Goal: Task Accomplishment & Management: Manage account settings

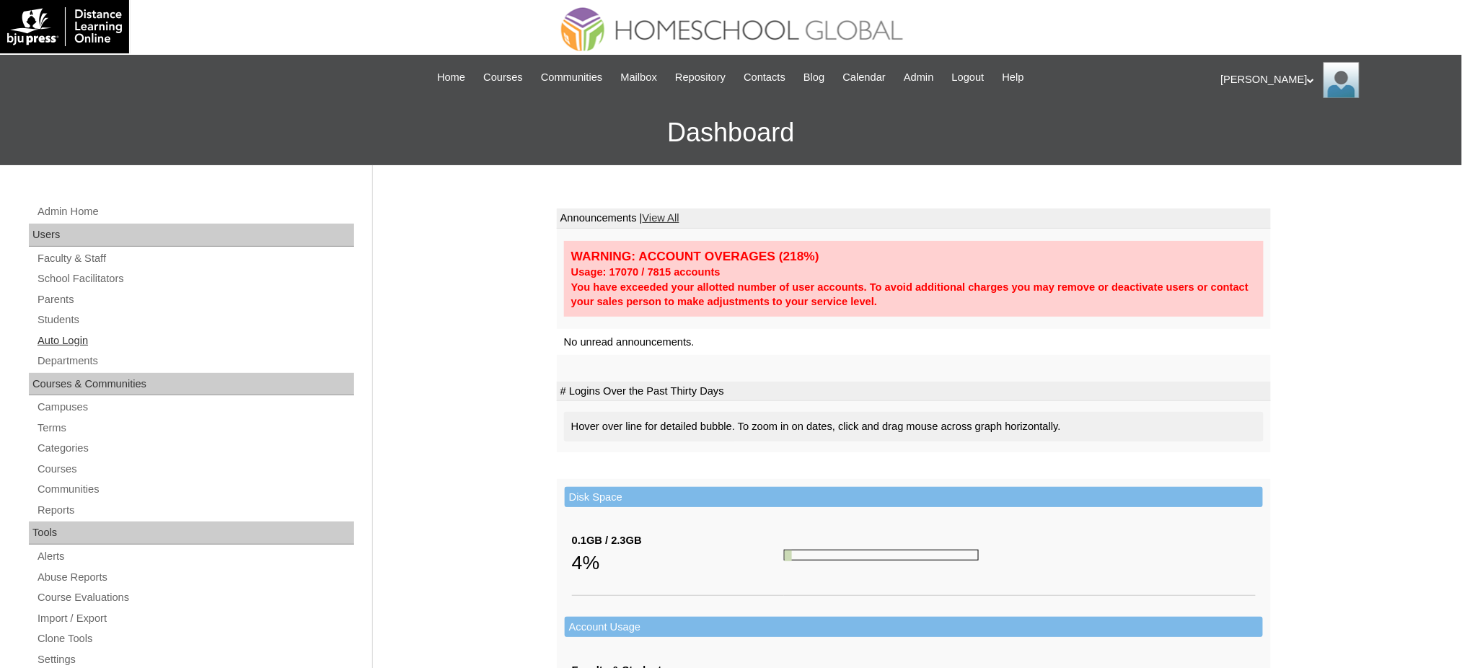
click at [71, 345] on link "Auto Login" at bounding box center [195, 341] width 318 height 18
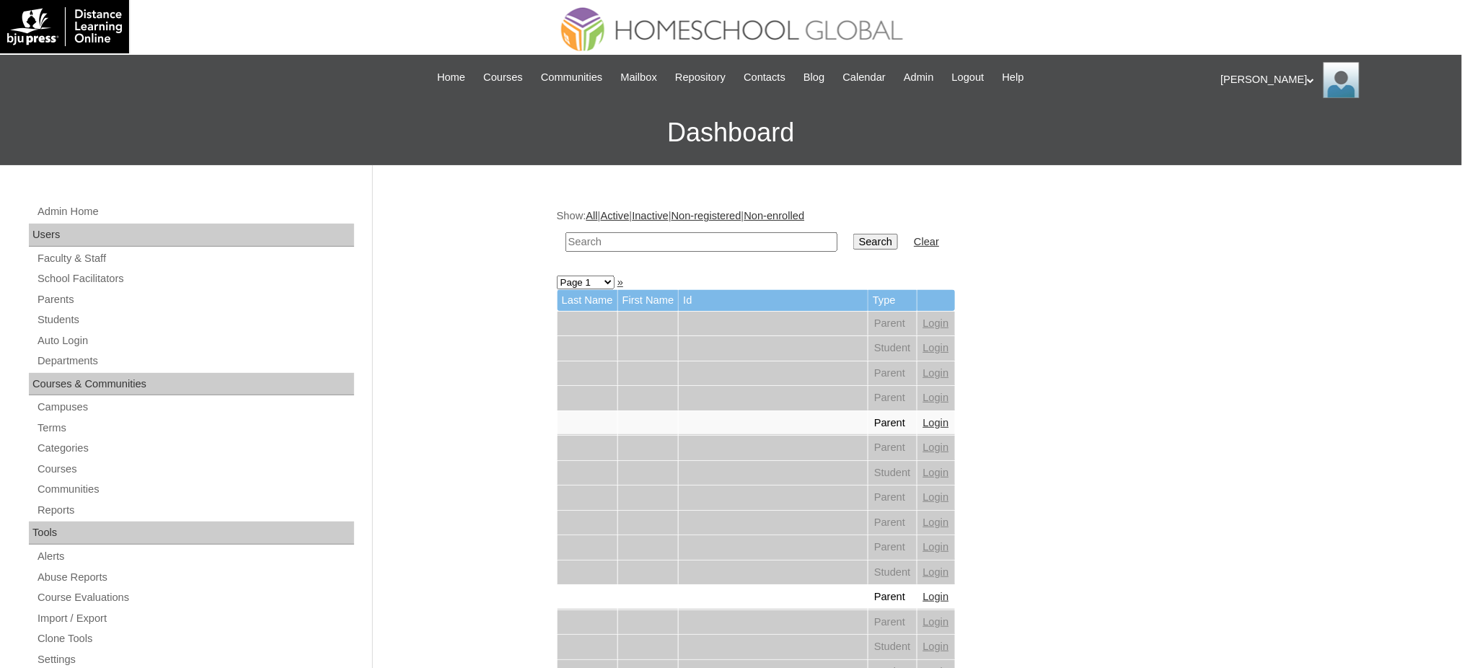
click at [671, 245] on input "text" at bounding box center [701, 241] width 272 height 19
paste input "Mikaela Louise"
type input "Mikaela Louise"
click at [853, 234] on input "Search" at bounding box center [875, 242] width 45 height 16
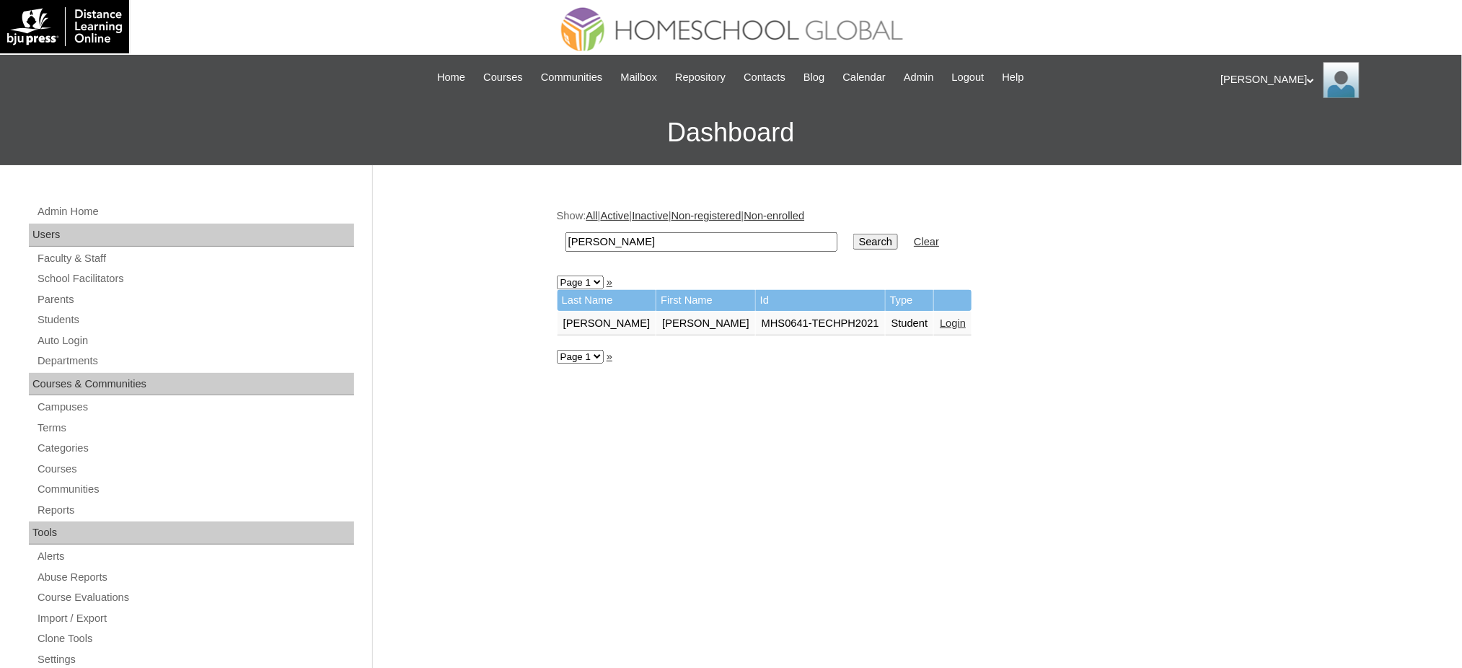
click at [940, 319] on link "Login" at bounding box center [953, 323] width 26 height 12
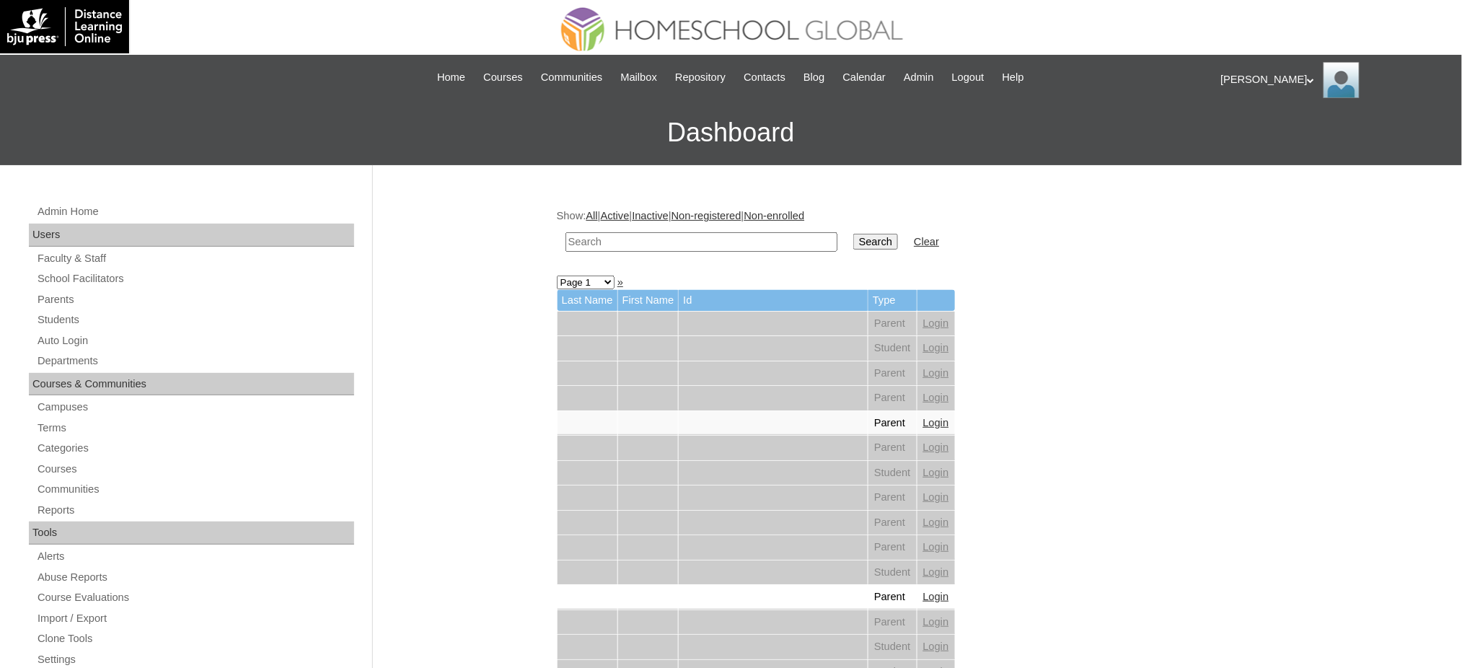
click at [729, 239] on input "text" at bounding box center [701, 241] width 272 height 19
paste input "[PERSON_NAME] [PERSON_NAME]"
type input "Jenny Korinne"
click at [853, 239] on input "Search" at bounding box center [875, 242] width 45 height 16
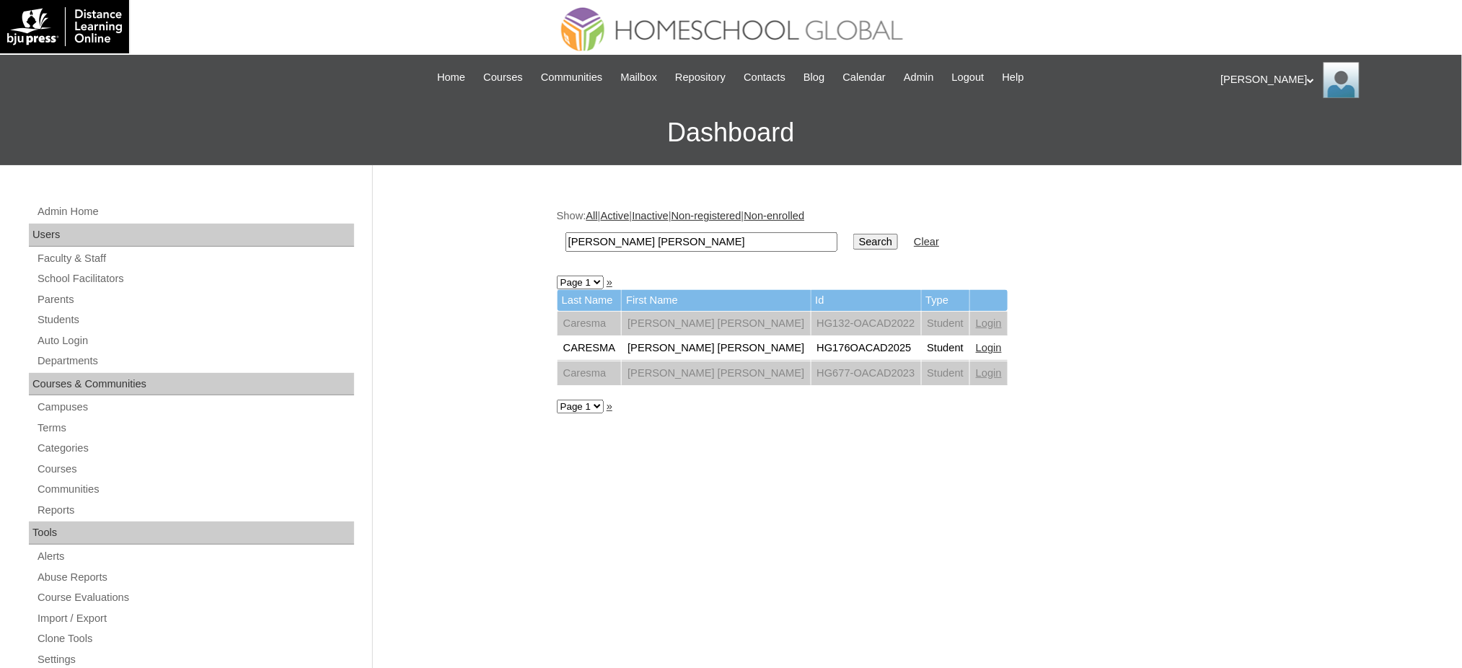
click at [677, 242] on input "[PERSON_NAME] [PERSON_NAME]" at bounding box center [701, 241] width 272 height 19
paste input "[PERSON_NAME]"
type input "[PERSON_NAME]"
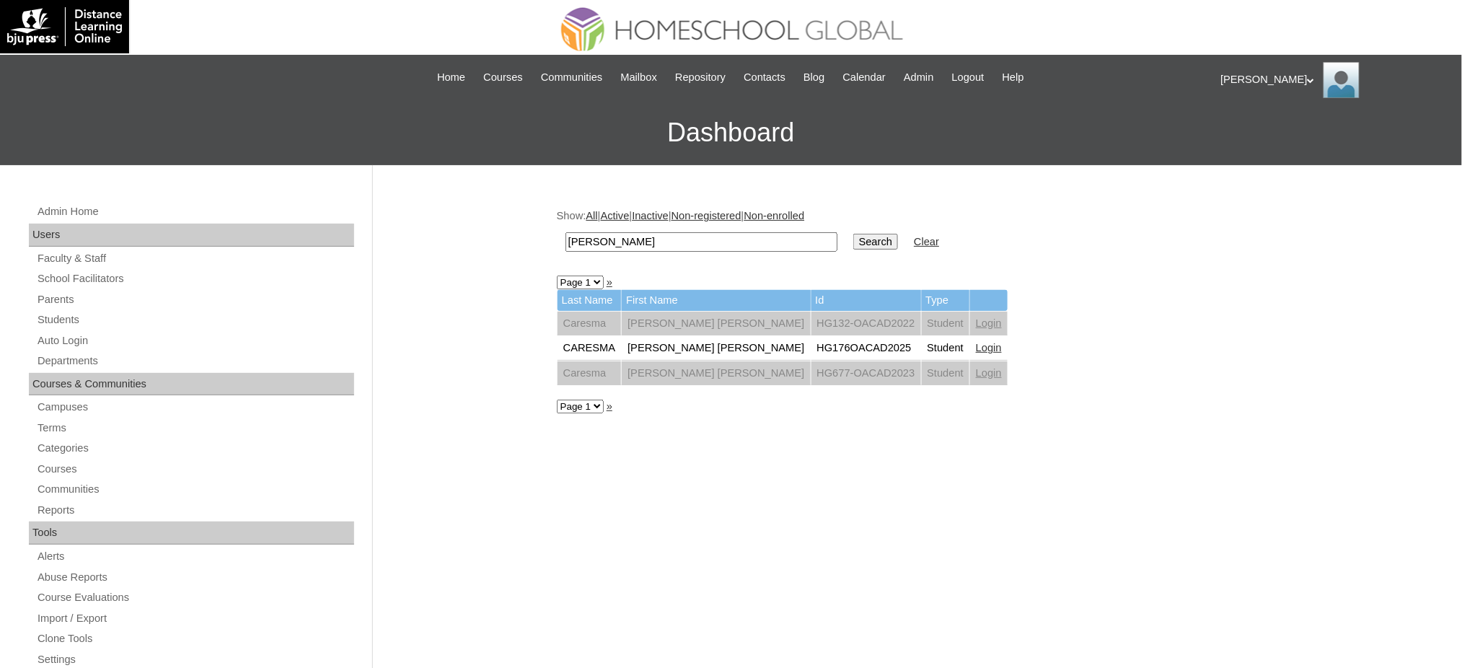
click at [853, 234] on input "Search" at bounding box center [875, 242] width 45 height 16
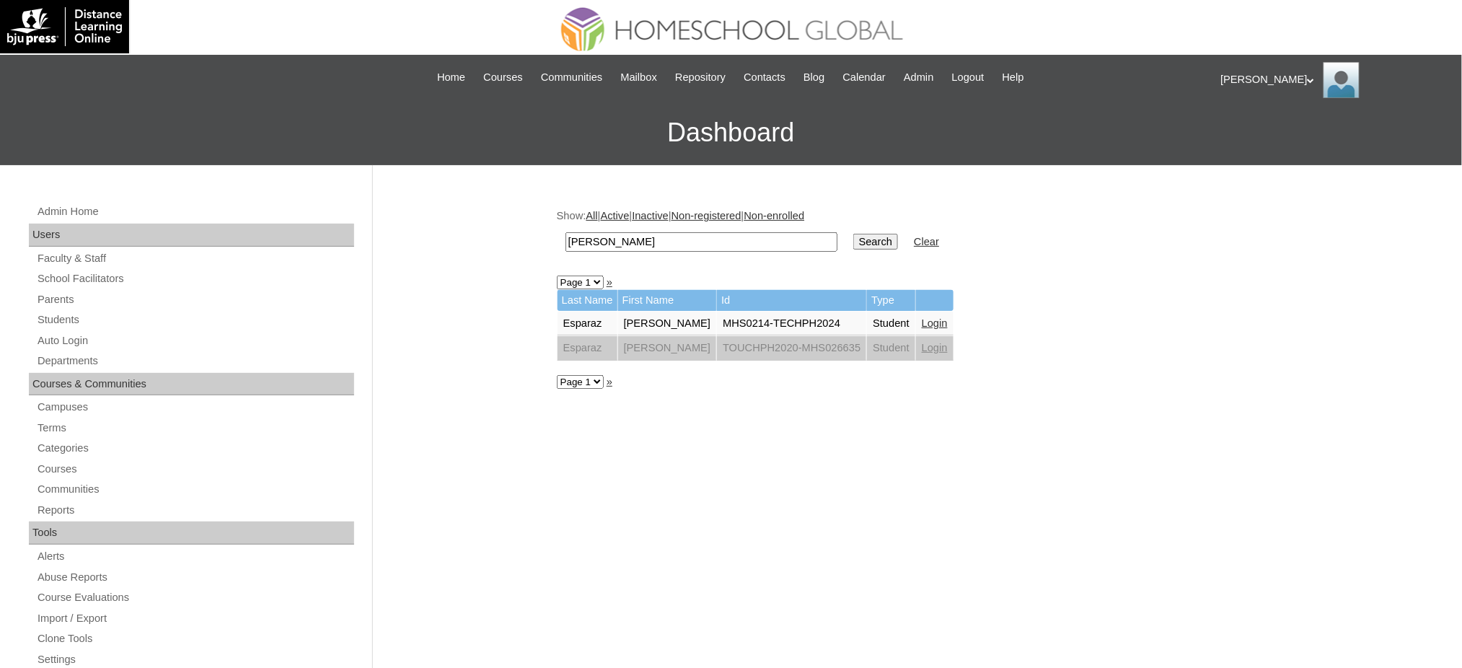
click at [922, 320] on link "Login" at bounding box center [935, 323] width 26 height 12
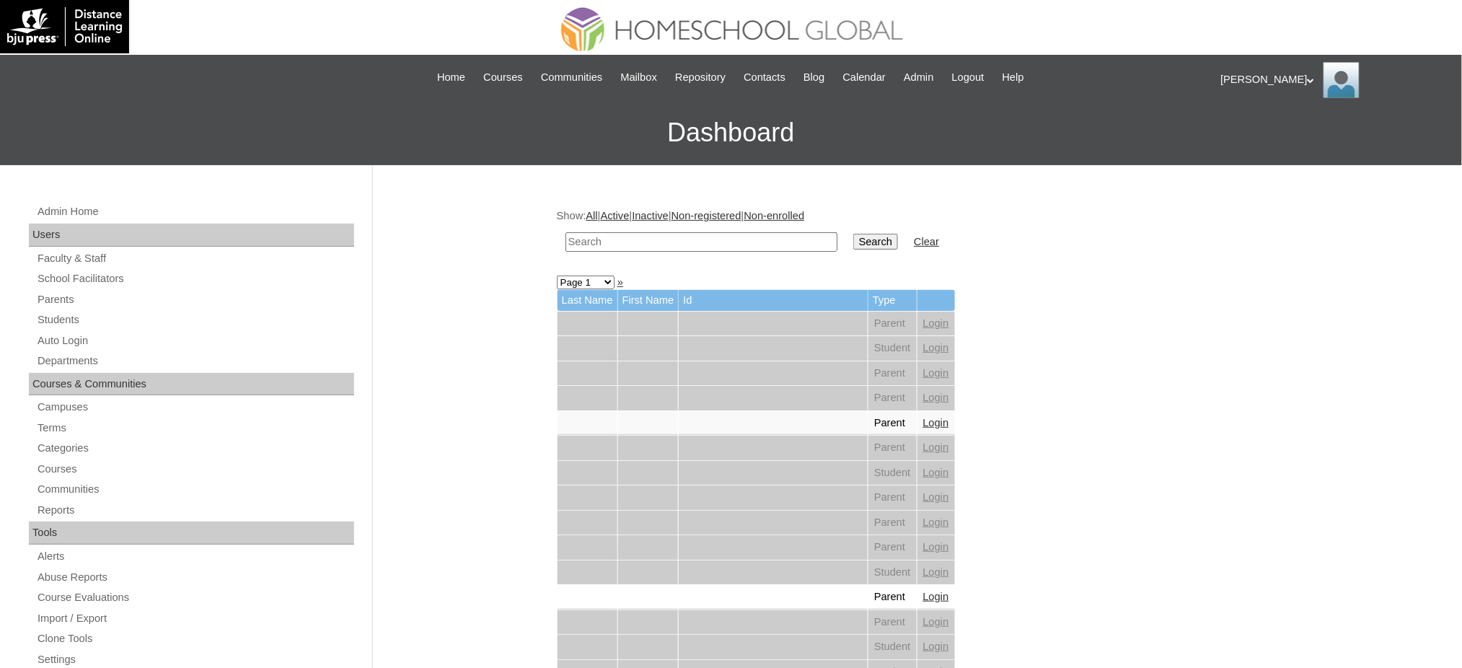
click at [755, 243] on input "text" at bounding box center [701, 241] width 272 height 19
paste input "Yazzied Rafael"
type input "Yazzied Rafael"
click at [853, 237] on input "Search" at bounding box center [875, 242] width 45 height 16
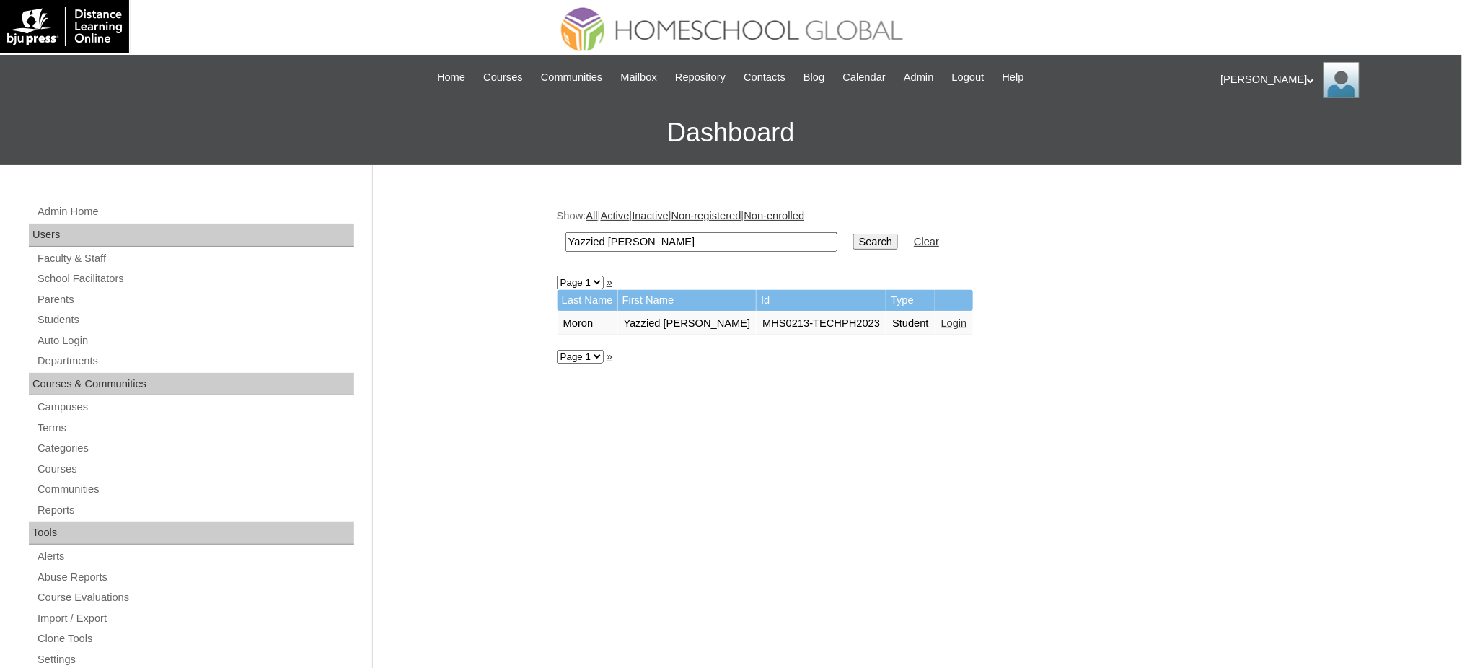
click at [712, 248] on input "Yazzied Rafael" at bounding box center [701, 241] width 272 height 19
paste input "Ennio Giuseppe"
type input "Ennio Giuseppe"
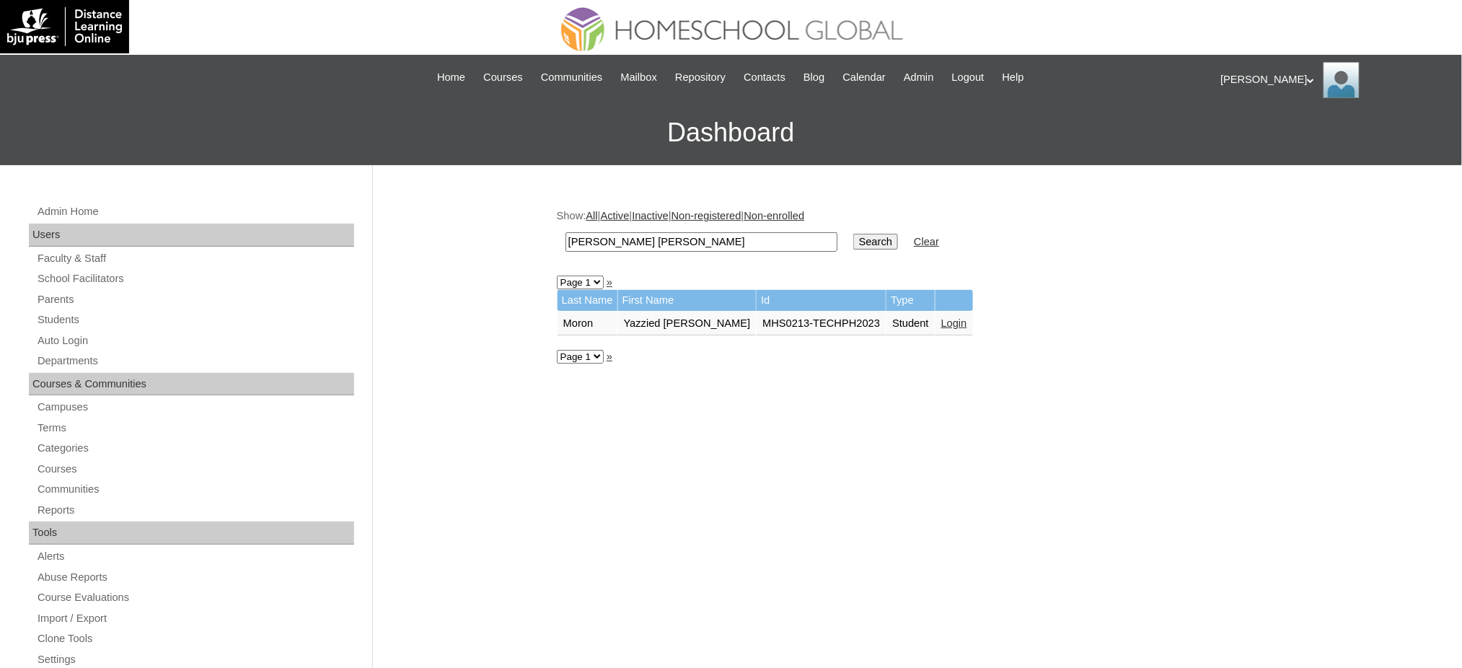
click at [853, 242] on input "Search" at bounding box center [875, 242] width 45 height 16
click at [620, 243] on input "[PERSON_NAME] [PERSON_NAME]" at bounding box center [701, 241] width 272 height 19
click at [620, 243] on input "Ennio Giuseppe" at bounding box center [701, 241] width 272 height 19
paste input "Javier Matteo Balbuena"
type input "[PERSON_NAME] [PERSON_NAME]\"
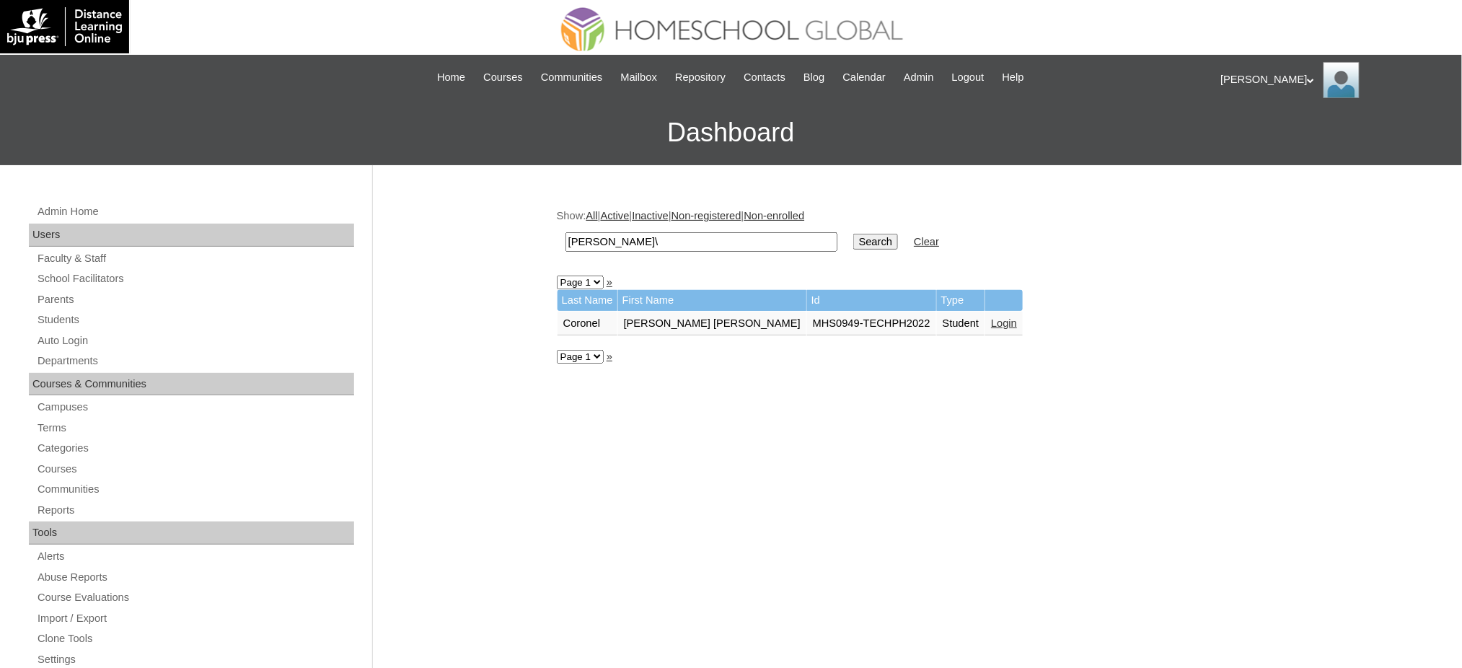
click at [853, 234] on input "Search" at bounding box center [875, 242] width 45 height 16
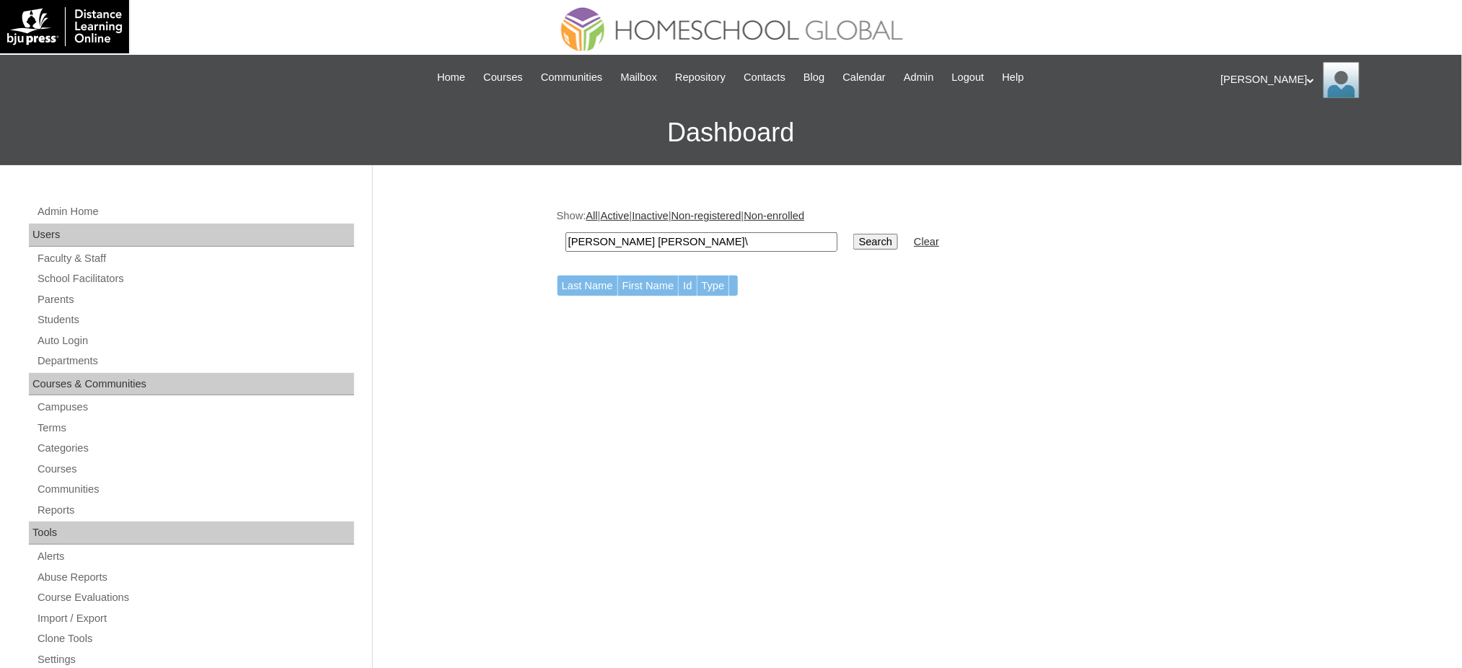
click at [689, 242] on input "[PERSON_NAME] [PERSON_NAME]\" at bounding box center [701, 241] width 272 height 19
type input "[PERSON_NAME] [PERSON_NAME]"
click at [853, 234] on input "Search" at bounding box center [875, 242] width 45 height 16
click at [690, 242] on input "Ennio Javier Matteo" at bounding box center [701, 241] width 272 height 19
type input "Ennio Javier"
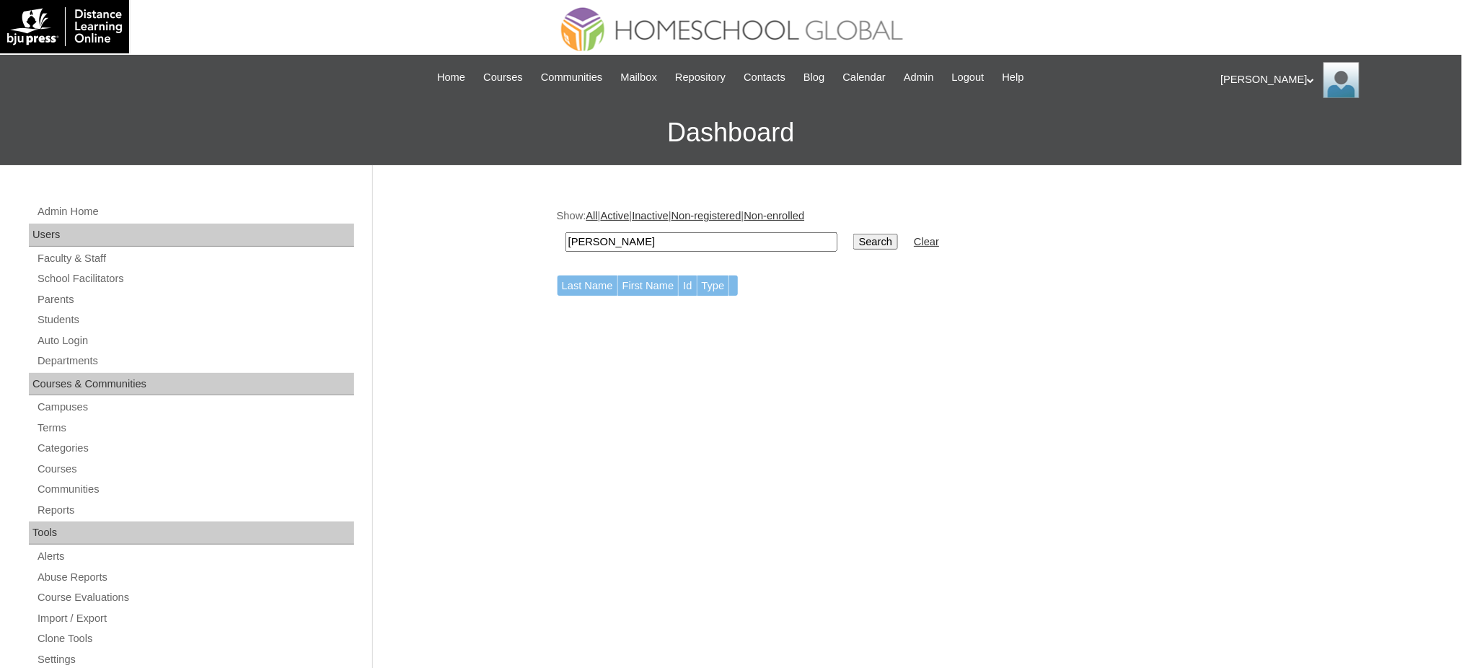
click at [853, 234] on input "Search" at bounding box center [875, 242] width 45 height 16
click at [653, 239] on input "Ennio Javier" at bounding box center [701, 241] width 272 height 19
paste input "jozelle_balbuena@yahoo.com"
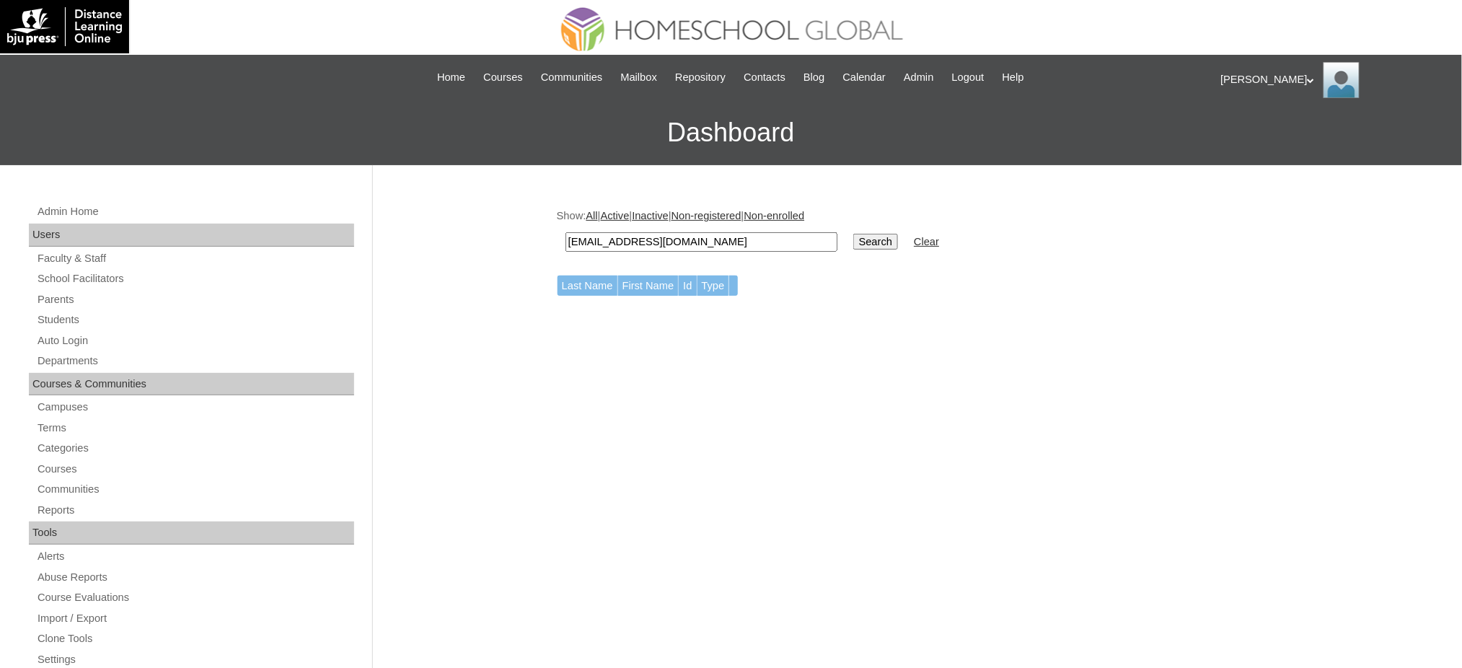
type input "jozelle_balbuena@yahoo.com"
click at [846, 246] on td "Search" at bounding box center [875, 242] width 59 height 34
click at [853, 239] on input "Search" at bounding box center [875, 242] width 45 height 16
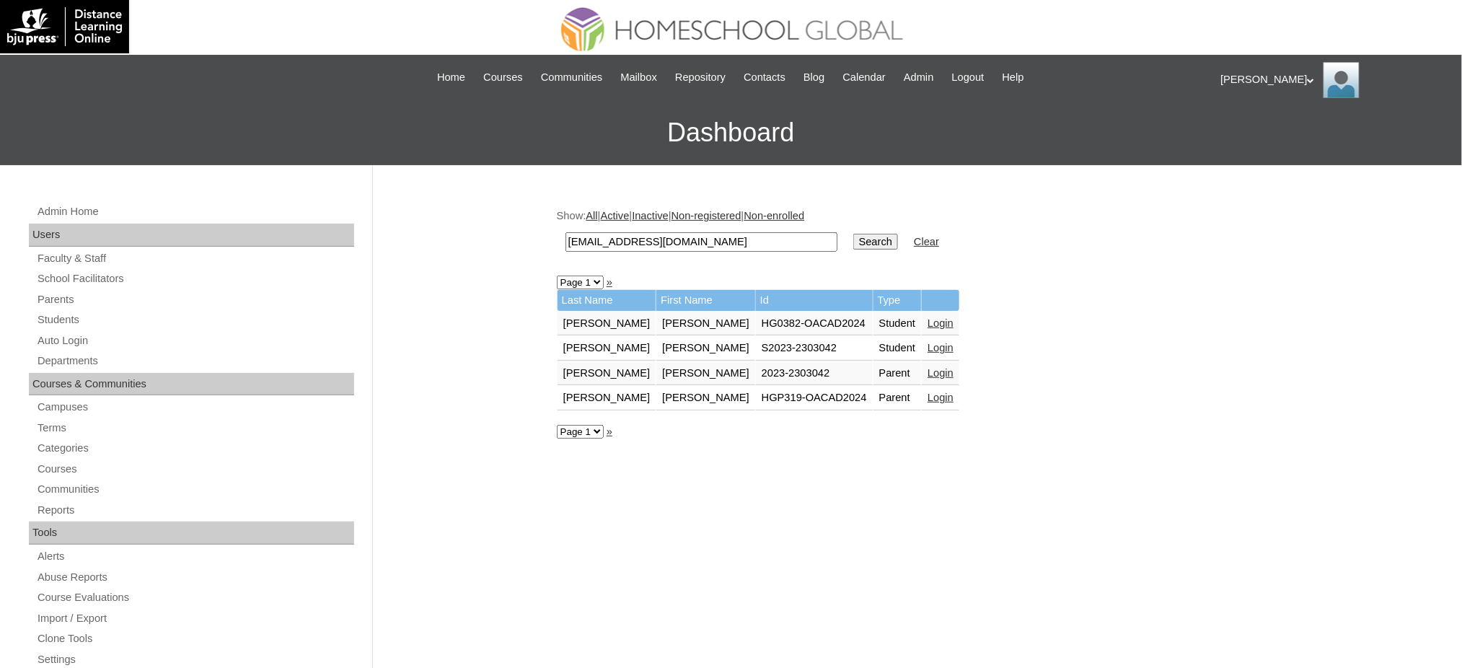
click at [679, 239] on input "jozelle_balbuena@yahoo.com" at bounding box center [701, 241] width 272 height 19
paste input "[PERSON_NAME]"
type input "[PERSON_NAME]"
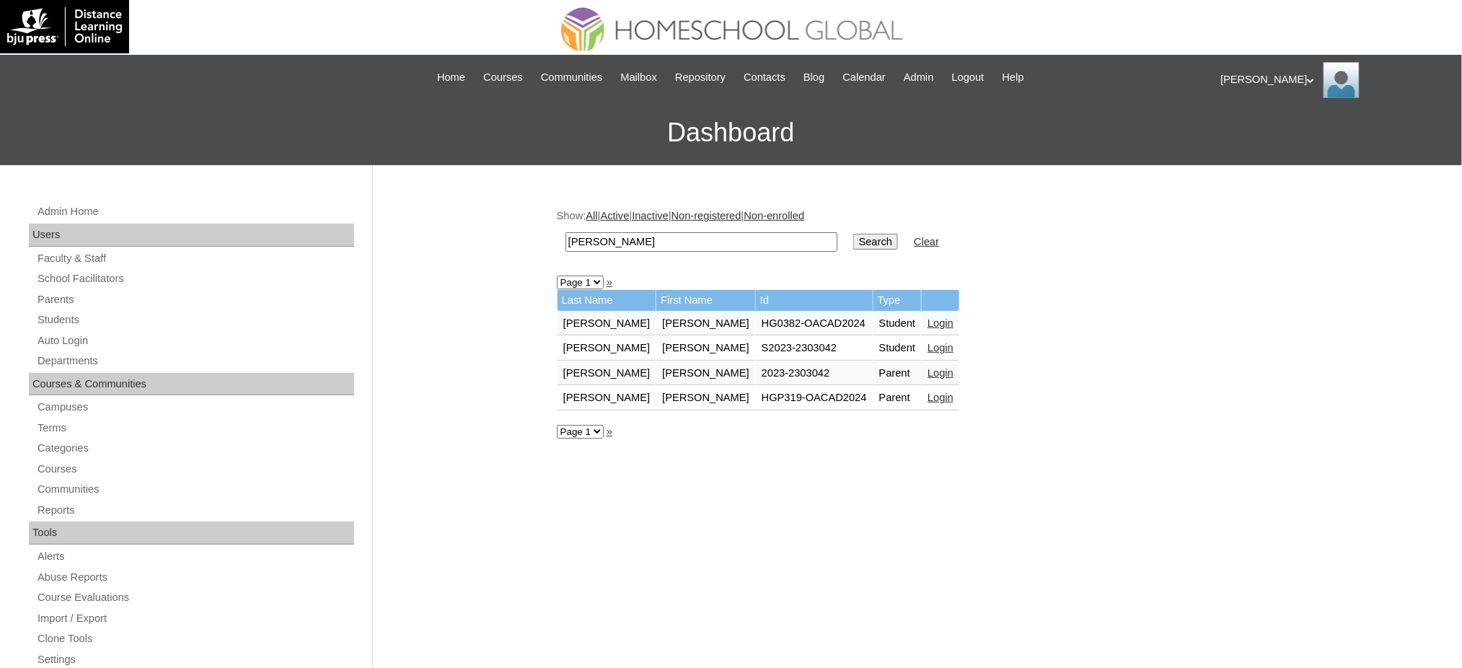
click at [853, 243] on input "Search" at bounding box center [875, 242] width 45 height 16
click at [853, 242] on input "Search" at bounding box center [875, 242] width 45 height 16
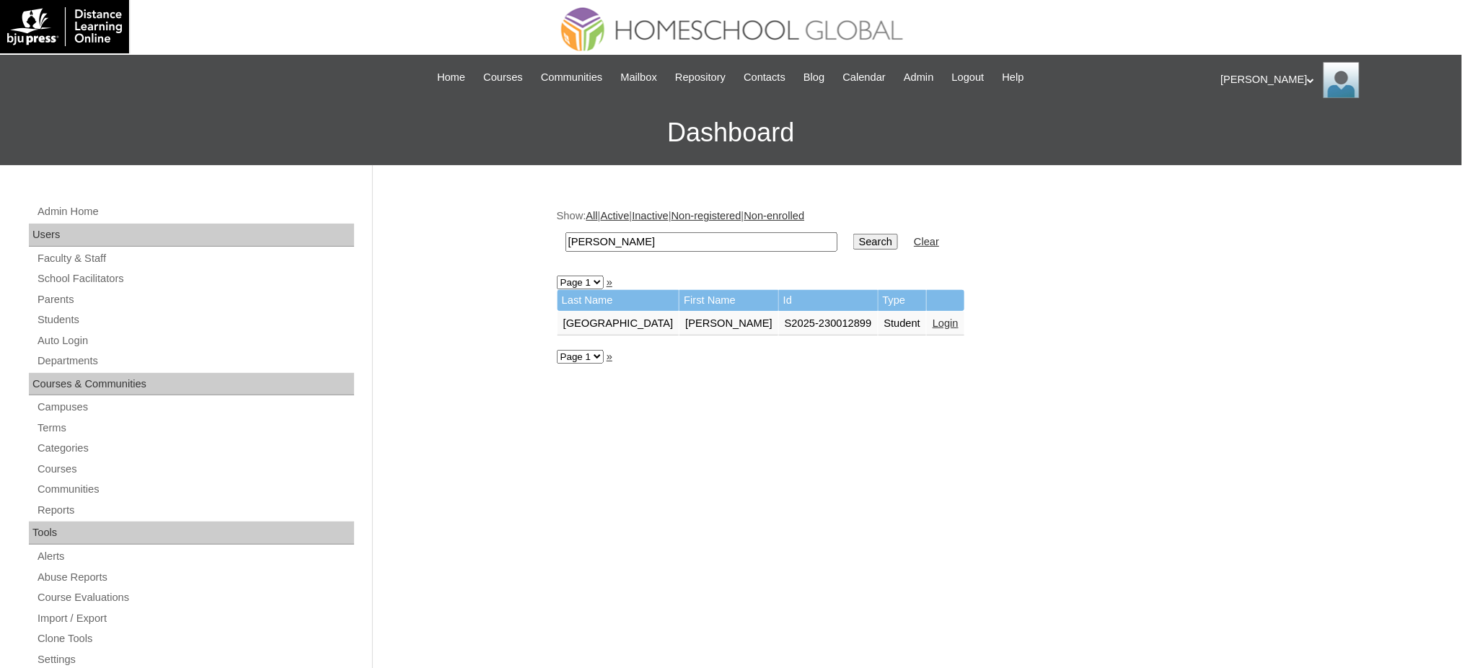
click at [678, 232] on input "[PERSON_NAME]" at bounding box center [701, 241] width 272 height 19
paste input "[PERSON_NAME]"
type input "[PERSON_NAME]"
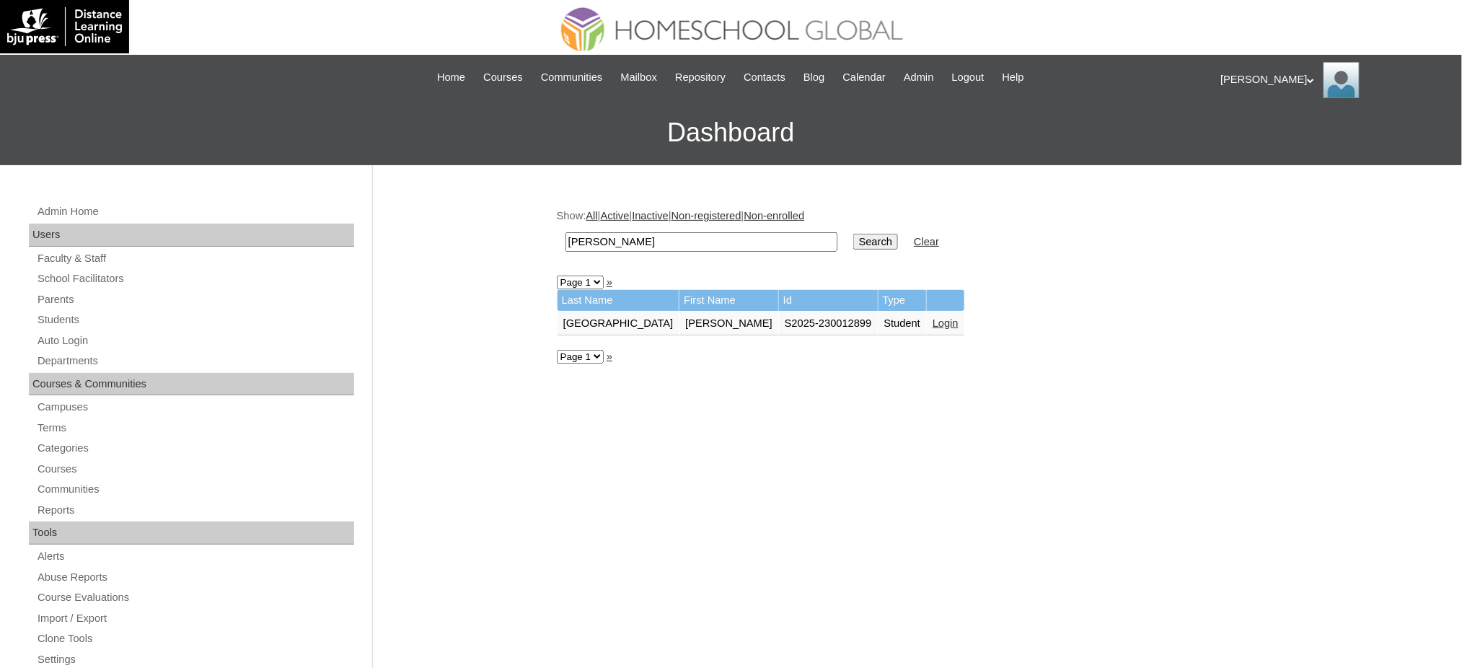
click at [846, 247] on td "Search" at bounding box center [875, 242] width 59 height 34
click at [853, 237] on input "Search" at bounding box center [875, 242] width 45 height 16
click at [963, 317] on link "Login" at bounding box center [976, 323] width 26 height 12
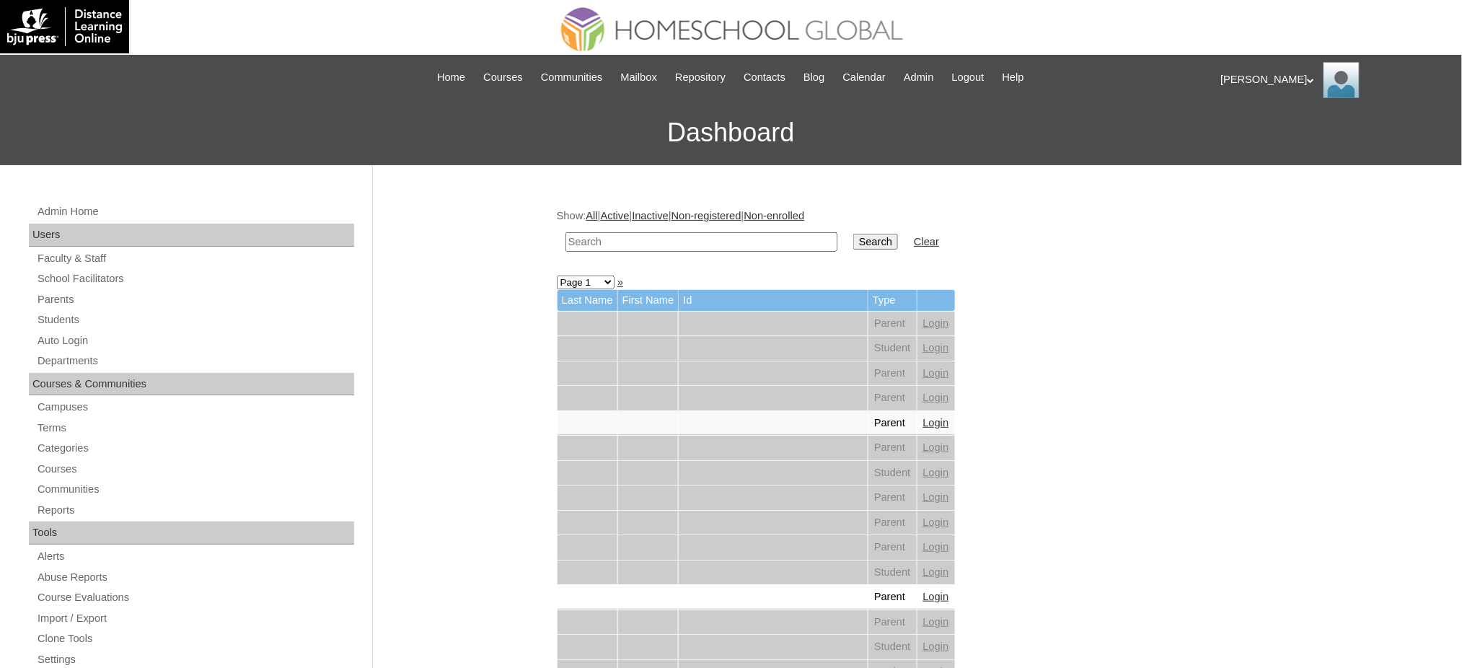
drag, startPoint x: 719, startPoint y: 249, endPoint x: 724, endPoint y: 243, distance: 7.7
click at [719, 249] on td at bounding box center [701, 242] width 286 height 34
click at [725, 242] on input "text" at bounding box center [701, 241] width 272 height 19
paste input "Helena Rae"
type input "Helena Rae"
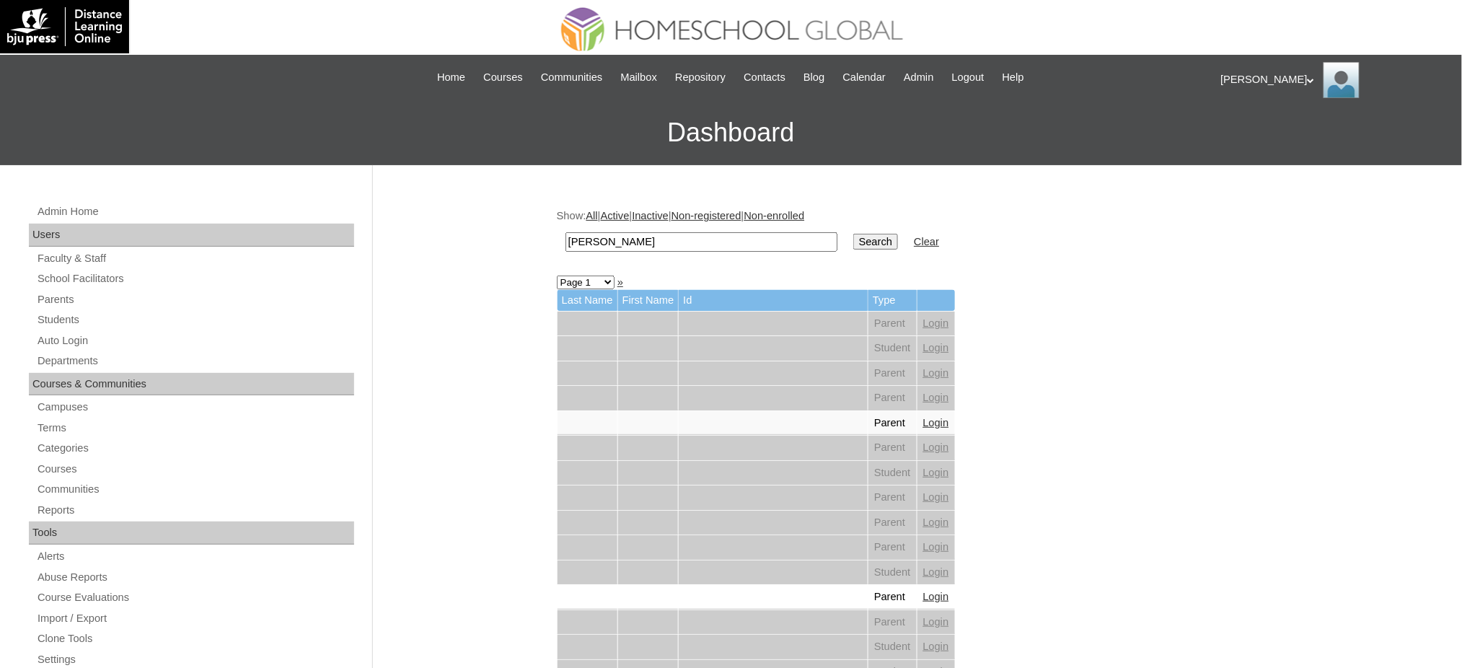
click at [853, 239] on input "Search" at bounding box center [875, 242] width 45 height 16
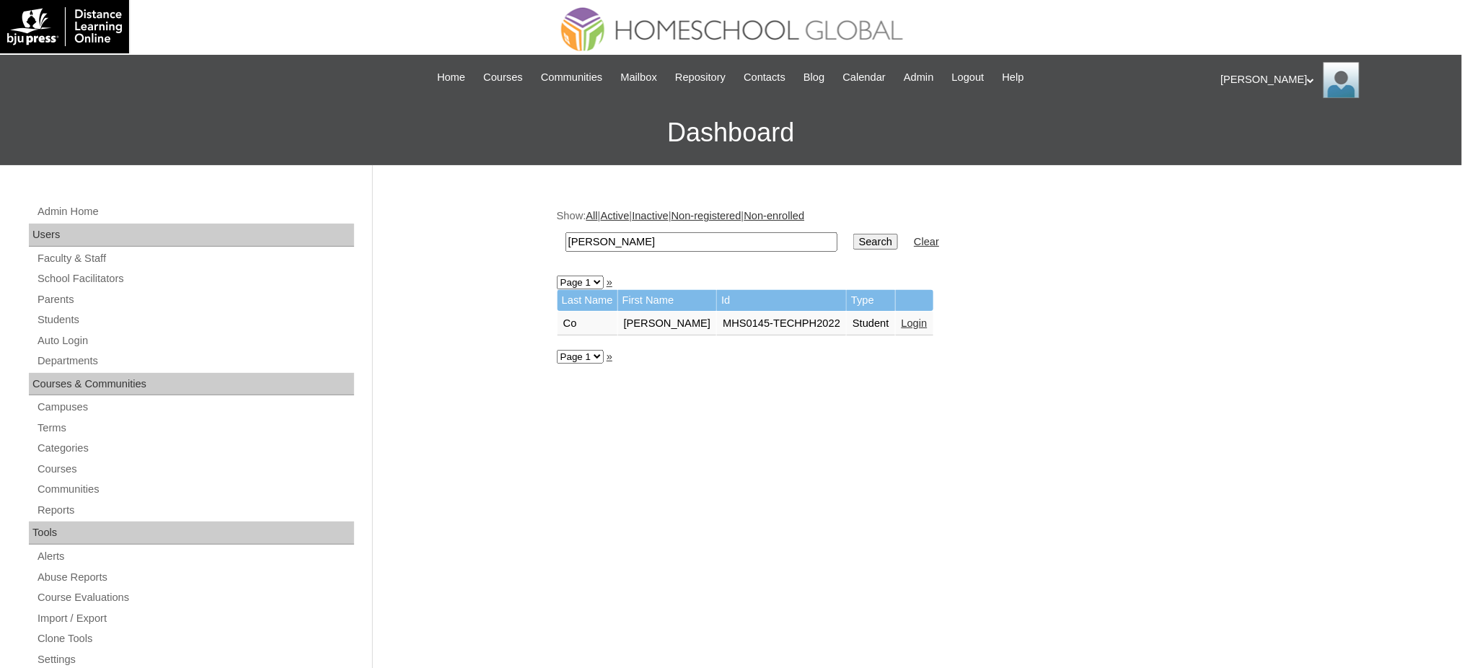
click at [901, 317] on link "Login" at bounding box center [914, 323] width 26 height 12
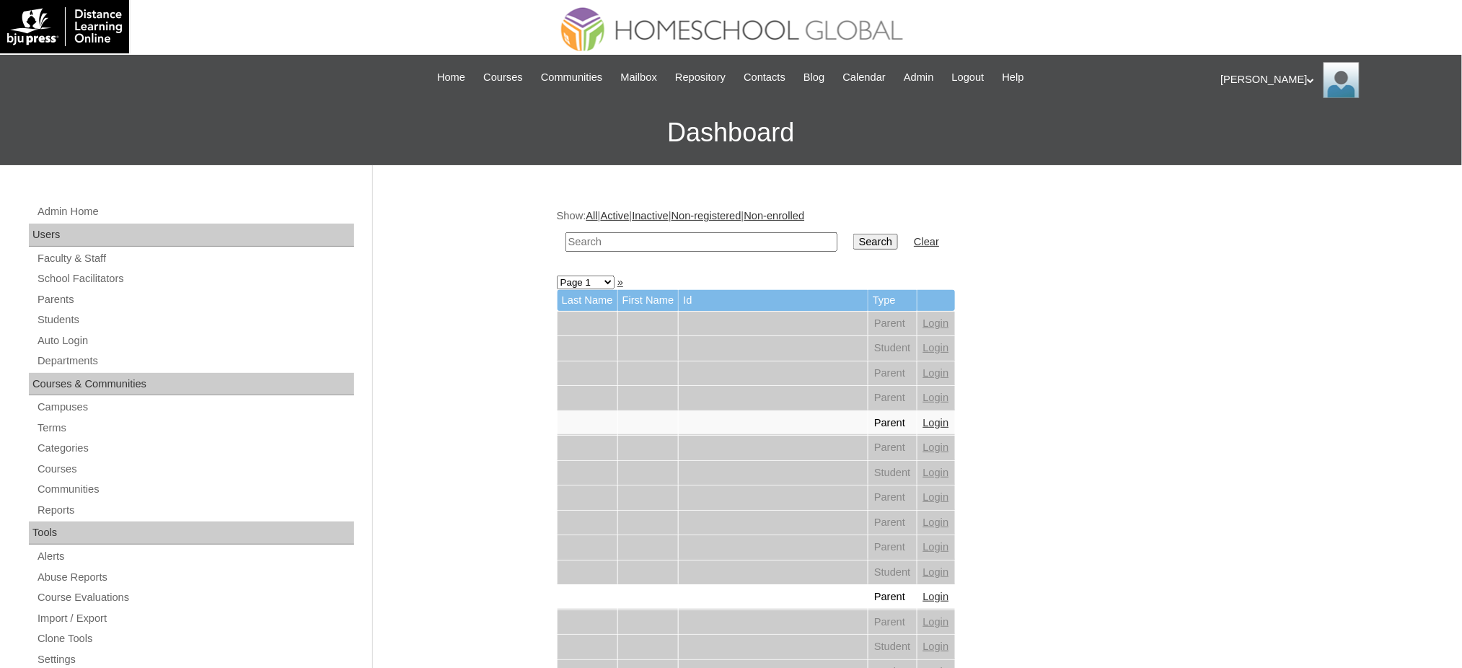
click at [717, 240] on input "text" at bounding box center [701, 241] width 272 height 19
paste input "Andreana Jessica"
type input "Andreana Jessica"
click at [853, 241] on input "Search" at bounding box center [875, 242] width 45 height 16
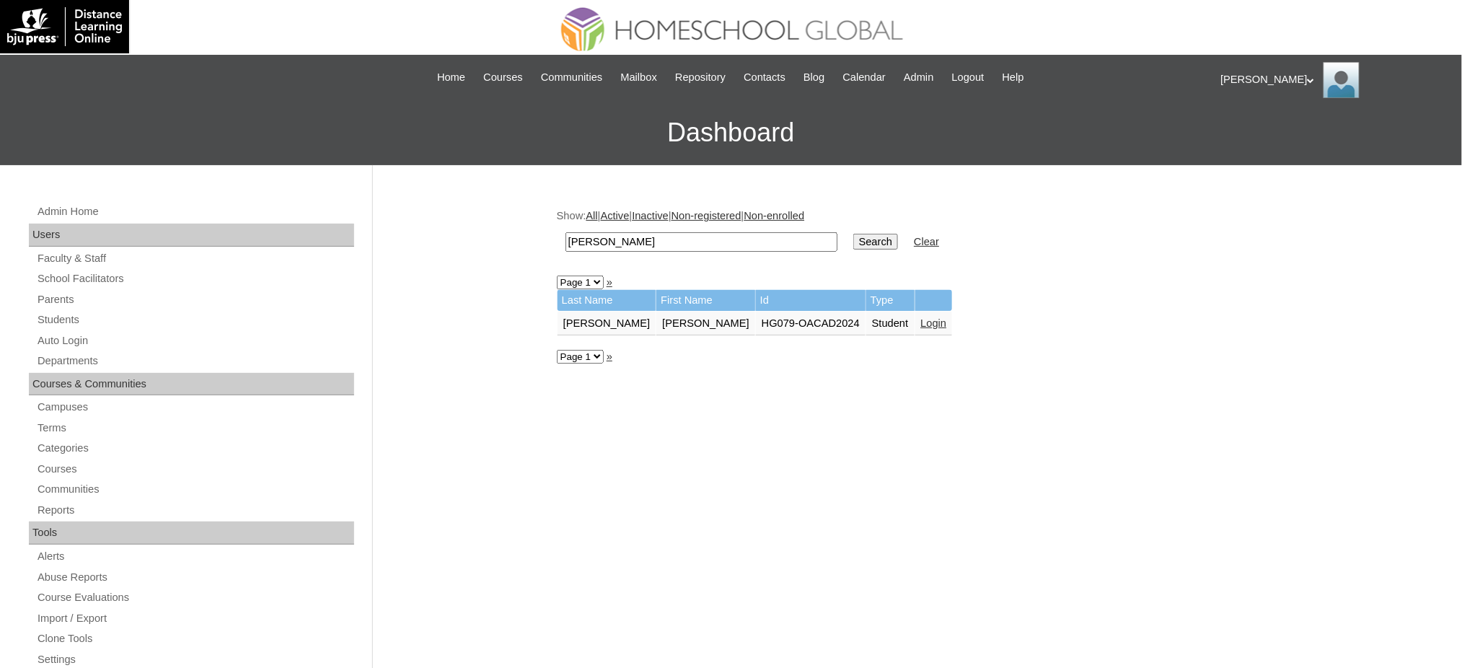
click at [738, 247] on input "[PERSON_NAME]" at bounding box center [701, 241] width 272 height 19
paste input "Frost Markus"
type input "[PERSON_NAME]"
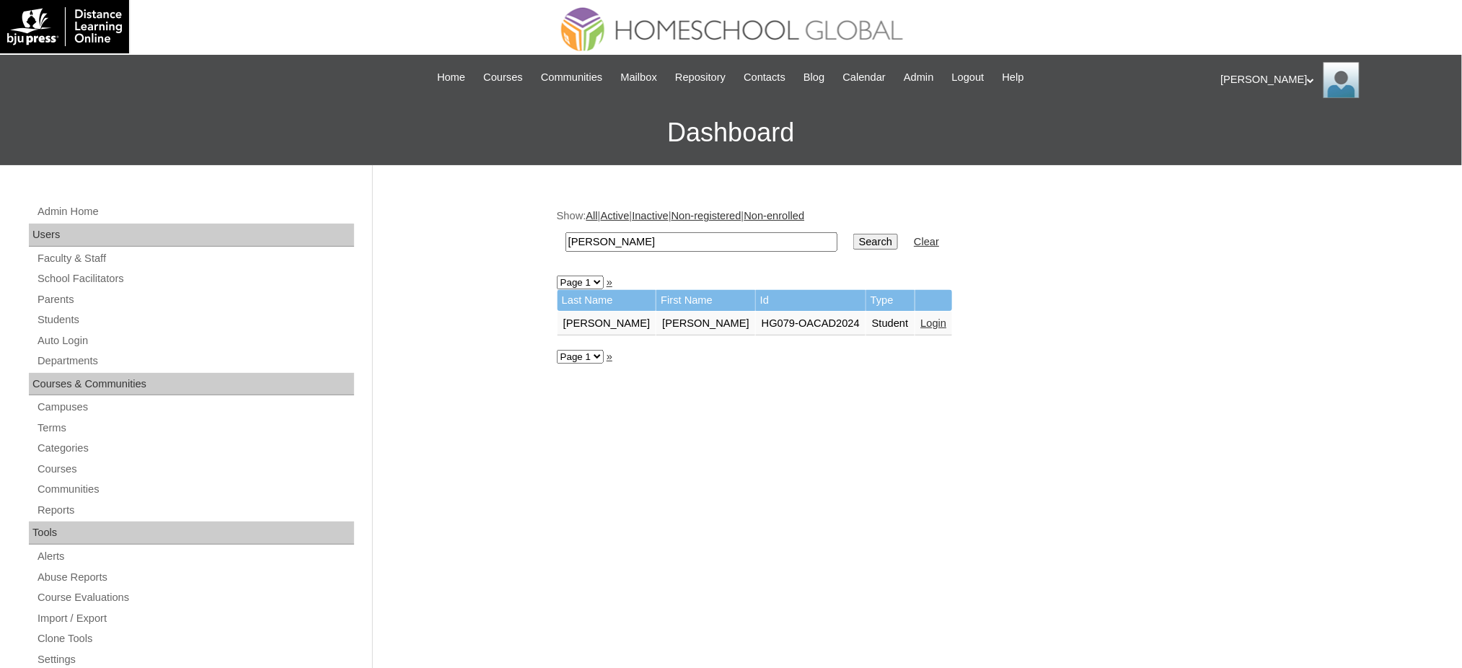
click at [853, 239] on input "Search" at bounding box center [875, 242] width 45 height 16
click at [614, 234] on input "Frost Markus" at bounding box center [701, 241] width 272 height 19
paste input "[PERSON_NAME]"
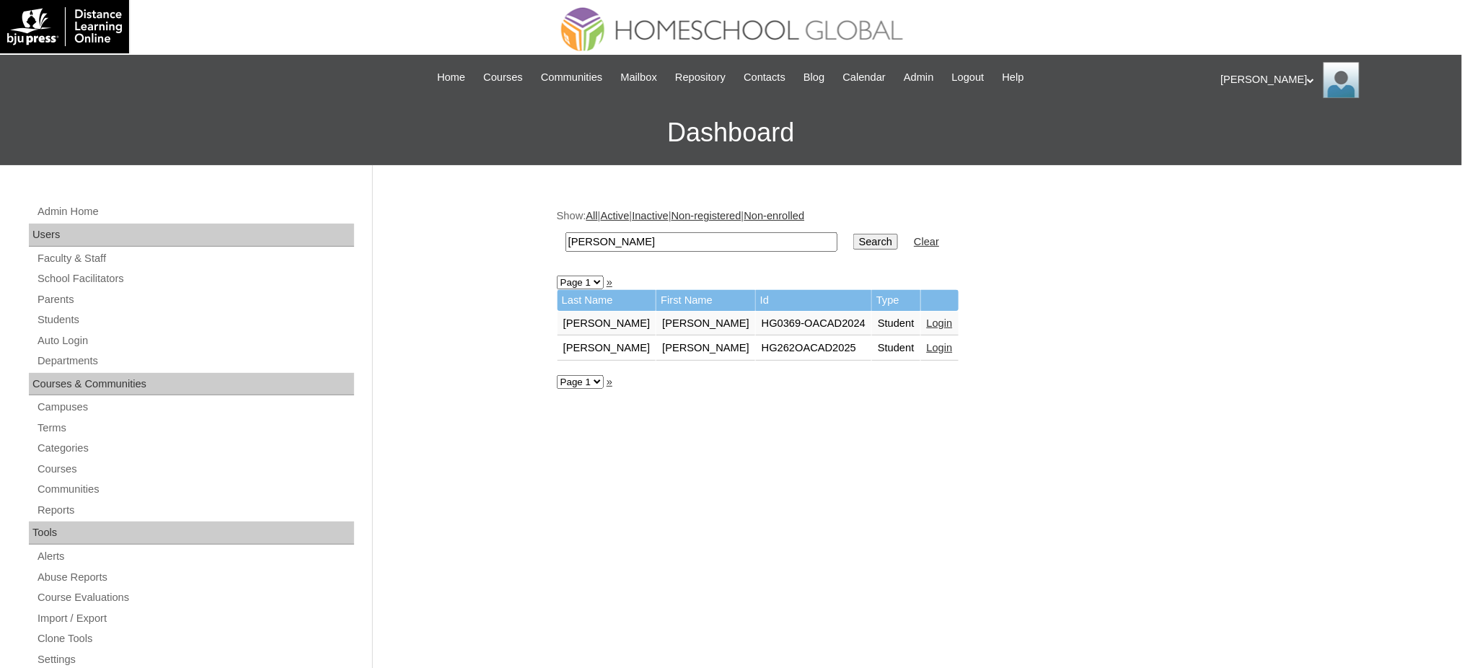
type input "[PERSON_NAME]"
click at [853, 239] on input "Search" at bounding box center [875, 242] width 45 height 16
click at [940, 317] on link "Login" at bounding box center [953, 323] width 26 height 12
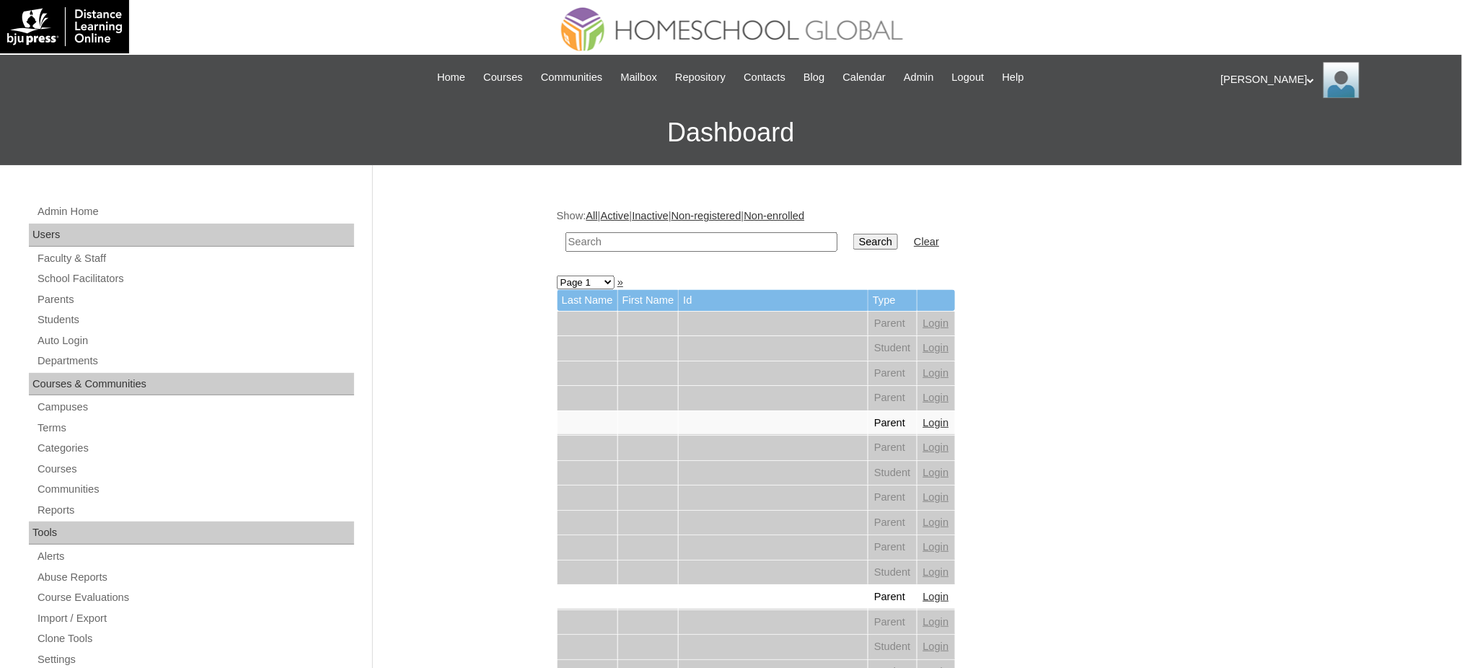
drag, startPoint x: 0, startPoint y: 0, endPoint x: 675, endPoint y: 245, distance: 718.1
click at [675, 245] on input "text" at bounding box center [701, 241] width 272 height 19
paste input "Ben Harris"
type input "Ben Harris"
click at [853, 236] on input "Search" at bounding box center [875, 242] width 45 height 16
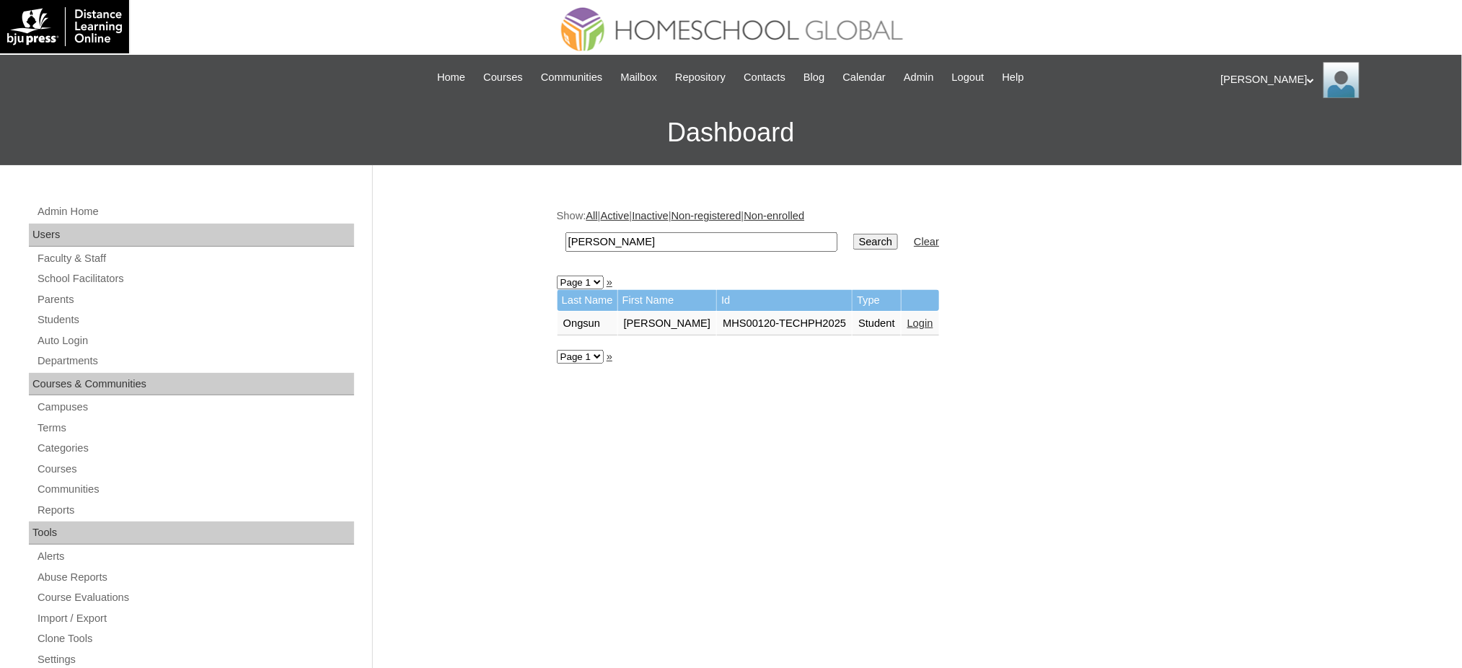
click at [907, 319] on link "Login" at bounding box center [920, 323] width 26 height 12
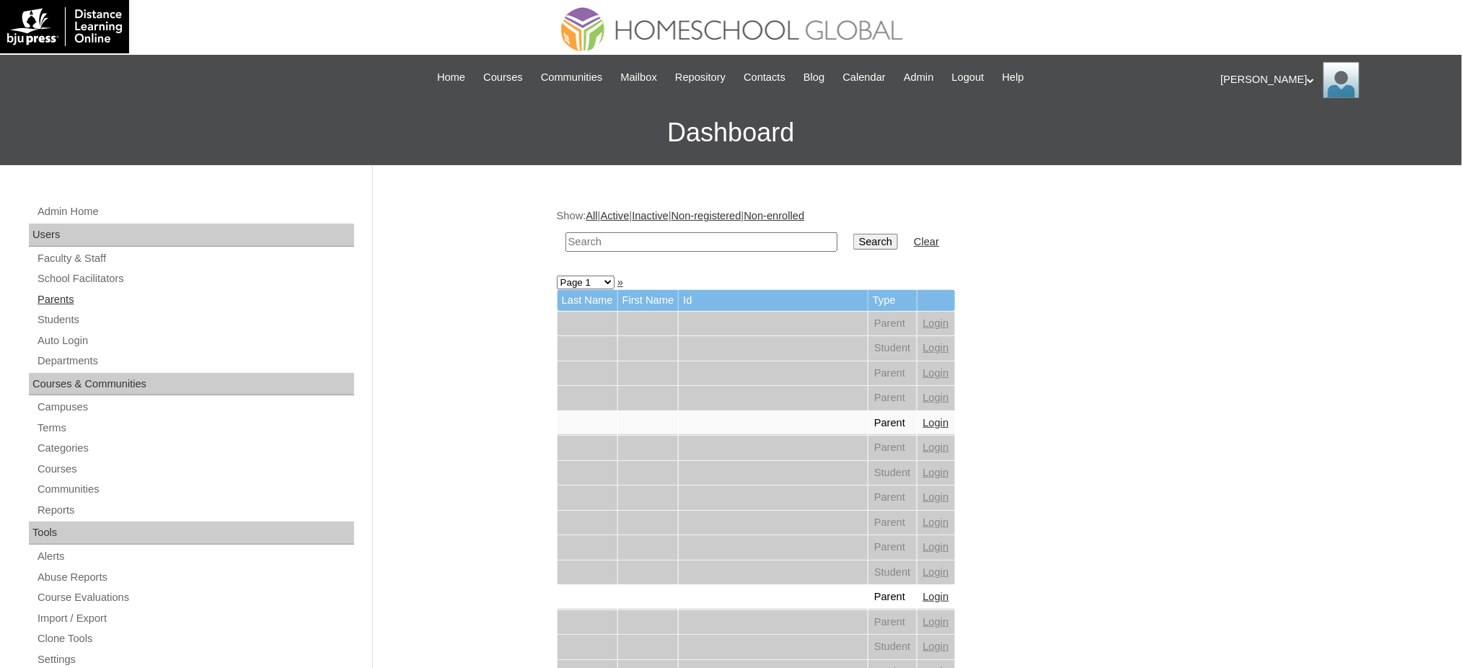
click at [65, 305] on link "Parents" at bounding box center [195, 300] width 318 height 18
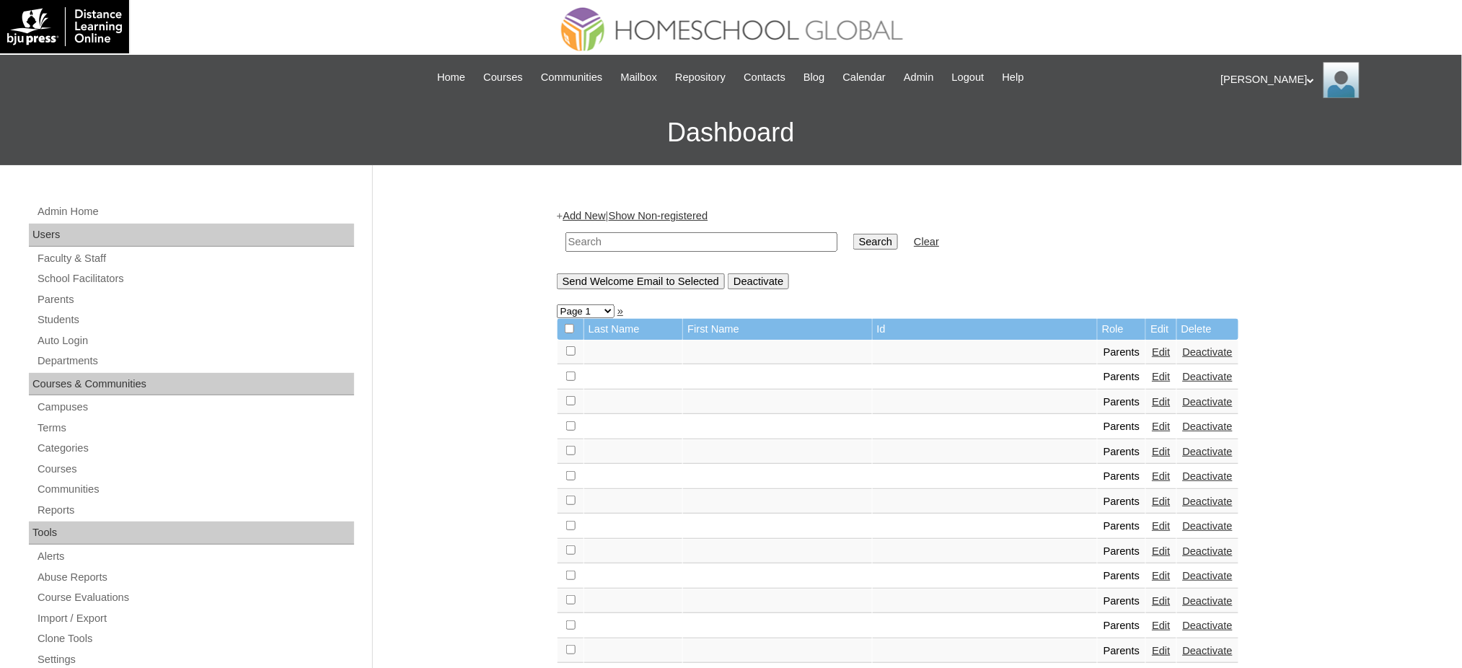
click at [653, 243] on input "text" at bounding box center [701, 241] width 272 height 19
paste input "rhizelbautista@gmail.com"
type input "[EMAIL_ADDRESS][DOMAIN_NAME]"
click at [853, 242] on input "Search" at bounding box center [875, 242] width 45 height 16
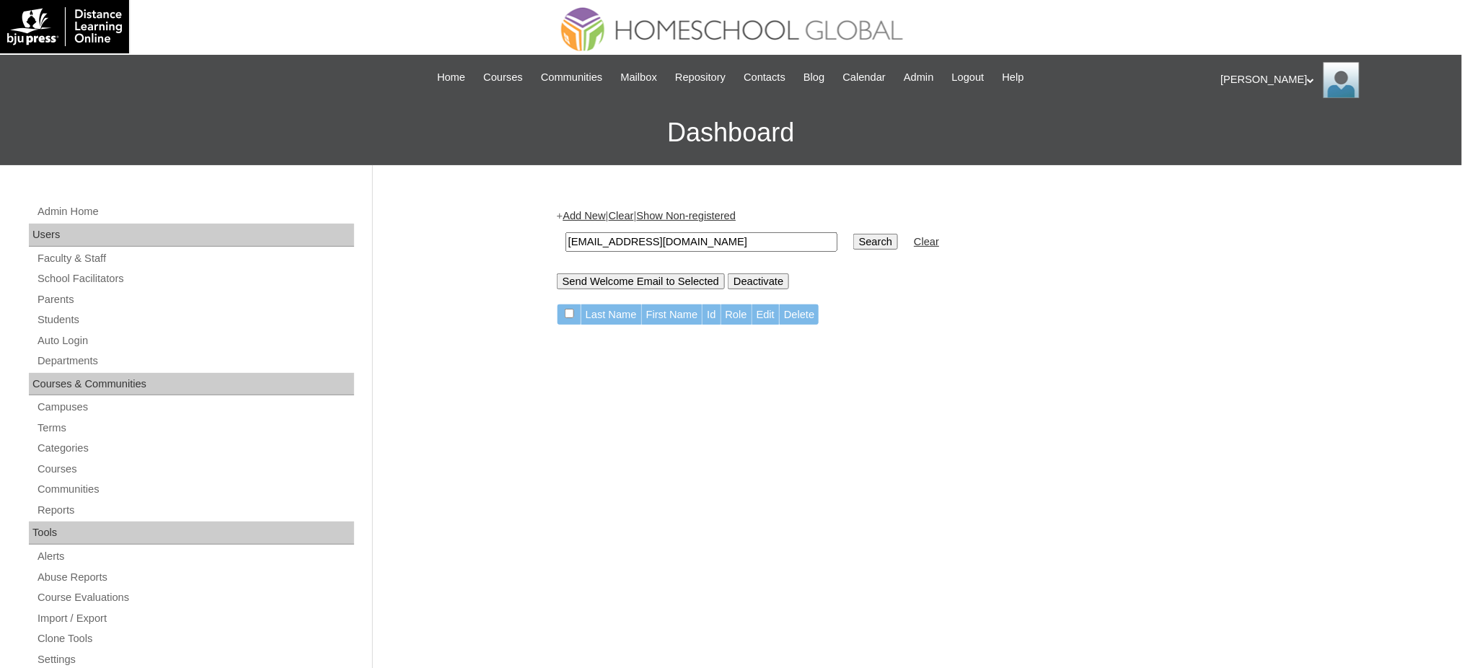
click at [613, 235] on input "[EMAIL_ADDRESS][DOMAIN_NAME]" at bounding box center [701, 241] width 272 height 19
click at [613, 235] on input "rhizelbautista@gmail.com" at bounding box center [701, 241] width 272 height 19
paste input "Rhizel"
type input "Rhizel"
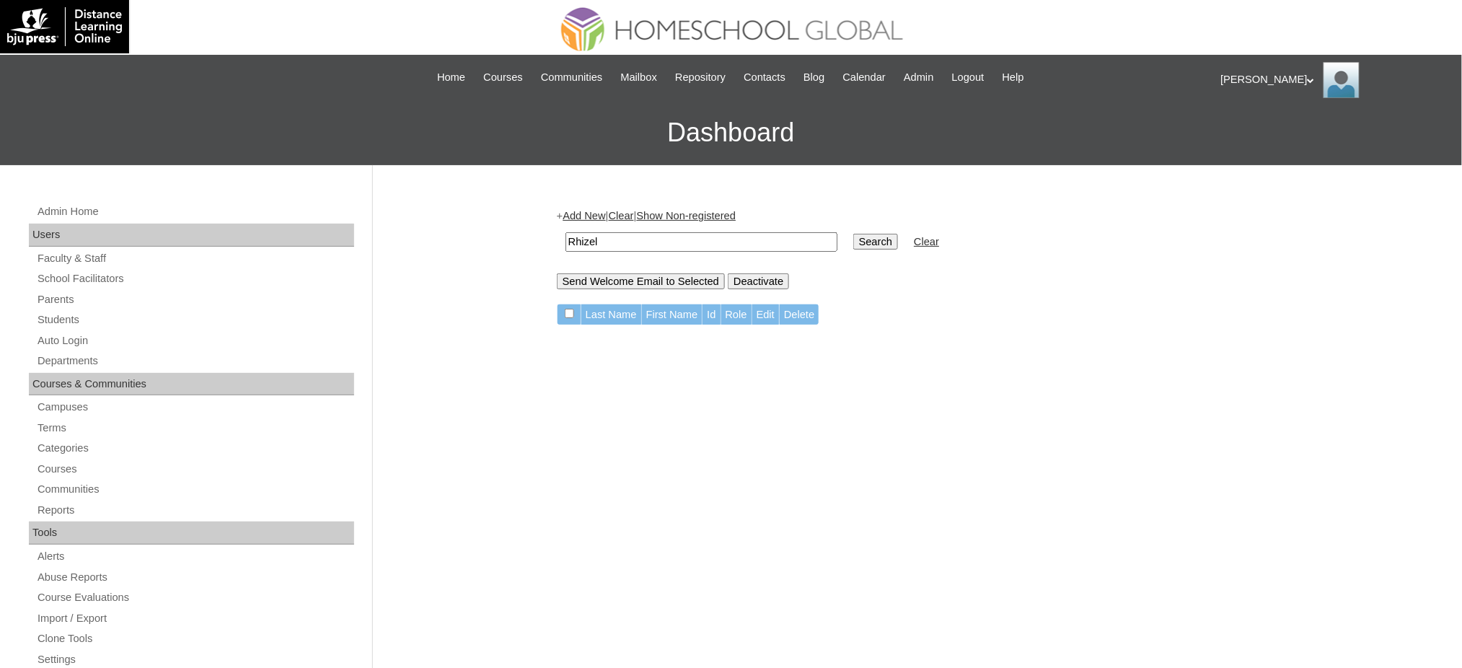
click at [853, 240] on input "Search" at bounding box center [875, 242] width 45 height 16
click at [55, 298] on link "Parents" at bounding box center [195, 300] width 318 height 18
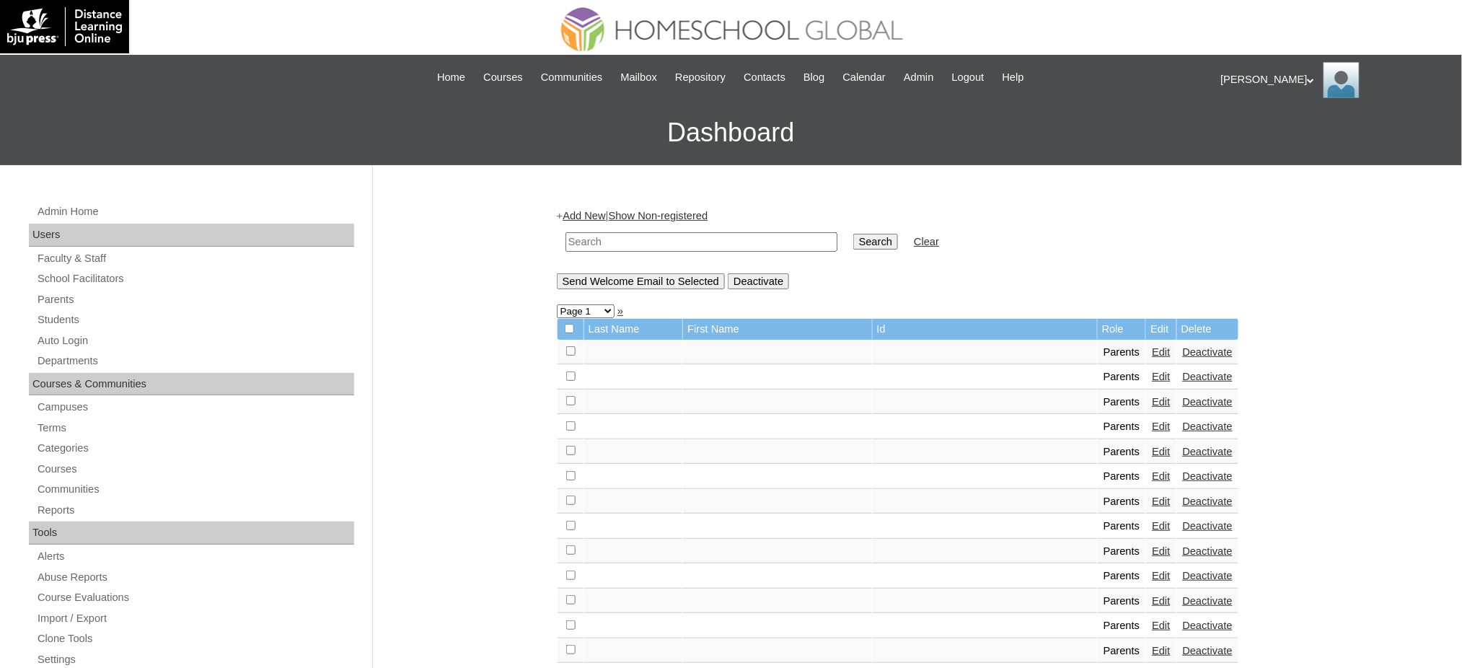
click at [591, 216] on link "Add New" at bounding box center [583, 216] width 43 height 12
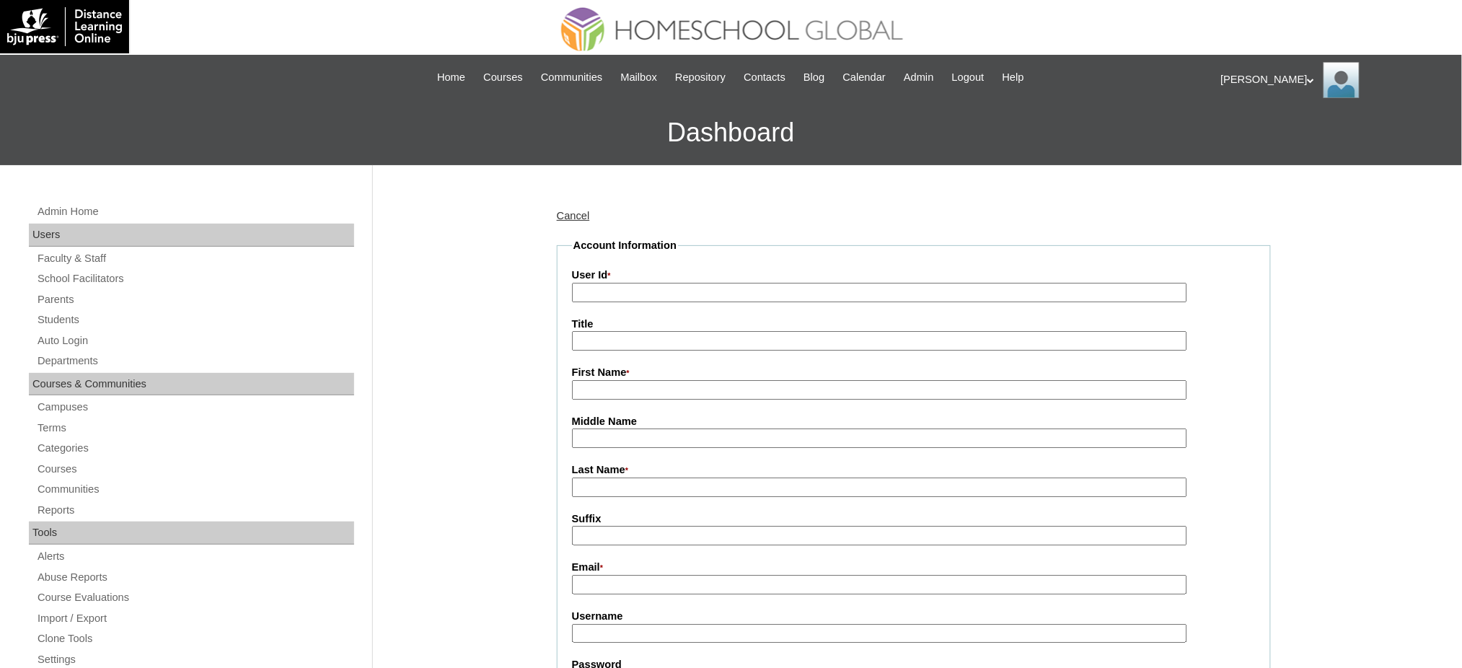
click at [603, 294] on input "User Id *" at bounding box center [879, 292] width 615 height 19
paste input "MHP0245-TECHPH2025"
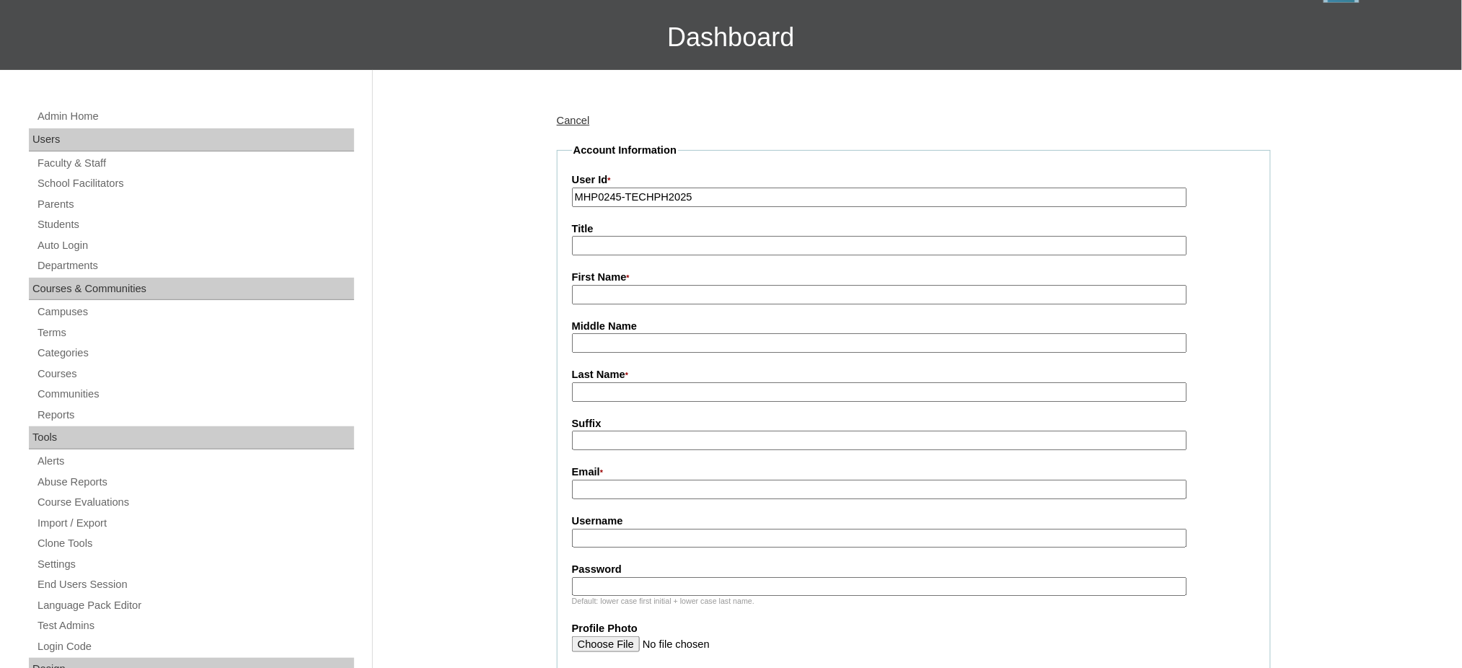
scroll to position [96, 0]
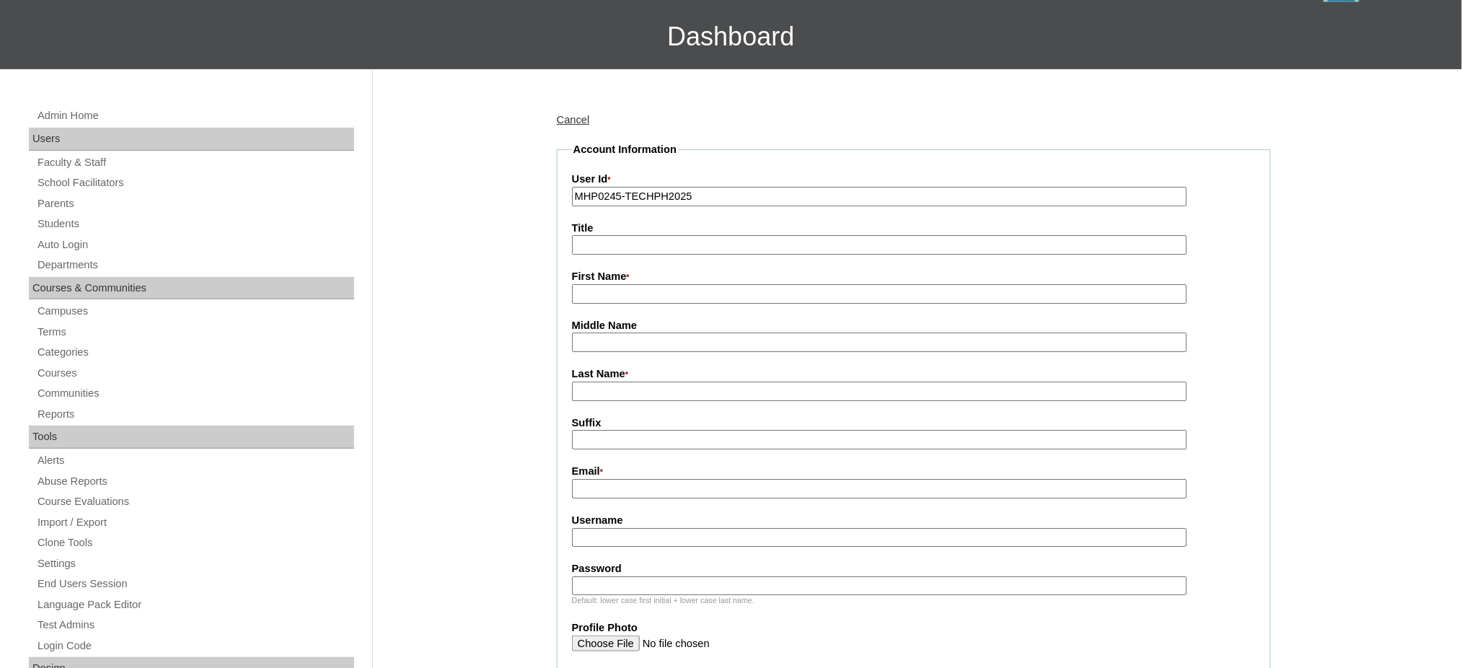
type input "MHP0245-TECHPH2025"
click at [596, 293] on input "First Name *" at bounding box center [879, 293] width 615 height 19
drag, startPoint x: 591, startPoint y: 246, endPoint x: 598, endPoint y: 253, distance: 9.7
click at [591, 246] on input "Title" at bounding box center [879, 244] width 615 height 19
type input "Ms."
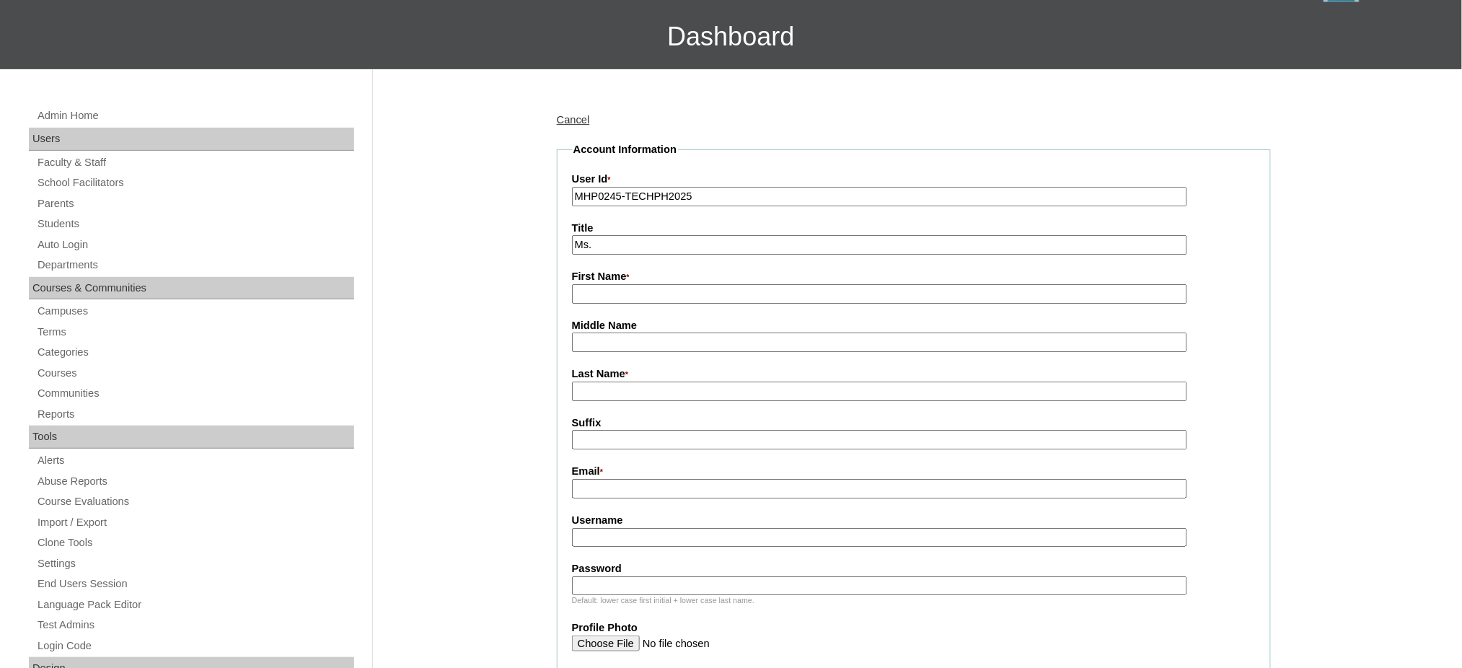
click at [601, 294] on input "First Name *" at bounding box center [879, 293] width 615 height 19
paste input "Rhizel"
type input "Rhizel"
click at [597, 389] on input "Last Name *" at bounding box center [879, 390] width 615 height 19
paste input "Bautista"
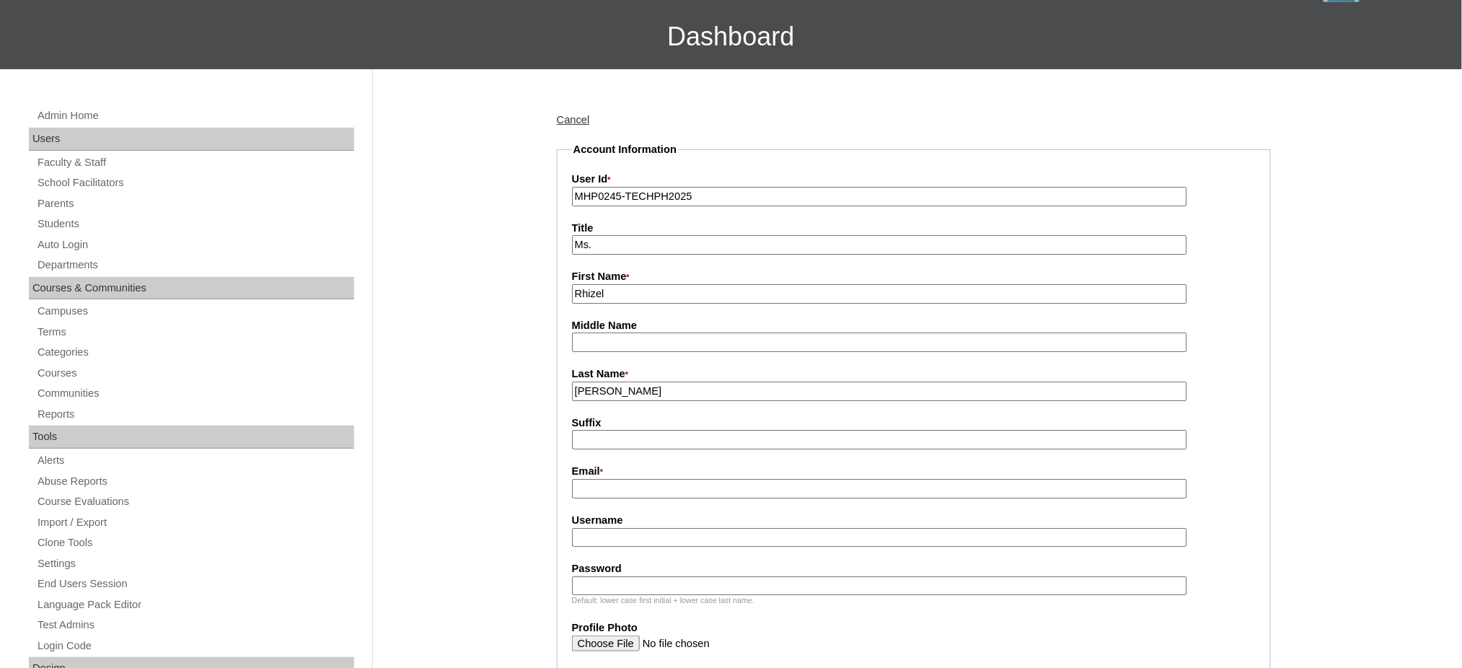
type input "Bautista"
click at [630, 479] on input "Email *" at bounding box center [879, 488] width 615 height 19
paste input "[EMAIL_ADDRESS][DOMAIN_NAME]"
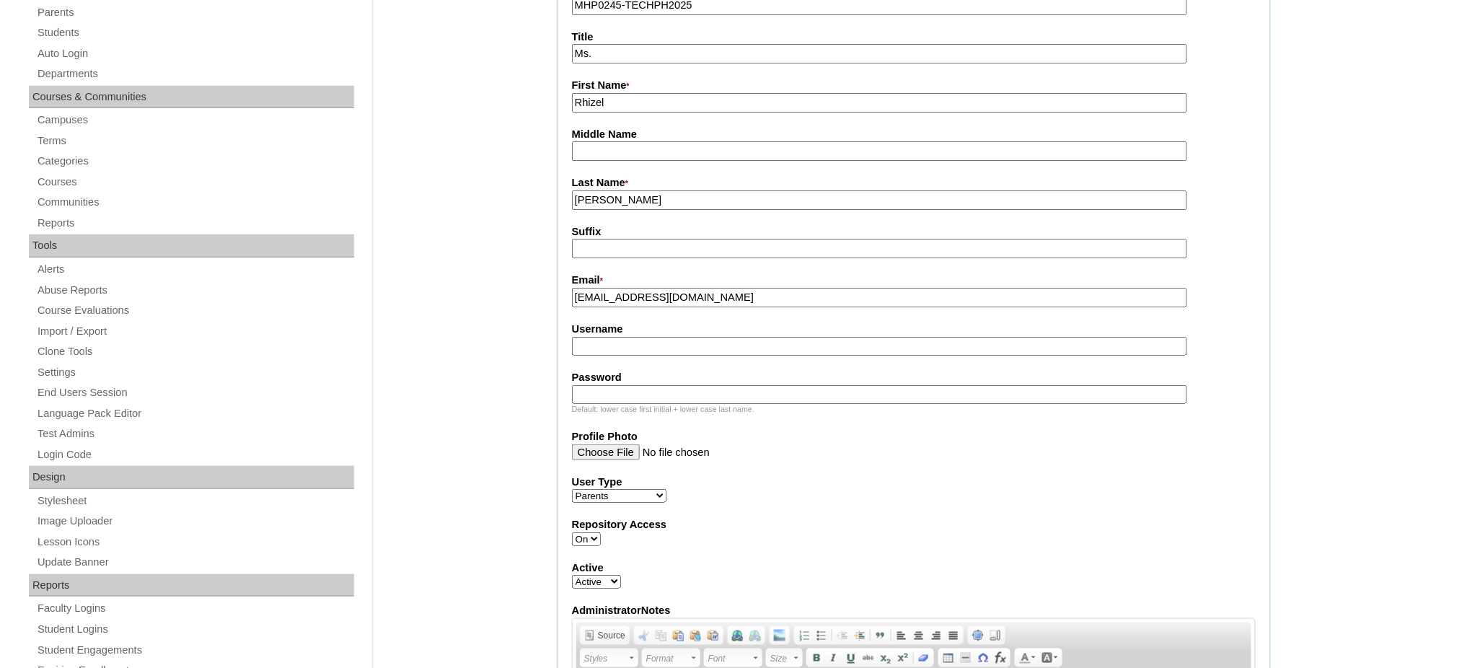
scroll to position [288, 0]
type input "rhizelbautista@gmail.com"
click at [633, 342] on input "Username" at bounding box center [879, 344] width 615 height 19
paste input "maquitoB2025"
type input "maquitoB2025"
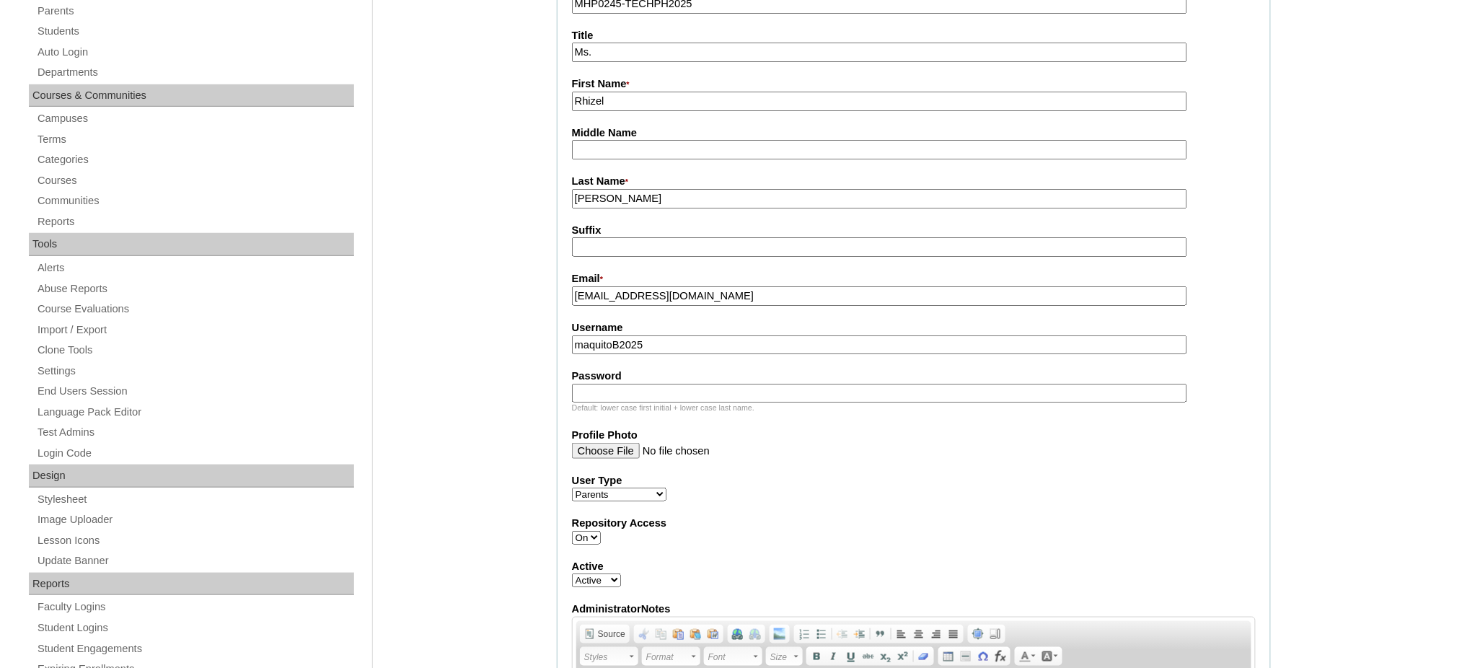
click at [656, 384] on input "Password" at bounding box center [879, 393] width 615 height 19
paste input "techAJM843"
type input "techAJM843"
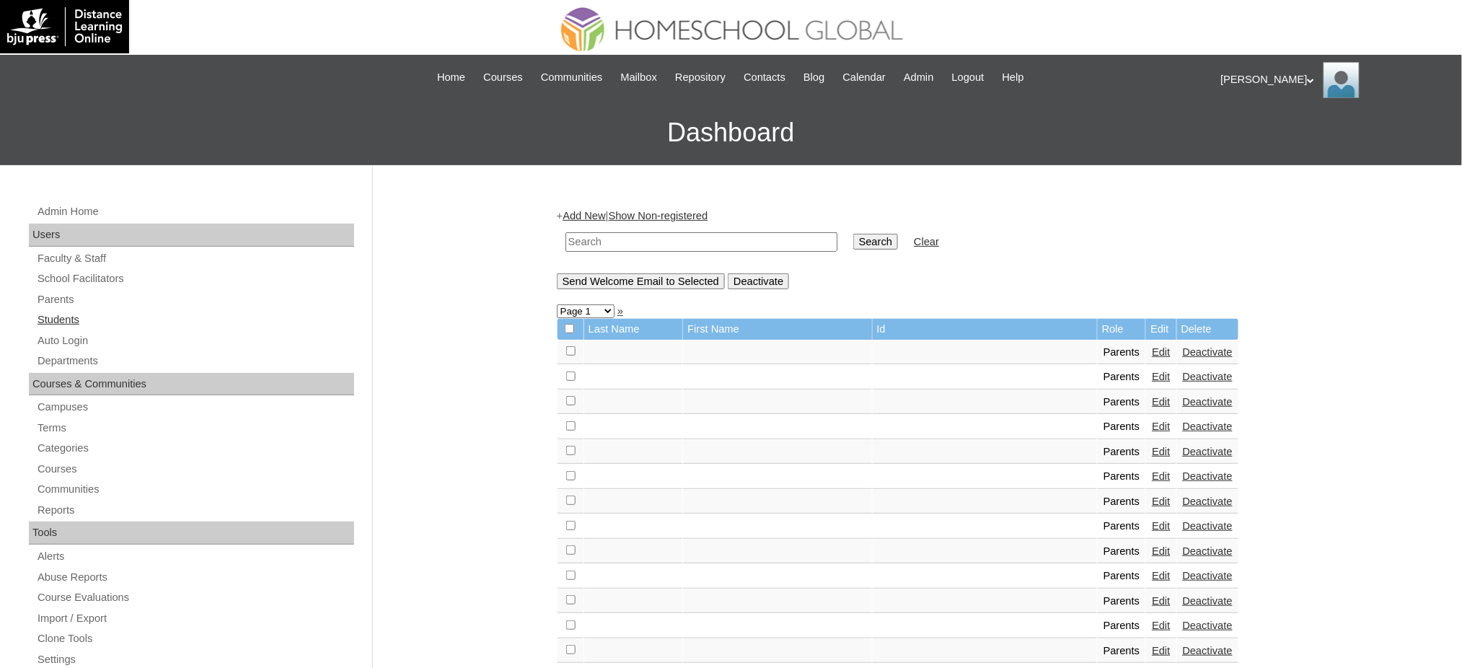
click at [68, 316] on link "Students" at bounding box center [195, 320] width 318 height 18
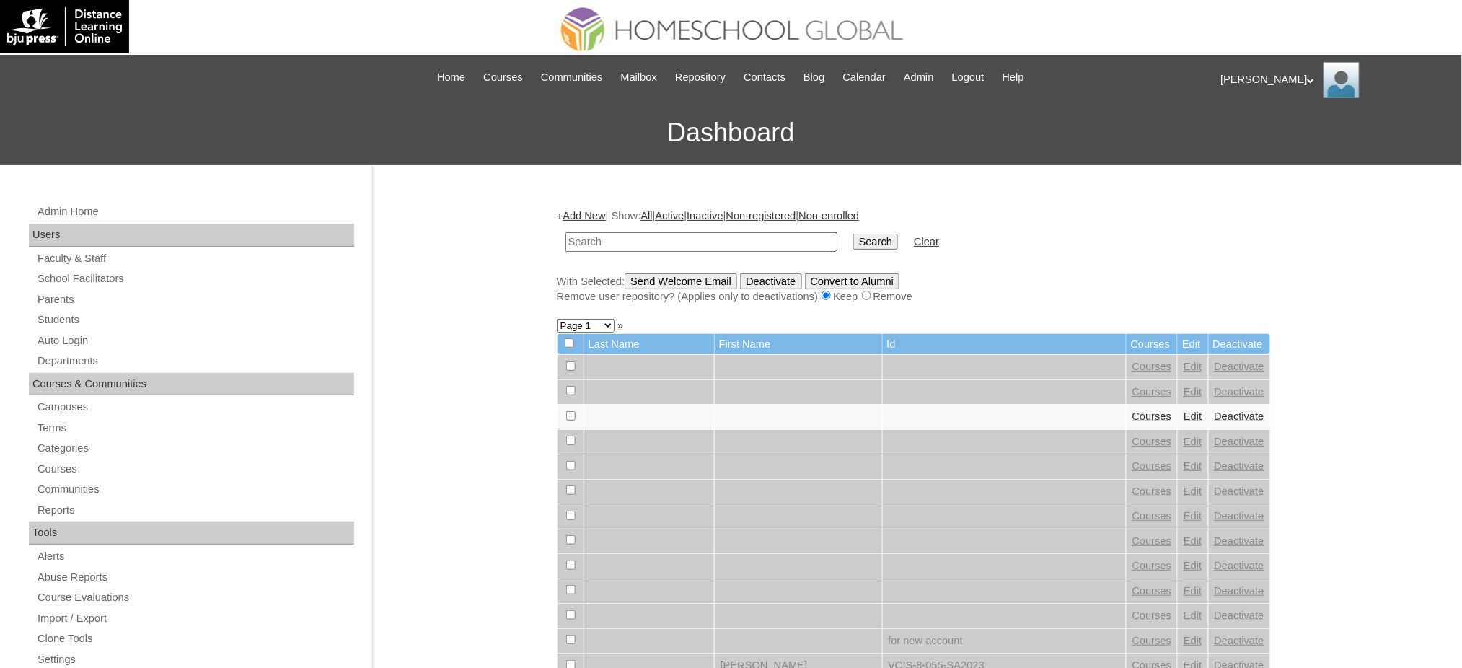
click at [602, 215] on link "Add New" at bounding box center [583, 216] width 43 height 12
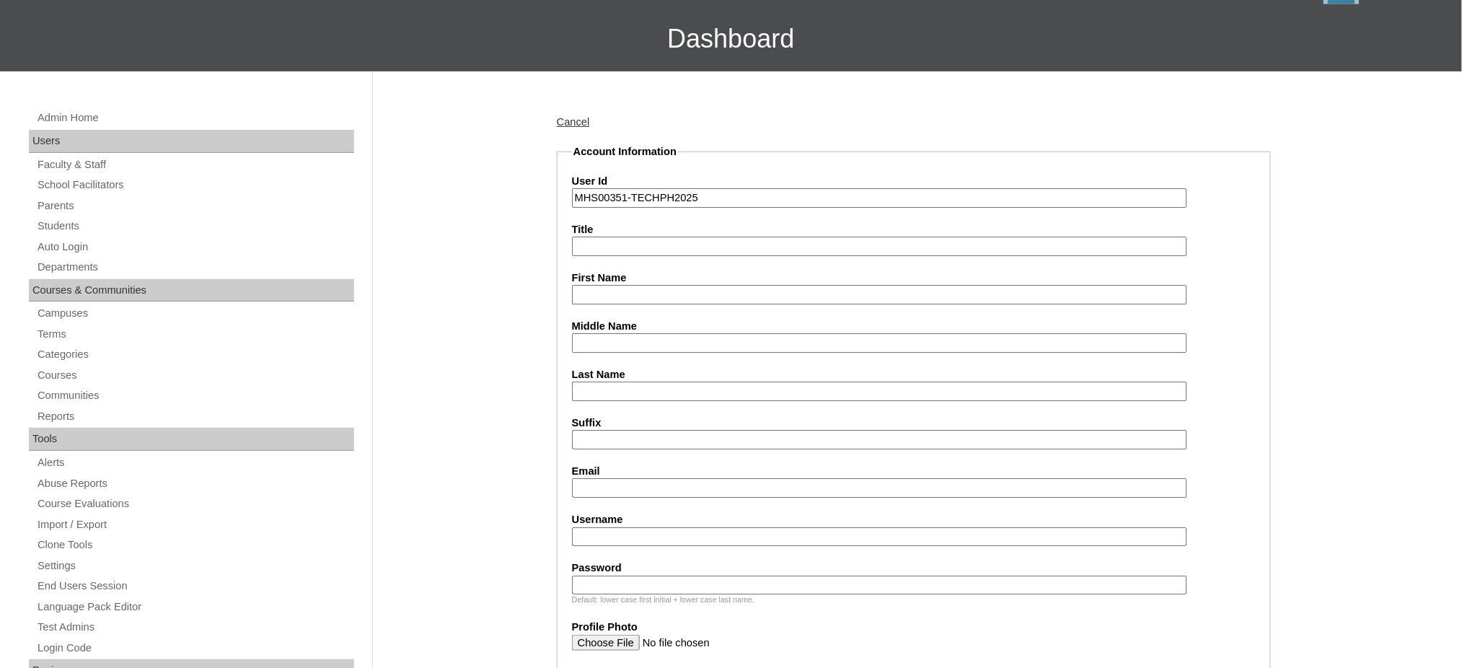
scroll to position [192, 0]
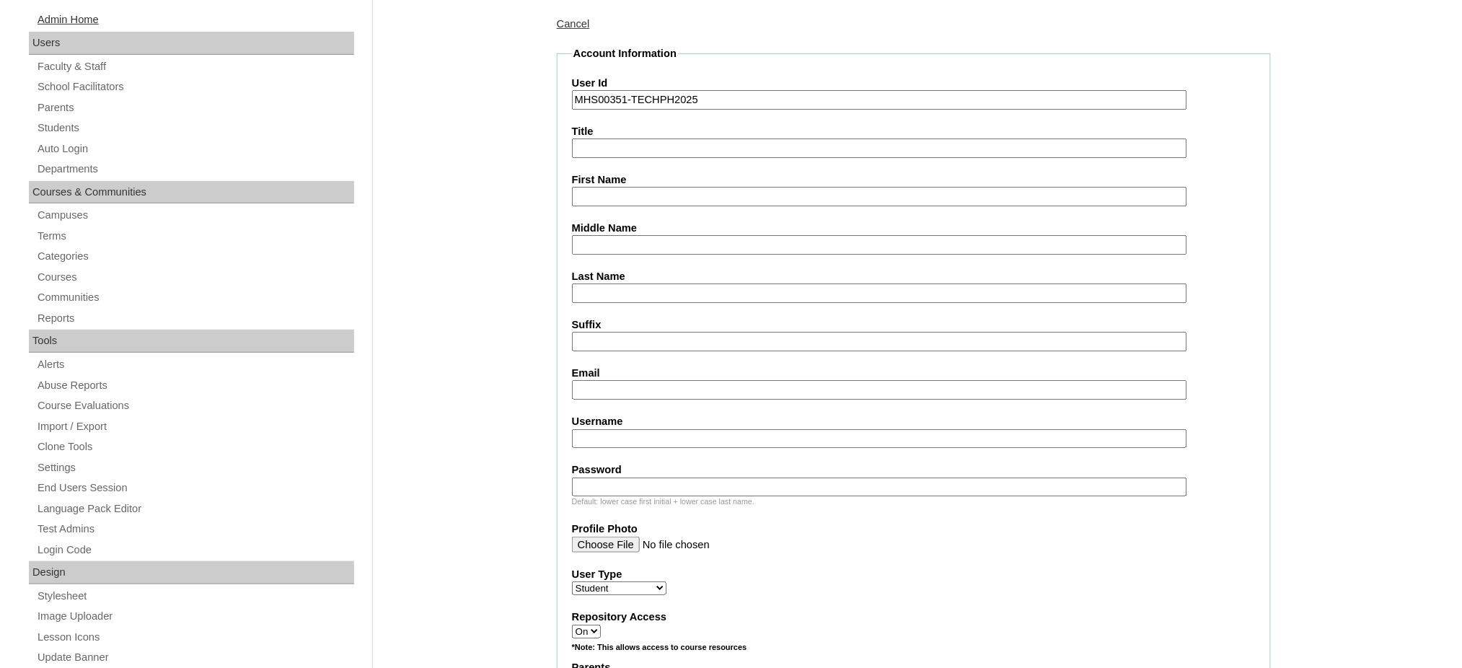
type input "MHS00351-TECHPH2025"
click at [600, 200] on fieldset "Account Information User Id MHS00351-TECHPH2025 Title First Name Middle Name La…" at bounding box center [914, 629] width 714 height 1166
click at [605, 192] on input "First Name" at bounding box center [879, 196] width 615 height 19
paste input "Alejandro Joaquin"
type input "Alejandro Joaquin"
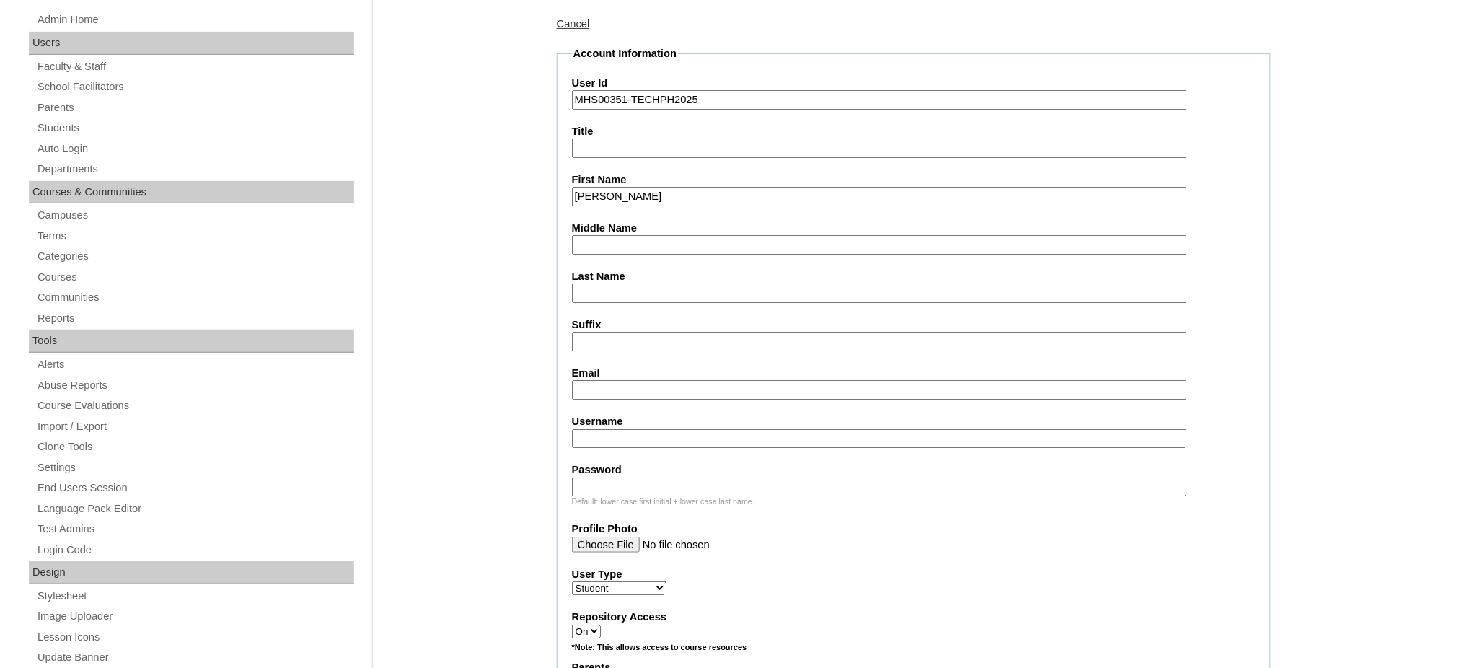
click at [614, 245] on input "Middle Name" at bounding box center [879, 244] width 615 height 19
paste input "Bautista"
type input "Bautista"
click at [635, 290] on input "Last Name" at bounding box center [879, 292] width 615 height 19
paste input "Maquito"
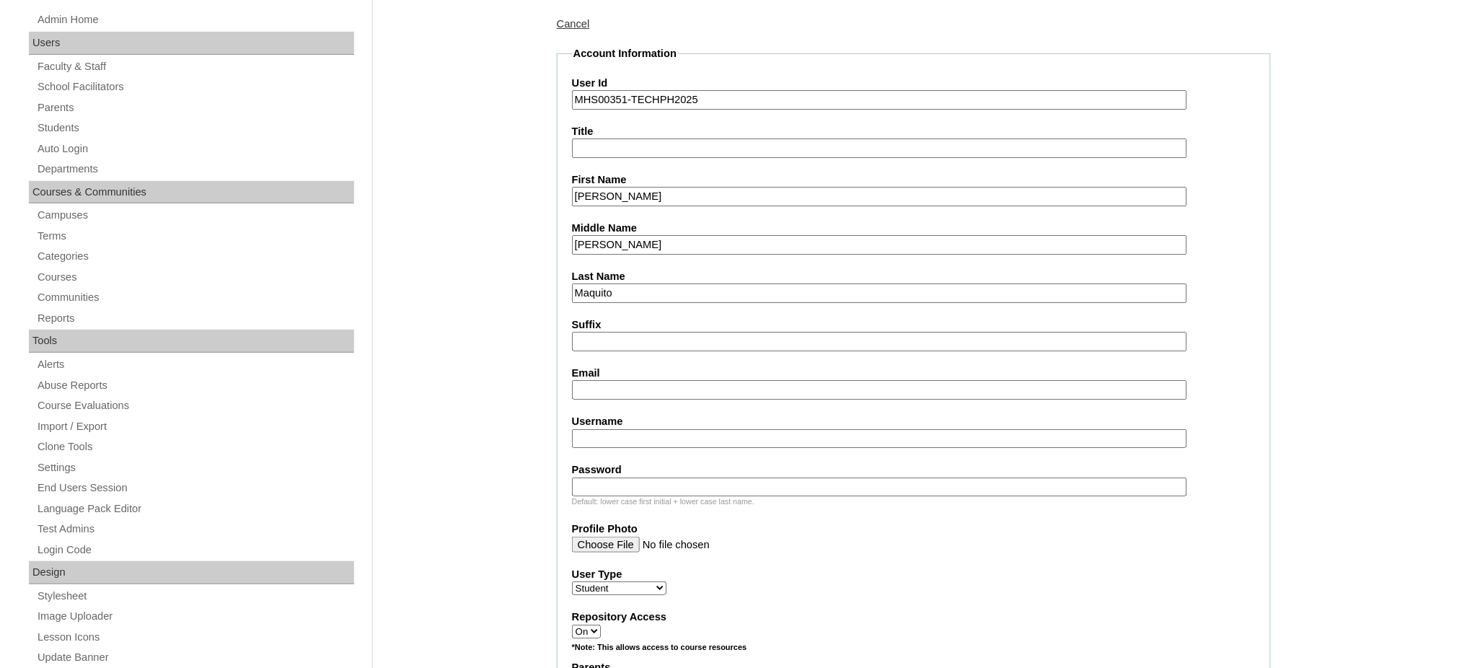
type input "Maquito"
click at [653, 384] on input "Email" at bounding box center [879, 389] width 615 height 19
paste input "rhizelbautista@gmail.com"
type input "rhizelbautista@gmail.com"
click at [629, 429] on input "Username" at bounding box center [879, 438] width 615 height 19
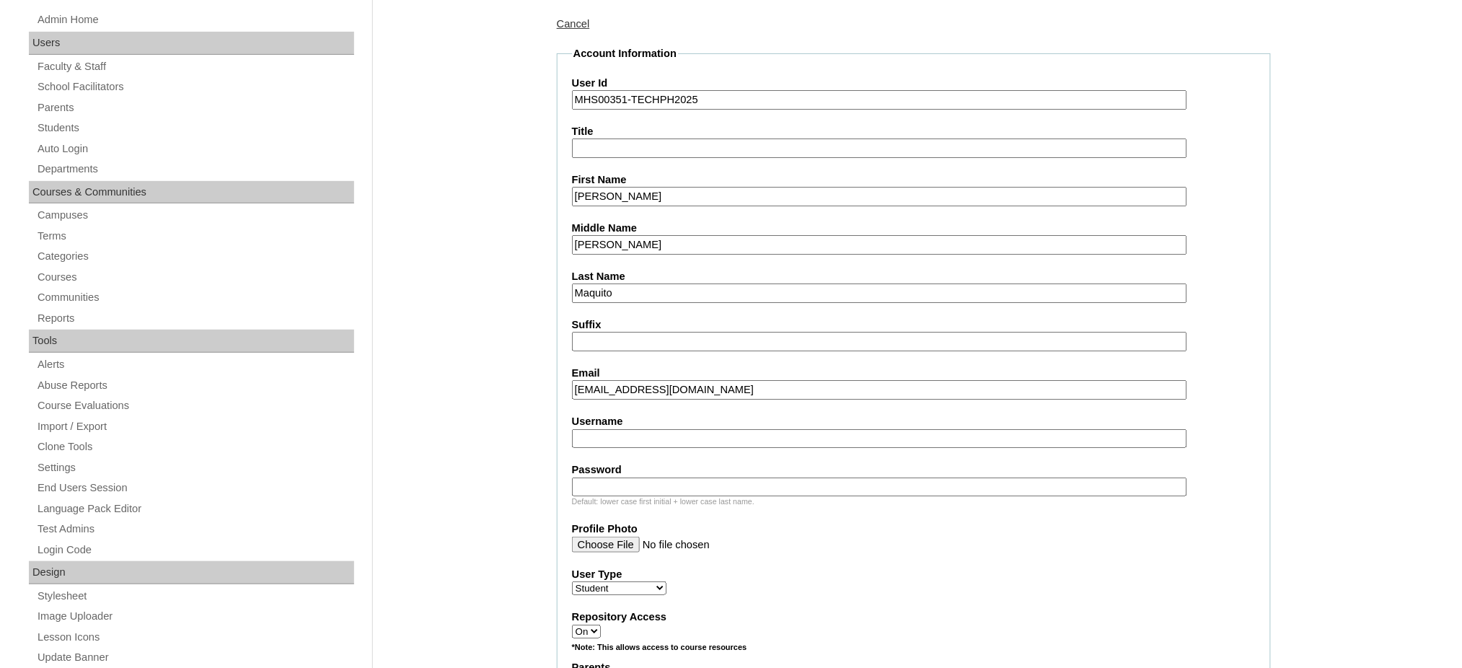
paste input "alejandromaquito"
type input "alejandromaquito"
click at [628, 477] on input "Password" at bounding box center [879, 486] width 615 height 19
paste input "250007195"
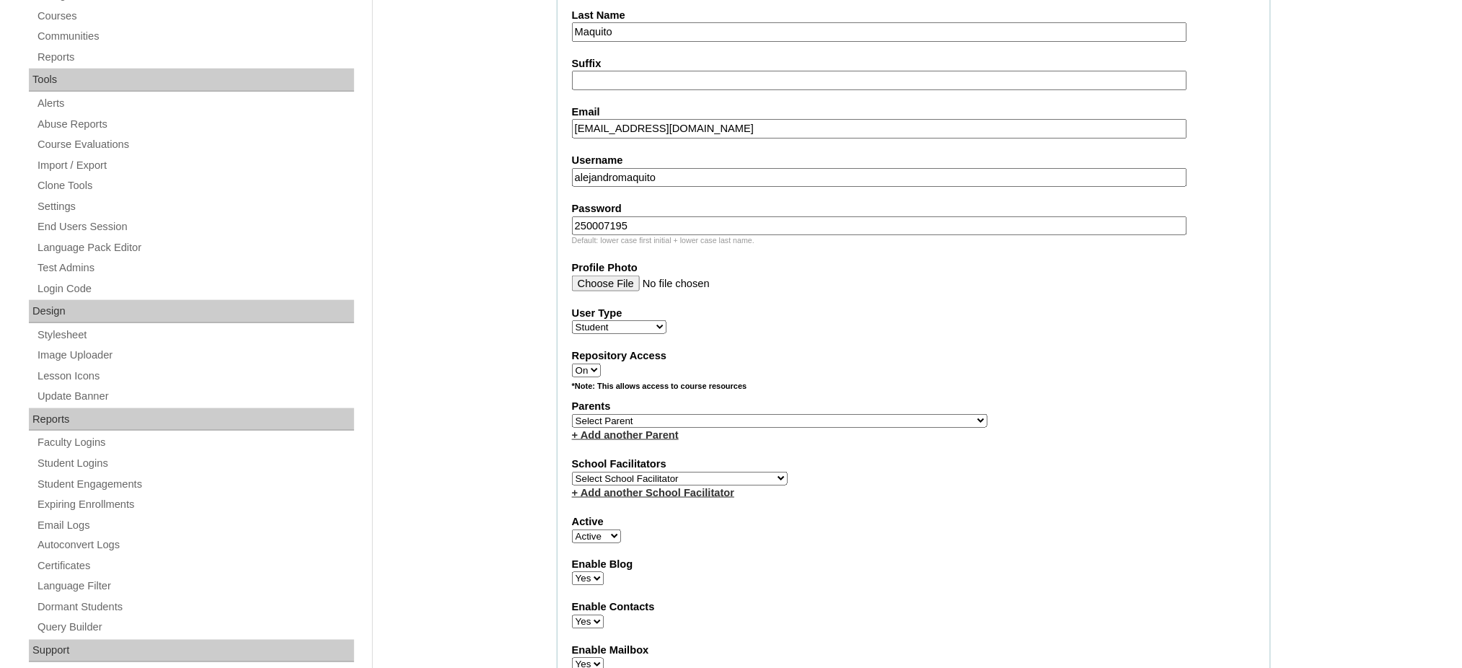
scroll to position [480, 0]
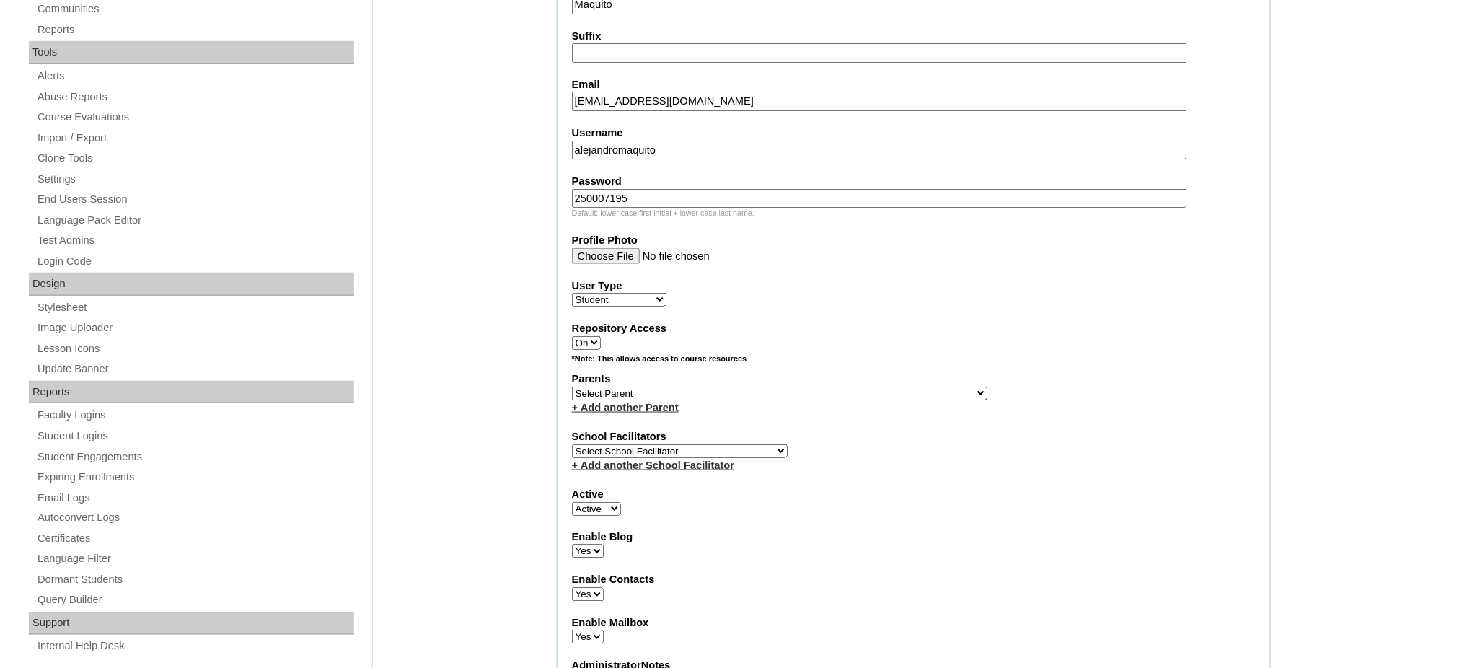
type input "250007195"
click at [821, 387] on select "Select Parent , , , , , , , , , , , , , , , , , , , , , , , , , , , , , , , , ,…" at bounding box center [779, 394] width 415 height 14
select select "44218"
click at [572, 387] on select "Select Parent , , , , , , , , , , , , , , , , , , , , , , , , , , , , , , , , ,…" at bounding box center [779, 394] width 415 height 14
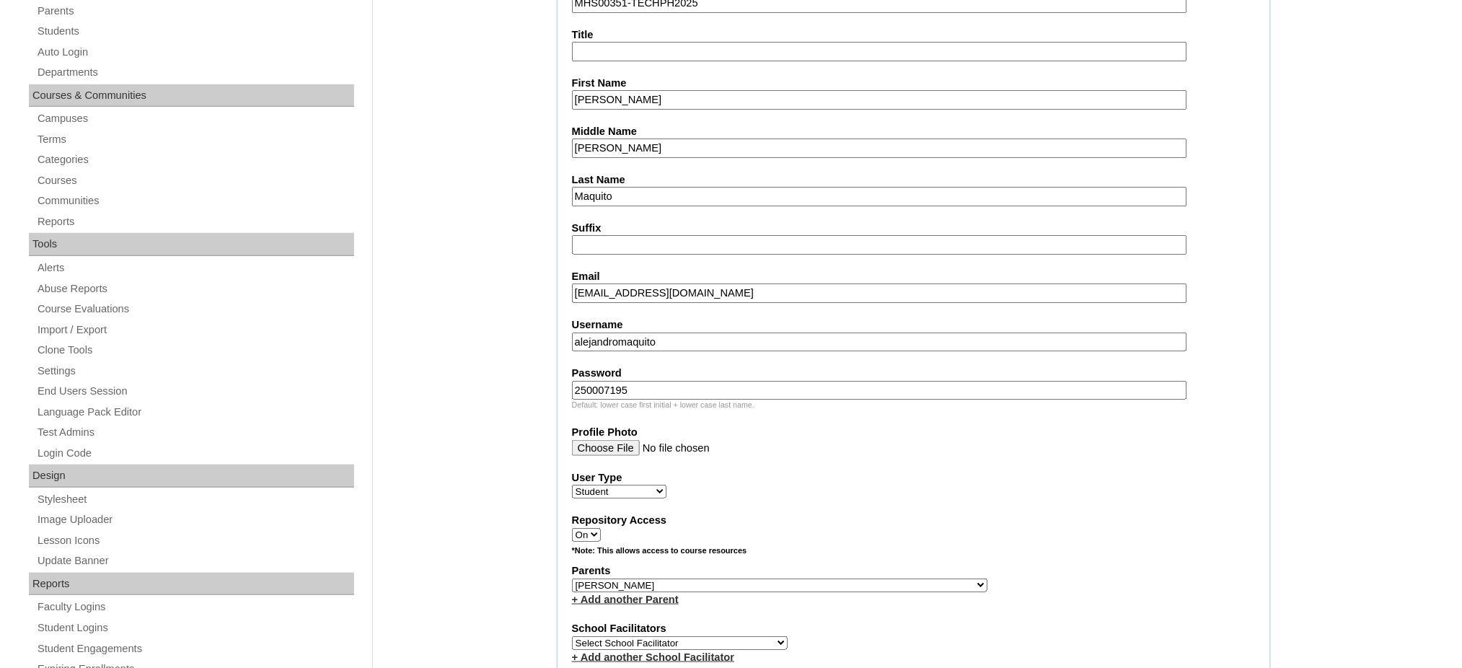
click at [632, 102] on input "Alejandro Joaquin" at bounding box center [879, 99] width 615 height 19
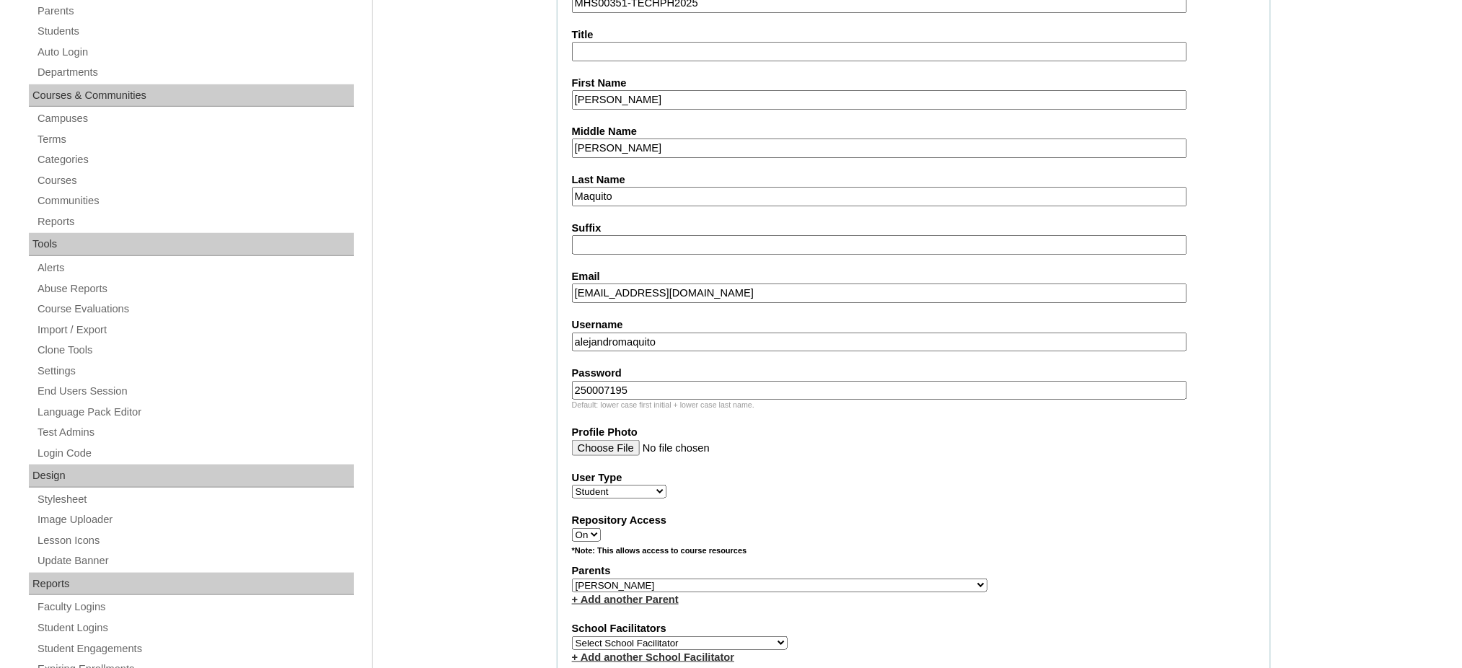
click at [632, 102] on input "Alejandro Joaquin" at bounding box center [879, 99] width 615 height 19
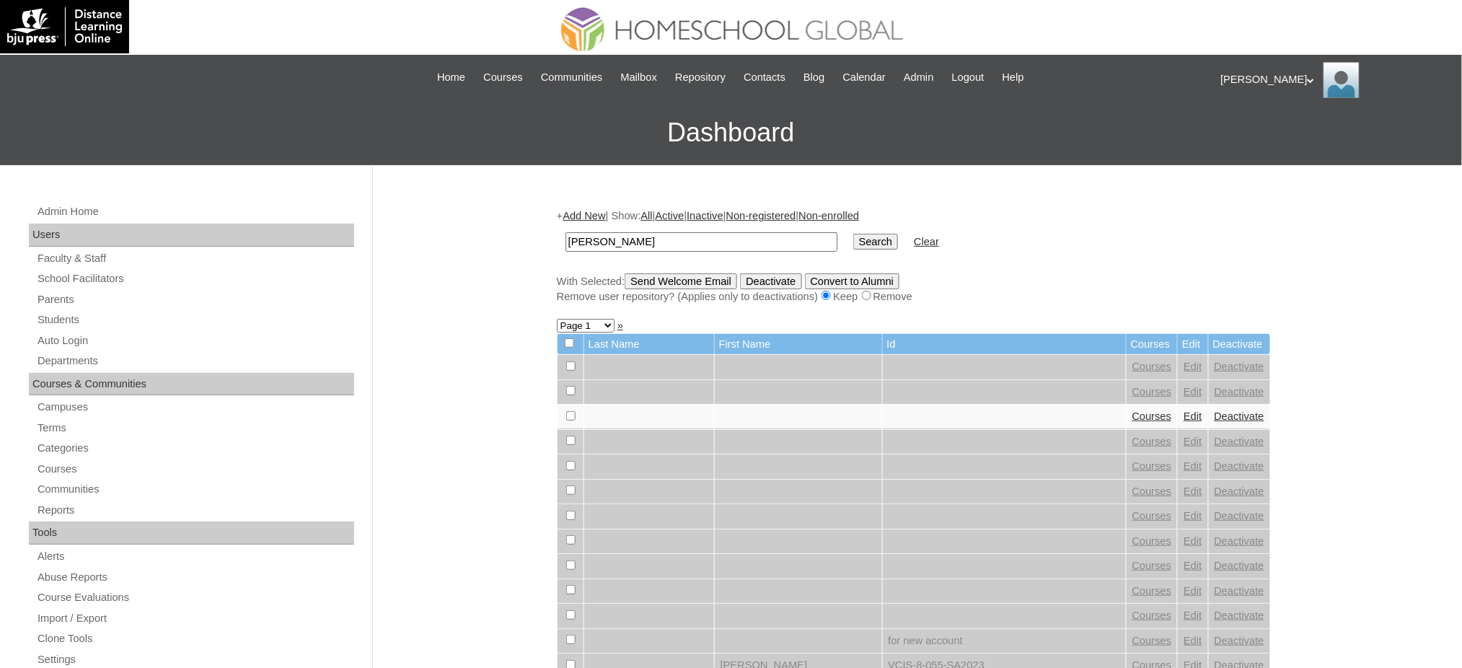
type input "[PERSON_NAME]"
click at [853, 237] on input "Search" at bounding box center [875, 242] width 45 height 16
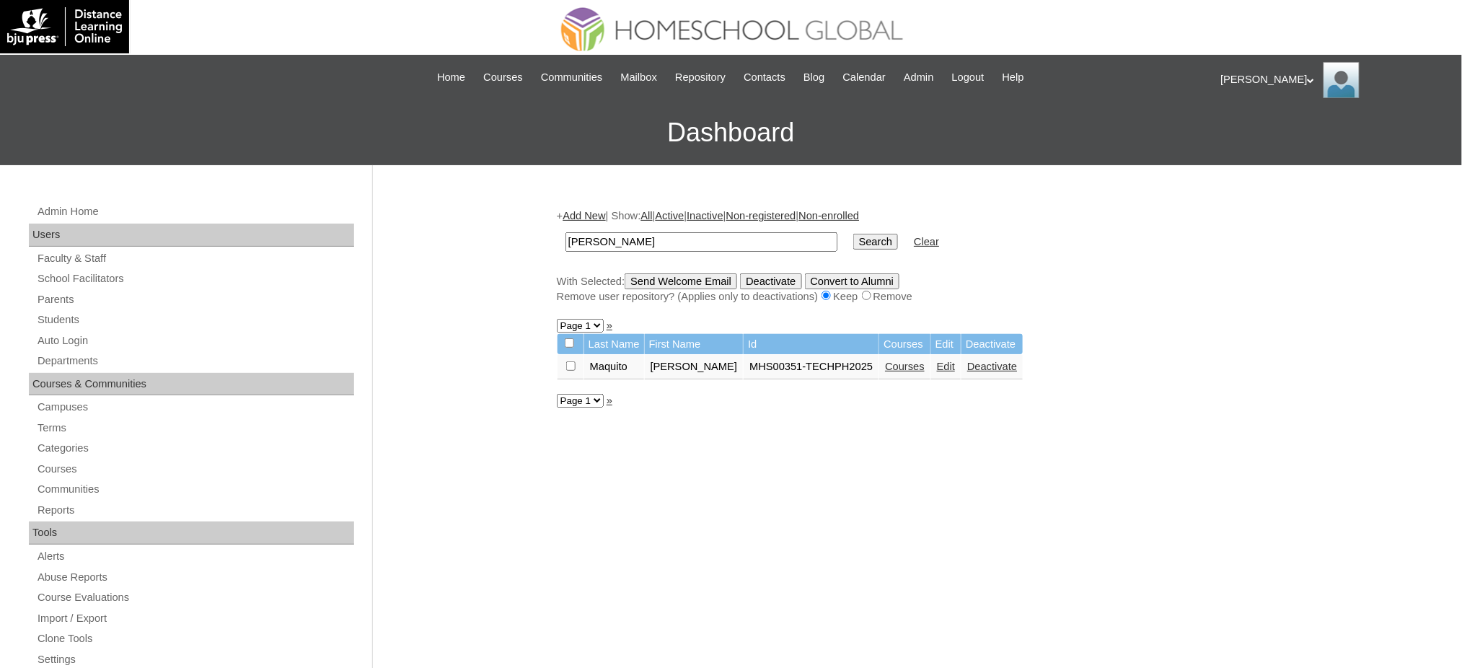
click at [911, 361] on link "Courses" at bounding box center [905, 367] width 40 height 12
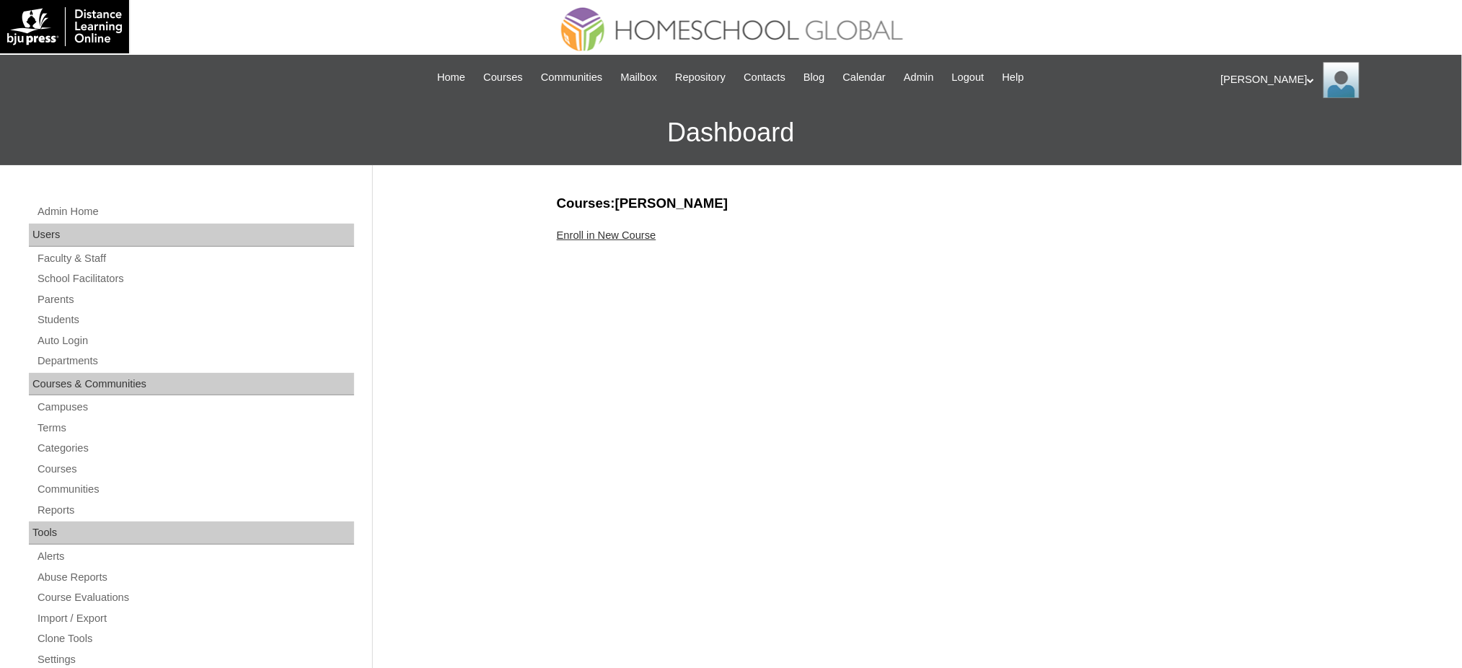
click at [639, 237] on link "Enroll in New Course" at bounding box center [607, 235] width 100 height 12
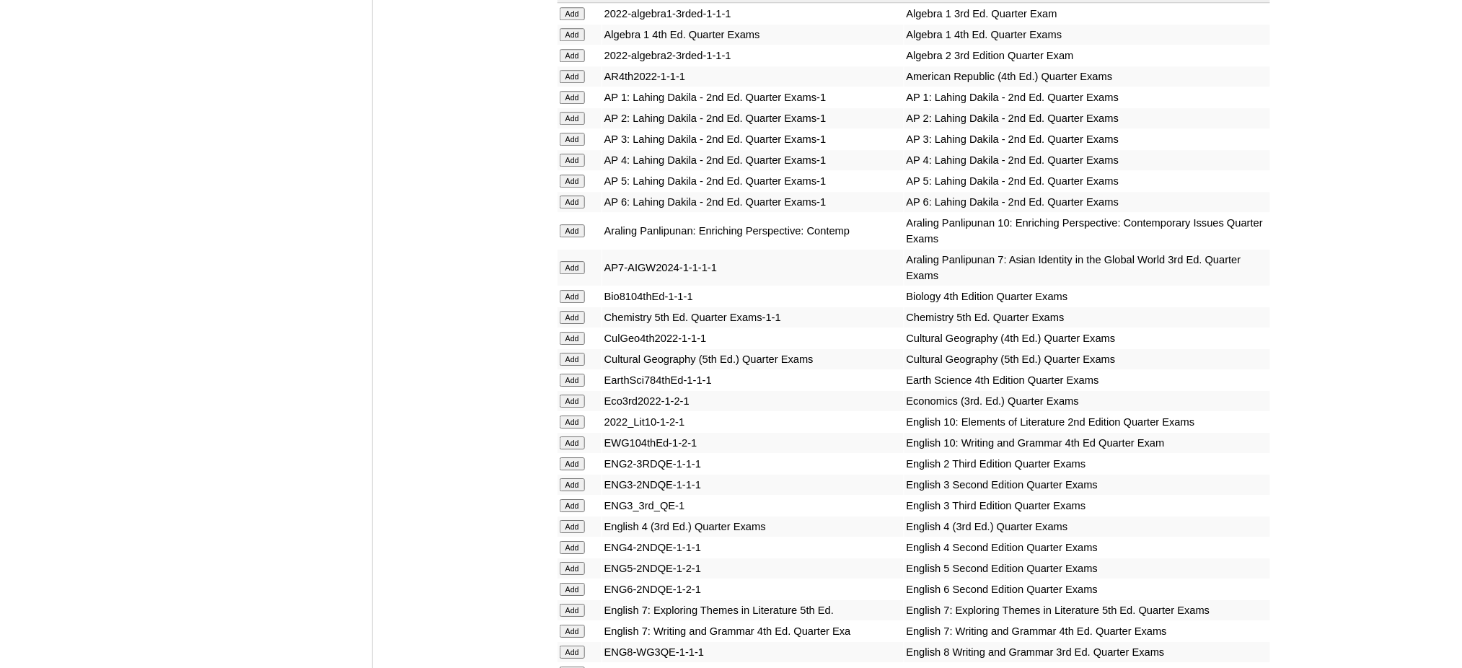
scroll to position [1442, 0]
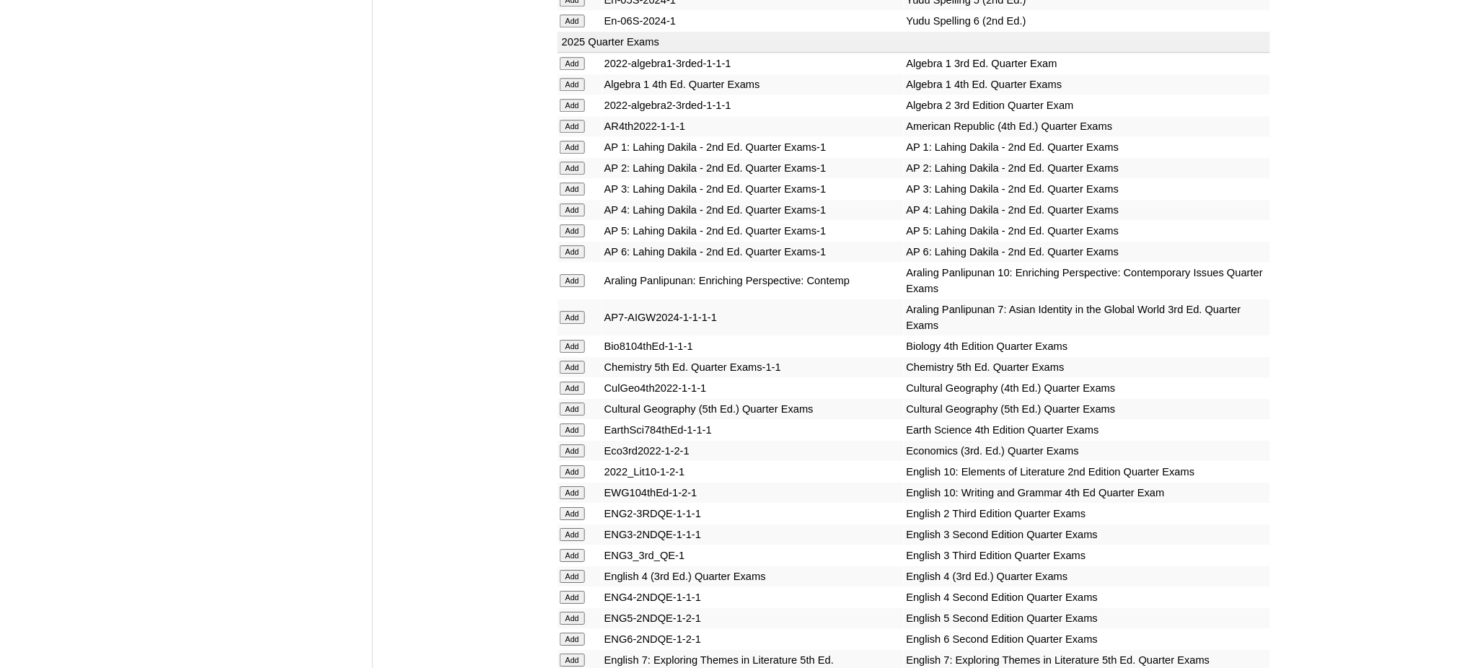
click at [579, 99] on input "Add" at bounding box center [572, 105] width 25 height 13
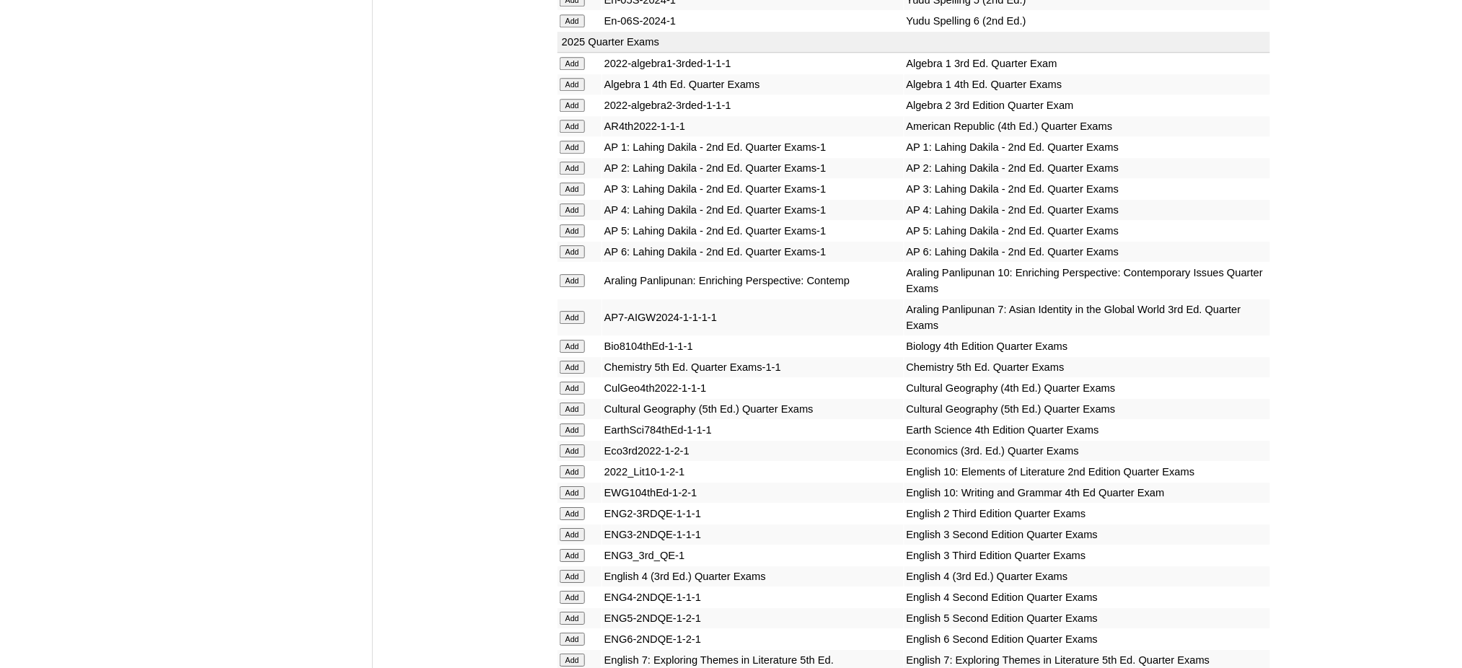
click at [579, 99] on input "Add" at bounding box center [572, 105] width 25 height 13
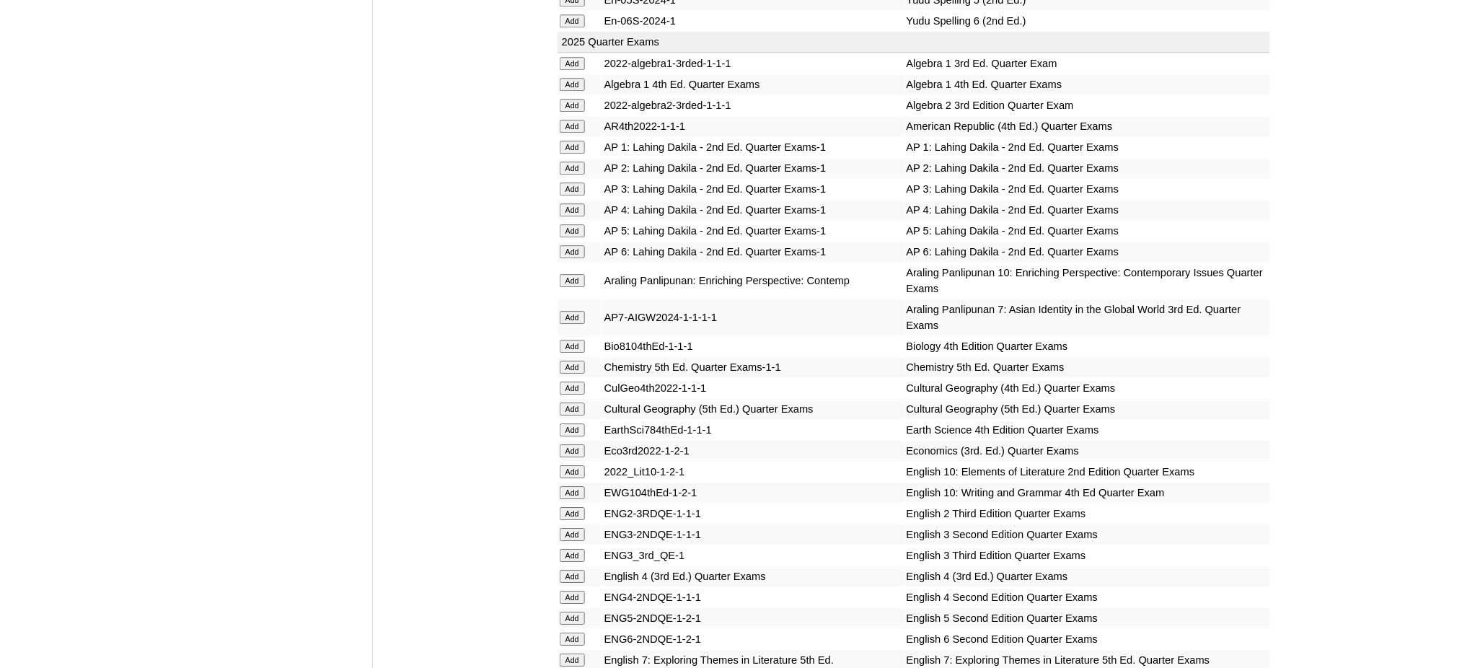
click at [579, 99] on input "Add" at bounding box center [572, 105] width 25 height 13
click at [581, 444] on input "Add" at bounding box center [572, 450] width 25 height 13
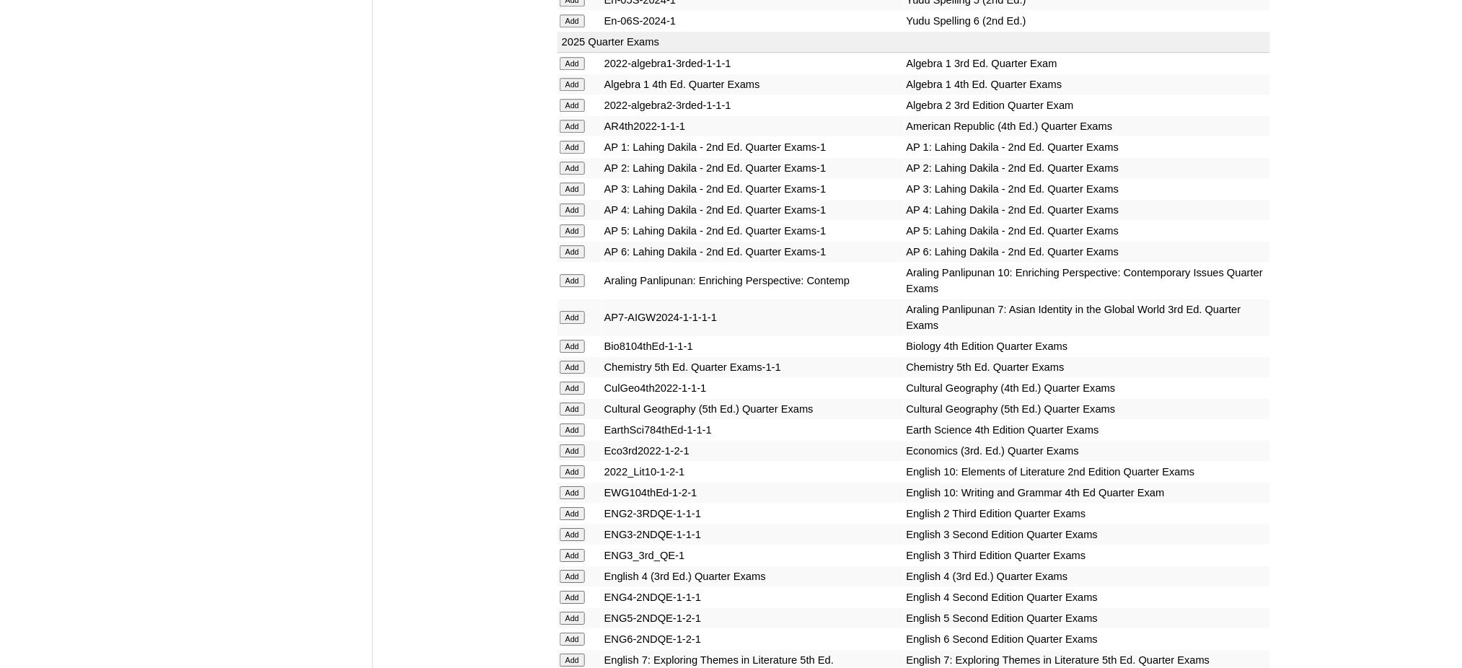
click at [581, 444] on input "Add" at bounding box center [572, 450] width 25 height 13
click at [568, 361] on input "Add" at bounding box center [572, 367] width 25 height 13
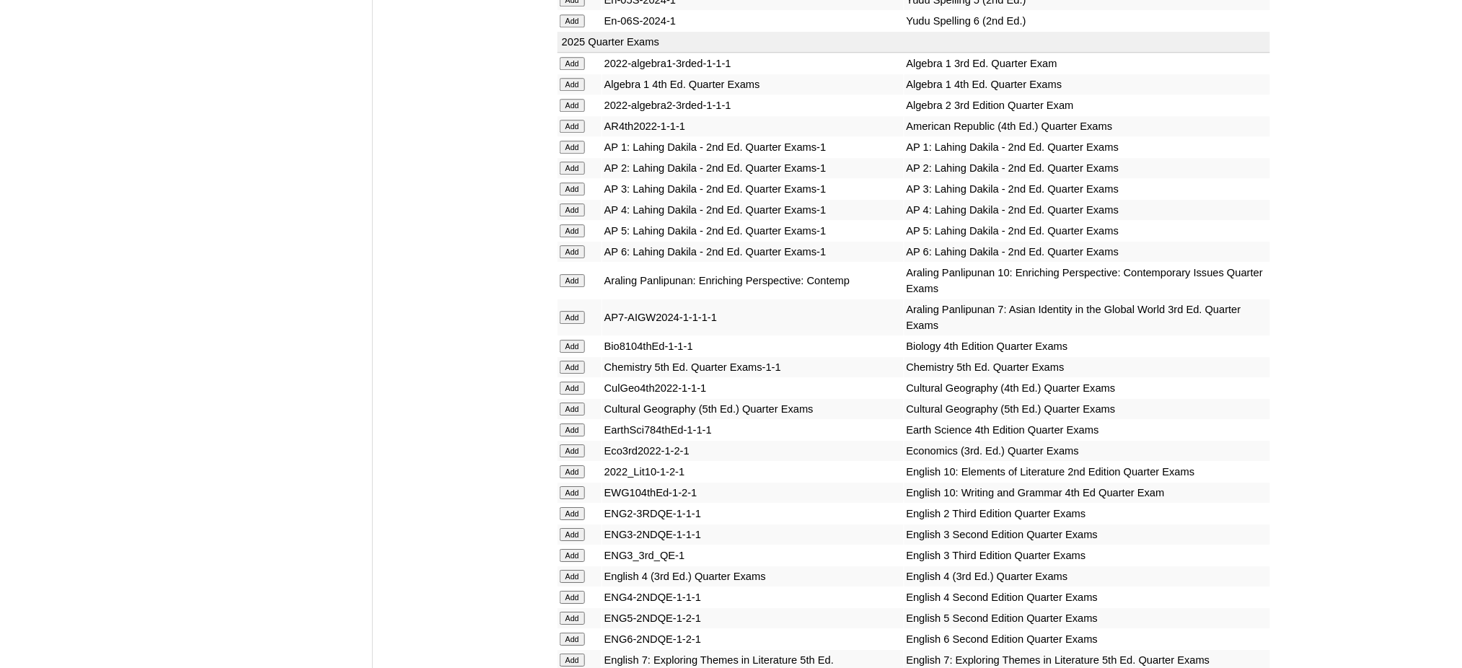
click at [568, 361] on input "Add" at bounding box center [572, 367] width 25 height 13
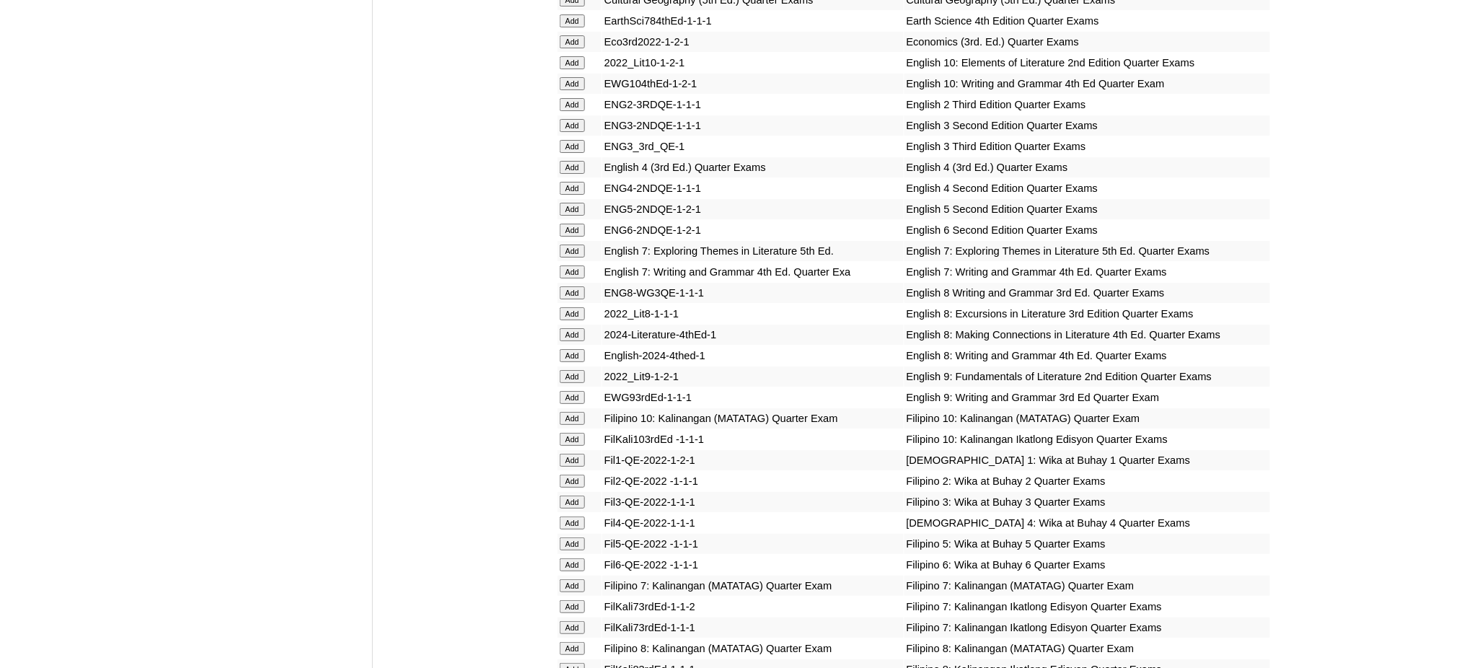
scroll to position [1923, 0]
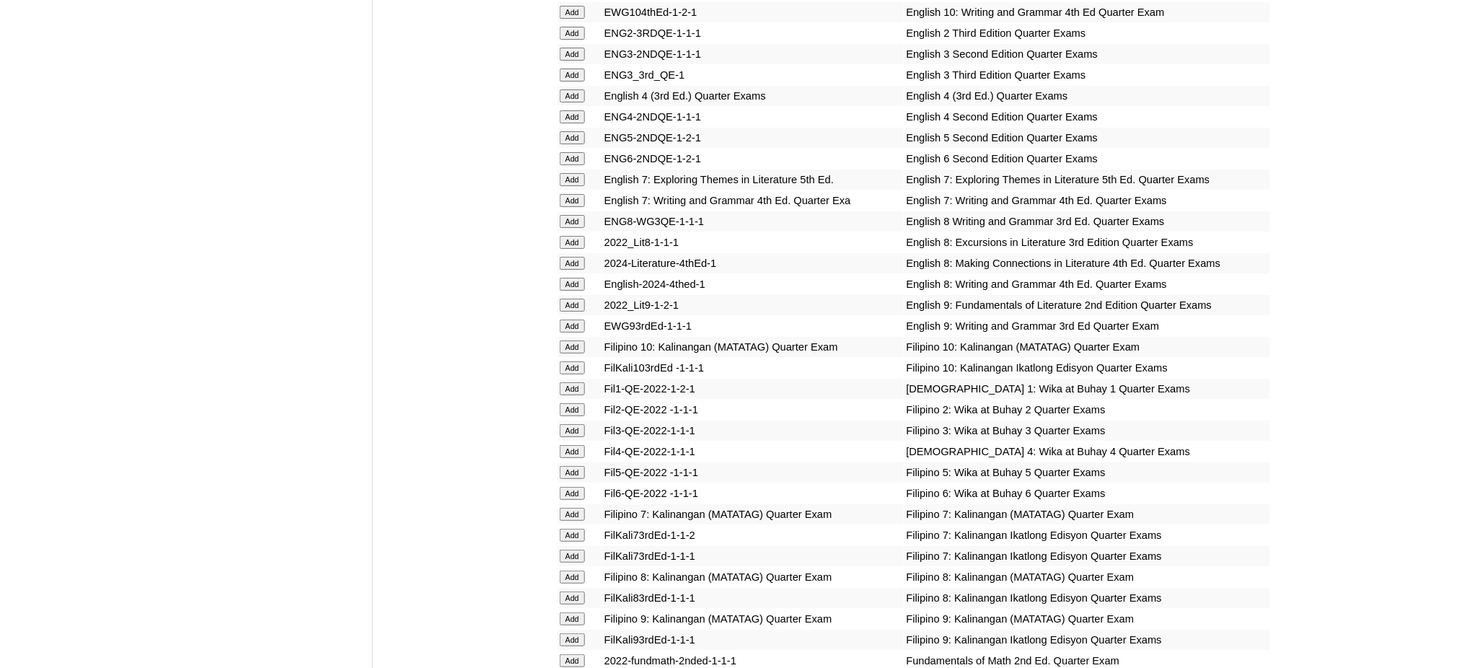
click at [557, 295] on td "Add" at bounding box center [579, 305] width 44 height 20
click at [566, 299] on input "Add" at bounding box center [572, 305] width 25 height 13
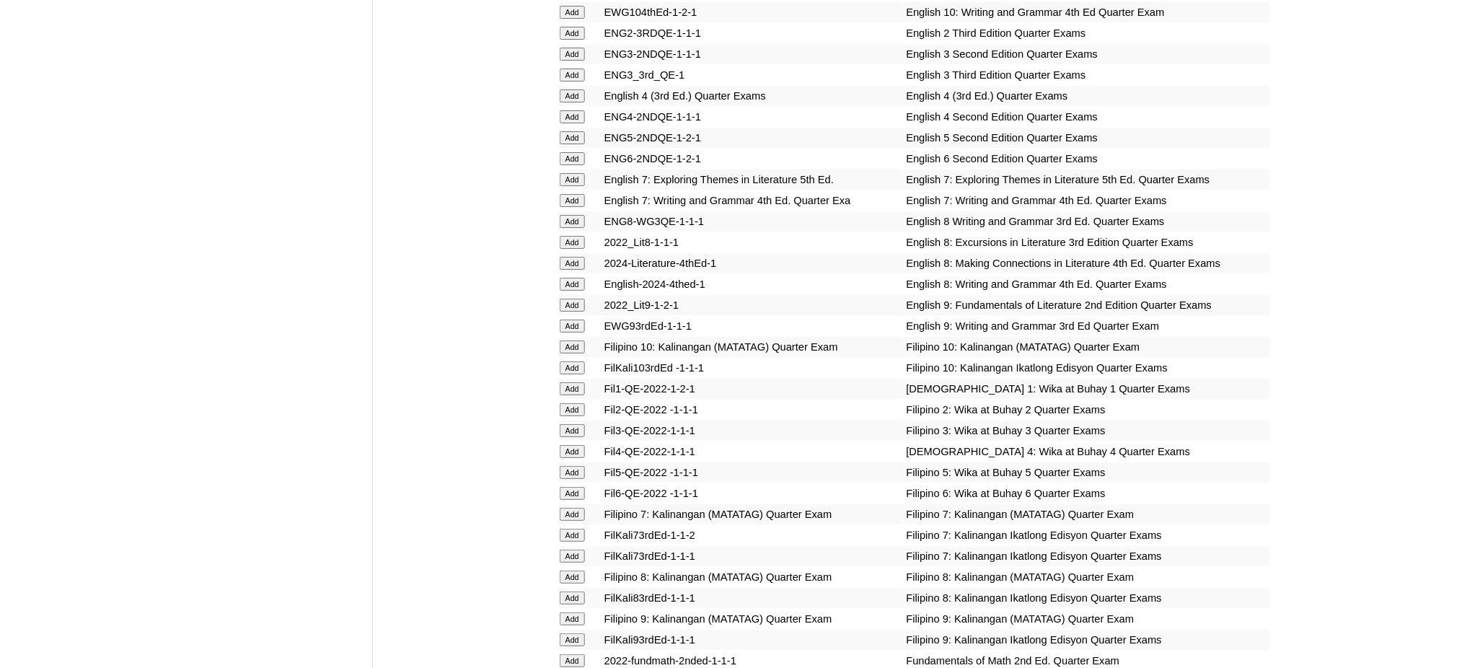
click at [566, 299] on input "Add" at bounding box center [572, 305] width 25 height 13
click at [575, 319] on input "Add" at bounding box center [572, 325] width 25 height 13
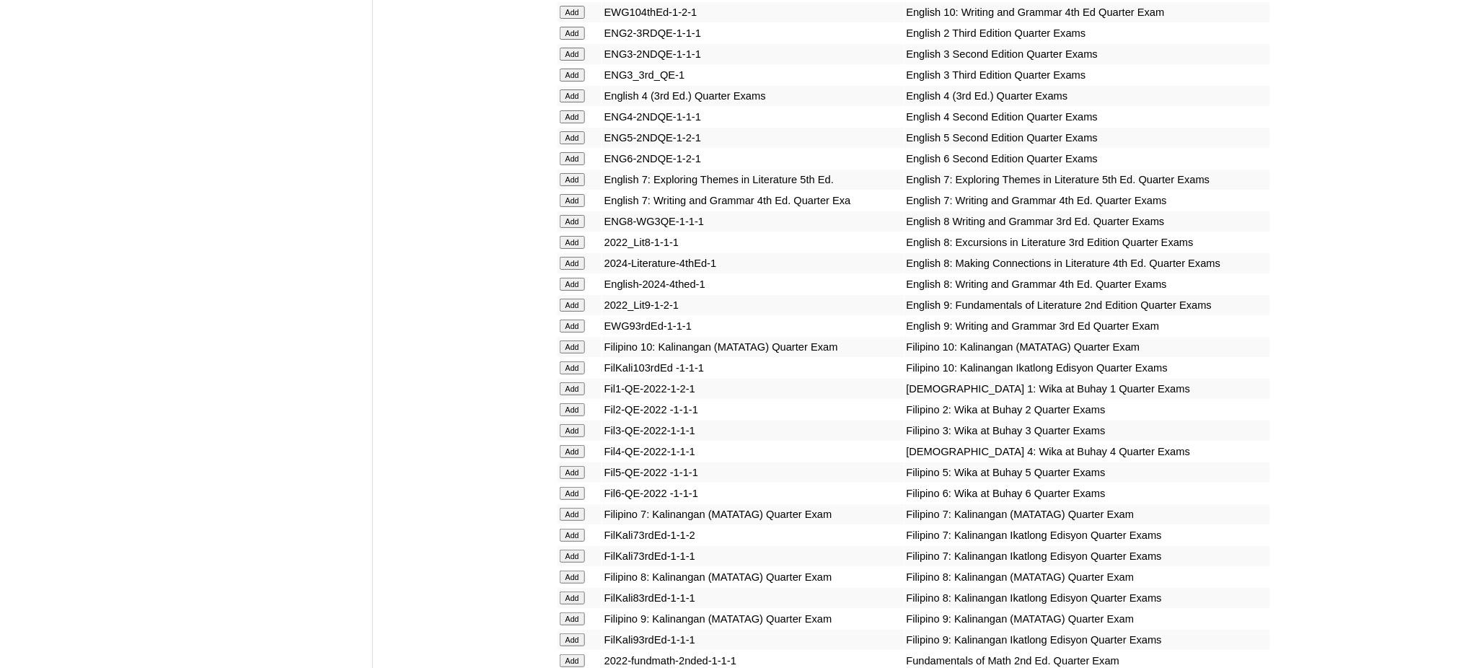
click at [575, 319] on input "Add" at bounding box center [572, 325] width 25 height 13
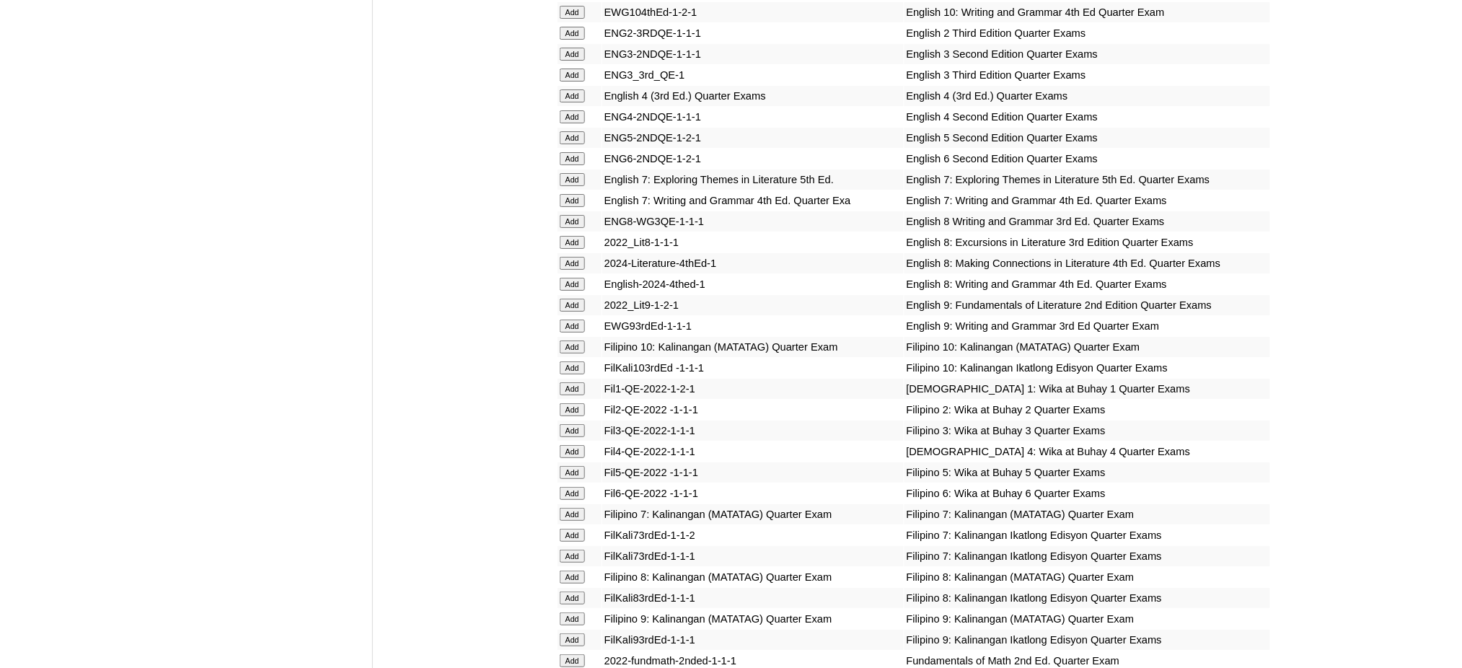
click at [575, 319] on input "Add" at bounding box center [572, 325] width 25 height 13
click at [573, 612] on input "Add" at bounding box center [572, 618] width 25 height 13
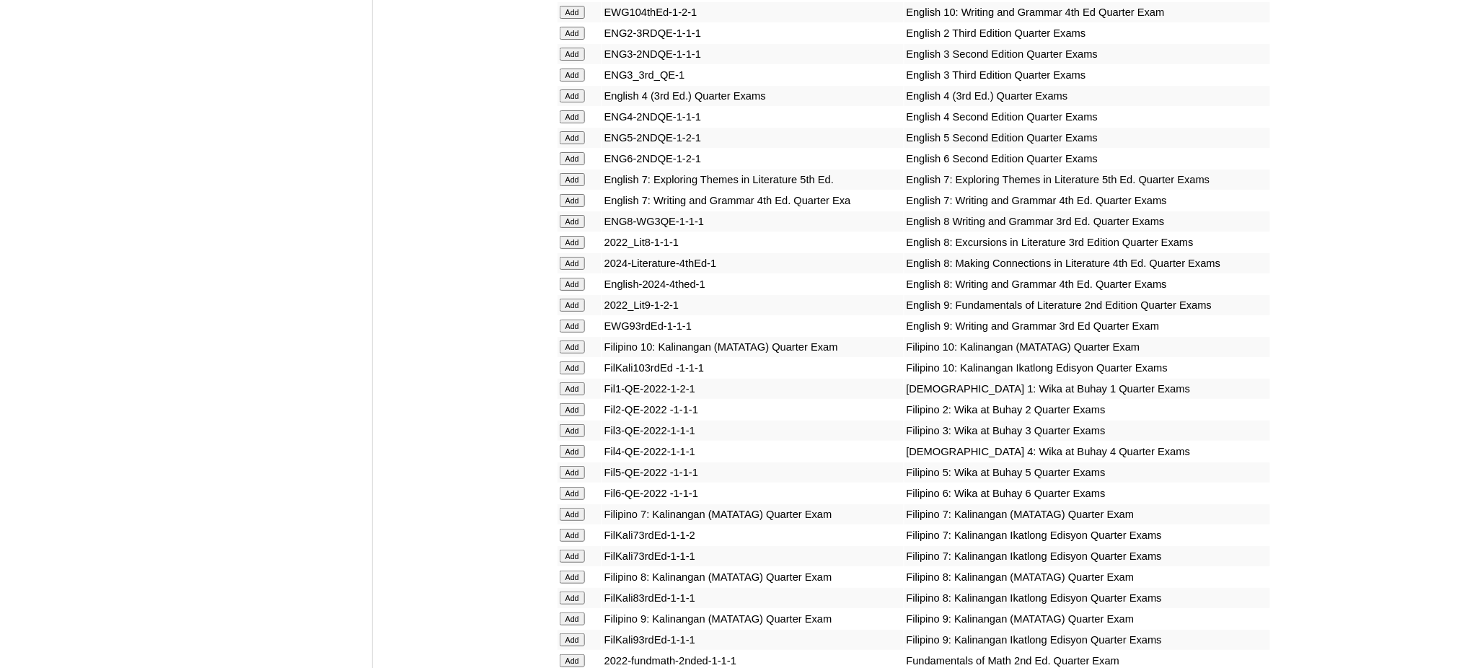
click at [573, 612] on input "Add" at bounding box center [572, 618] width 25 height 13
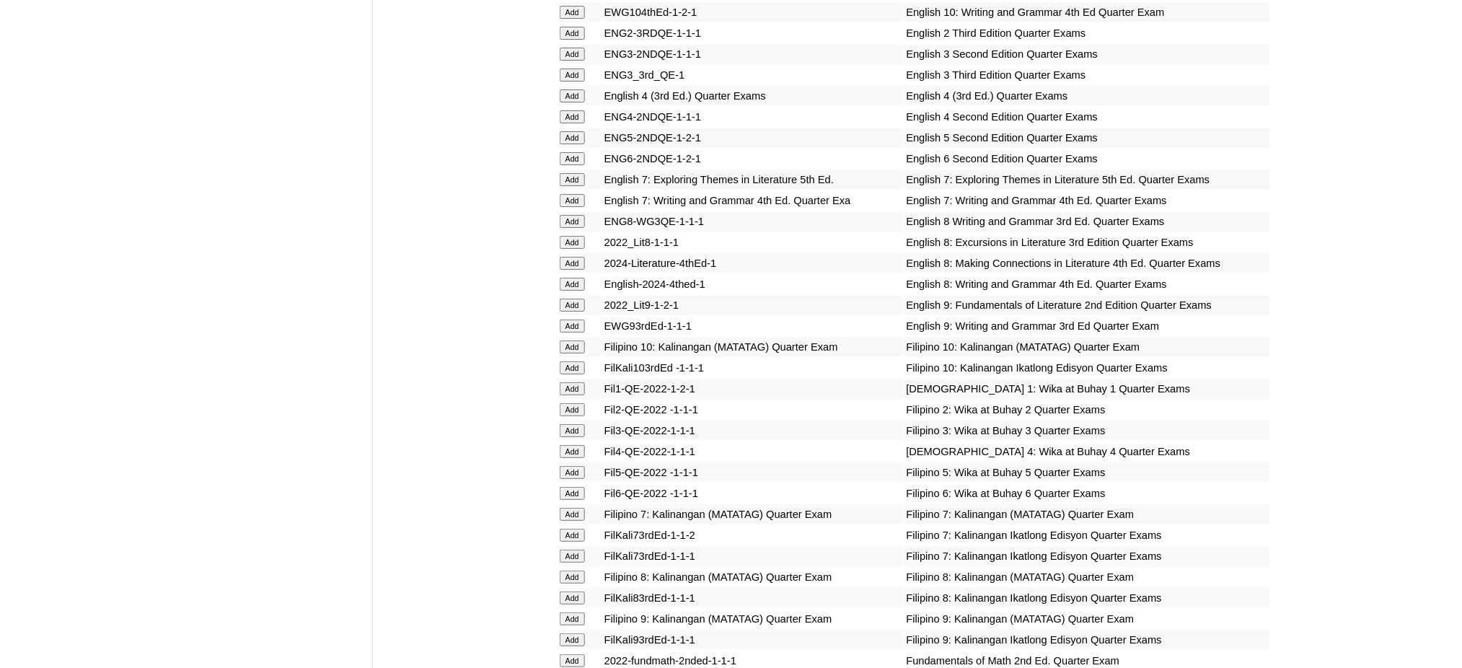
click at [573, 612] on input "Add" at bounding box center [572, 618] width 25 height 13
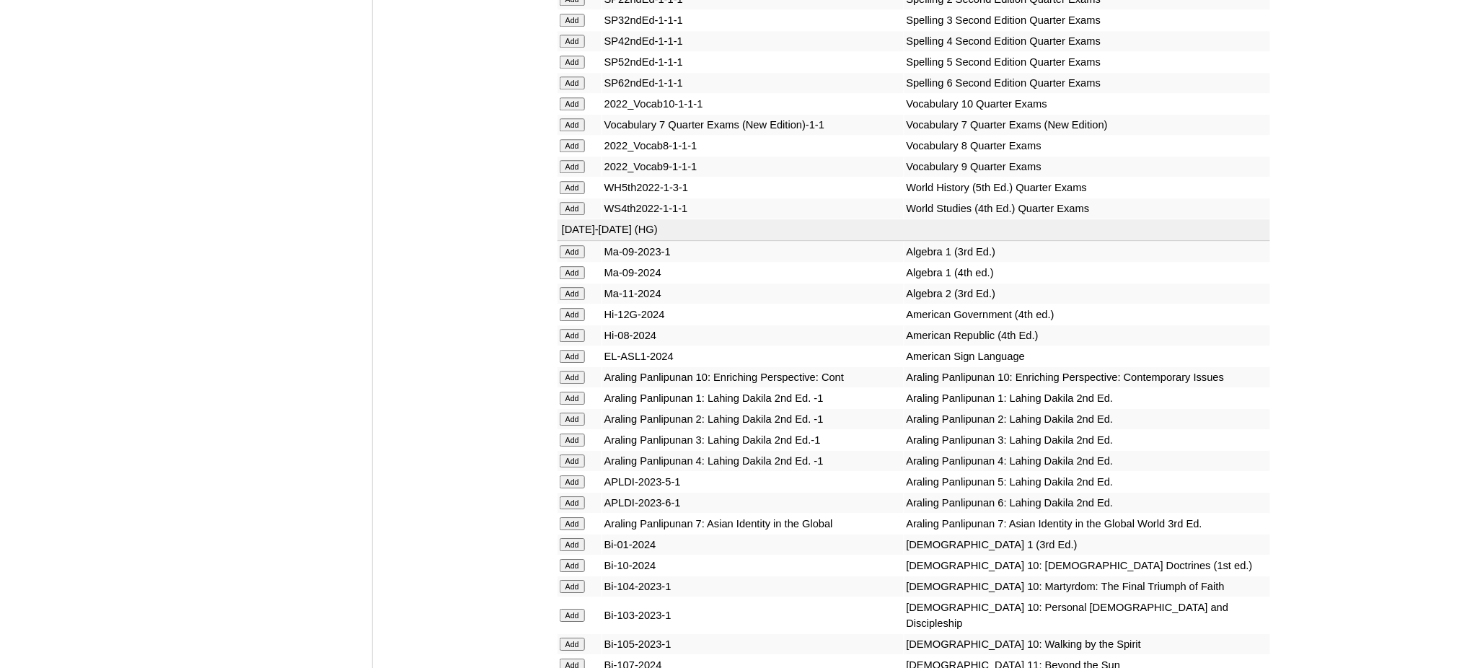
scroll to position [3365, 0]
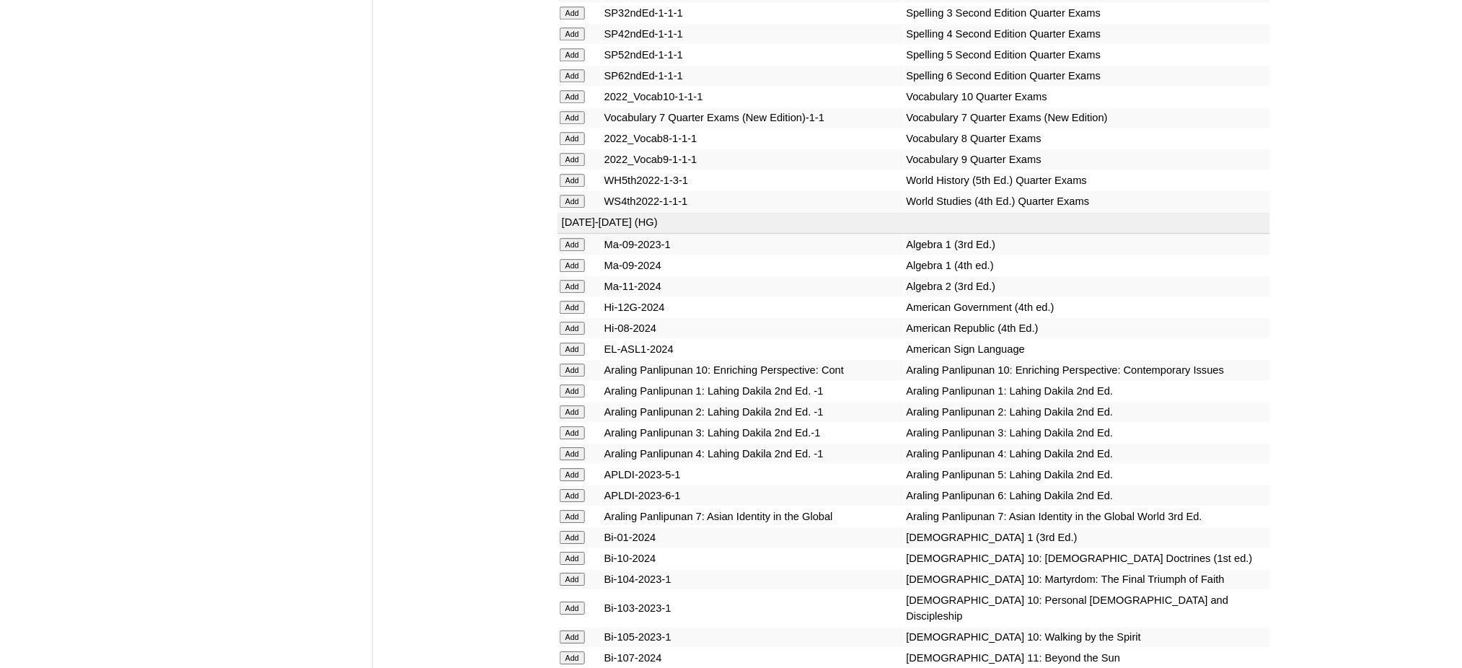
click at [578, 153] on input "Add" at bounding box center [572, 159] width 25 height 13
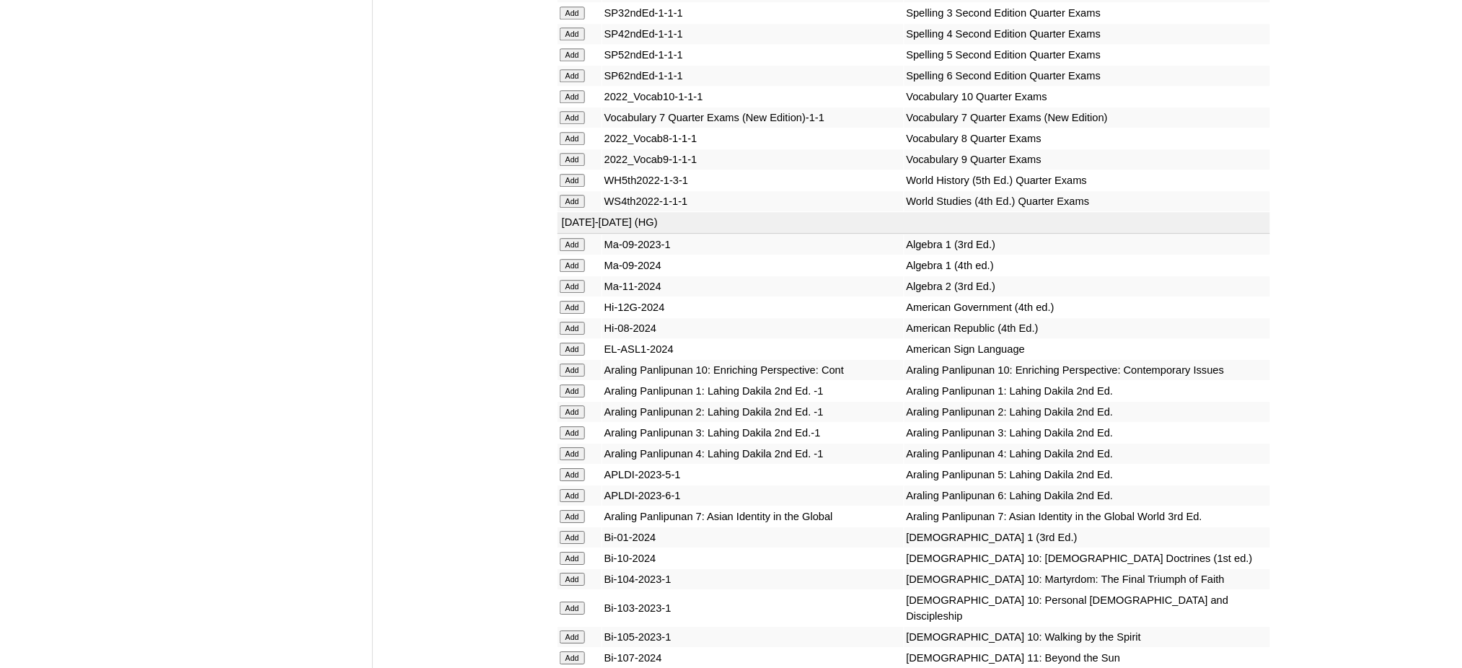
click at [573, 280] on input "Add" at bounding box center [572, 286] width 25 height 13
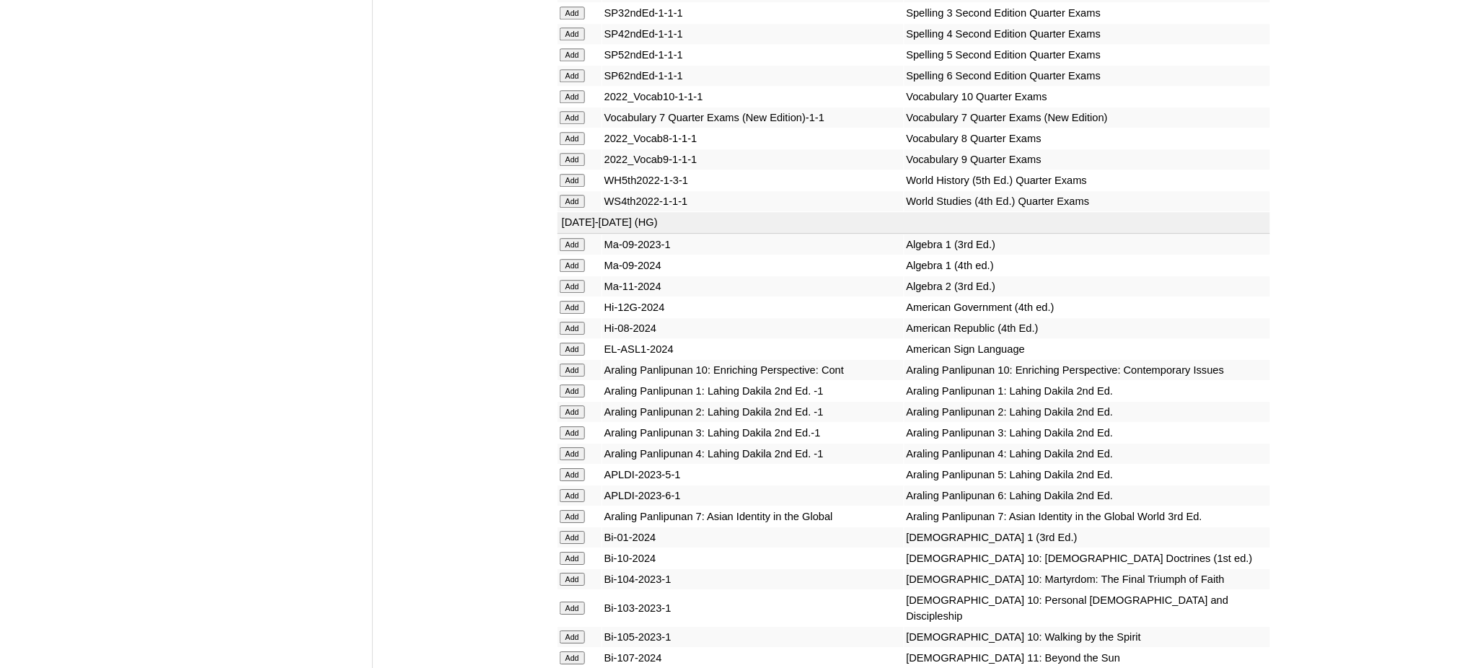
click at [573, 280] on input "Add" at bounding box center [572, 286] width 25 height 13
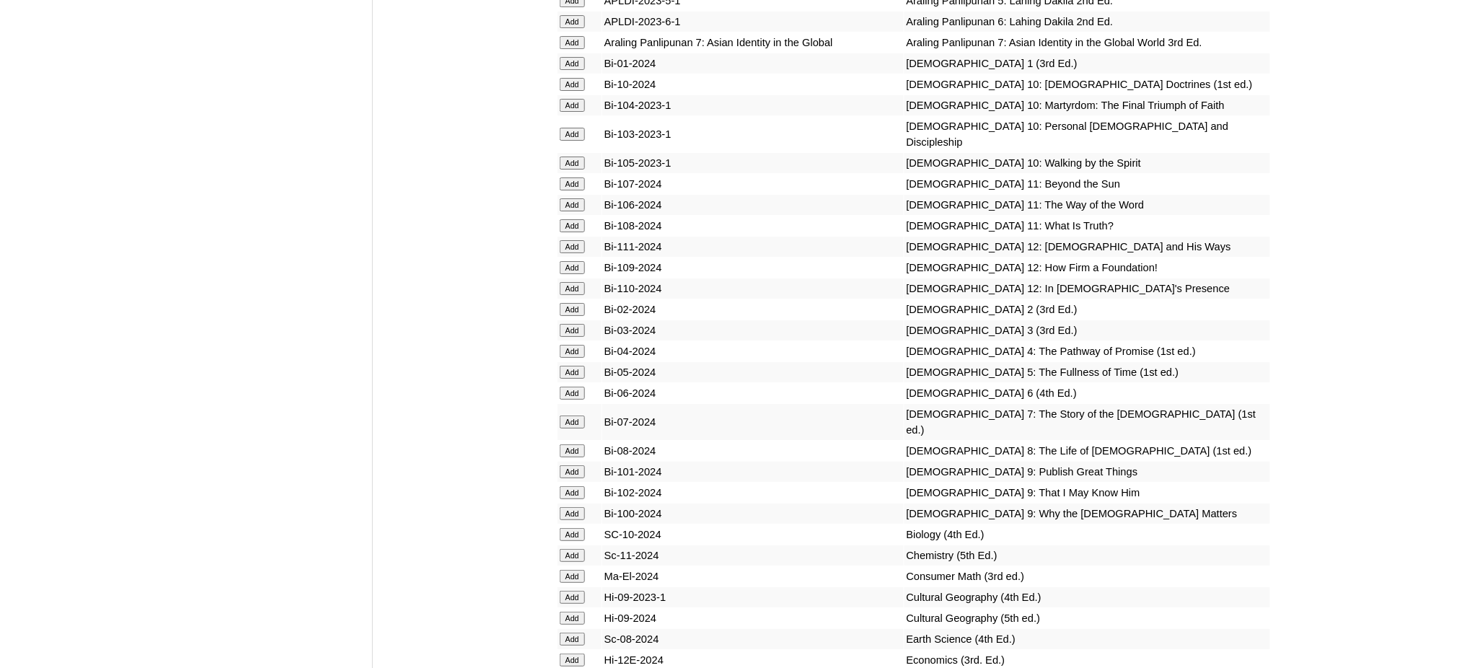
scroll to position [3846, 0]
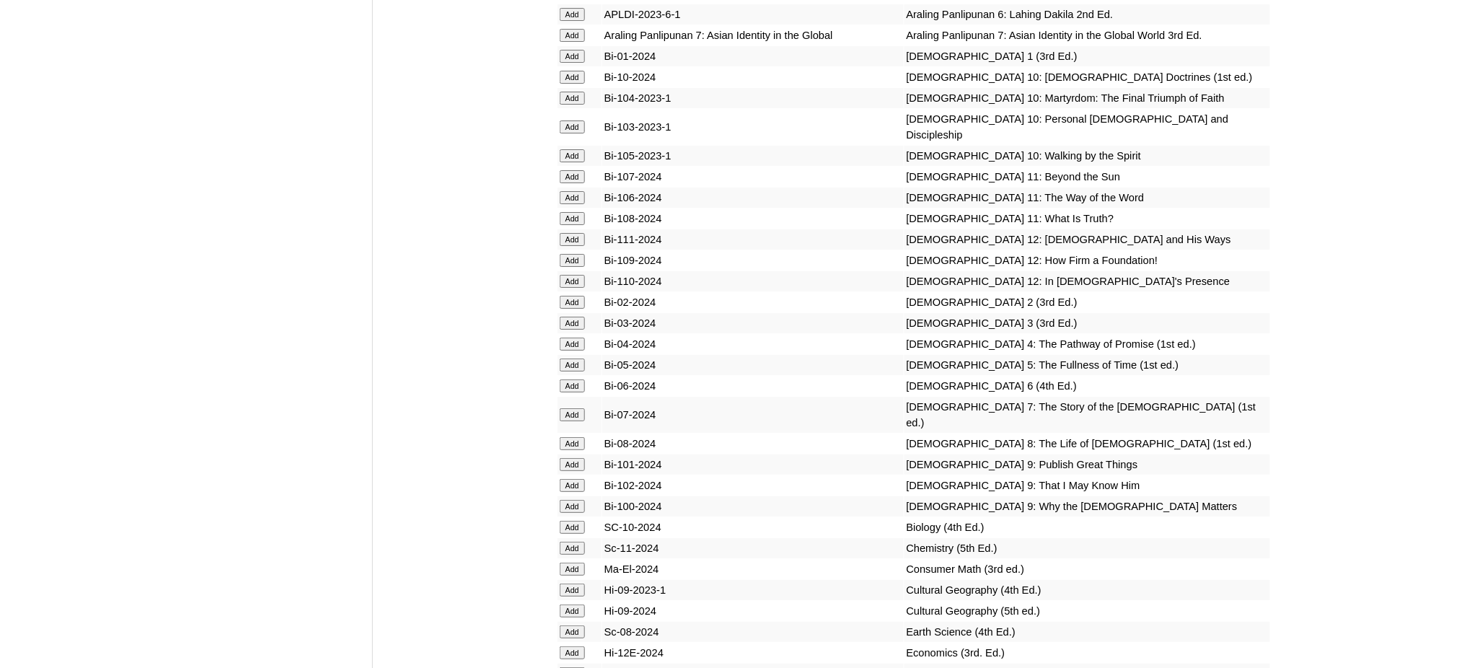
click at [578, 458] on input "Add" at bounding box center [572, 464] width 25 height 13
click at [573, 479] on input "Add" at bounding box center [572, 485] width 25 height 13
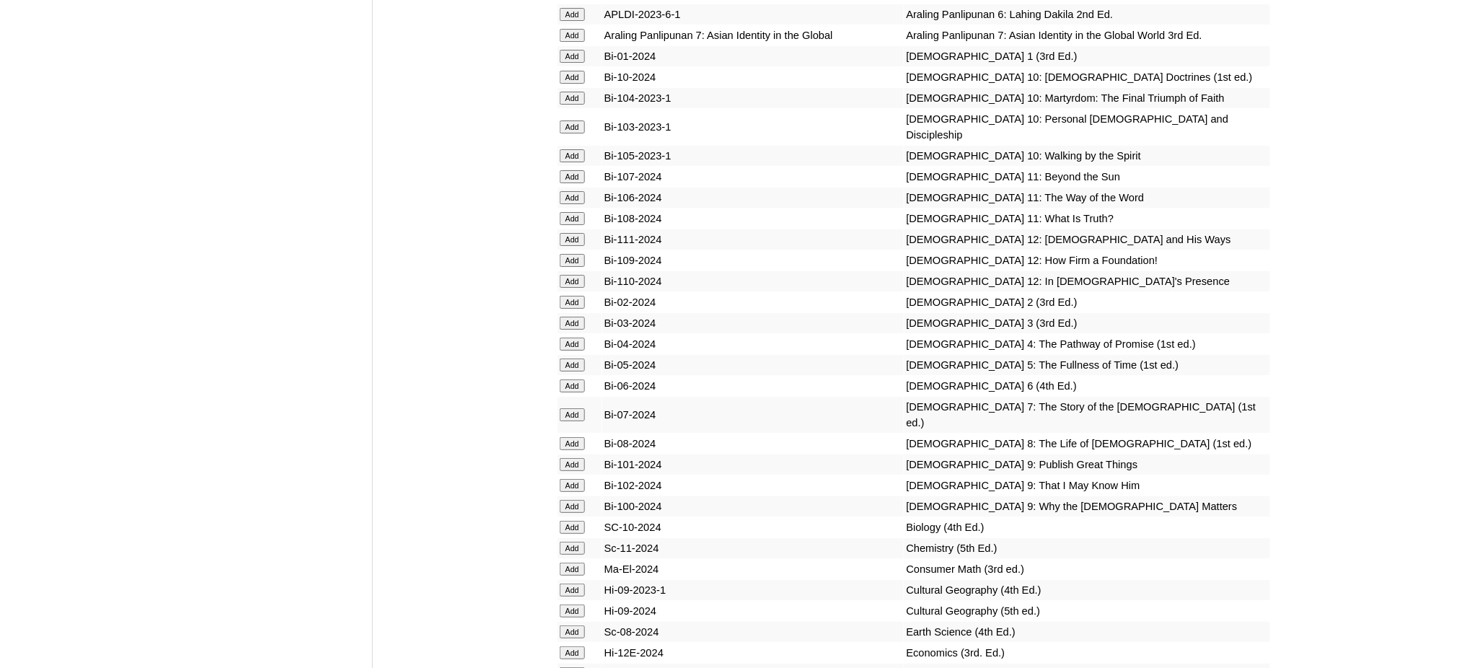
click at [573, 479] on input "Add" at bounding box center [572, 485] width 25 height 13
click at [568, 500] on input "Add" at bounding box center [572, 506] width 25 height 13
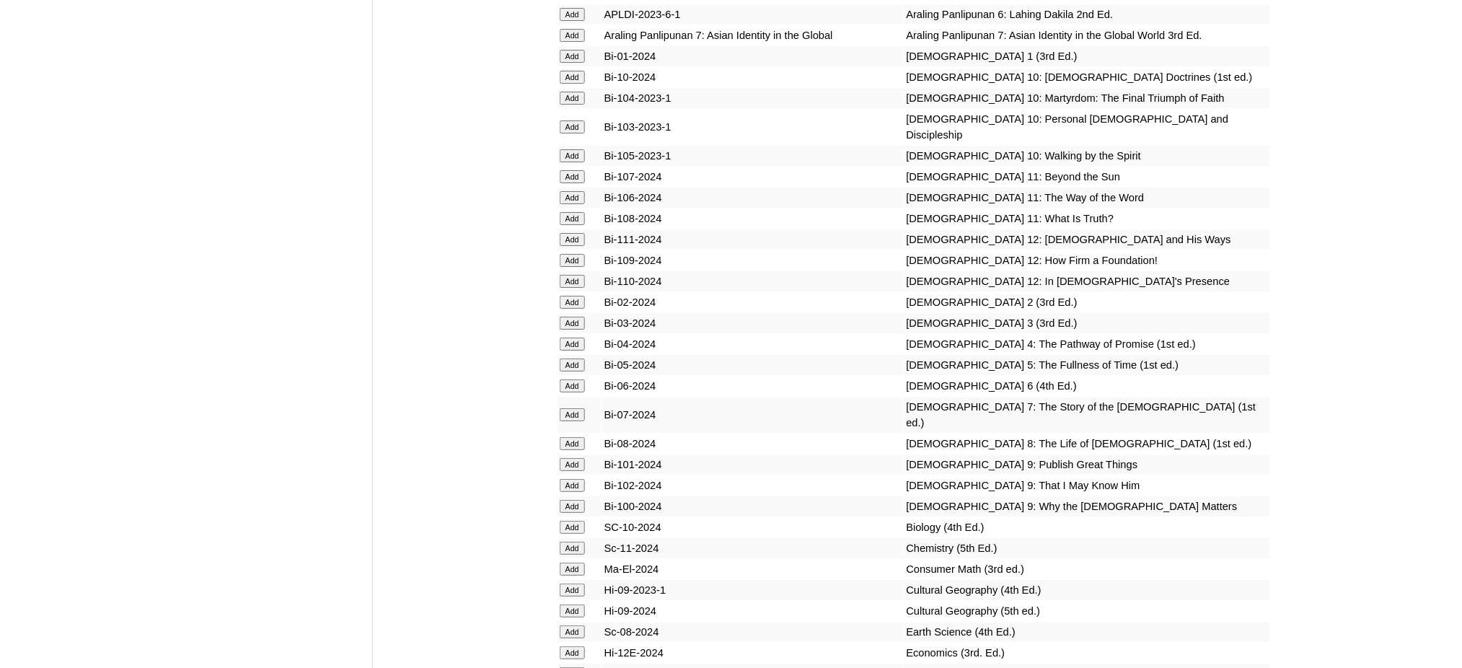
click at [568, 500] on input "Add" at bounding box center [572, 506] width 25 height 13
click at [575, 542] on input "Add" at bounding box center [572, 548] width 25 height 13
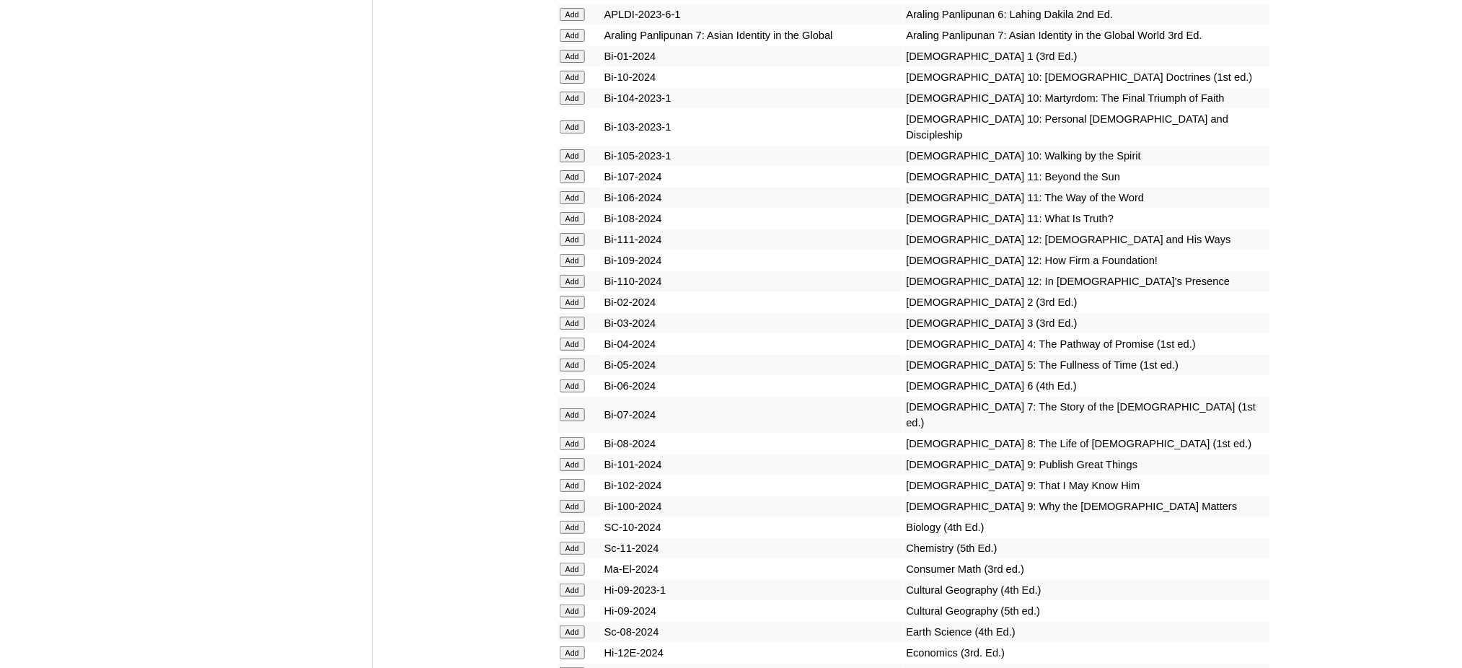
click at [575, 542] on input "Add" at bounding box center [572, 548] width 25 height 13
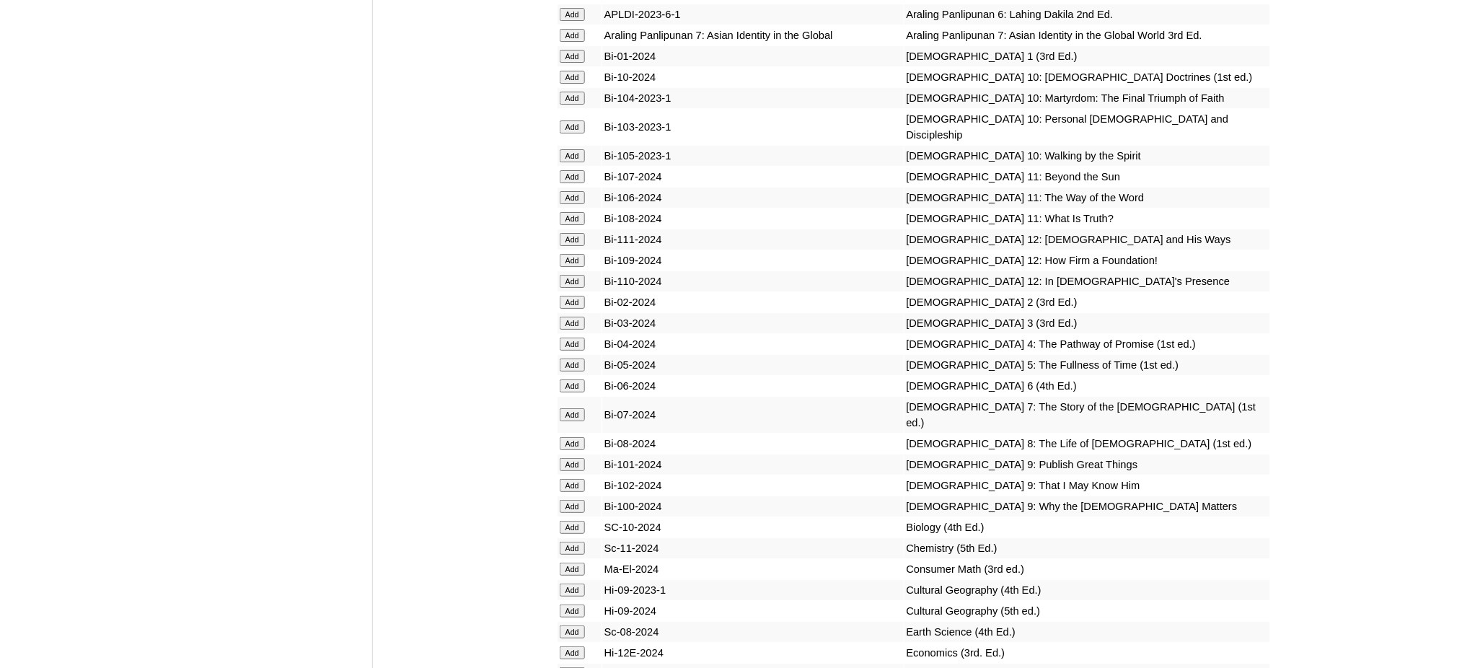
click at [575, 542] on input "Add" at bounding box center [572, 548] width 25 height 13
click at [577, 646] on input "Add" at bounding box center [572, 652] width 25 height 13
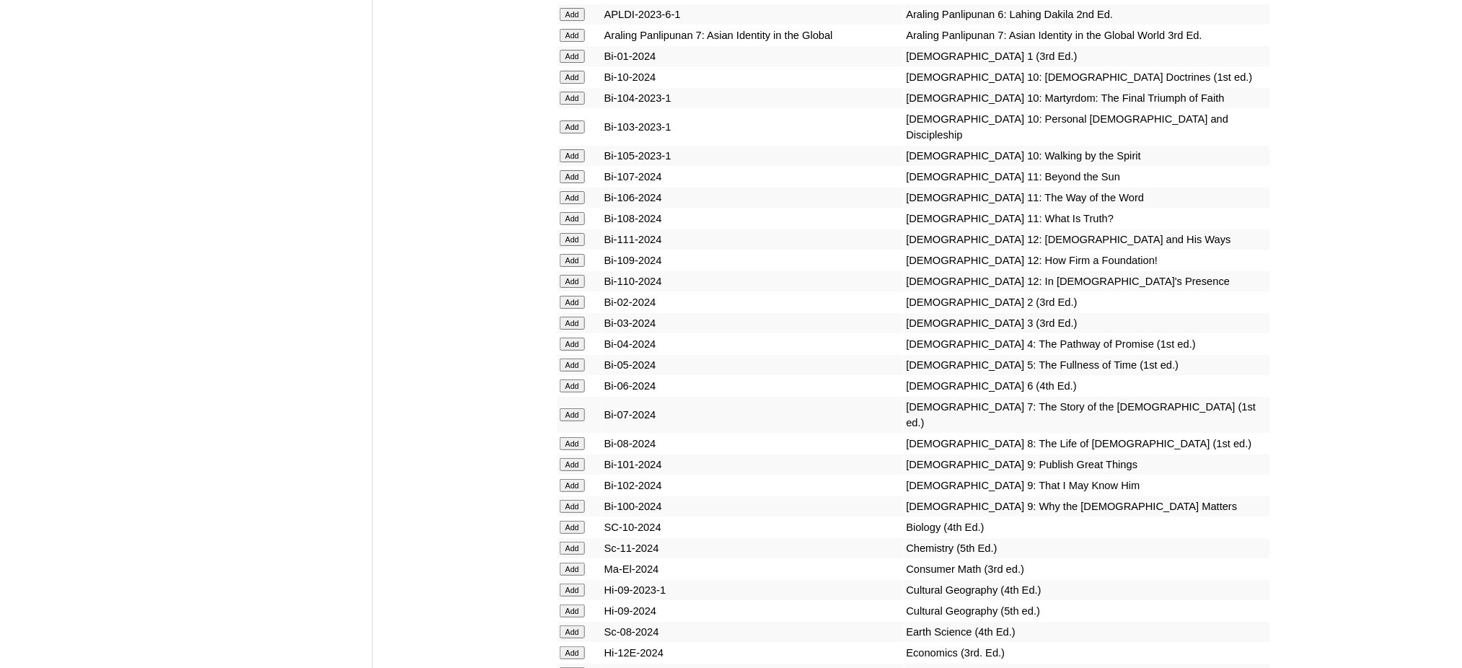
click at [577, 646] on input "Add" at bounding box center [572, 652] width 25 height 13
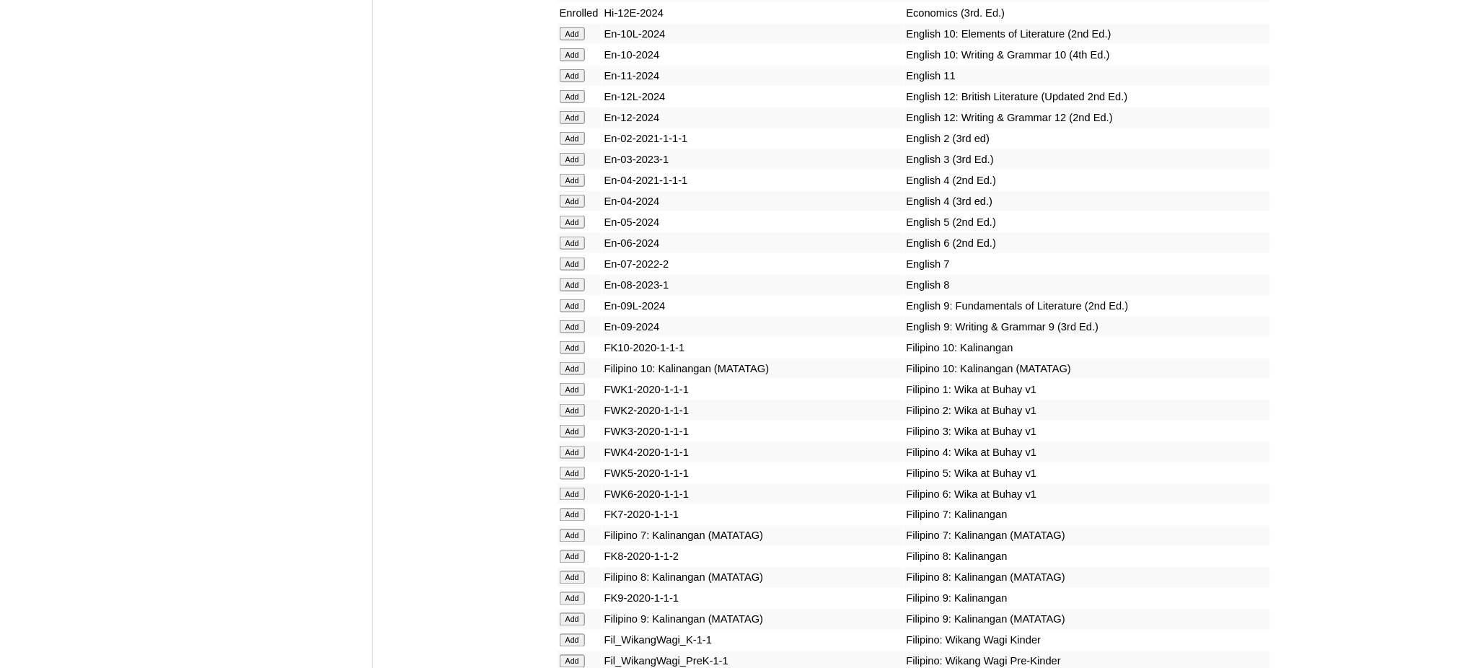
scroll to position [4519, 0]
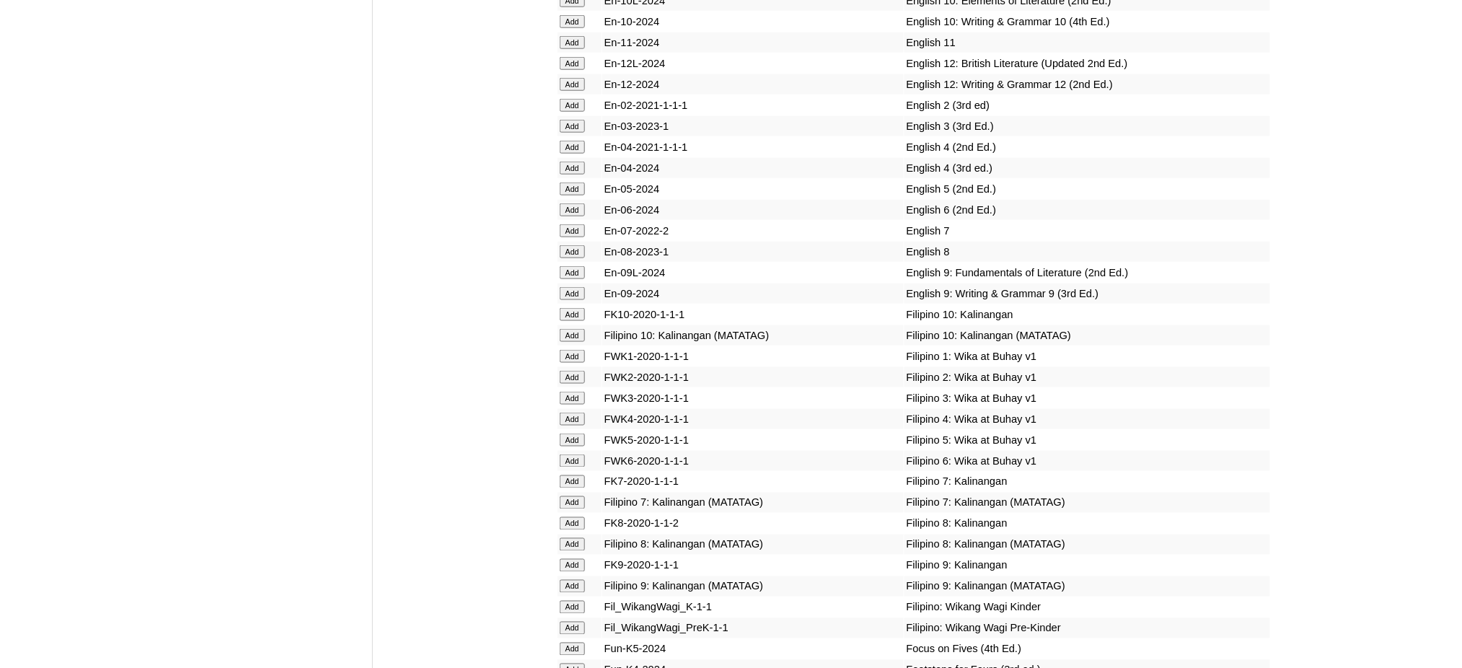
click at [570, 266] on input "Add" at bounding box center [572, 272] width 25 height 13
click at [570, 287] on input "Add" at bounding box center [572, 293] width 25 height 13
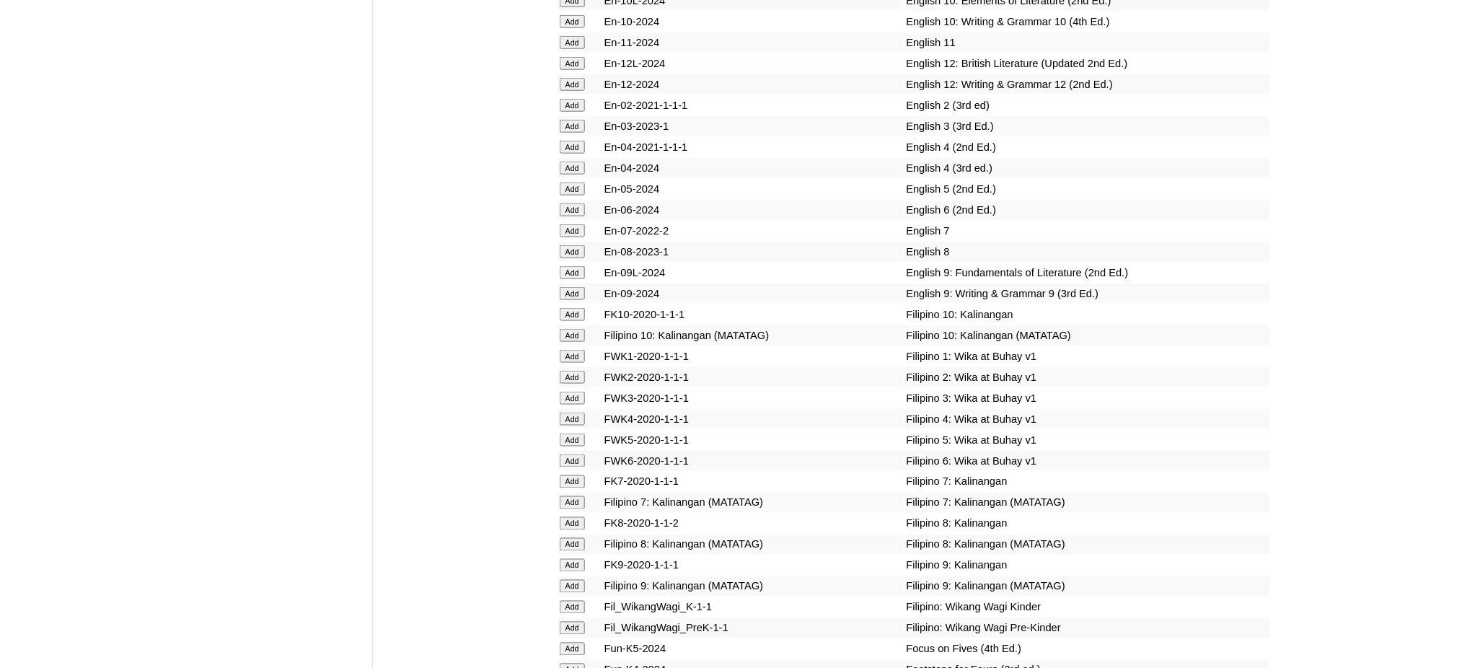
click at [570, 287] on input "Add" at bounding box center [572, 293] width 25 height 13
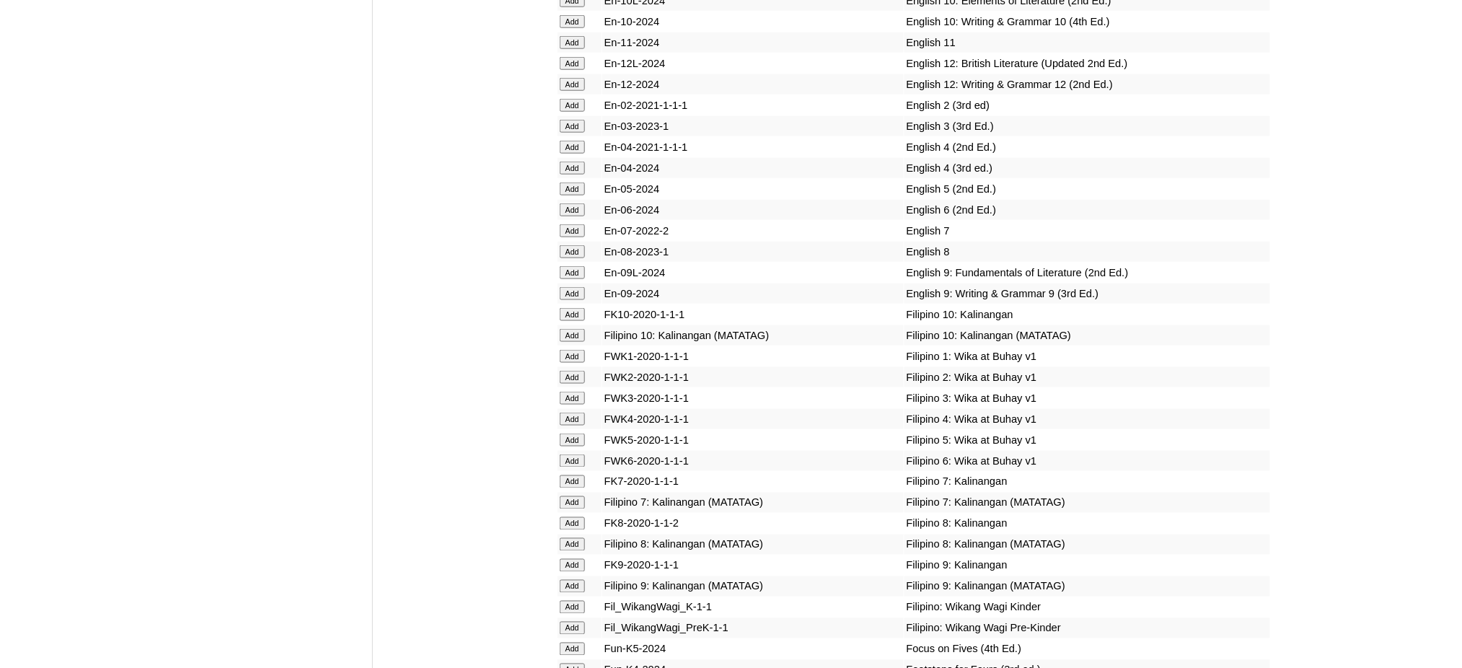
click at [573, 580] on input "Add" at bounding box center [572, 586] width 25 height 13
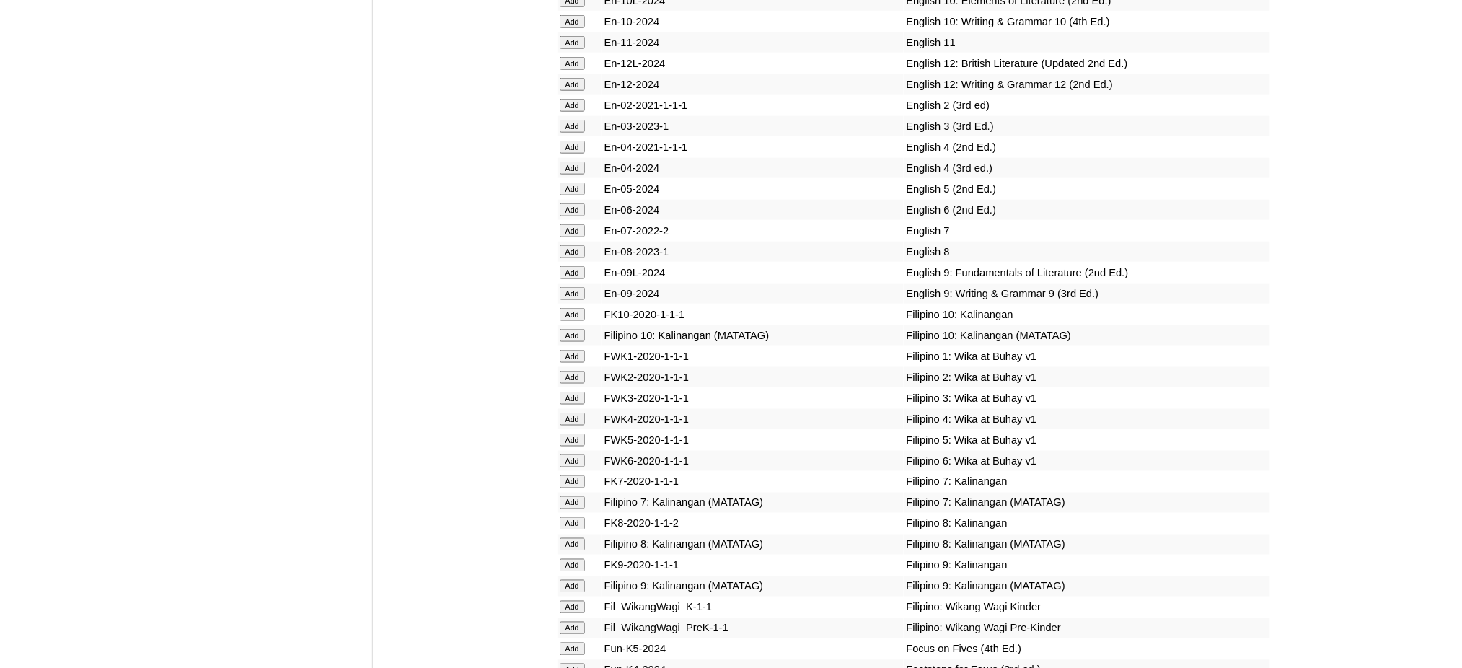
click at [573, 580] on input "Add" at bounding box center [572, 586] width 25 height 13
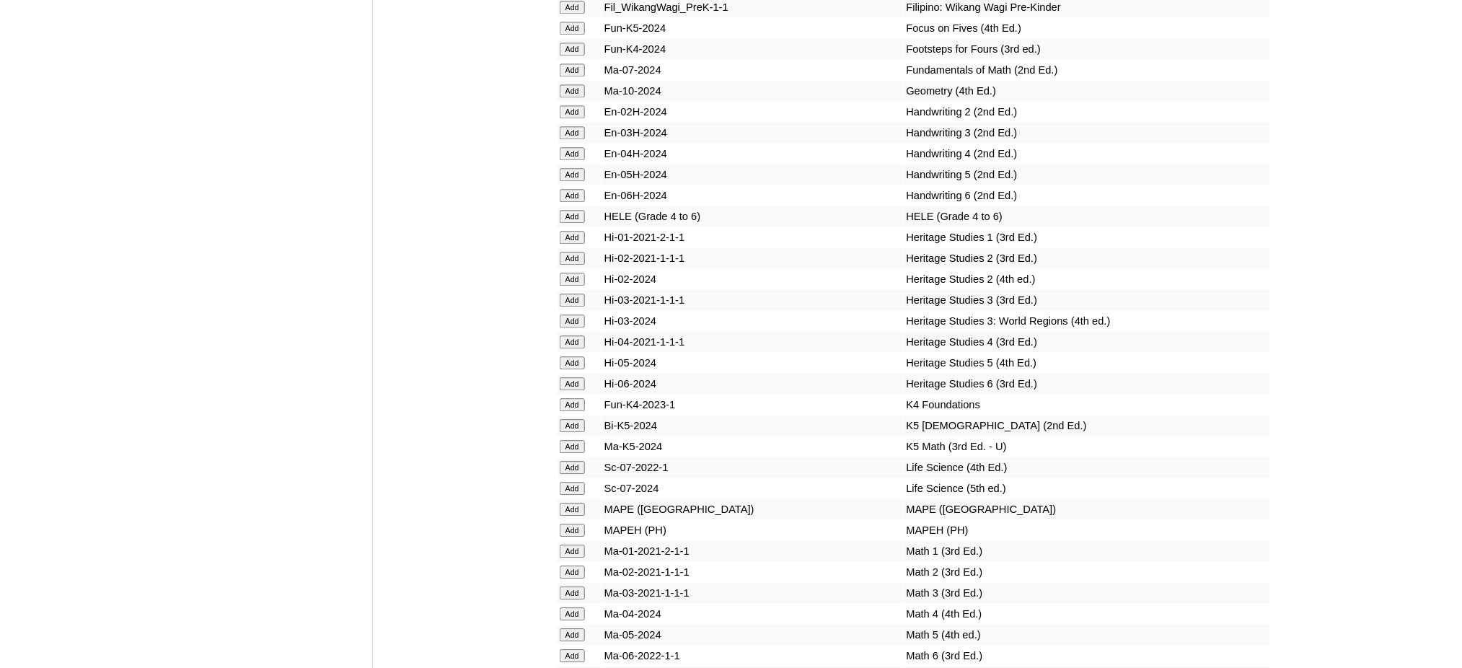
scroll to position [5192, 0]
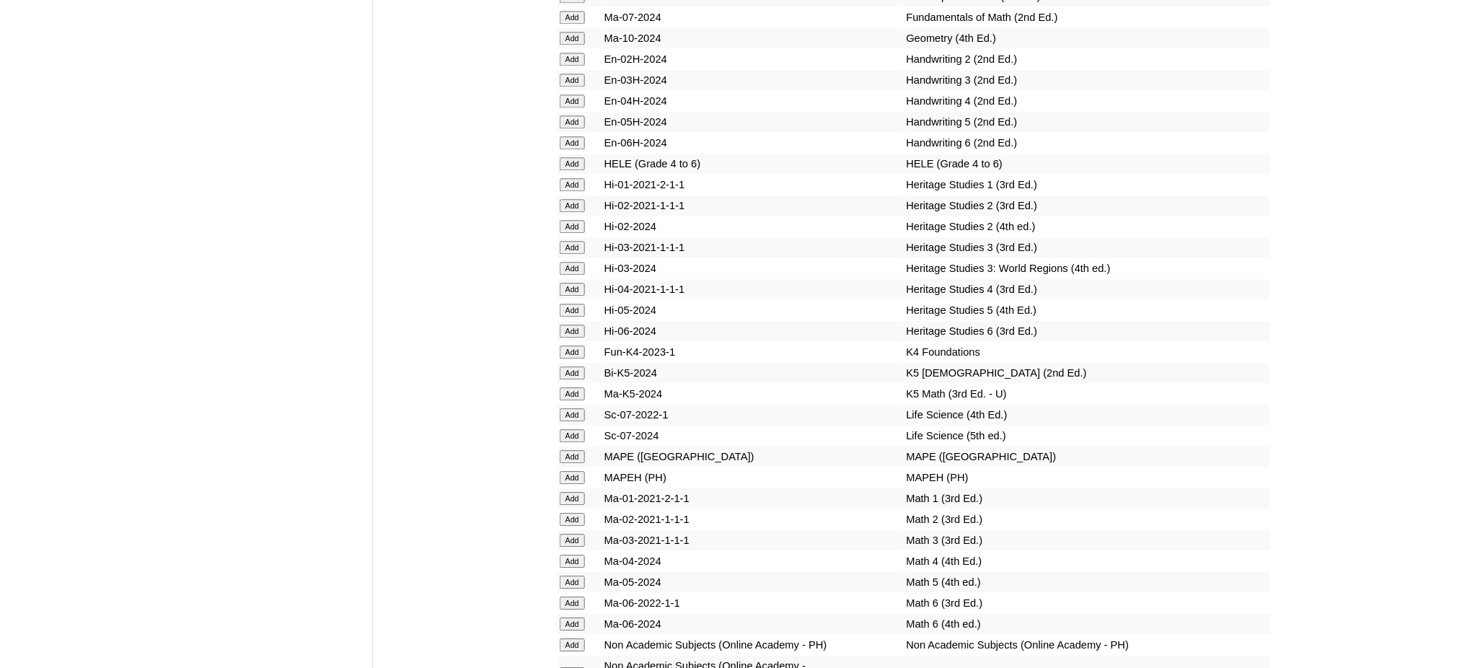
click at [572, 471] on input "Add" at bounding box center [572, 477] width 25 height 13
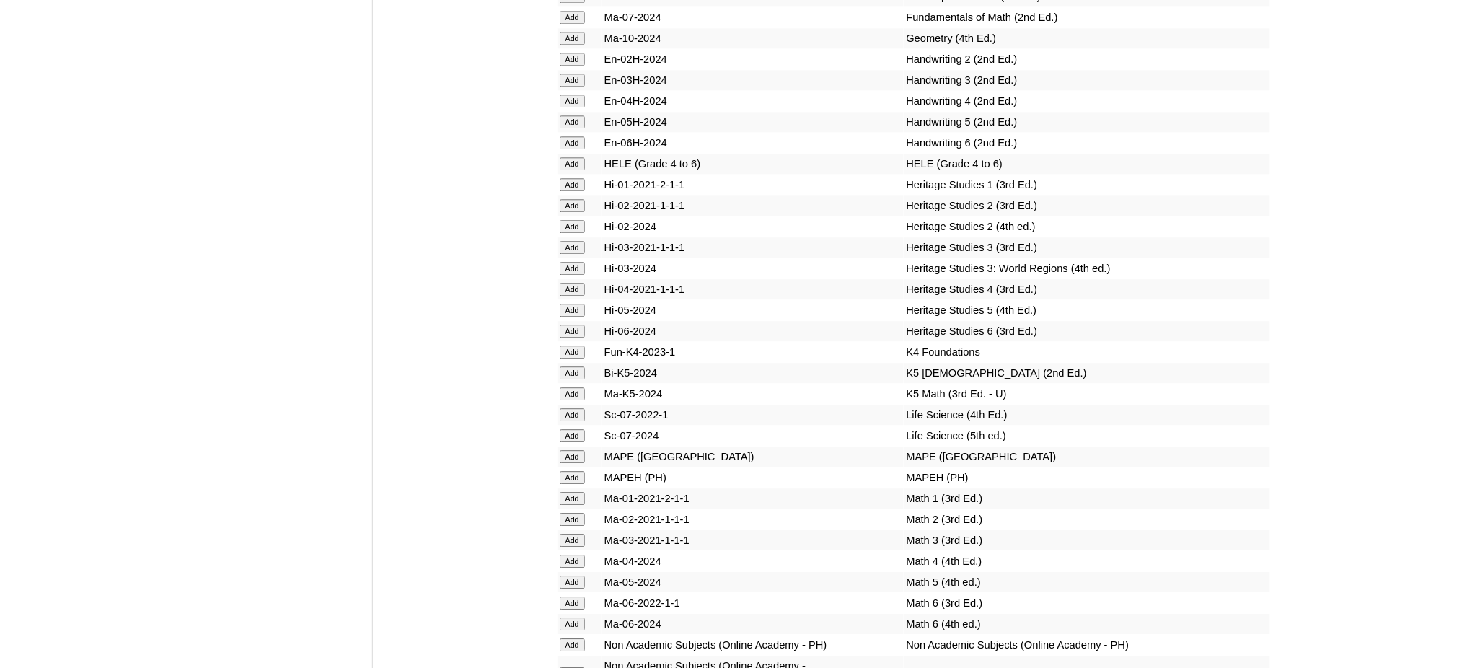
click at [572, 471] on input "Add" at bounding box center [572, 477] width 25 height 13
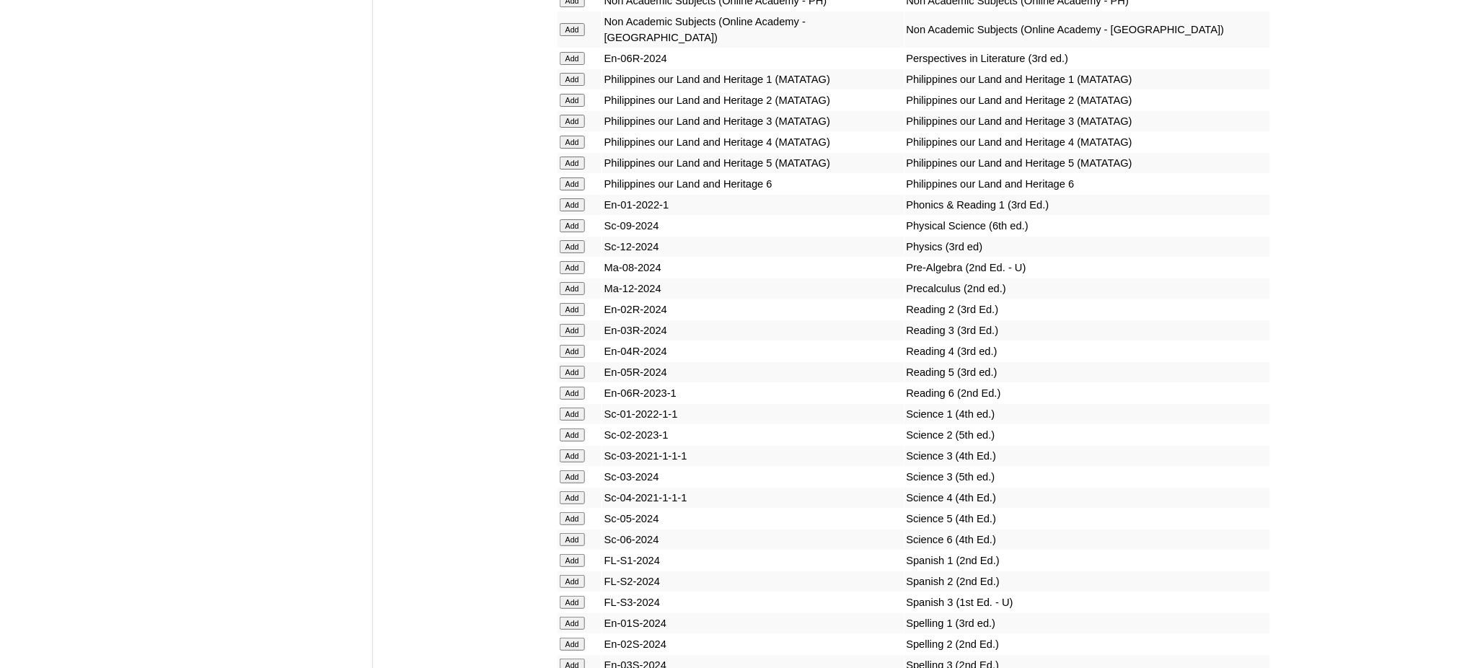
scroll to position [5865, 0]
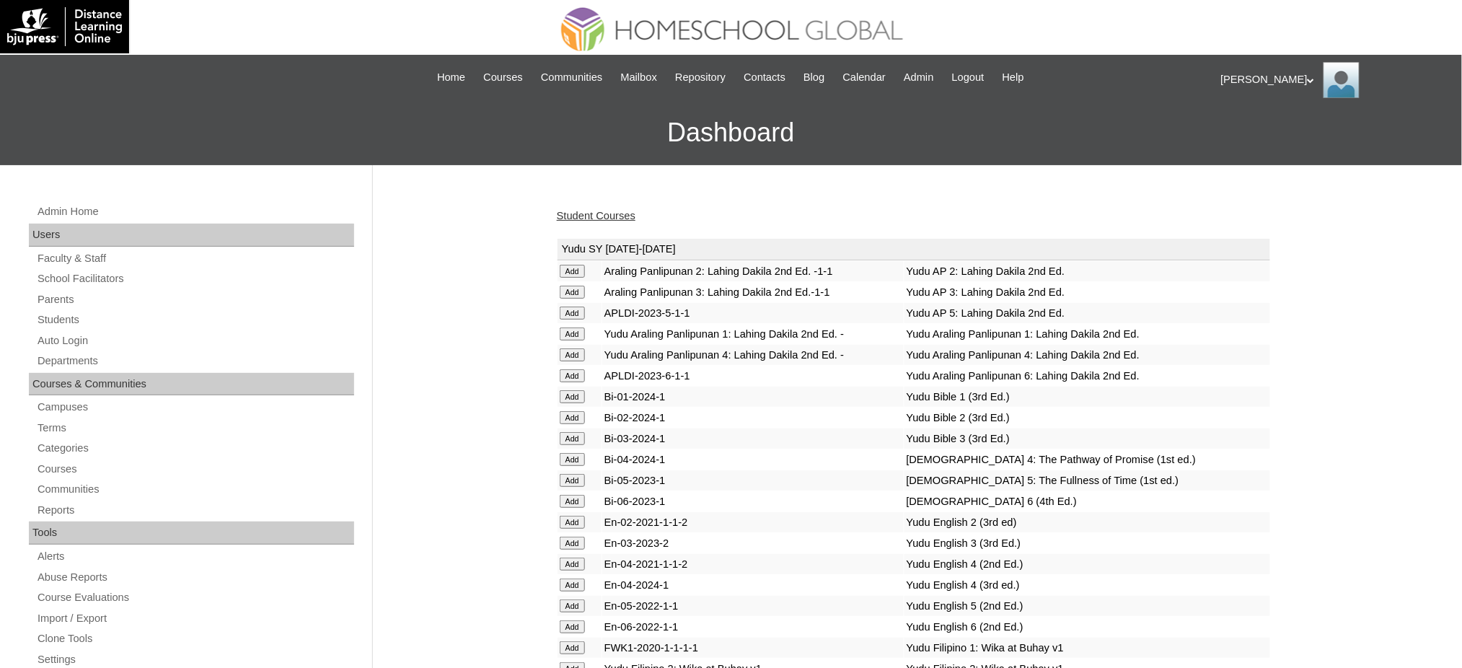
click at [612, 216] on link "Student Courses" at bounding box center [596, 216] width 79 height 12
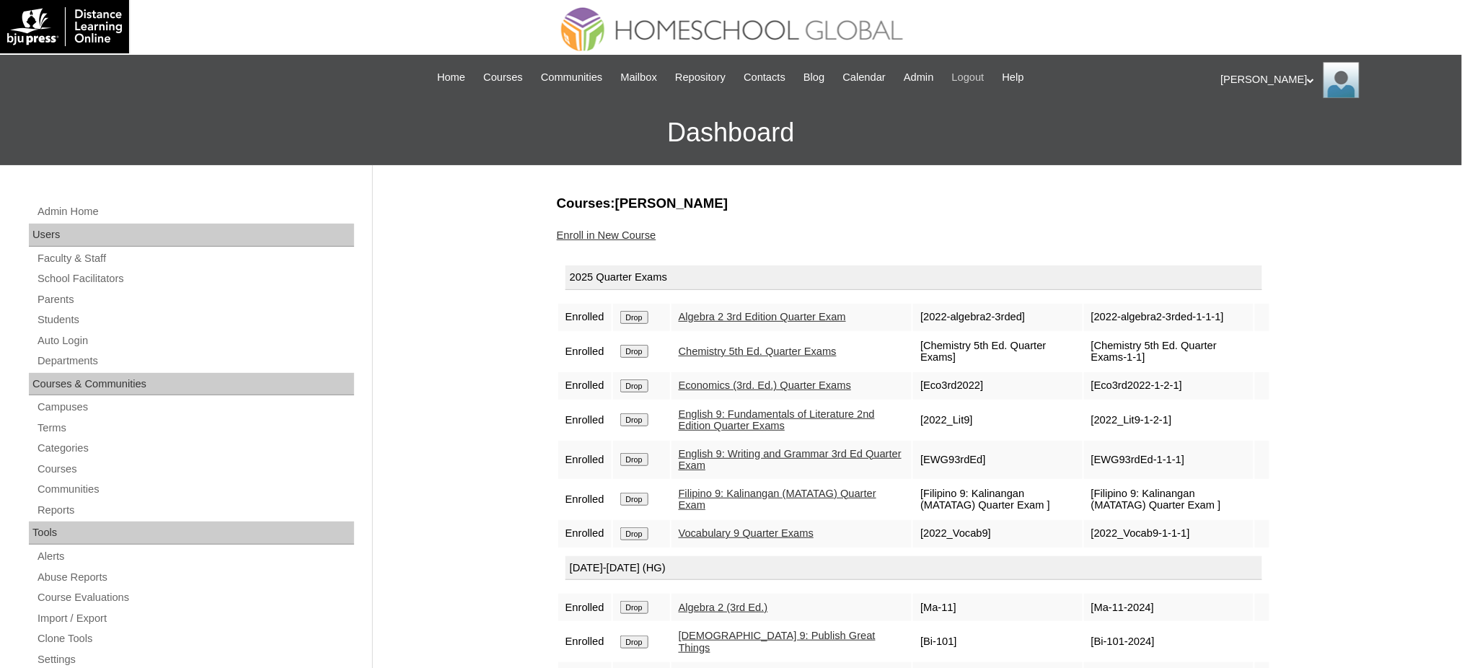
click at [984, 79] on span "Logout" at bounding box center [968, 77] width 32 height 17
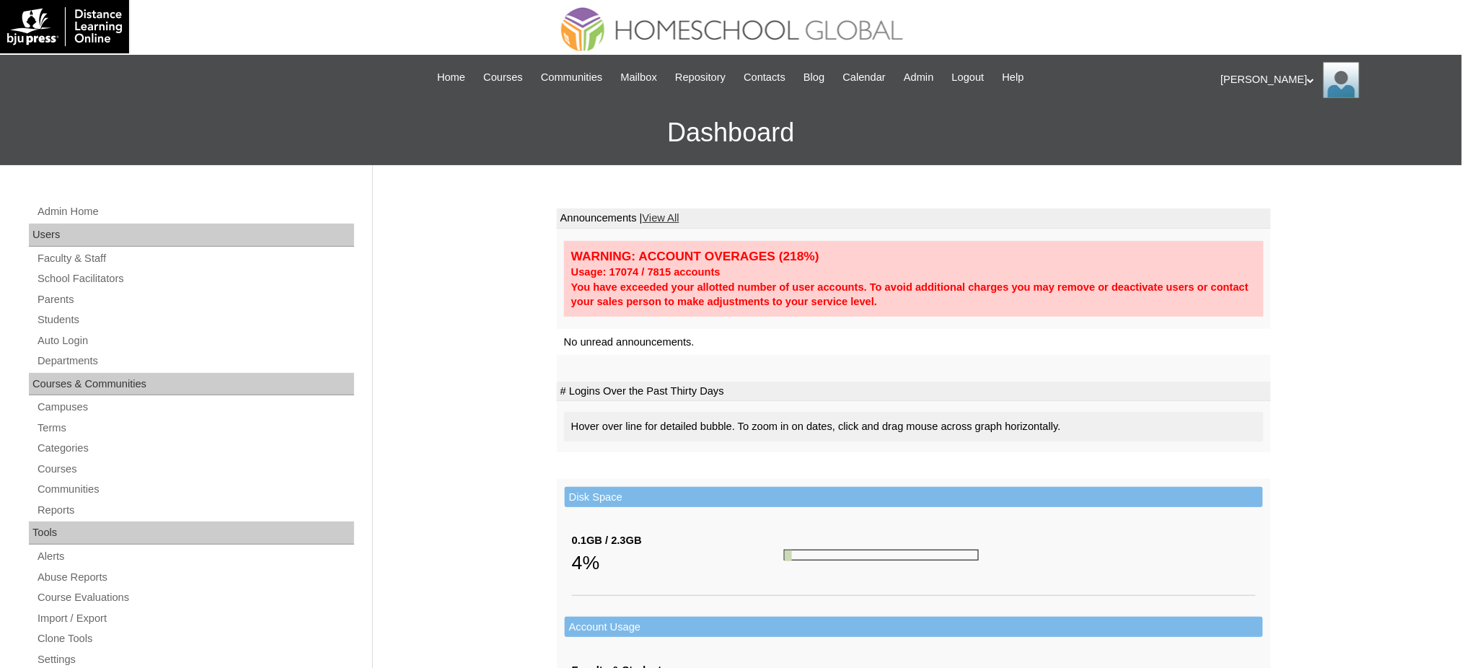
click at [60, 303] on link "Parents" at bounding box center [195, 300] width 318 height 18
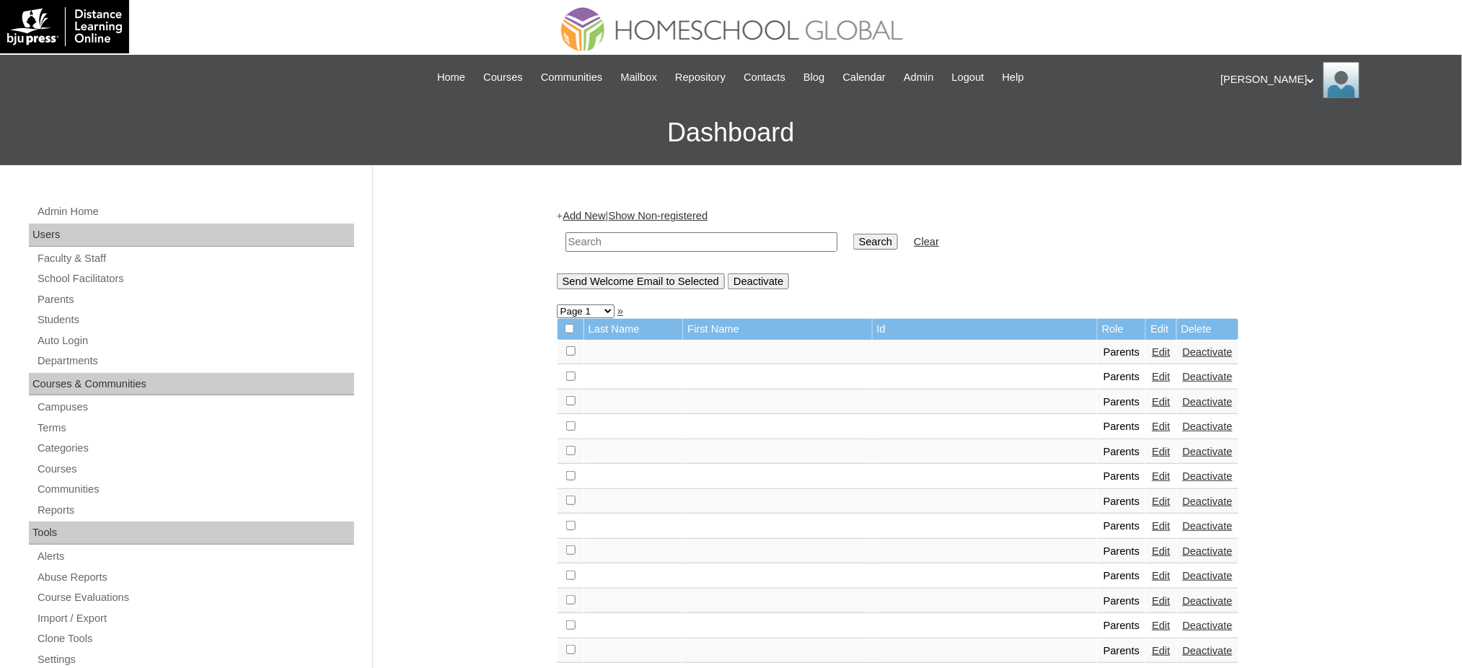
click at [676, 243] on input "text" at bounding box center [701, 241] width 272 height 19
paste input "[EMAIL_ADDRESS][DOMAIN_NAME]"
type input "iprofitsharer@gmail.com"
click at [853, 238] on input "Search" at bounding box center [875, 242] width 45 height 16
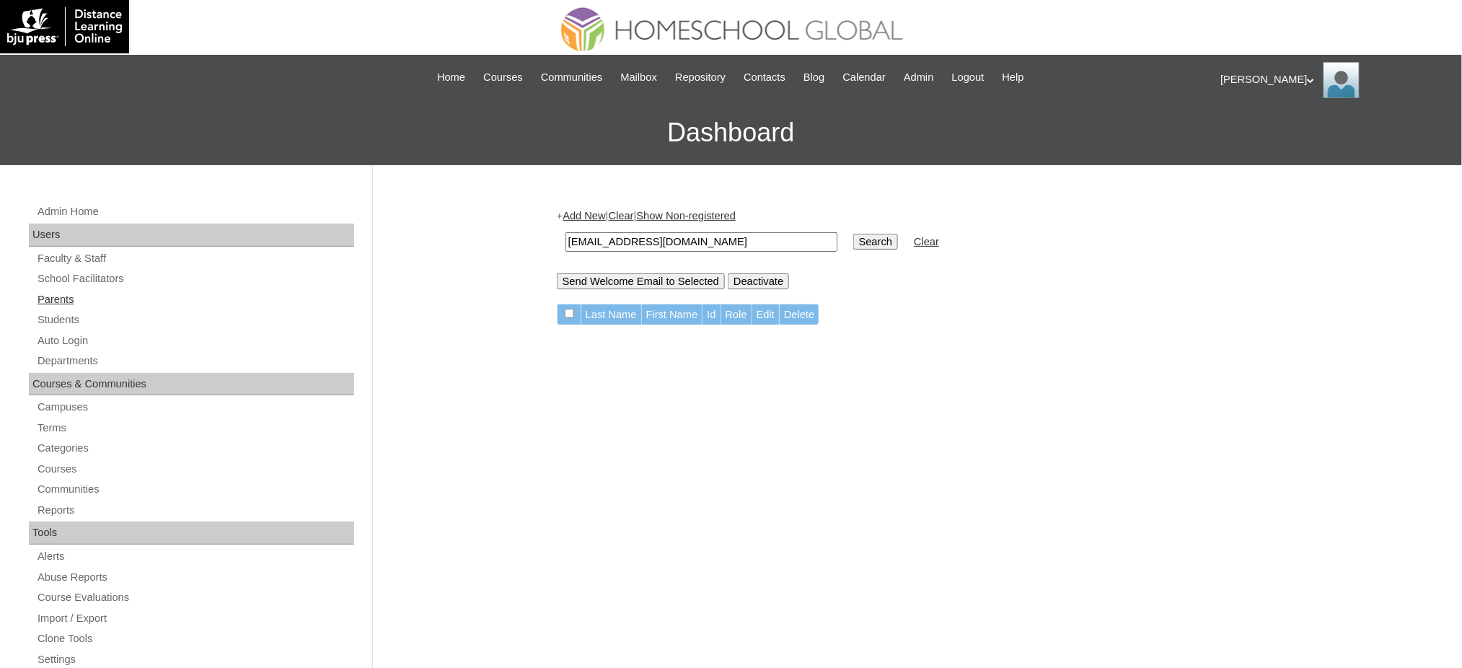
click at [40, 306] on link "Parents" at bounding box center [195, 300] width 318 height 18
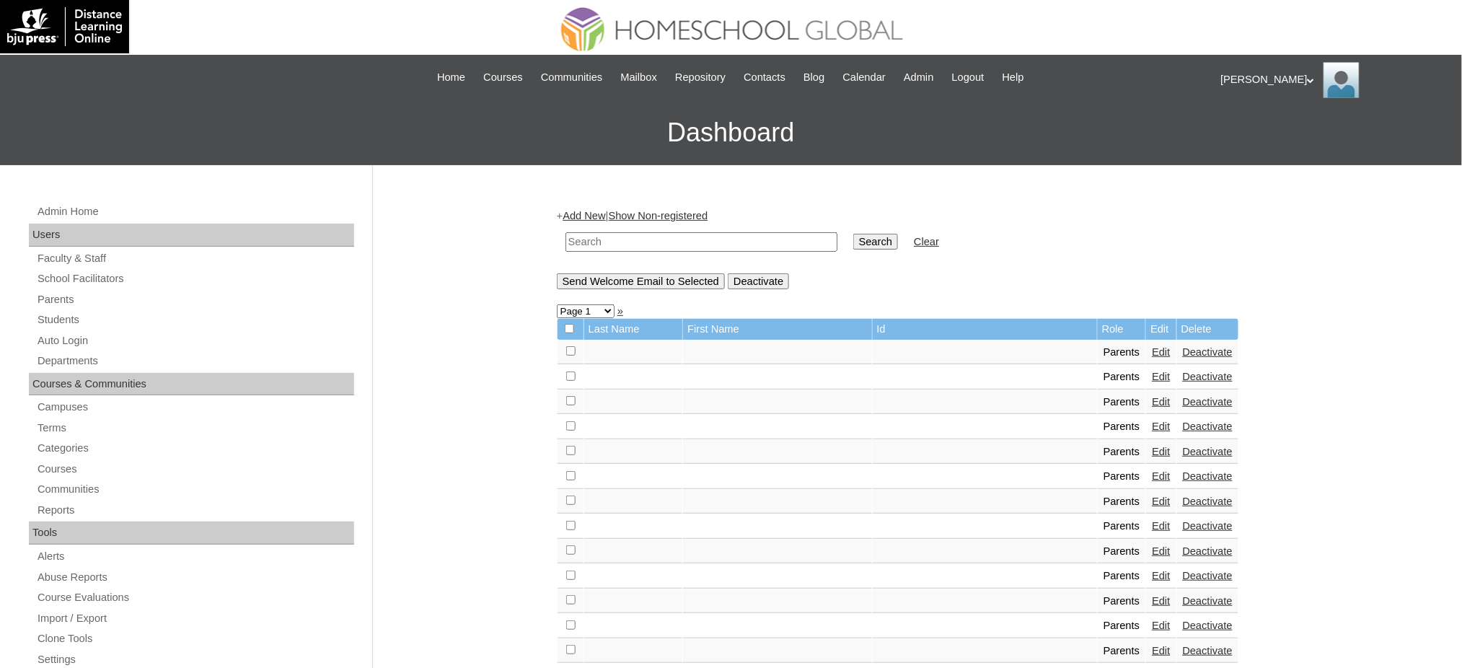
click at [590, 215] on link "Add New" at bounding box center [583, 216] width 43 height 12
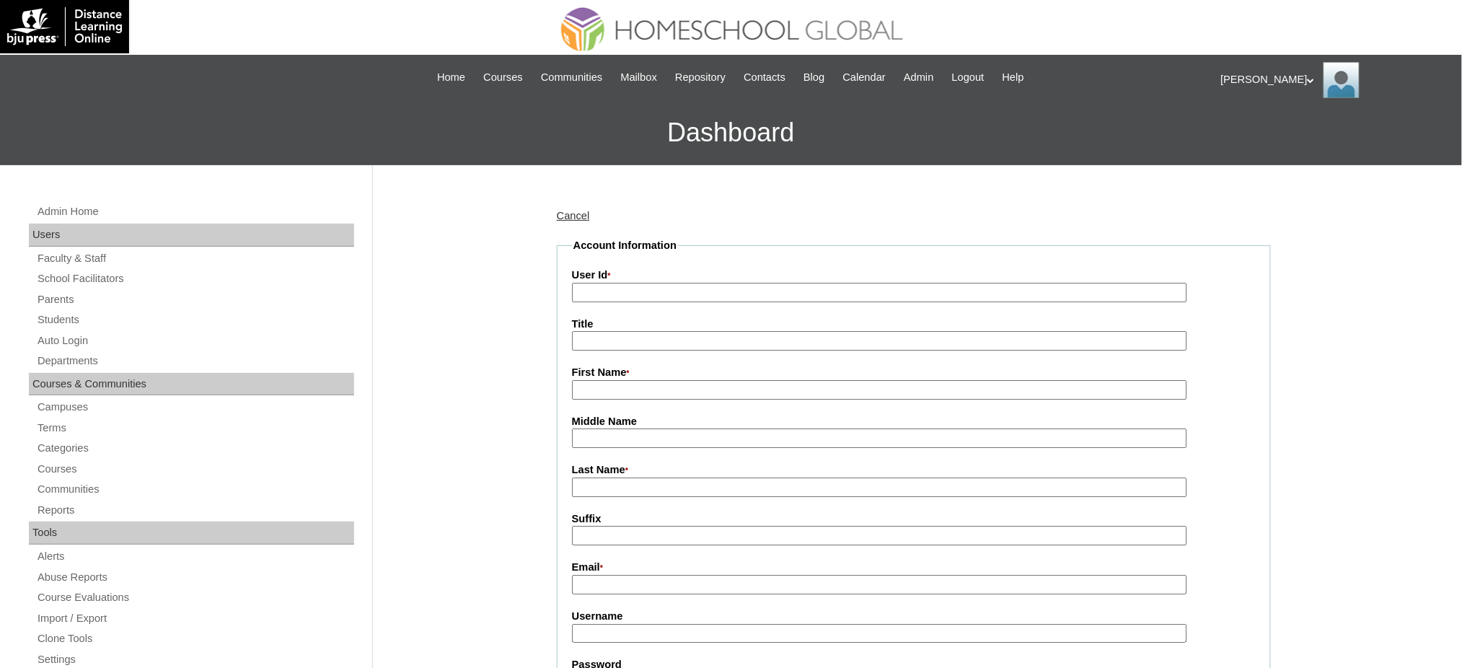
click at [633, 294] on input "User Id *" at bounding box center [879, 292] width 615 height 19
paste input "MHP0246-TECHPH2025"
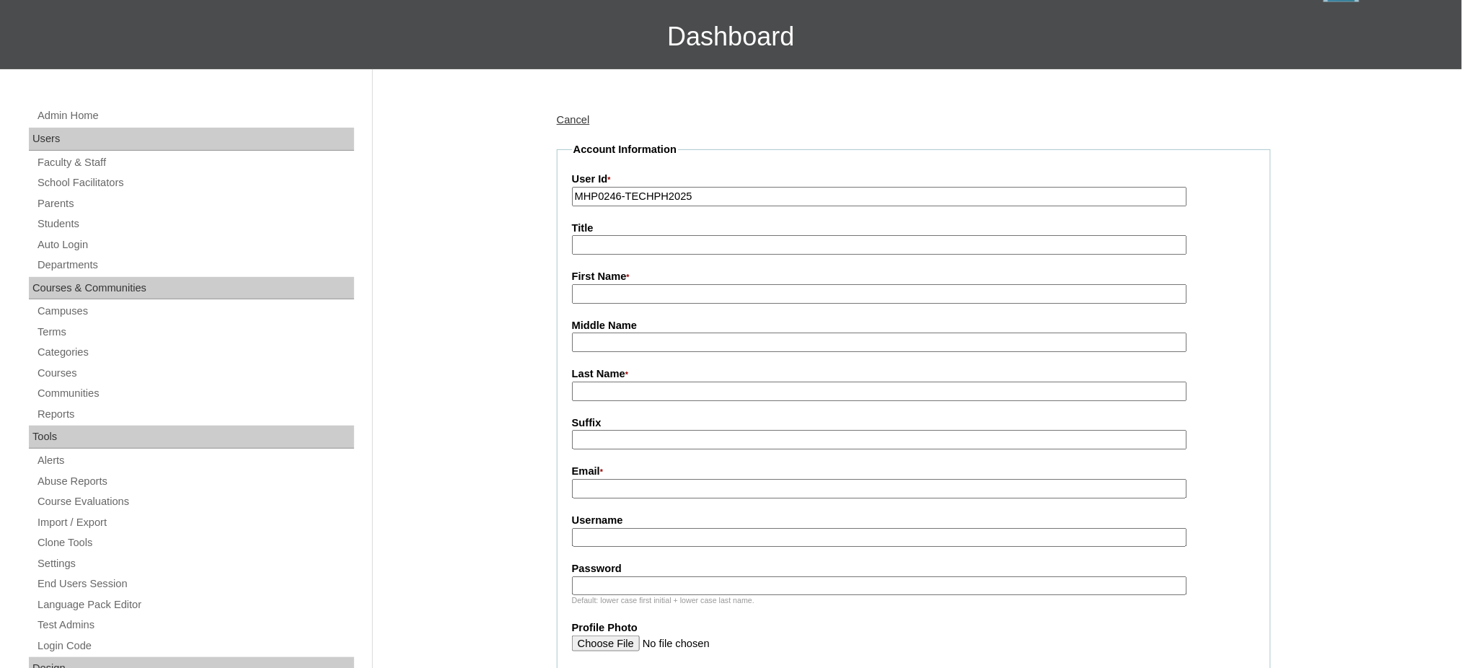
type input "MHP0246-TECHPH2025"
click at [656, 247] on input "Title" at bounding box center [879, 244] width 615 height 19
type input "Ms."
click at [608, 285] on input "First Name *" at bounding box center [879, 293] width 615 height 19
paste input "Hannah Mae"
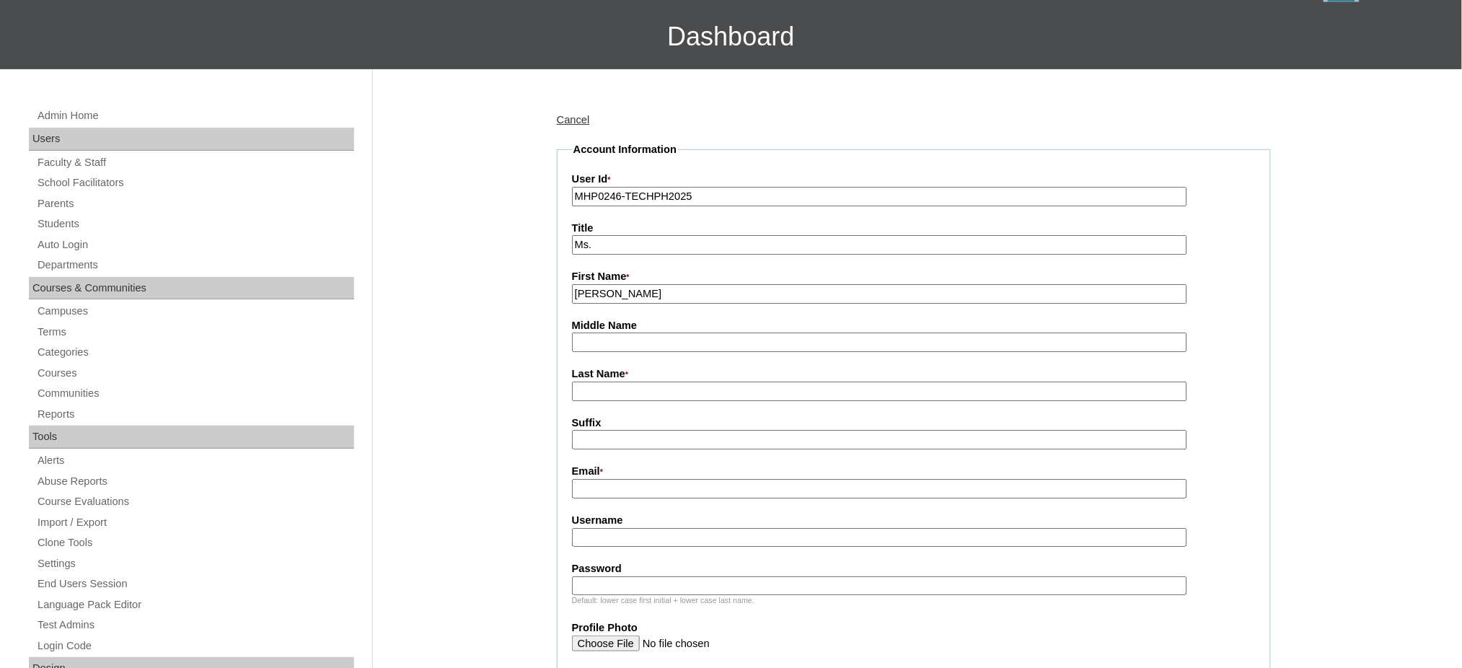
type input "Hannah Mae"
click at [630, 387] on input "Last Name *" at bounding box center [879, 390] width 615 height 19
paste input "Jalosjos"
type input "Jalosjos"
click at [619, 483] on input "Email *" at bounding box center [879, 488] width 615 height 19
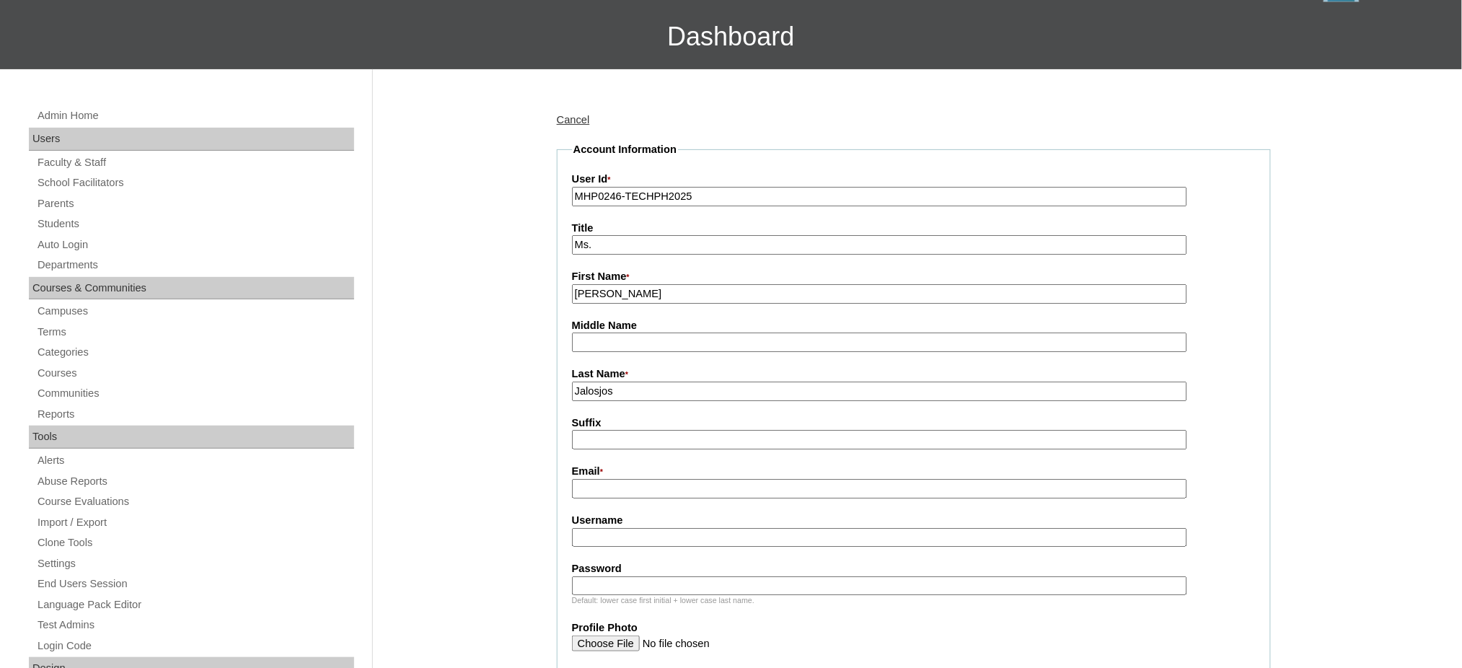
paste input "iprofitsharer@gmail.com"
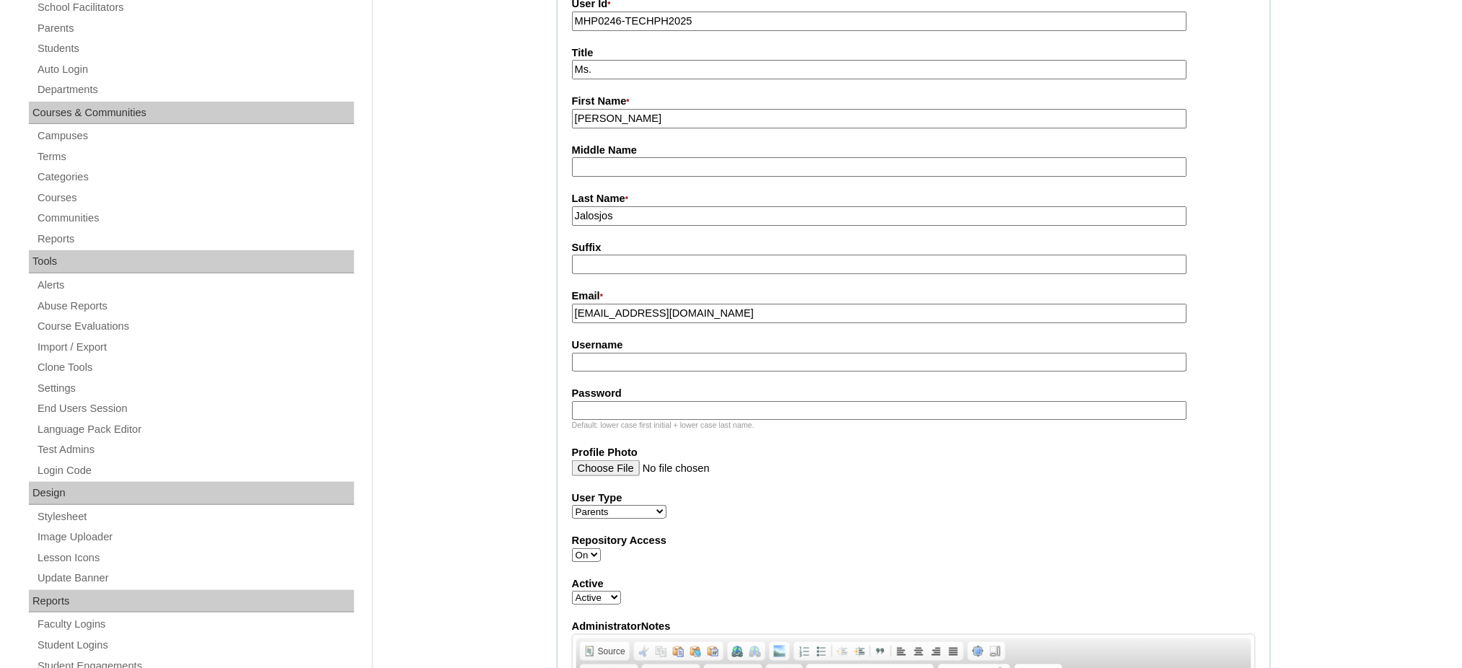
scroll to position [288, 0]
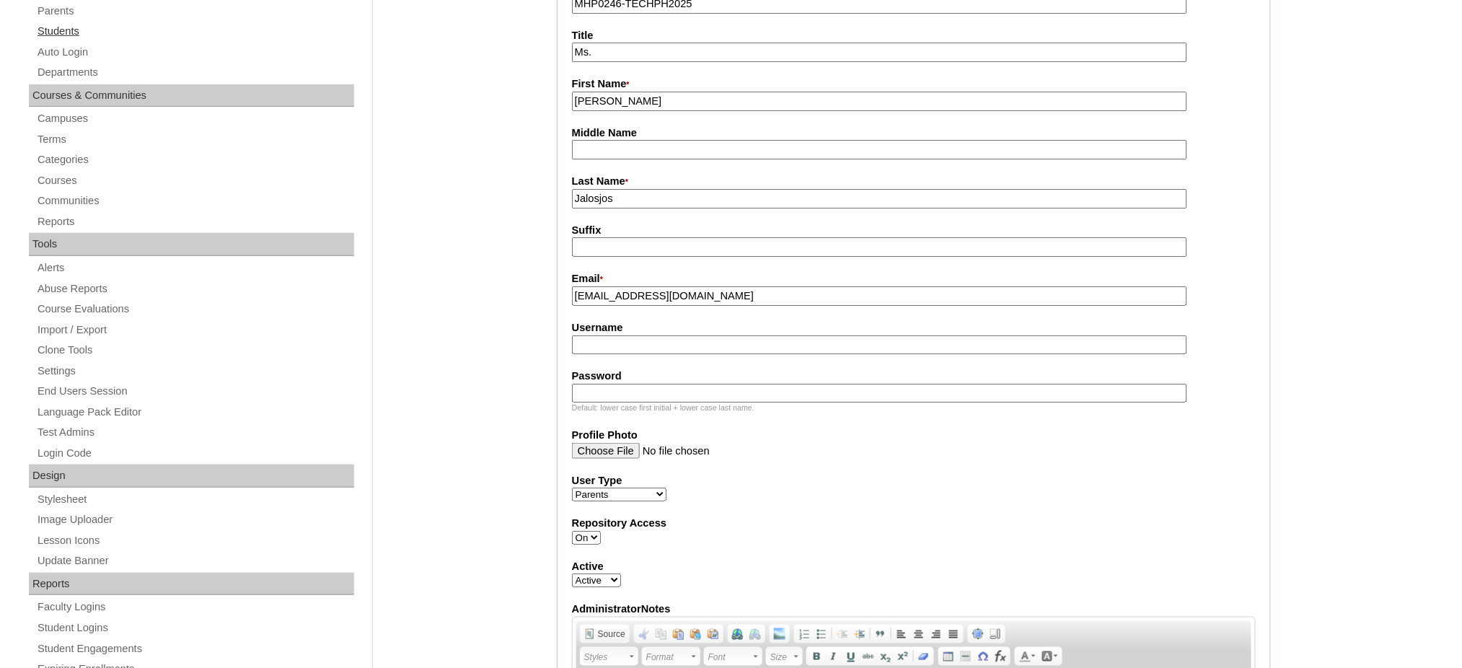
type input "iprofitsharer@gmail.com"
click at [654, 335] on input "Username" at bounding box center [879, 344] width 615 height 19
paste input "jalosjos2025"
type input "jalosjos2025"
click at [627, 387] on input "Password" at bounding box center [879, 393] width 615 height 19
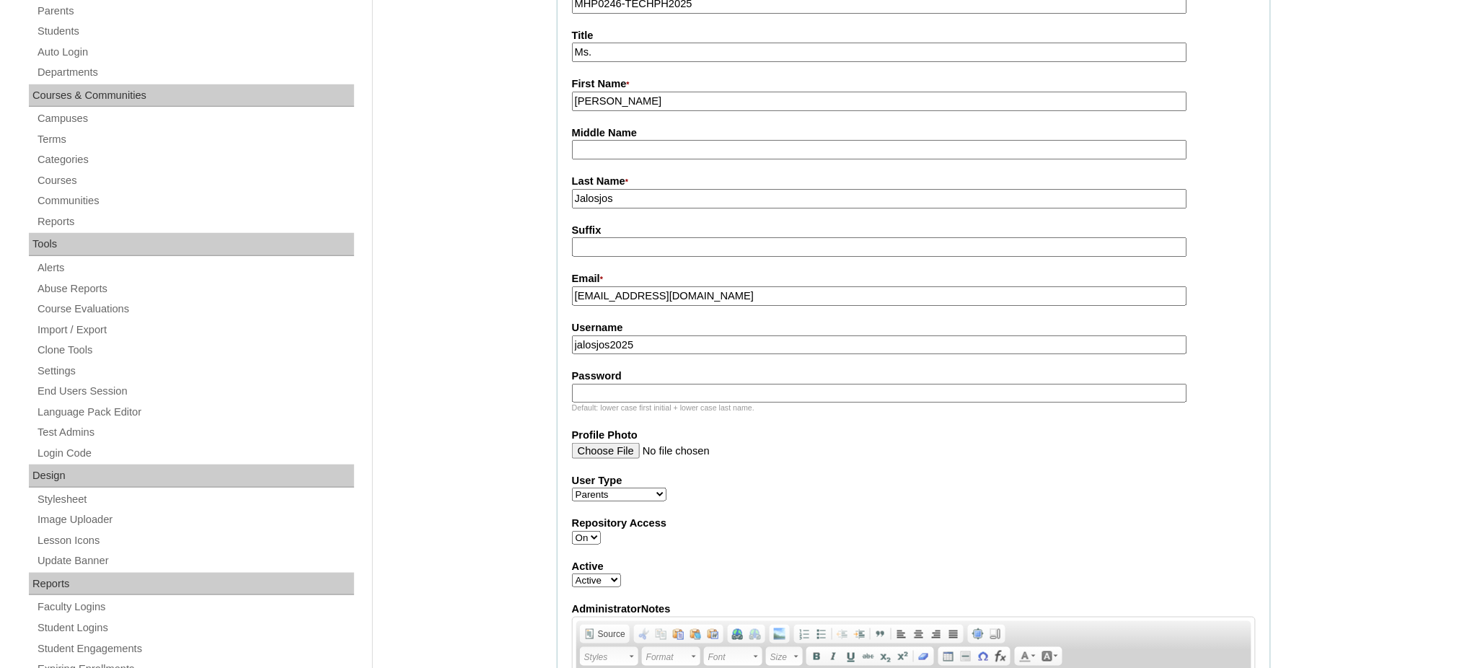
paste input "techARJ844"
type input "techARJ844"
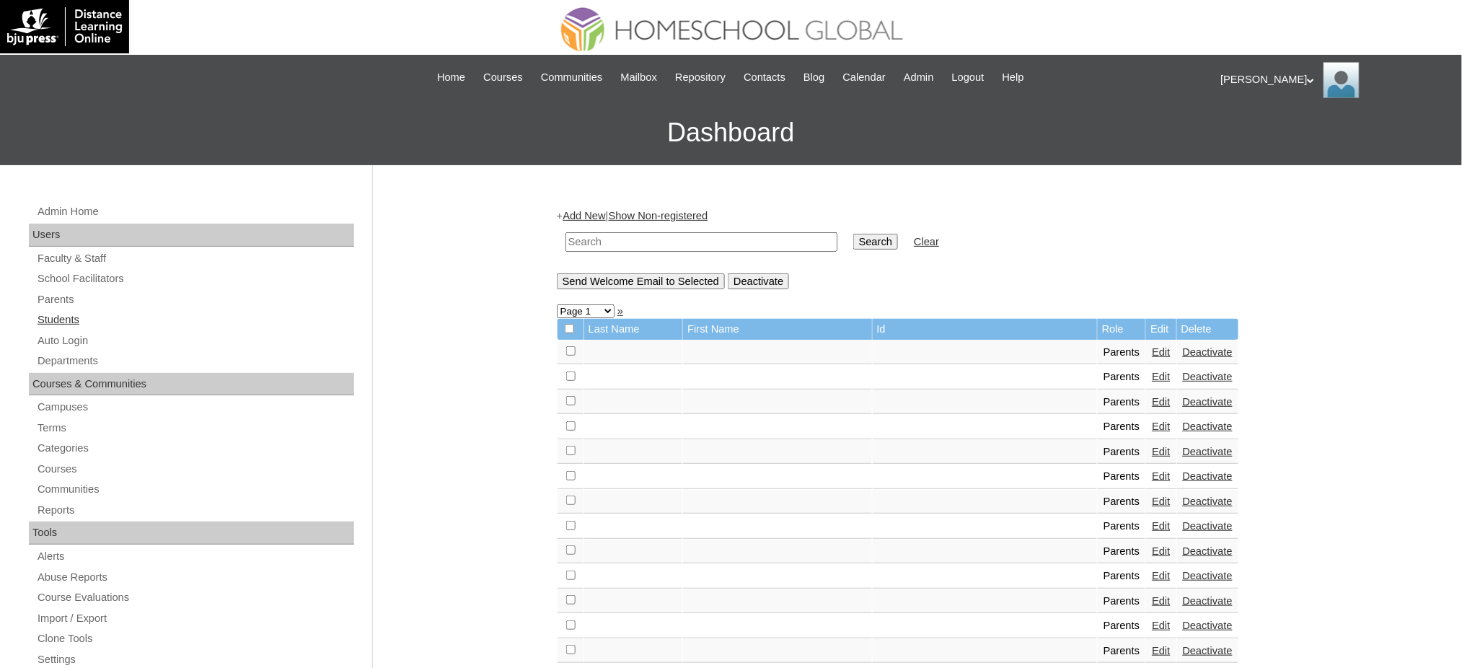
click at [71, 320] on link "Students" at bounding box center [195, 320] width 318 height 18
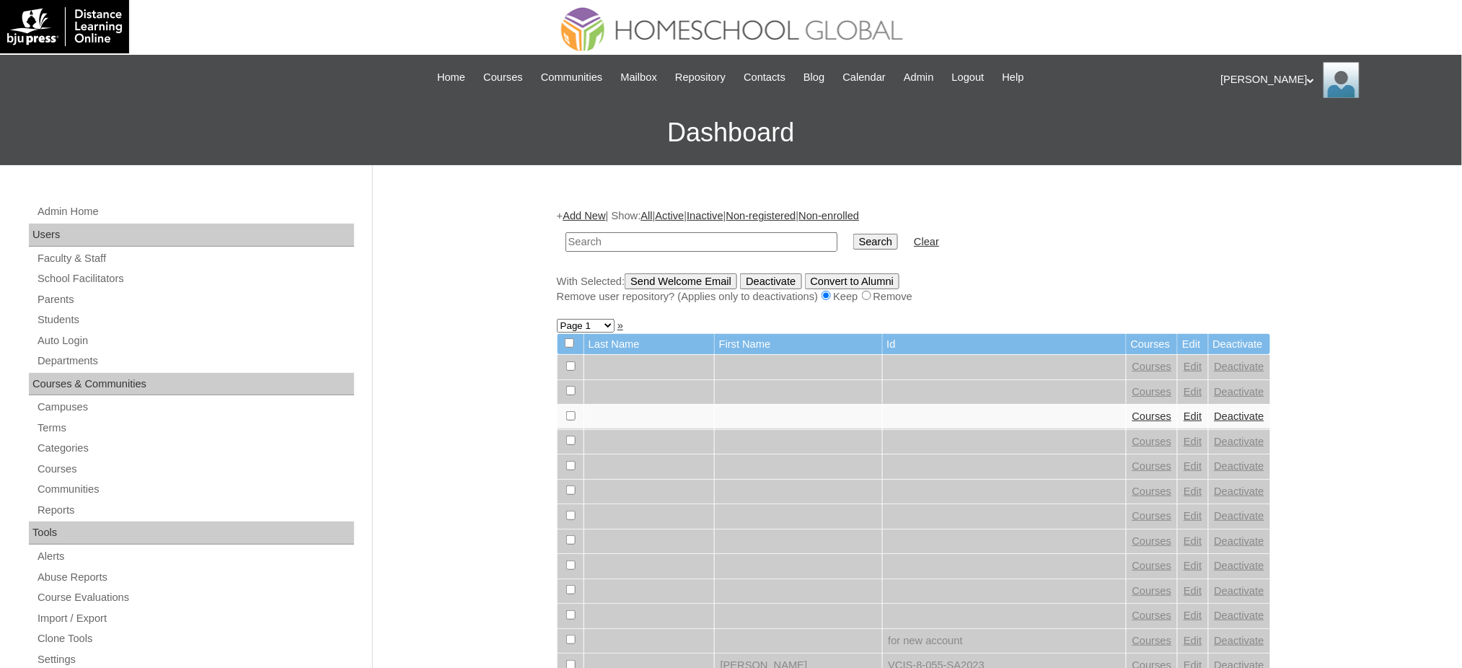
click at [605, 211] on link "Add New" at bounding box center [583, 216] width 43 height 12
type input "Amoura Rouge"
click at [853, 240] on input "Search" at bounding box center [875, 242] width 45 height 16
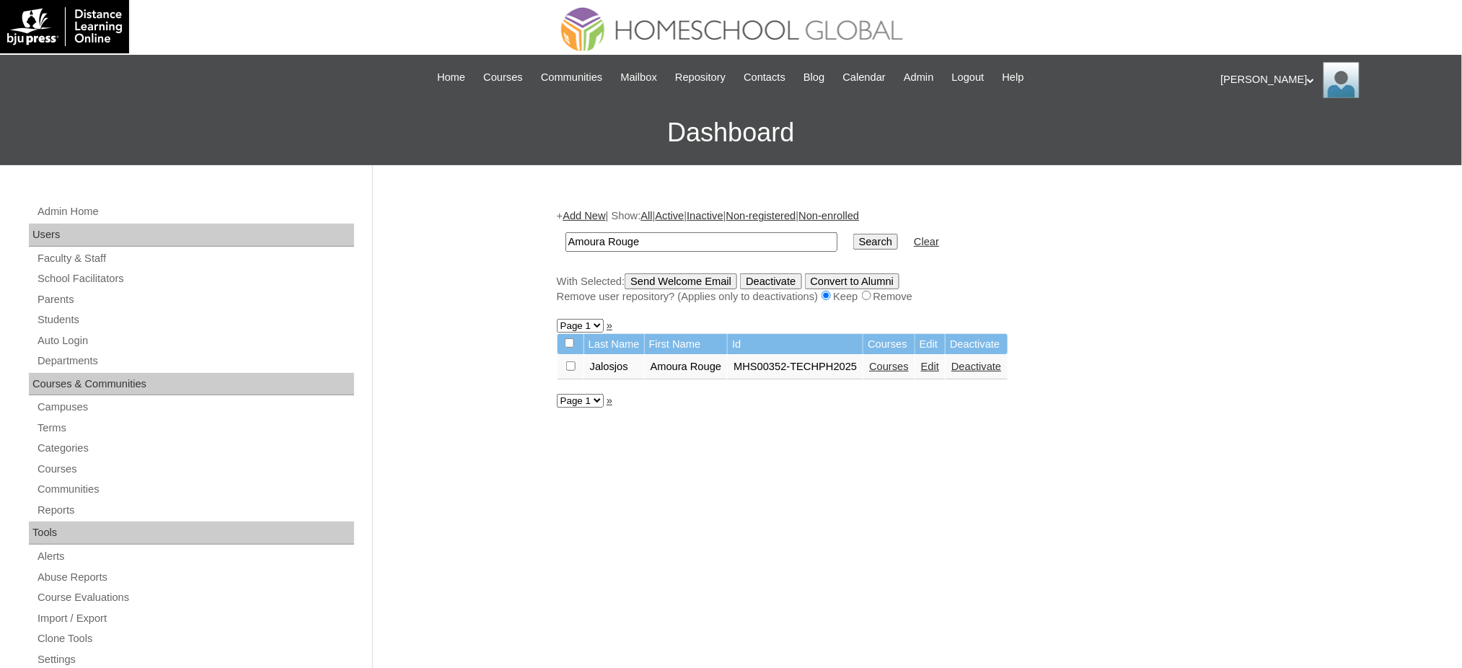
click at [884, 366] on link "Courses" at bounding box center [889, 367] width 40 height 12
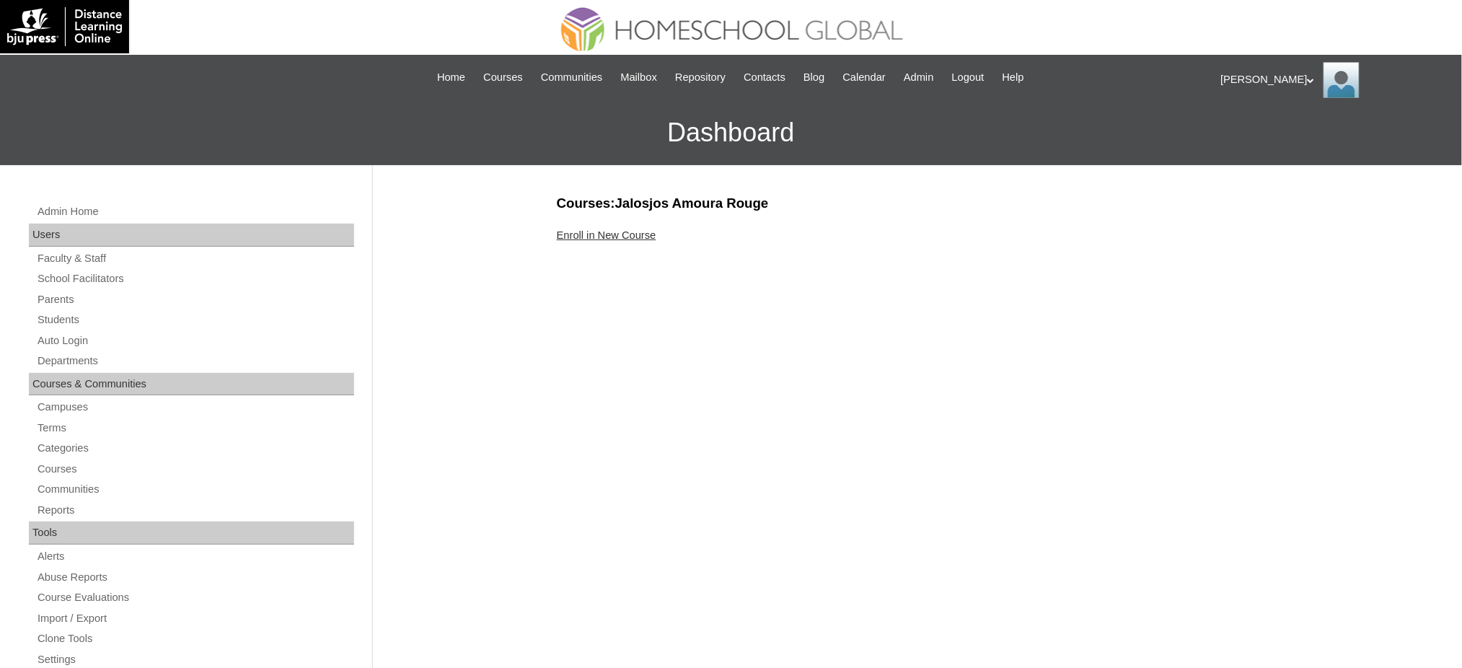
click at [596, 237] on link "Enroll in New Course" at bounding box center [607, 235] width 100 height 12
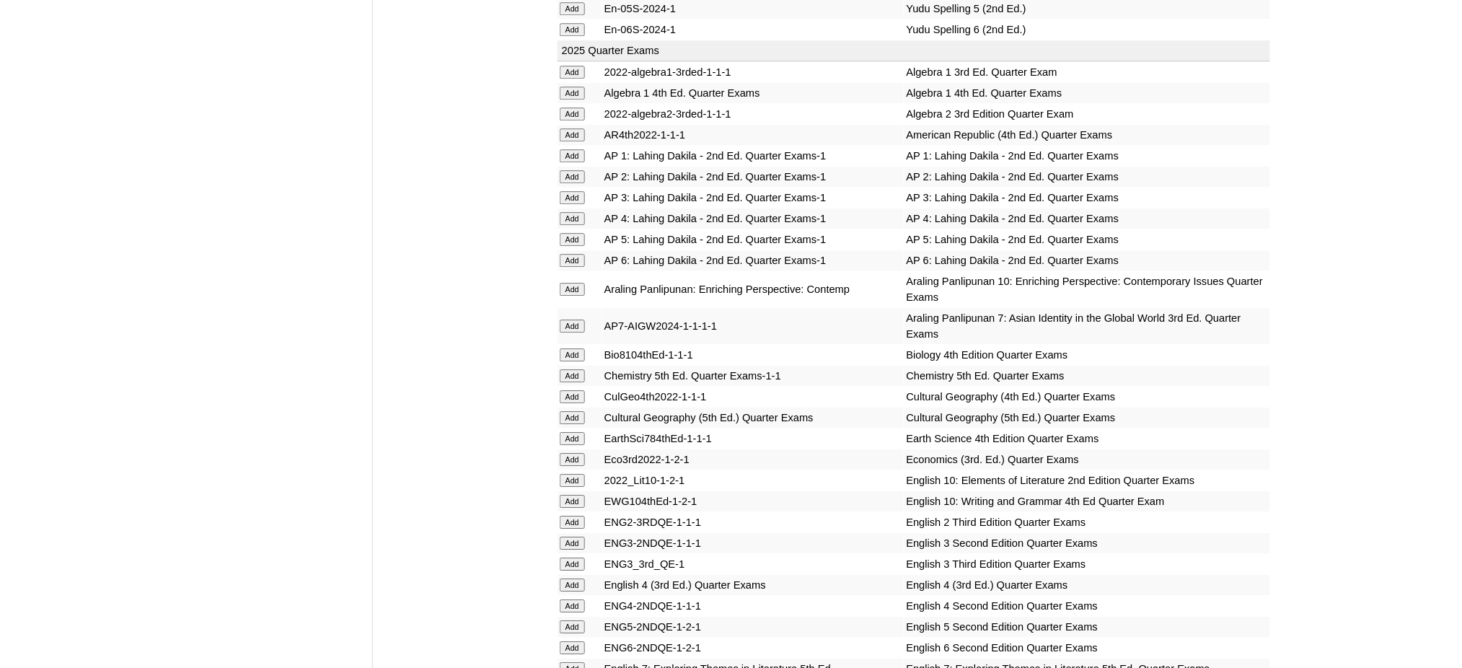
scroll to position [1442, 0]
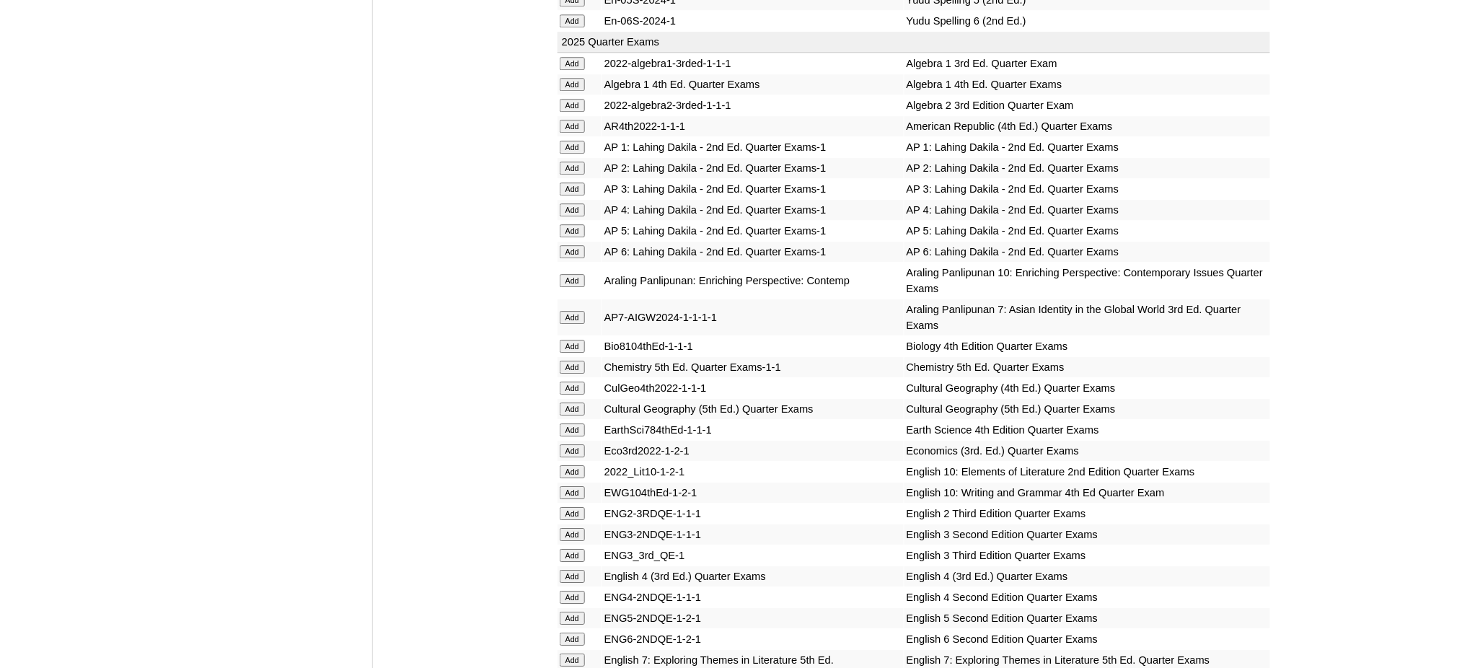
click at [571, 78] on input "Add" at bounding box center [572, 84] width 25 height 13
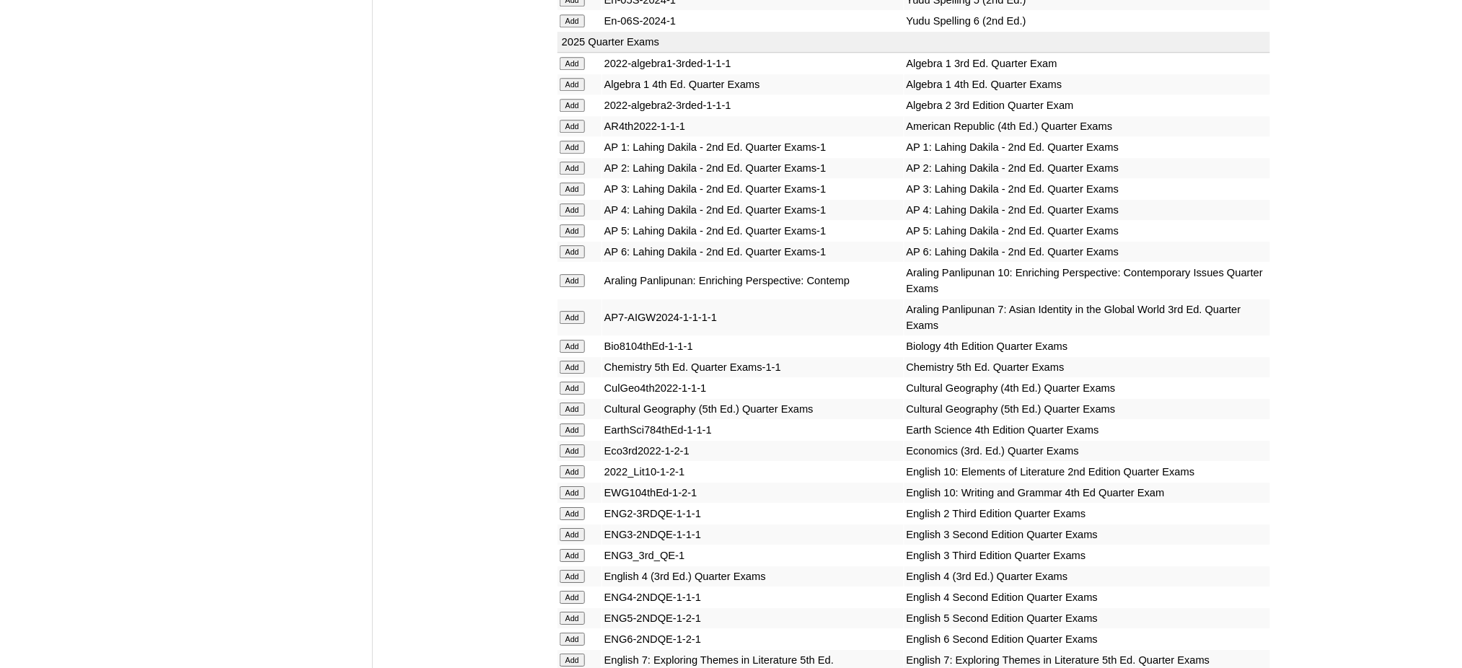
click at [571, 78] on input "Add" at bounding box center [572, 84] width 25 height 13
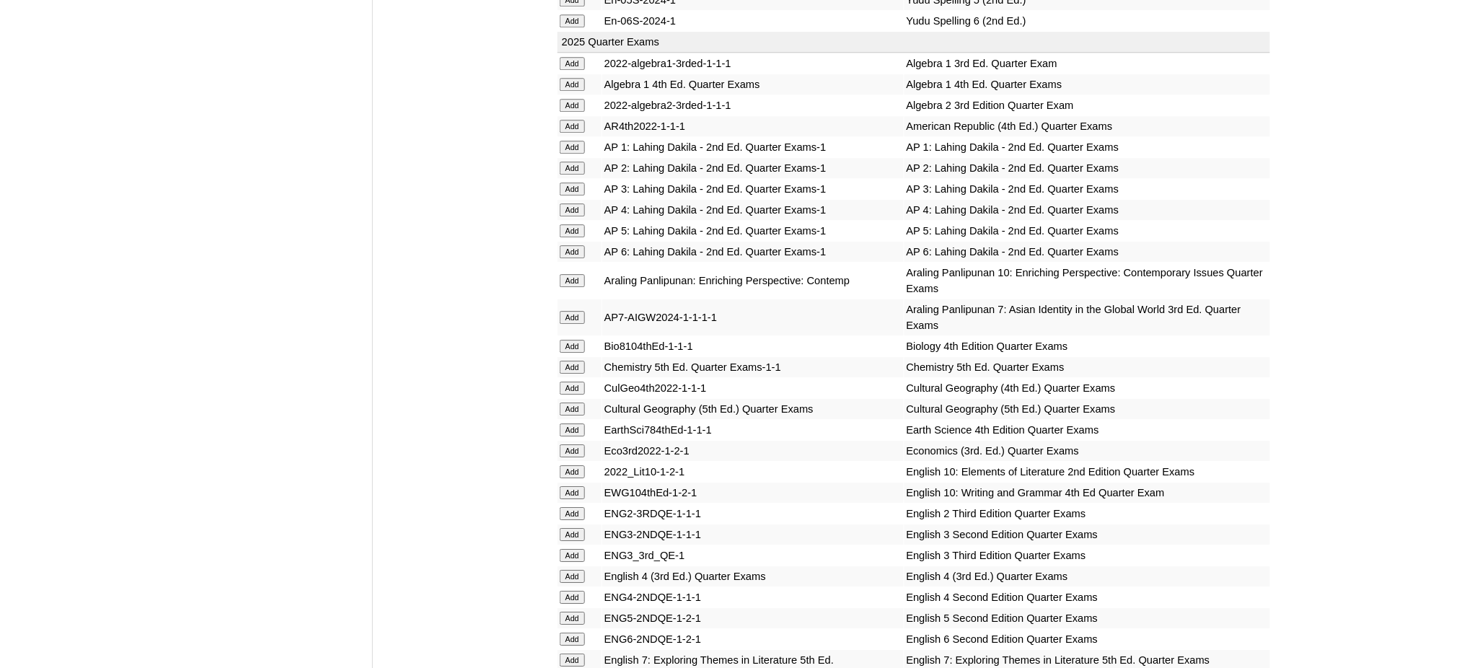
click at [571, 78] on input "Add" at bounding box center [572, 84] width 25 height 13
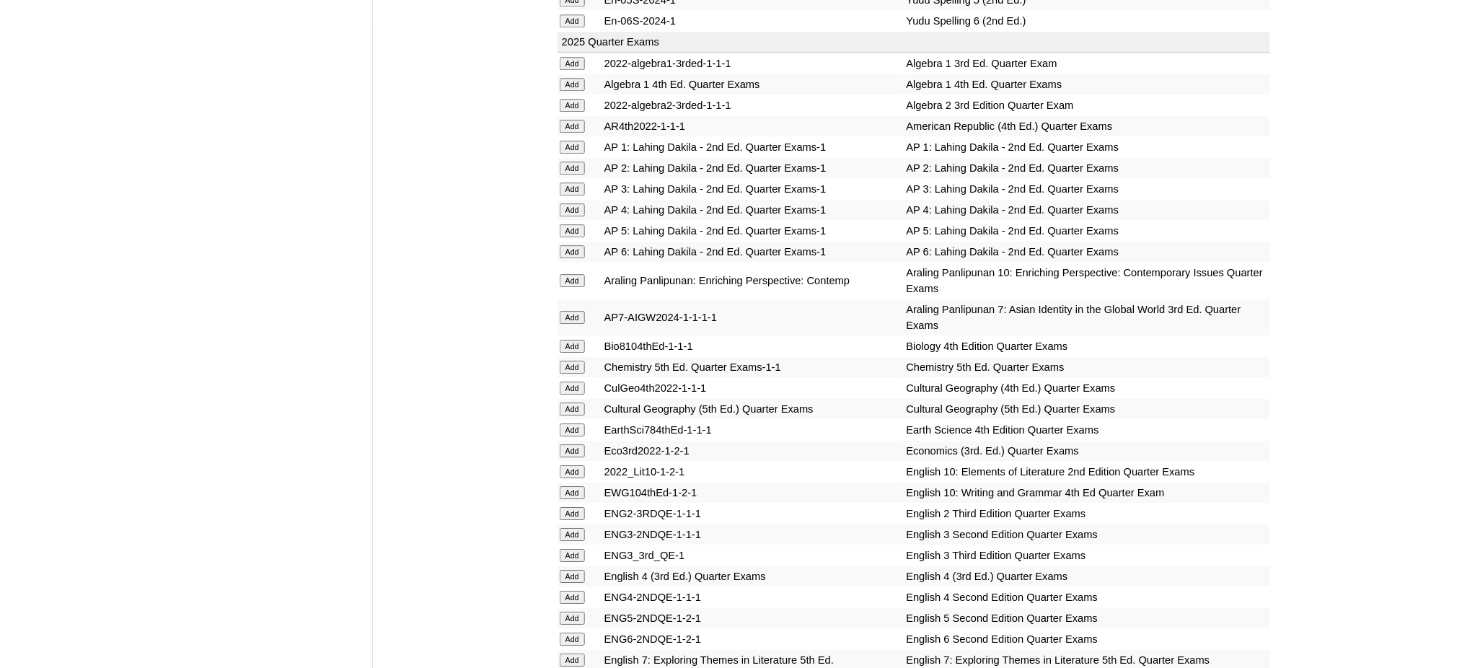
click at [571, 78] on input "Add" at bounding box center [572, 84] width 25 height 13
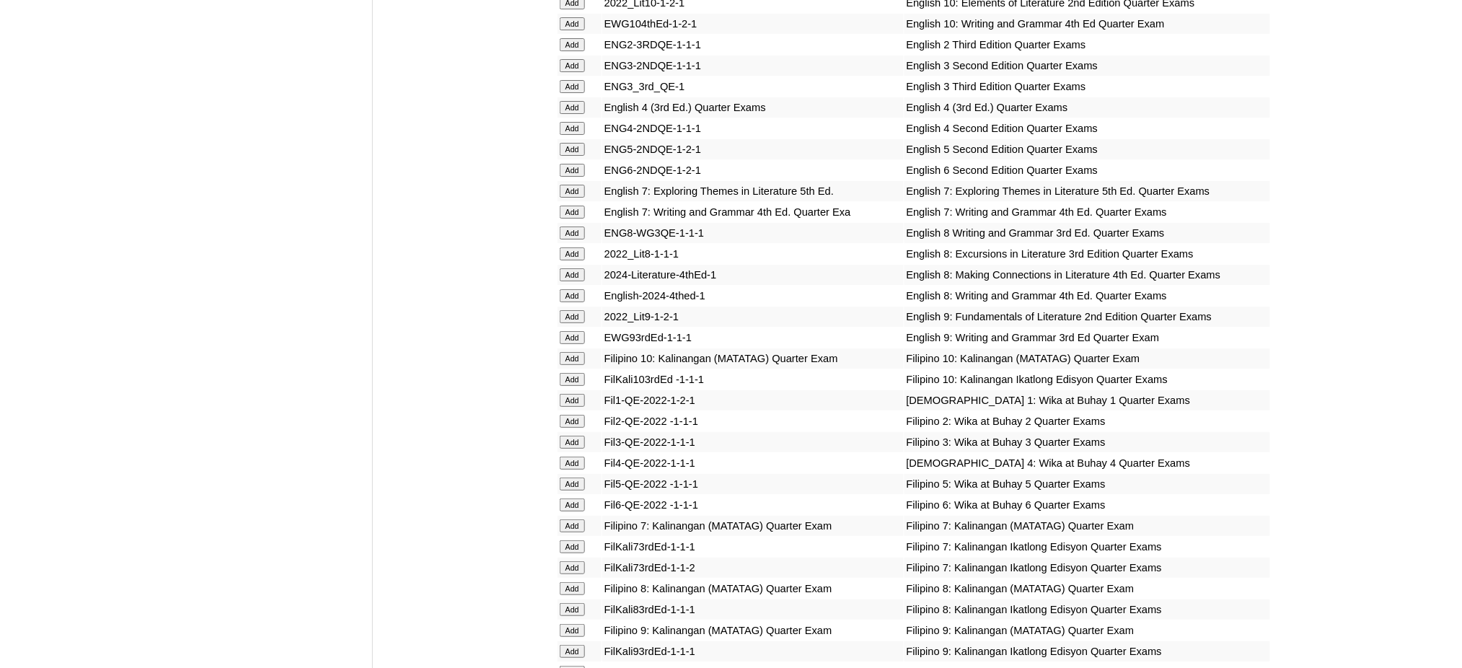
scroll to position [1923, 0]
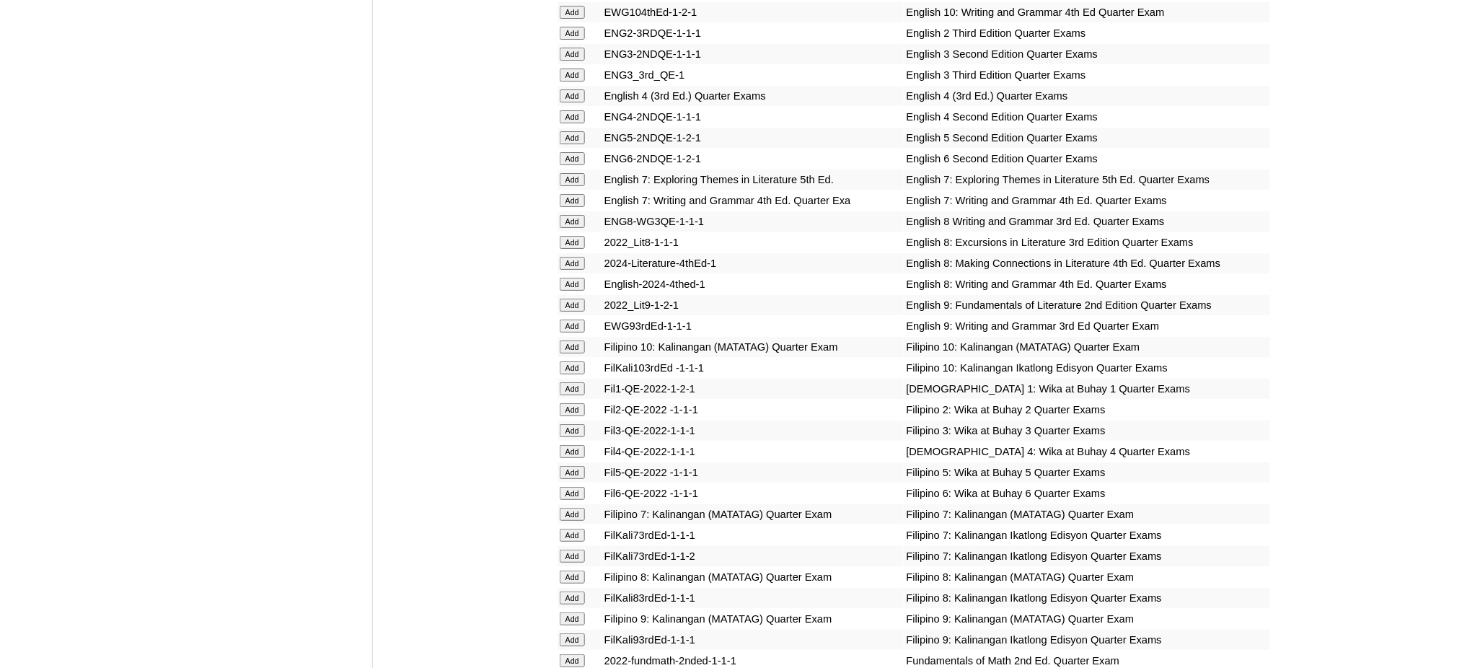
click at [564, 299] on input "Add" at bounding box center [572, 305] width 25 height 13
click at [571, 319] on input "Add" at bounding box center [572, 325] width 25 height 13
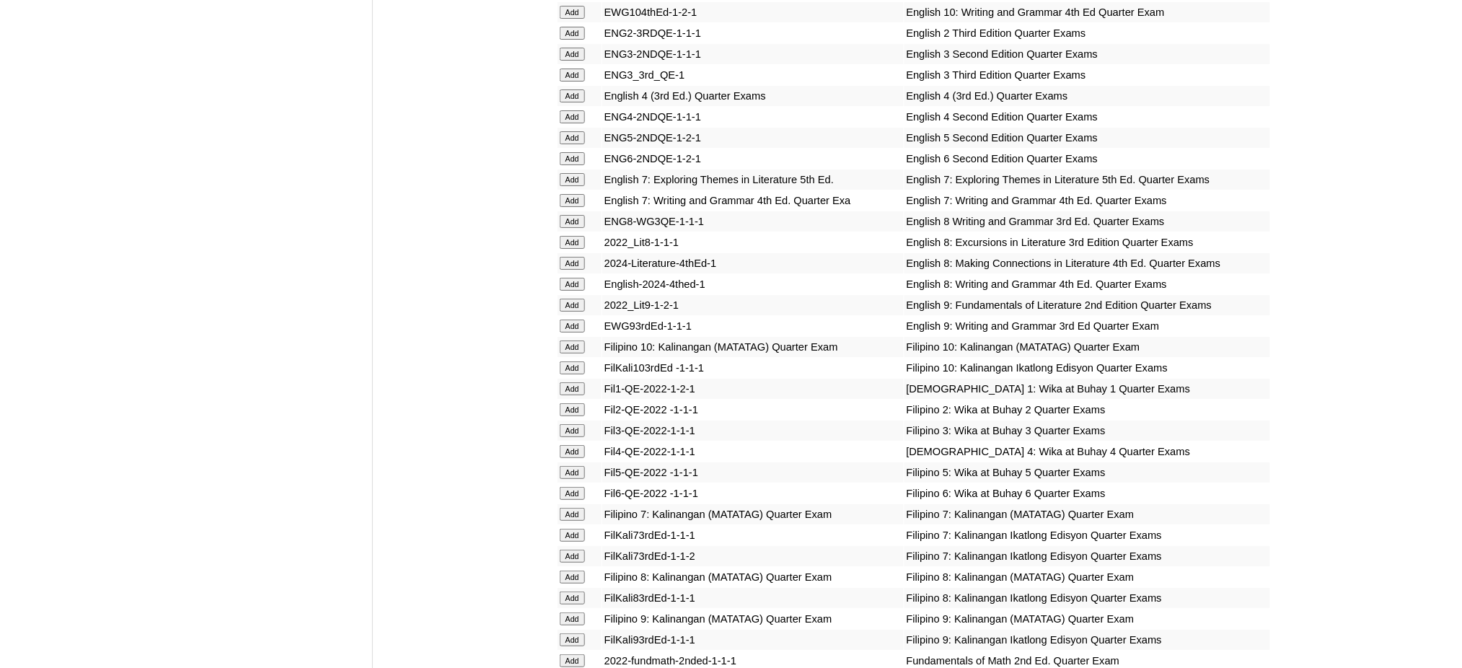
click at [571, 319] on input "Add" at bounding box center [572, 325] width 25 height 13
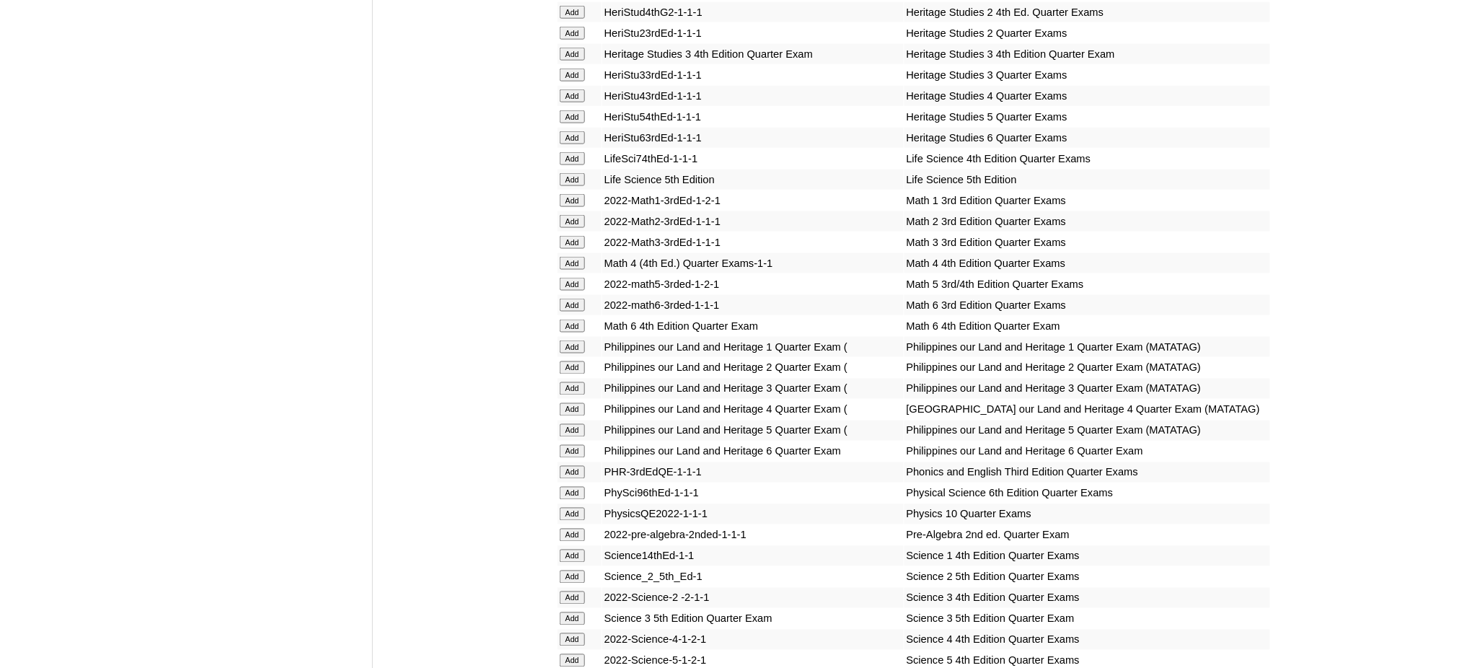
scroll to position [2692, 0]
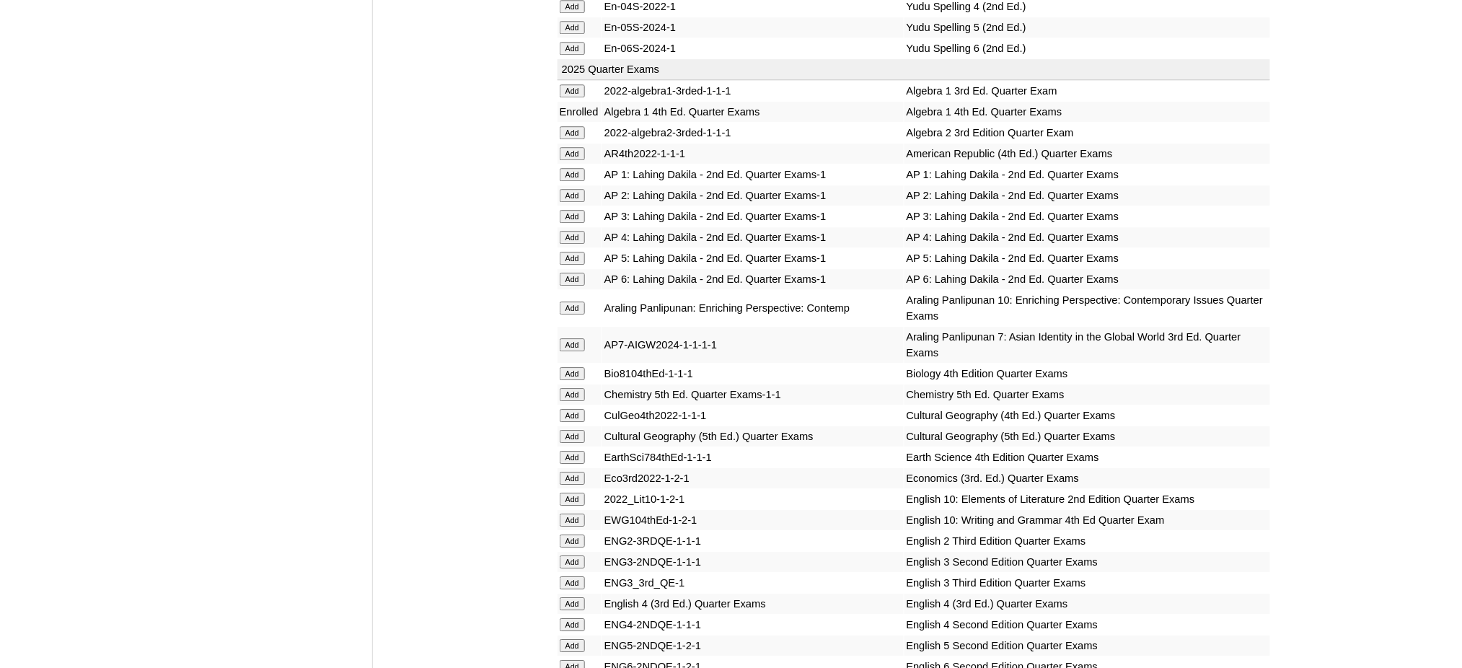
scroll to position [1442, 0]
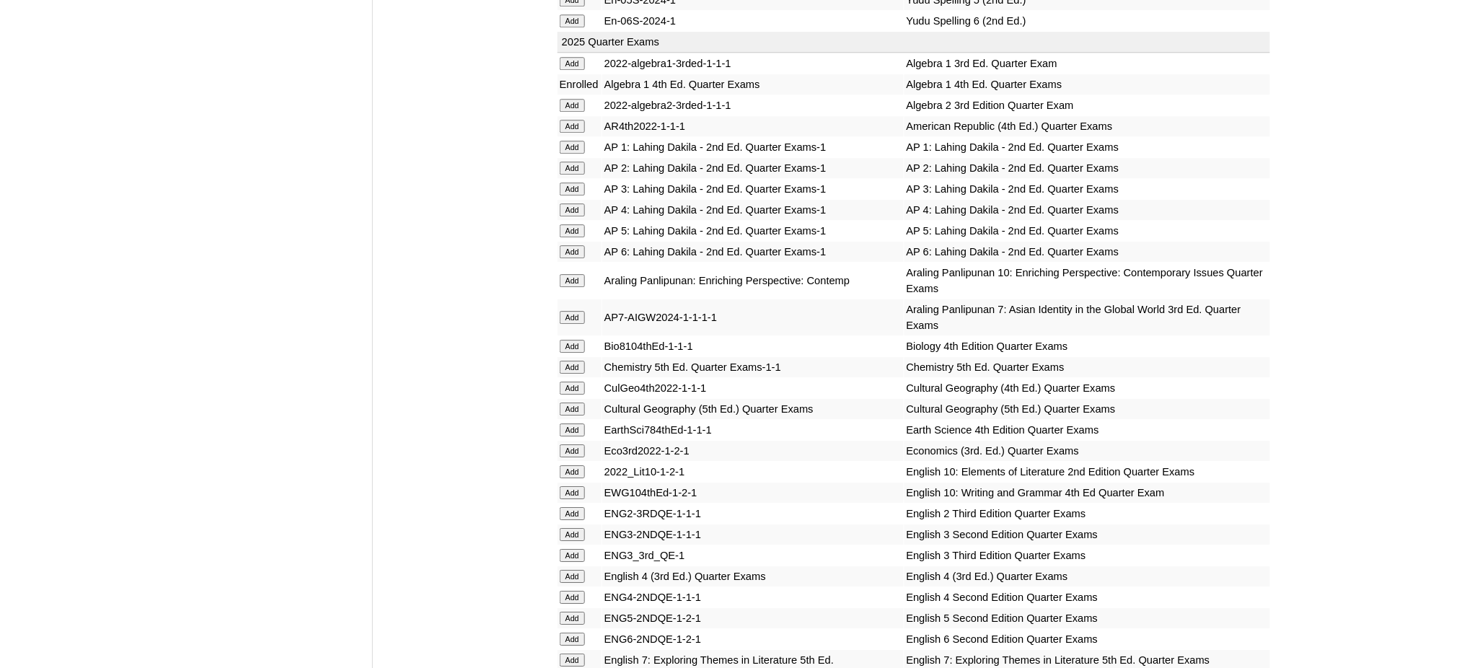
click at [570, 381] on input "Add" at bounding box center [572, 387] width 25 height 13
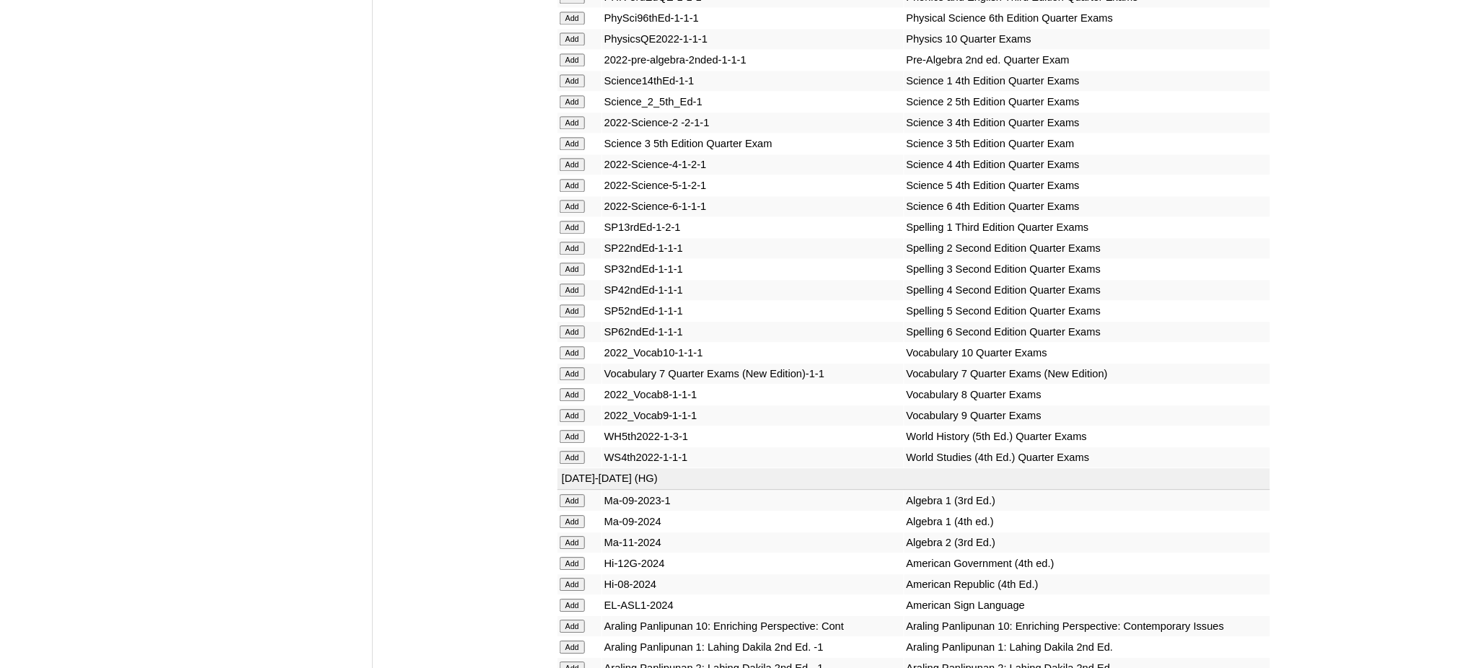
scroll to position [3269, 0]
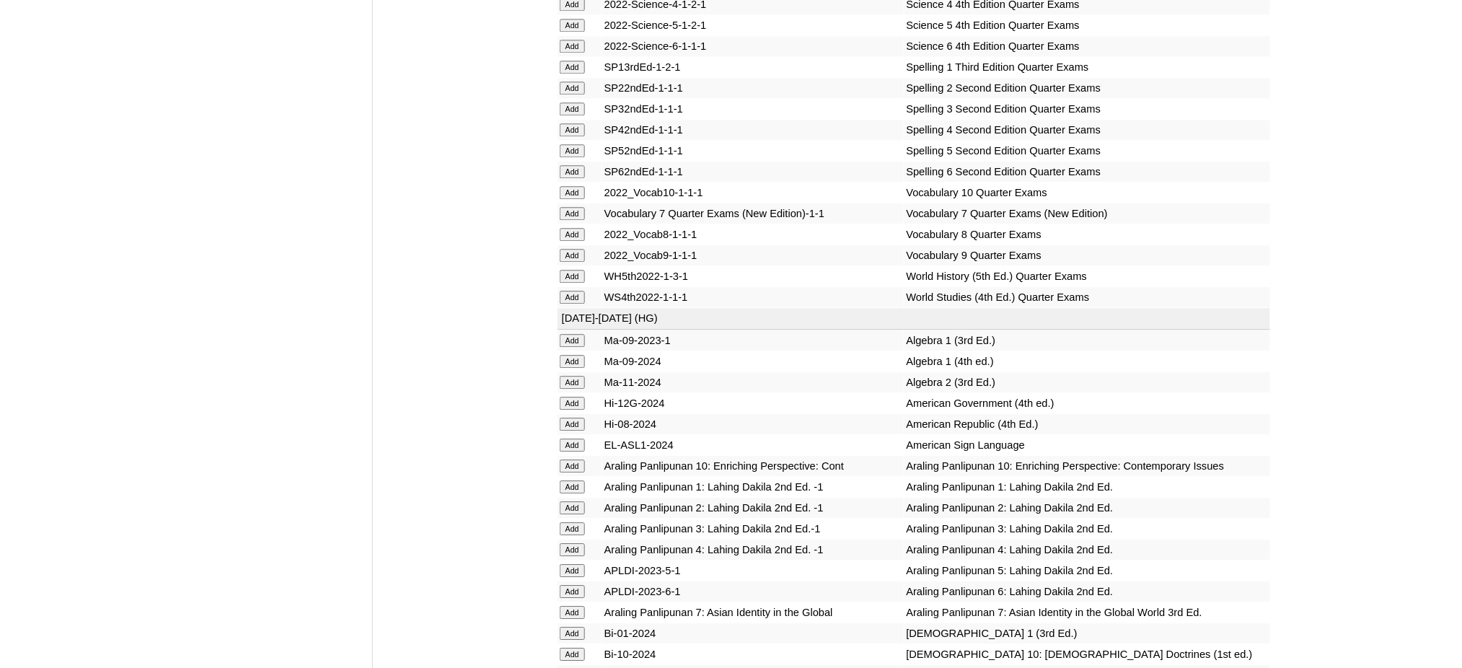
click at [569, 249] on input "Add" at bounding box center [572, 255] width 25 height 13
click at [579, 355] on input "Add" at bounding box center [572, 361] width 25 height 13
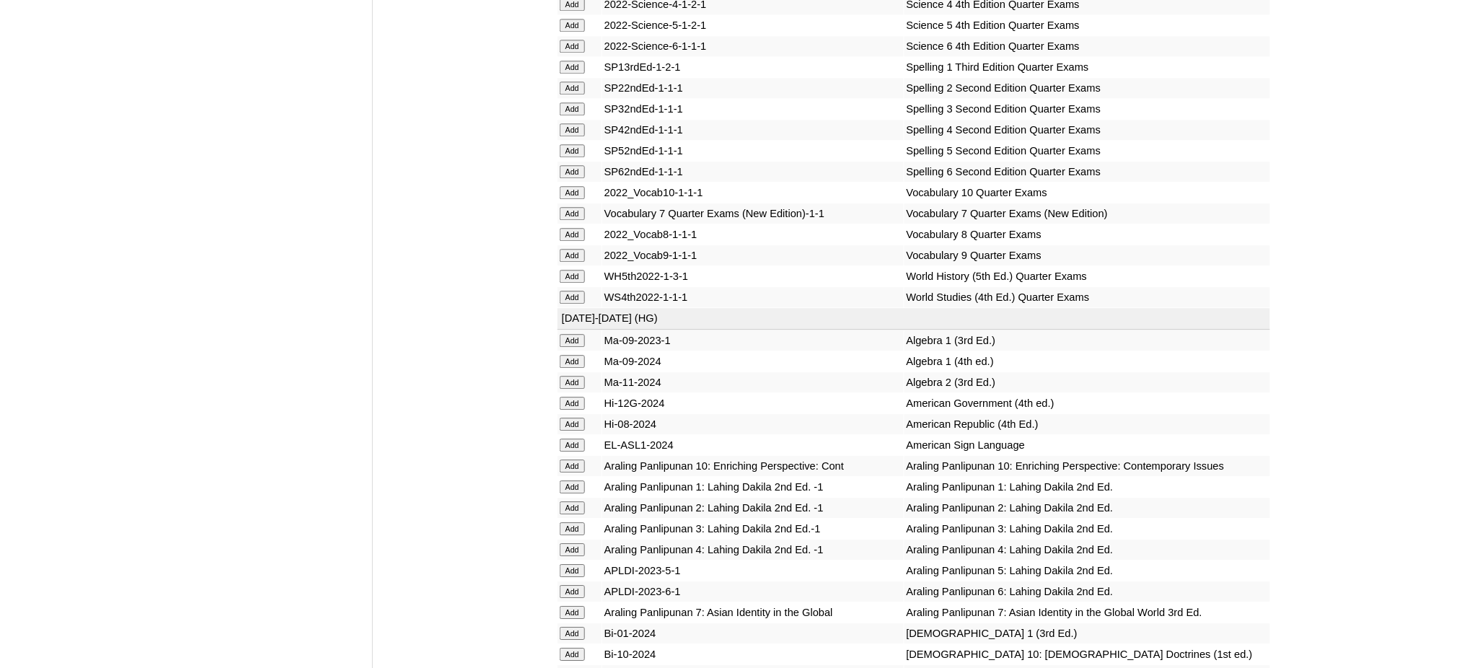
click at [579, 355] on input "Add" at bounding box center [572, 361] width 25 height 13
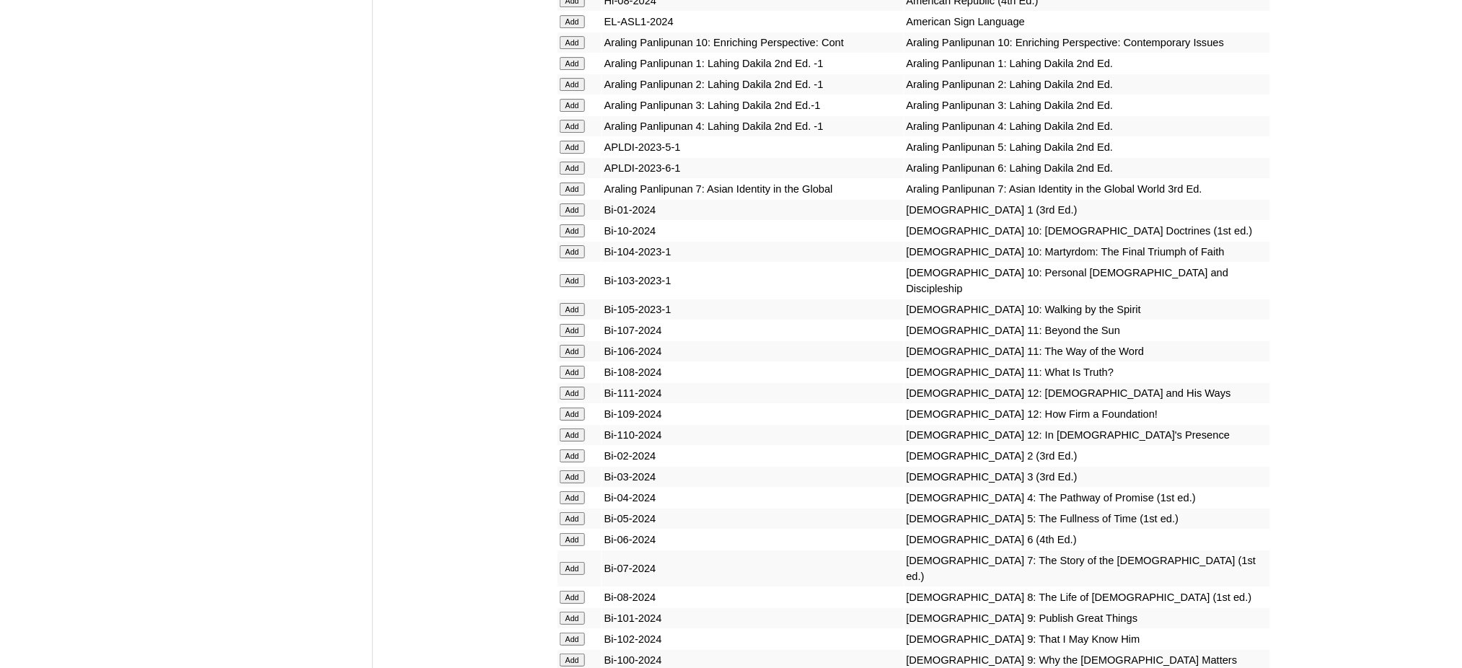
scroll to position [3846, 0]
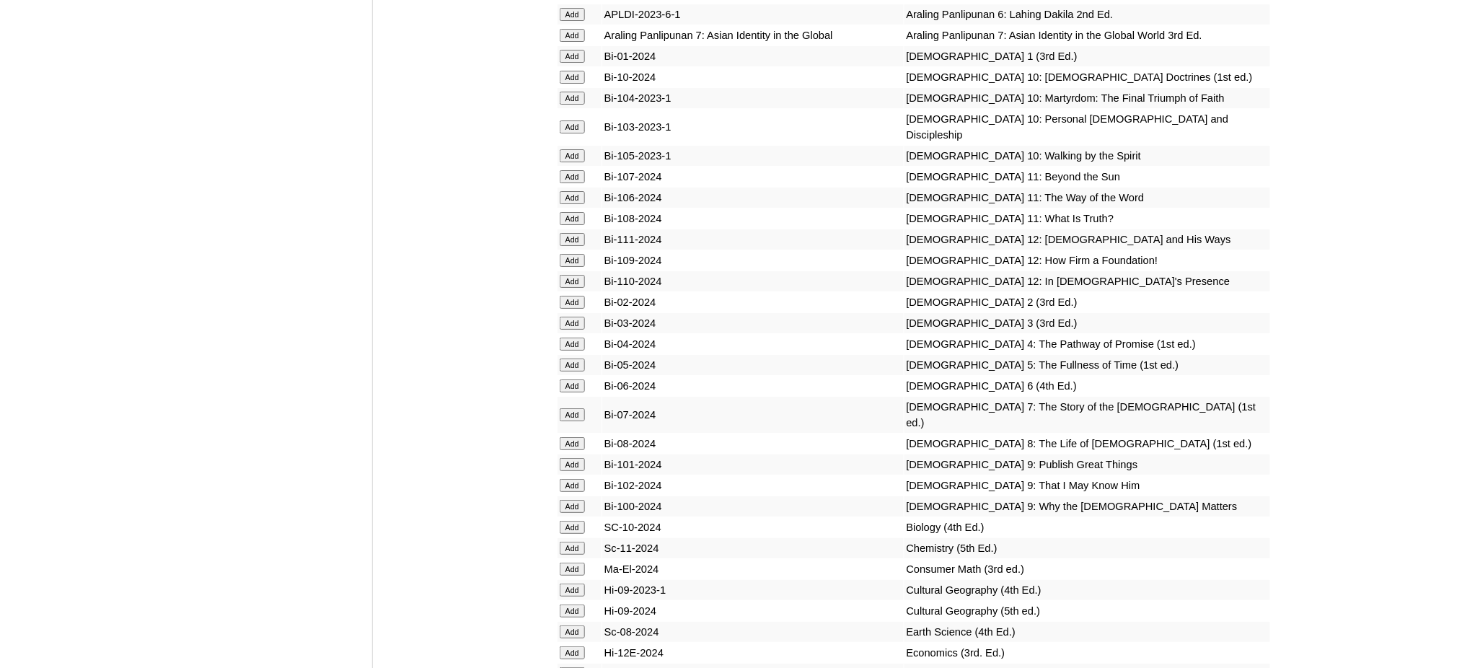
click at [568, 458] on input "Add" at bounding box center [572, 464] width 25 height 13
click at [566, 479] on input "Add" at bounding box center [572, 485] width 25 height 13
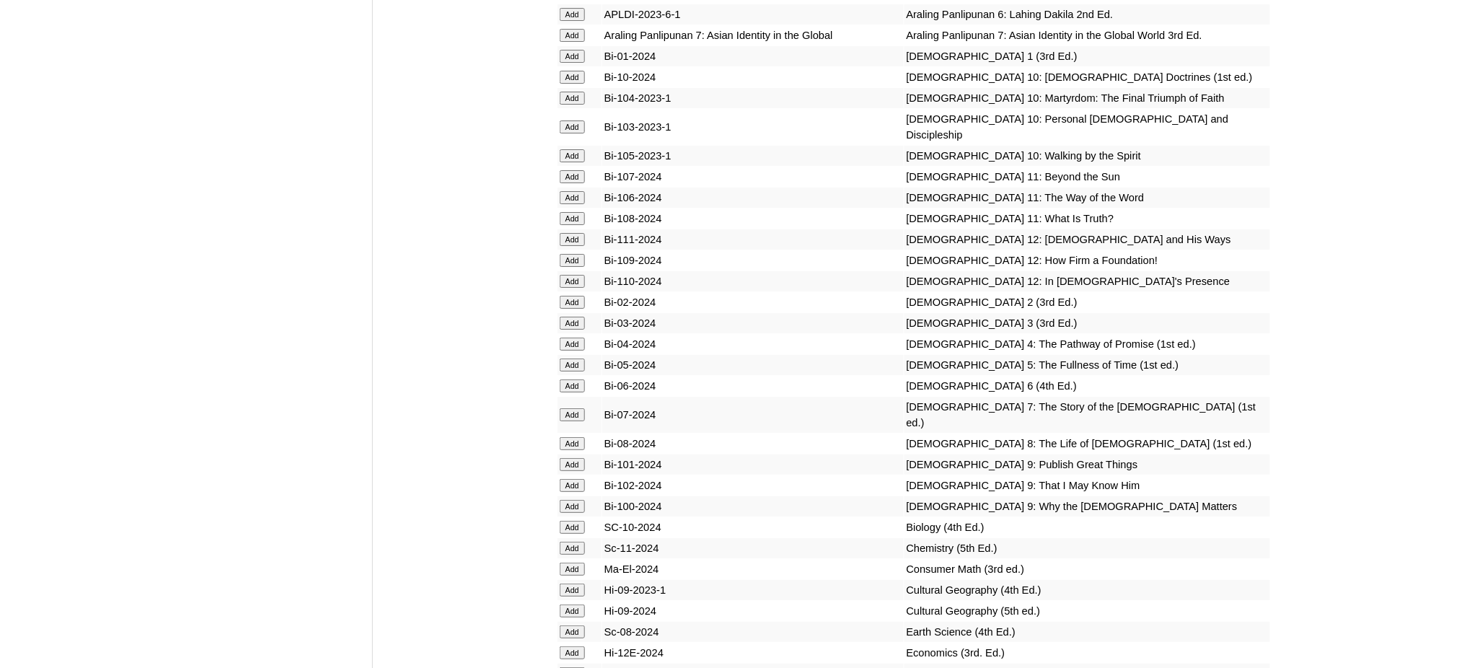
click at [566, 479] on input "Add" at bounding box center [572, 485] width 25 height 13
click at [573, 500] on input "Add" at bounding box center [572, 506] width 25 height 13
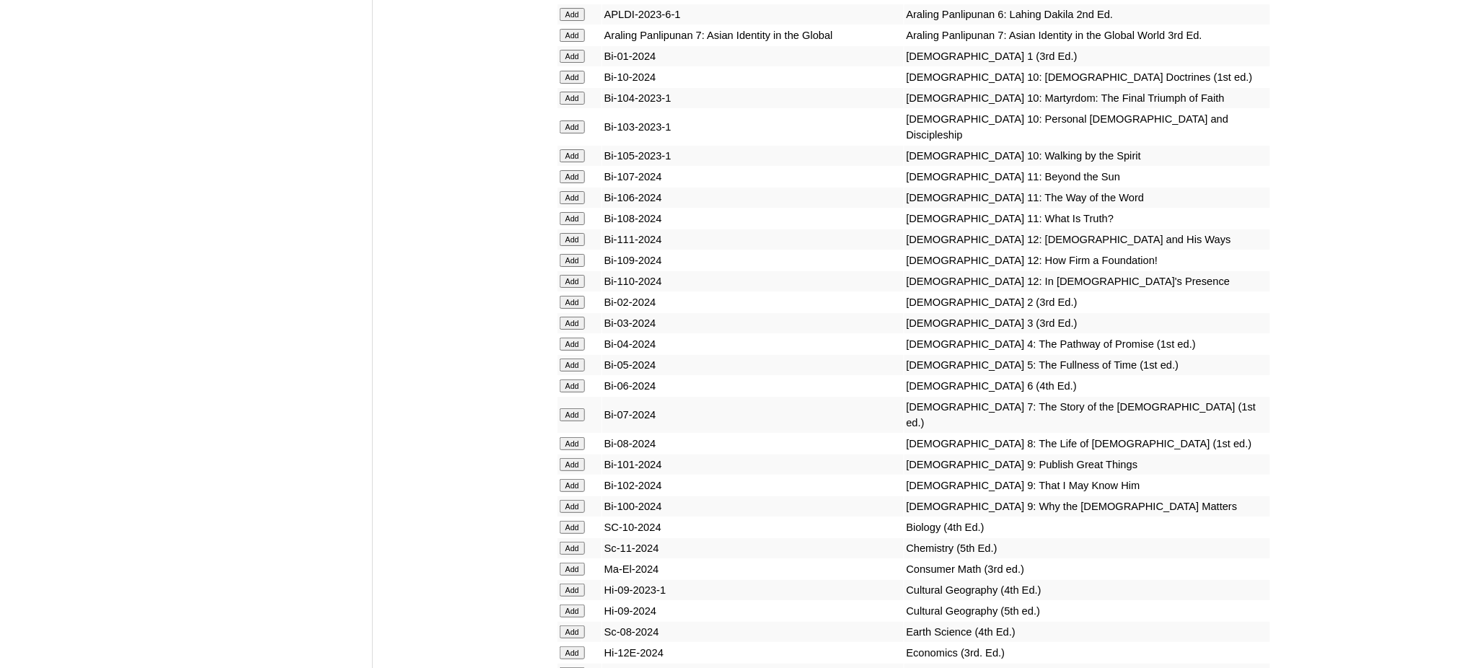
click at [573, 500] on input "Add" at bounding box center [572, 506] width 25 height 13
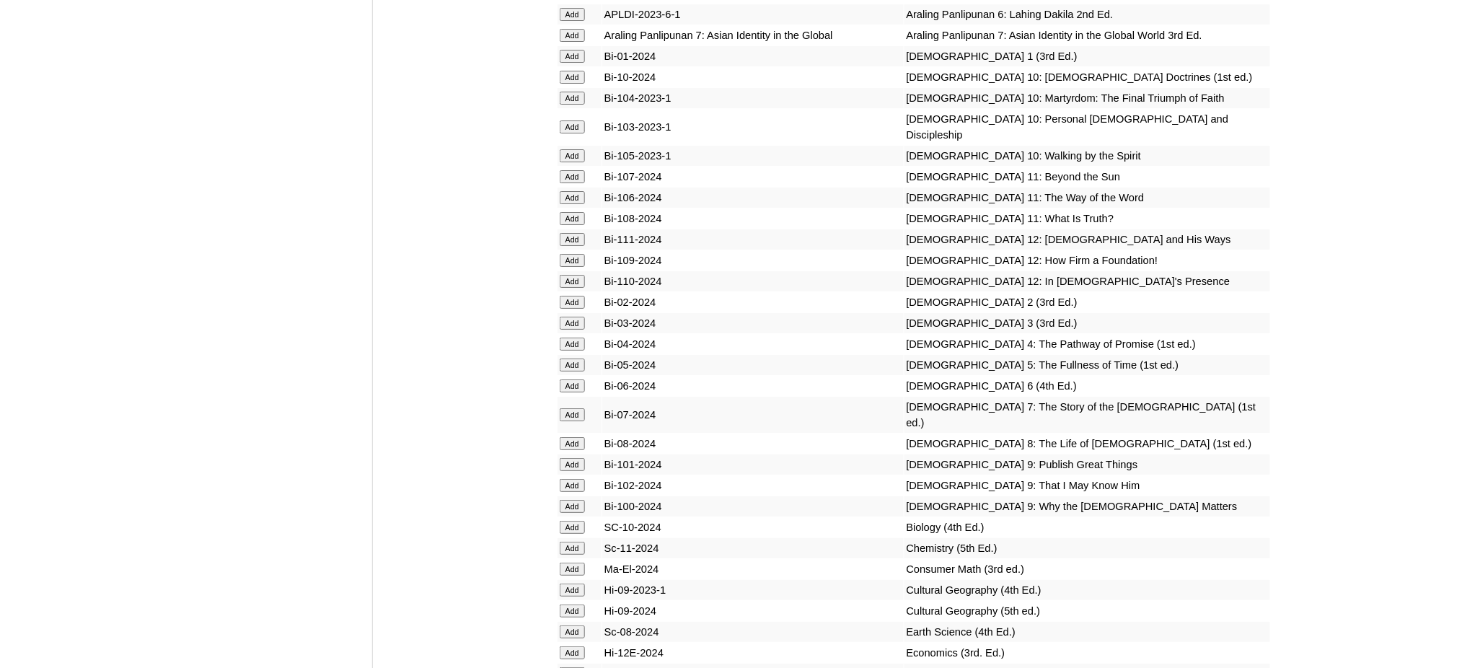
click at [573, 500] on input "Add" at bounding box center [572, 506] width 25 height 13
click at [563, 583] on input "Add" at bounding box center [572, 589] width 25 height 13
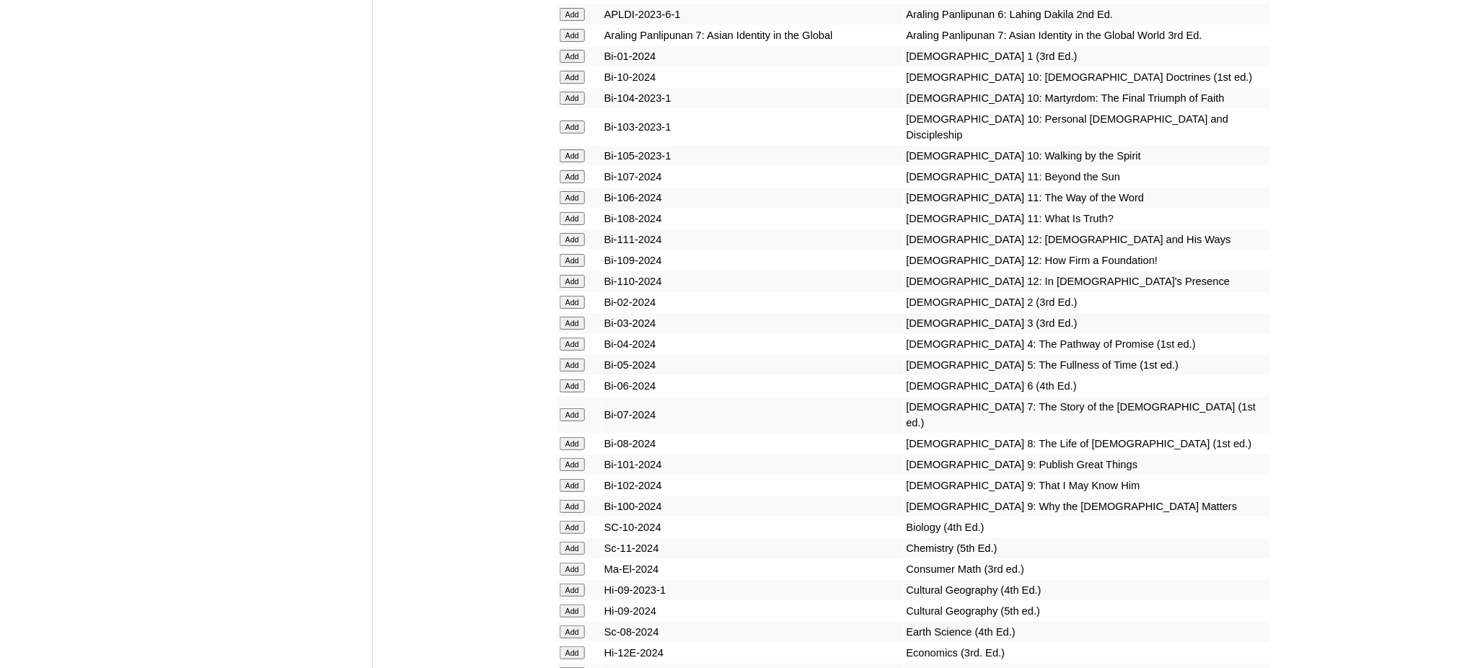
click at [563, 583] on input "Add" at bounding box center [572, 589] width 25 height 13
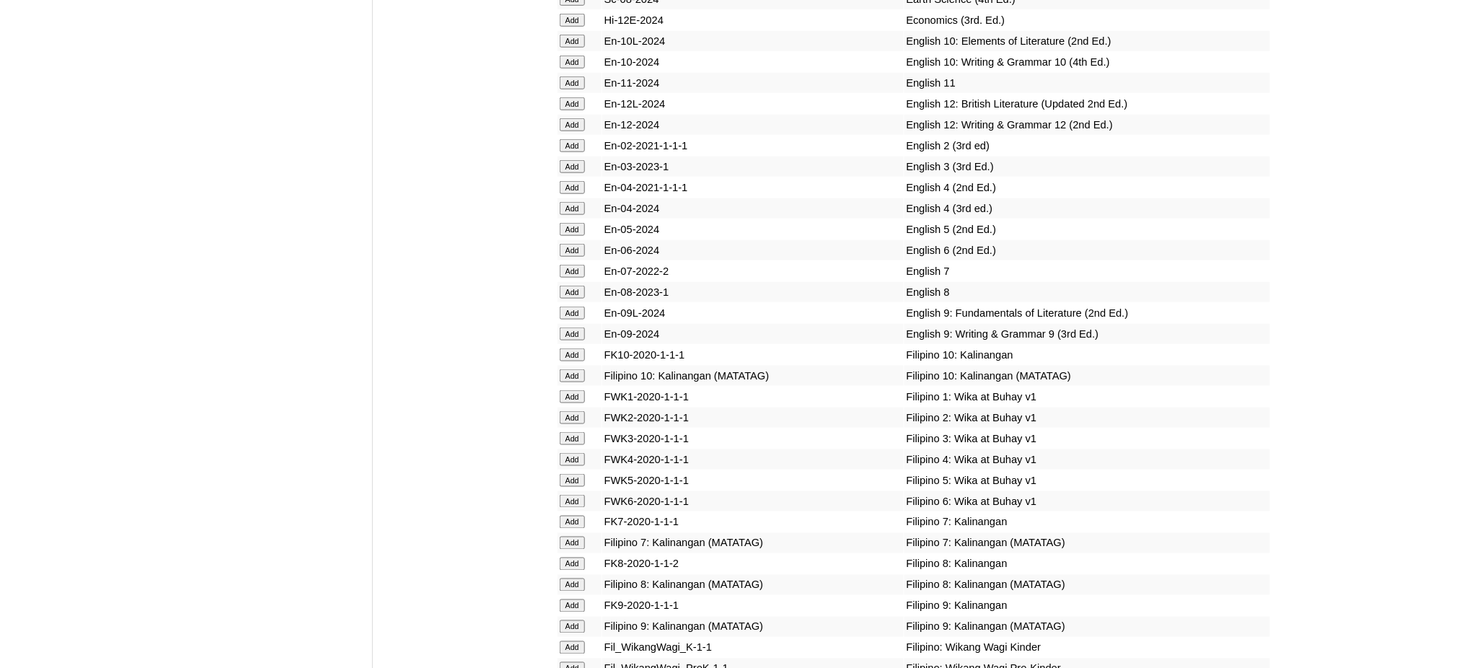
scroll to position [4519, 0]
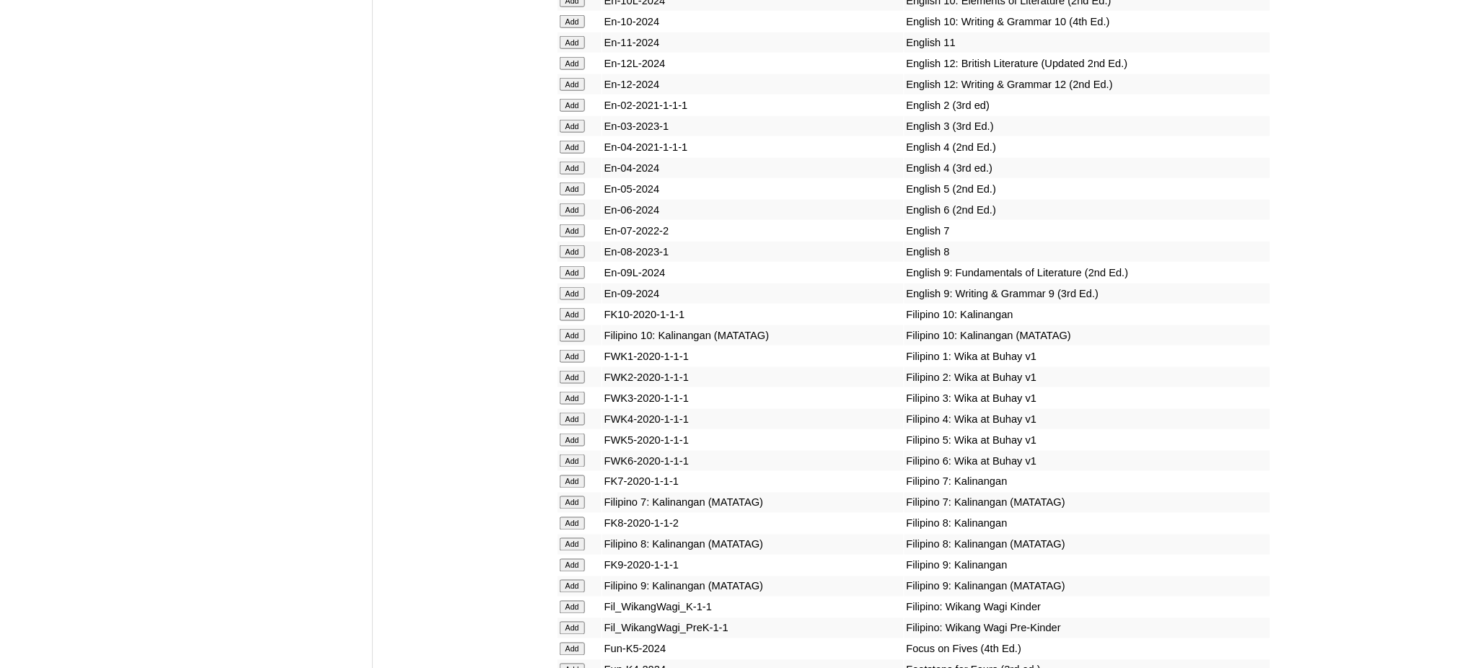
click at [573, 266] on input "Add" at bounding box center [572, 272] width 25 height 13
click at [570, 287] on input "Add" at bounding box center [572, 293] width 25 height 13
click at [571, 266] on input "Add" at bounding box center [572, 272] width 25 height 13
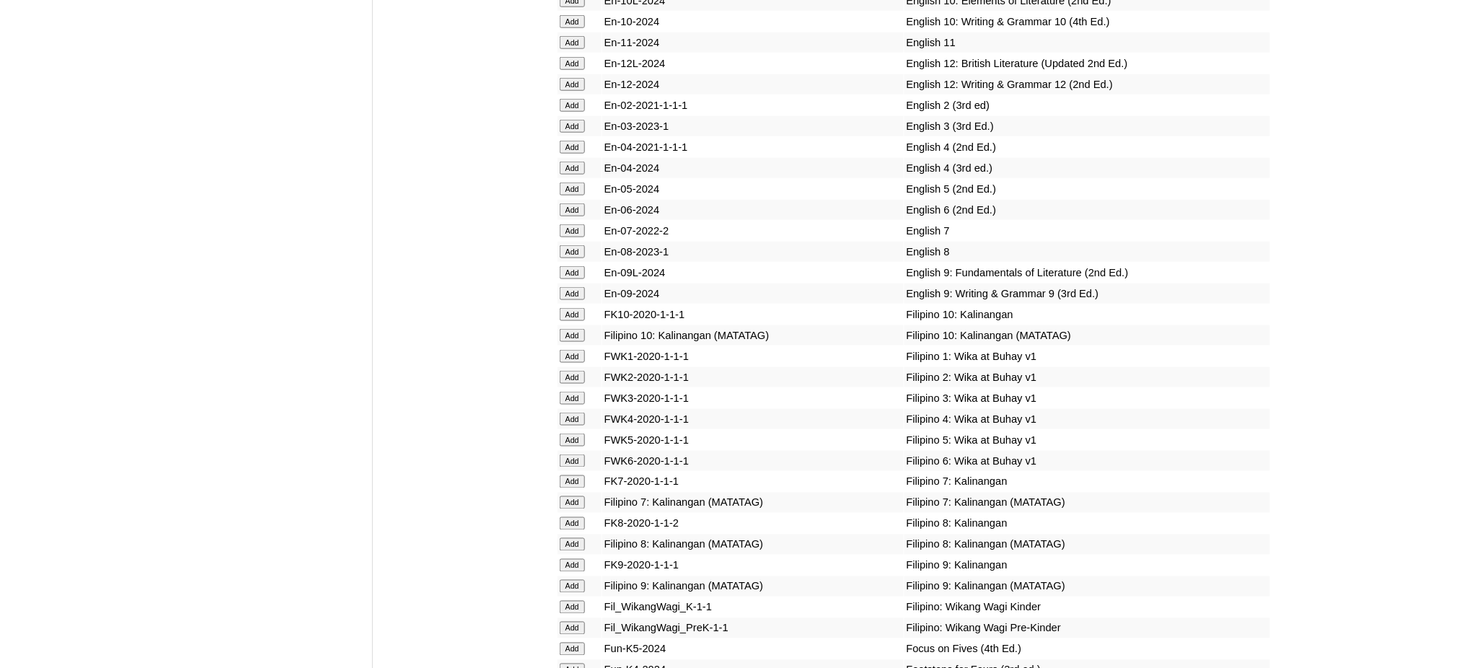
click at [571, 266] on input "Add" at bounding box center [572, 272] width 25 height 13
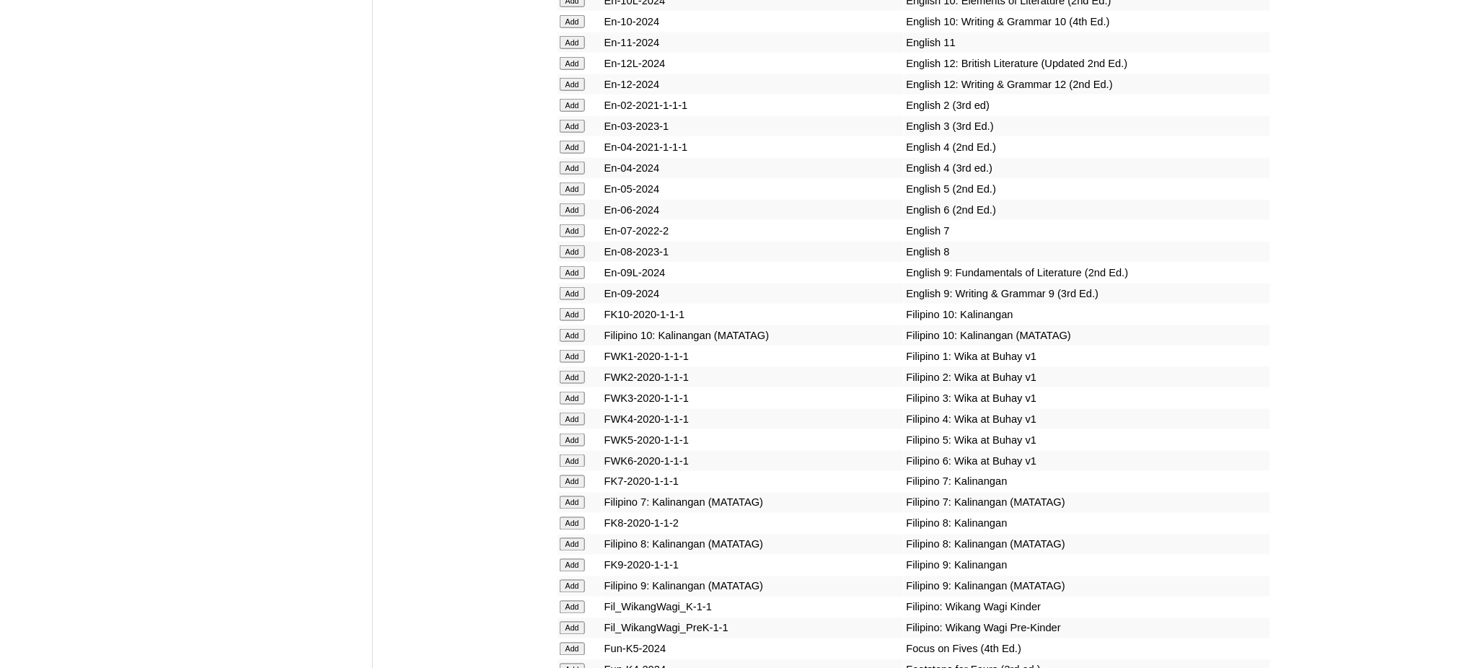
click at [571, 266] on input "Add" at bounding box center [572, 272] width 25 height 13
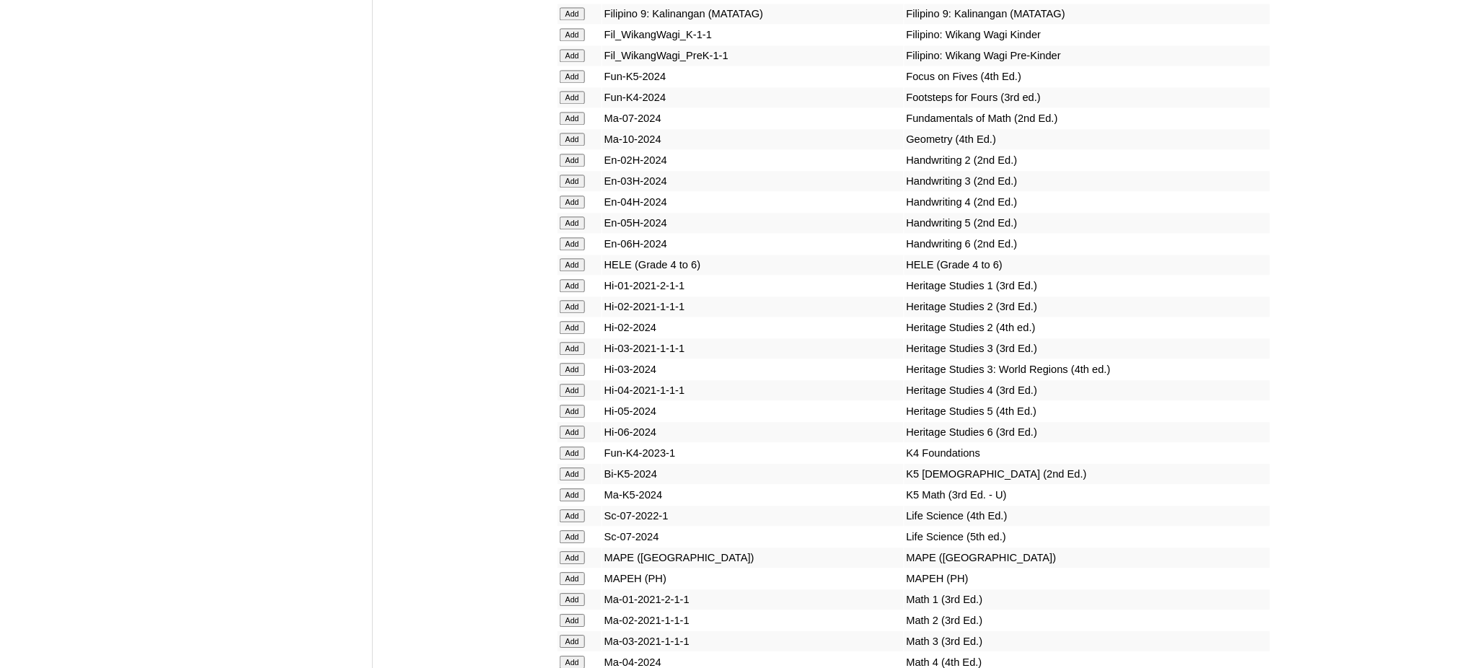
scroll to position [5095, 0]
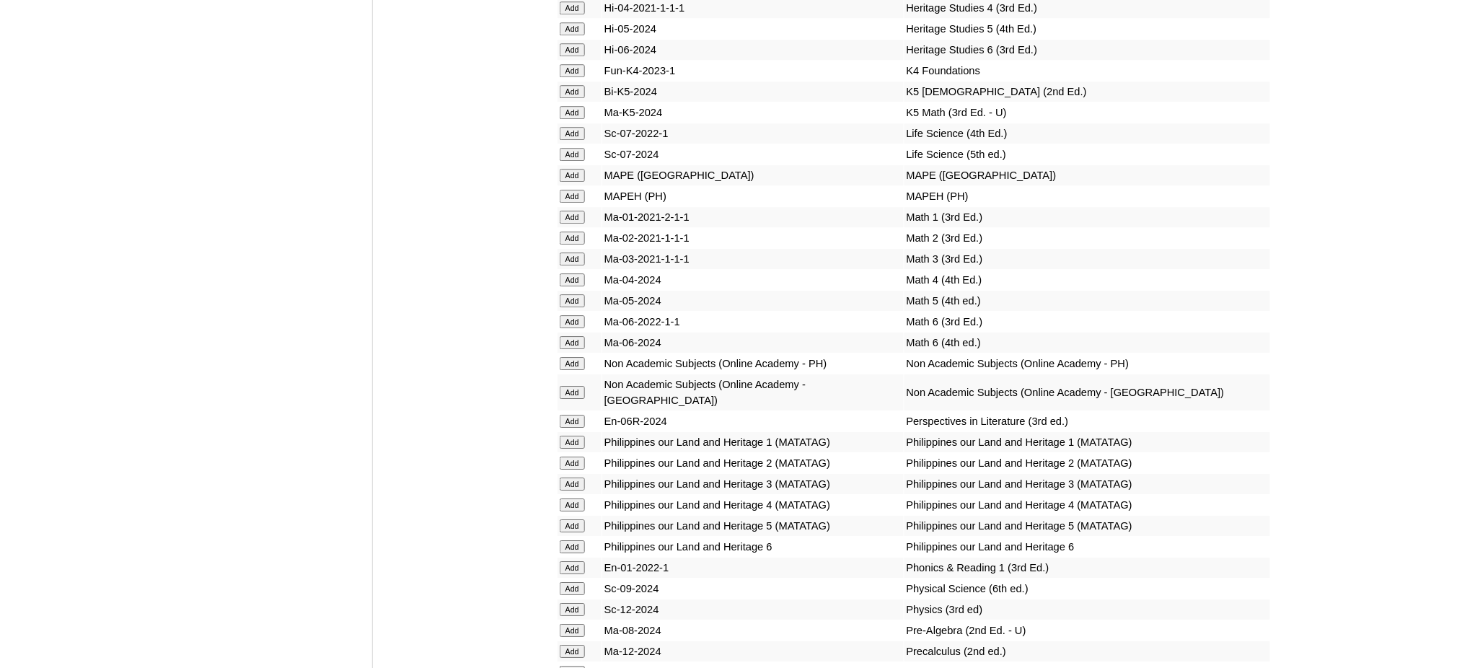
scroll to position [5481, 0]
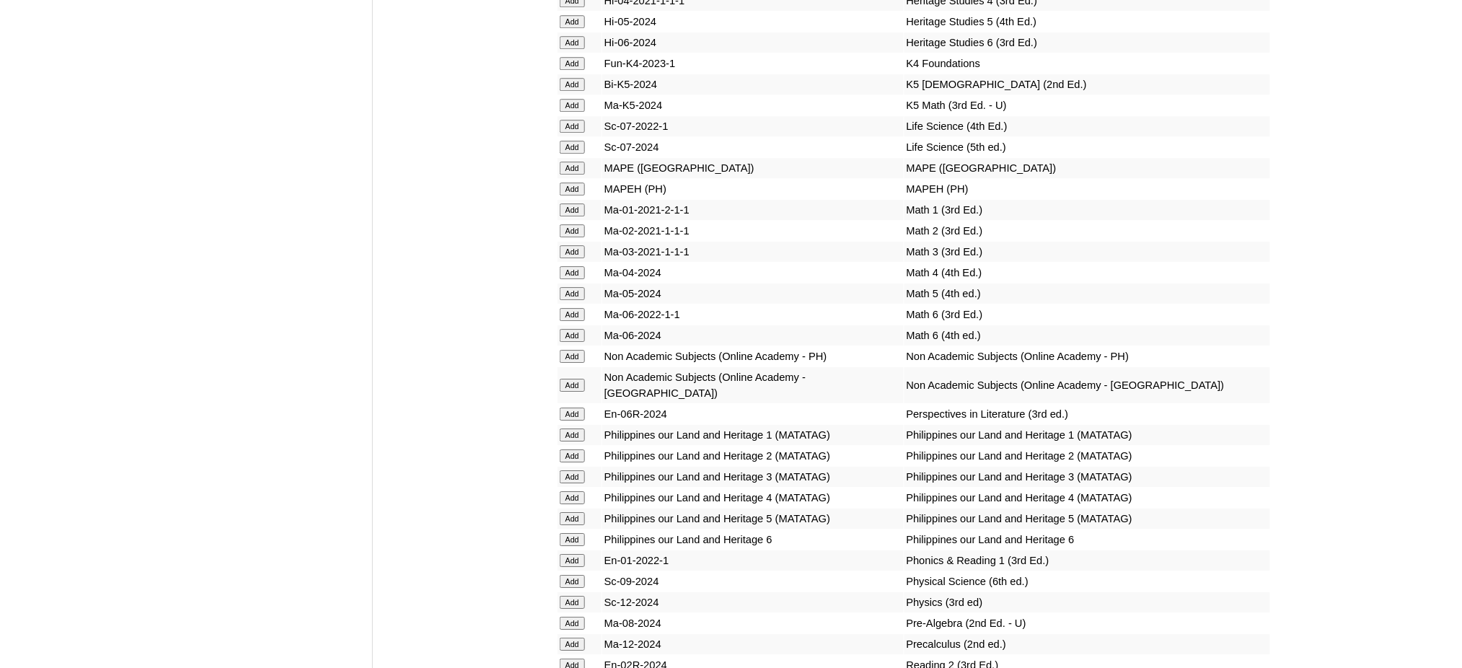
click at [562, 162] on input "Add" at bounding box center [572, 168] width 25 height 13
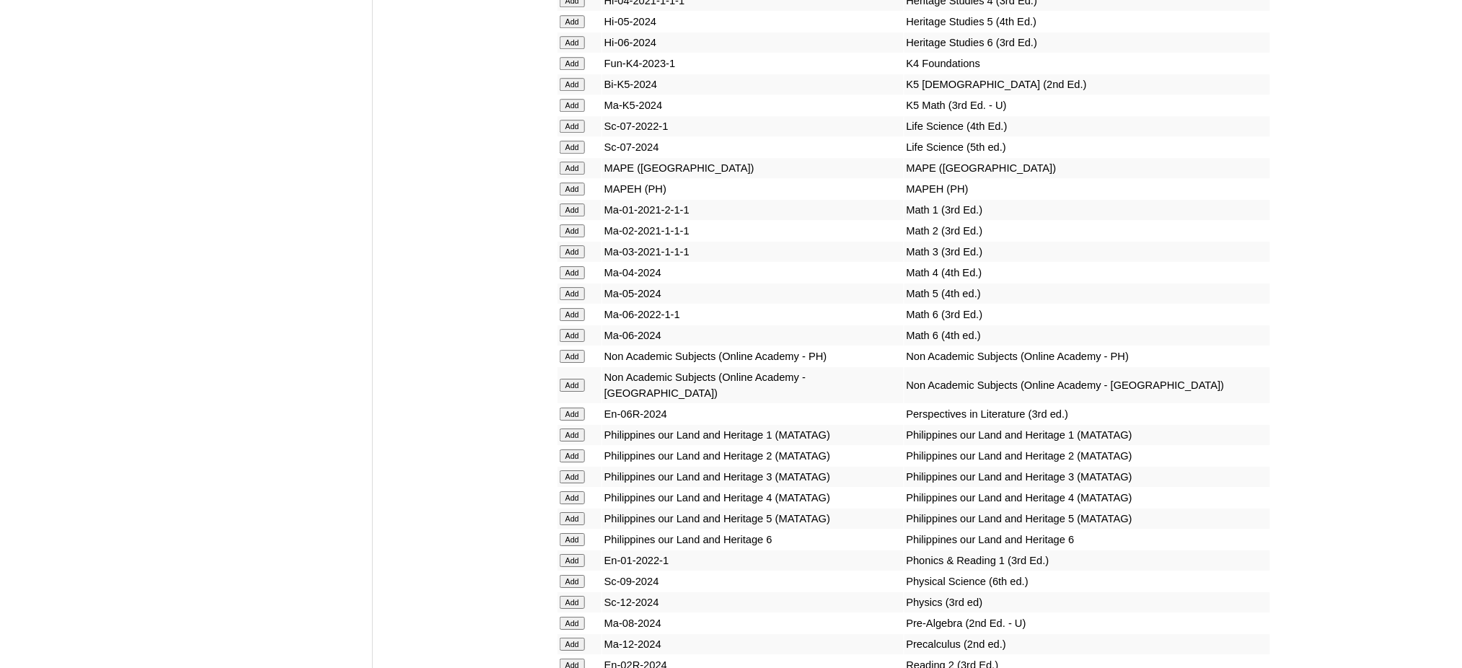
click at [562, 162] on input "Add" at bounding box center [572, 168] width 25 height 13
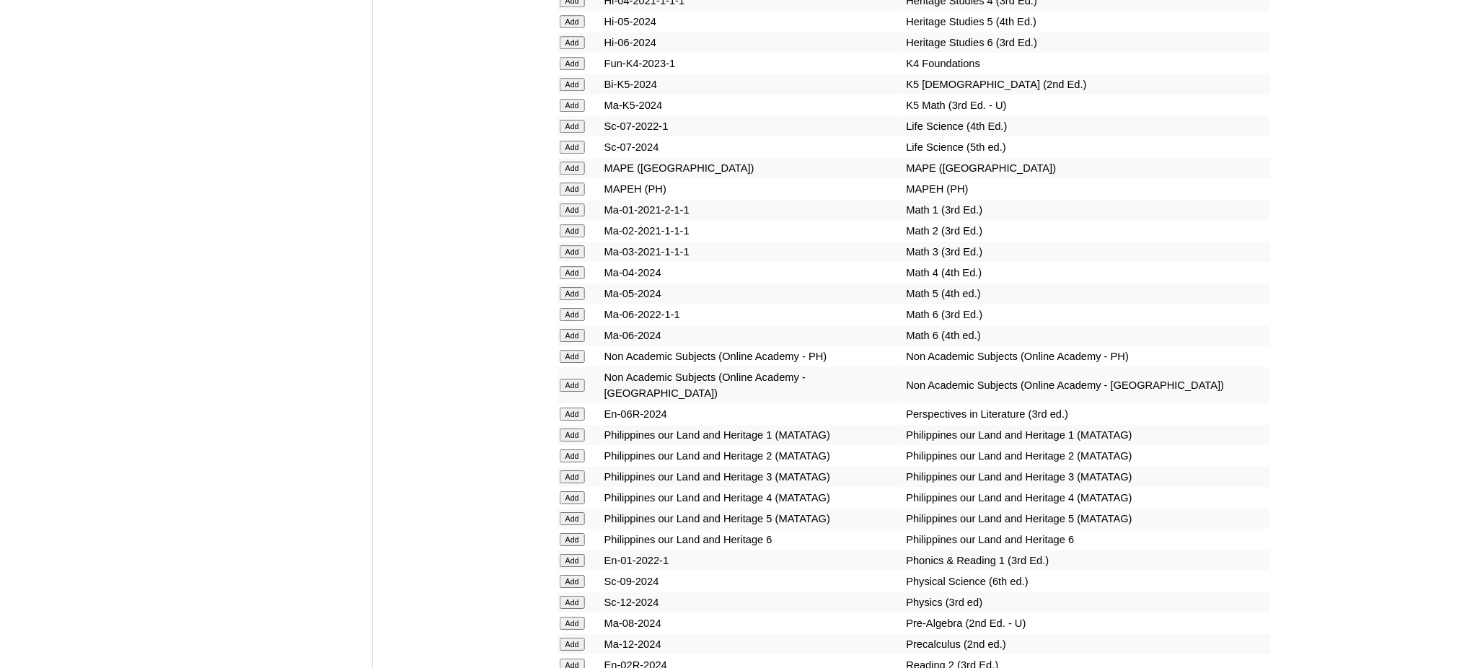
click at [562, 162] on input "Add" at bounding box center [572, 168] width 25 height 13
click at [571, 575] on input "Add" at bounding box center [572, 581] width 25 height 13
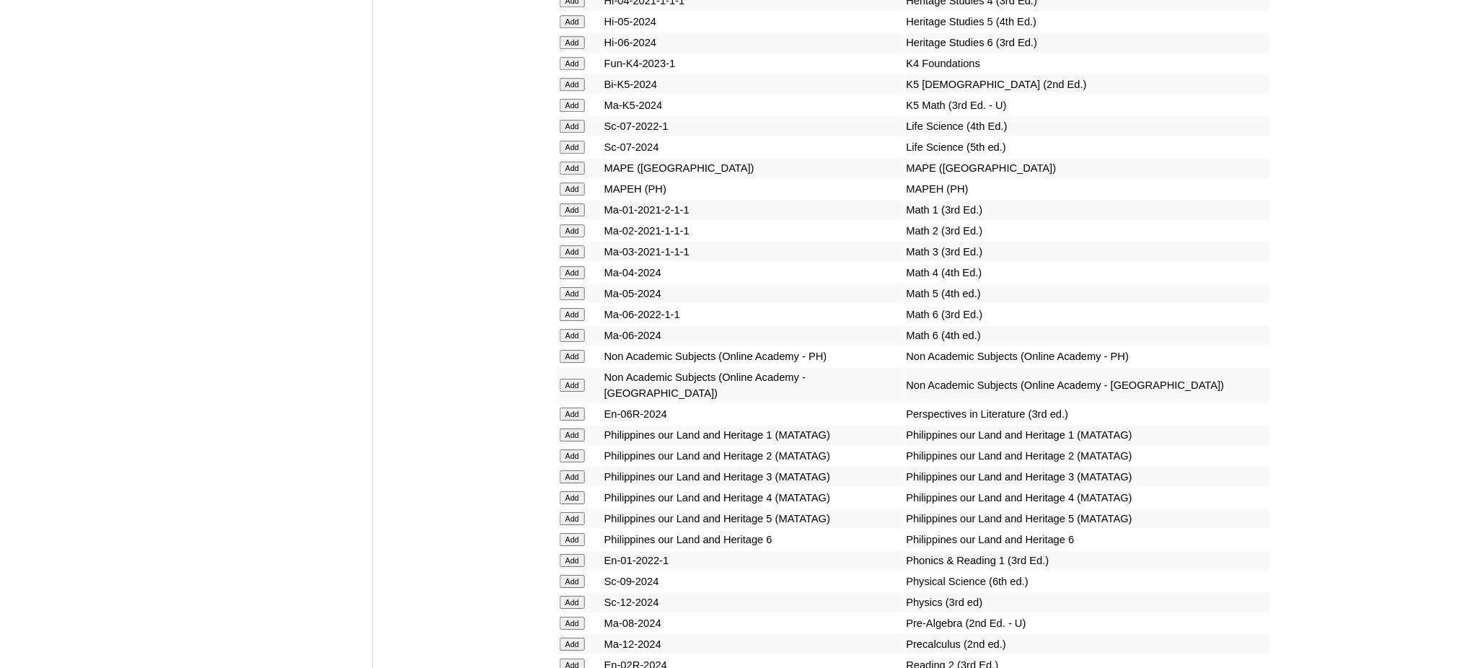
click at [571, 575] on input "Add" at bounding box center [572, 581] width 25 height 13
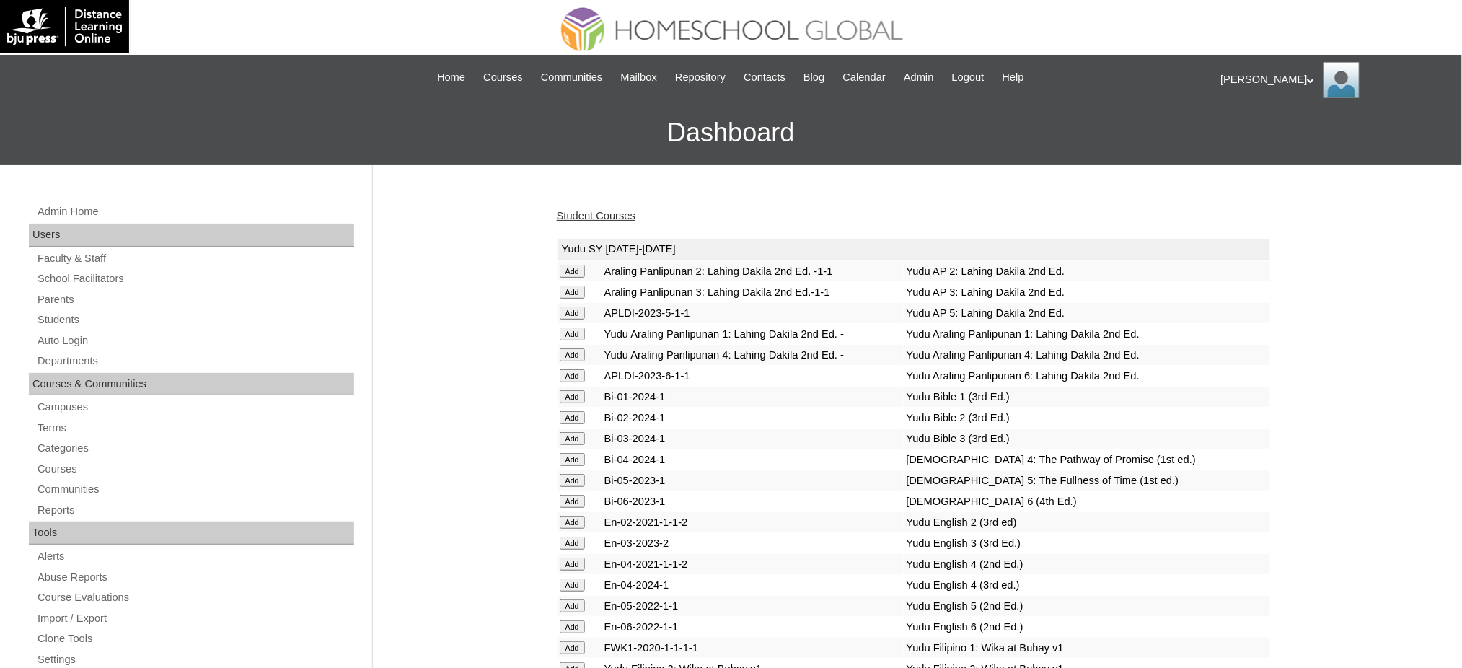
click at [624, 219] on link "Student Courses" at bounding box center [596, 216] width 79 height 12
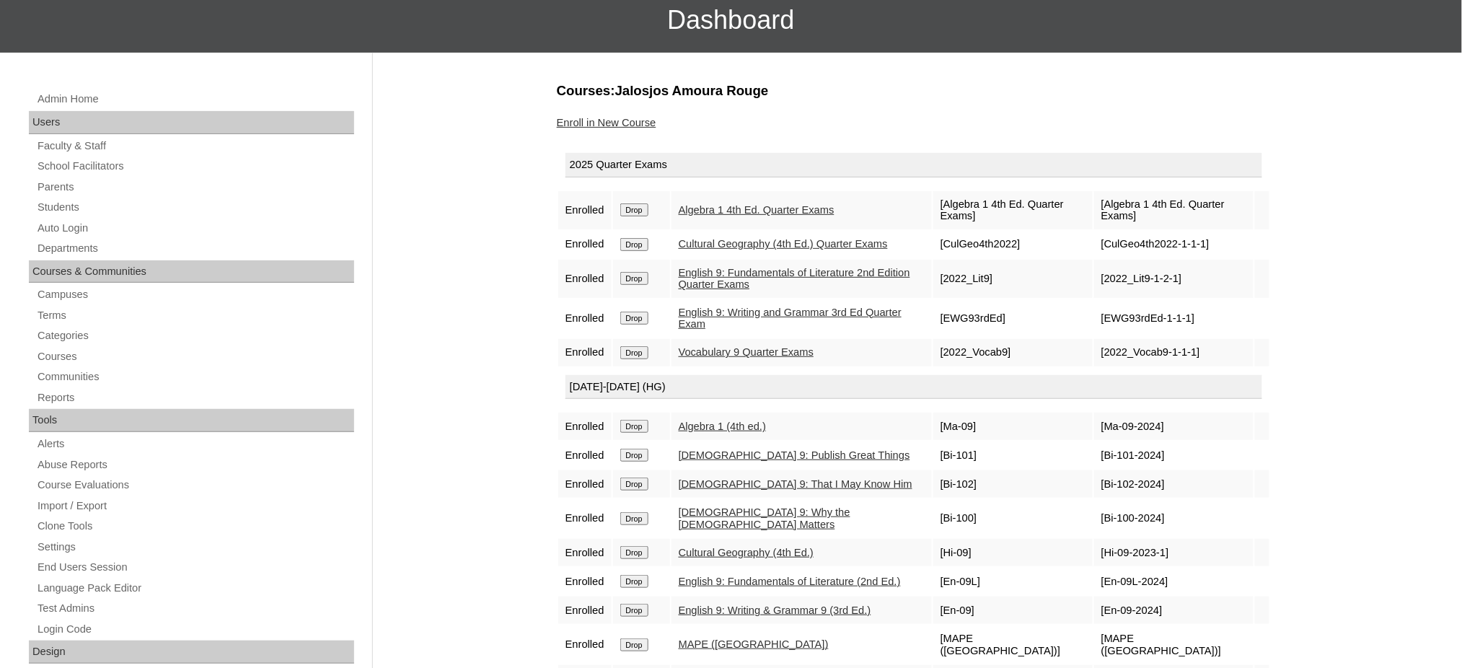
scroll to position [96, 0]
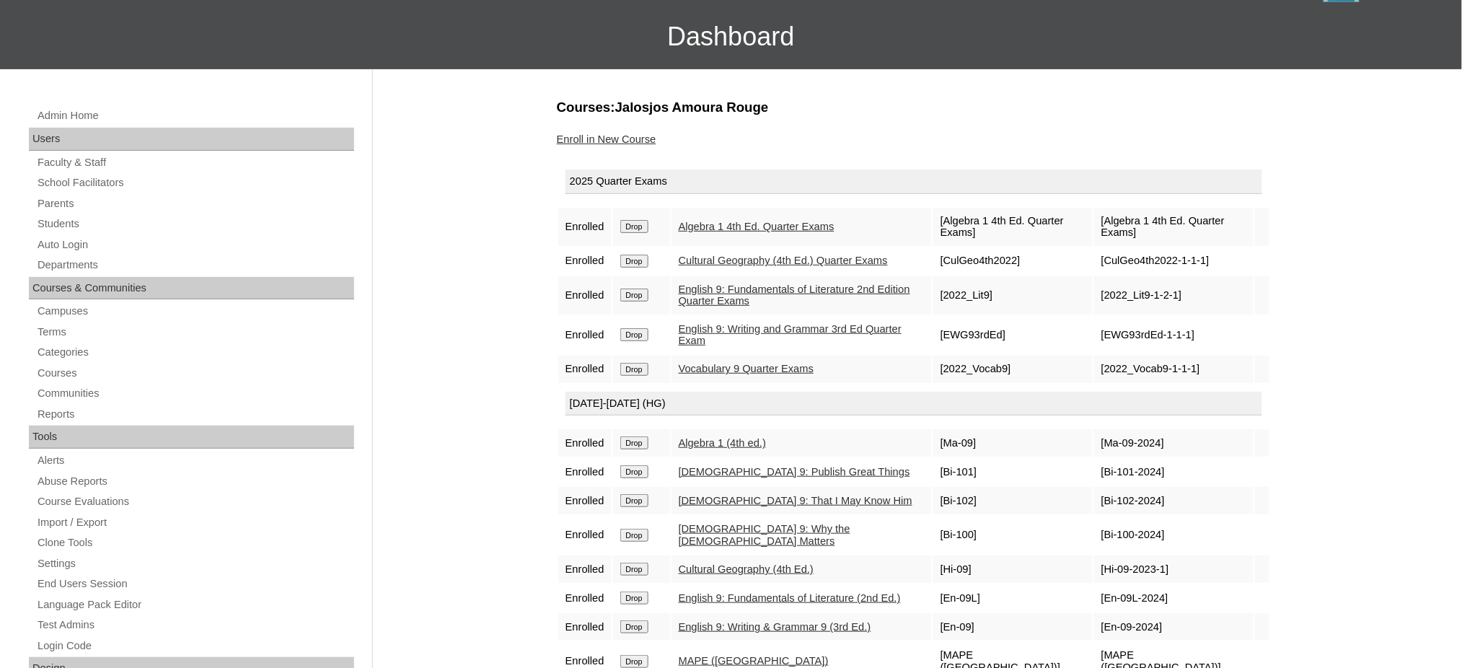
click at [623, 139] on link "Enroll in New Course" at bounding box center [607, 139] width 100 height 12
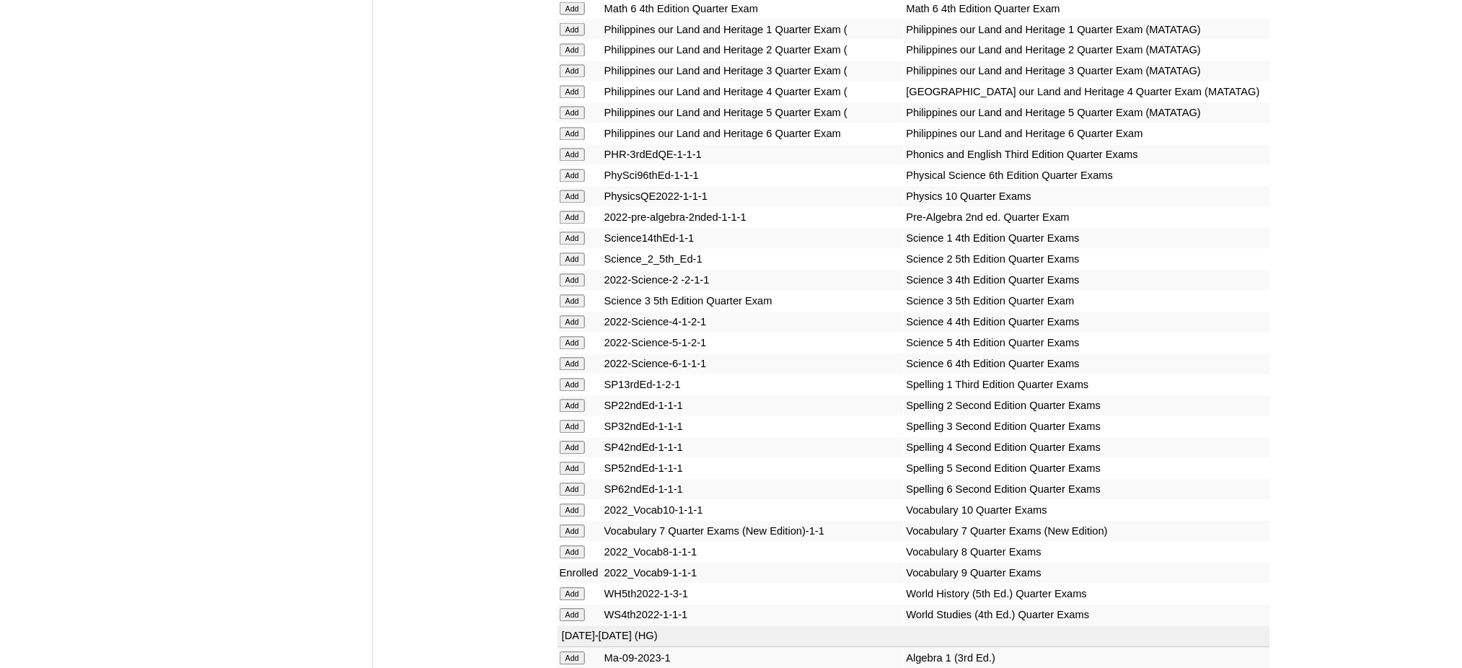
scroll to position [2980, 0]
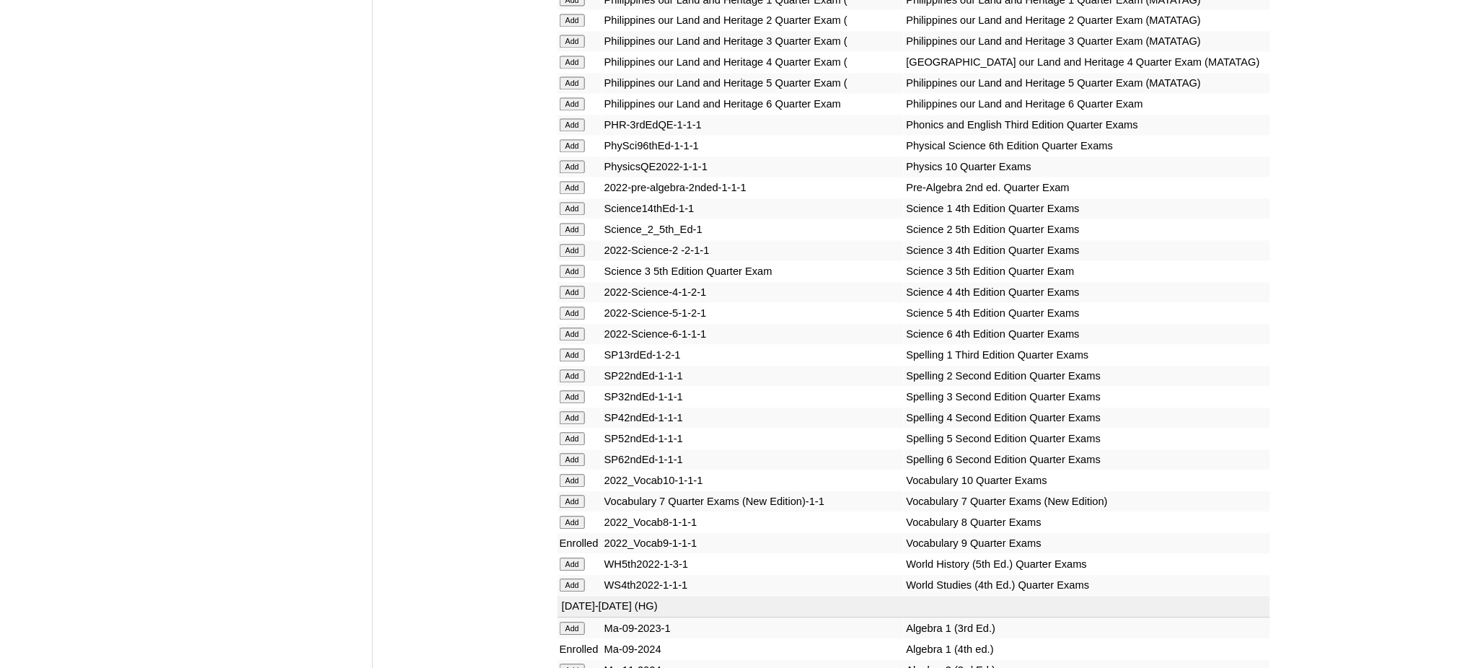
click at [572, 140] on input "Add" at bounding box center [572, 146] width 25 height 13
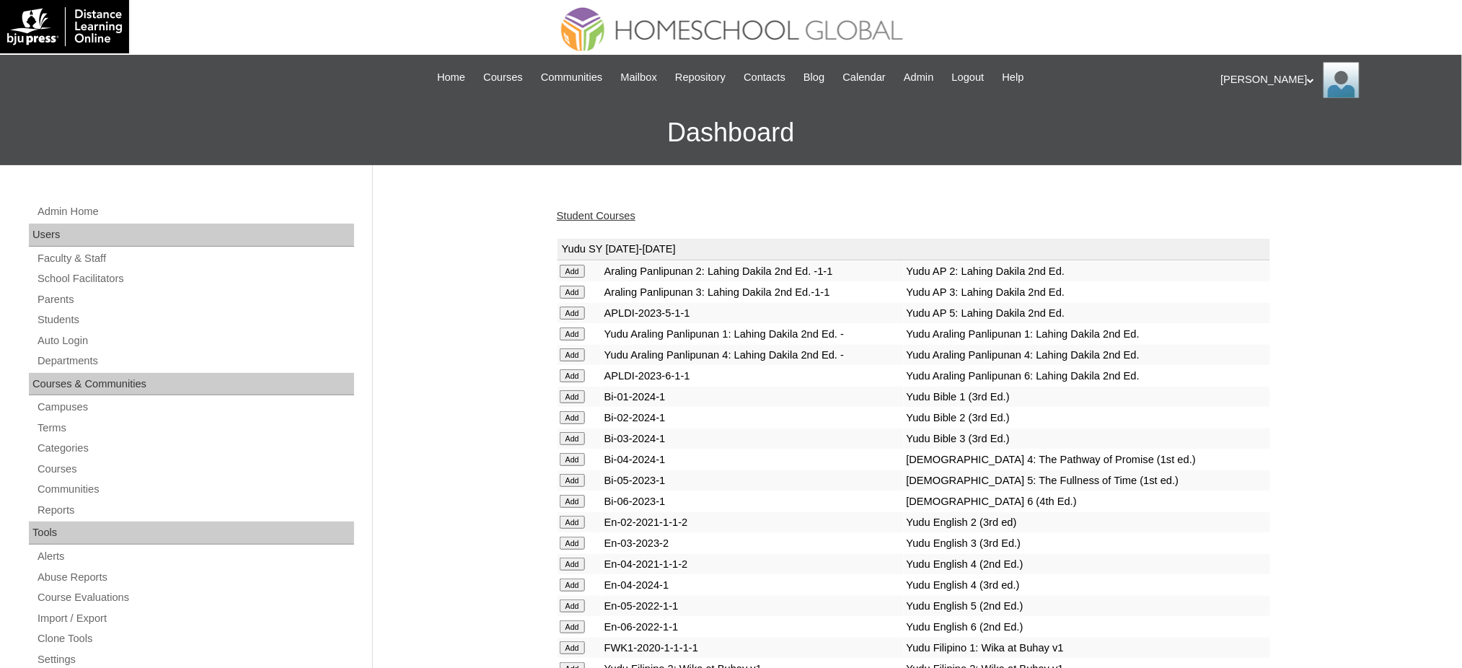
click at [623, 213] on link "Student Courses" at bounding box center [596, 216] width 79 height 12
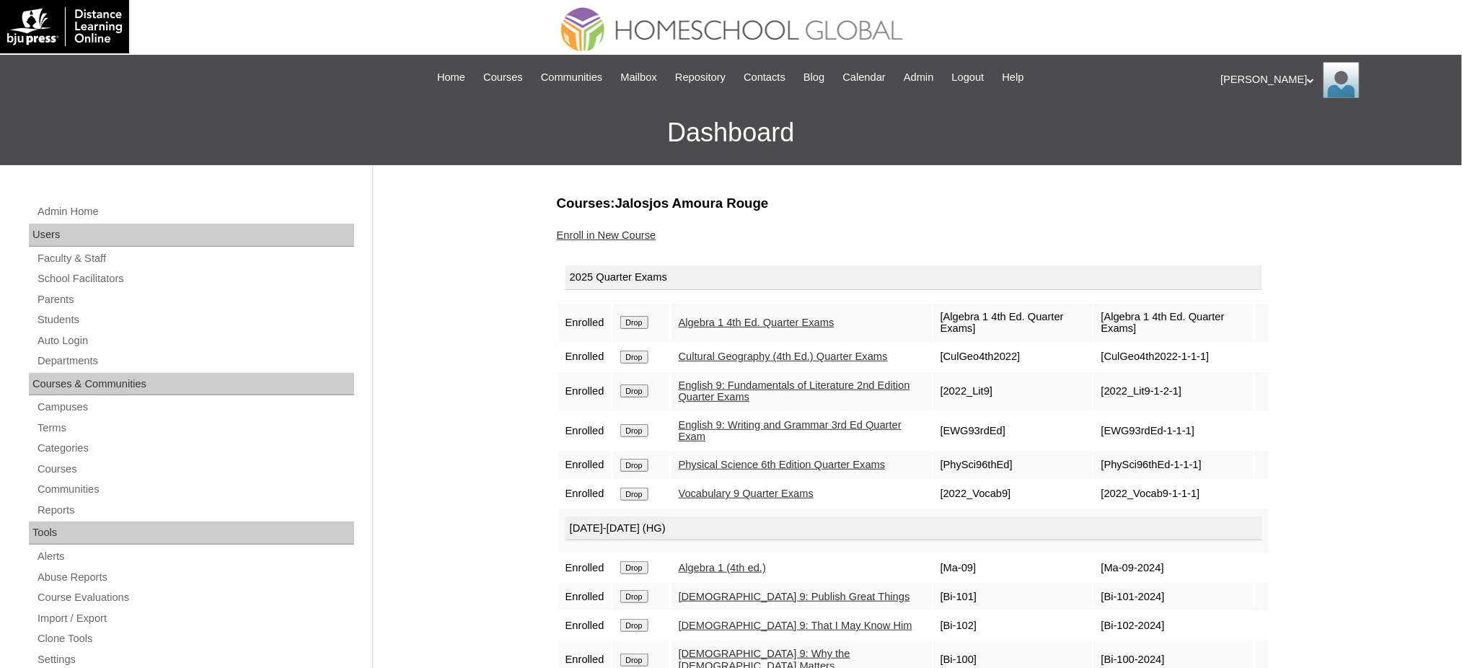
click at [628, 317] on input "Drop" at bounding box center [634, 322] width 28 height 13
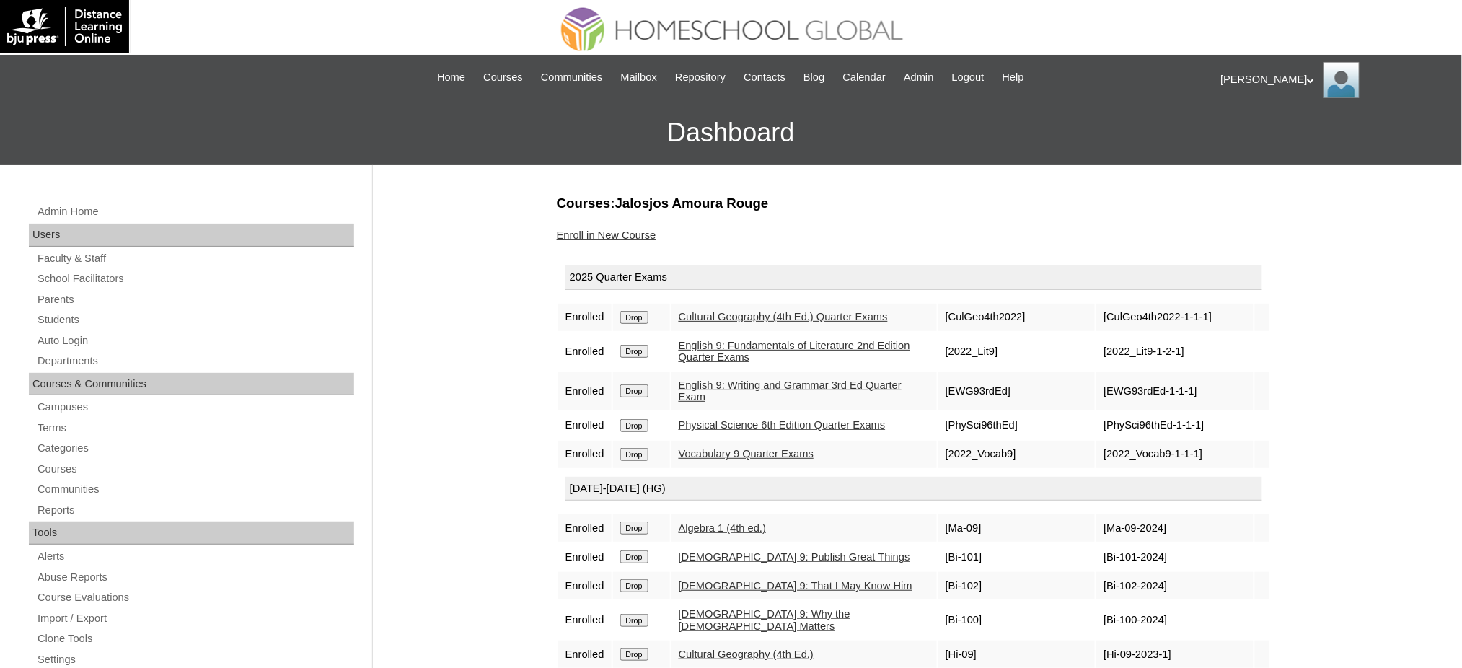
click at [645, 319] on input "Drop" at bounding box center [634, 317] width 28 height 13
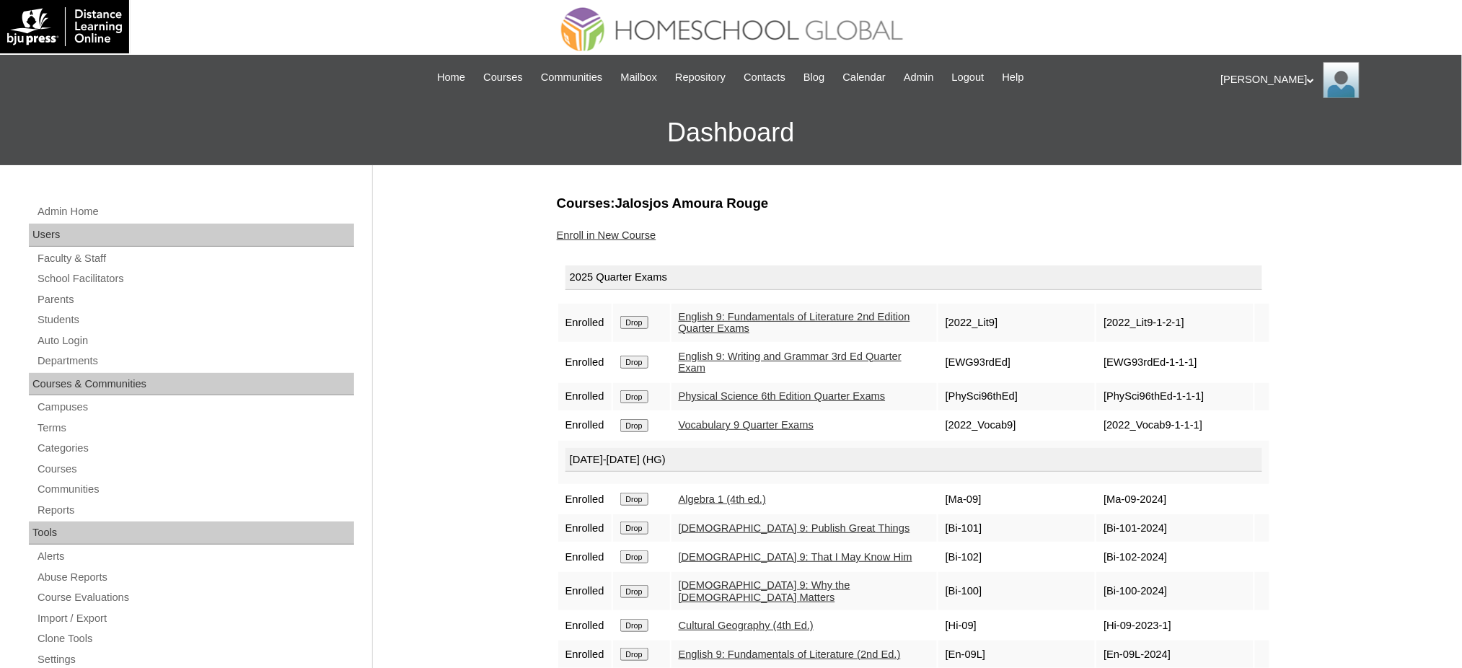
click at [639, 316] on input "Drop" at bounding box center [634, 322] width 28 height 13
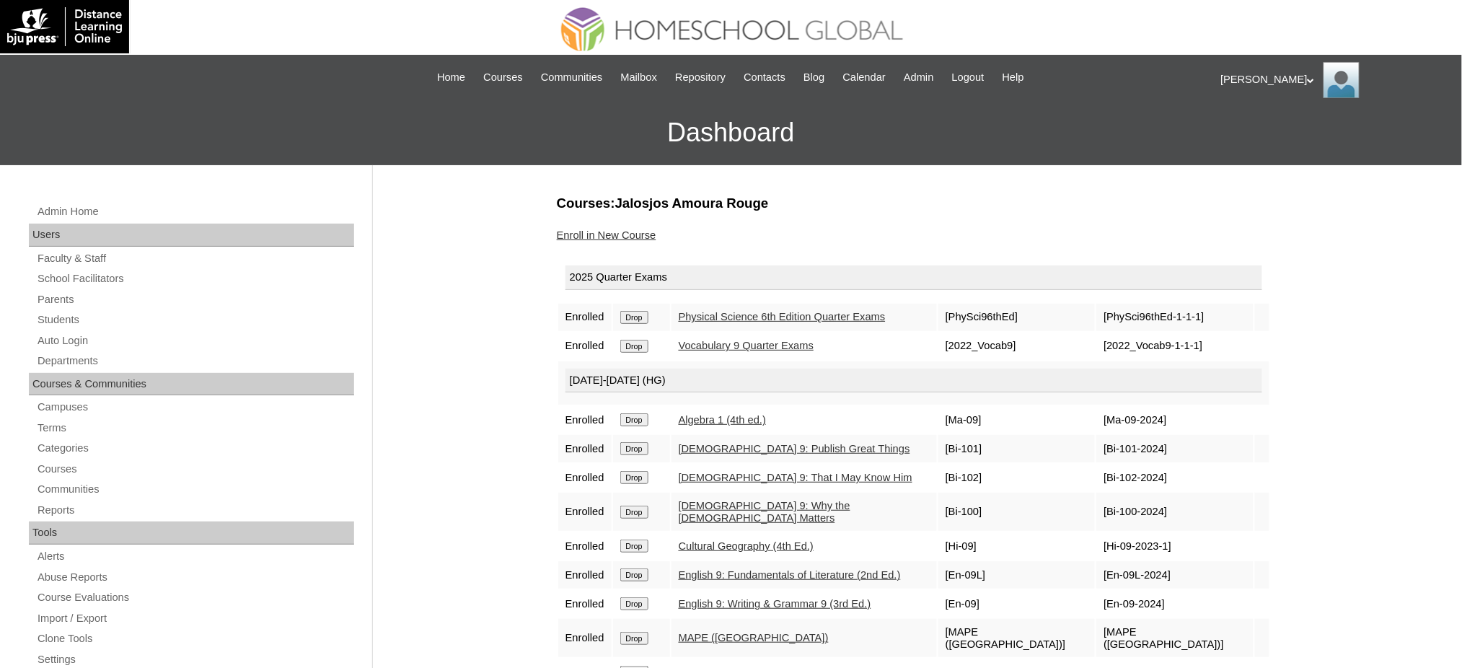
click at [643, 315] on input "Drop" at bounding box center [634, 317] width 28 height 13
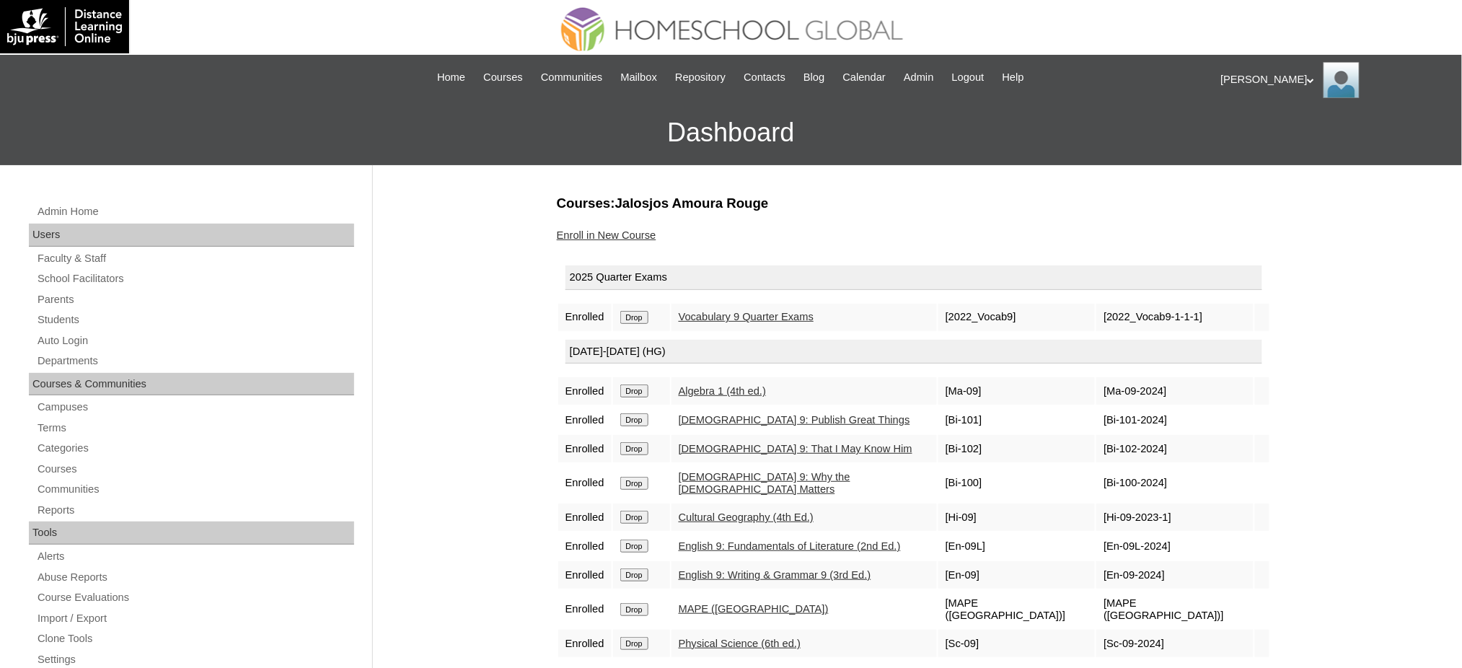
click at [648, 313] on input "Drop" at bounding box center [634, 317] width 28 height 13
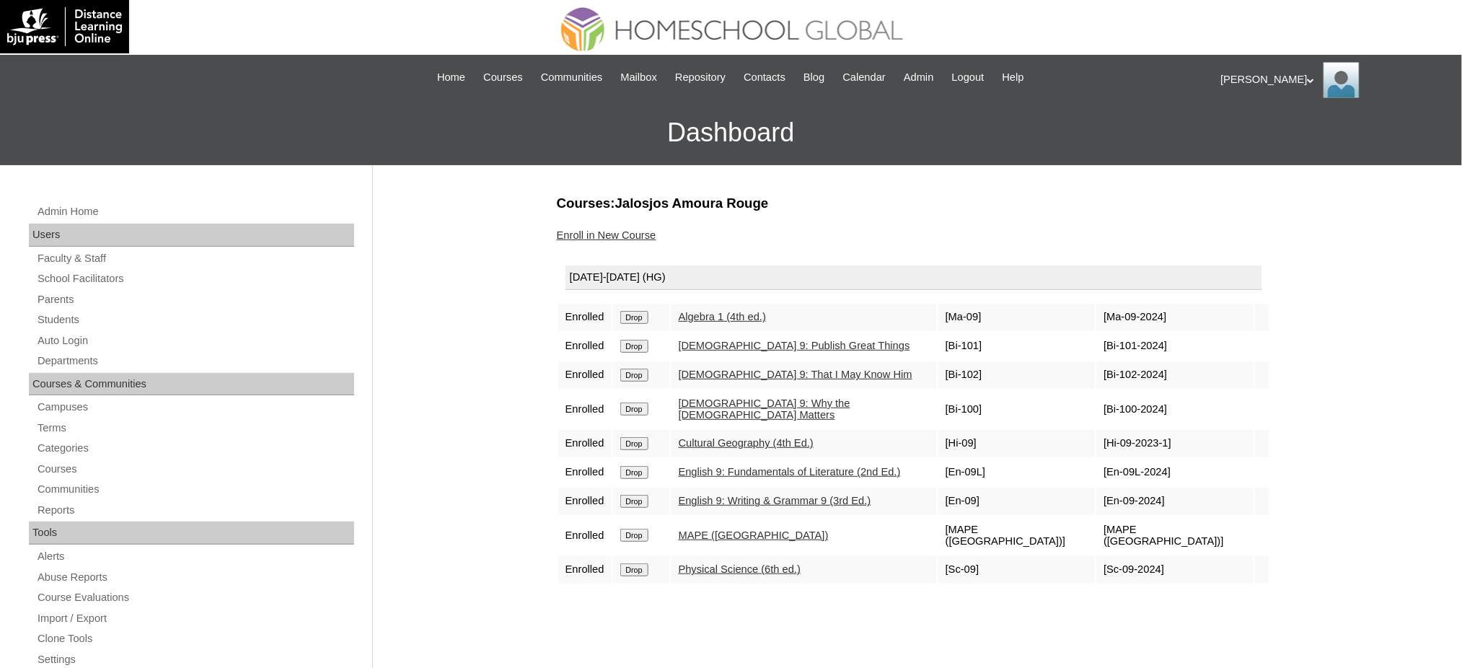
click at [630, 315] on input "Drop" at bounding box center [634, 317] width 28 height 13
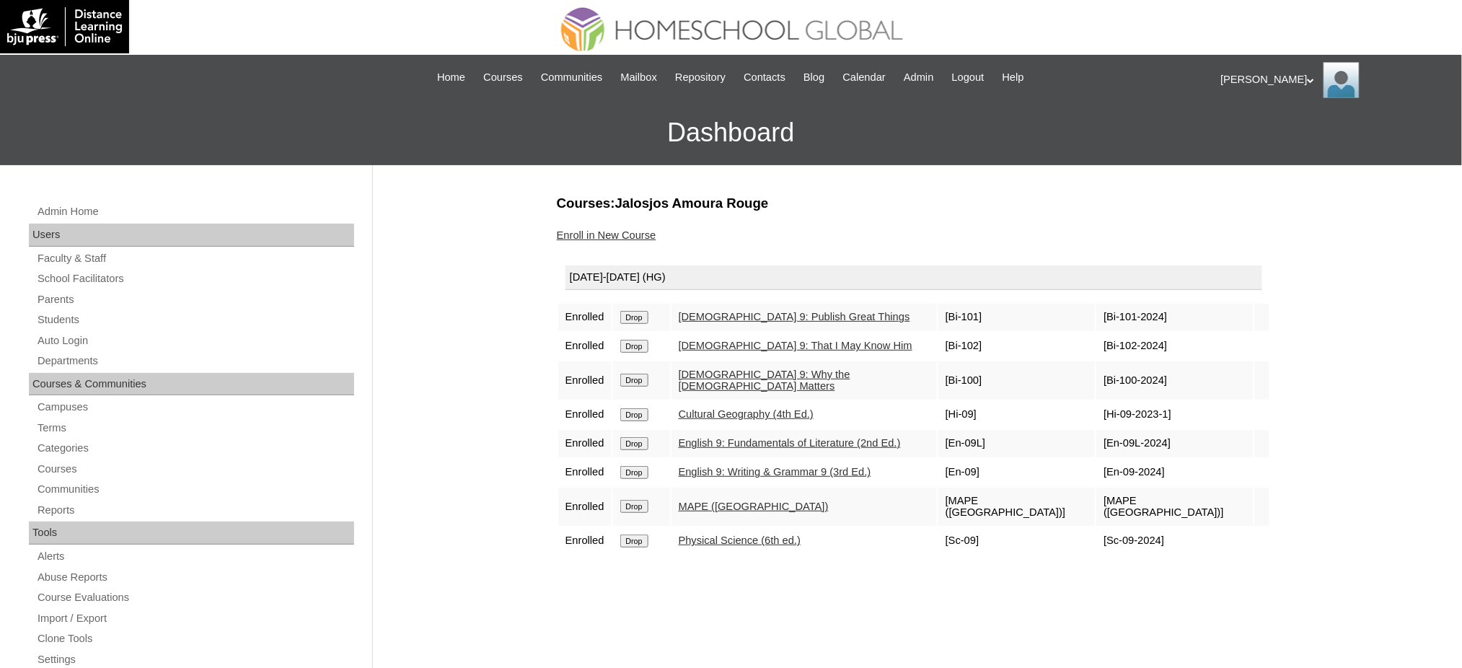
click at [628, 319] on input "Drop" at bounding box center [634, 317] width 28 height 13
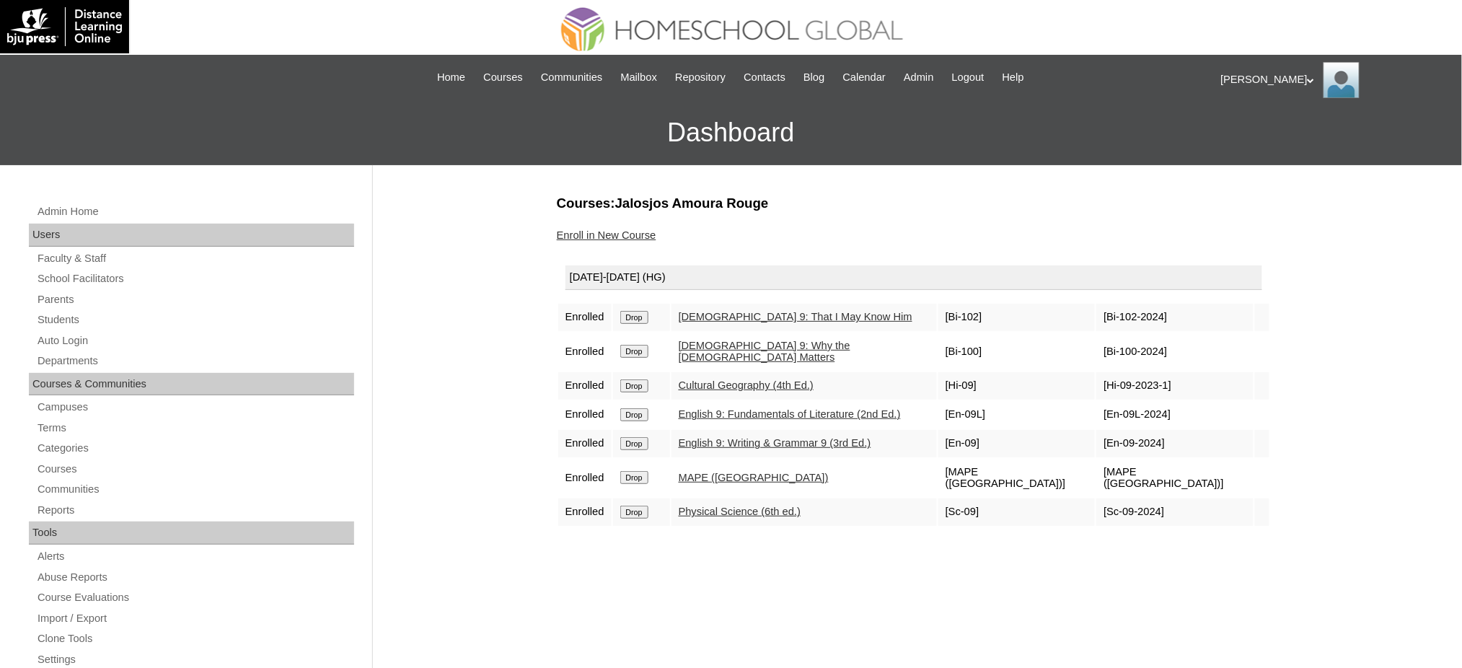
click at [637, 314] on input "Drop" at bounding box center [634, 317] width 28 height 13
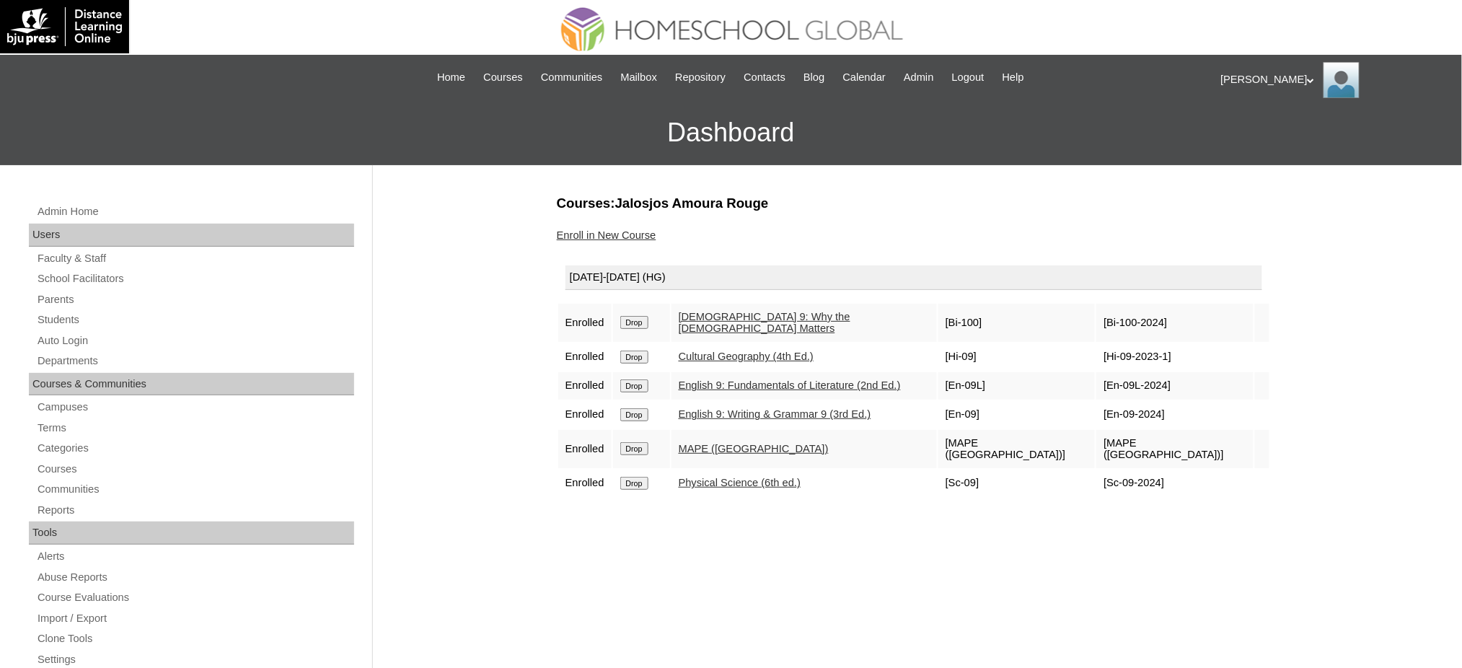
click at [630, 316] on input "Drop" at bounding box center [634, 322] width 28 height 13
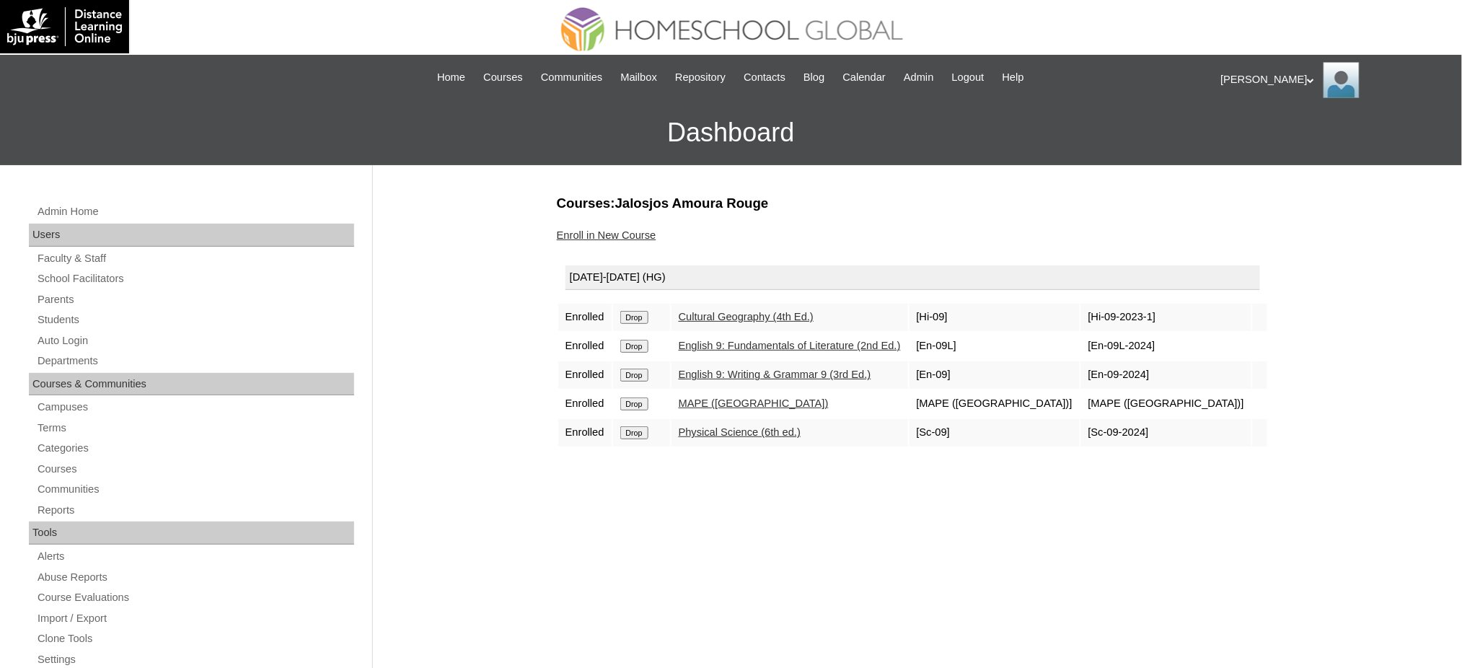
click at [644, 312] on input "Drop" at bounding box center [634, 317] width 28 height 13
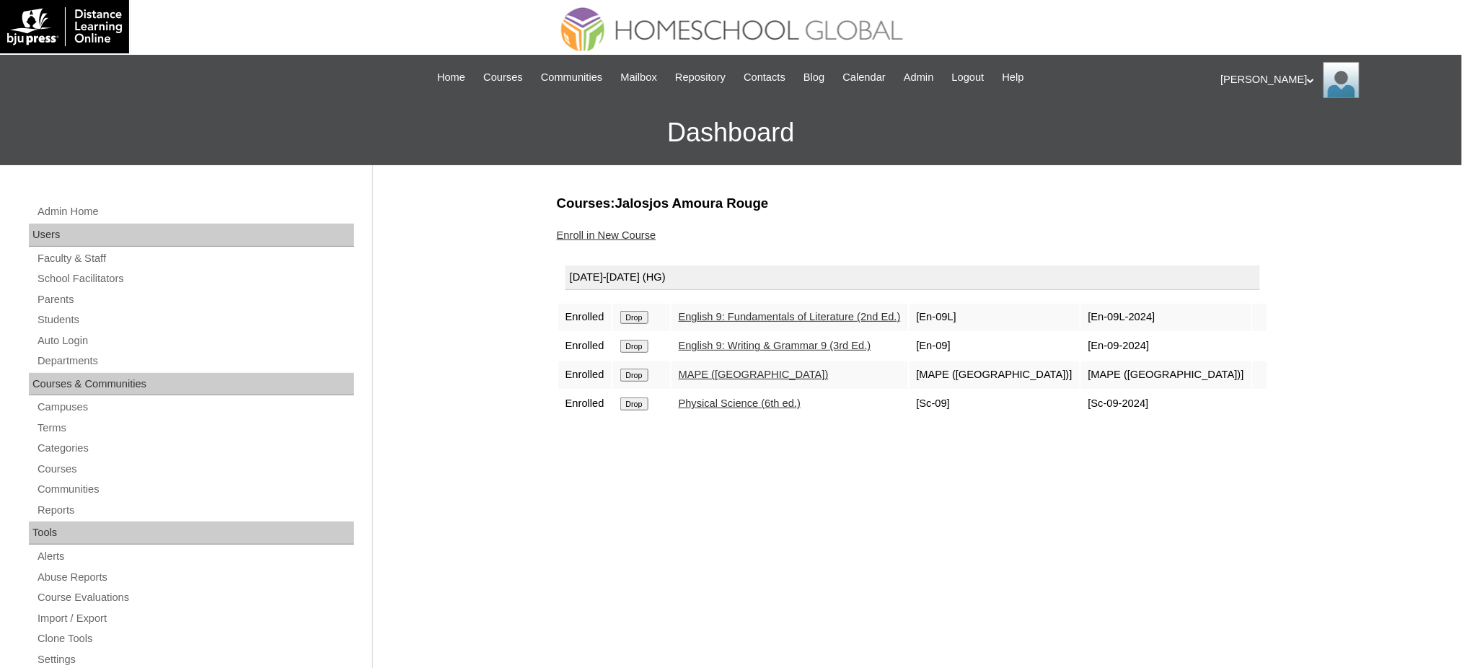
click at [635, 320] on td "Drop" at bounding box center [641, 317] width 57 height 27
click at [637, 313] on input "Drop" at bounding box center [634, 317] width 28 height 13
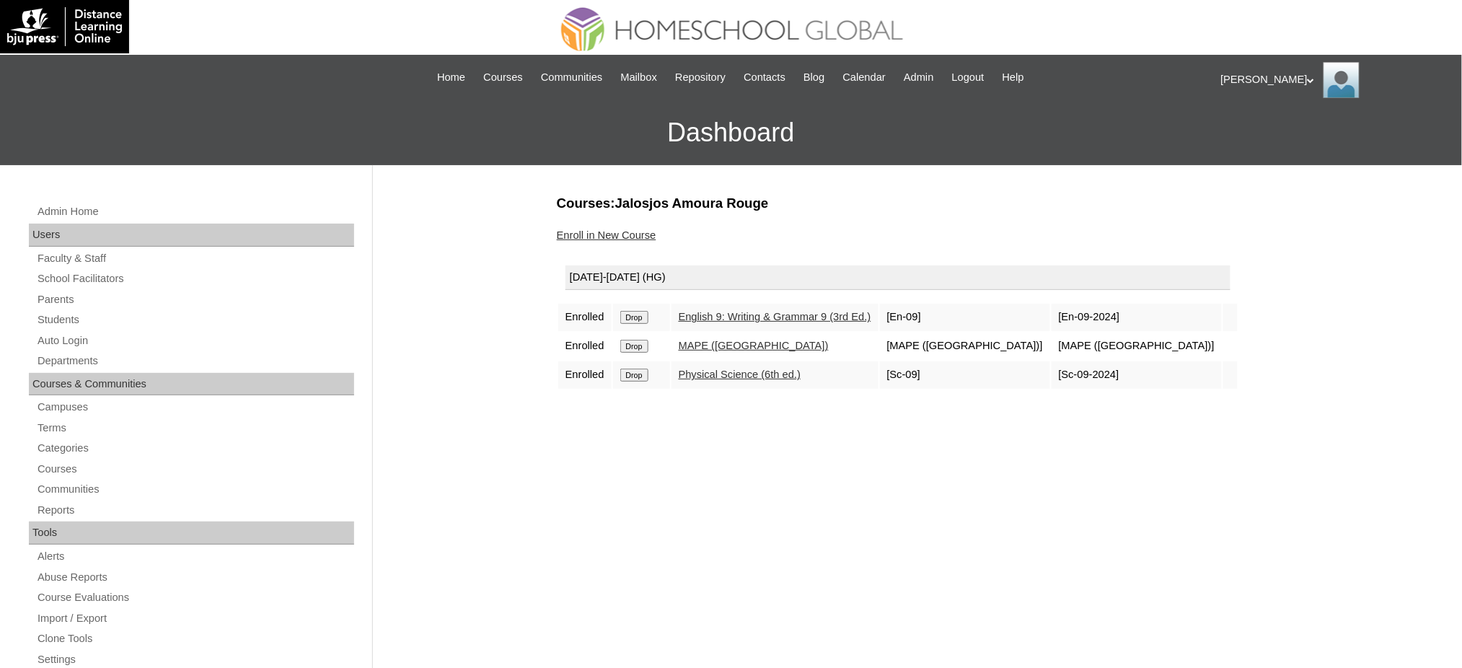
click at [648, 311] on input "Drop" at bounding box center [634, 317] width 28 height 13
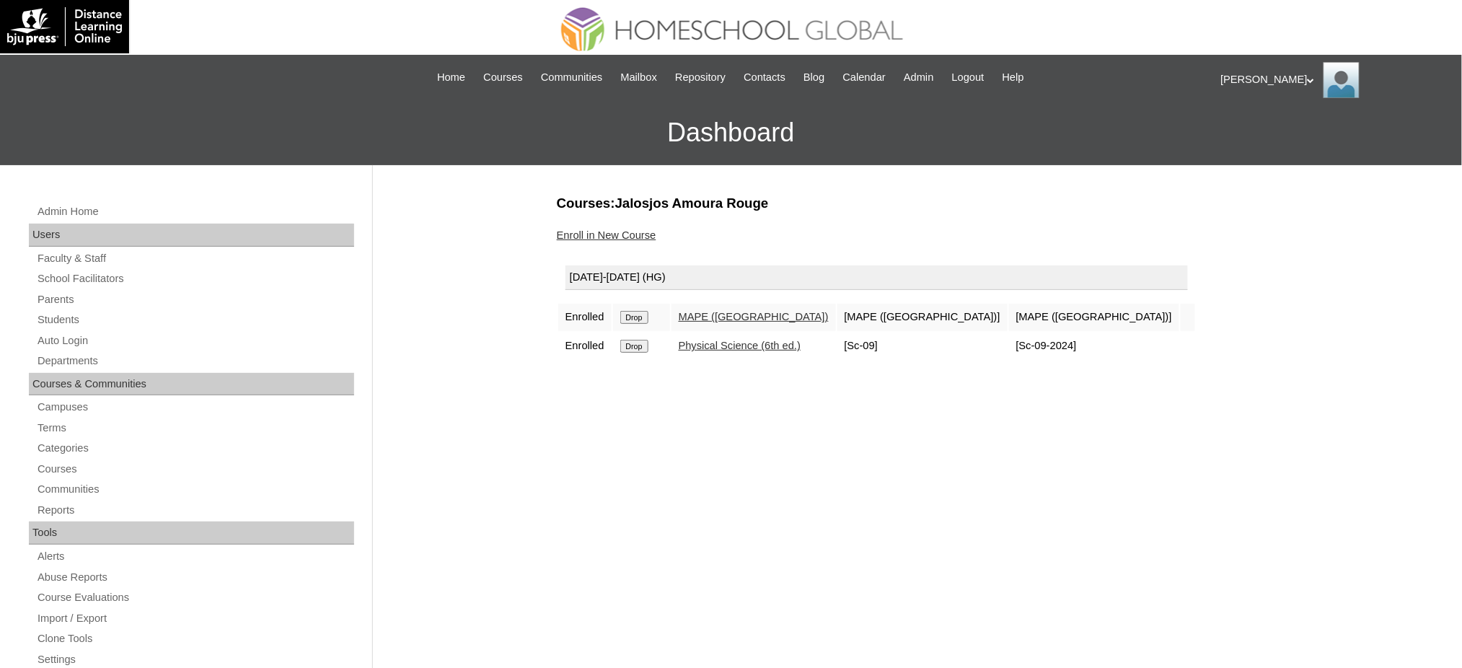
click at [642, 315] on input "Drop" at bounding box center [634, 317] width 28 height 13
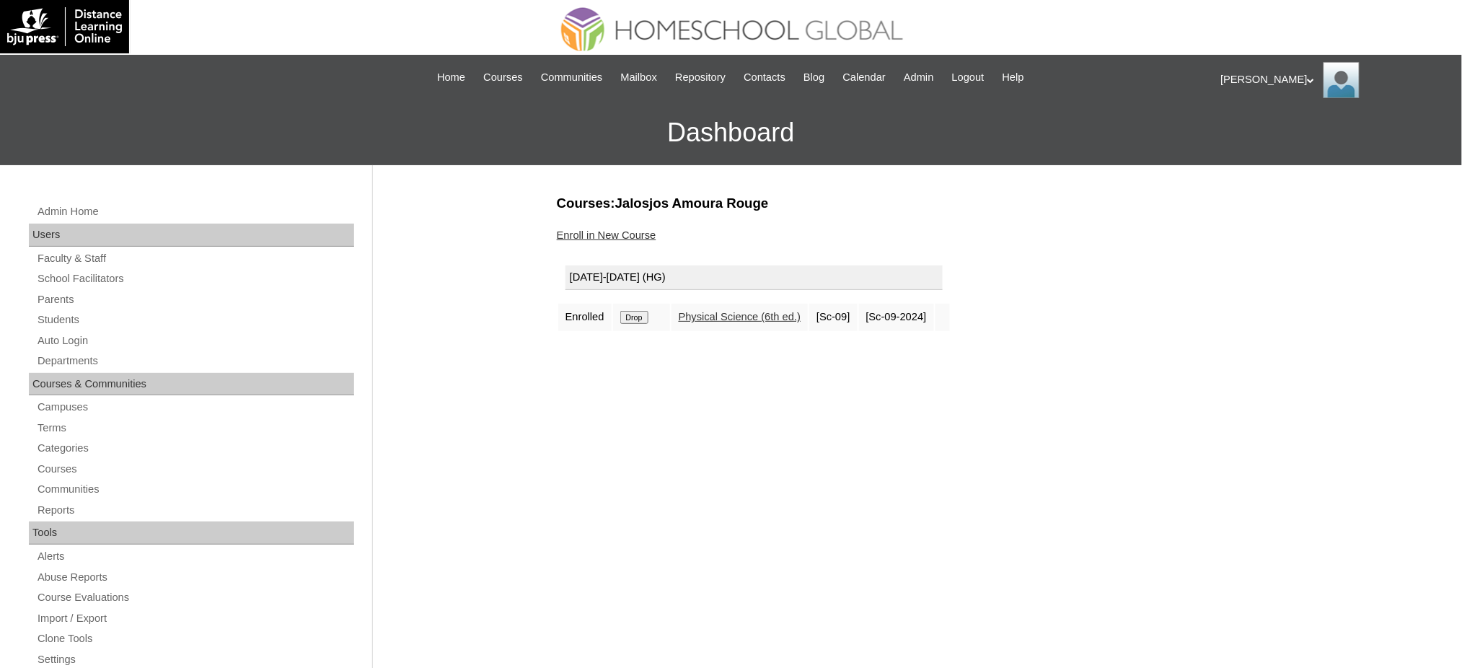
click at [641, 317] on input "Drop" at bounding box center [634, 317] width 28 height 13
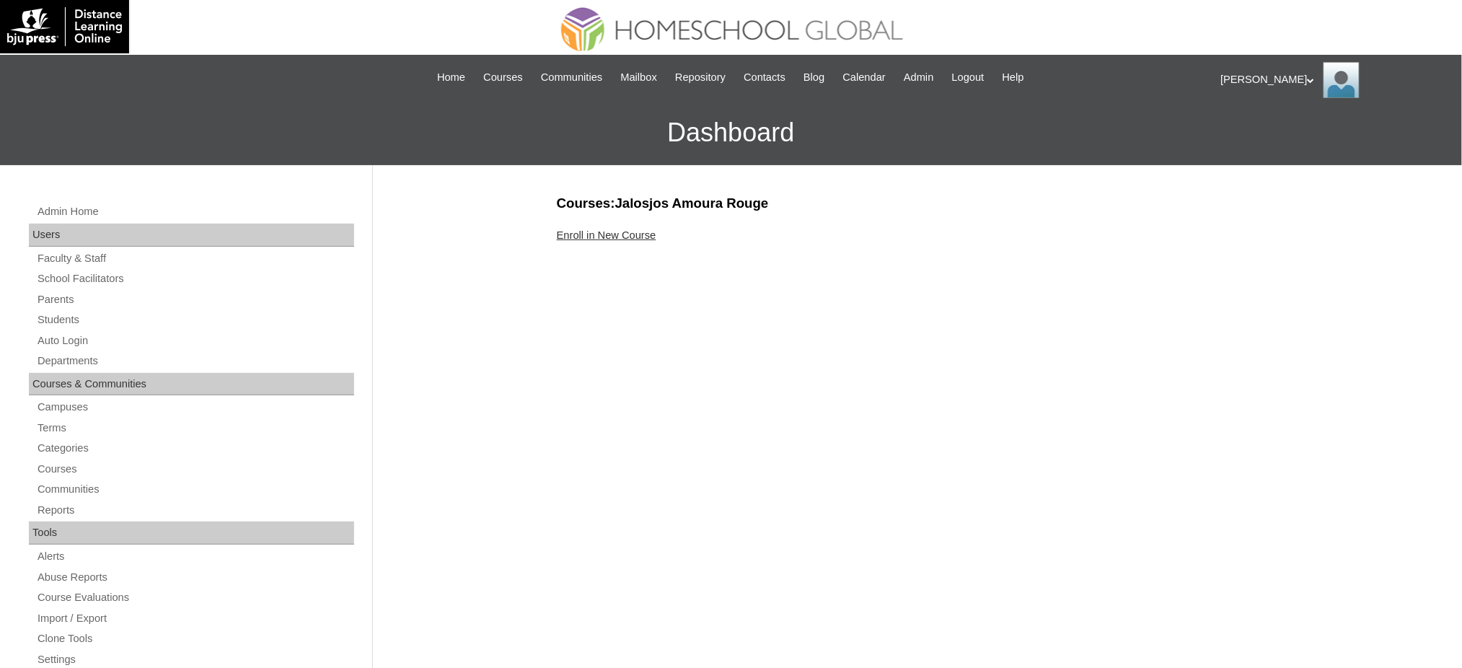
click at [642, 230] on link "Enroll in New Course" at bounding box center [607, 235] width 100 height 12
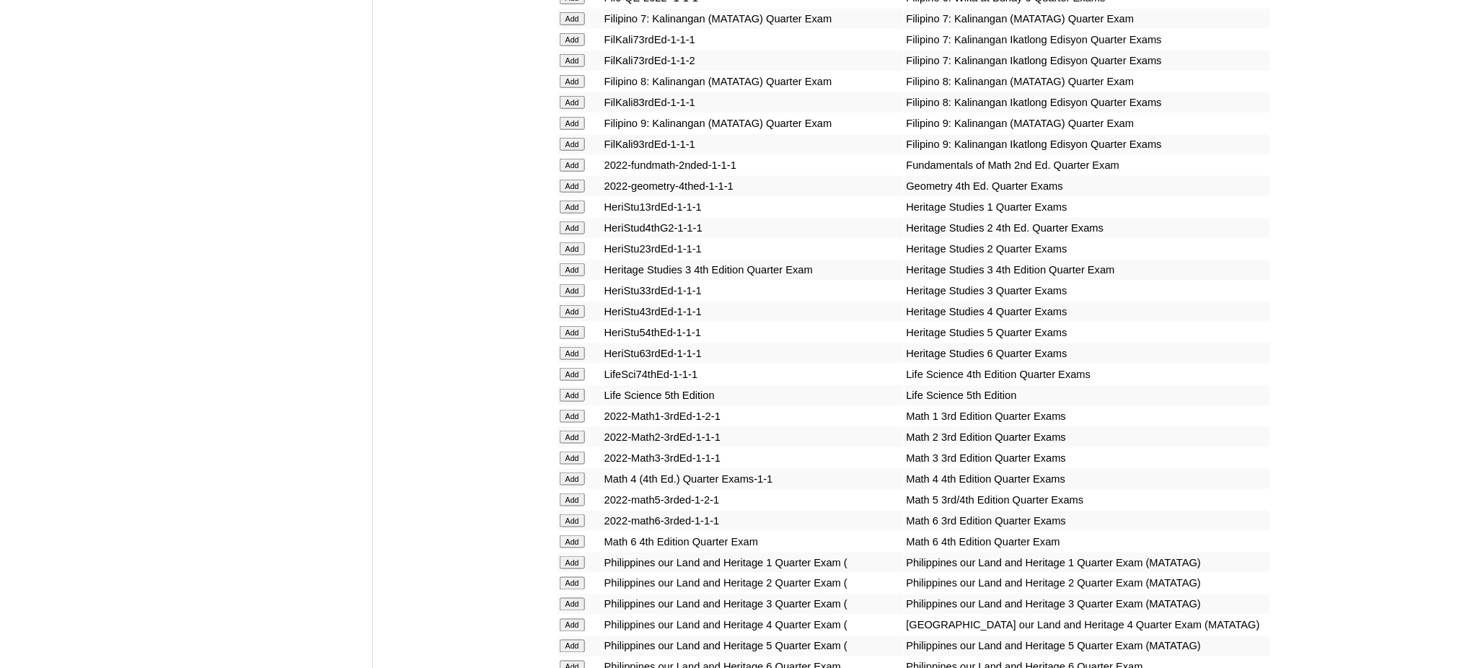
scroll to position [2499, 0]
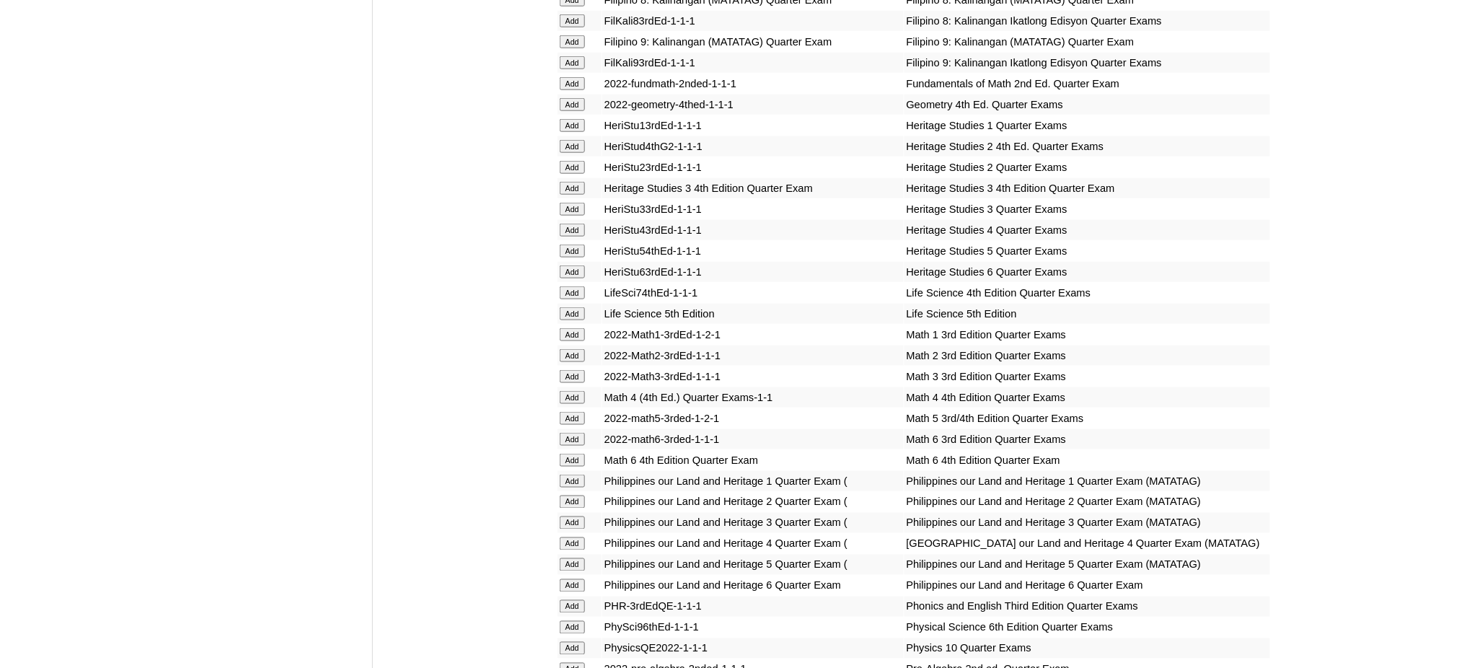
click at [570, 119] on input "Add" at bounding box center [572, 125] width 25 height 13
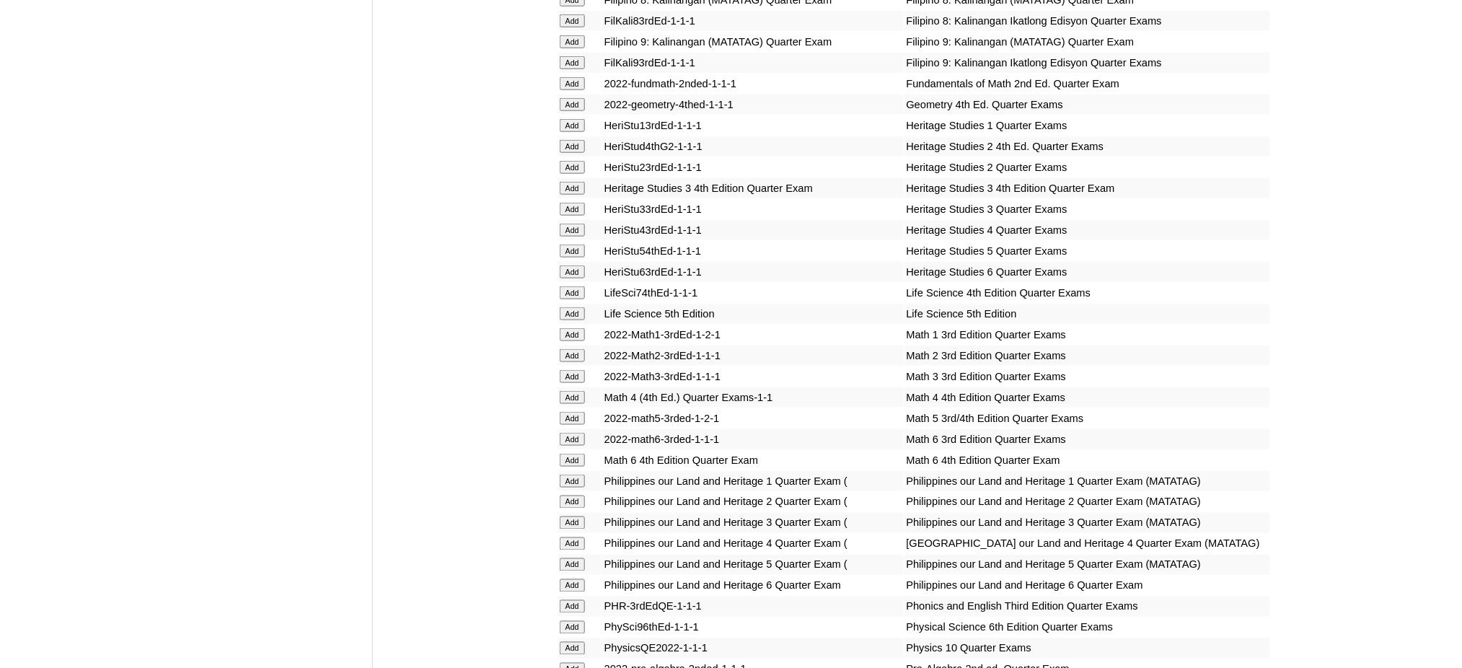
click at [570, 119] on input "Add" at bounding box center [572, 125] width 25 height 13
click at [581, 328] on input "Add" at bounding box center [572, 334] width 25 height 13
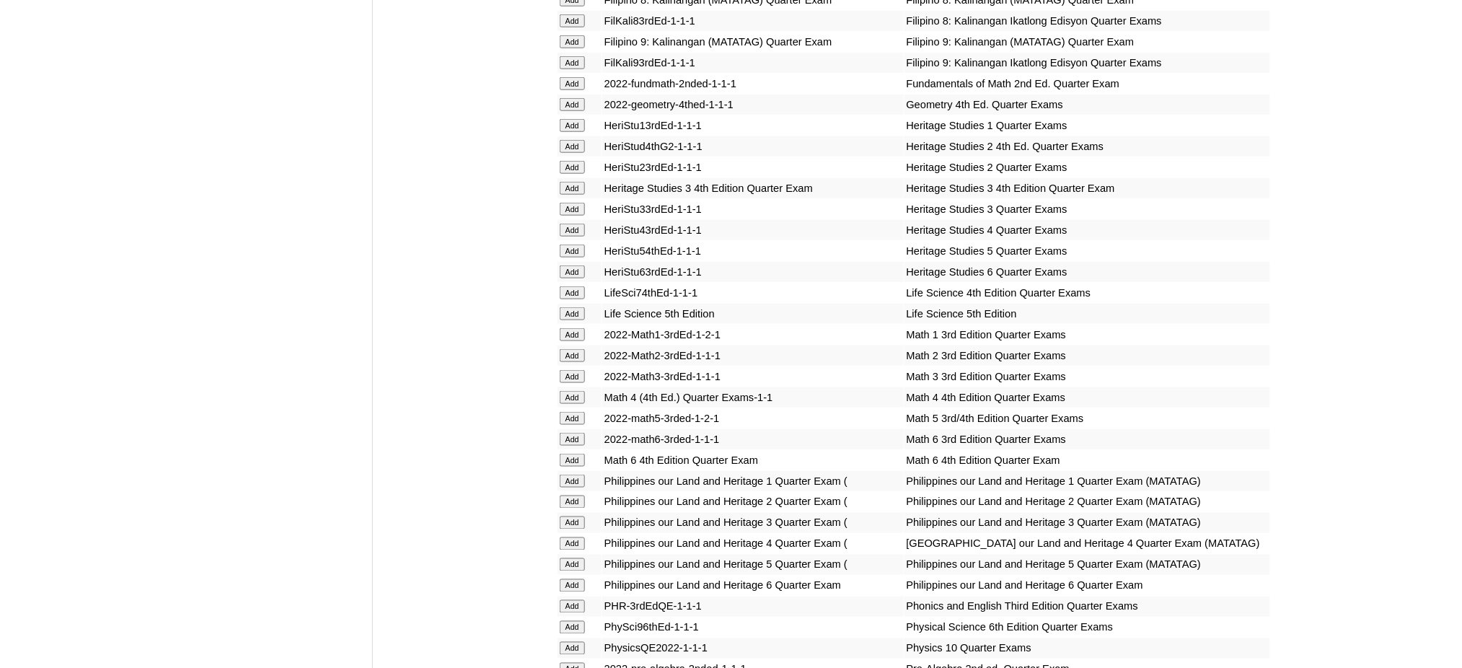
click at [581, 328] on input "Add" at bounding box center [572, 334] width 25 height 13
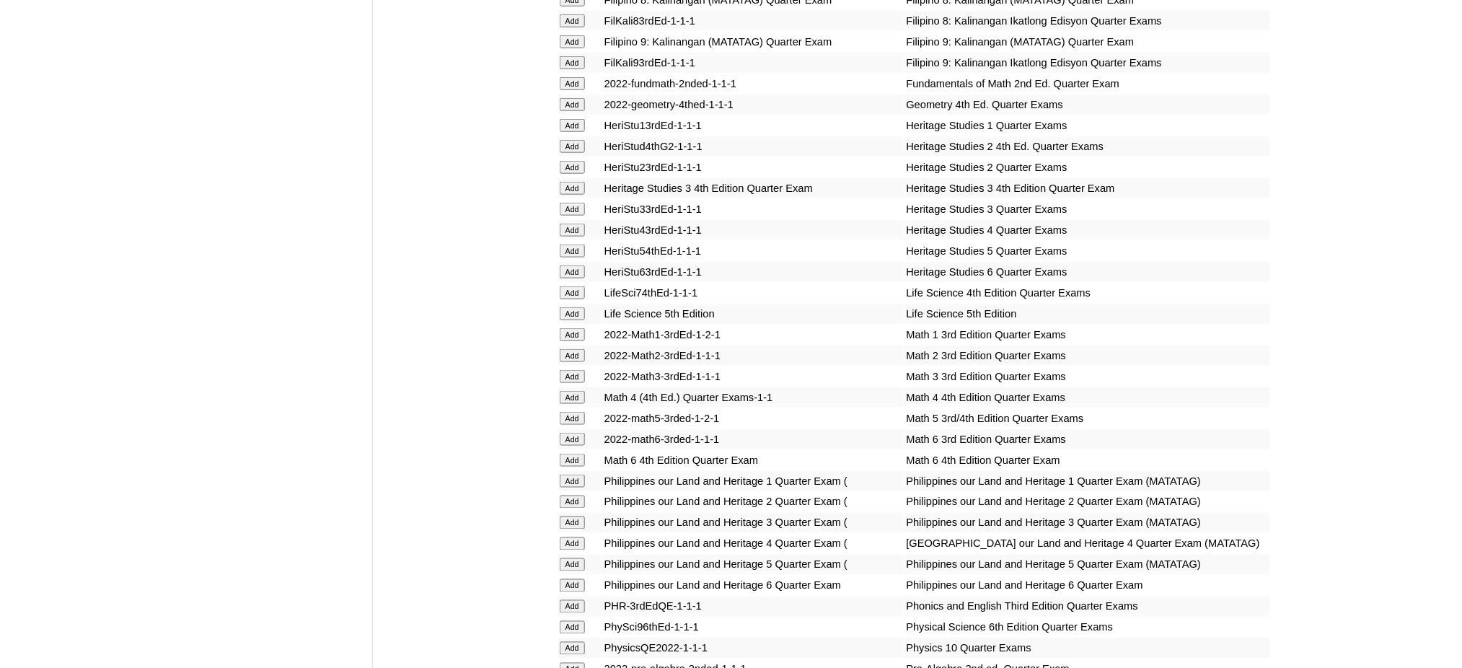
click at [581, 328] on input "Add" at bounding box center [572, 334] width 25 height 13
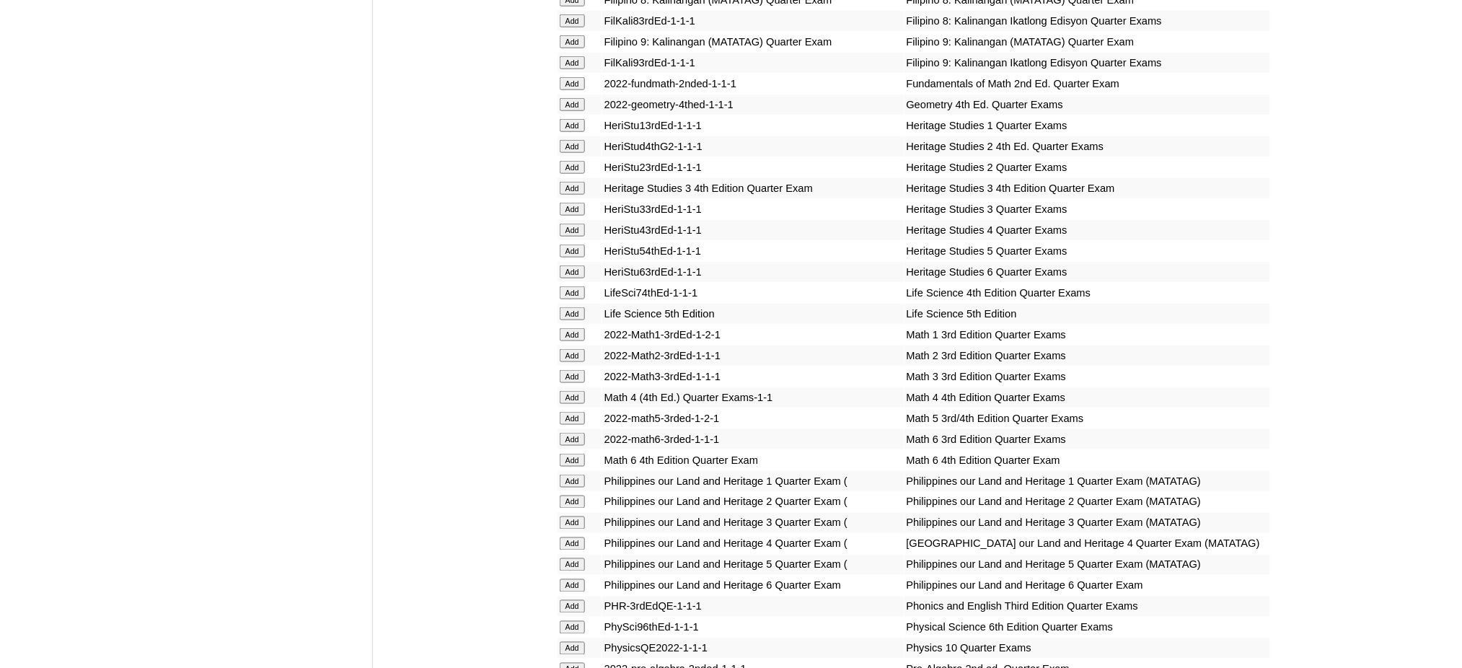
click at [581, 328] on input "Add" at bounding box center [572, 334] width 25 height 13
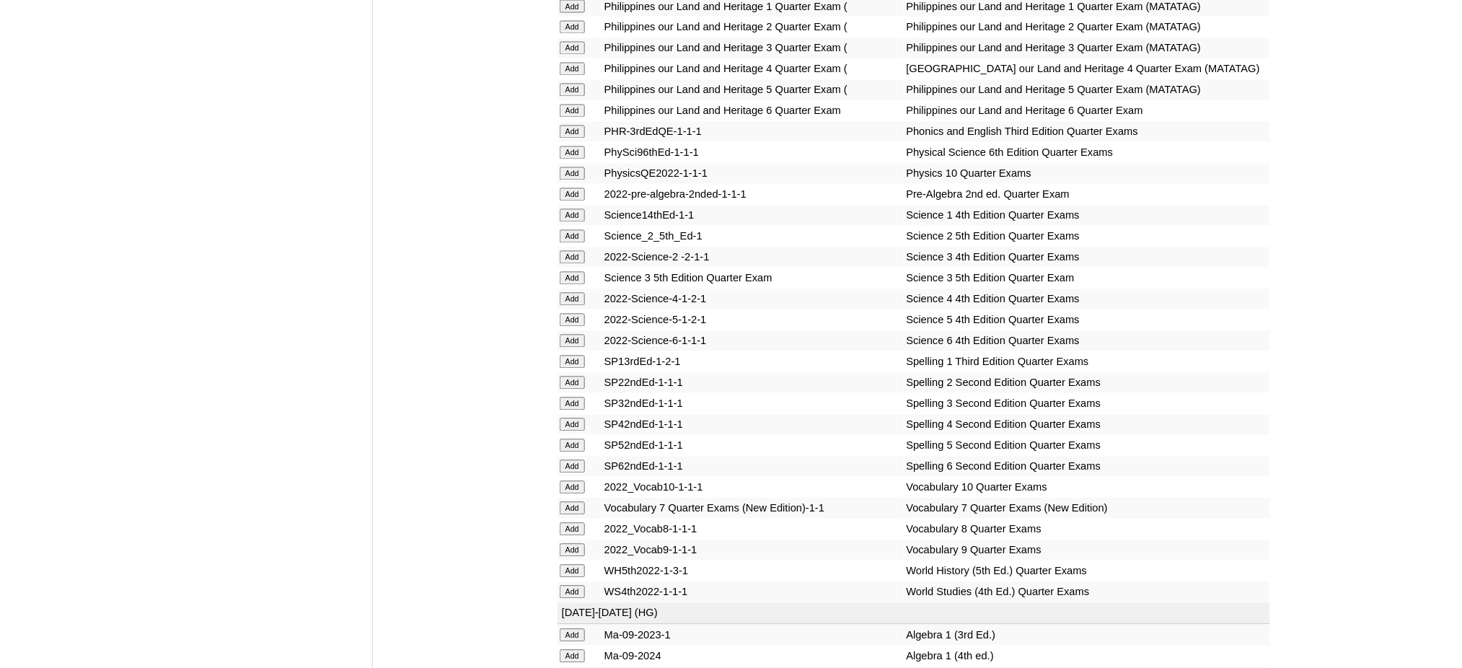
scroll to position [2980, 0]
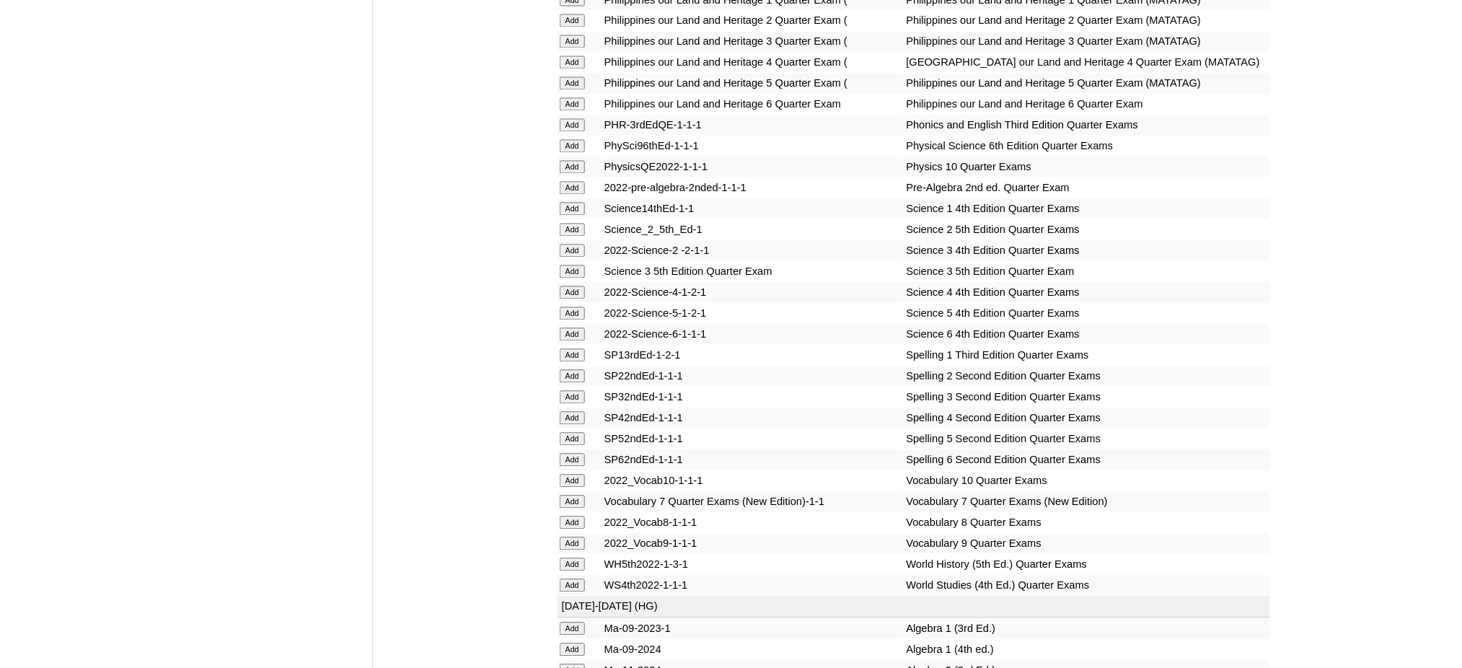
click at [580, 203] on input "Add" at bounding box center [572, 209] width 25 height 13
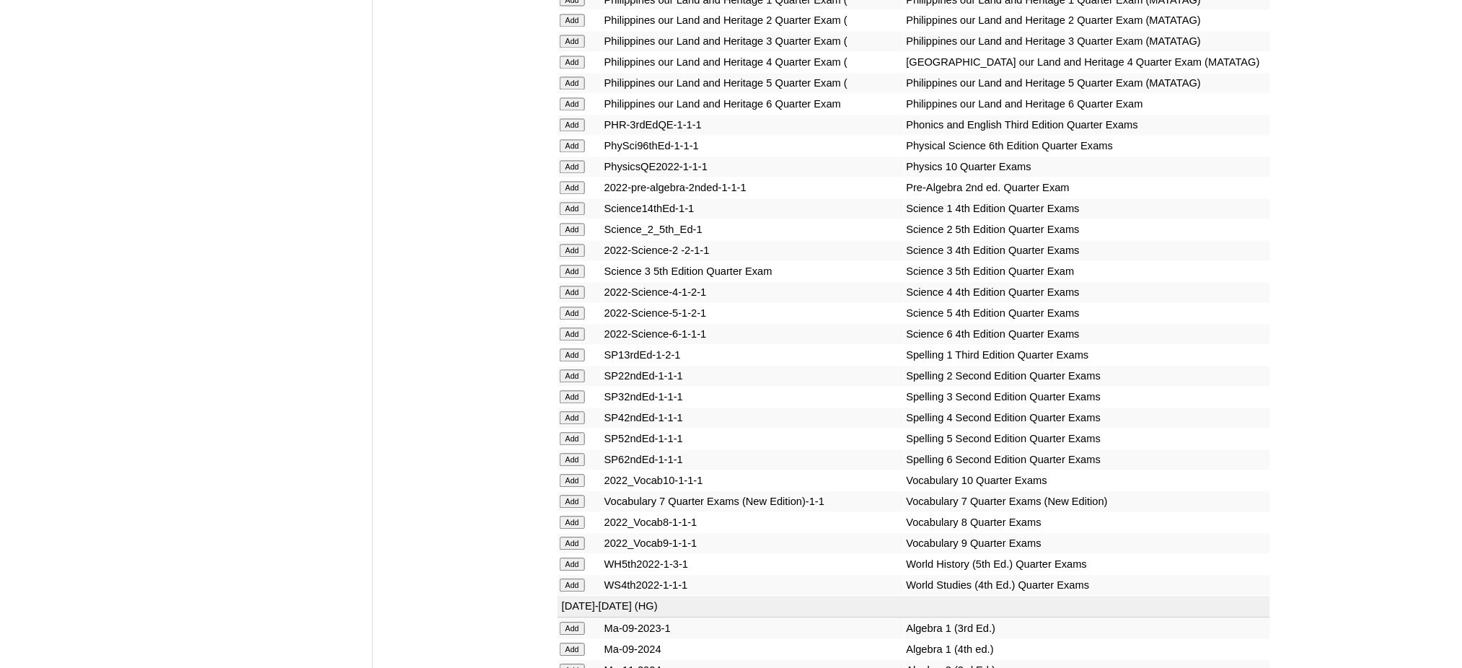
click at [580, 203] on input "Add" at bounding box center [572, 209] width 25 height 13
click at [564, 345] on td "Add" at bounding box center [579, 355] width 44 height 20
click at [565, 349] on input "Add" at bounding box center [572, 355] width 25 height 13
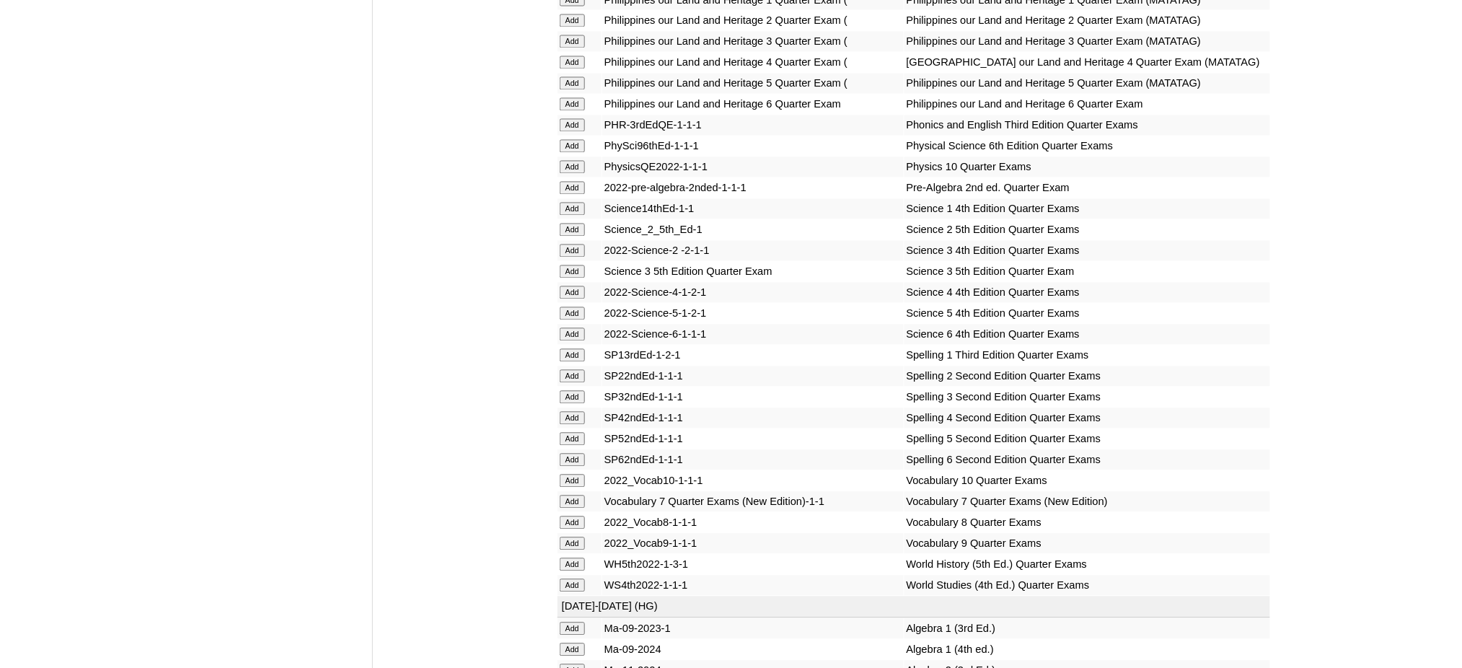
click at [565, 349] on input "Add" at bounding box center [572, 355] width 25 height 13
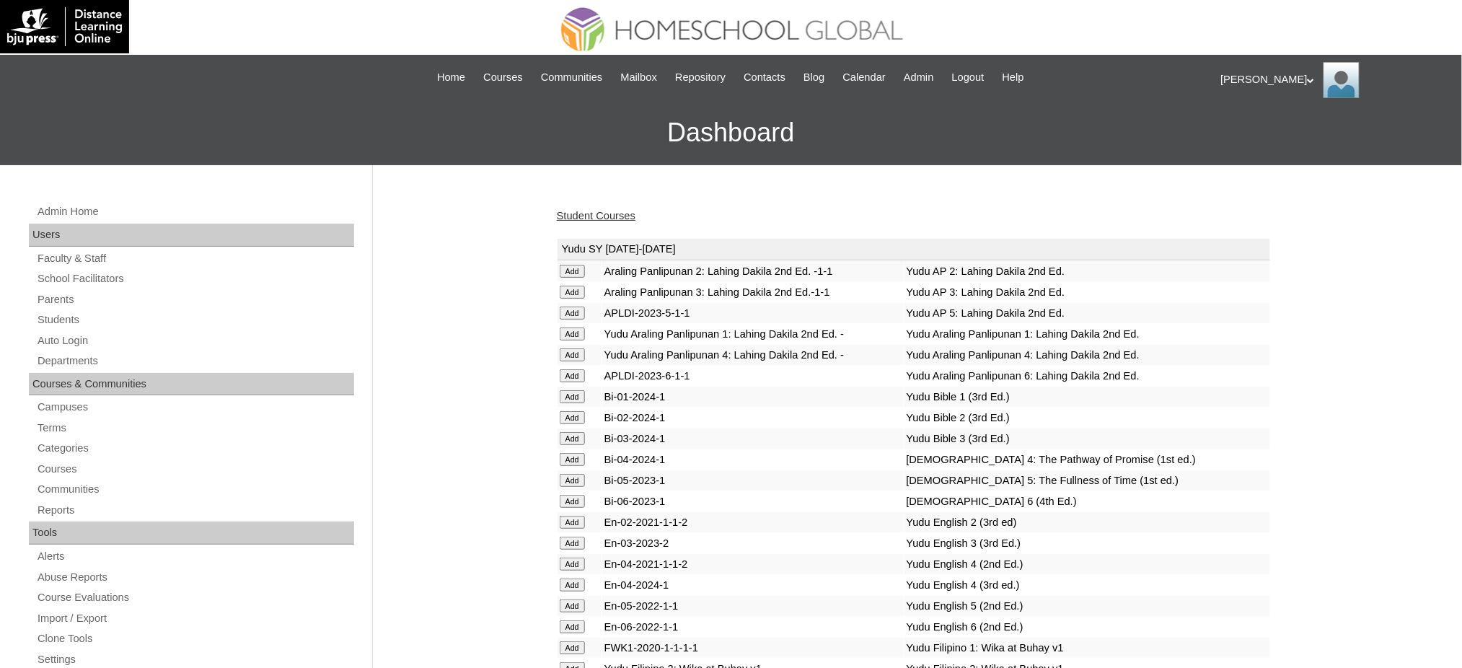
click at [592, 219] on link "Student Courses" at bounding box center [596, 216] width 79 height 12
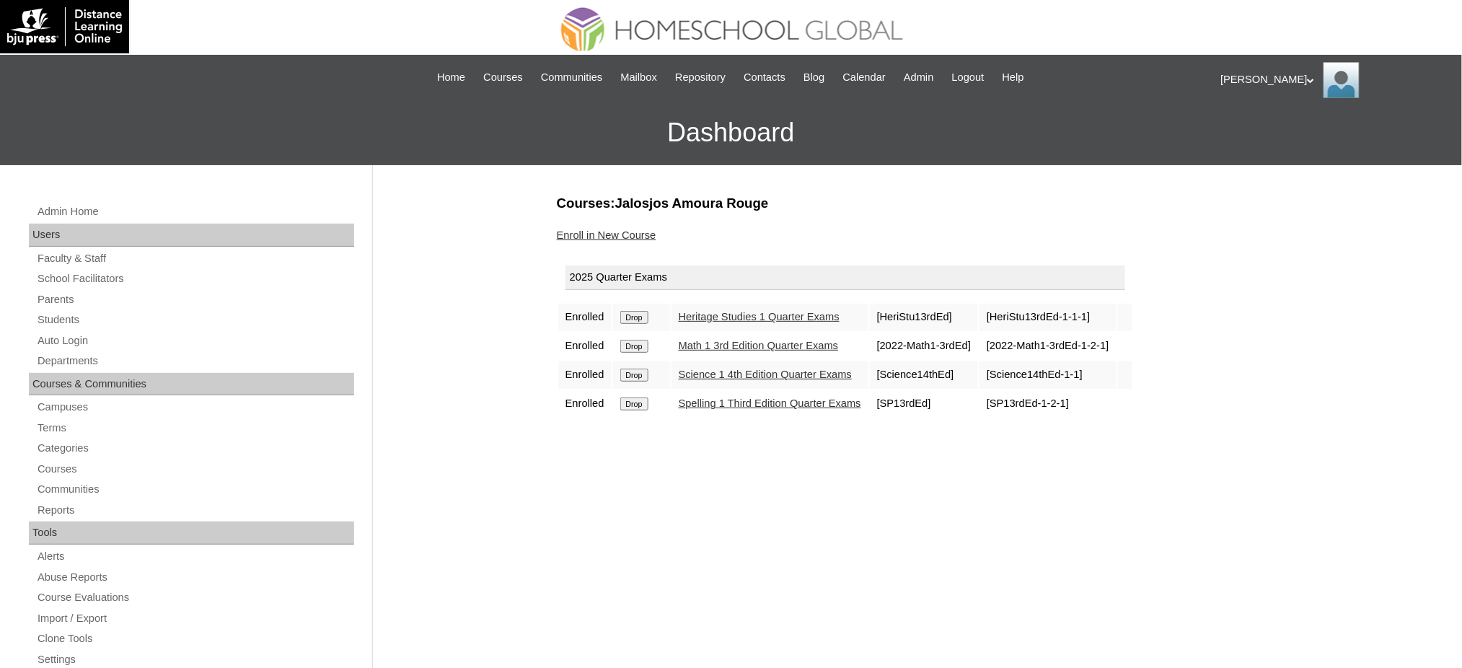
click at [604, 231] on link "Enroll in New Course" at bounding box center [607, 235] width 100 height 12
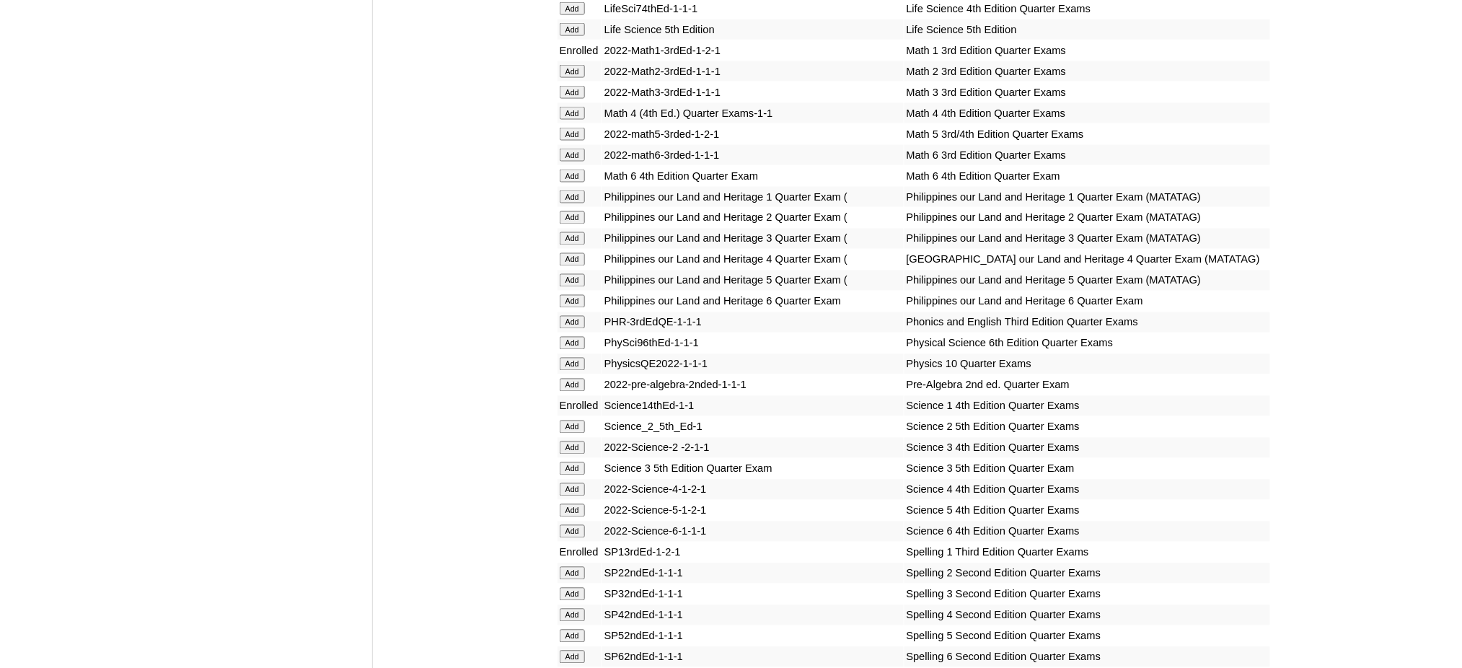
scroll to position [2788, 0]
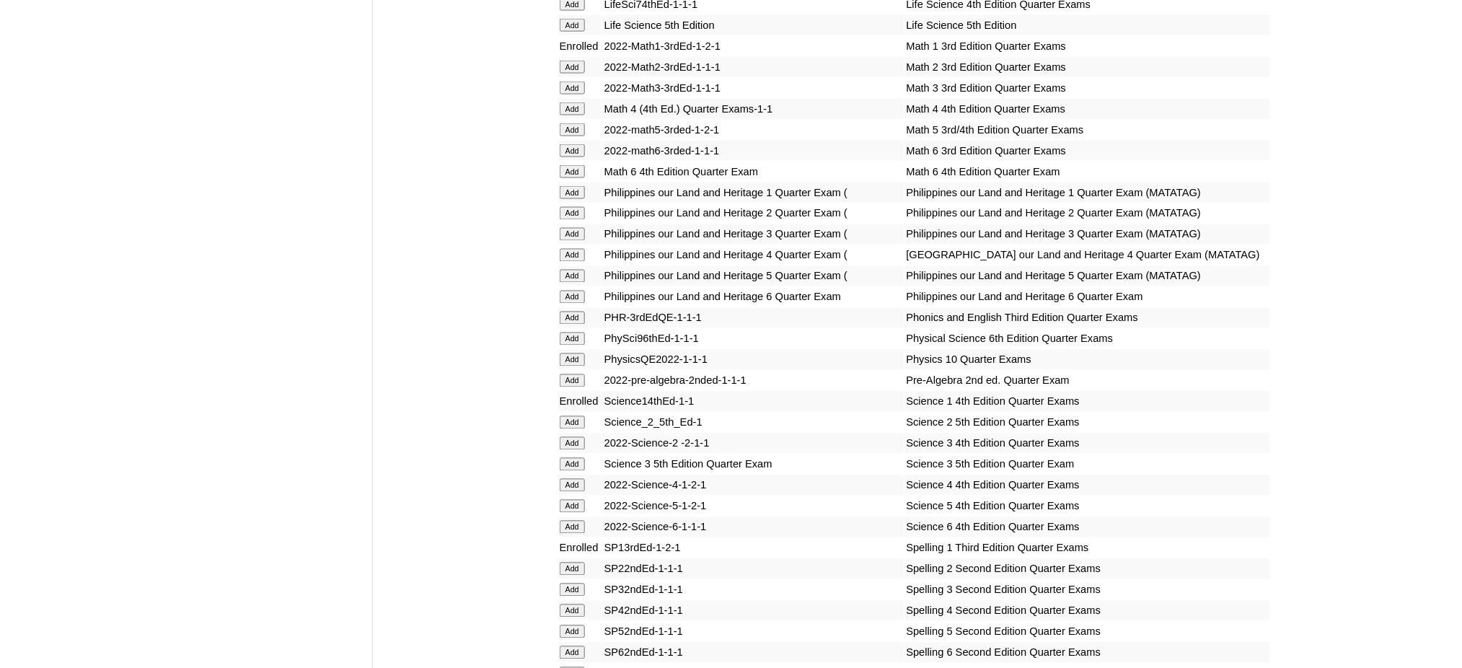
click at [570, 312] on input "Add" at bounding box center [572, 318] width 25 height 13
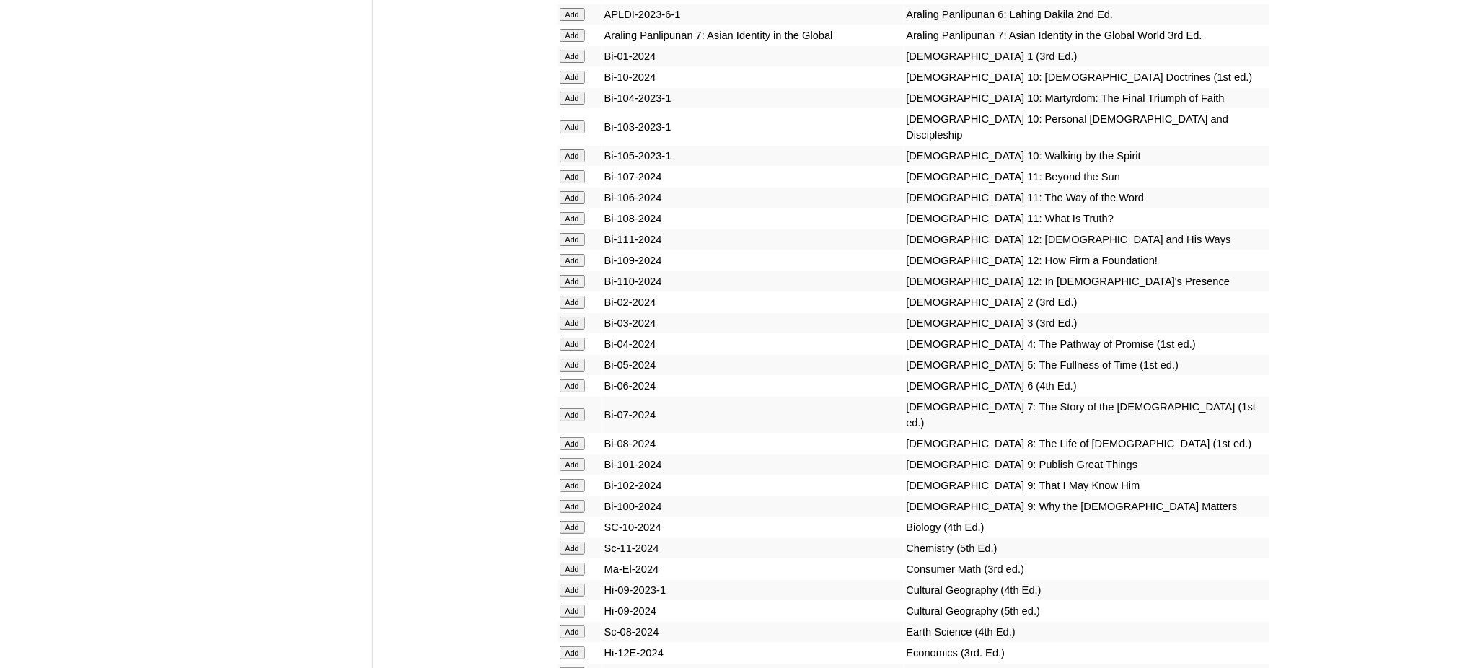
scroll to position [3750, 0]
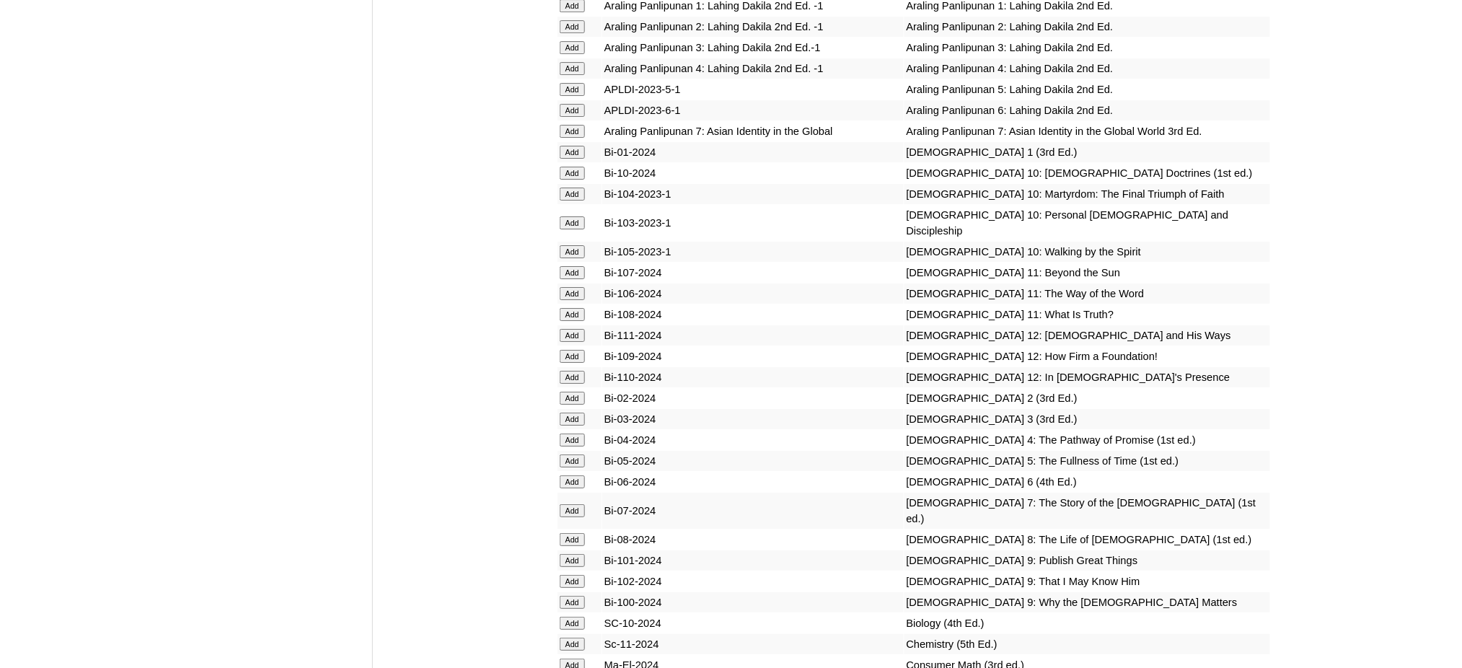
click at [566, 146] on input "Add" at bounding box center [572, 152] width 25 height 13
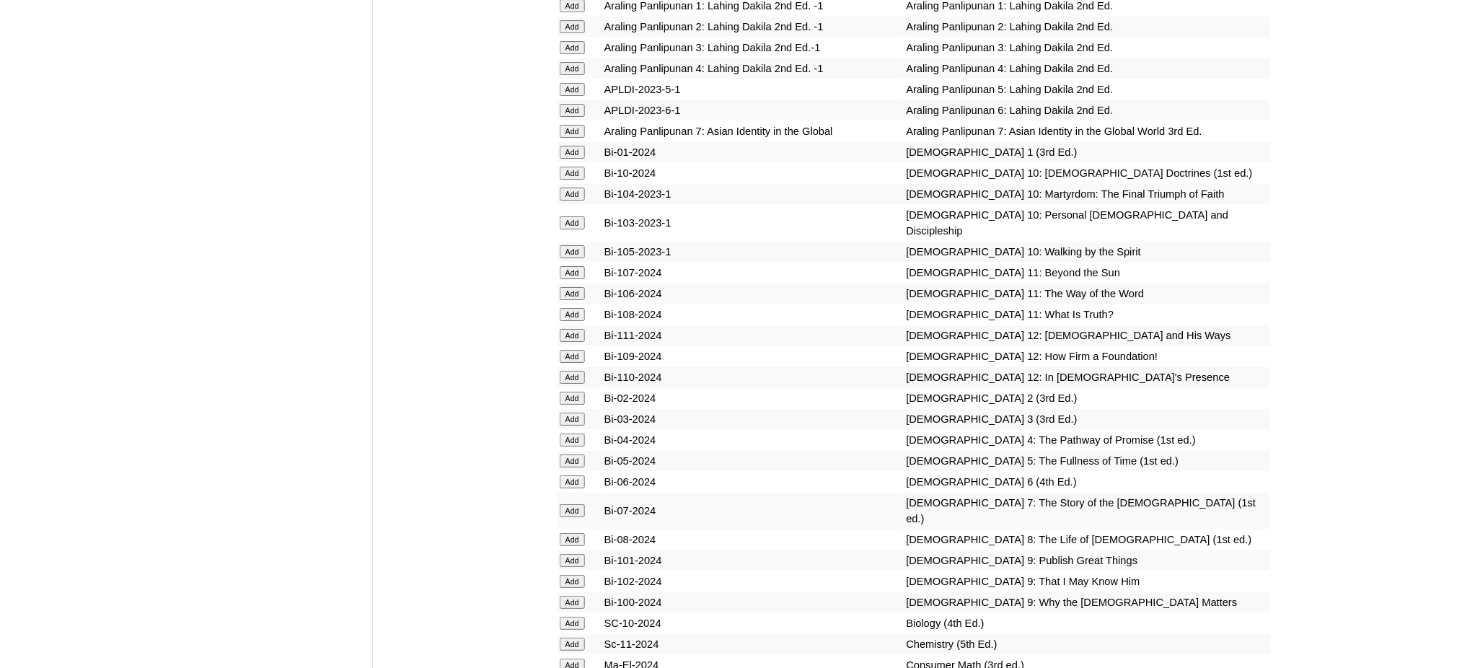
click at [566, 146] on input "Add" at bounding box center [572, 152] width 25 height 13
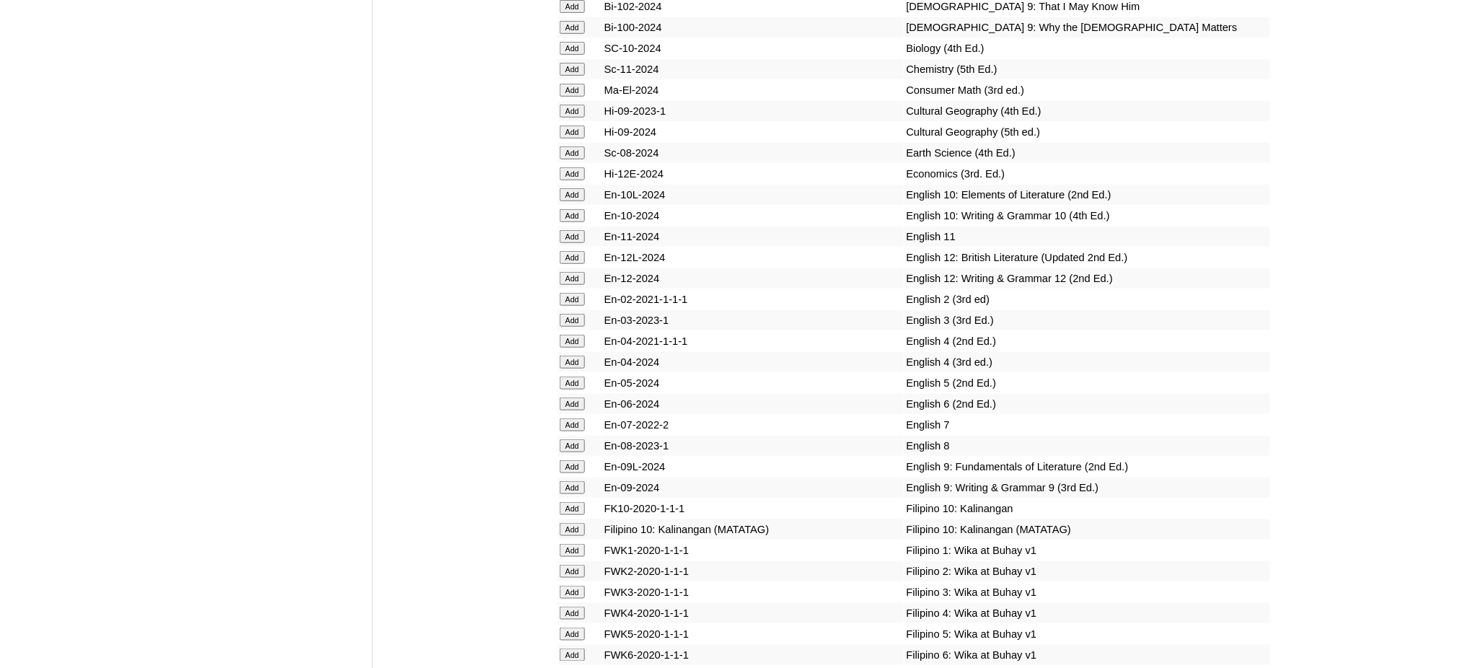
scroll to position [4327, 0]
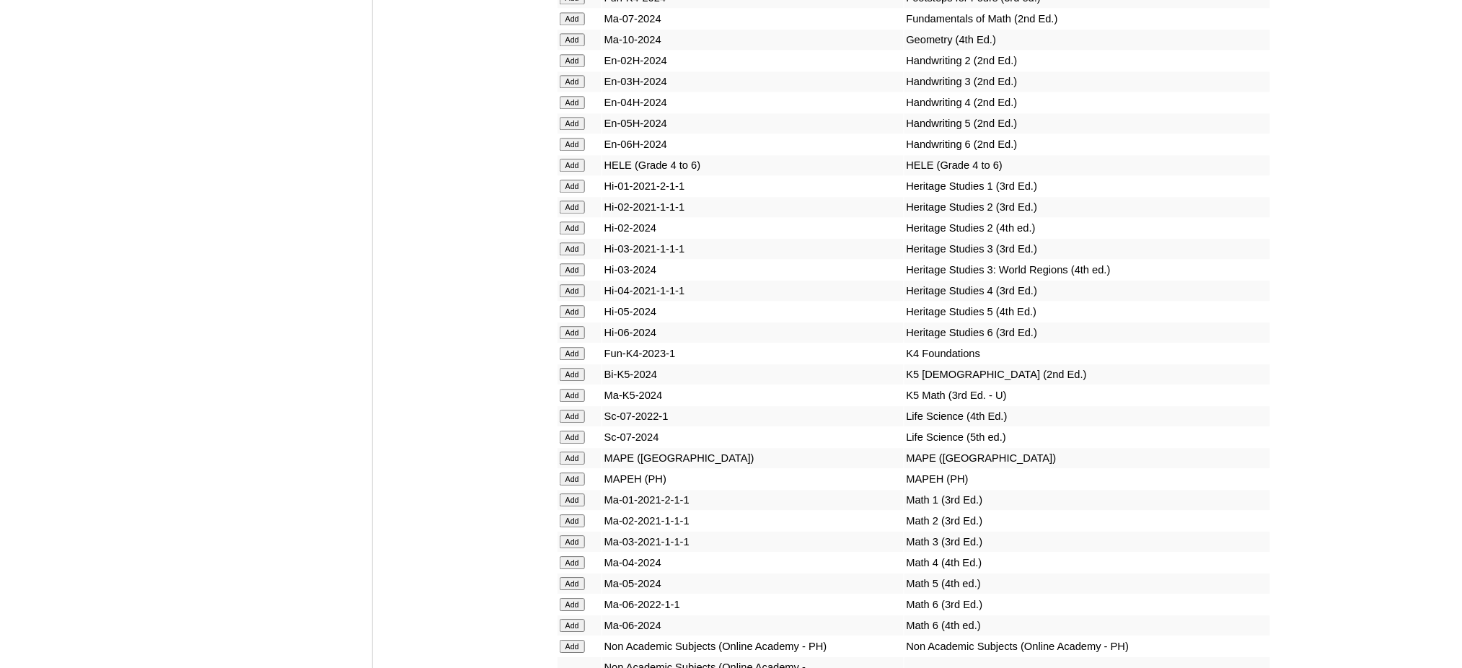
scroll to position [5192, 0]
click at [566, 450] on input "Add" at bounding box center [572, 456] width 25 height 13
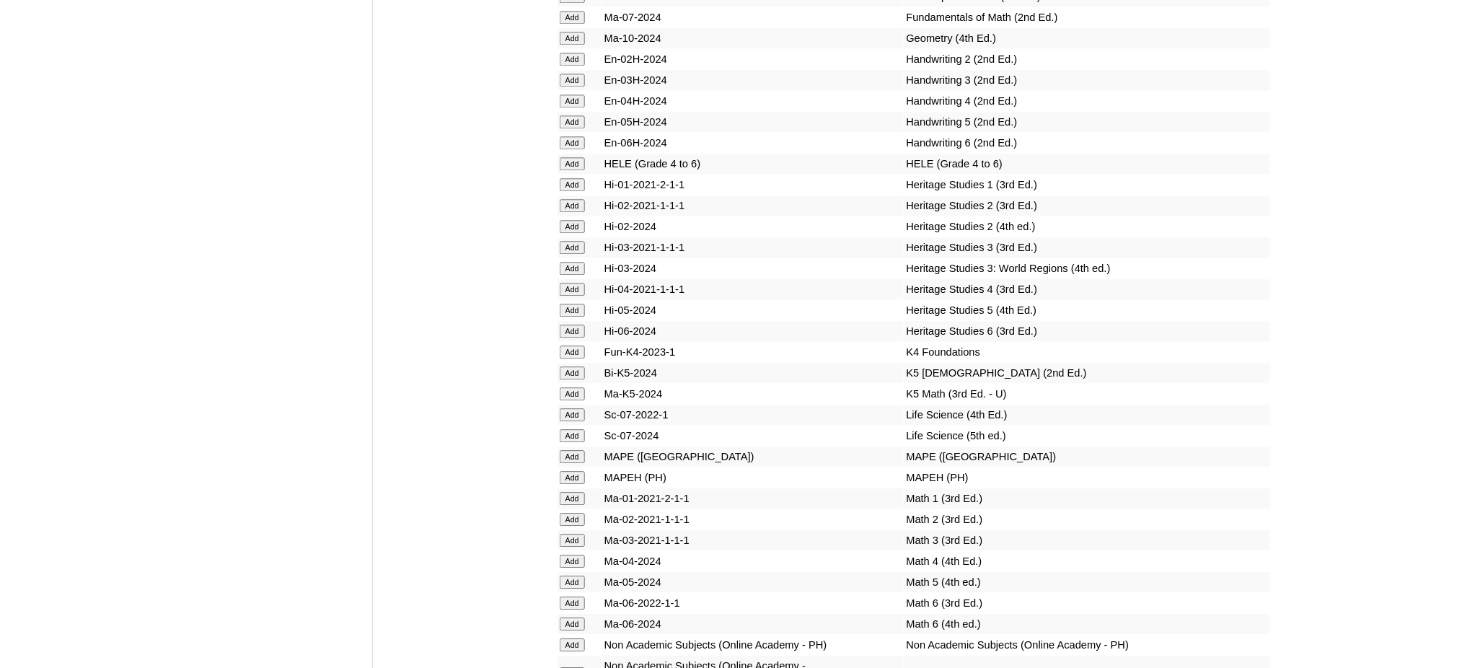
click at [566, 450] on input "Add" at bounding box center [572, 456] width 25 height 13
click at [574, 492] on input "Add" at bounding box center [572, 498] width 25 height 13
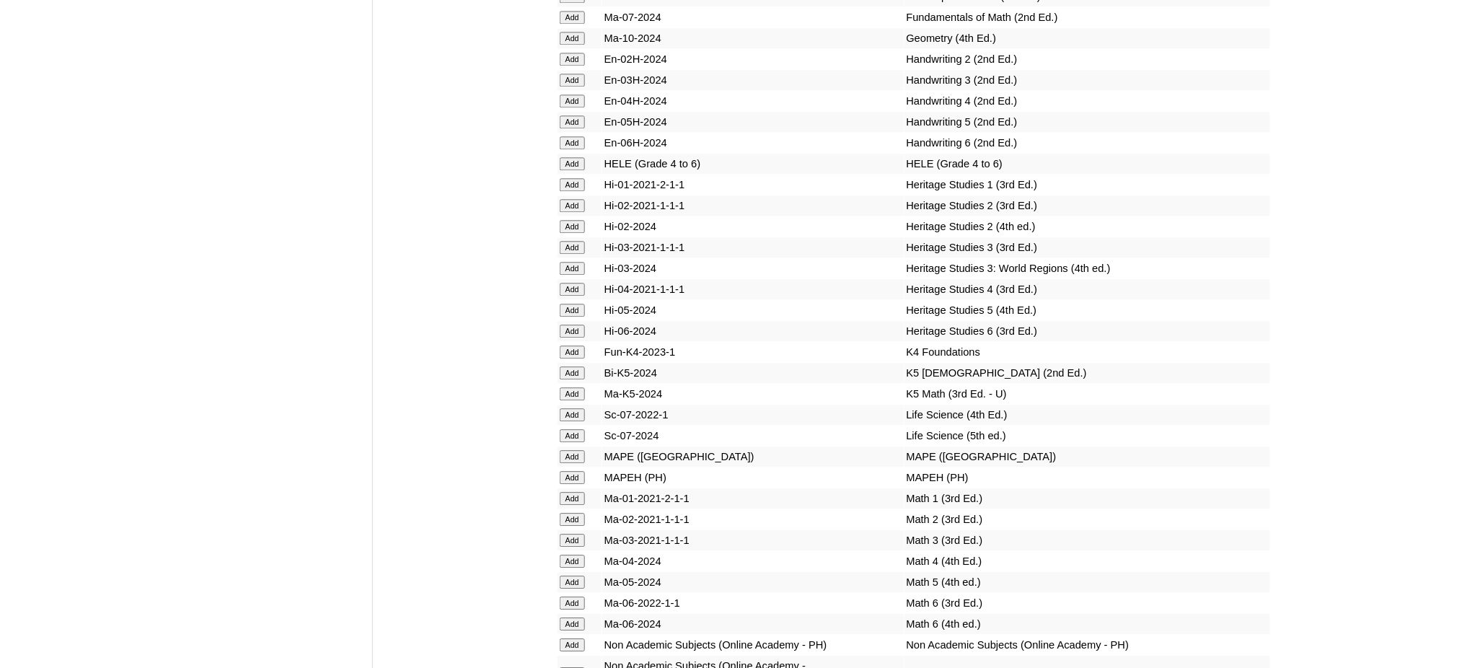
click at [574, 492] on input "Add" at bounding box center [572, 498] width 25 height 13
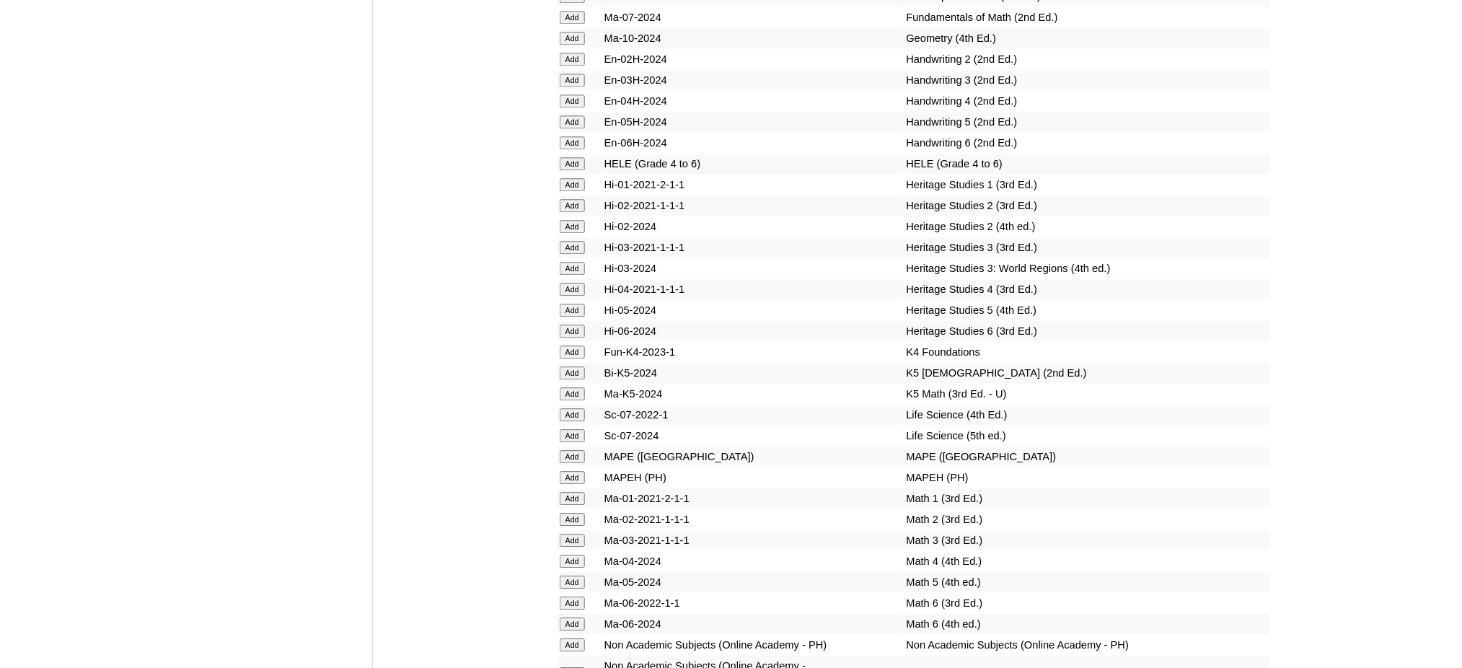
click at [574, 492] on input "Add" at bounding box center [572, 498] width 25 height 13
click at [564, 178] on input "Add" at bounding box center [572, 184] width 25 height 13
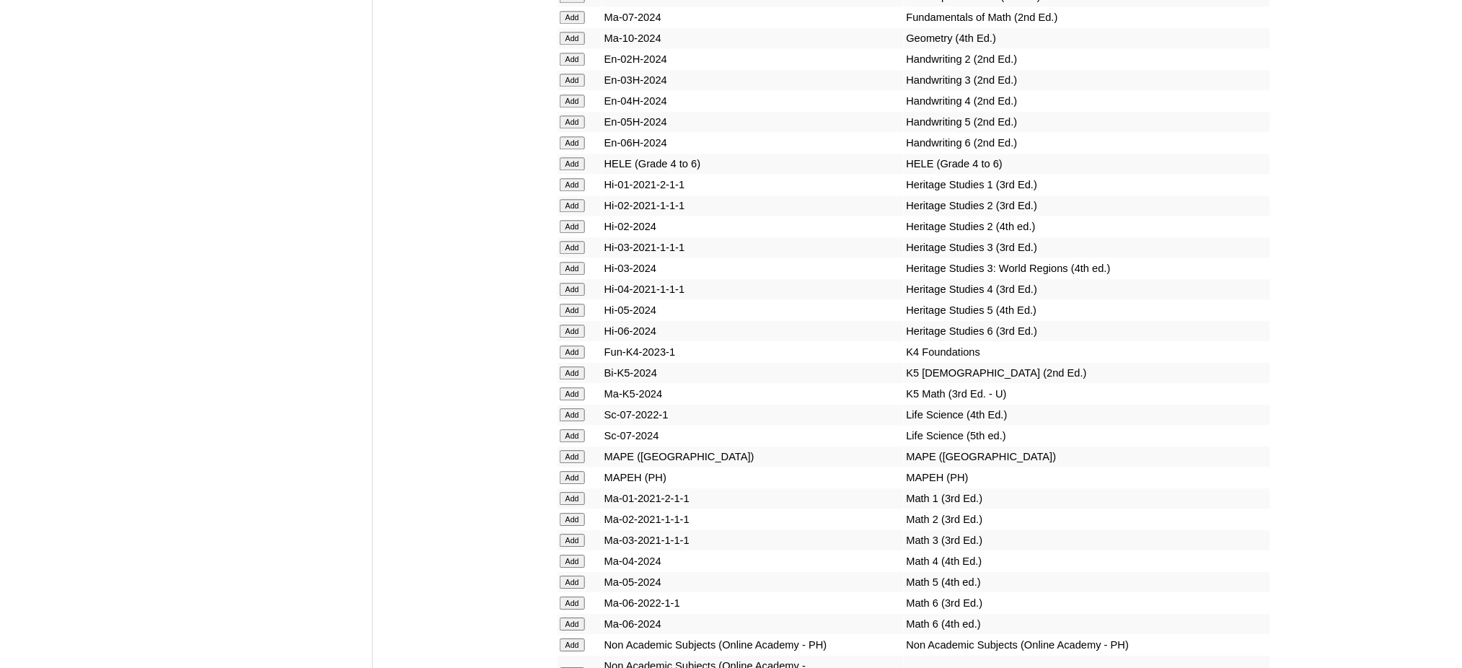
click at [564, 178] on input "Add" at bounding box center [572, 184] width 25 height 13
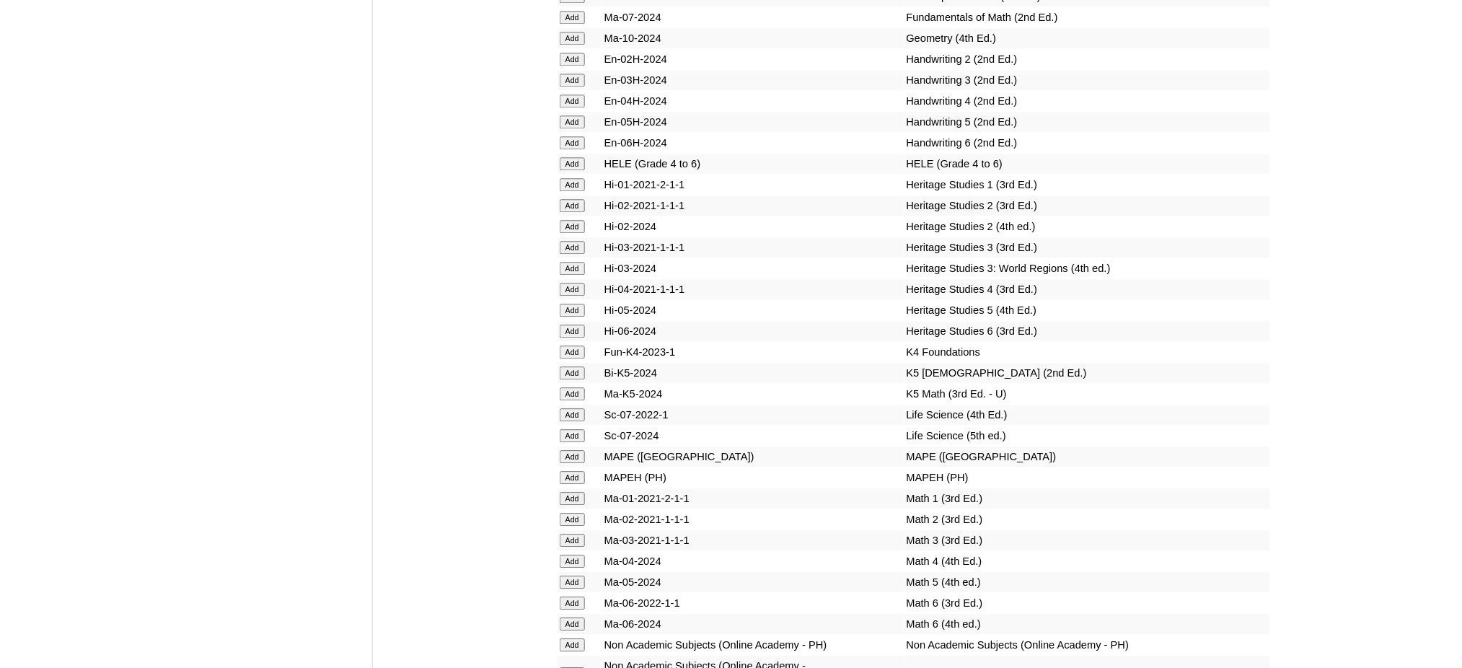
click at [564, 178] on input "Add" at bounding box center [572, 184] width 25 height 13
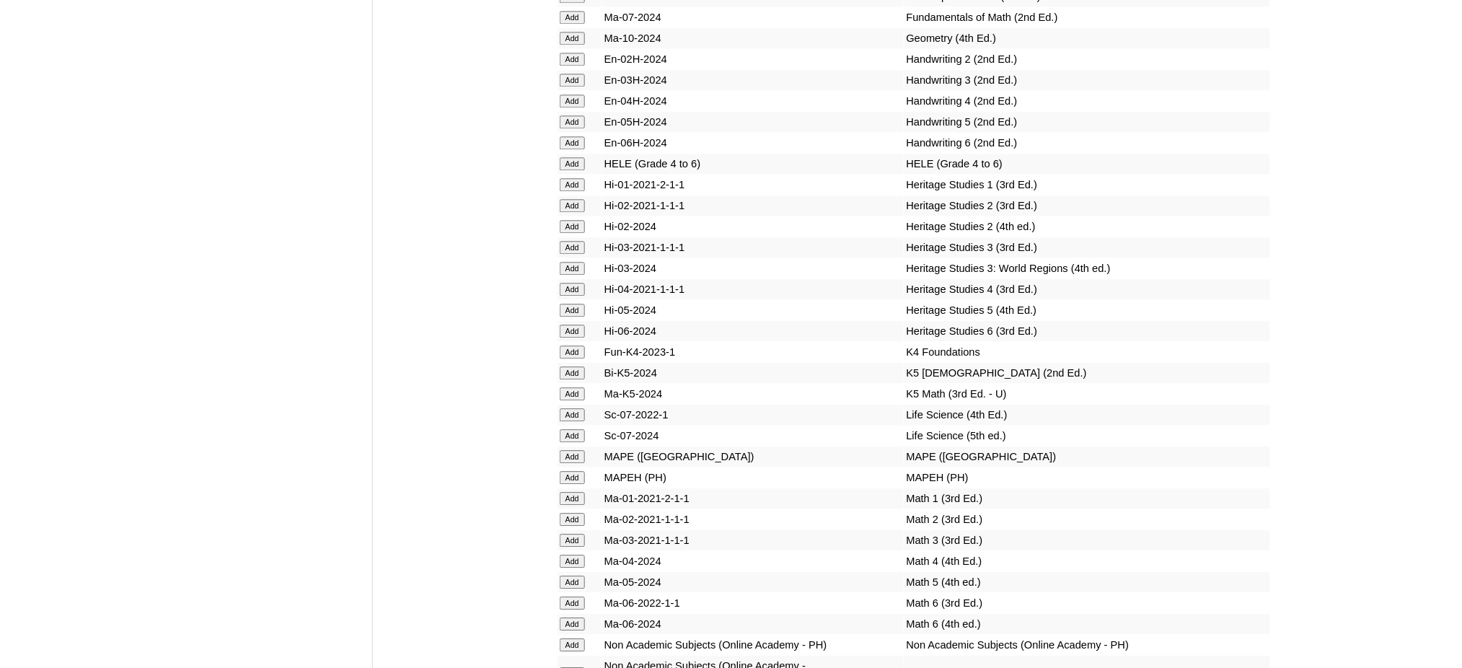
click at [564, 178] on input "Add" at bounding box center [572, 184] width 25 height 13
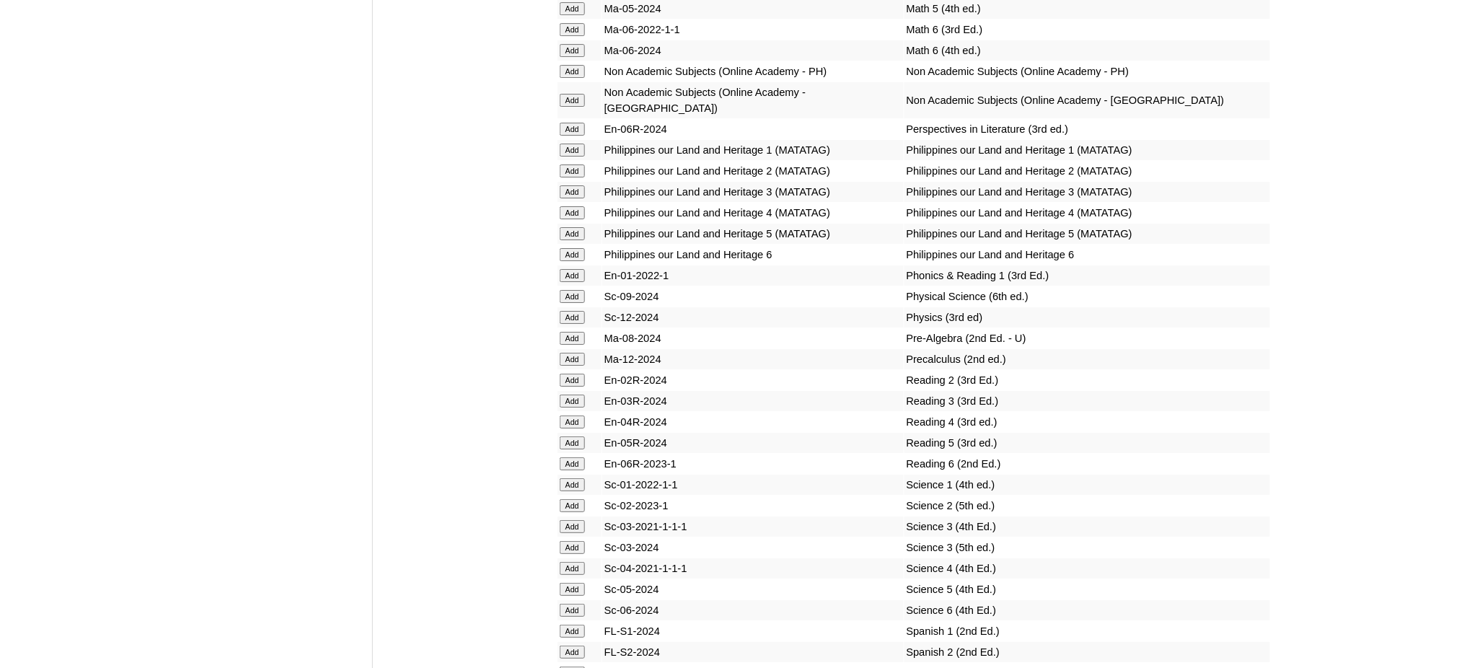
scroll to position [5769, 0]
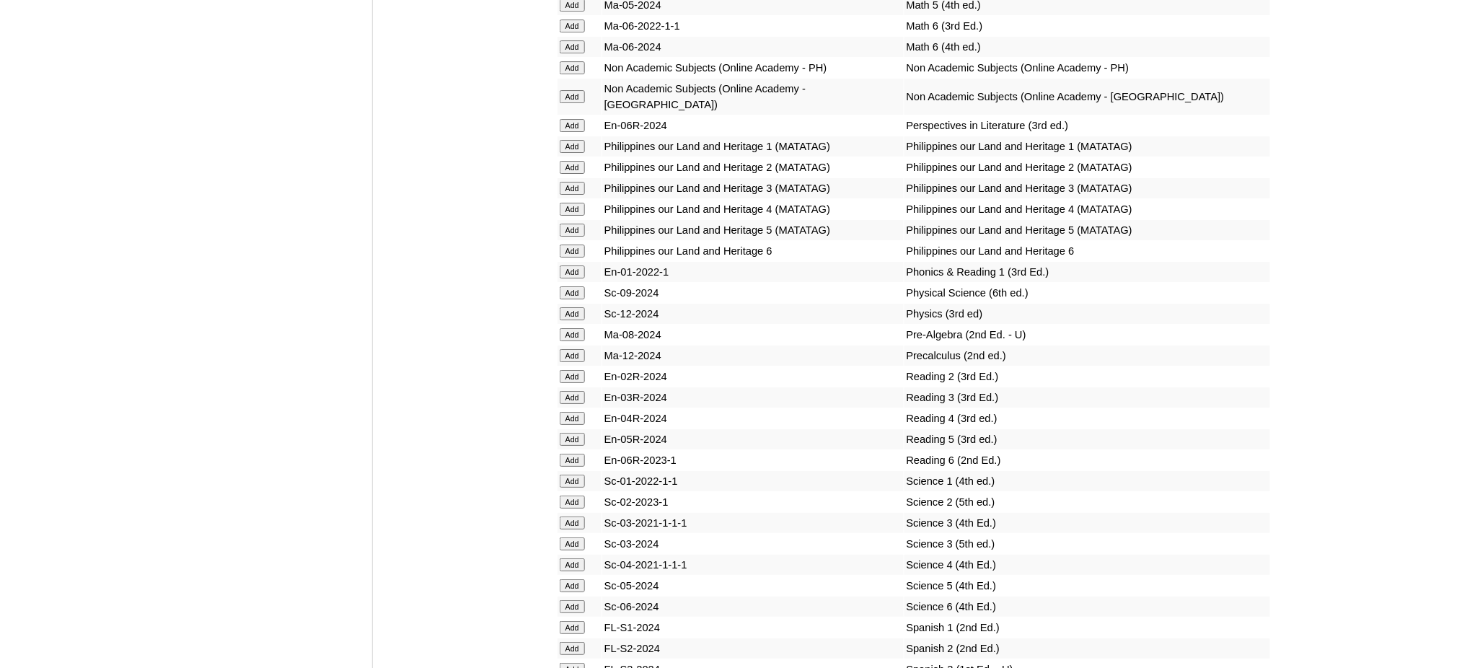
click at [574, 474] on input "Add" at bounding box center [572, 480] width 25 height 13
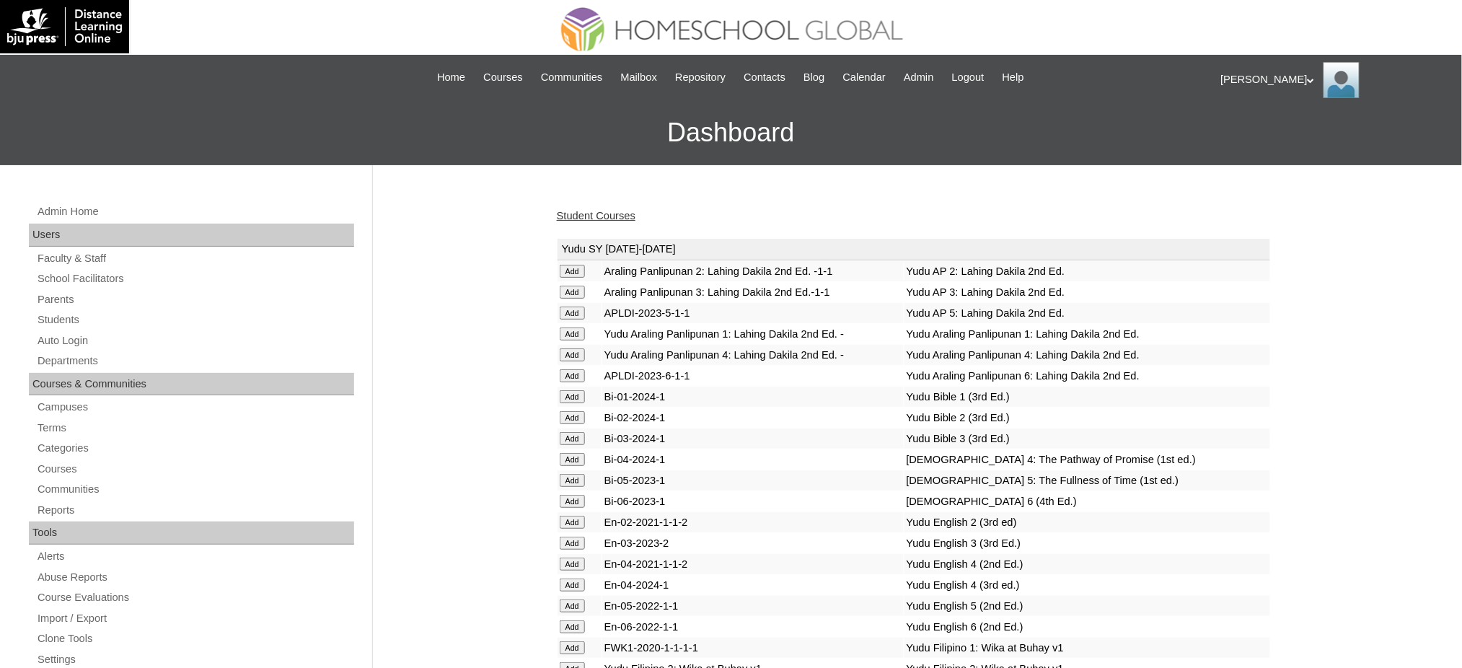
click at [617, 211] on link "Student Courses" at bounding box center [596, 216] width 79 height 12
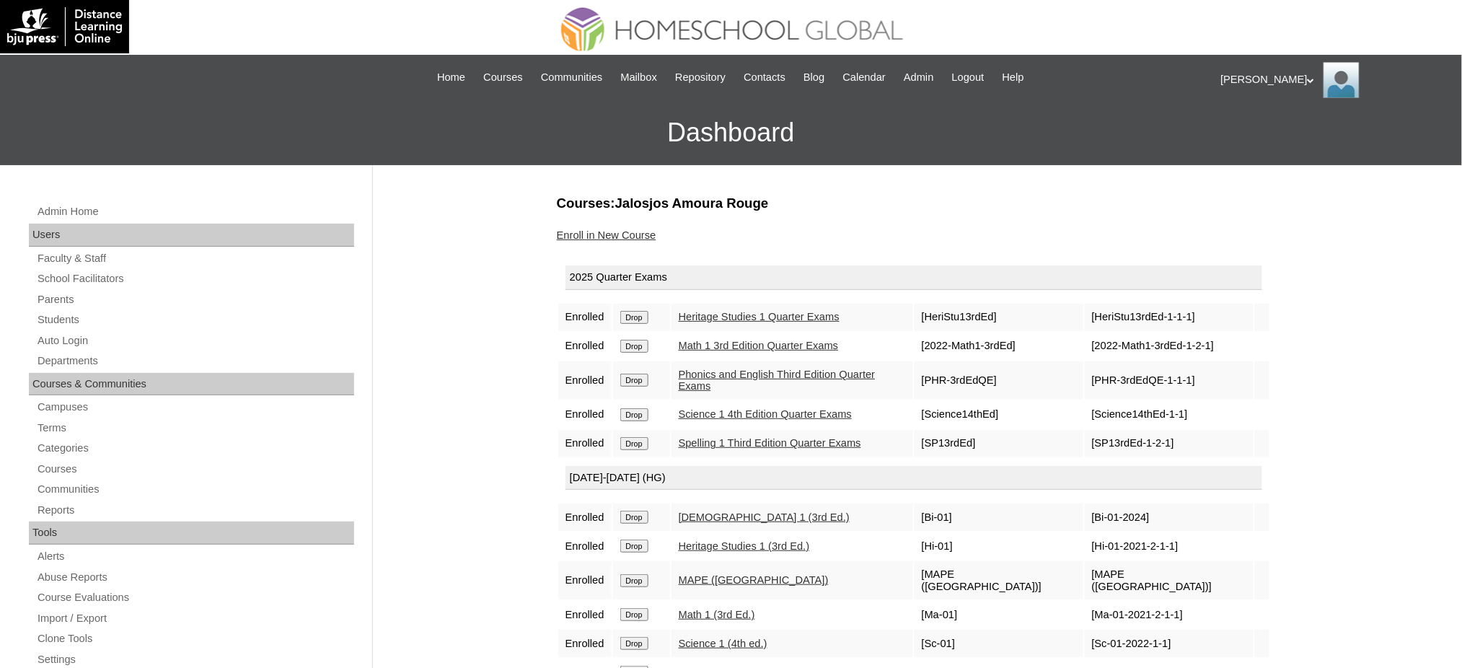
click at [615, 232] on link "Enroll in New Course" at bounding box center [607, 235] width 100 height 12
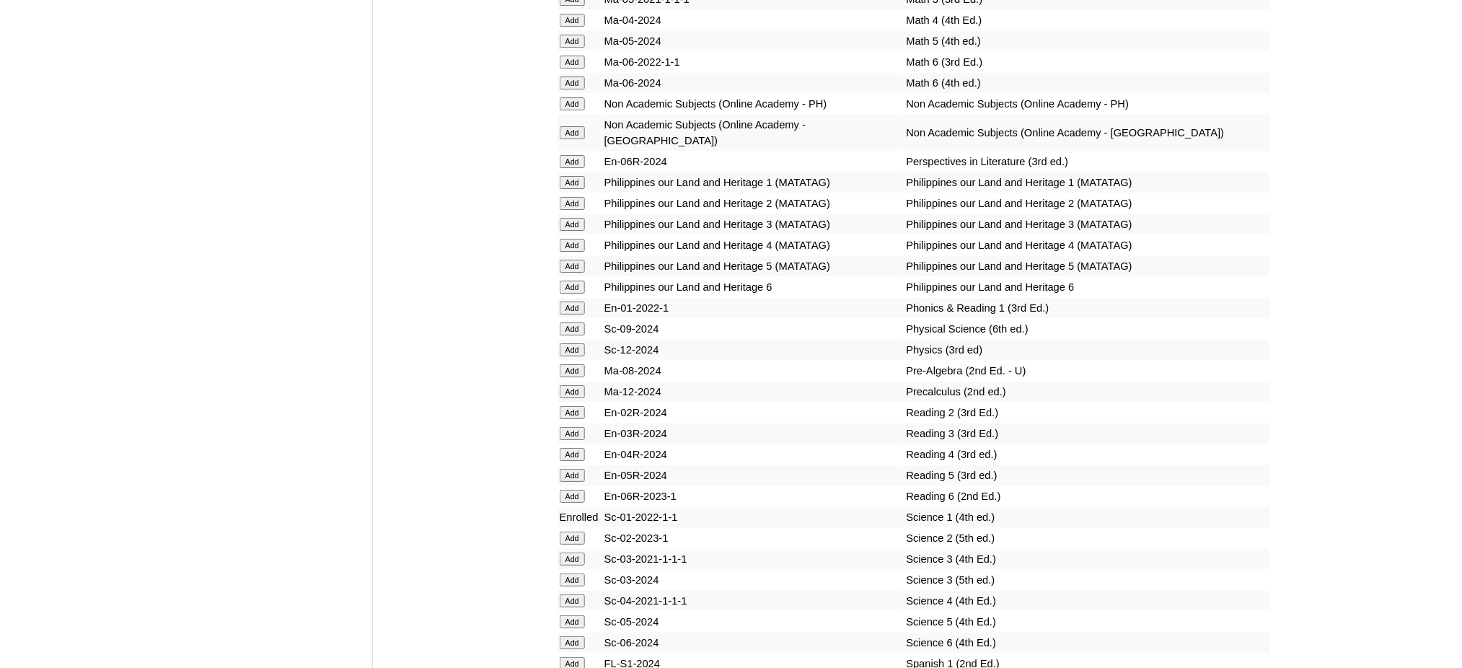
scroll to position [5769, 0]
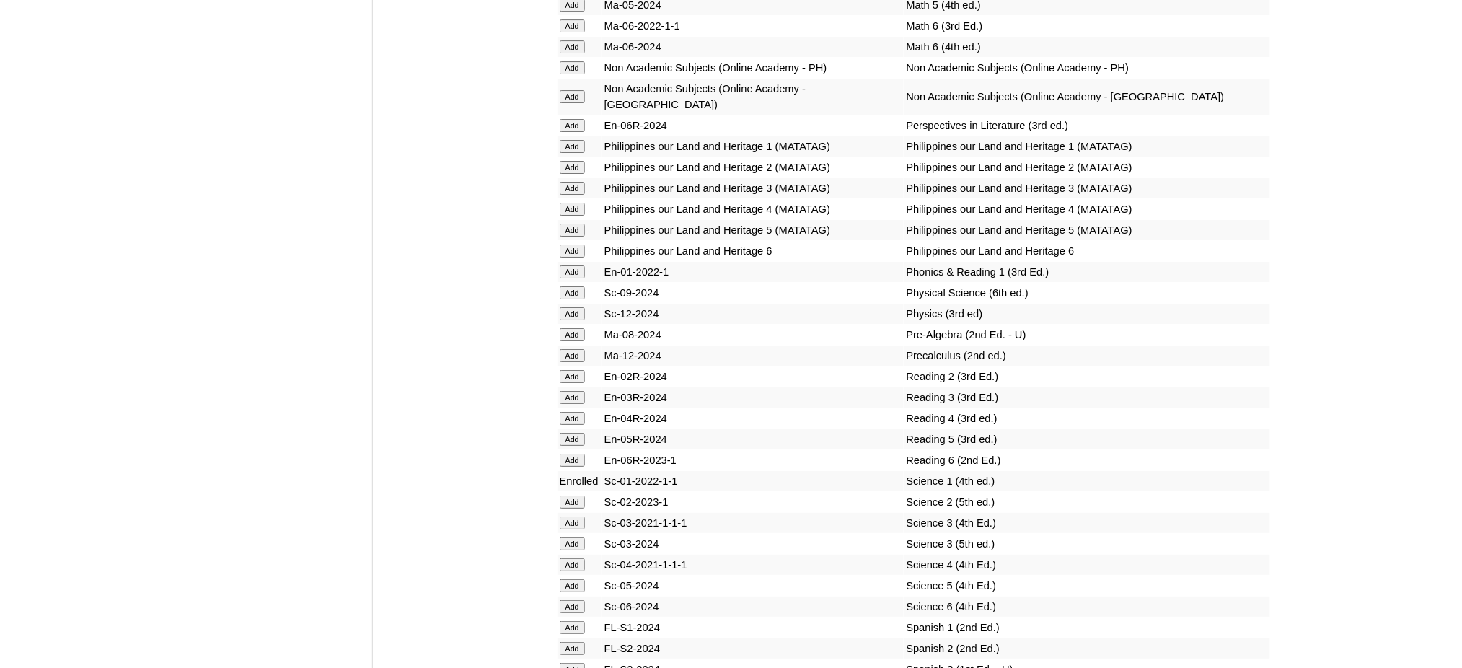
click at [561, 265] on input "Add" at bounding box center [572, 271] width 25 height 13
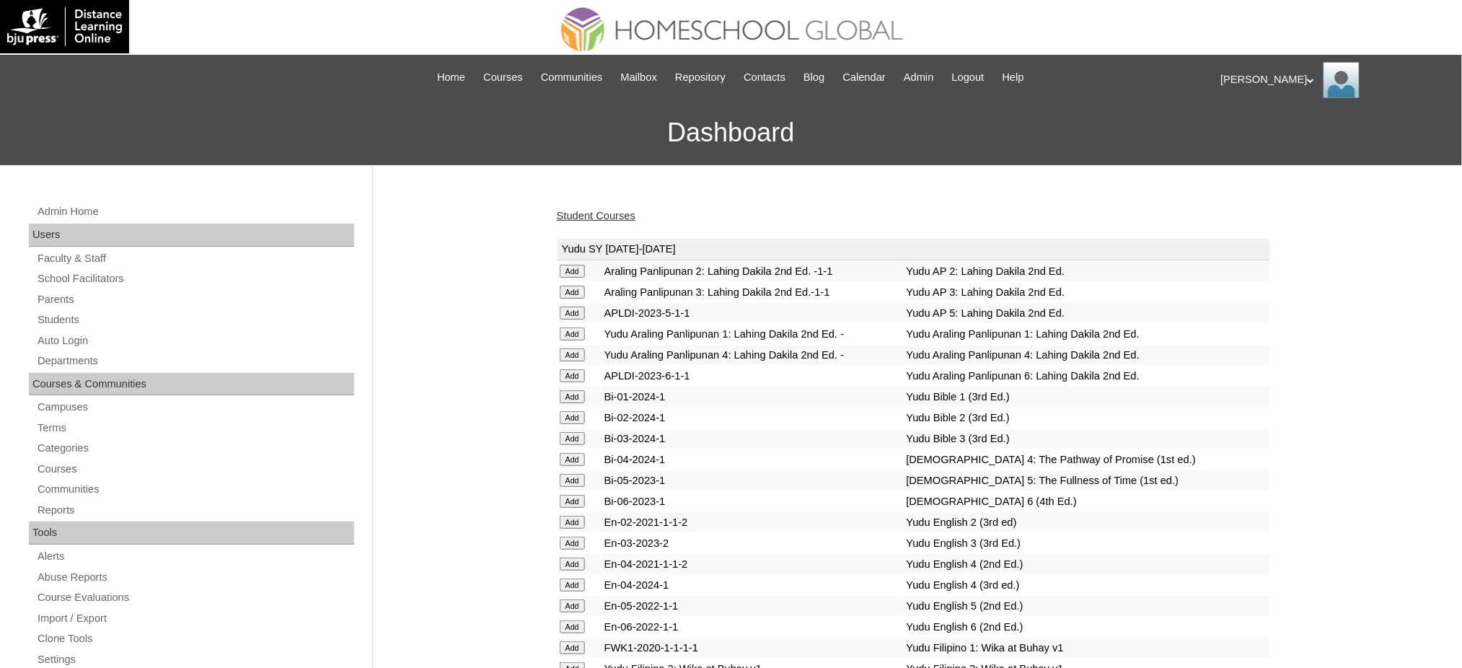
click at [578, 219] on link "Student Courses" at bounding box center [596, 216] width 79 height 12
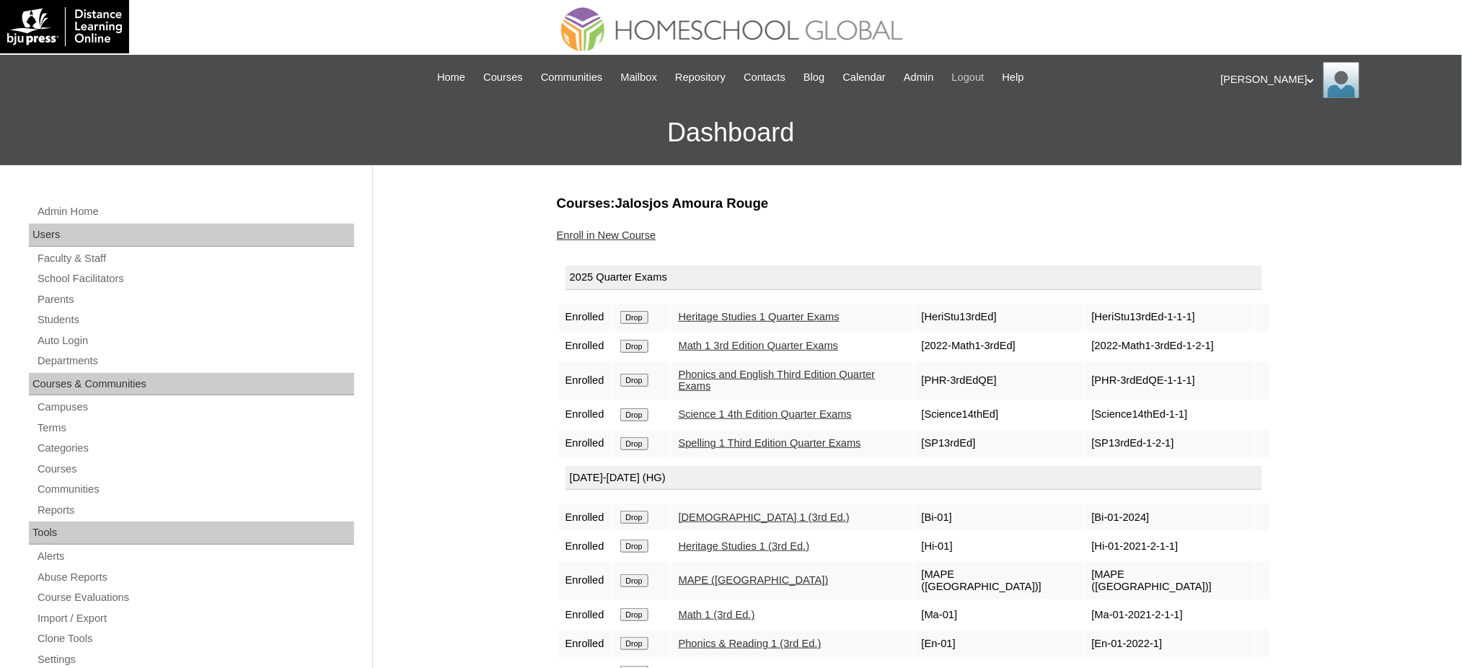
click at [984, 84] on span "Logout" at bounding box center [968, 77] width 32 height 17
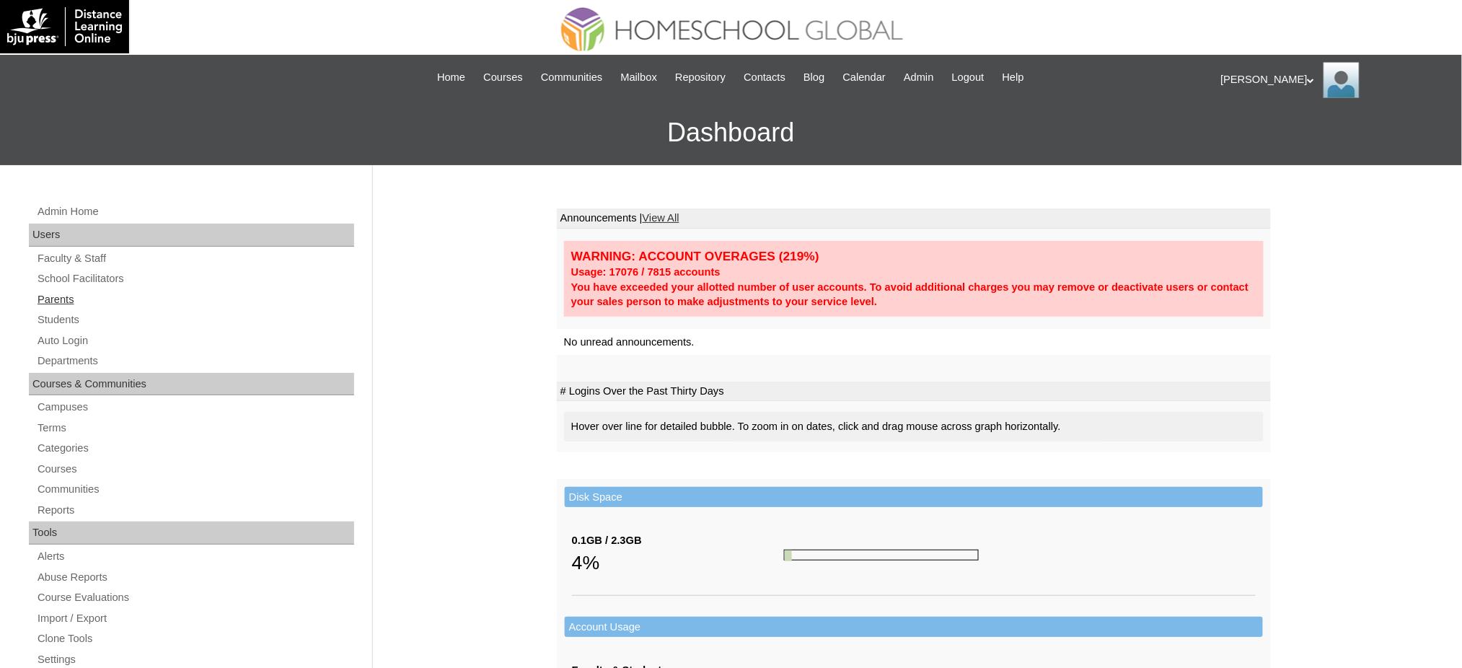
click at [71, 298] on link "Parents" at bounding box center [195, 300] width 318 height 18
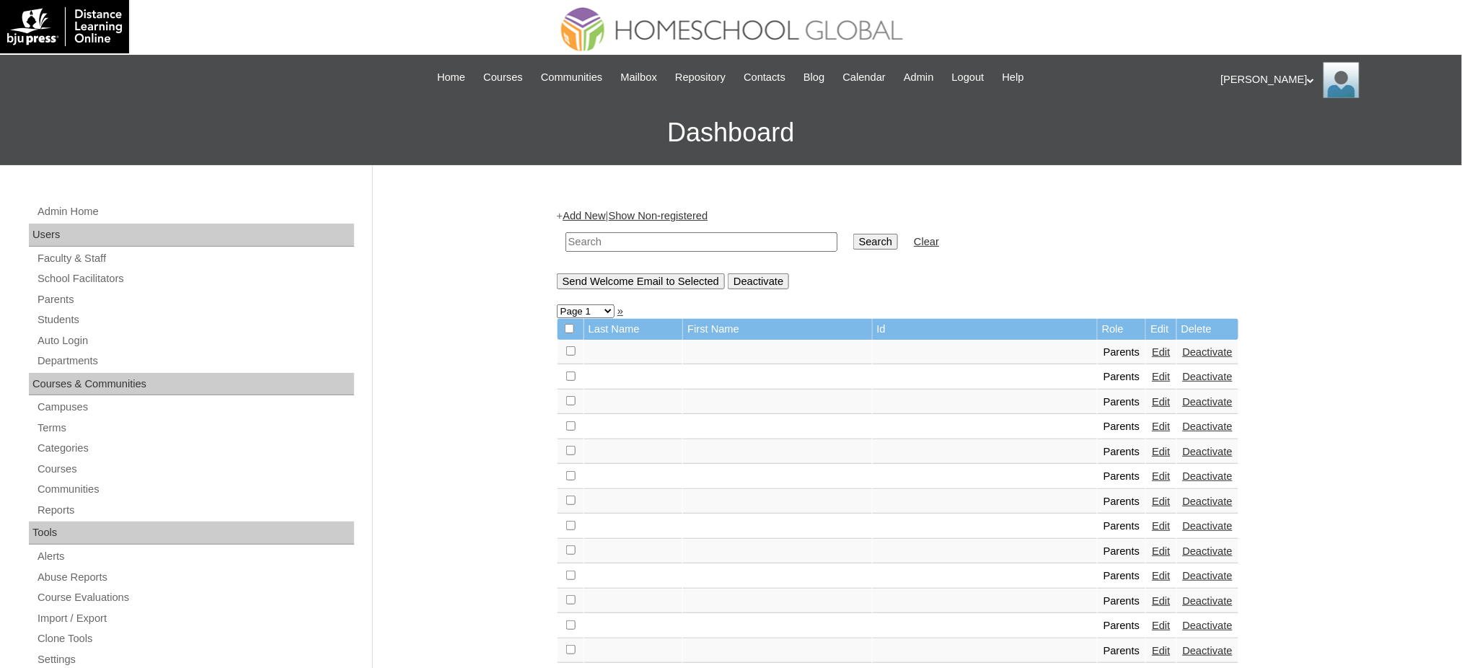
click at [626, 240] on input "text" at bounding box center [701, 241] width 272 height 19
paste input "MHP00845-TECHPH2021"
type input "MHP00845-TECHPH2021"
click at [853, 237] on input "Search" at bounding box center [875, 242] width 45 height 16
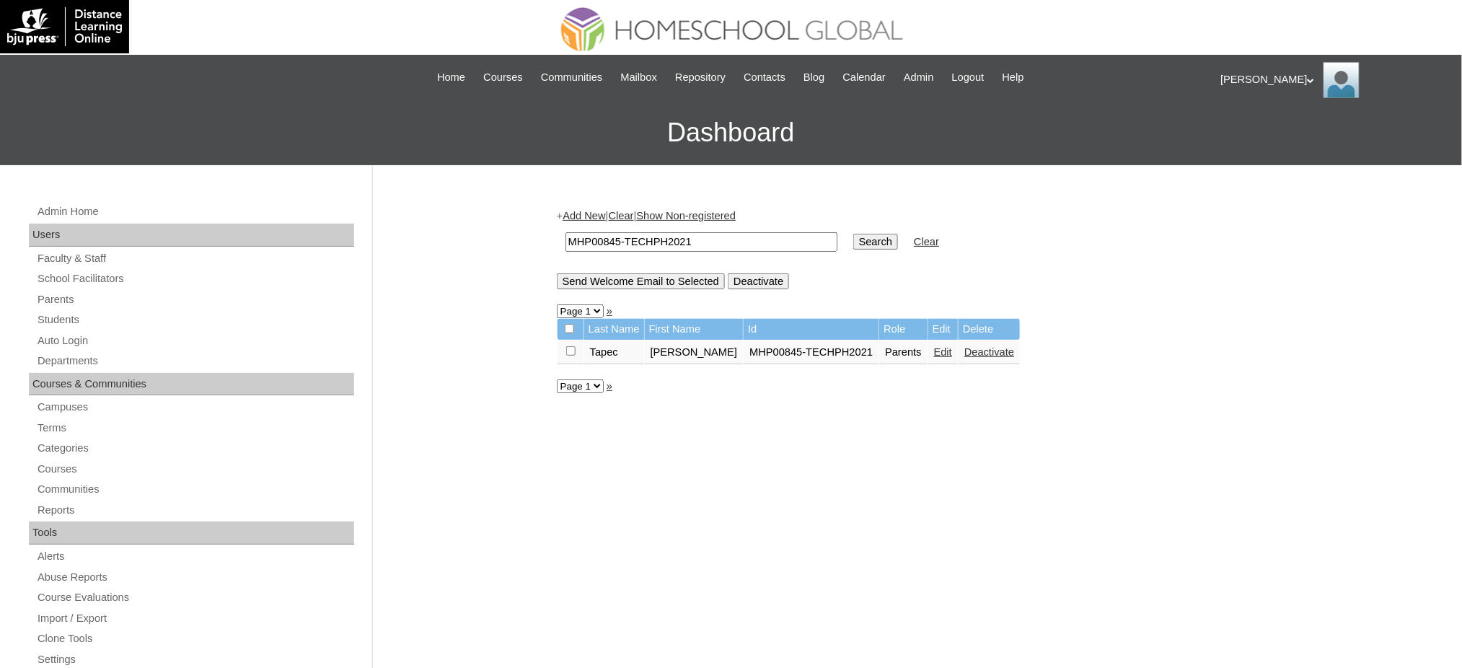
click at [934, 347] on link "Edit" at bounding box center [943, 352] width 18 height 12
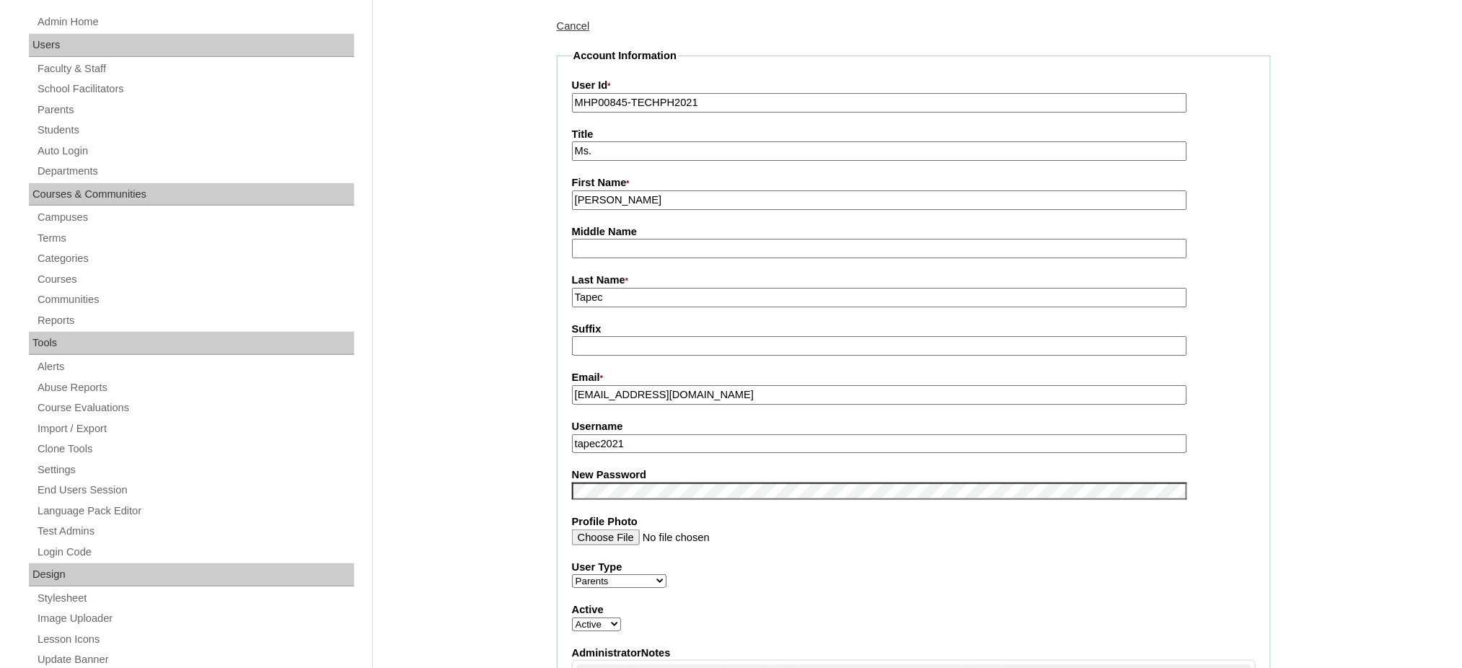
scroll to position [192, 0]
click at [617, 432] on input "tapec2021" at bounding box center [879, 441] width 615 height 19
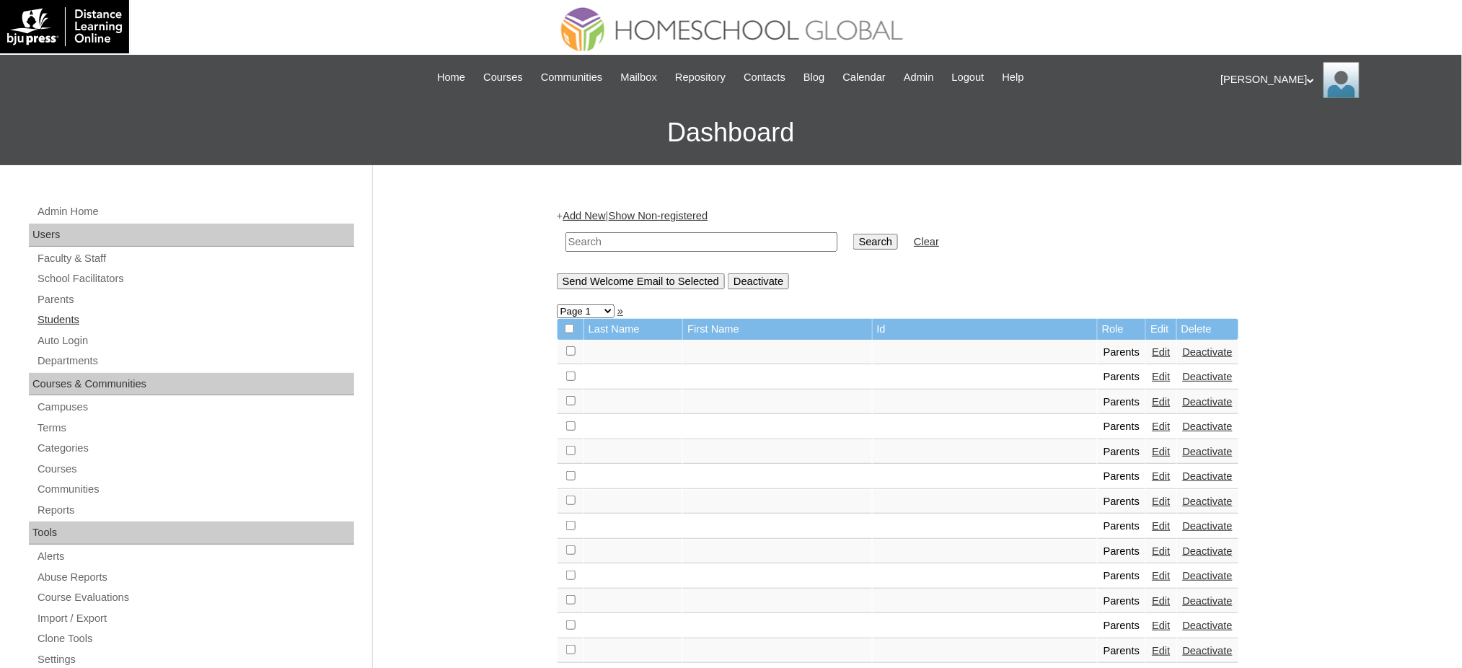
click at [56, 312] on link "Students" at bounding box center [195, 320] width 318 height 18
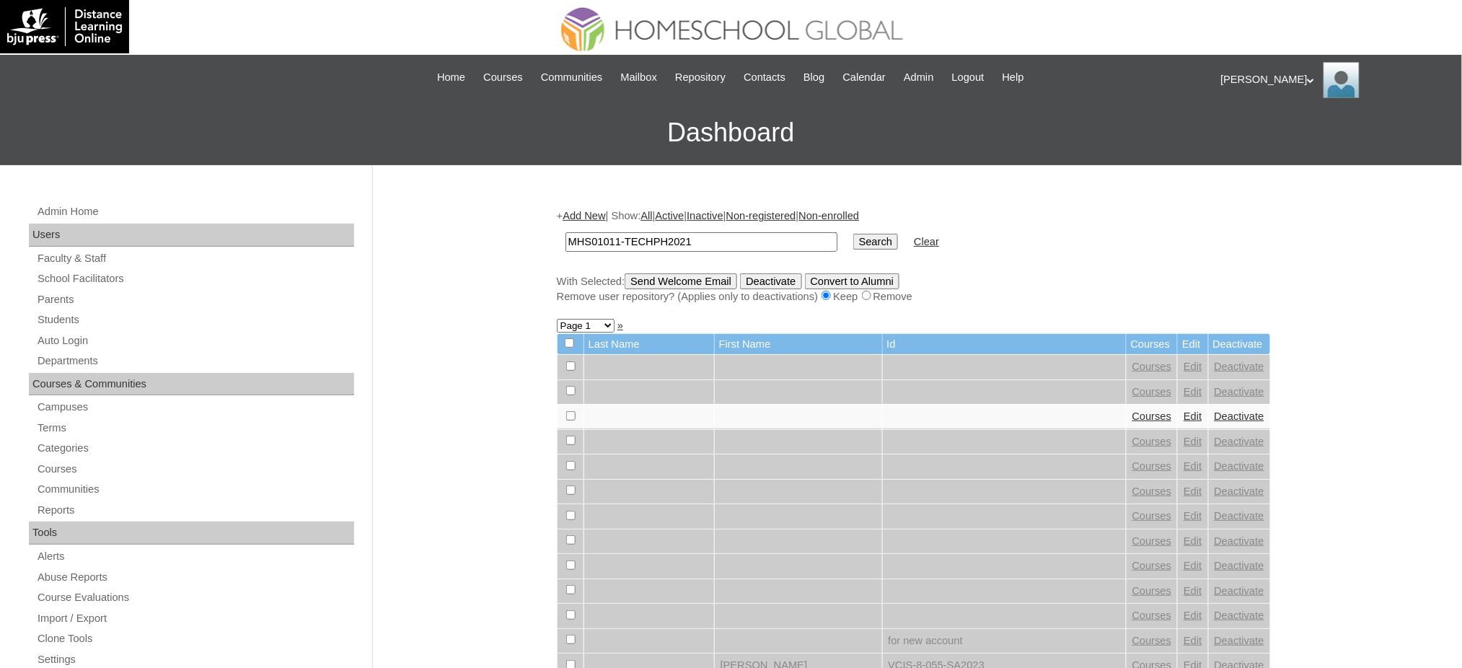
type input "MHS01011-TECHPH2021"
click at [853, 242] on input "Search" at bounding box center [875, 242] width 45 height 16
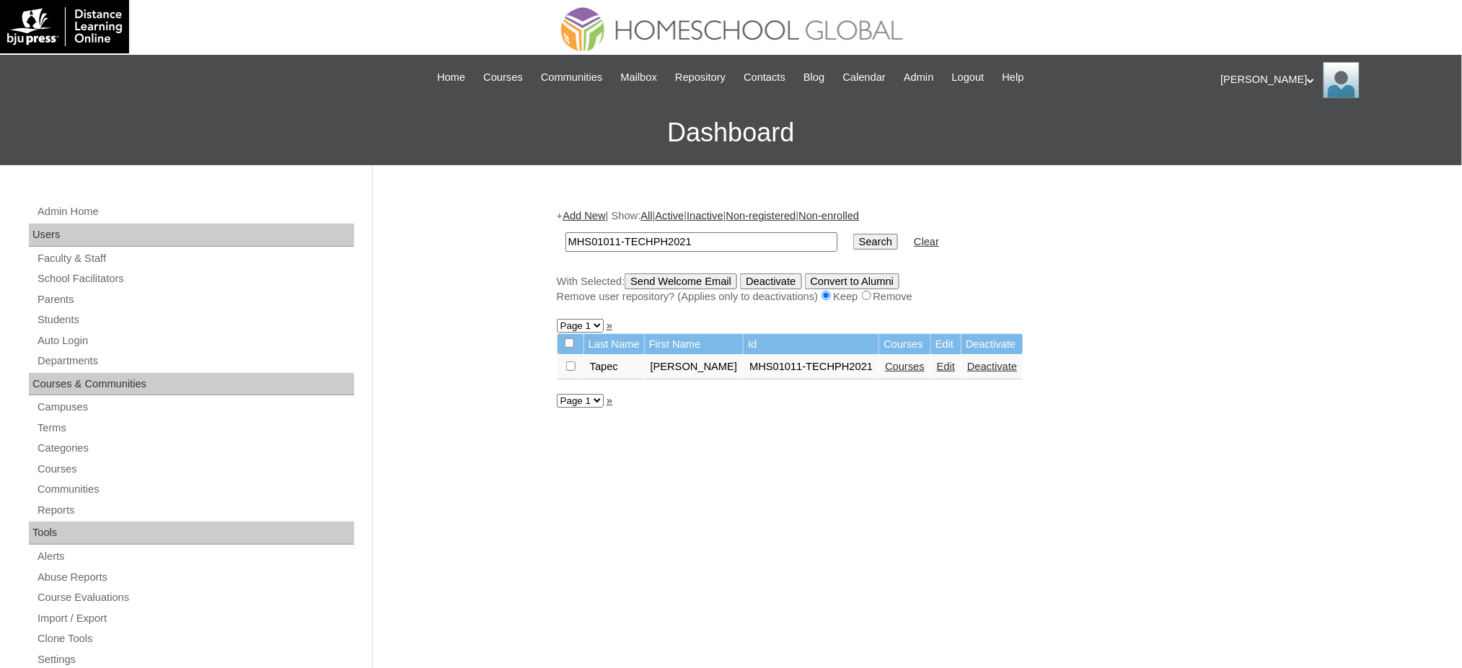
click at [937, 361] on link "Edit" at bounding box center [946, 367] width 18 height 12
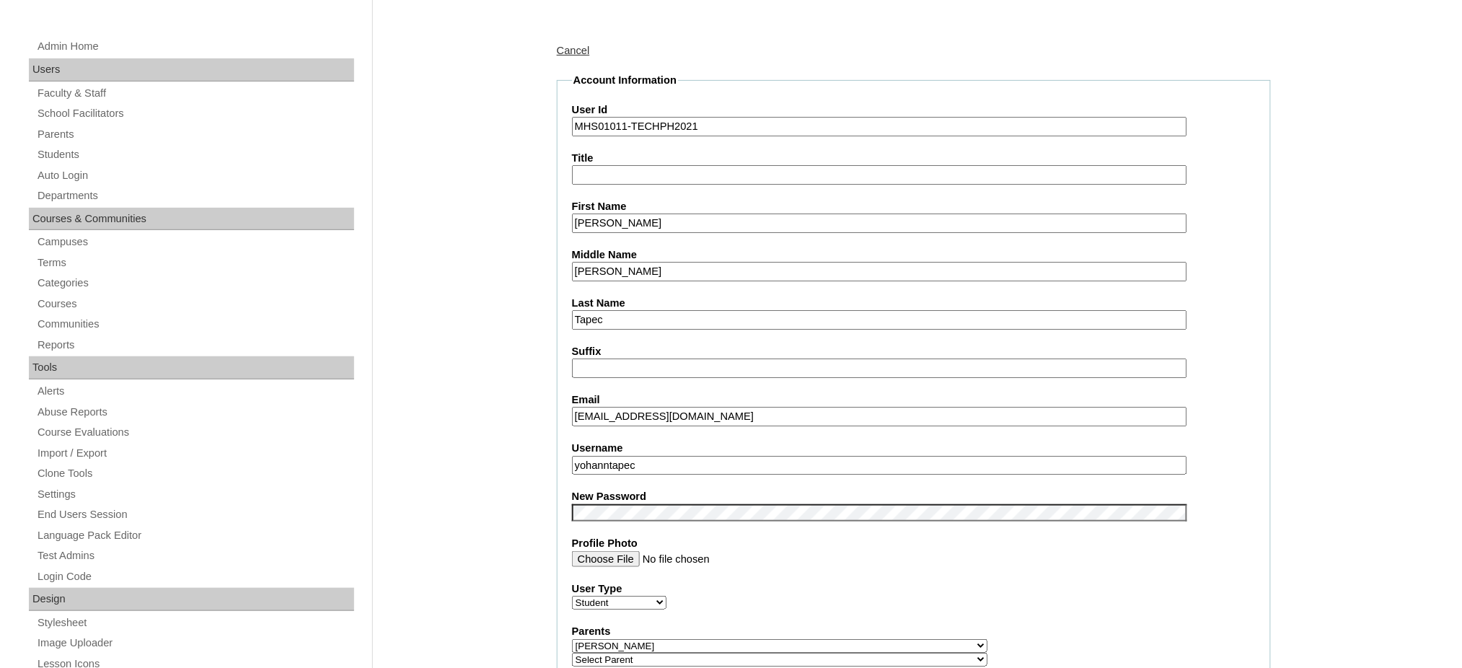
scroll to position [192, 0]
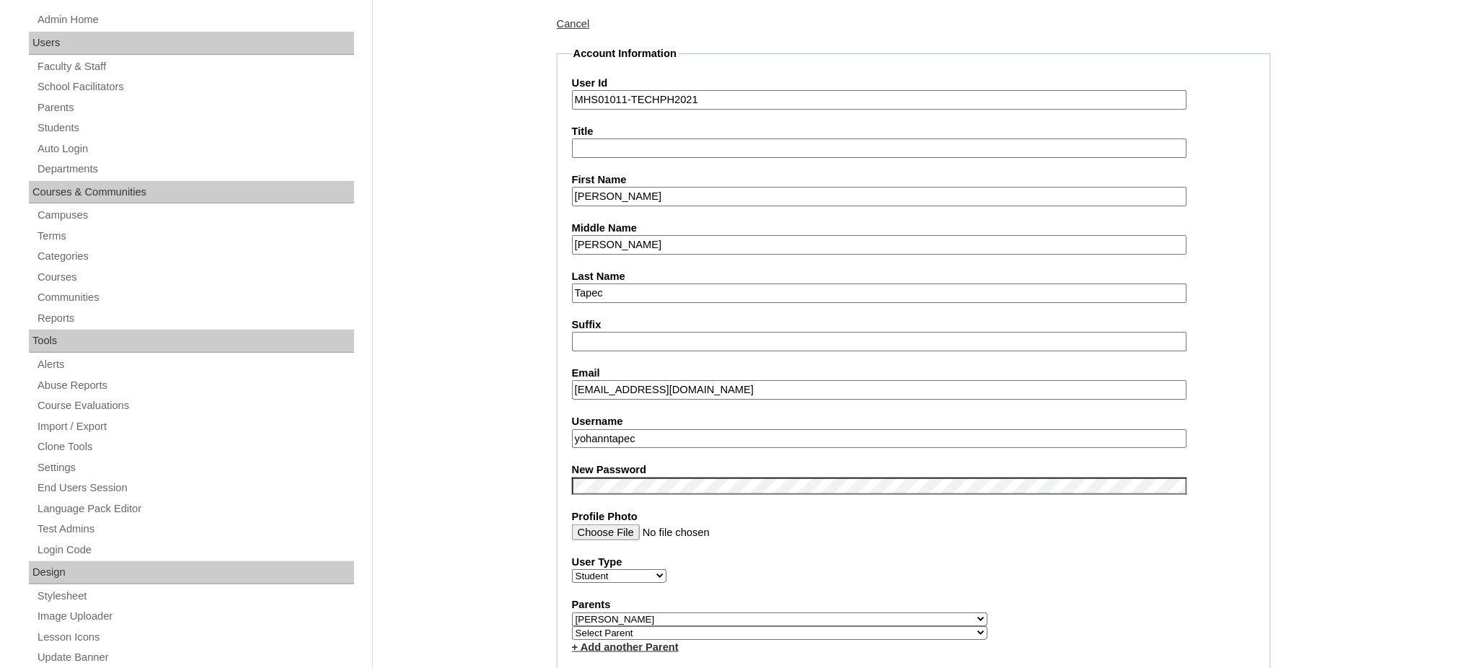
click at [670, 429] on input "yohanntapec" at bounding box center [879, 438] width 615 height 19
click at [623, 194] on input "Yohann" at bounding box center [879, 196] width 615 height 19
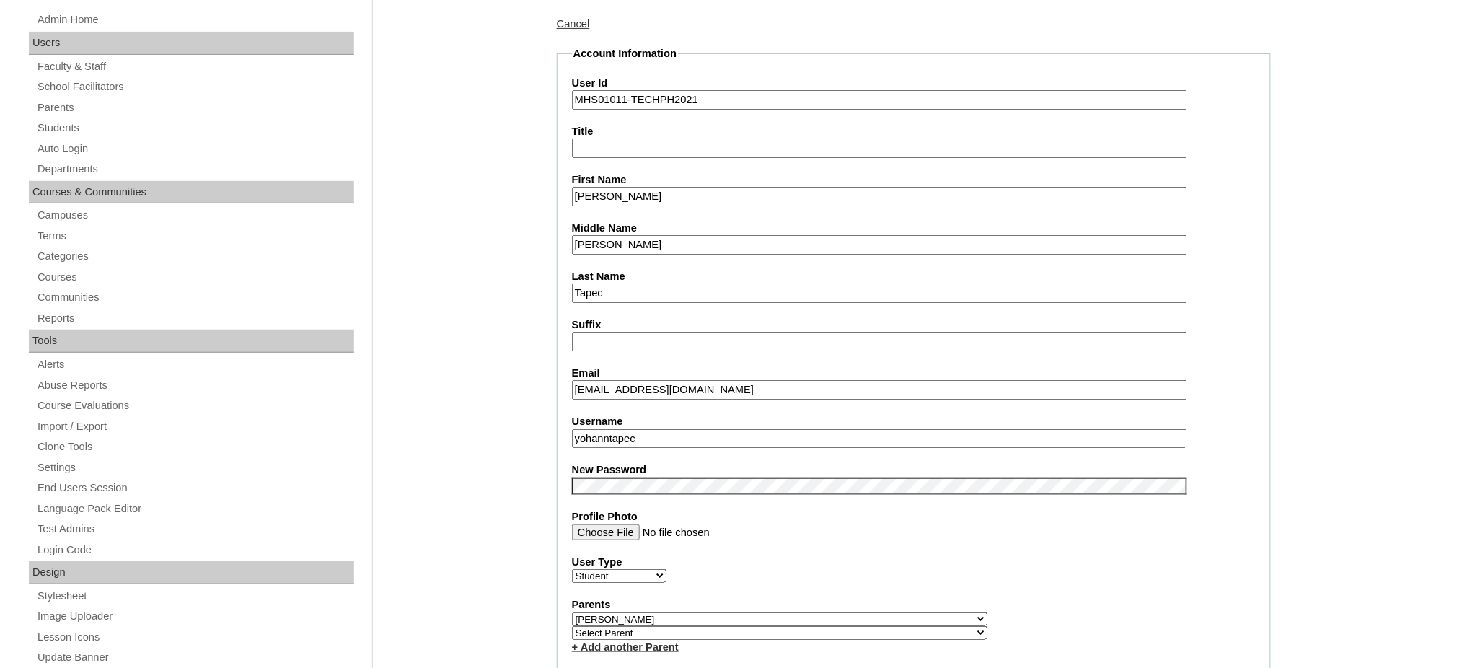
click at [623, 194] on input "Yohann" at bounding box center [879, 196] width 615 height 19
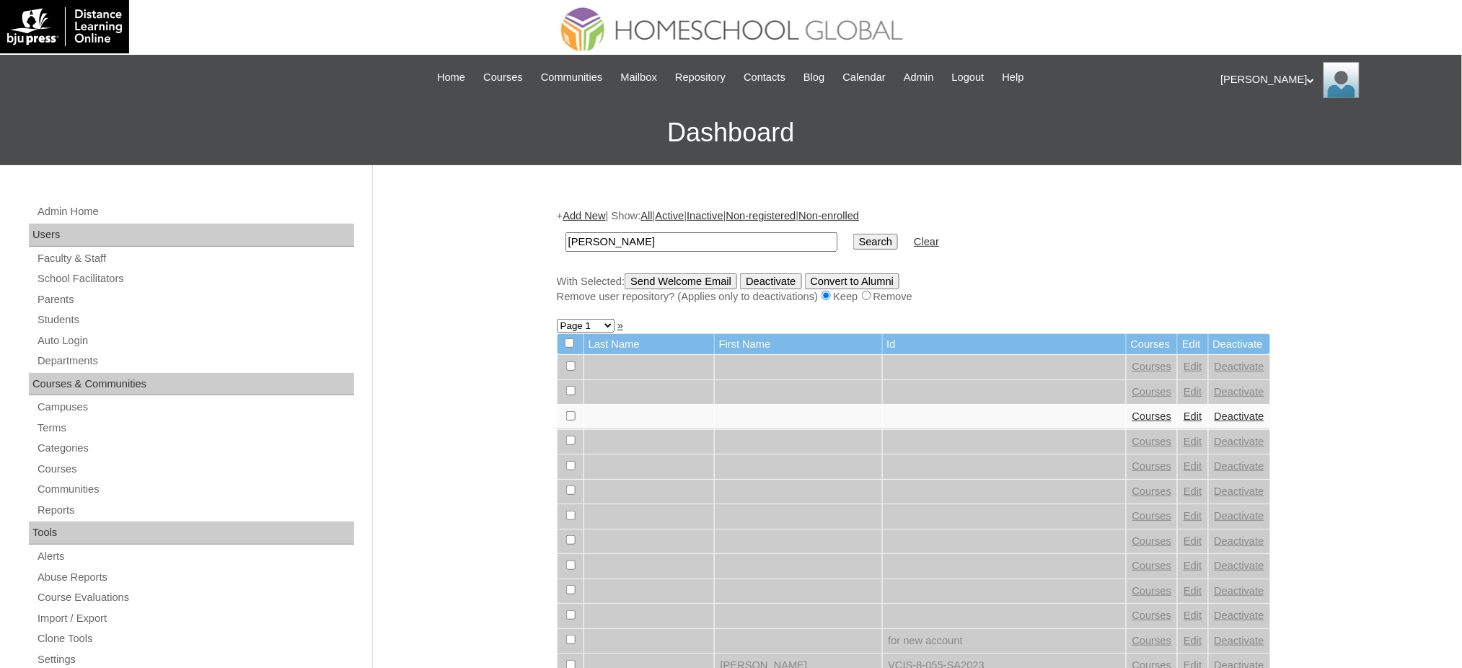
type input "[PERSON_NAME]"
click at [853, 235] on input "Search" at bounding box center [875, 242] width 45 height 16
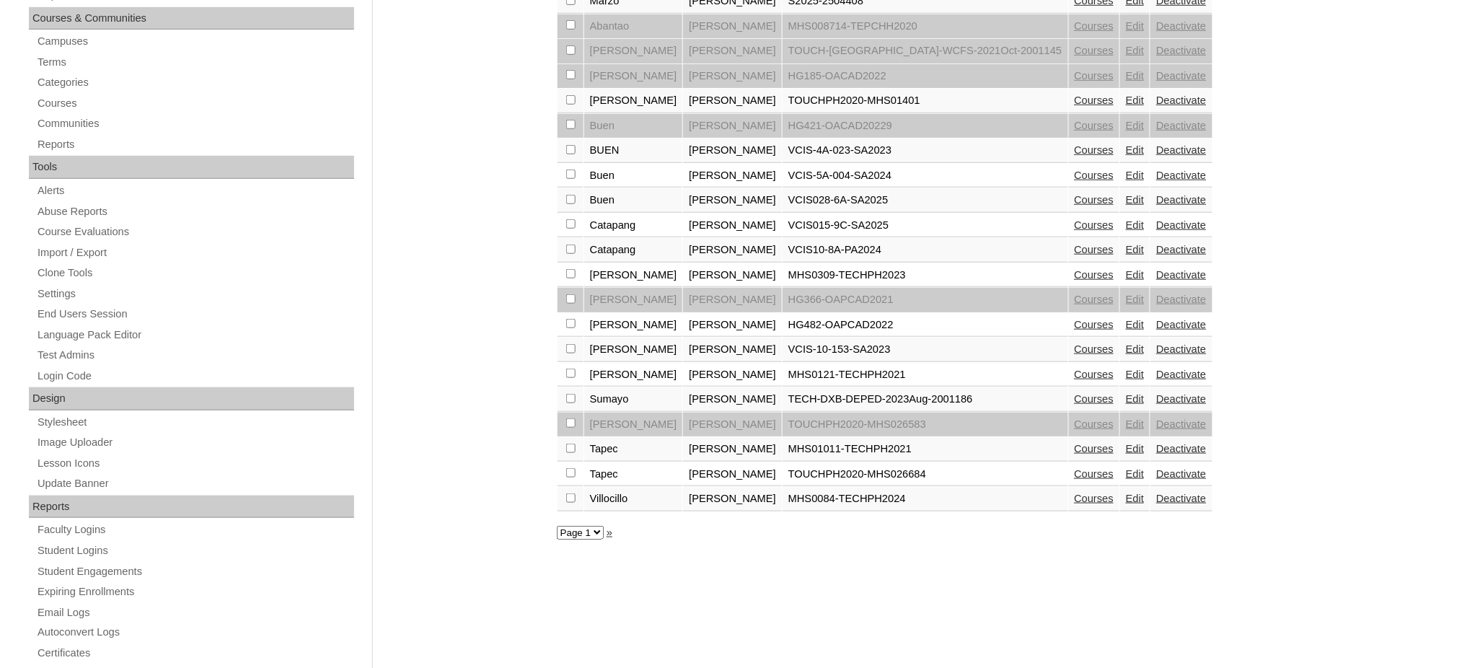
scroll to position [480, 0]
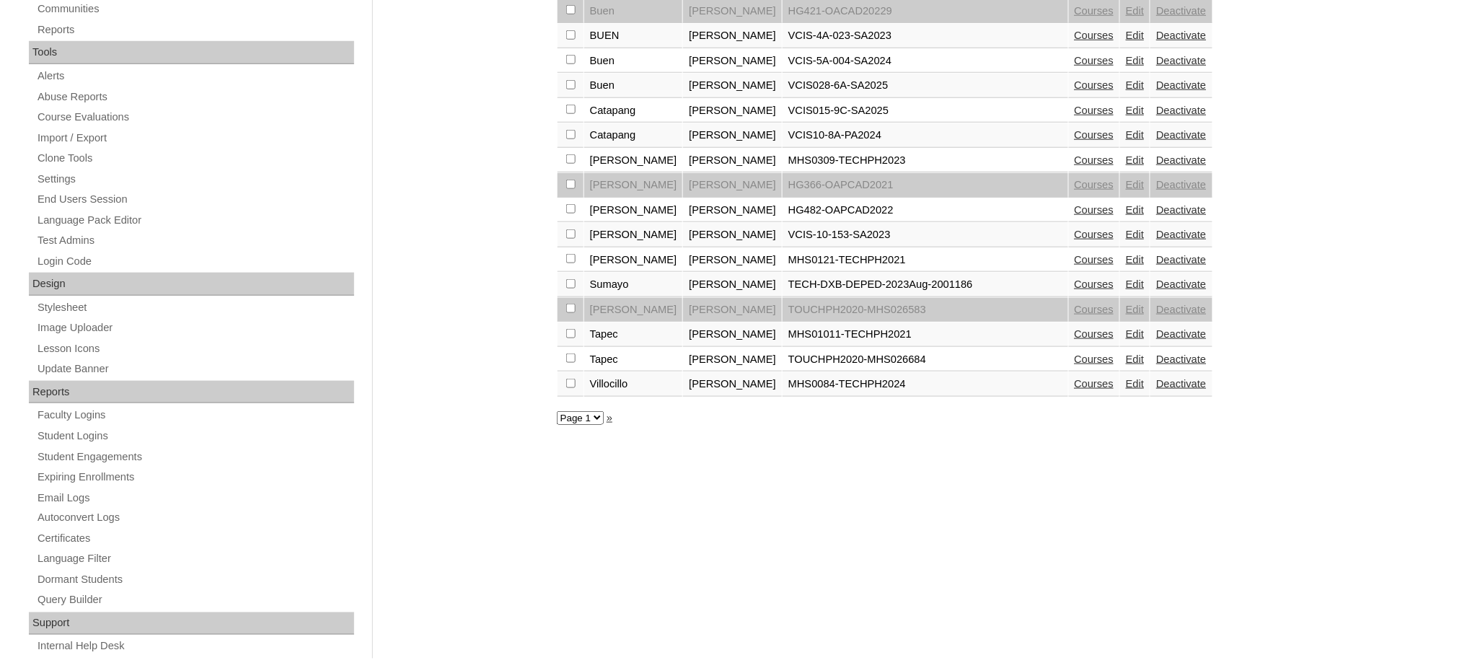
click at [1074, 328] on link "Courses" at bounding box center [1094, 334] width 40 height 12
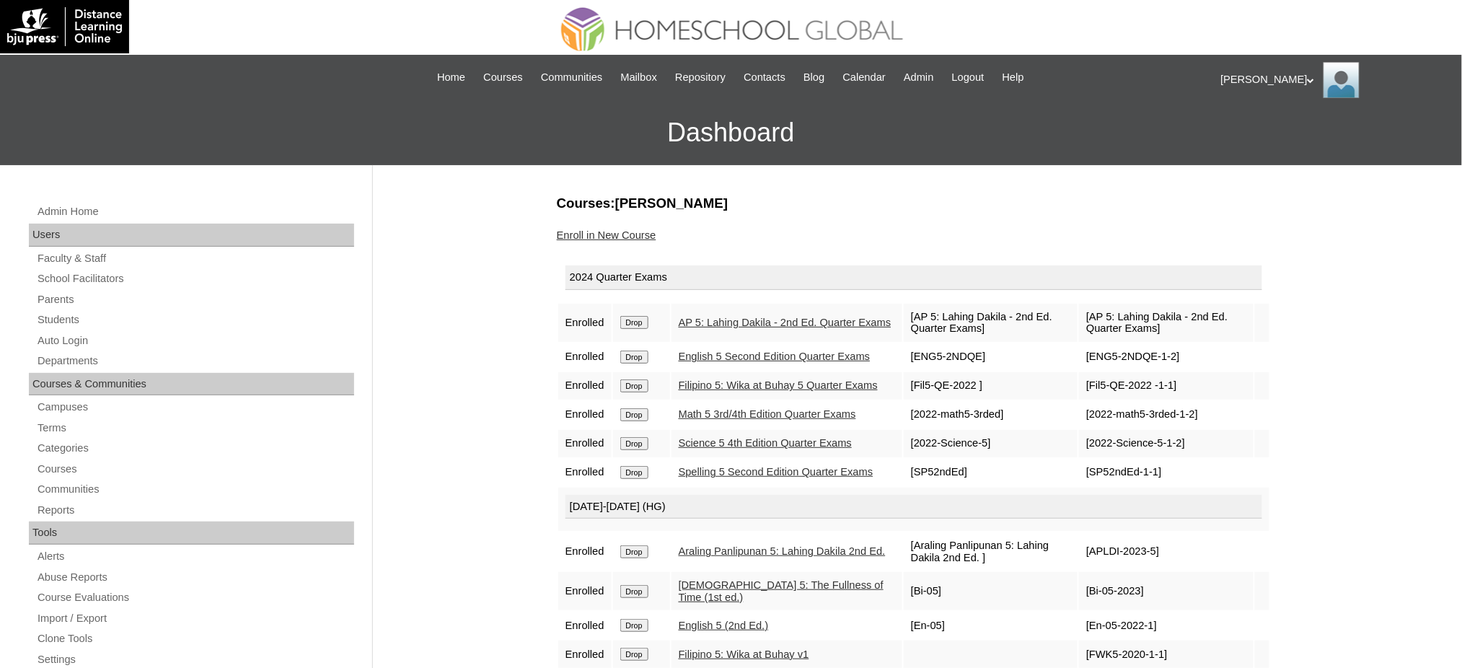
click at [640, 320] on input "Drop" at bounding box center [634, 322] width 28 height 13
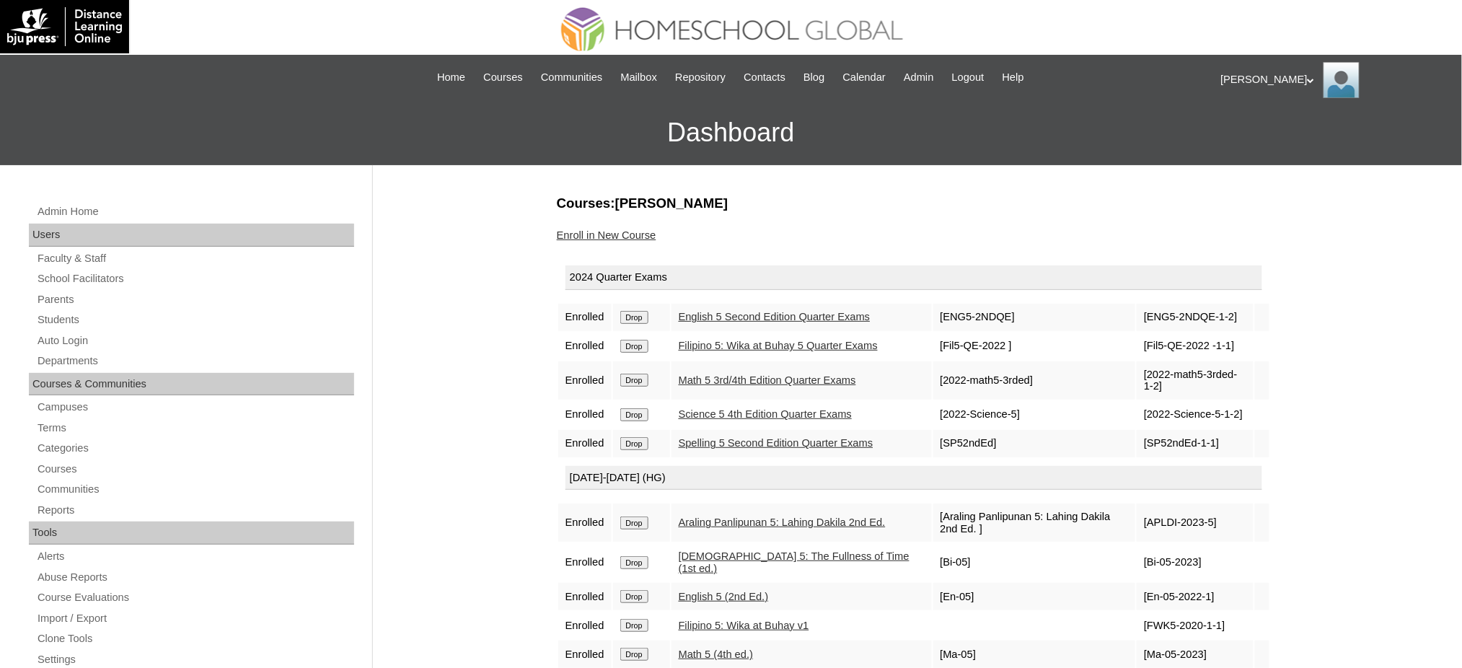
click at [642, 312] on input "Drop" at bounding box center [634, 317] width 28 height 13
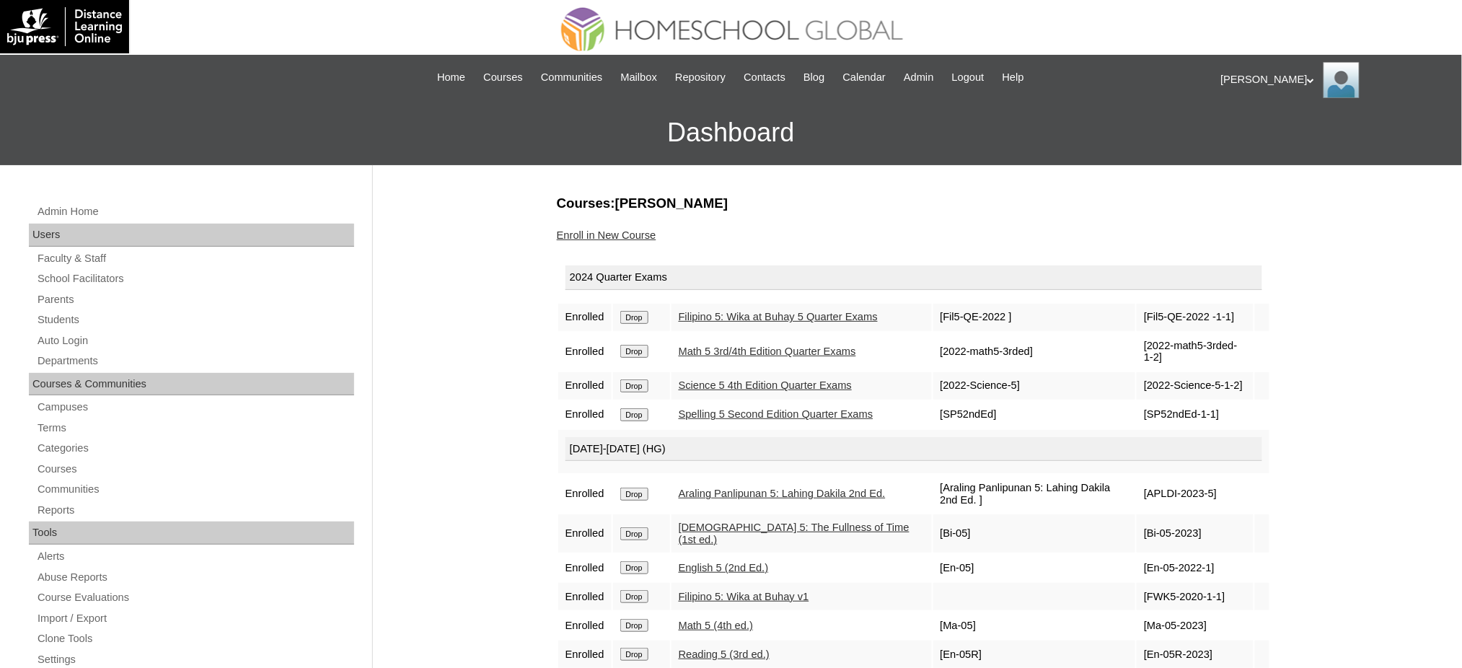
click at [630, 320] on input "Drop" at bounding box center [634, 317] width 28 height 13
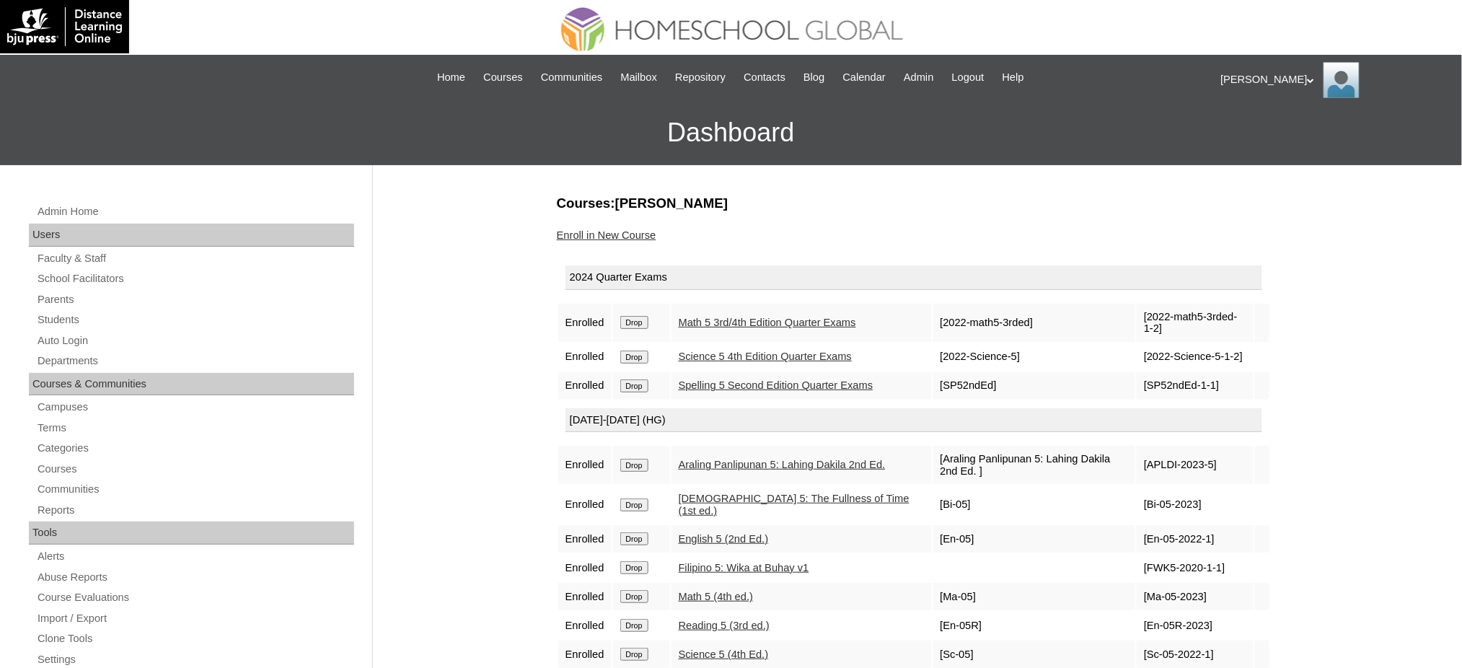
click at [641, 319] on input "Drop" at bounding box center [634, 322] width 28 height 13
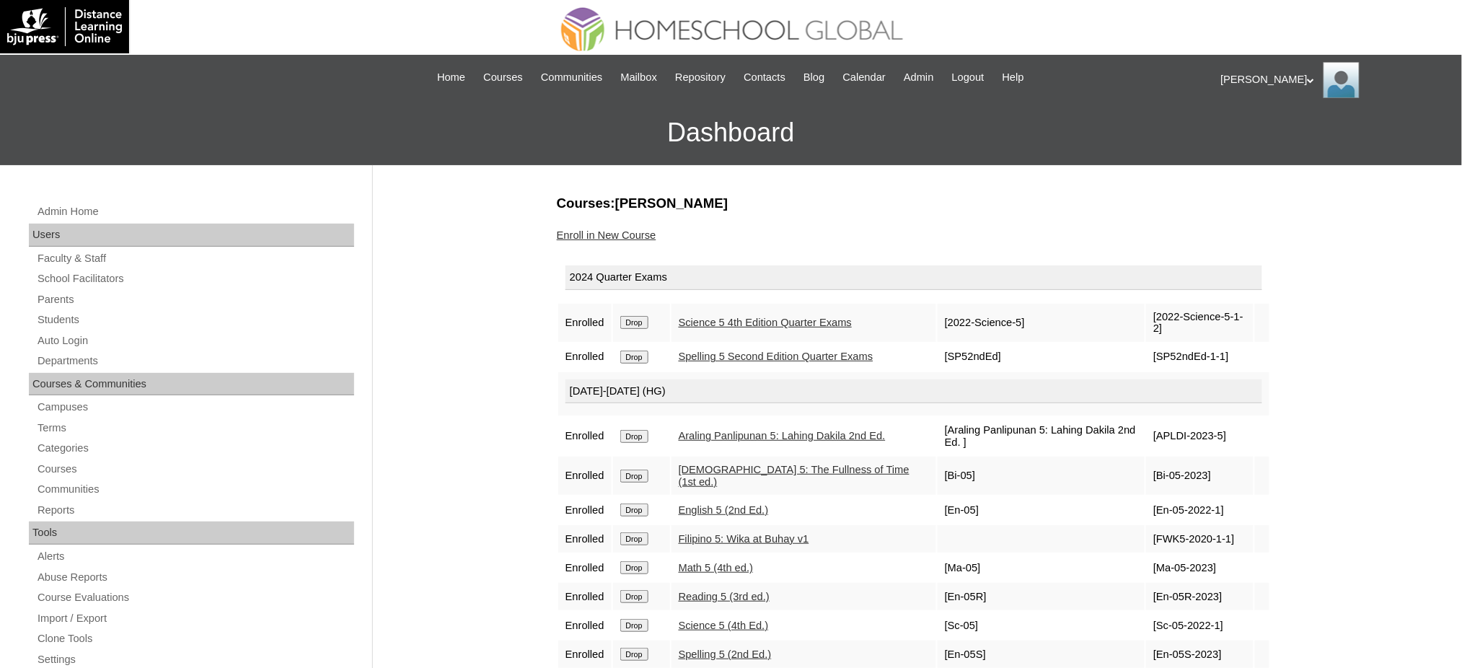
click at [641, 324] on input "Drop" at bounding box center [634, 322] width 28 height 13
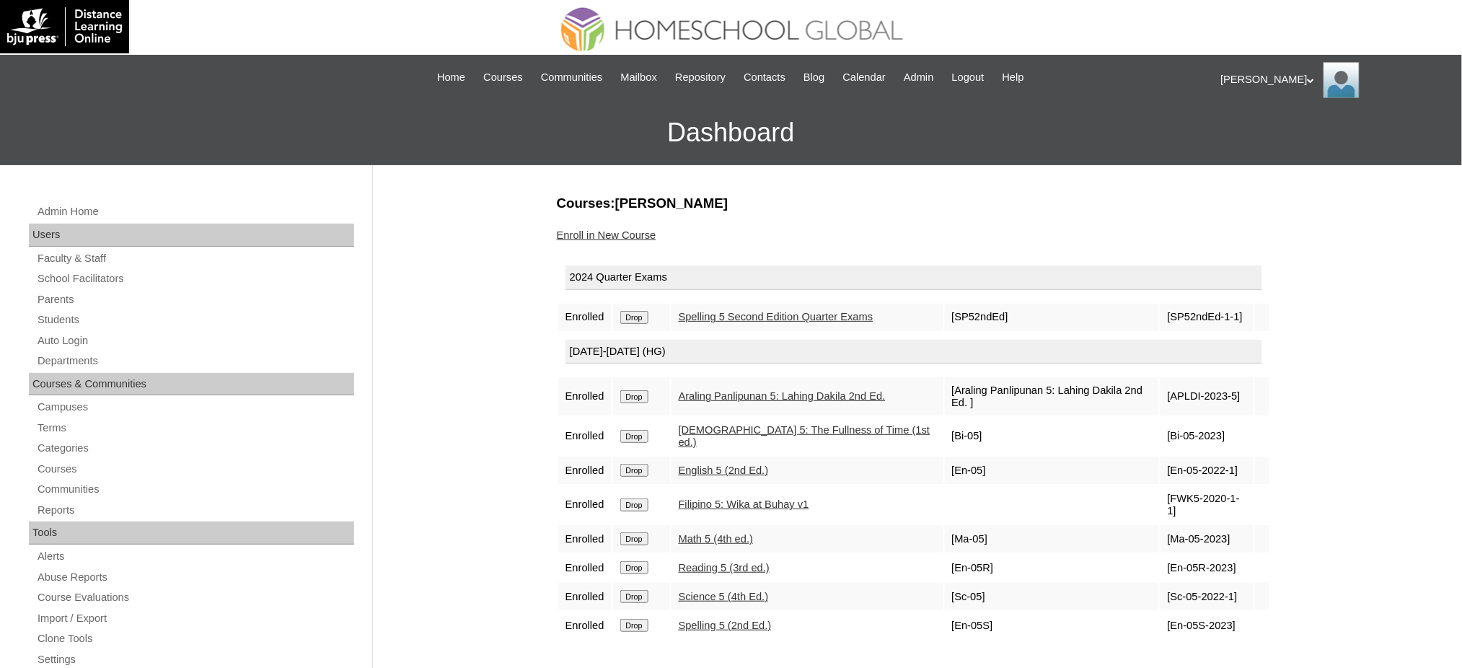
click at [648, 316] on input "Drop" at bounding box center [634, 317] width 28 height 13
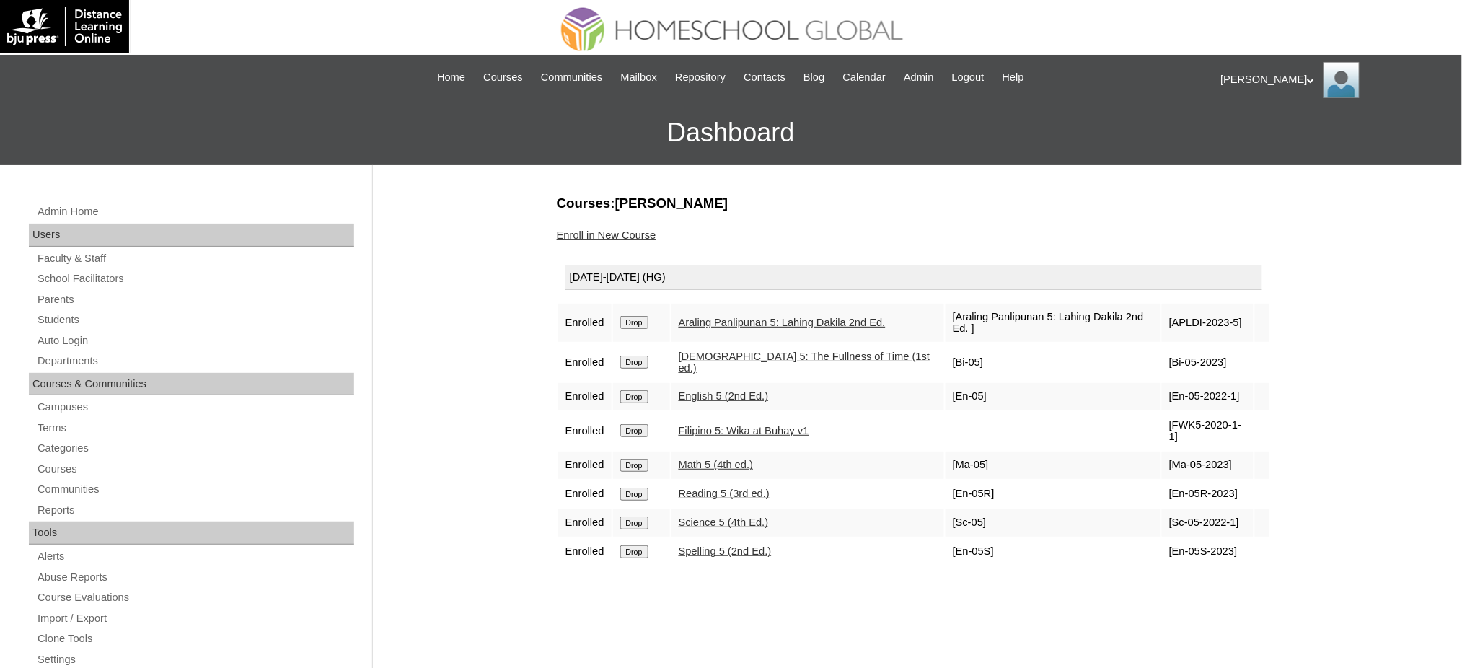
click at [629, 316] on input "Drop" at bounding box center [634, 322] width 28 height 13
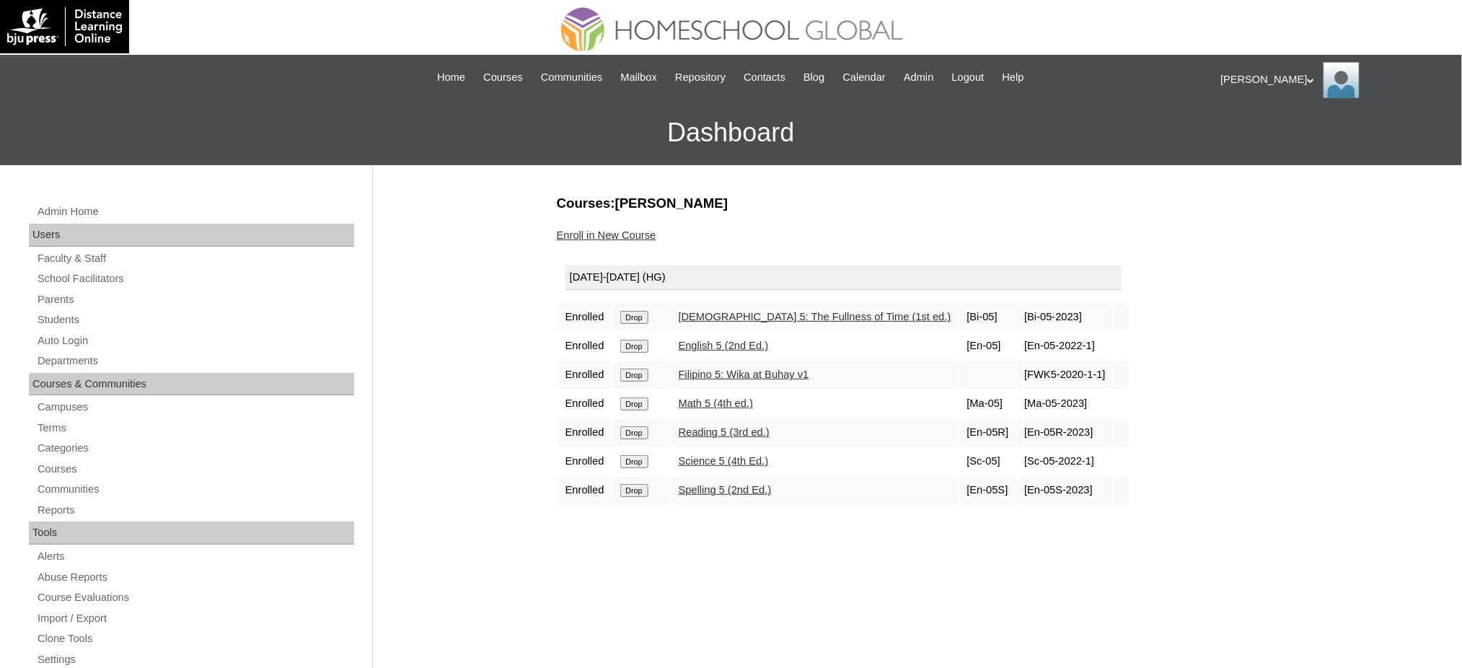
click at [632, 313] on input "Drop" at bounding box center [634, 317] width 28 height 13
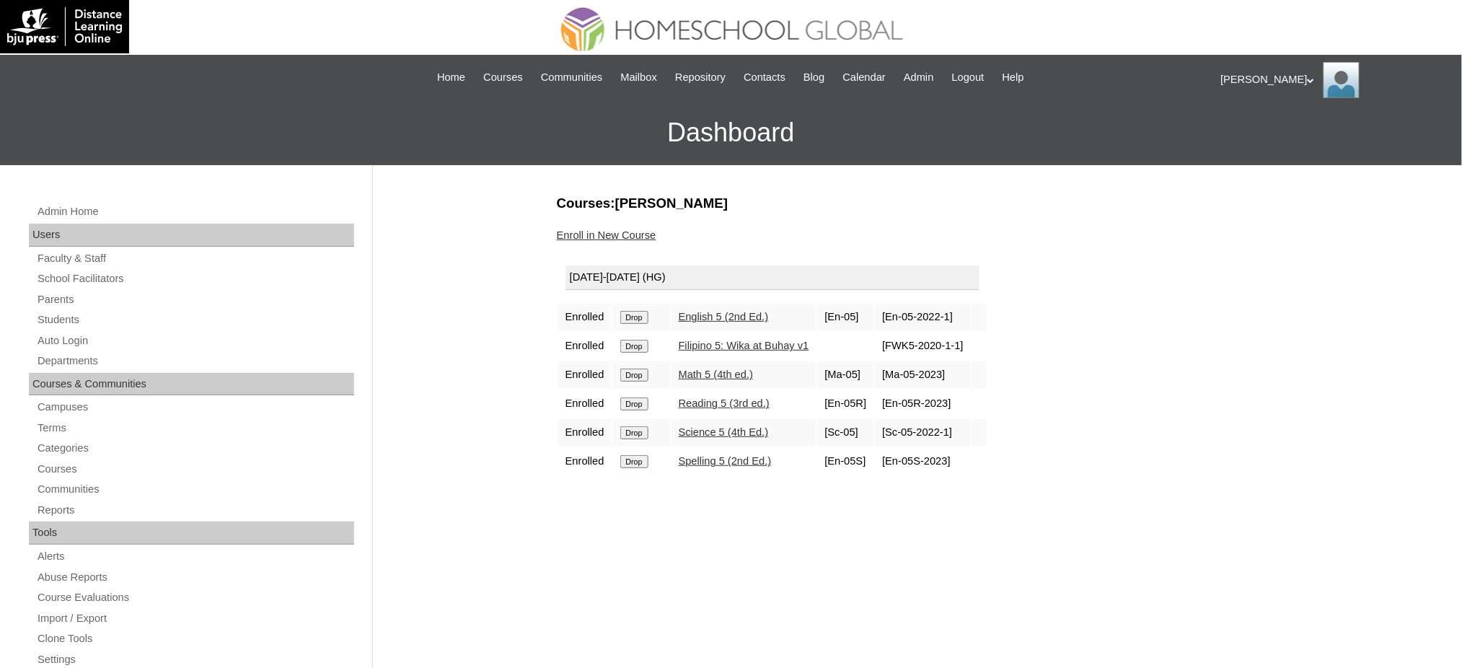
click at [641, 311] on input "Drop" at bounding box center [634, 317] width 28 height 13
click at [640, 319] on input "Drop" at bounding box center [634, 317] width 28 height 13
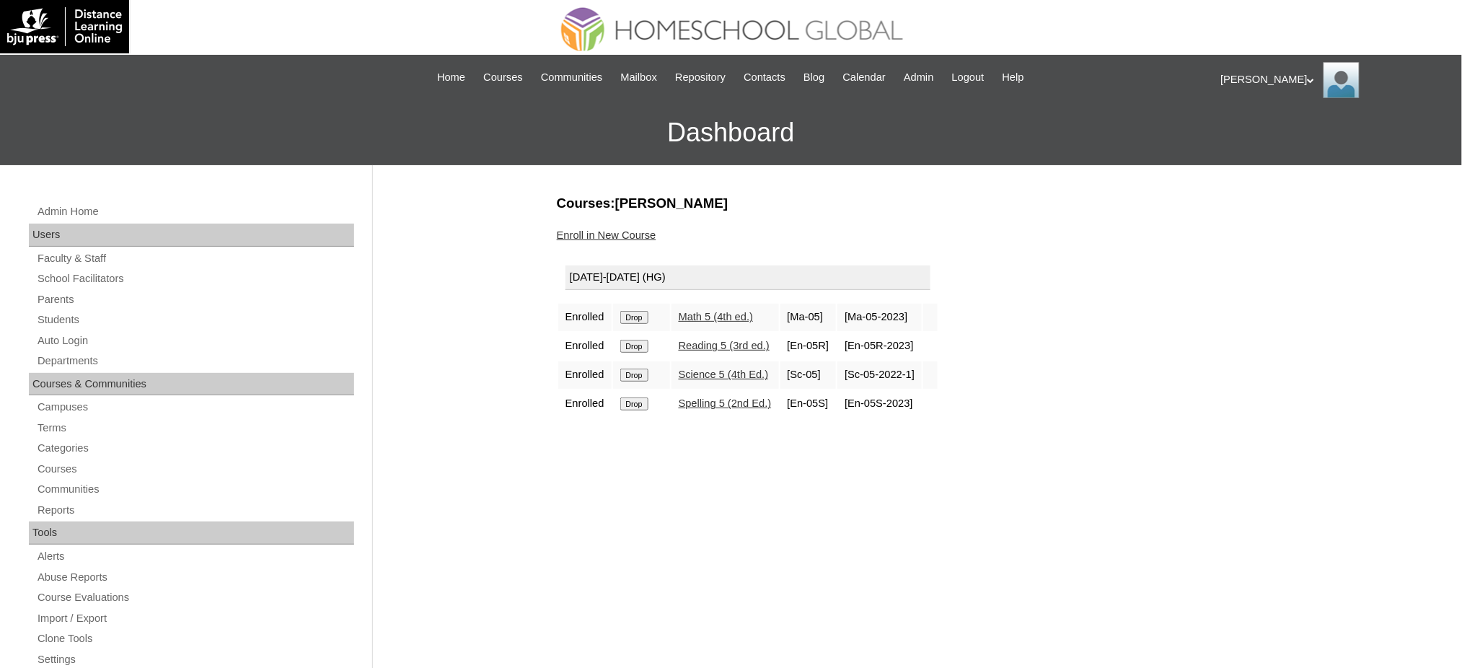
click at [643, 313] on input "Drop" at bounding box center [634, 317] width 28 height 13
click at [639, 317] on input "Drop" at bounding box center [634, 317] width 28 height 13
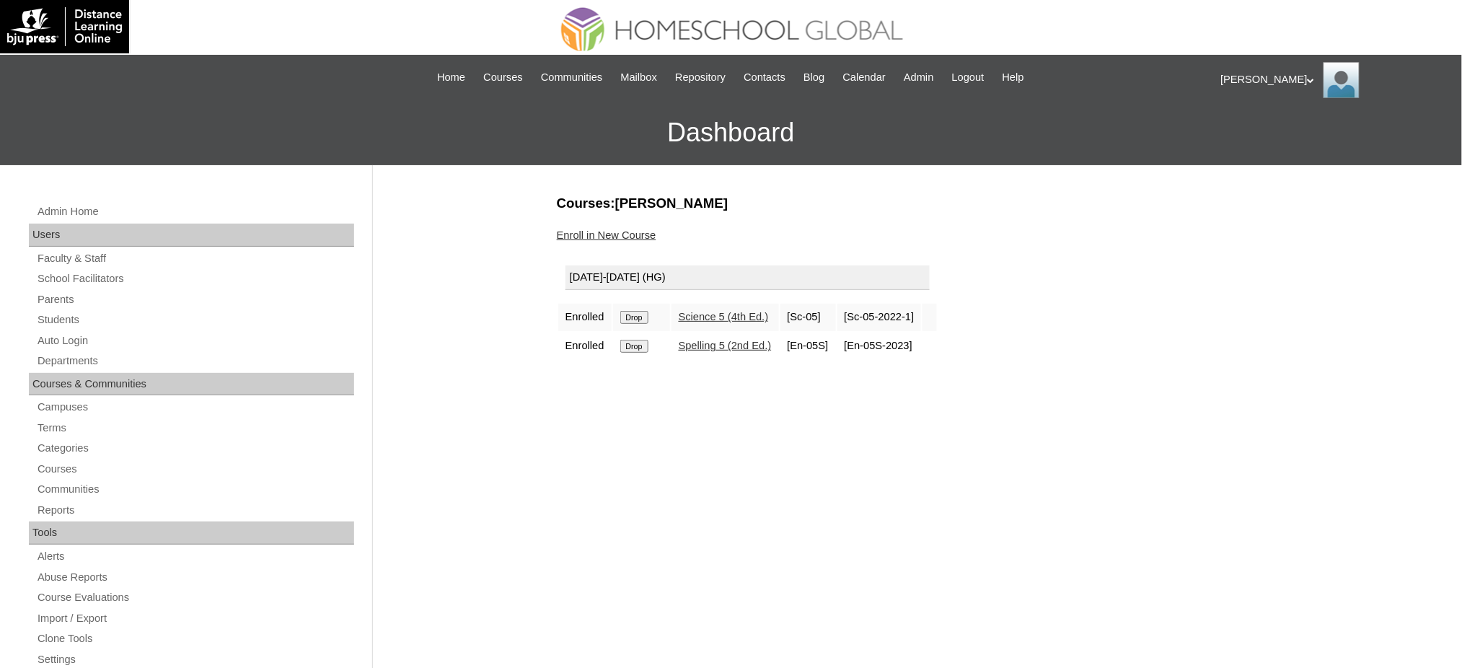
drag, startPoint x: 0, startPoint y: 0, endPoint x: 639, endPoint y: 313, distance: 711.4
click at [639, 313] on input "Drop" at bounding box center [634, 317] width 28 height 13
click at [638, 317] on input "Drop" at bounding box center [634, 317] width 28 height 13
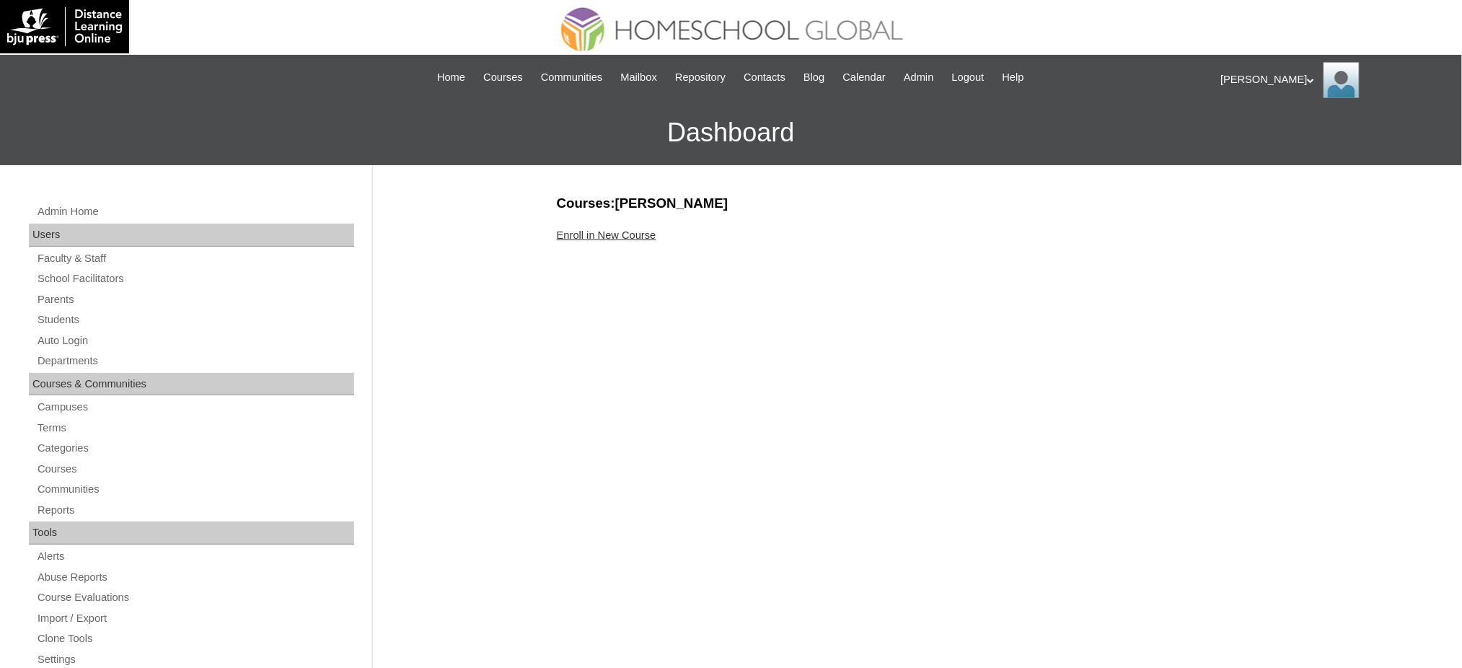
click at [630, 237] on link "Enroll in New Course" at bounding box center [607, 235] width 100 height 12
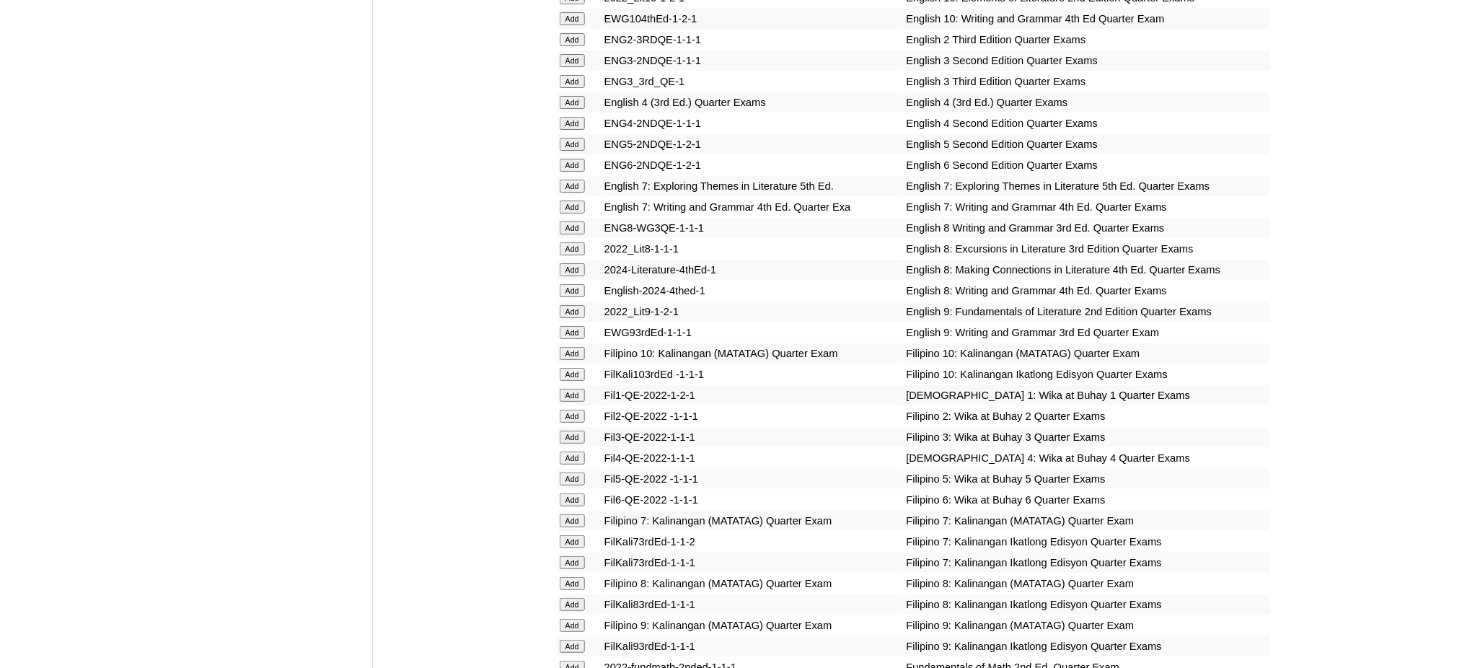
scroll to position [1923, 0]
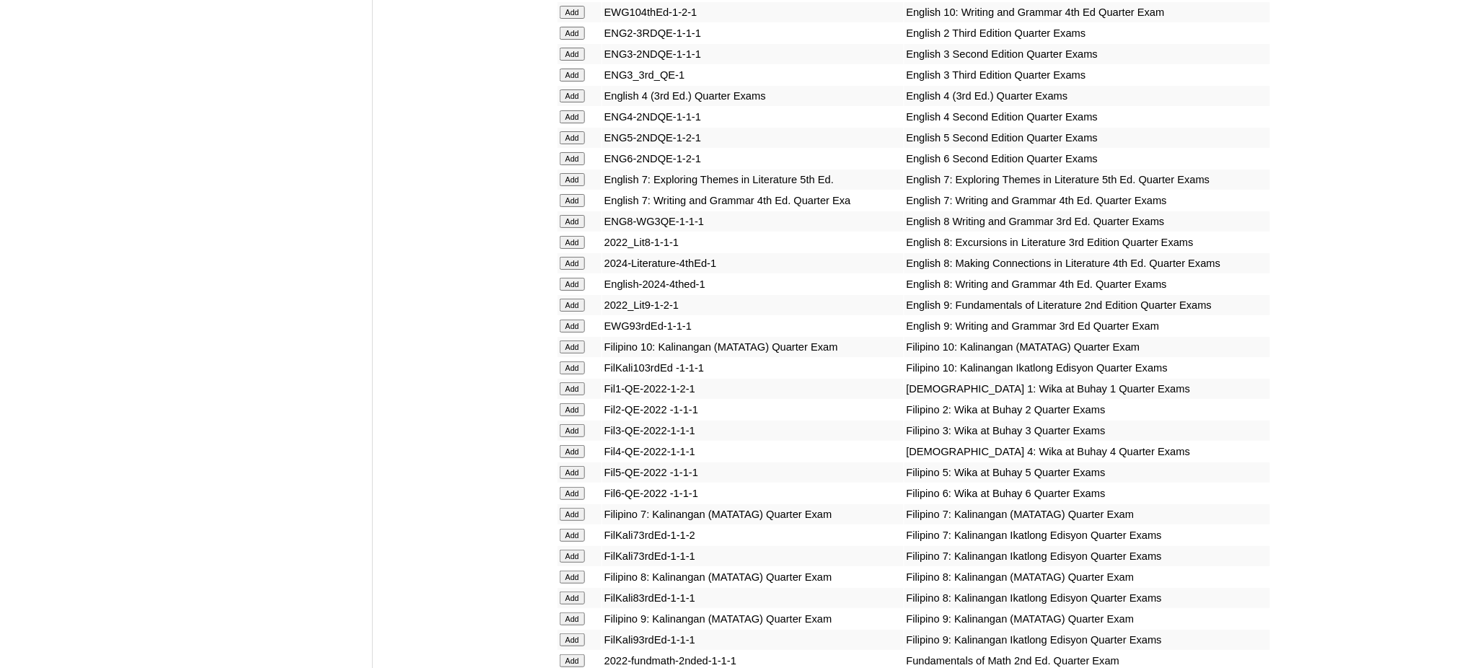
click at [573, 152] on input "Add" at bounding box center [572, 158] width 25 height 13
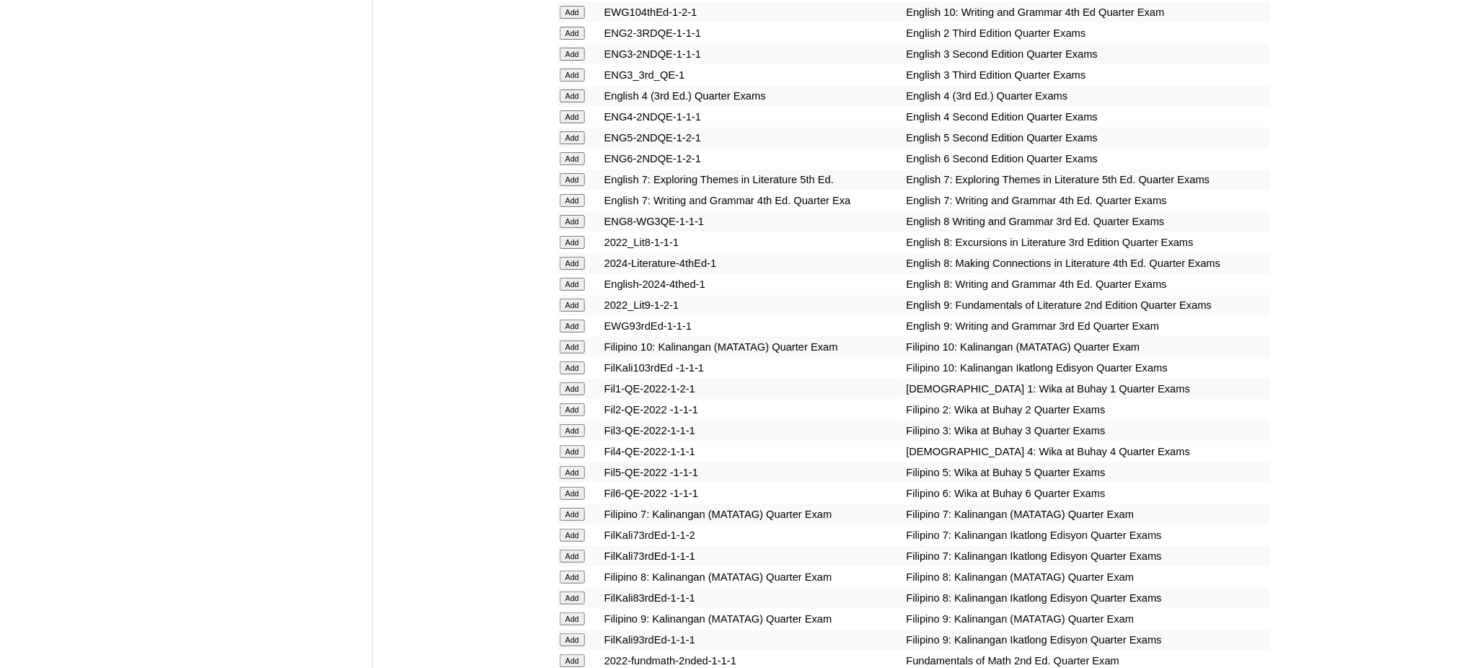
click at [573, 152] on input "Add" at bounding box center [572, 158] width 25 height 13
click at [580, 487] on input "Add" at bounding box center [572, 493] width 25 height 13
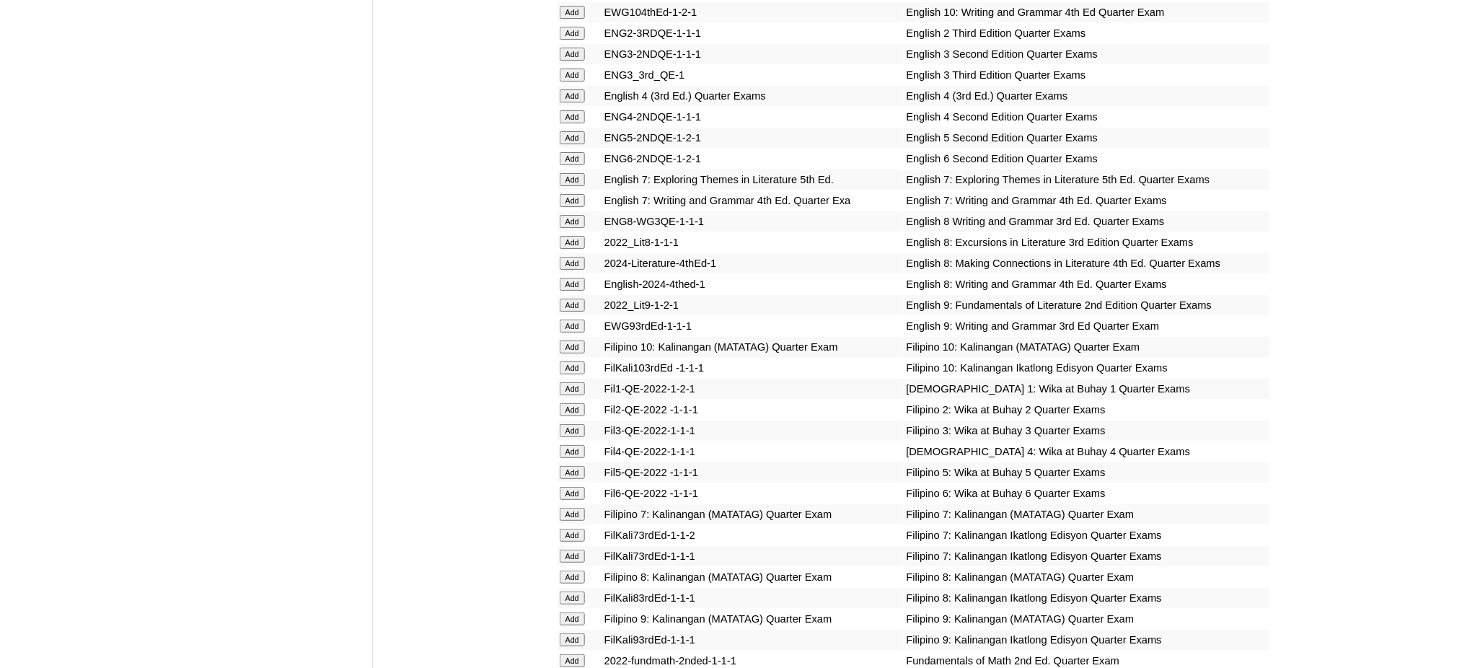
click at [580, 487] on input "Add" at bounding box center [572, 493] width 25 height 13
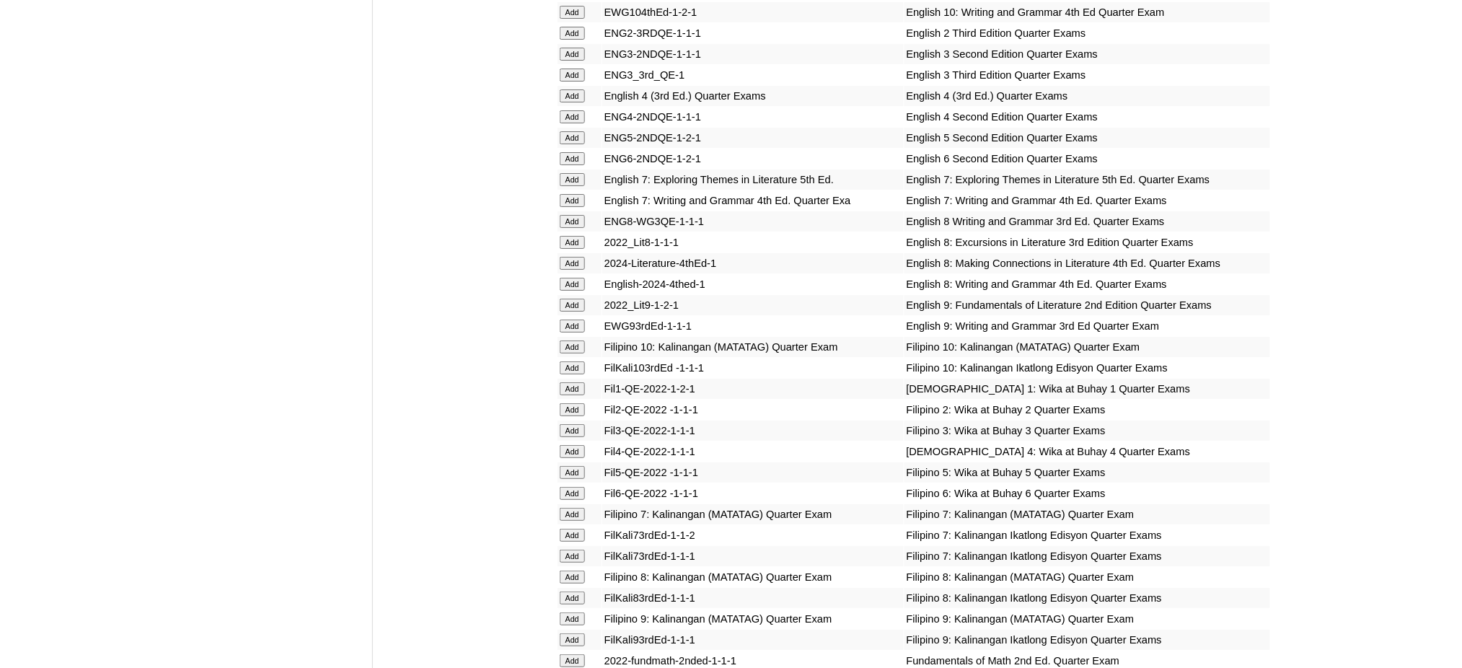
click at [580, 487] on input "Add" at bounding box center [572, 493] width 25 height 13
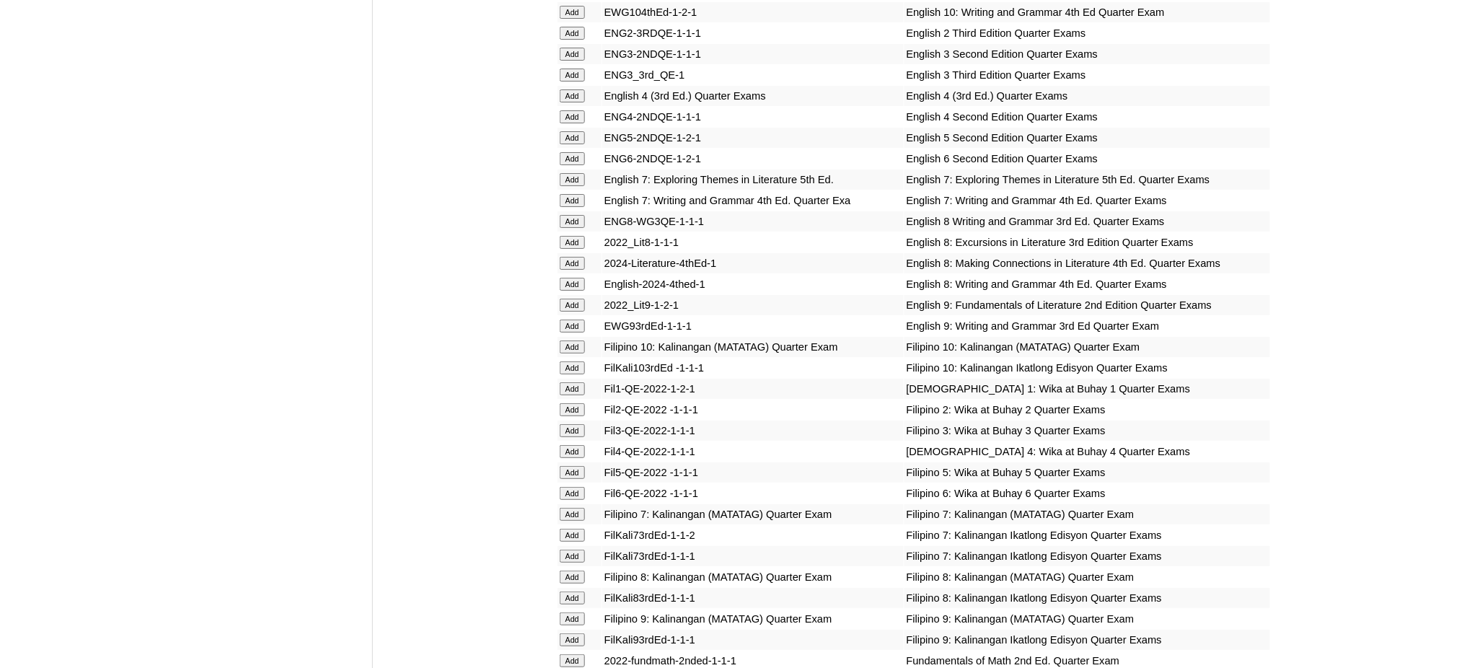
click at [580, 487] on input "Add" at bounding box center [572, 493] width 25 height 13
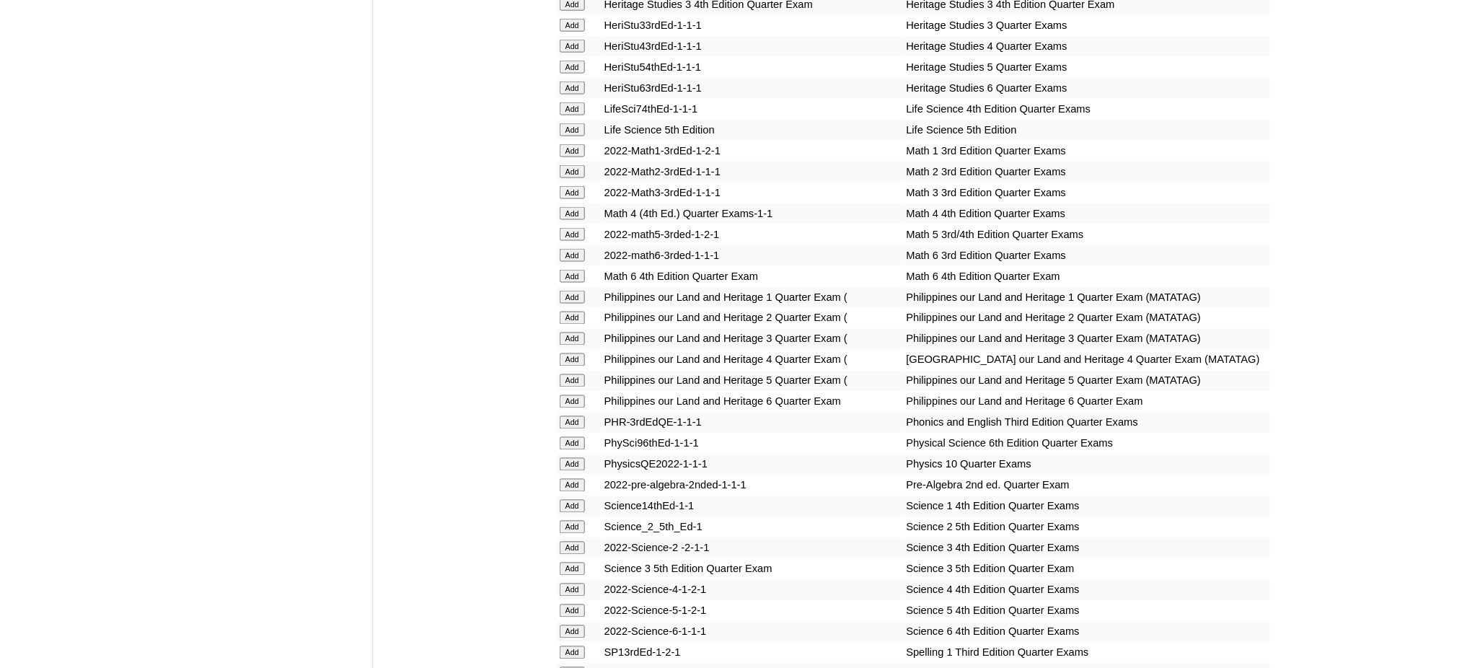
scroll to position [2692, 0]
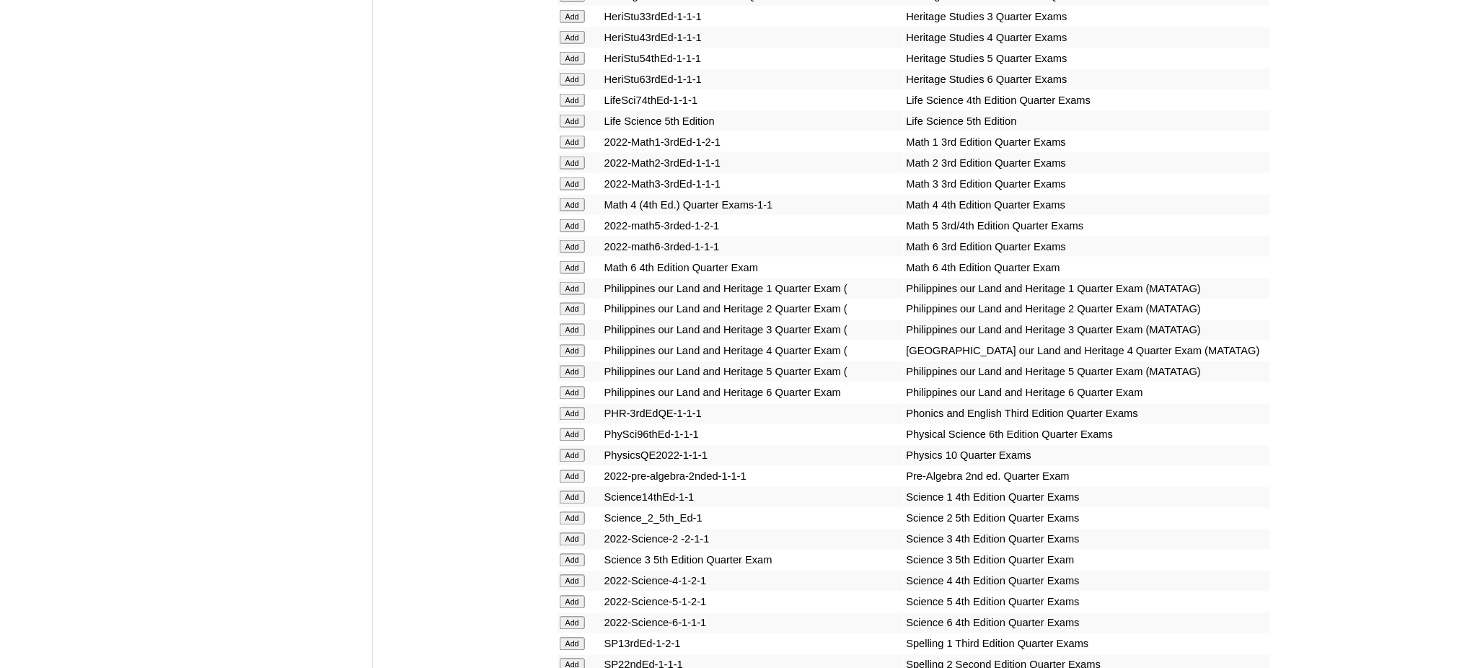
click at [581, 261] on input "Add" at bounding box center [572, 267] width 25 height 13
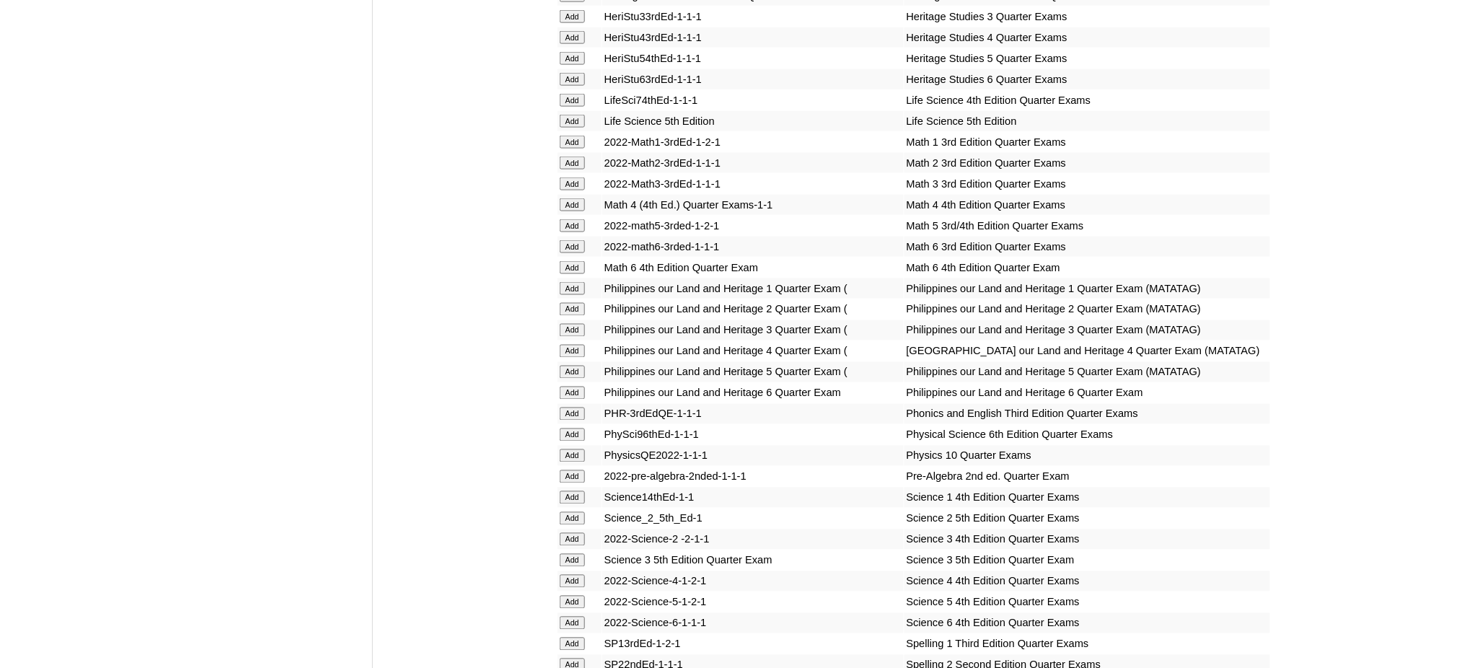
click at [581, 261] on input "Add" at bounding box center [572, 267] width 25 height 13
click at [564, 387] on input "Add" at bounding box center [572, 393] width 25 height 13
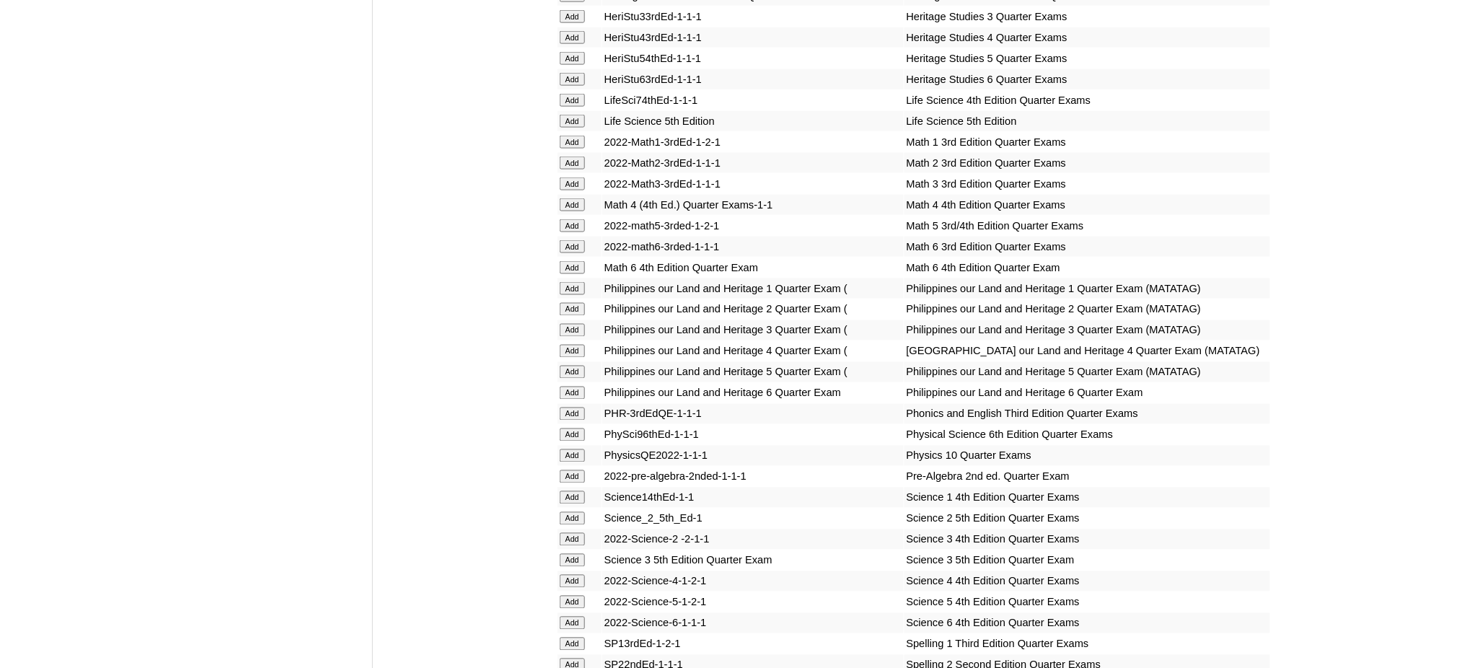
click at [564, 387] on input "Add" at bounding box center [572, 393] width 25 height 13
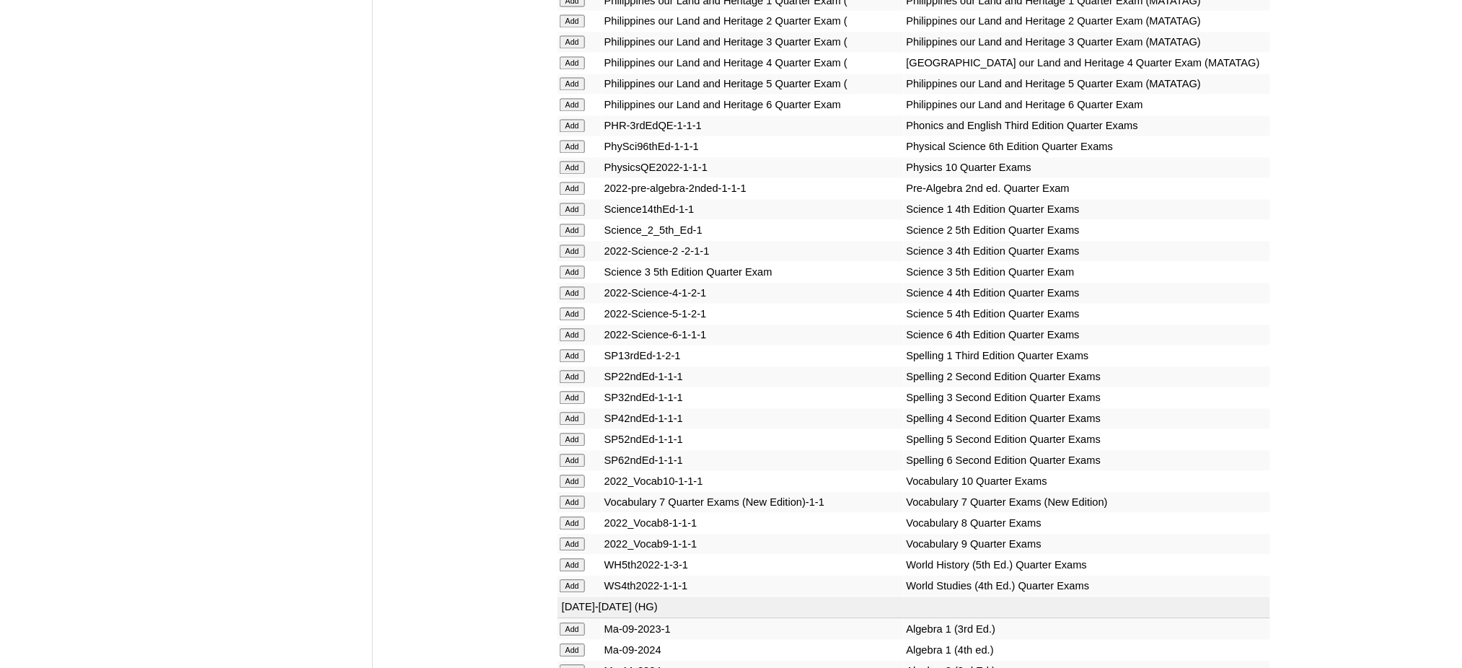
scroll to position [2980, 0]
click at [574, 328] on input "Add" at bounding box center [572, 334] width 25 height 13
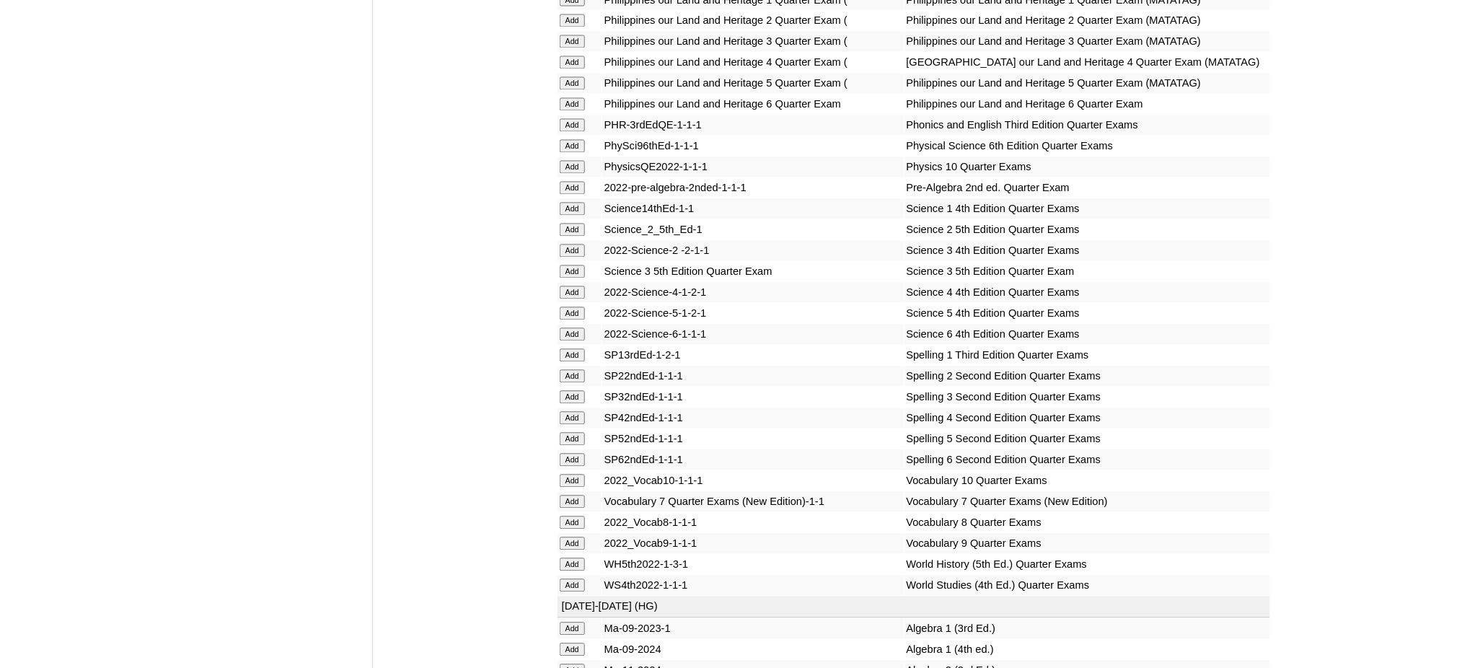
click at [574, 328] on input "Add" at bounding box center [572, 334] width 25 height 13
click at [570, 454] on input "Add" at bounding box center [572, 460] width 25 height 13
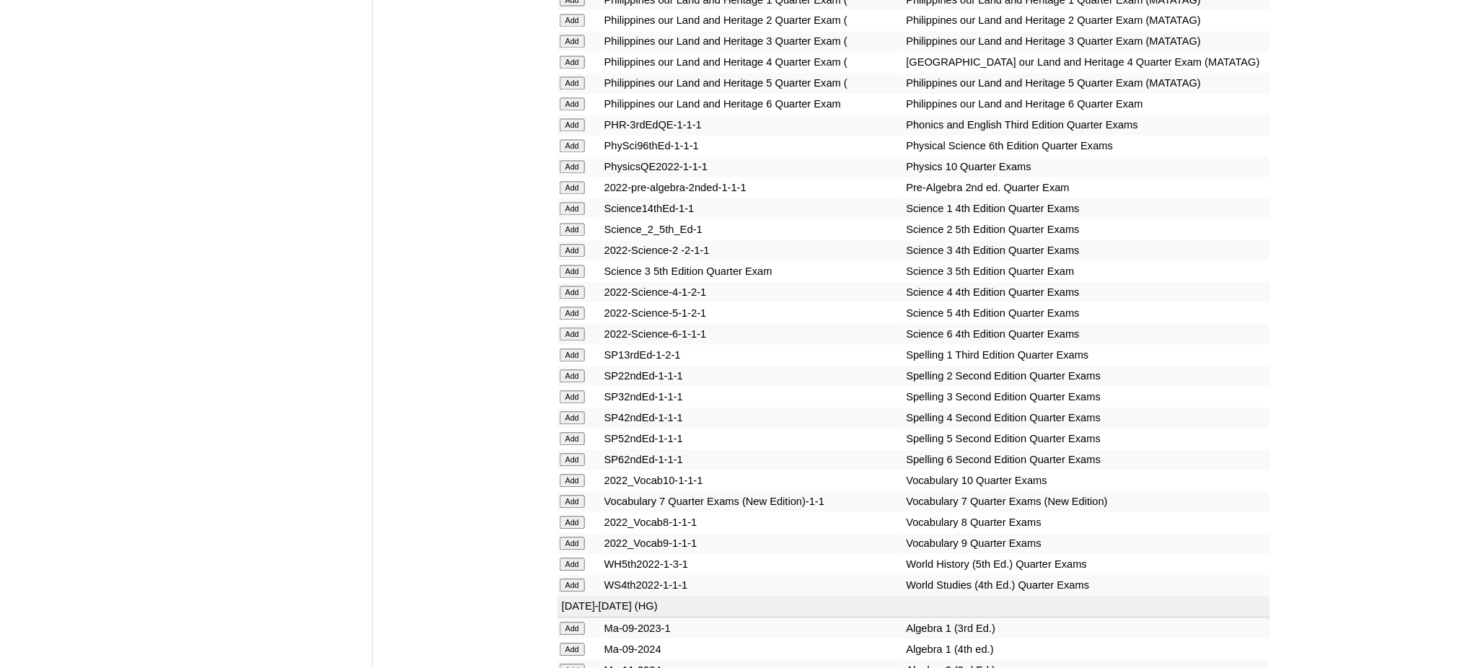
click at [570, 454] on input "Add" at bounding box center [572, 460] width 25 height 13
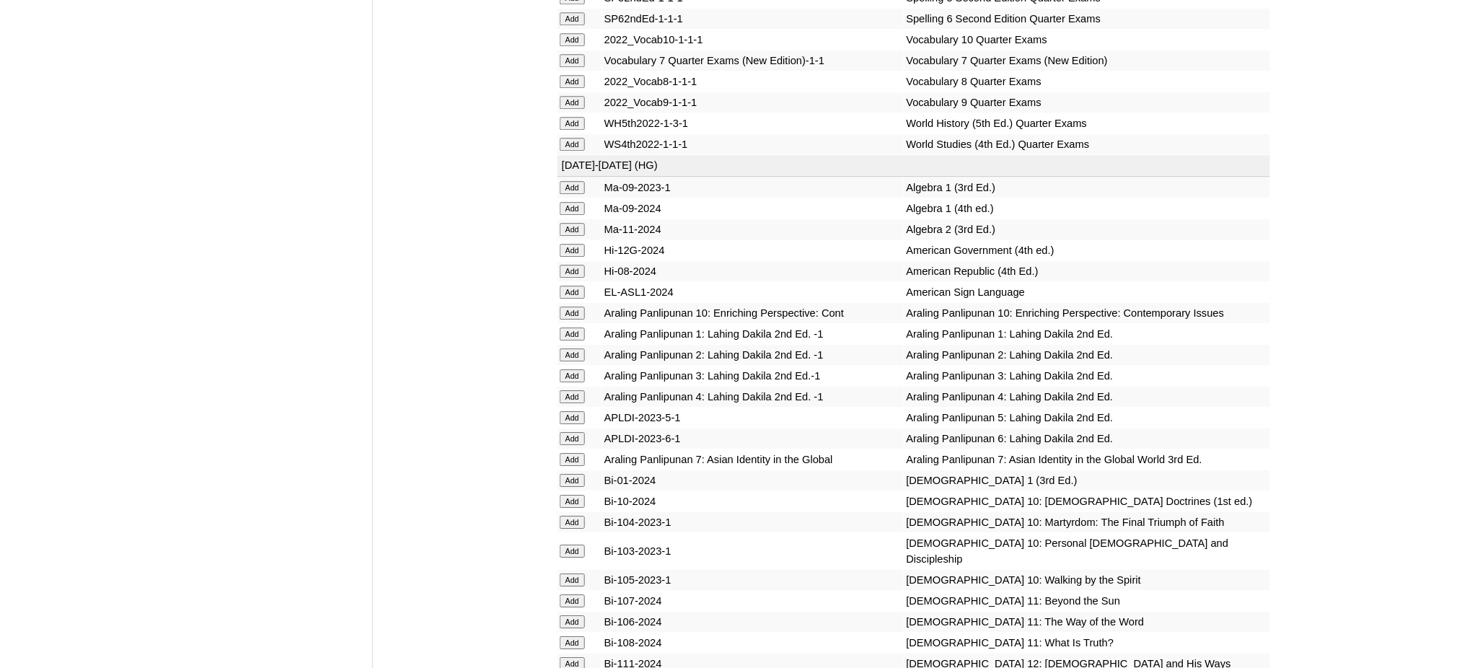
scroll to position [3557, 0]
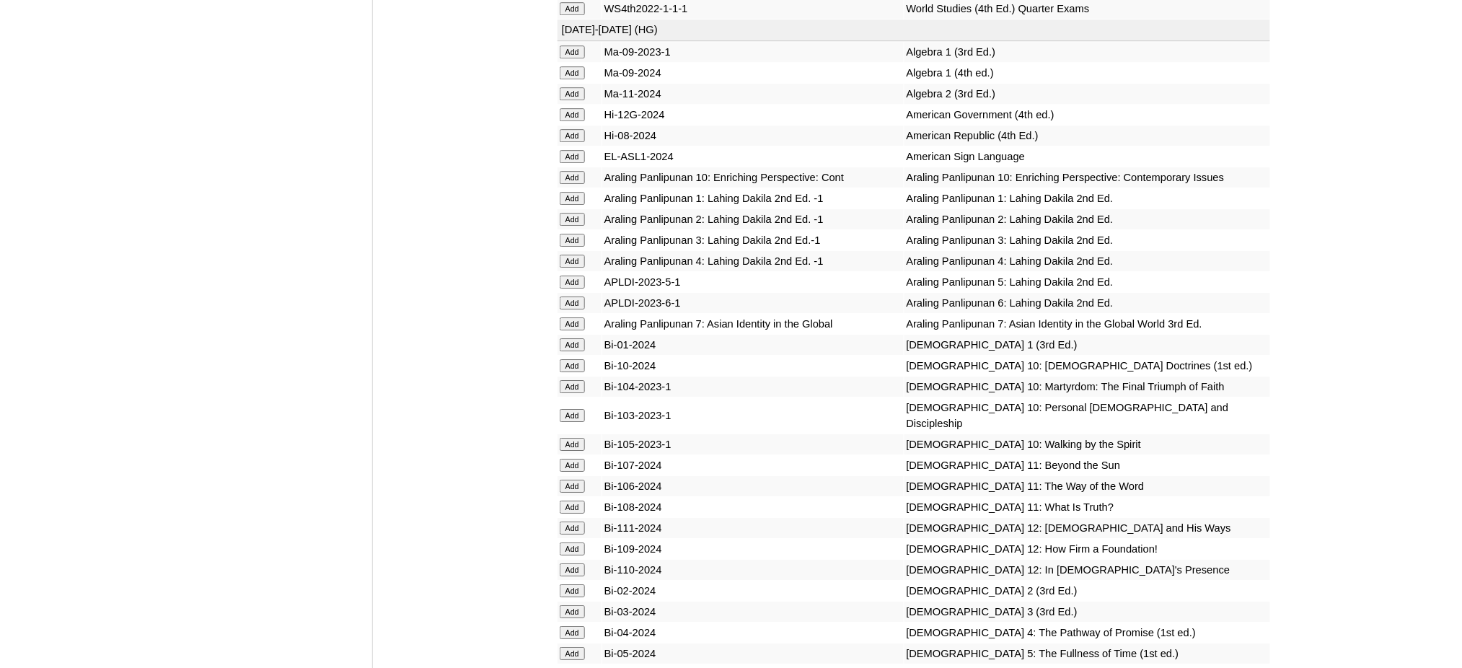
click at [565, 667] on input "Add" at bounding box center [572, 674] width 25 height 13
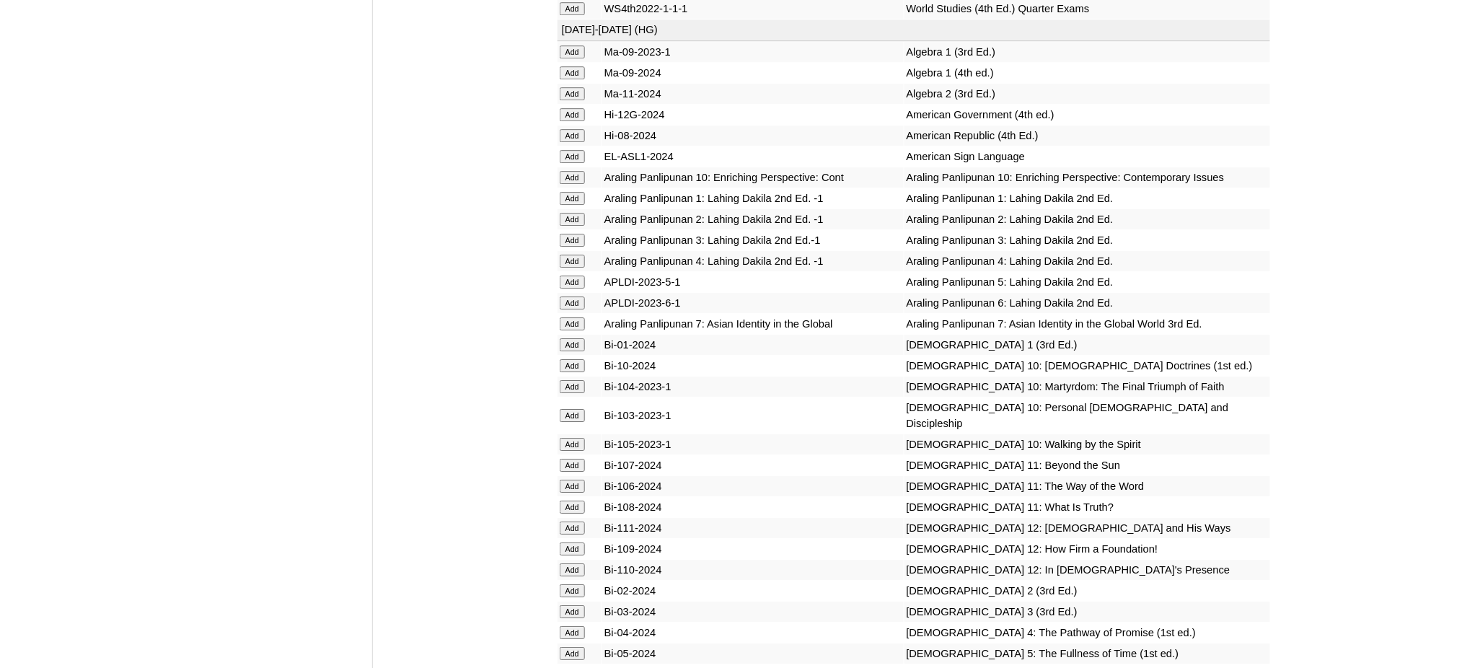
click at [565, 667] on input "Add" at bounding box center [572, 674] width 25 height 13
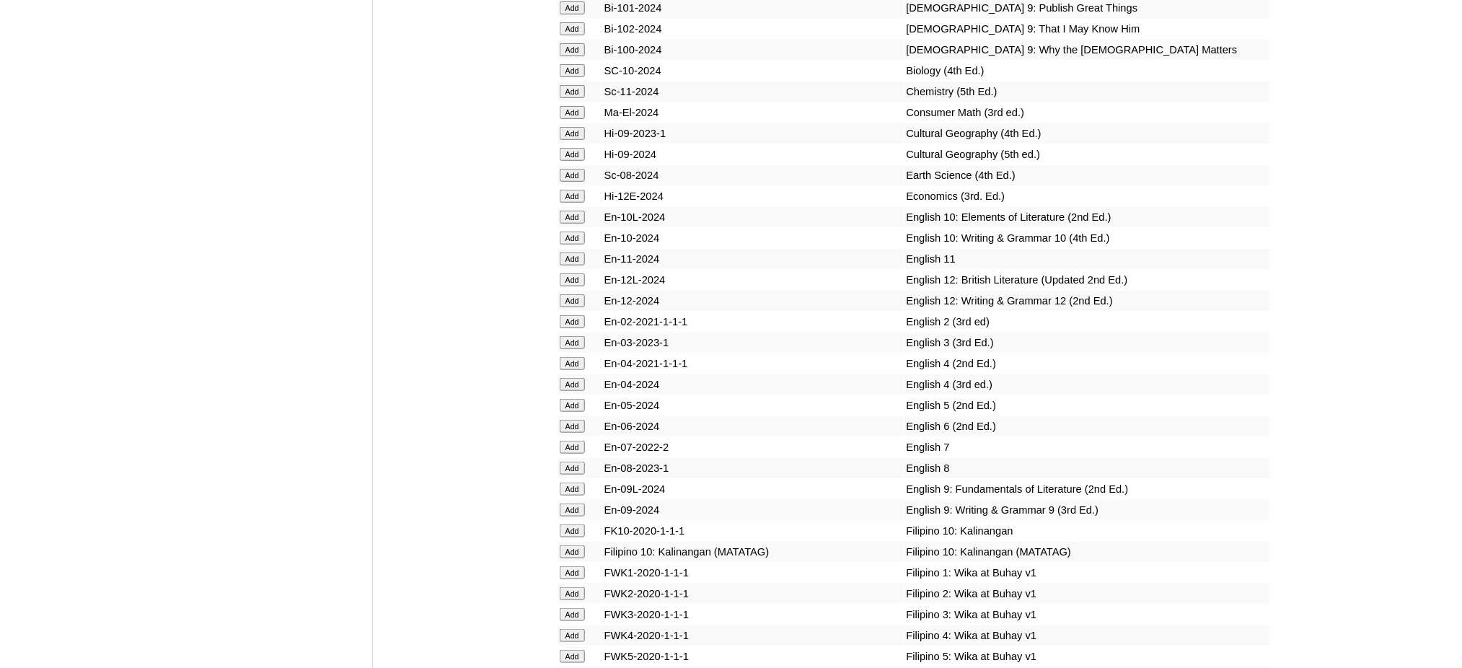
scroll to position [4327, 0]
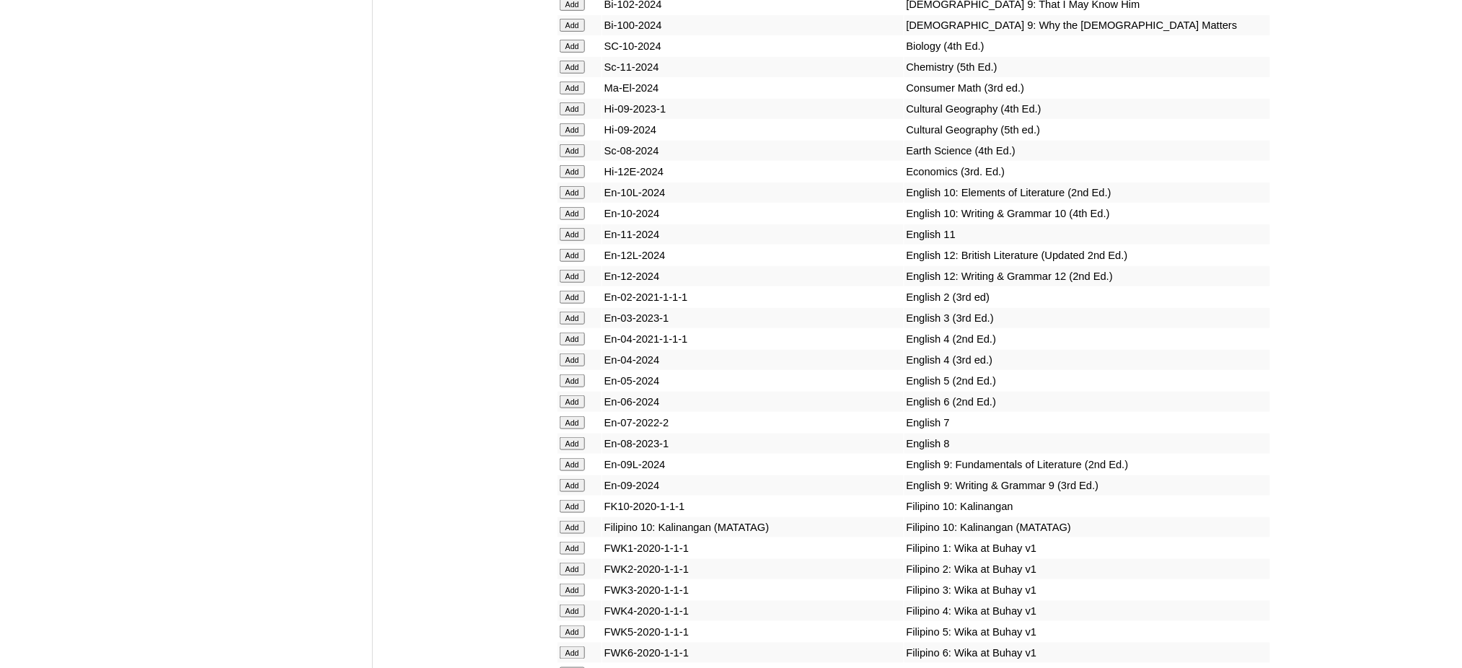
click at [568, 395] on input "Add" at bounding box center [572, 401] width 25 height 13
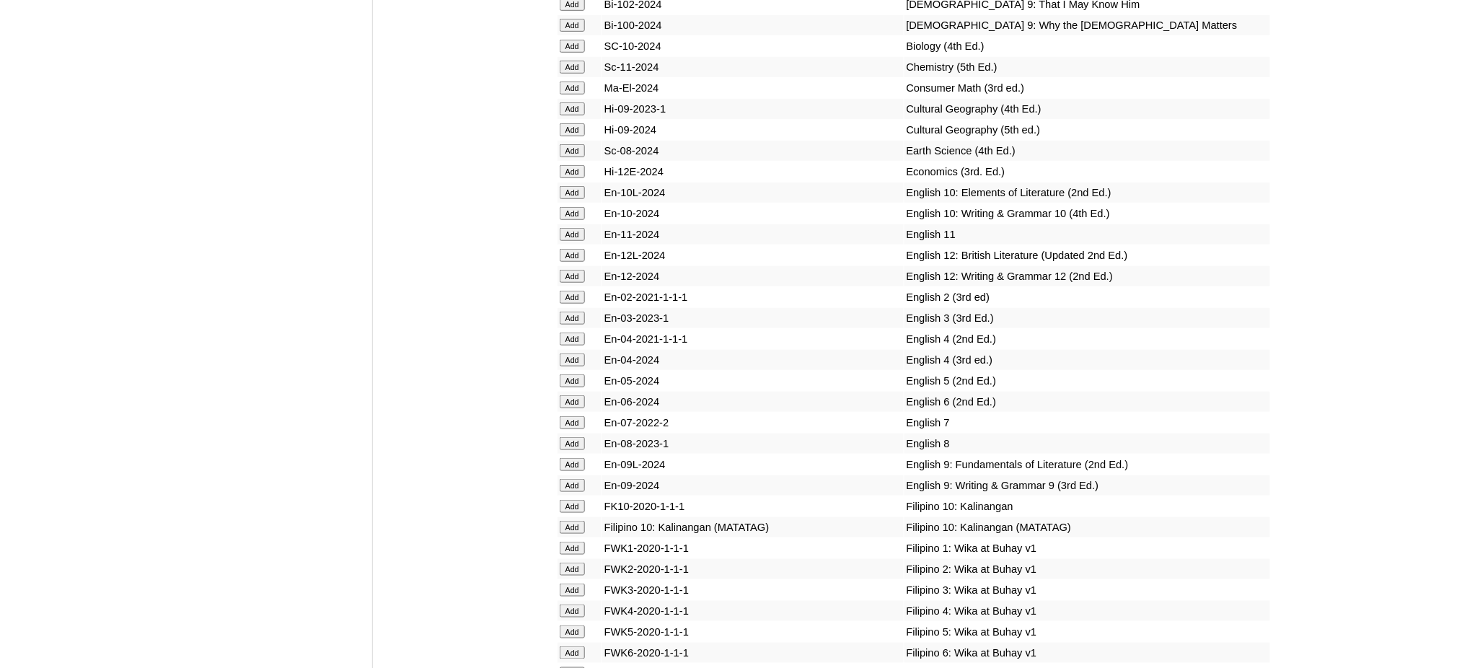
click at [568, 395] on input "Add" at bounding box center [572, 401] width 25 height 13
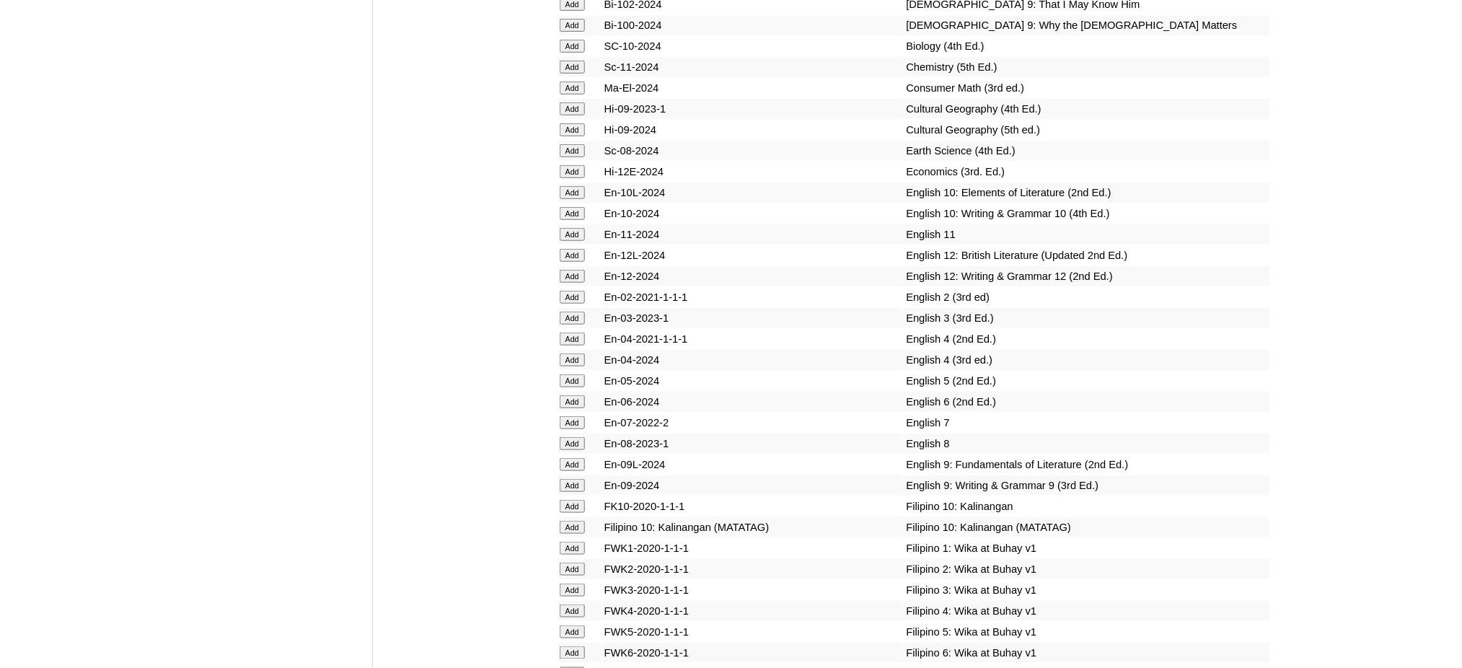
click at [578, 646] on input "Add" at bounding box center [572, 652] width 25 height 13
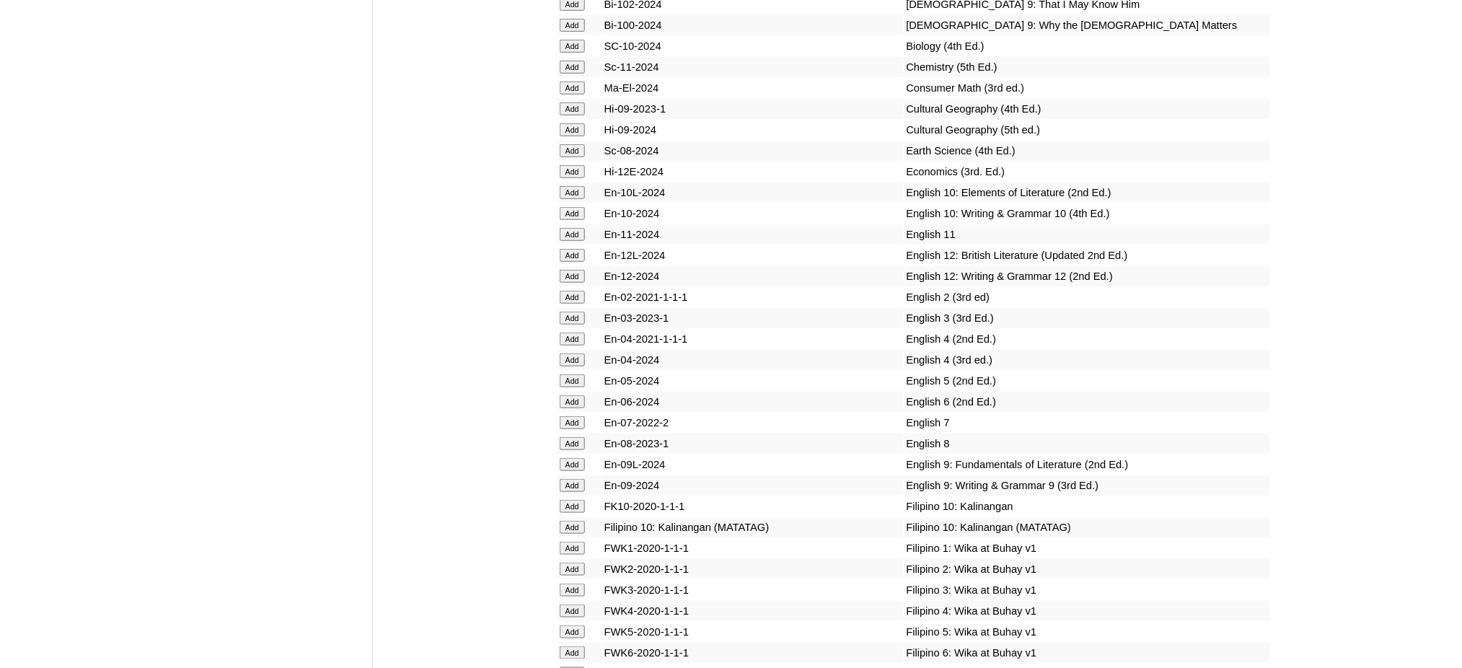
click at [578, 646] on input "Add" at bounding box center [572, 652] width 25 height 13
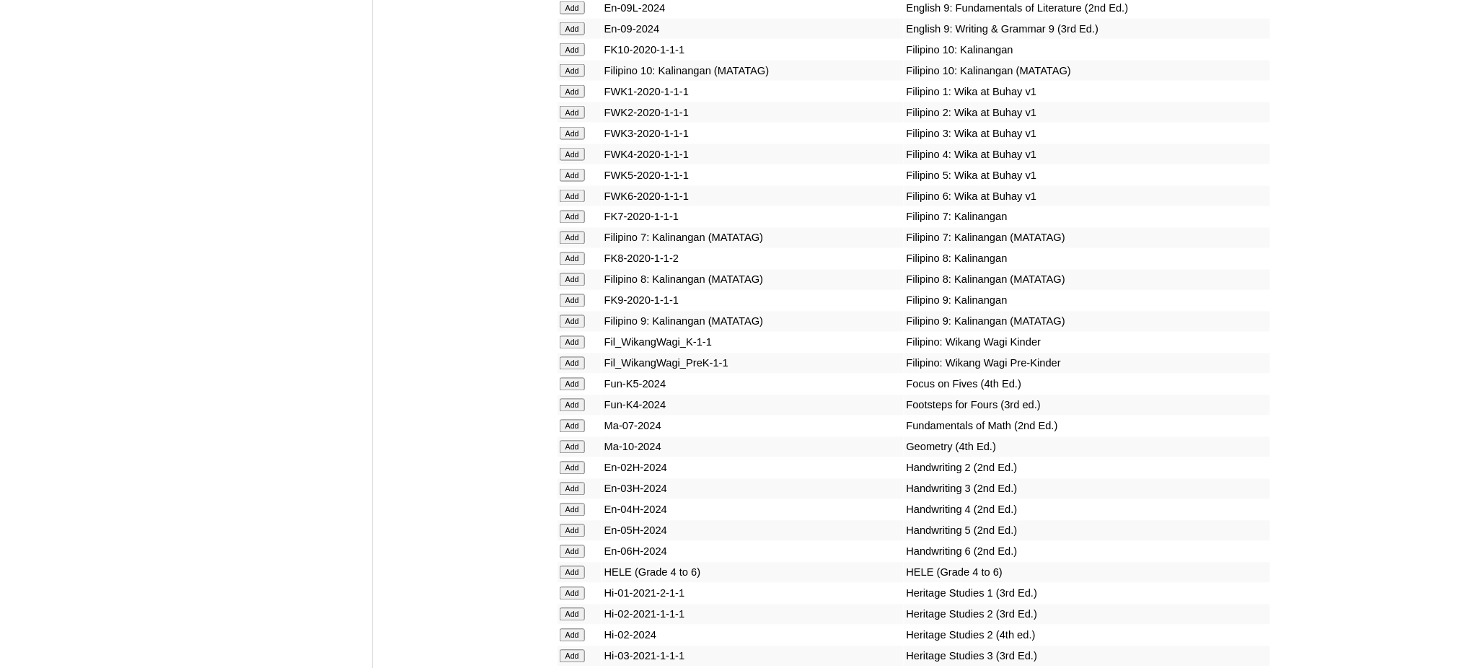
scroll to position [4807, 0]
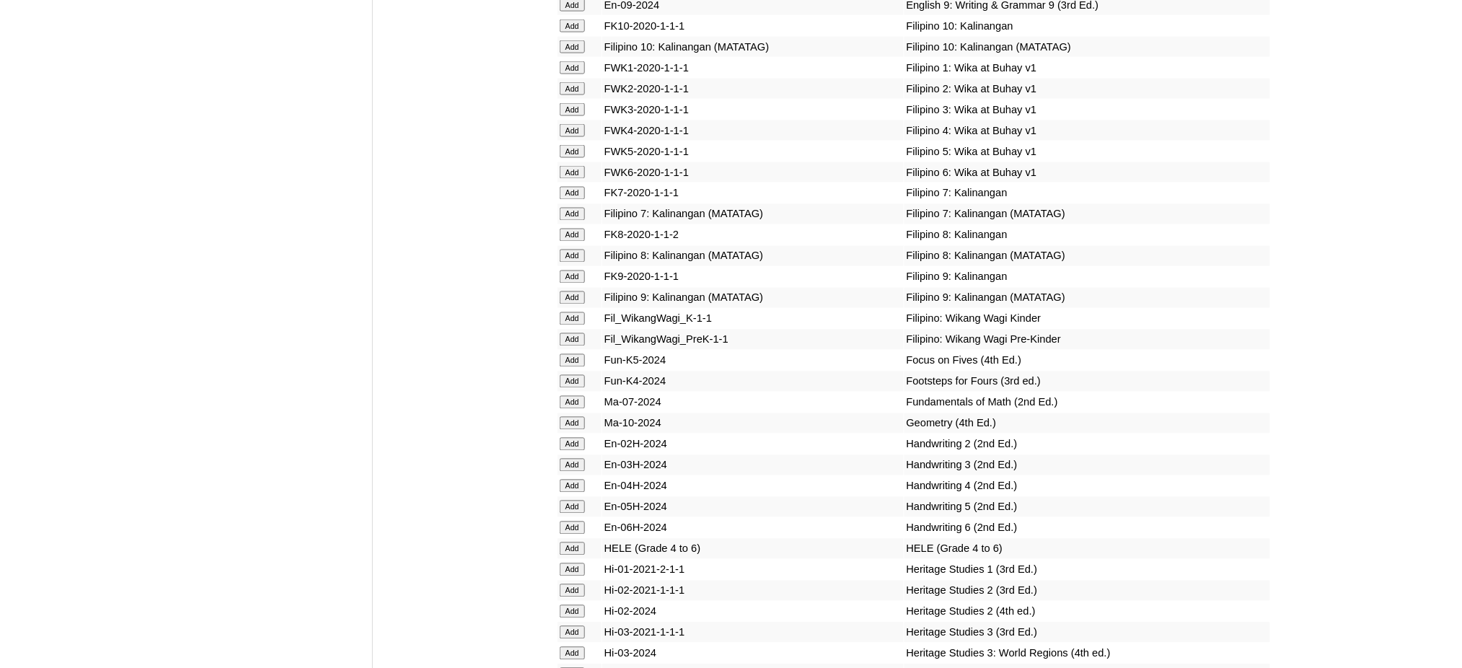
click at [573, 542] on input "Add" at bounding box center [572, 548] width 25 height 13
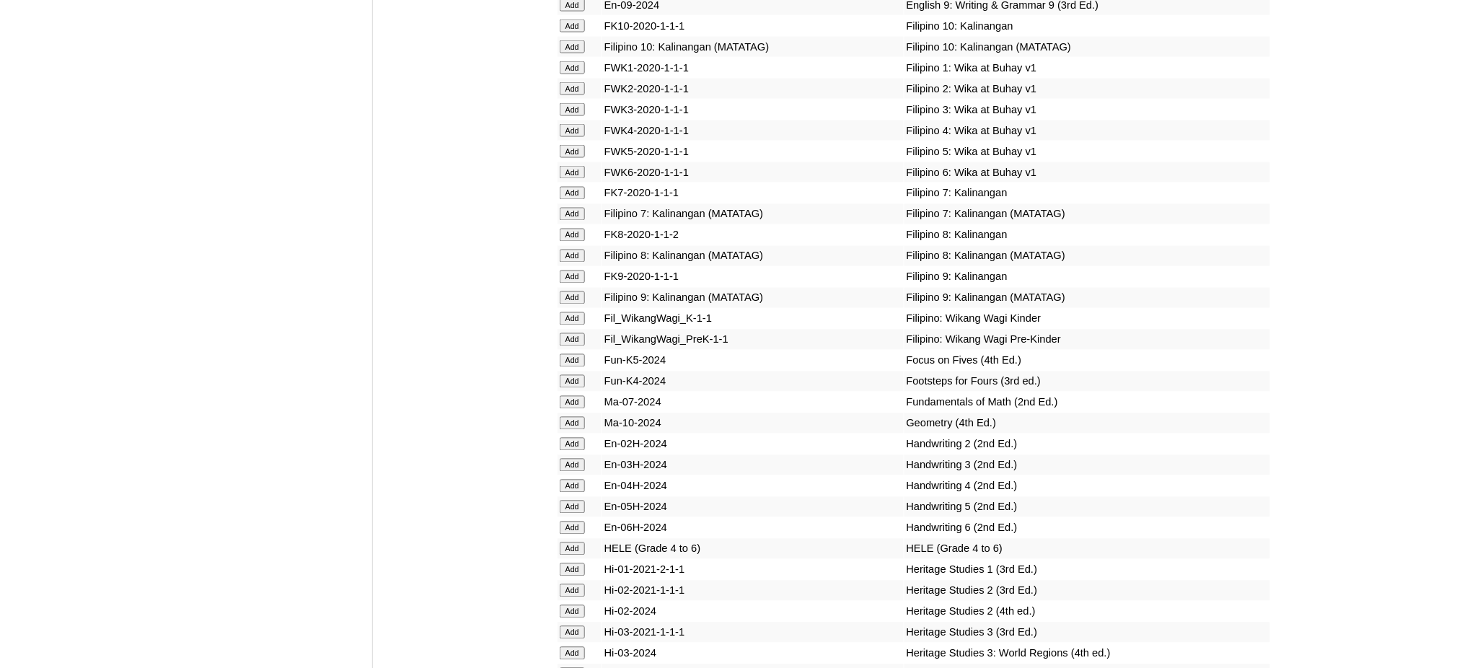
click at [573, 542] on input "Add" at bounding box center [572, 548] width 25 height 13
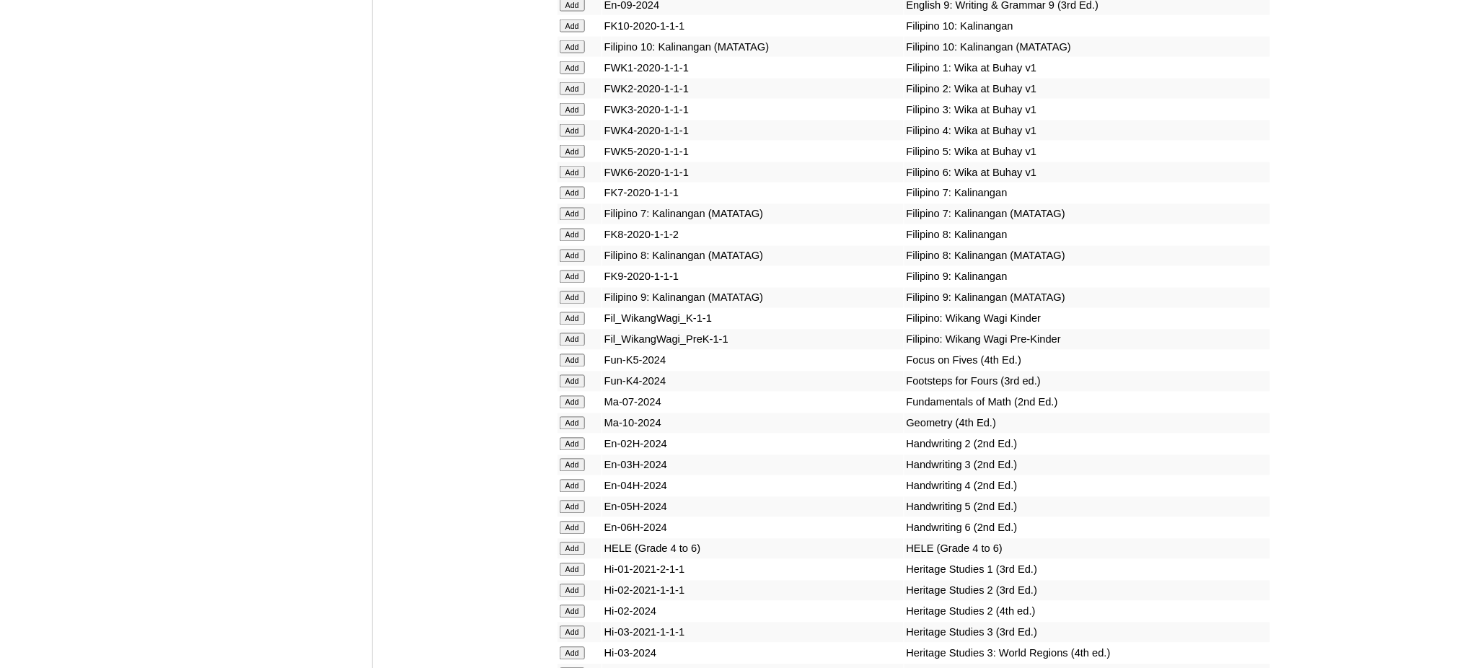
click at [573, 542] on input "Add" at bounding box center [572, 548] width 25 height 13
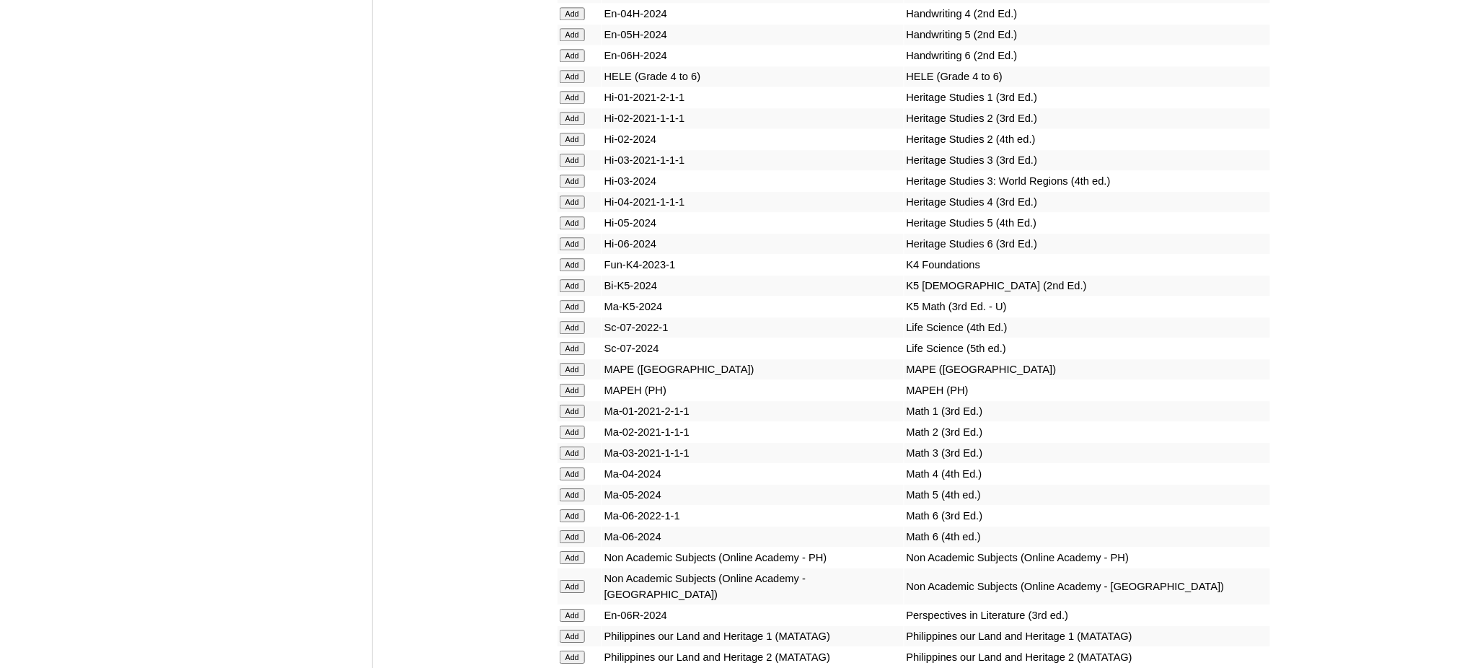
scroll to position [5288, 0]
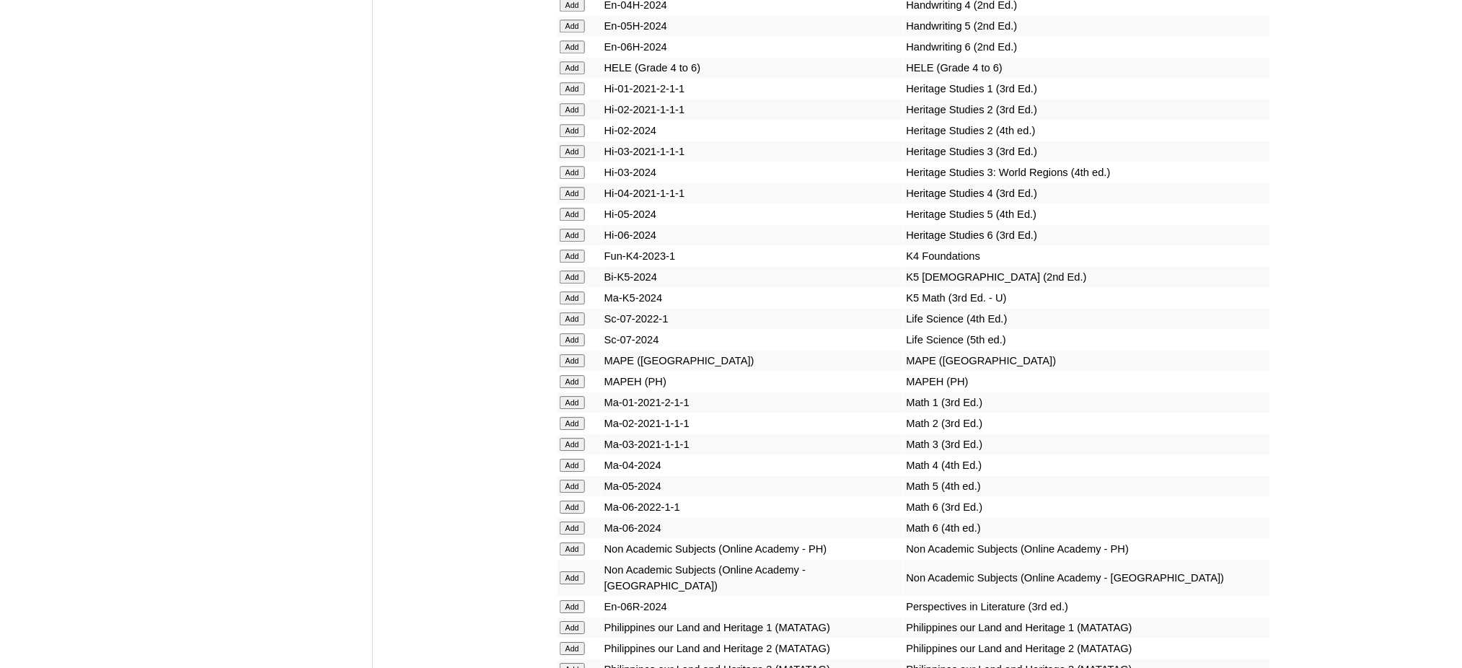
click at [575, 375] on input "Add" at bounding box center [572, 381] width 25 height 13
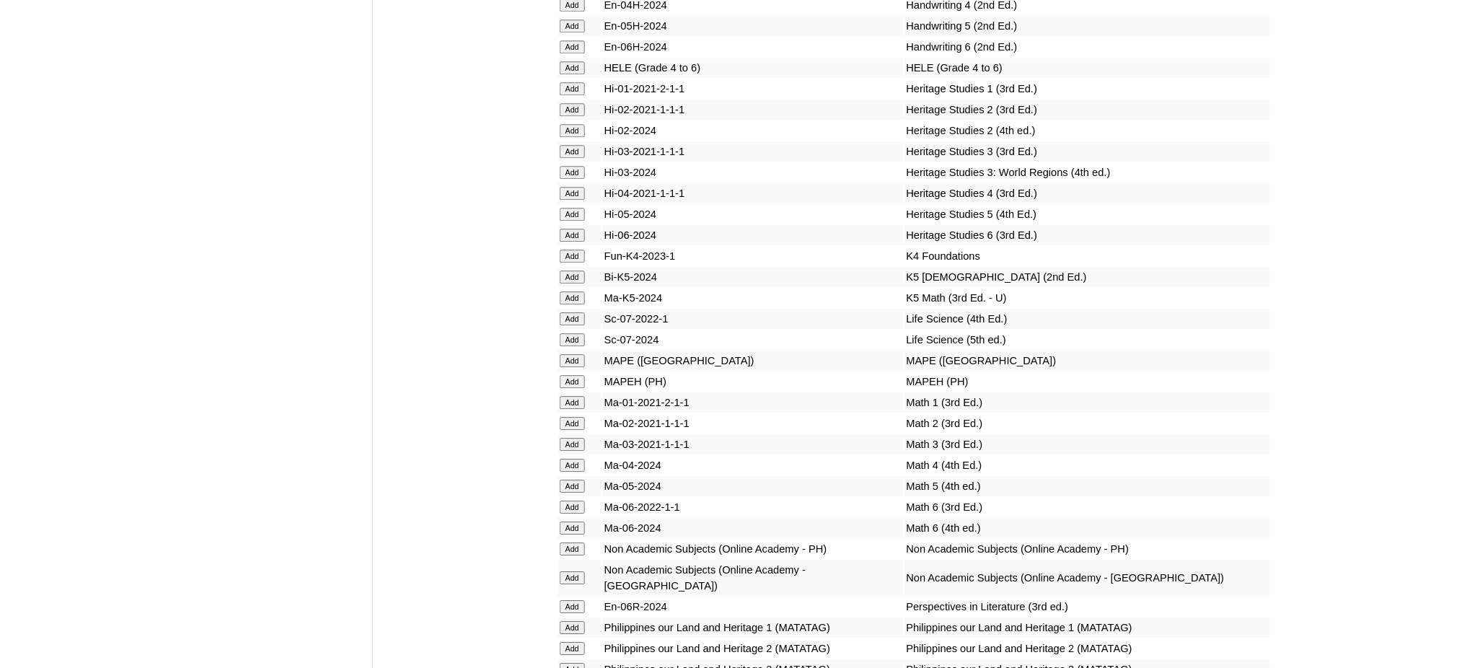
click at [575, 375] on input "Add" at bounding box center [572, 381] width 25 height 13
click at [566, 600] on input "Add" at bounding box center [572, 606] width 25 height 13
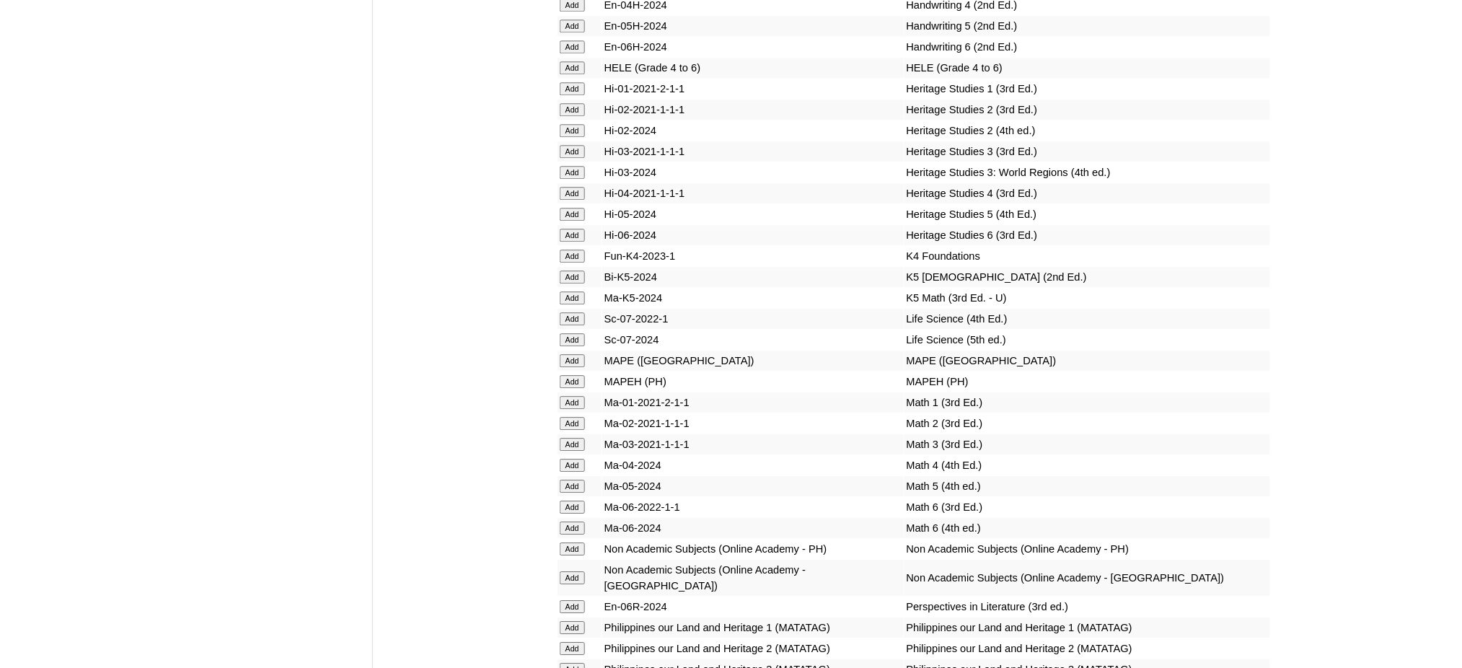
click at [566, 600] on input "Add" at bounding box center [572, 606] width 25 height 13
click at [562, 521] on input "Add" at bounding box center [572, 527] width 25 height 13
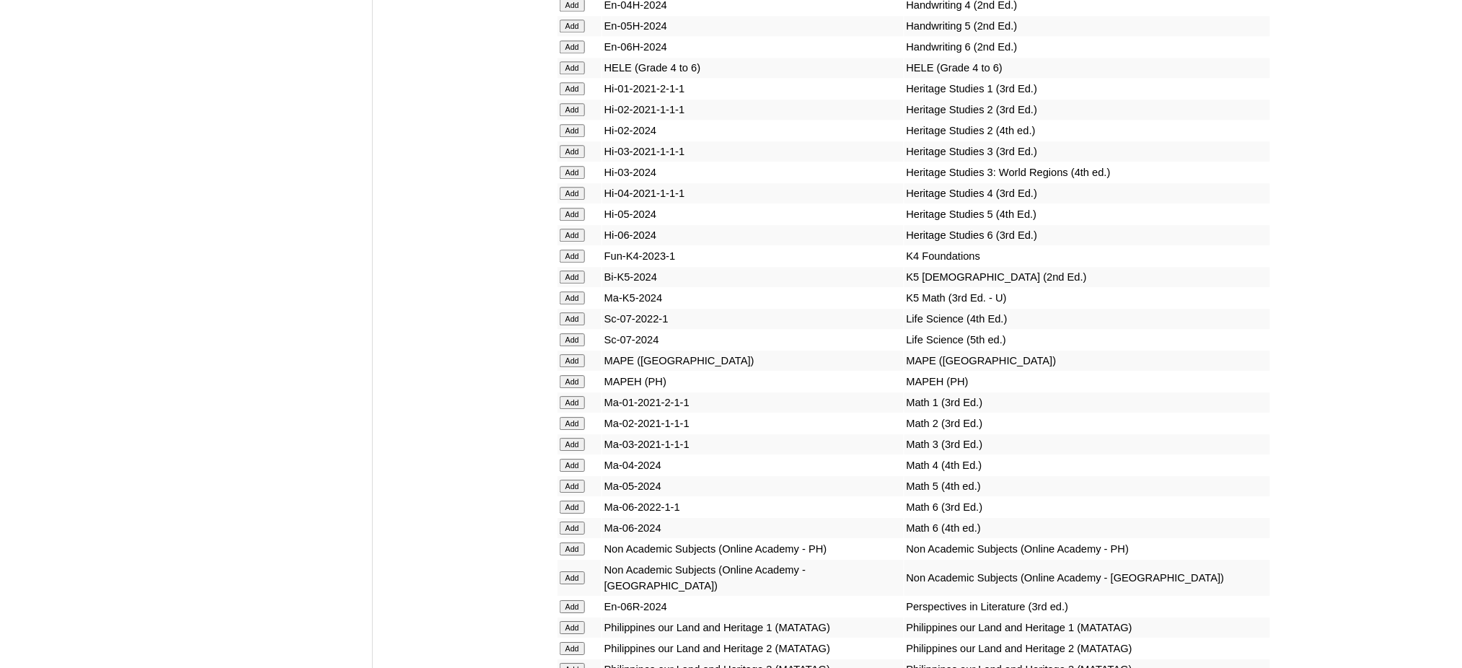
click at [562, 521] on input "Add" at bounding box center [572, 527] width 25 height 13
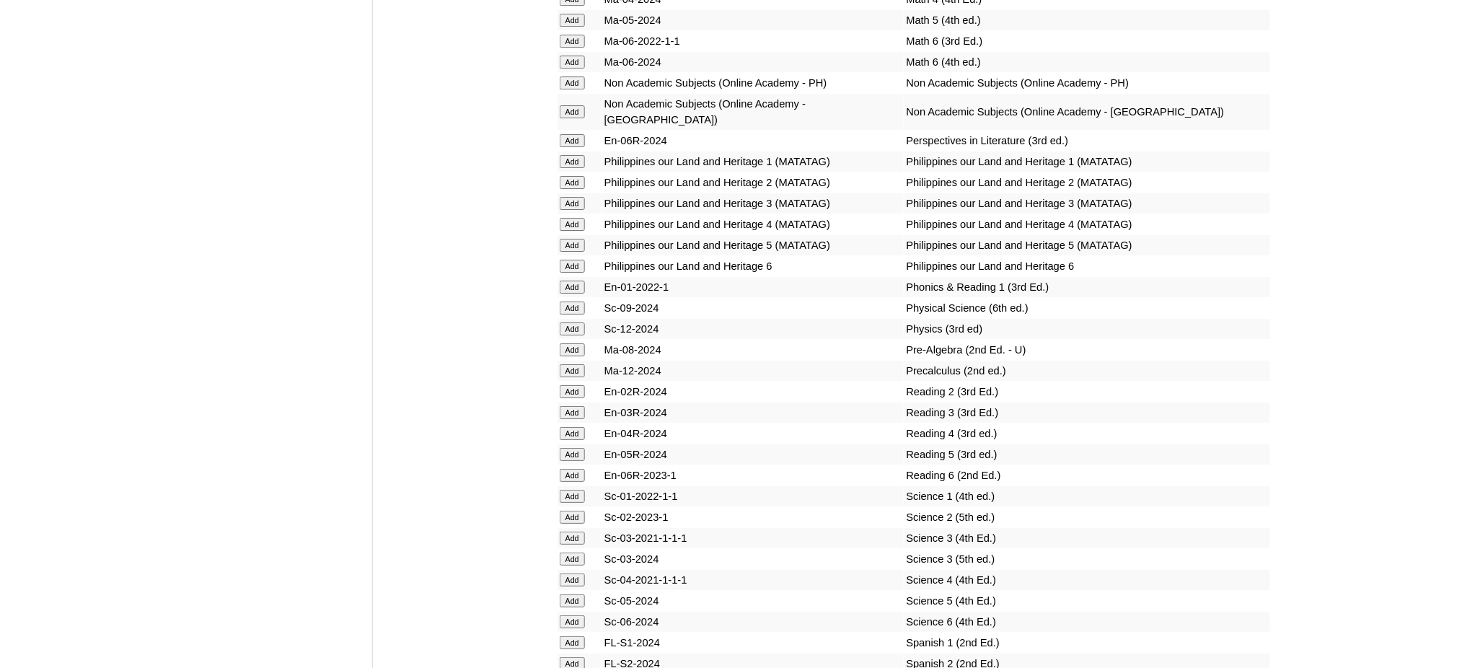
scroll to position [5865, 0]
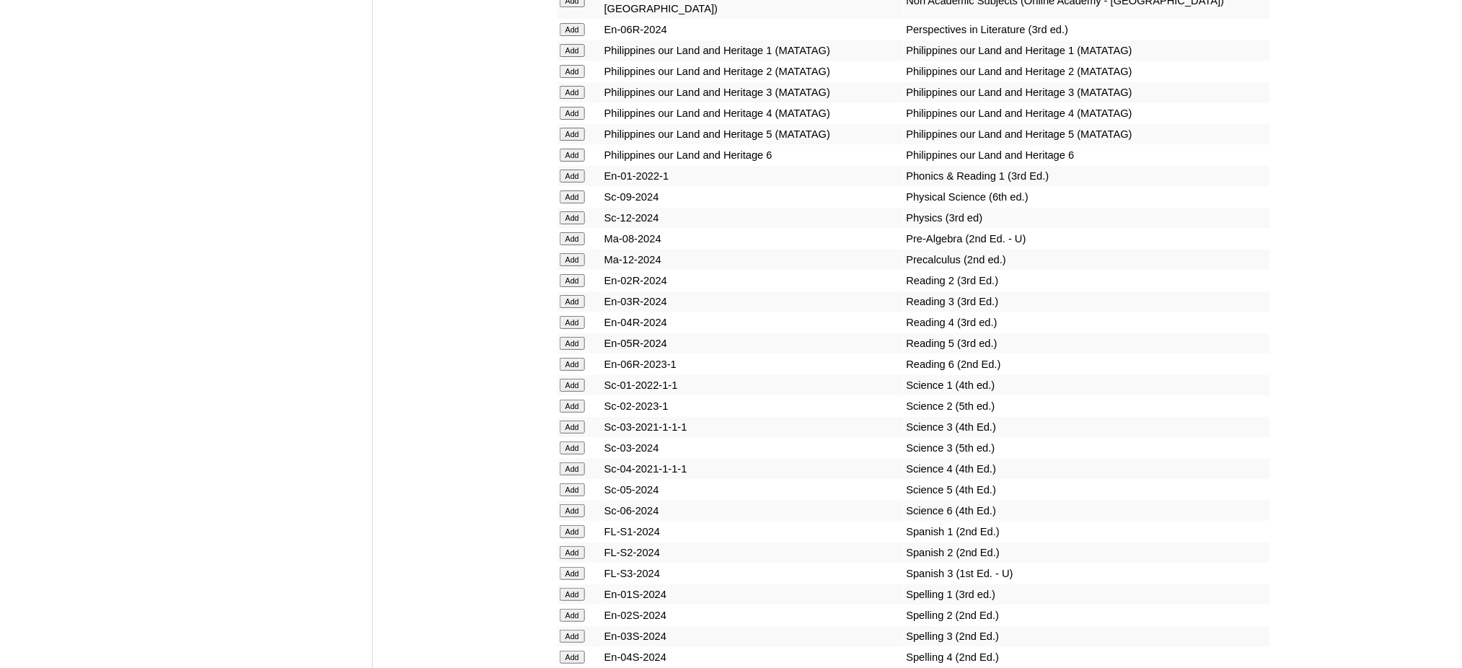
click at [572, 504] on input "Add" at bounding box center [572, 510] width 25 height 13
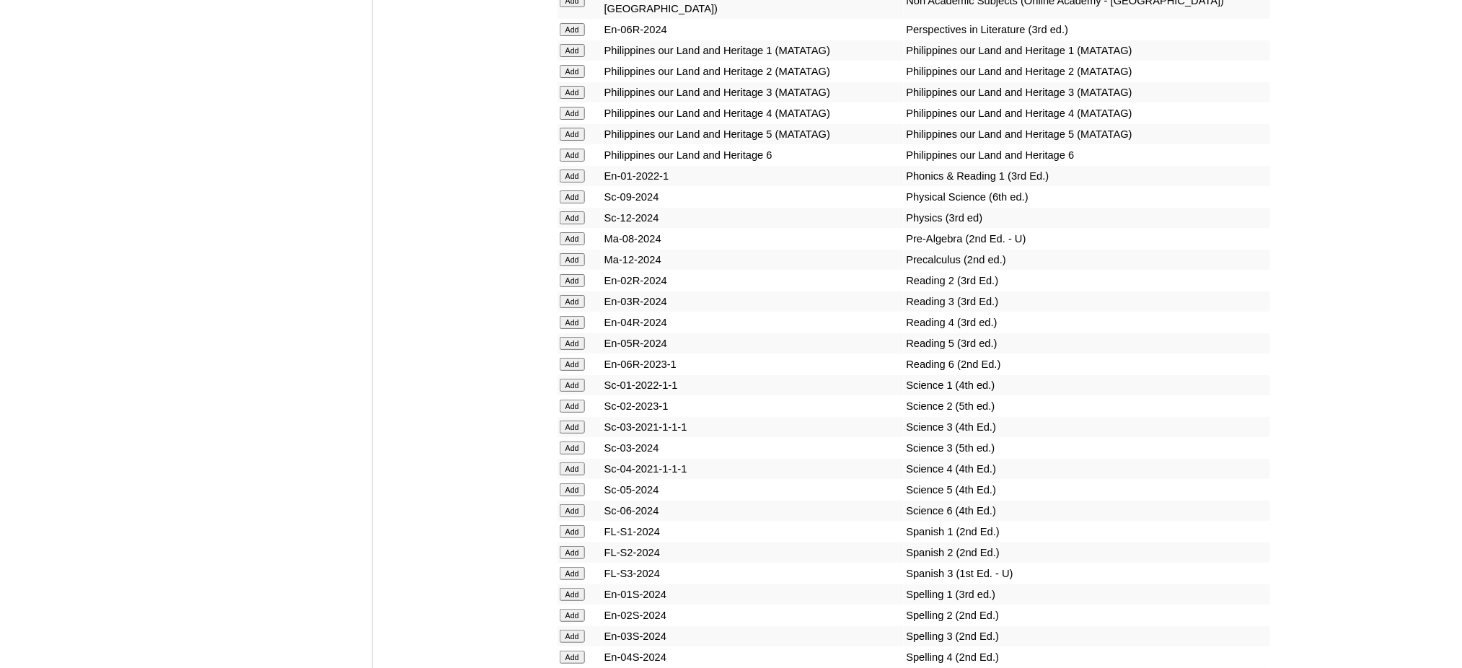
click at [572, 504] on input "Add" at bounding box center [572, 510] width 25 height 13
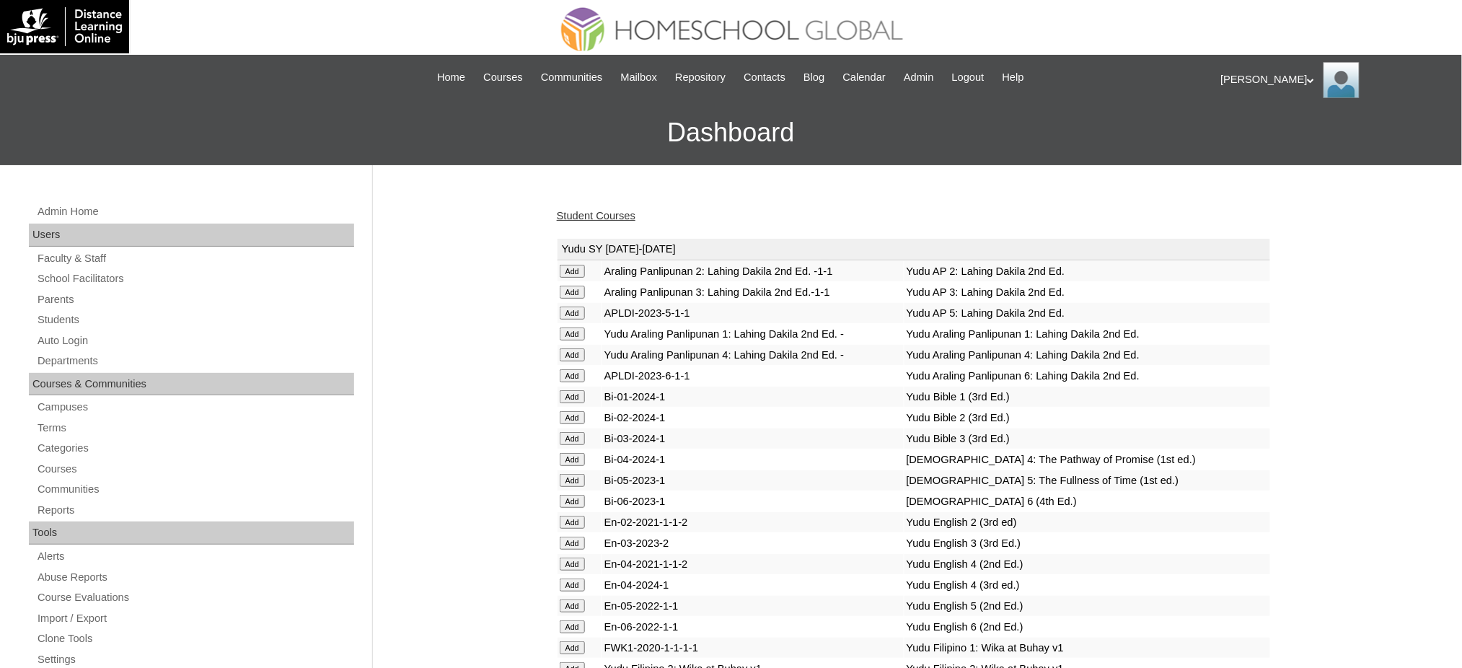
click at [591, 218] on link "Student Courses" at bounding box center [596, 216] width 79 height 12
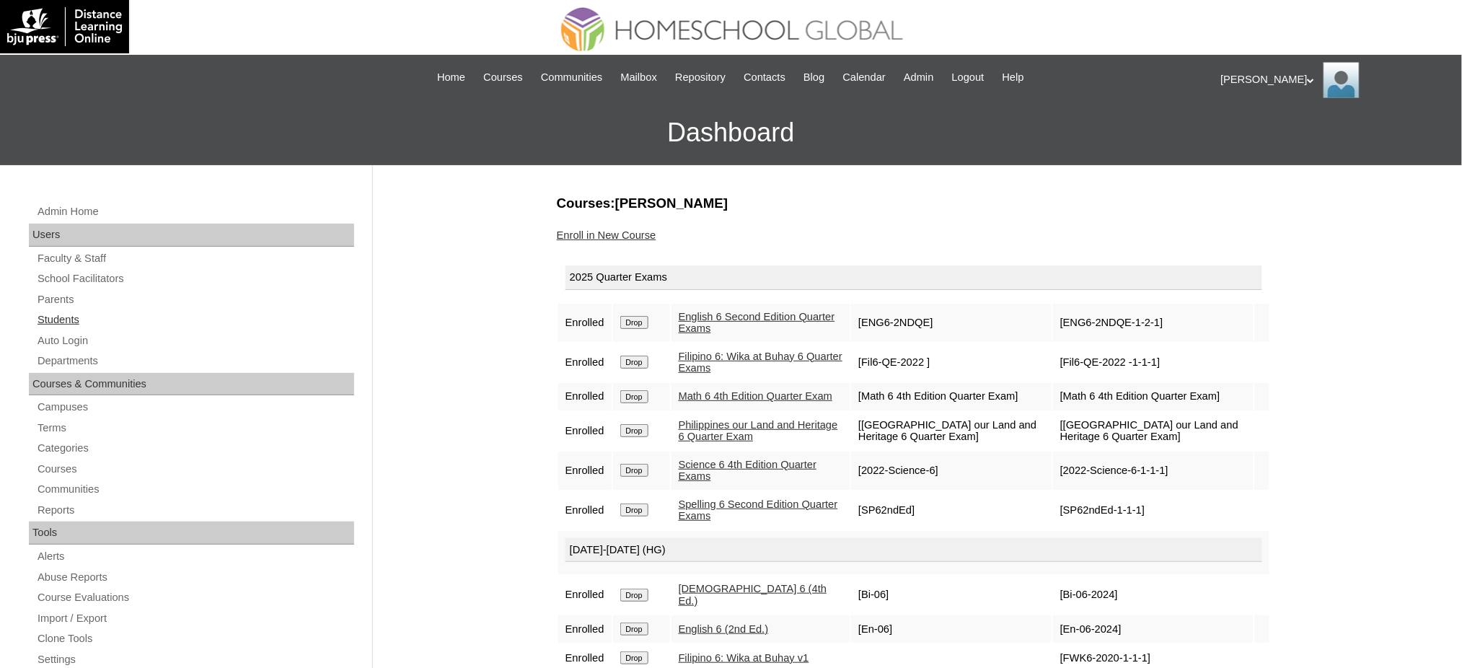
click at [74, 317] on link "Students" at bounding box center [195, 320] width 318 height 18
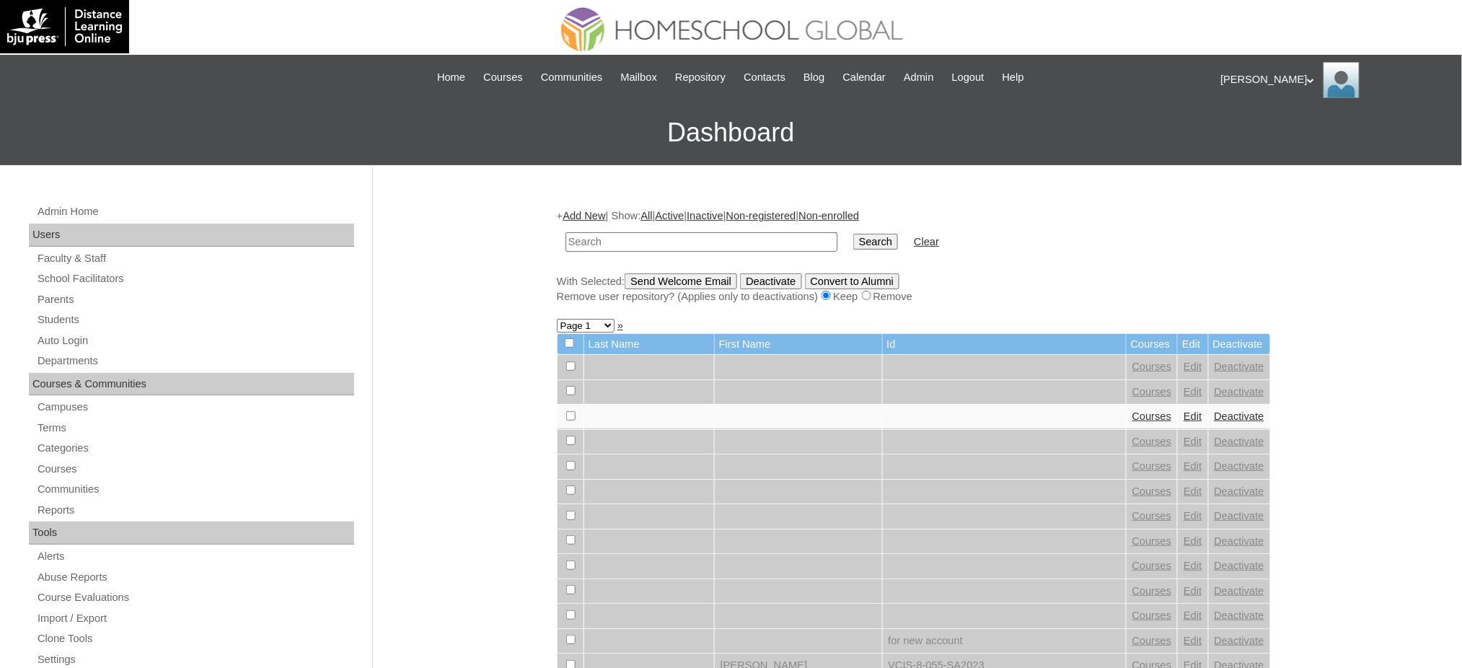
paste input "MHS0287-TECHPH2023"
type input "MHS0287-TECHPH2023"
click at [853, 234] on input "Search" at bounding box center [875, 242] width 45 height 16
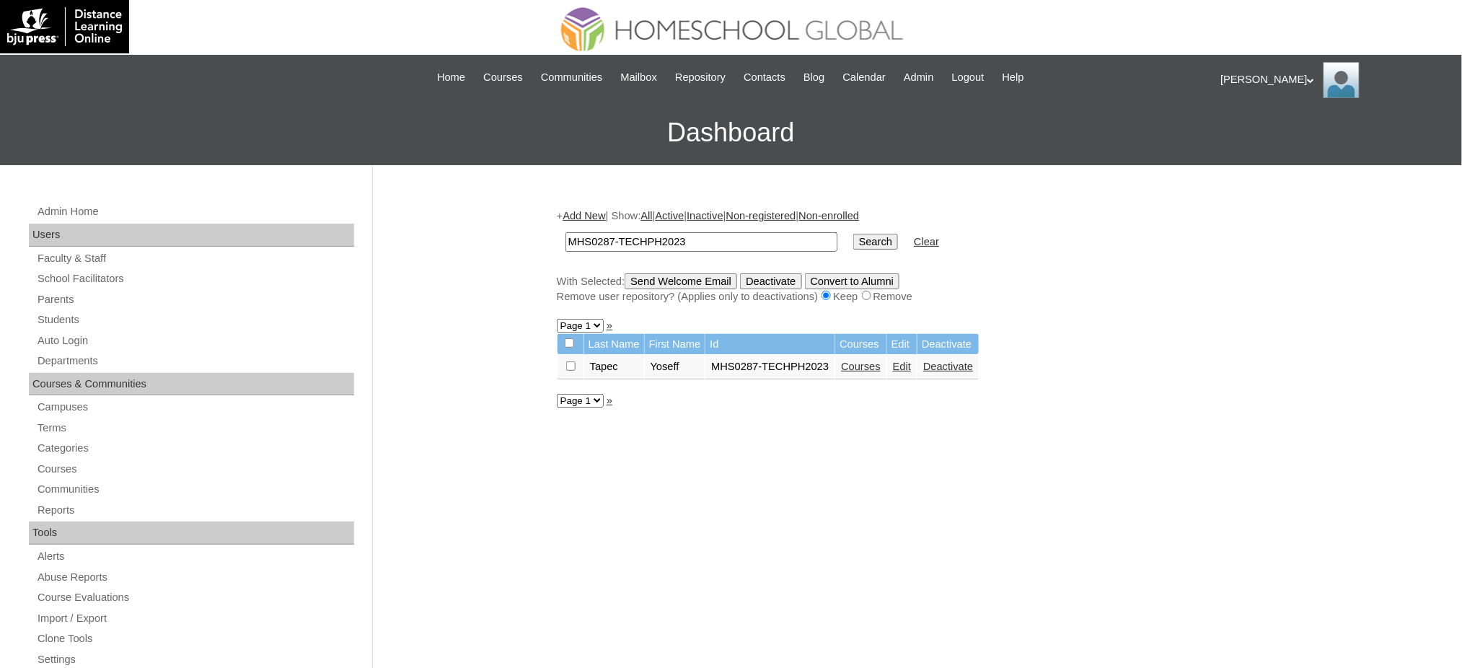
click at [904, 361] on link "Edit" at bounding box center [902, 367] width 18 height 12
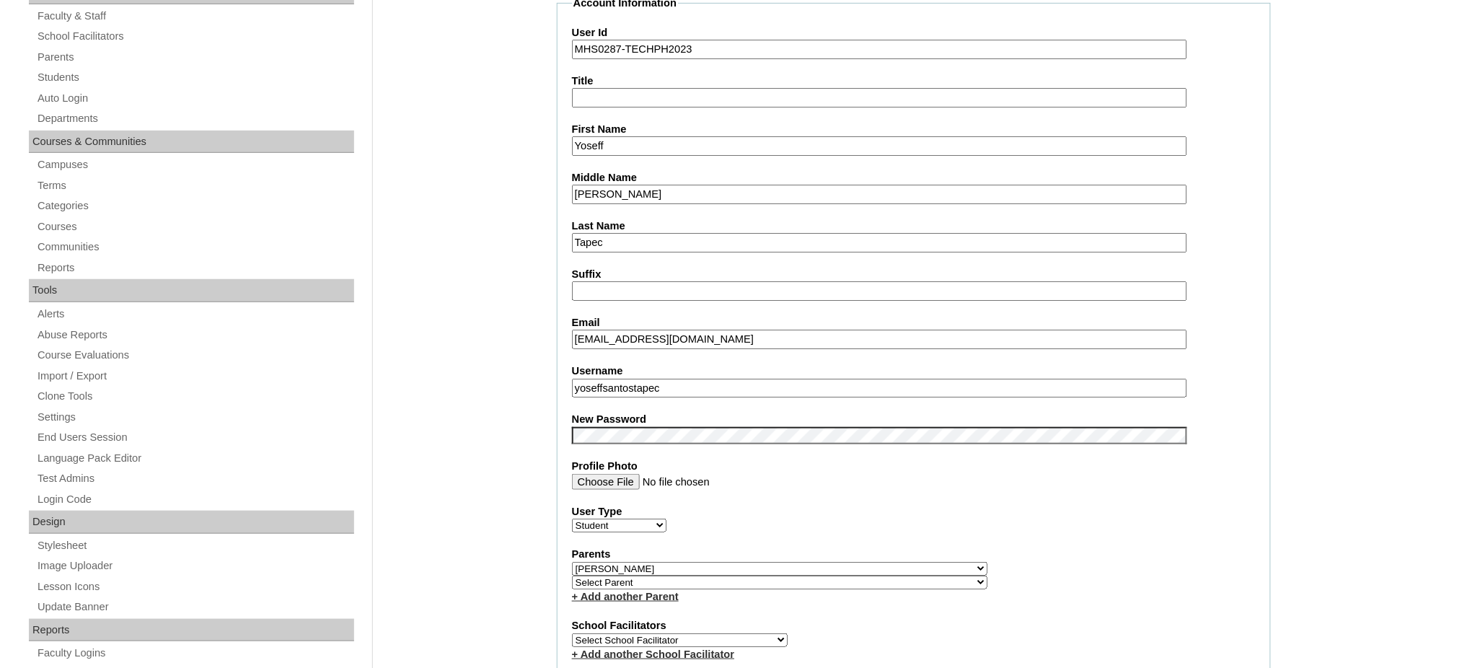
scroll to position [288, 0]
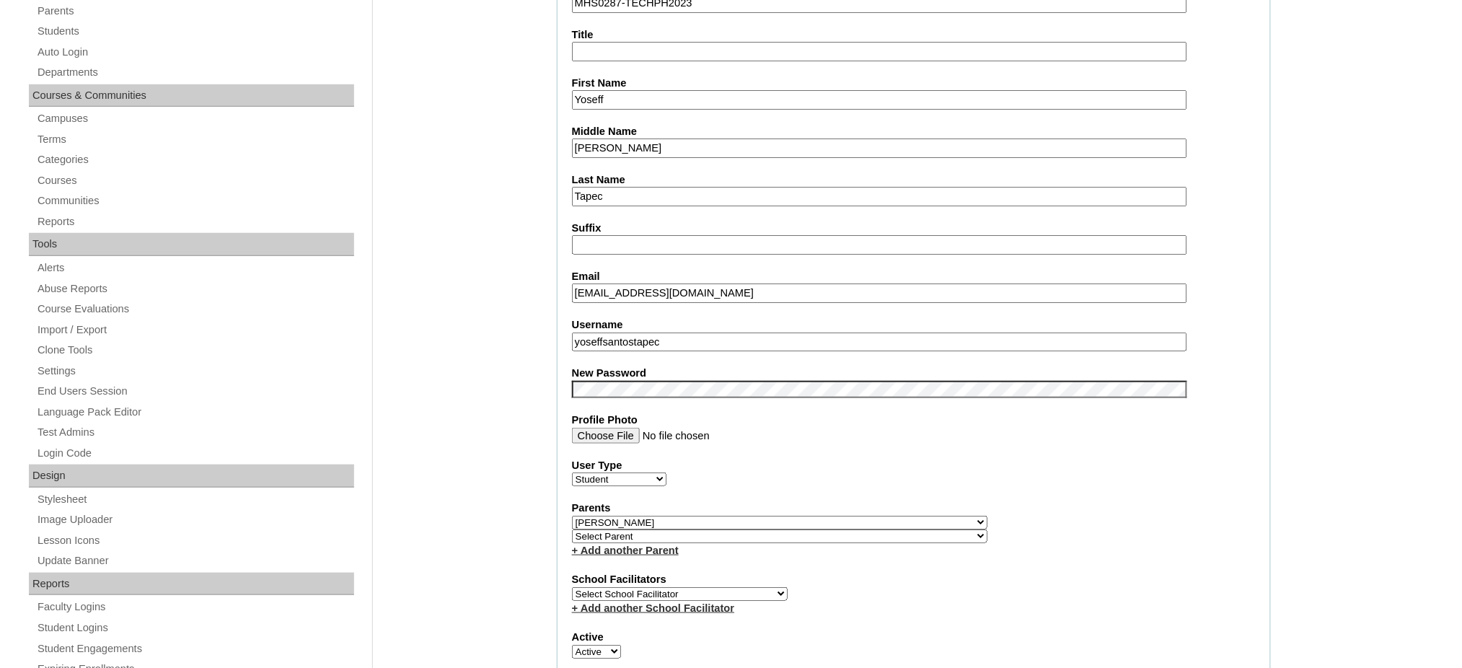
click at [671, 340] on fieldset "Account Information User Id MHS0287-TECHPH2023 Title First Name Yoseff Middle N…" at bounding box center [914, 533] width 714 height 1167
click at [677, 332] on input "yoseffsantostapec" at bounding box center [879, 341] width 615 height 19
click at [597, 92] on input "Yoseff" at bounding box center [879, 99] width 615 height 19
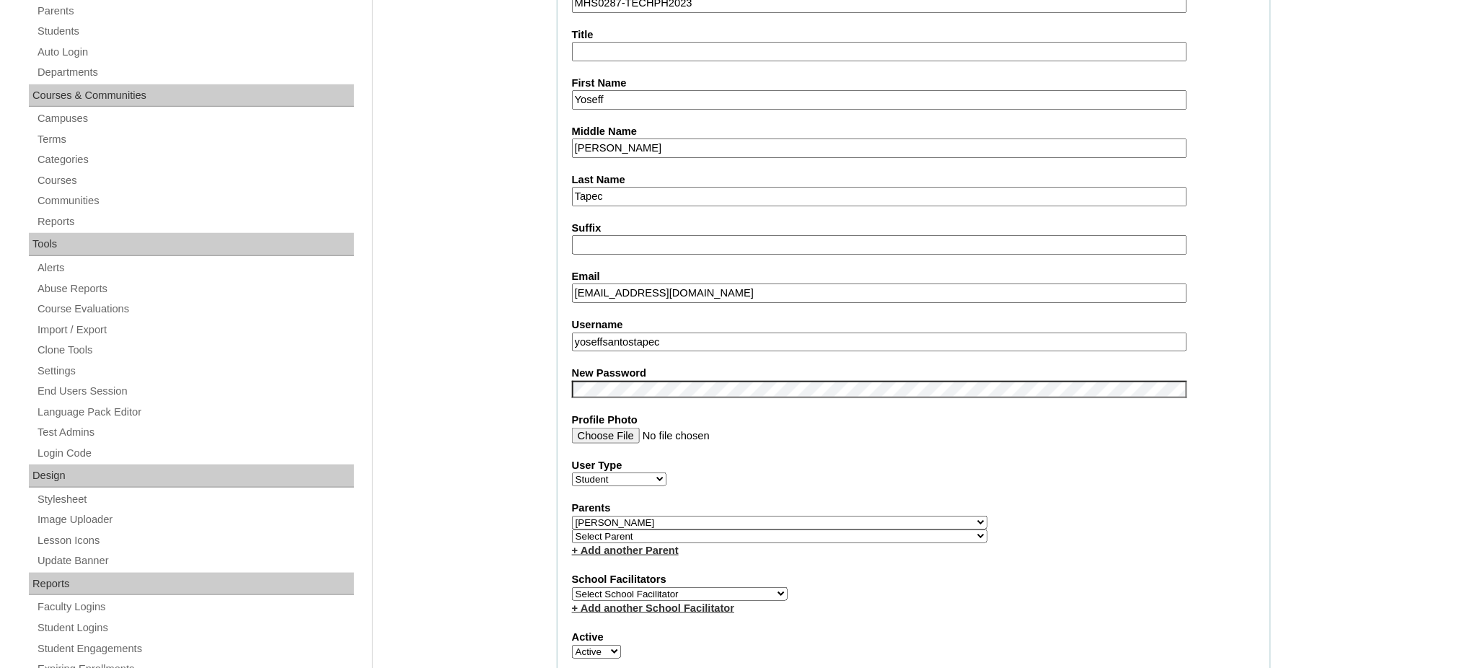
click at [597, 92] on input "Yoseff" at bounding box center [879, 99] width 615 height 19
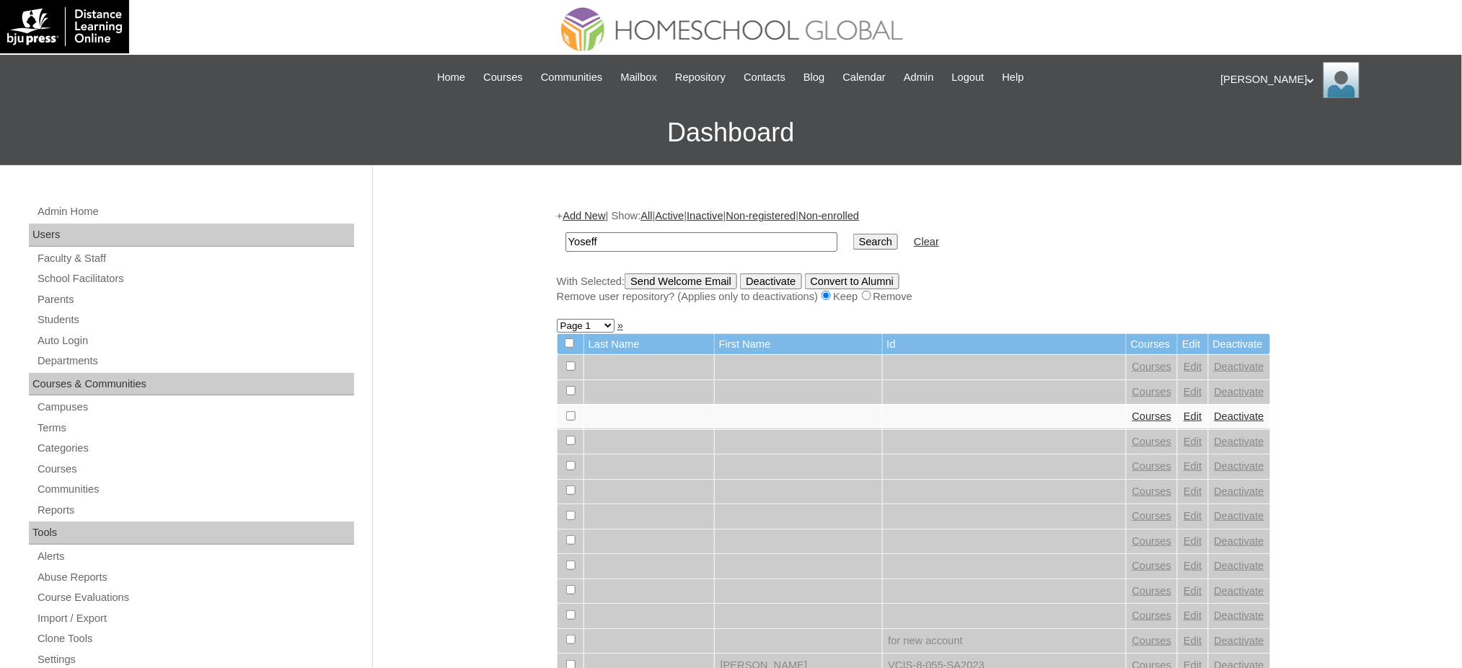
type input "Yoseff"
click at [853, 240] on input "Search" at bounding box center [875, 242] width 45 height 16
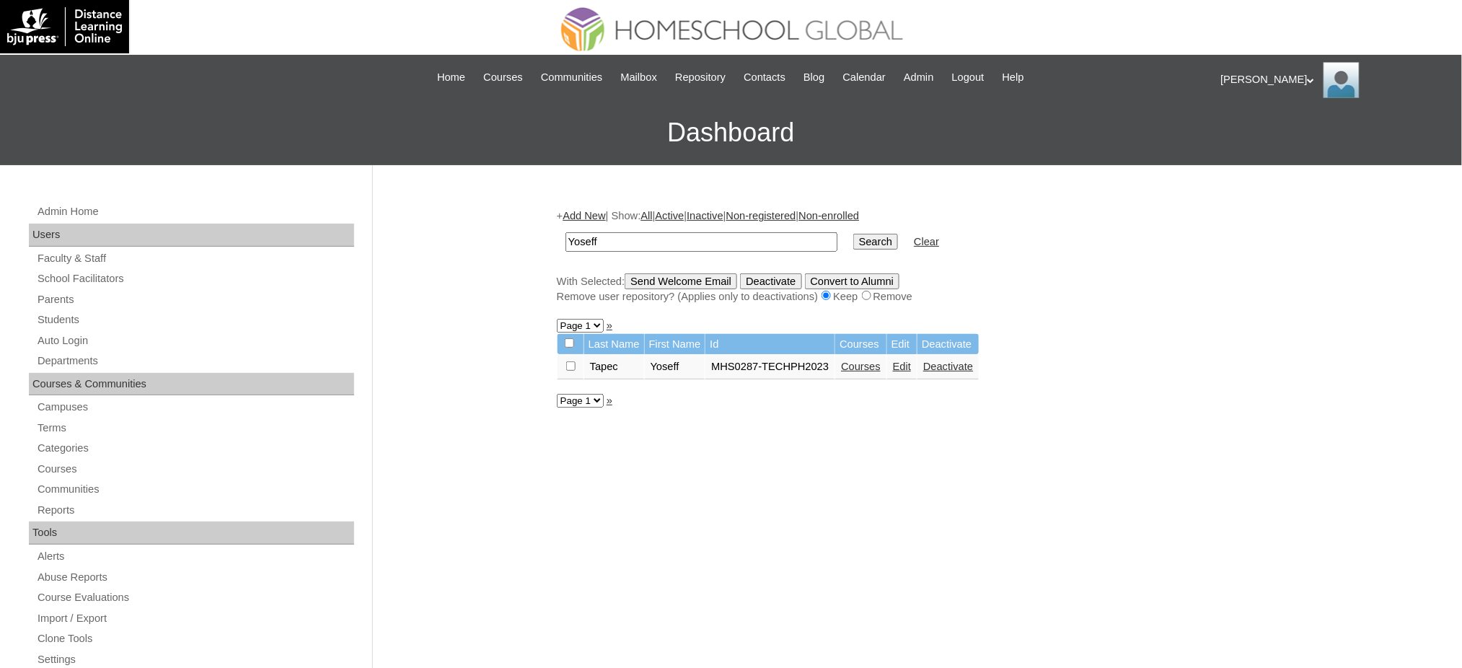
click at [862, 363] on link "Courses" at bounding box center [861, 367] width 40 height 12
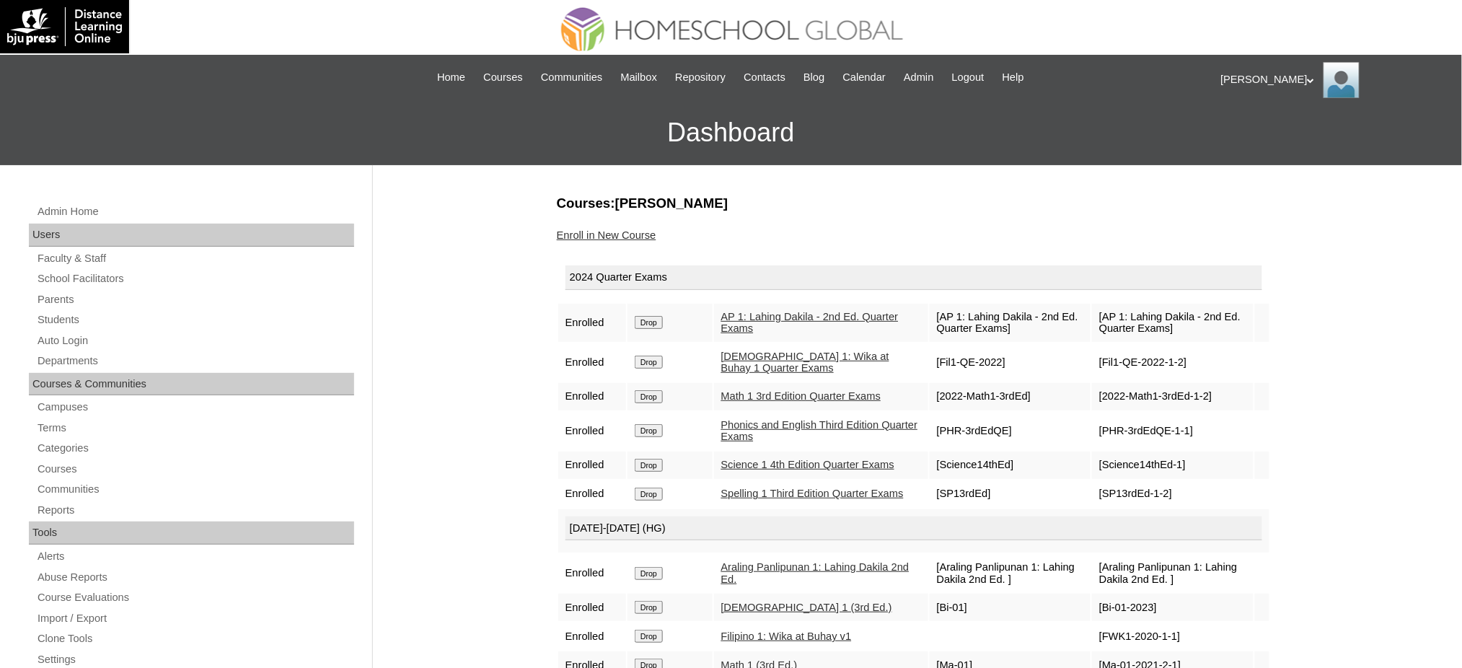
click at [653, 319] on input "Drop" at bounding box center [649, 322] width 28 height 13
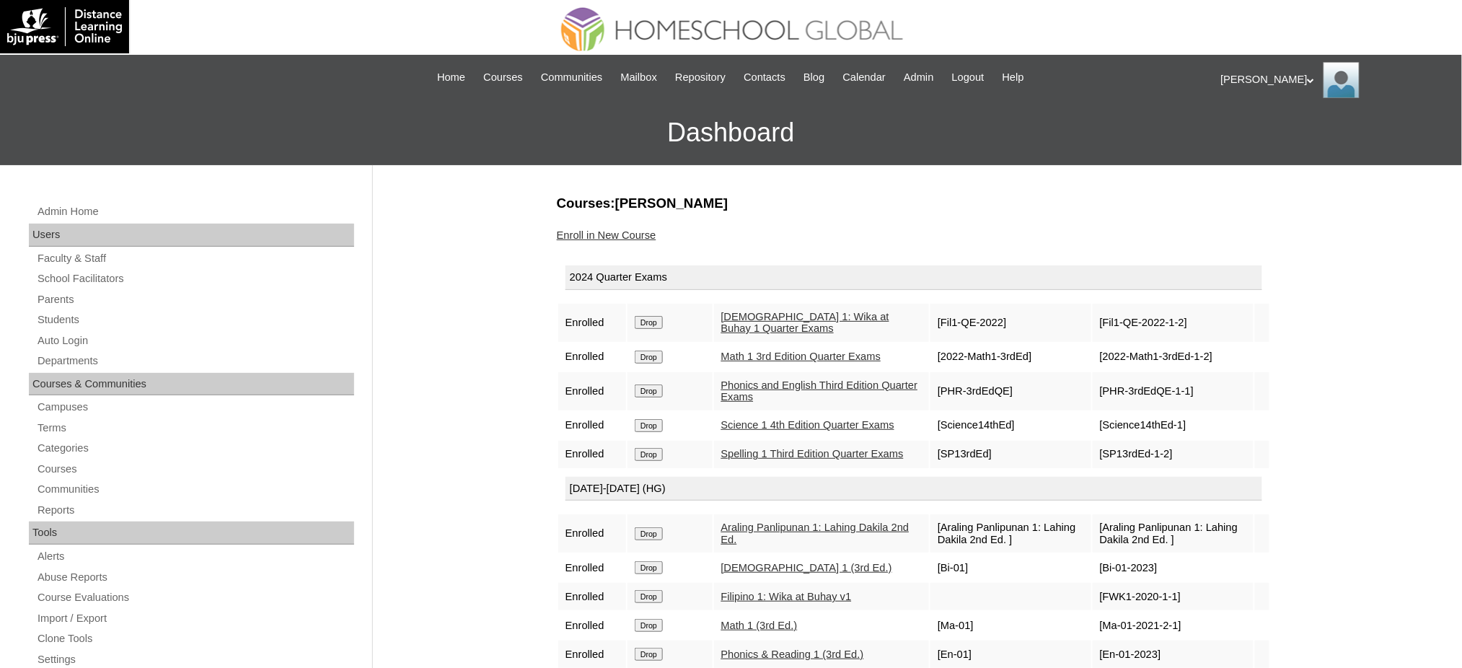
drag, startPoint x: 0, startPoint y: 0, endPoint x: 815, endPoint y: 61, distance: 817.2
click at [660, 322] on input "Drop" at bounding box center [649, 322] width 28 height 13
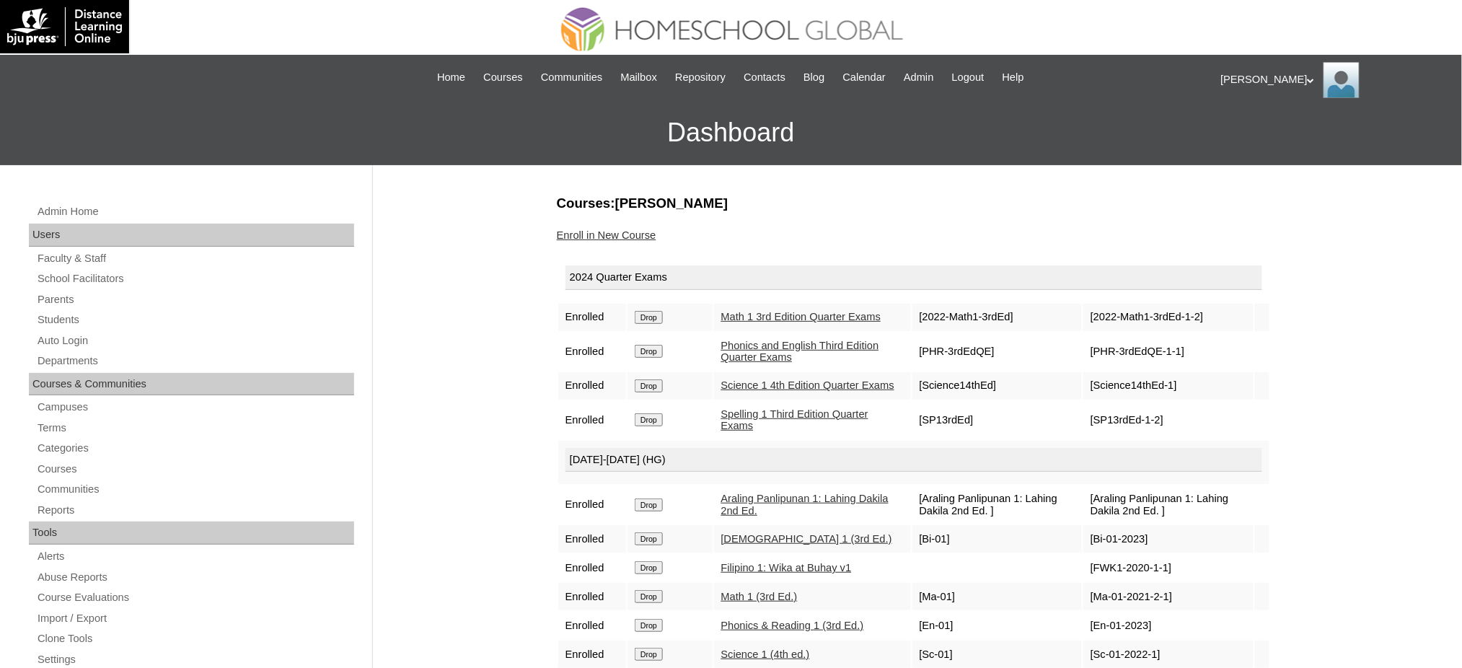
click at [650, 319] on input "Drop" at bounding box center [649, 317] width 28 height 13
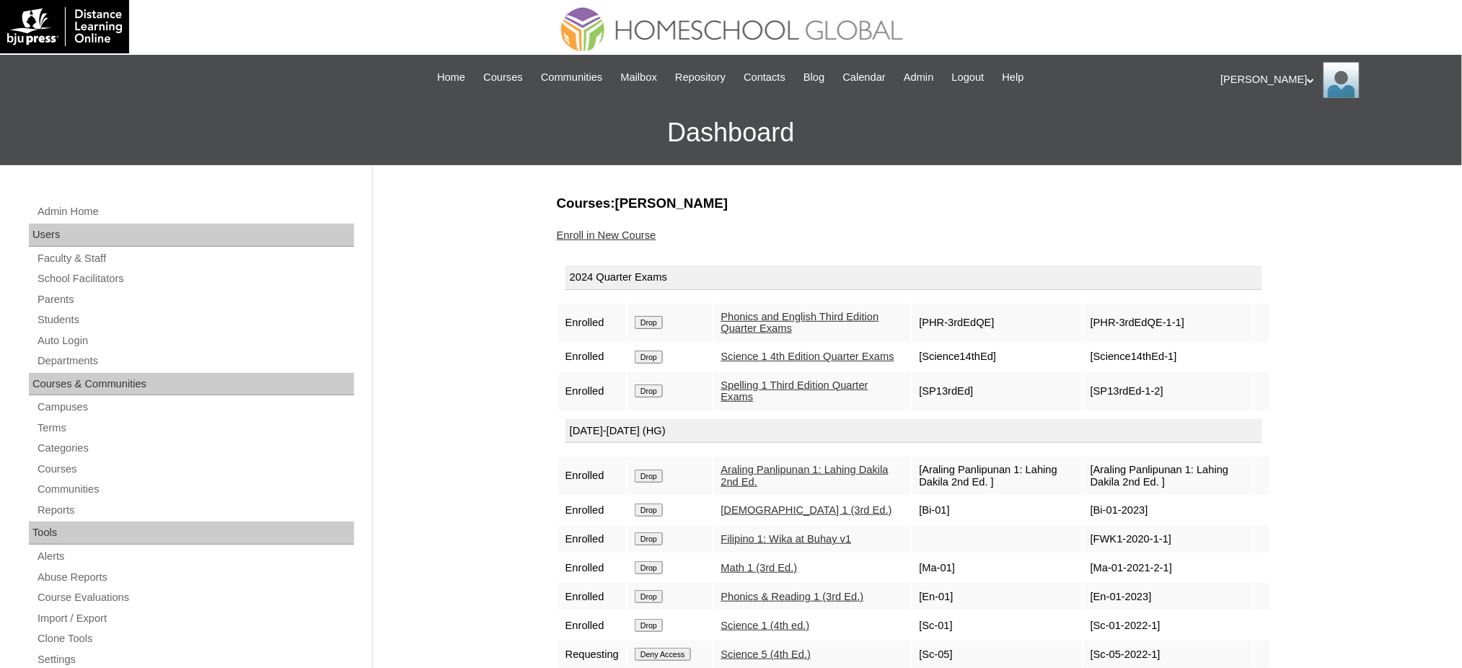
click at [653, 317] on input "Drop" at bounding box center [649, 322] width 28 height 13
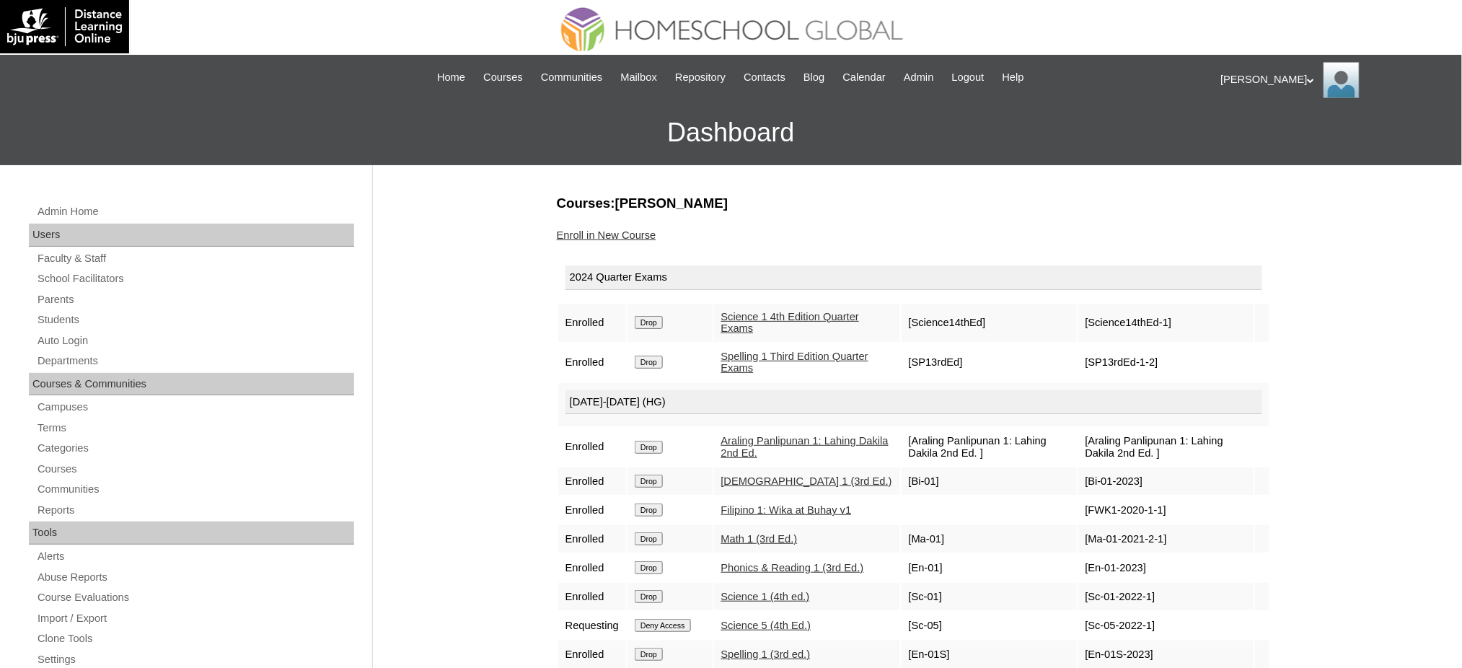
click at [660, 319] on input "Drop" at bounding box center [649, 322] width 28 height 13
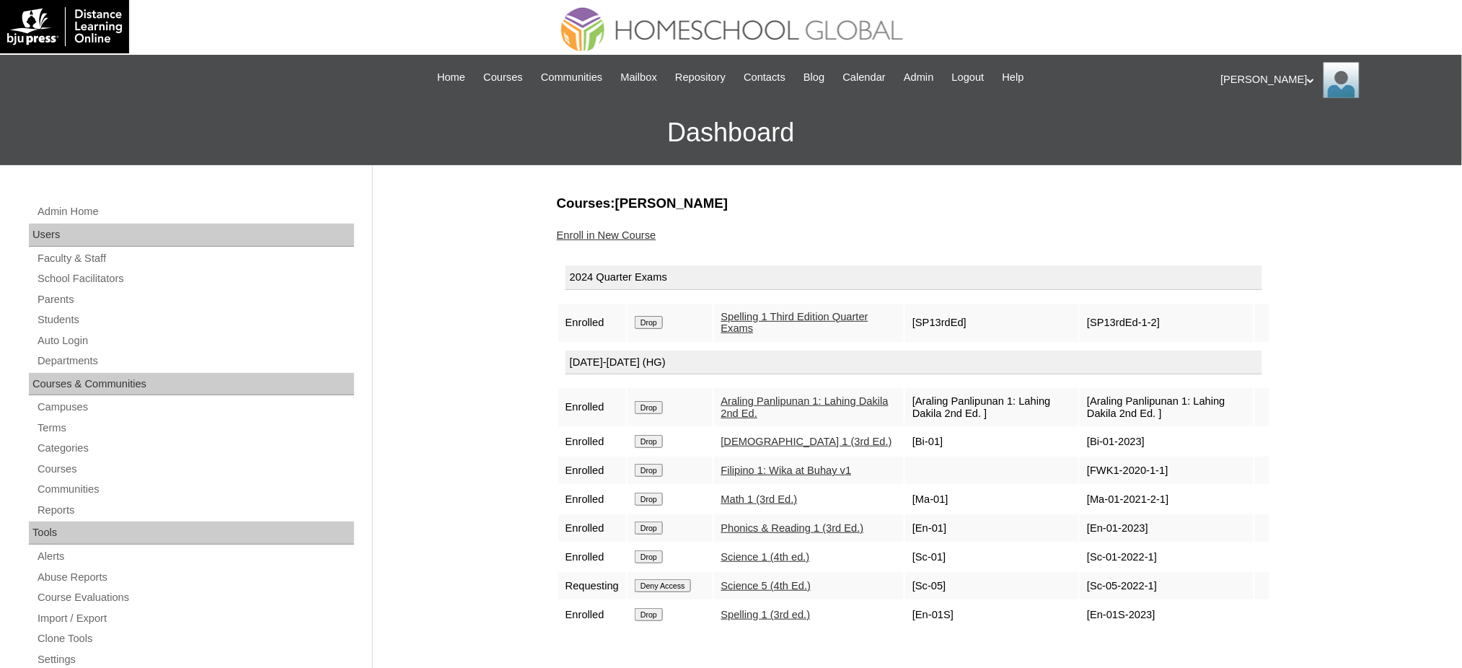
click at [659, 316] on input "Drop" at bounding box center [649, 322] width 28 height 13
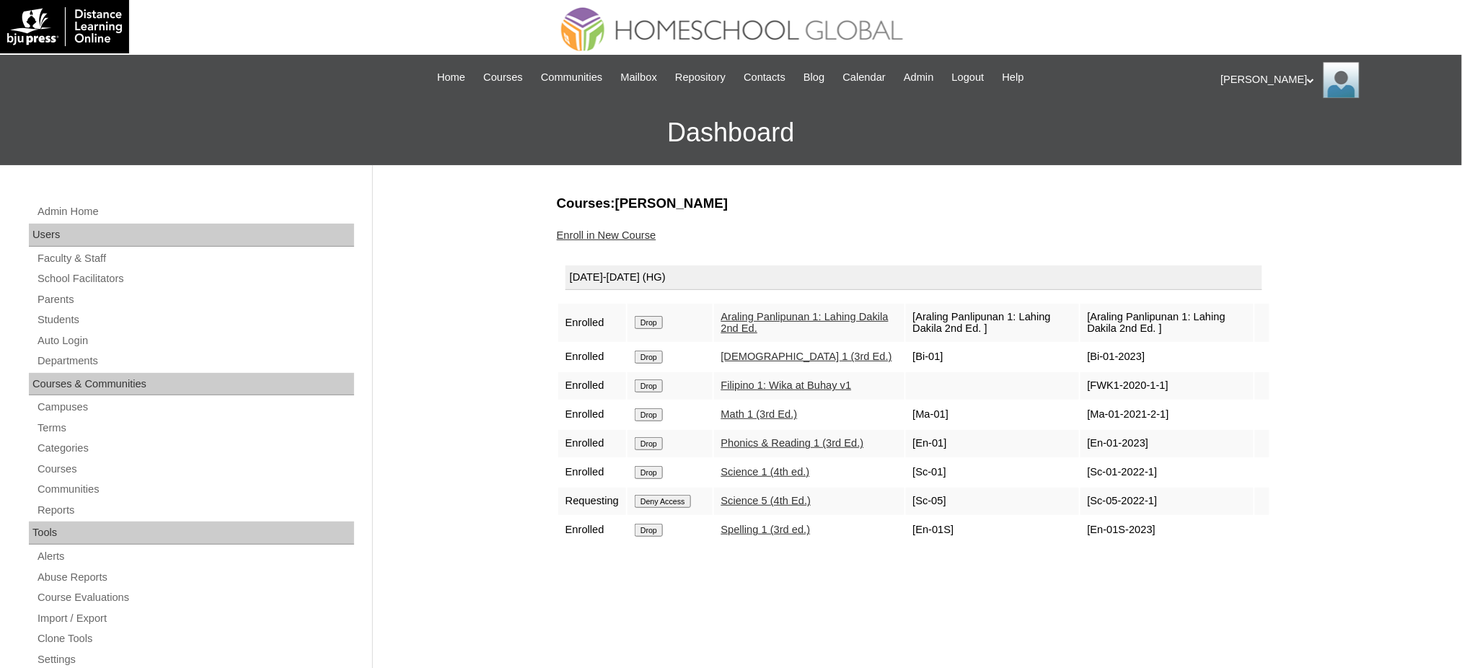
click at [656, 319] on input "Drop" at bounding box center [649, 322] width 28 height 13
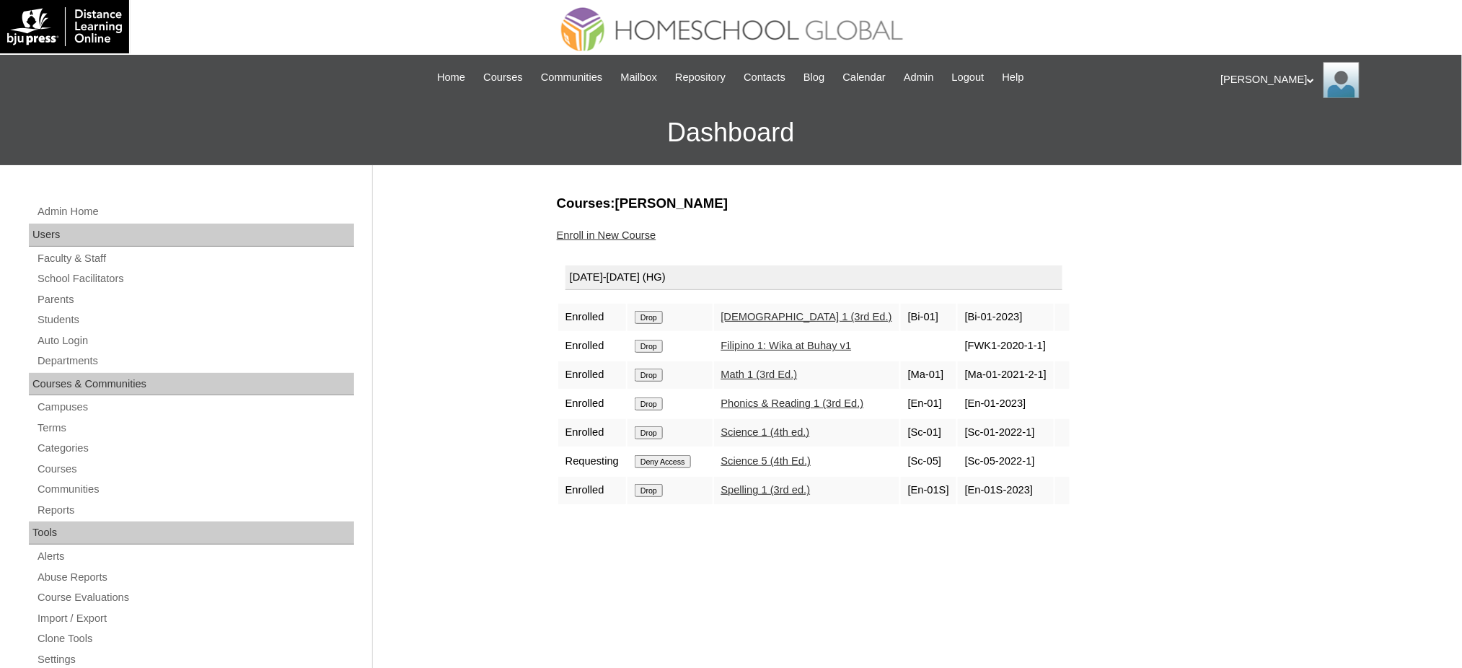
click at [653, 318] on input "Drop" at bounding box center [649, 317] width 28 height 13
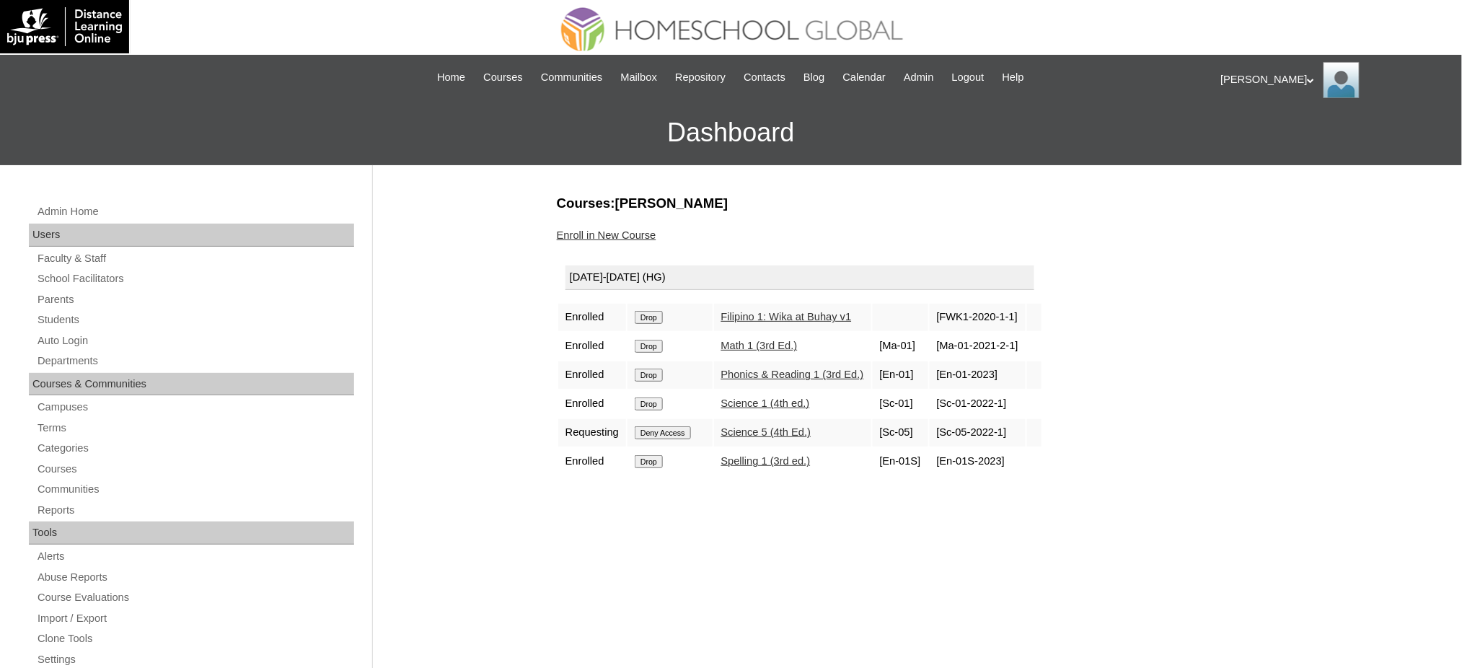
click at [663, 313] on input "Drop" at bounding box center [649, 317] width 28 height 13
click at [653, 311] on input "Drop" at bounding box center [649, 317] width 28 height 13
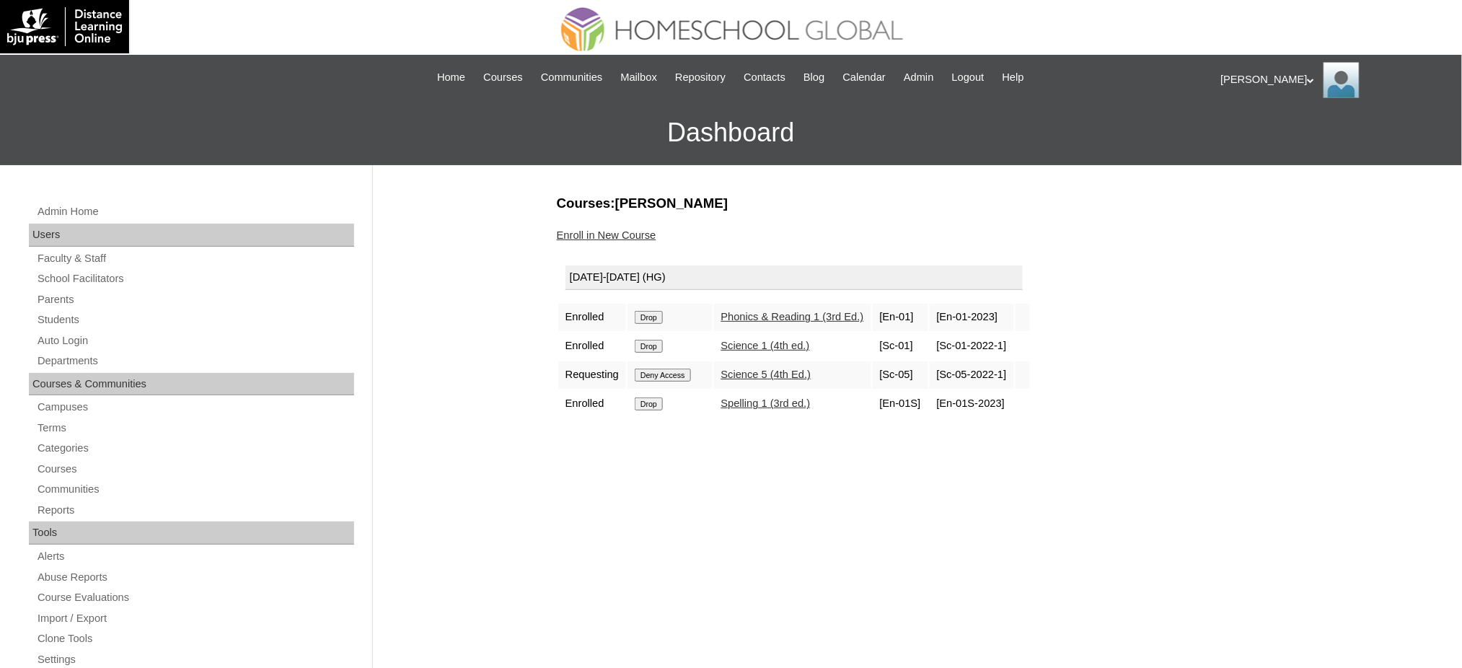
click at [654, 314] on input "Drop" at bounding box center [649, 317] width 28 height 13
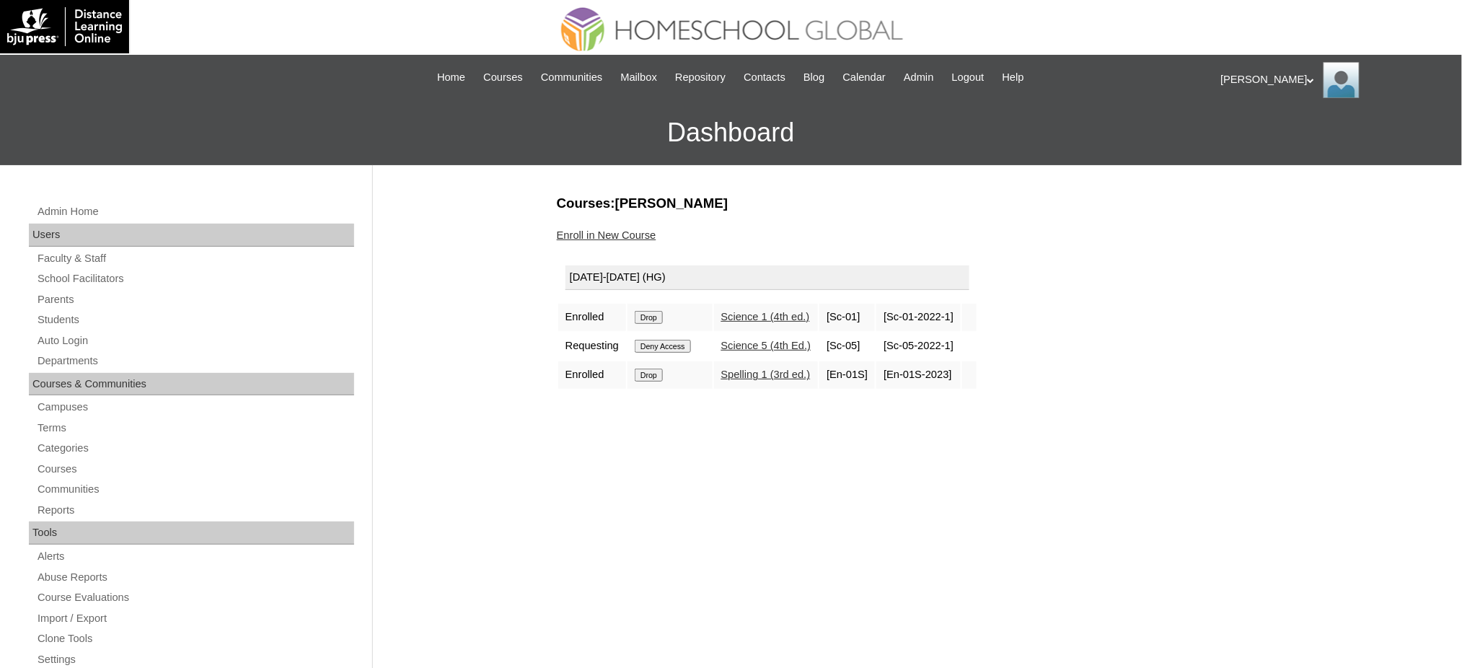
click at [652, 311] on input "Drop" at bounding box center [649, 317] width 28 height 13
click at [651, 312] on input "Deny Access" at bounding box center [663, 317] width 56 height 13
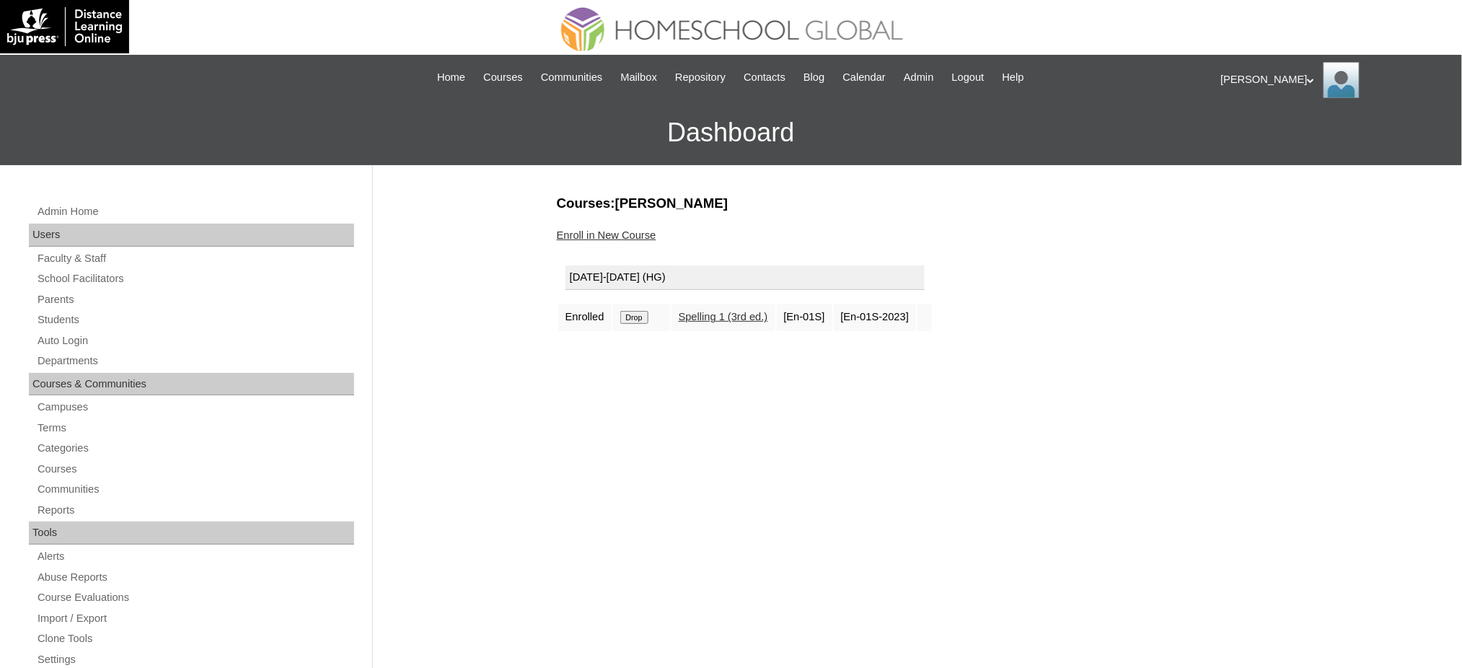
click at [642, 314] on input "Drop" at bounding box center [634, 317] width 28 height 13
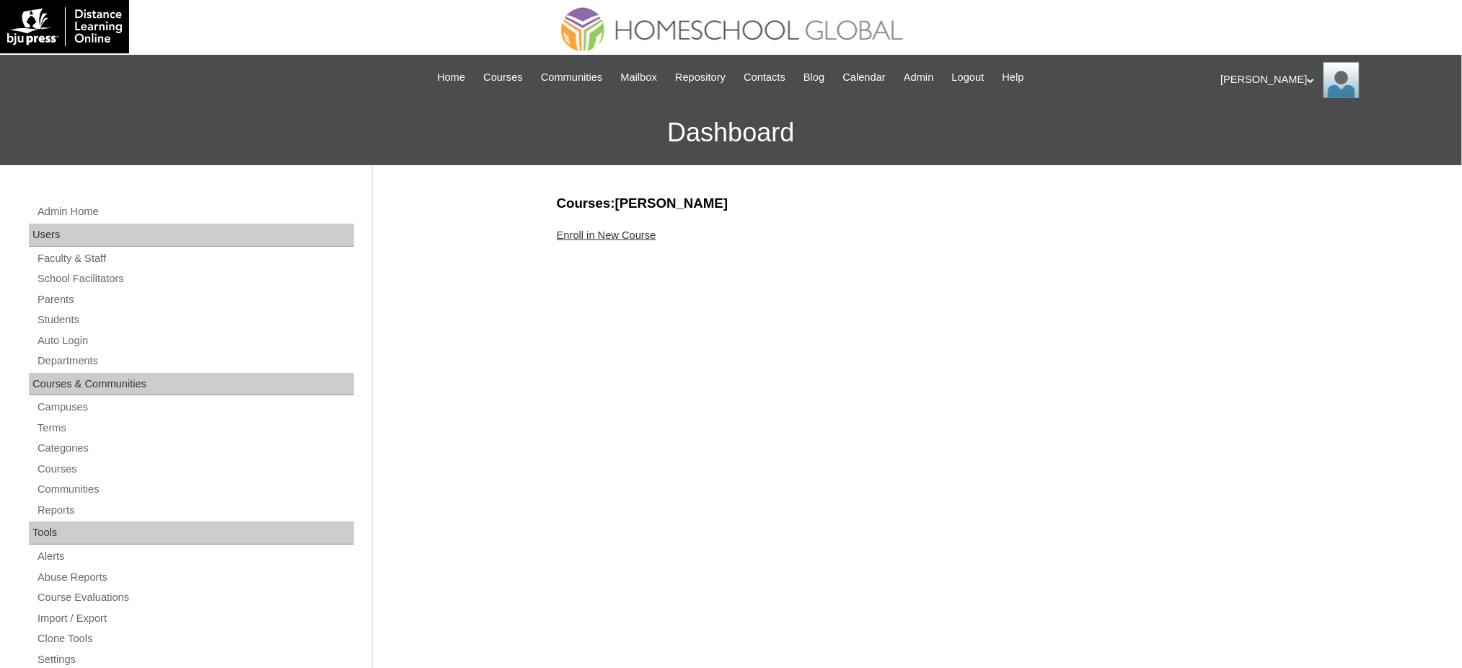
click at [639, 229] on link "Enroll in New Course" at bounding box center [607, 235] width 100 height 12
click at [637, 231] on link "Enroll in New Course" at bounding box center [607, 235] width 100 height 12
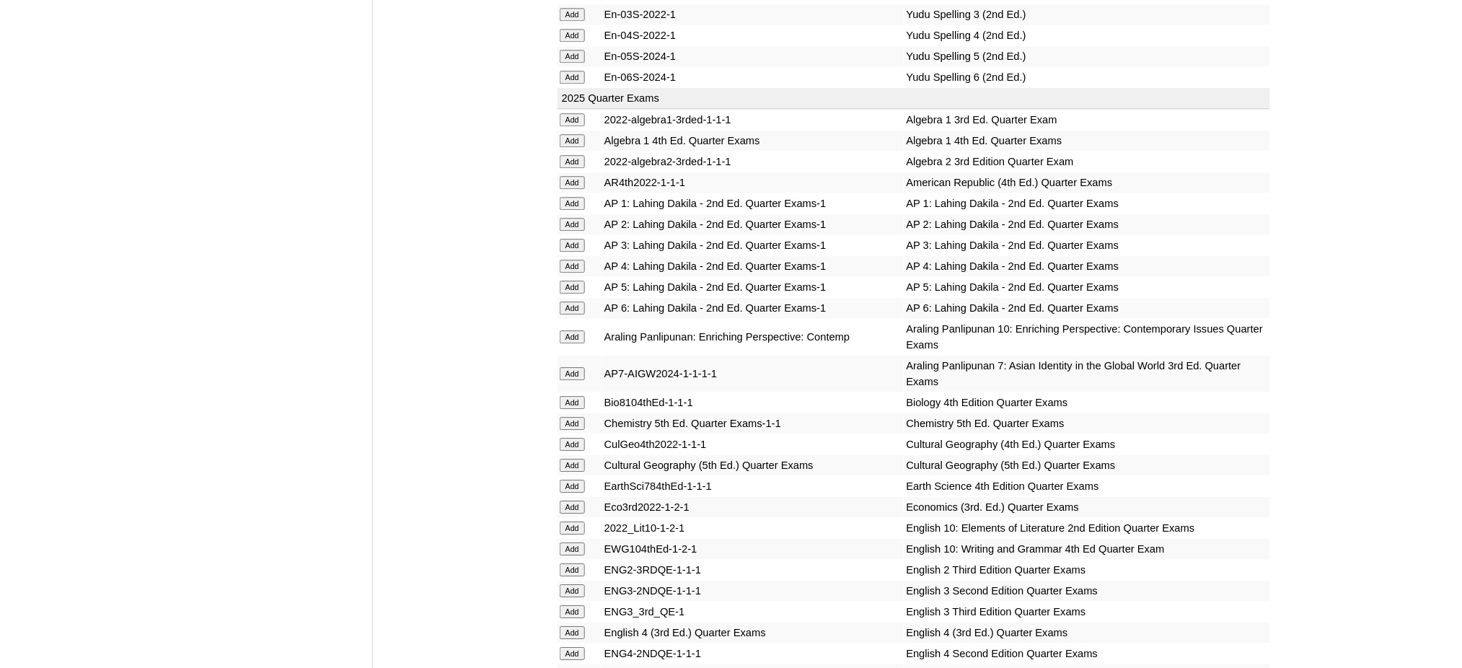
scroll to position [1442, 0]
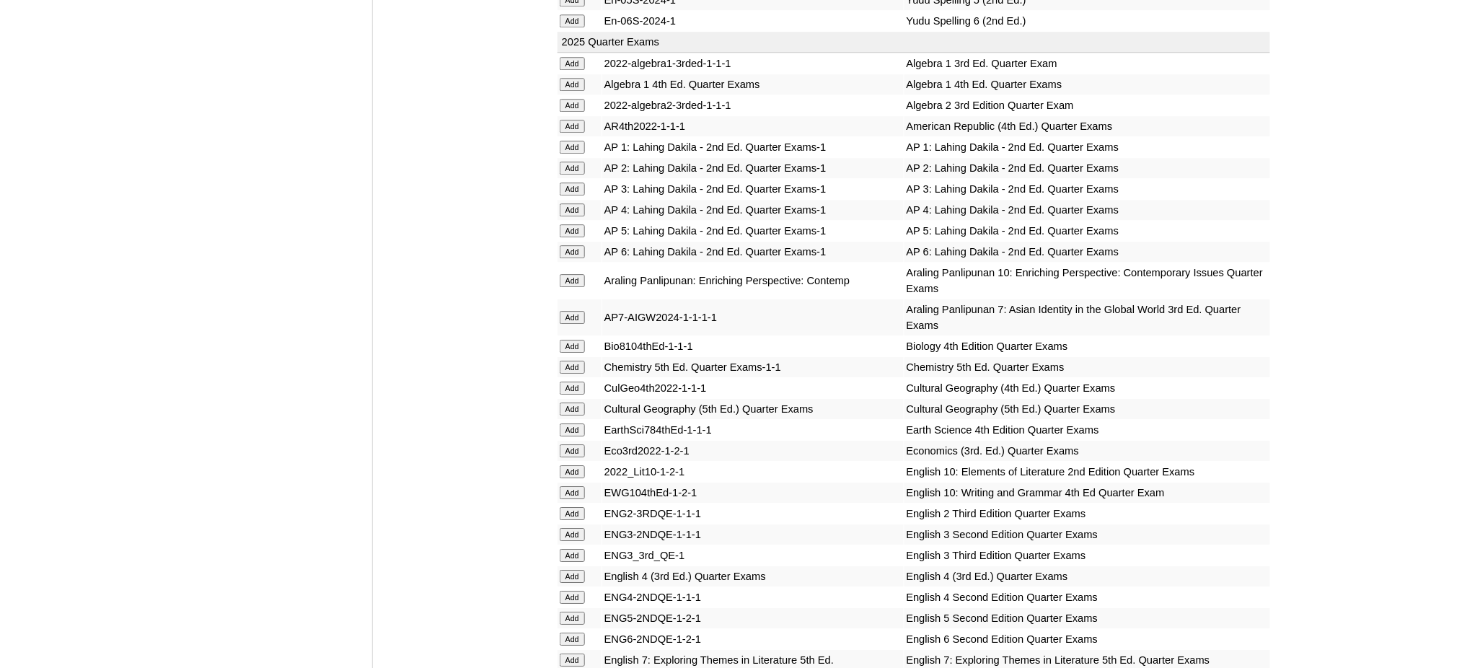
click at [573, 162] on input "Add" at bounding box center [572, 168] width 25 height 13
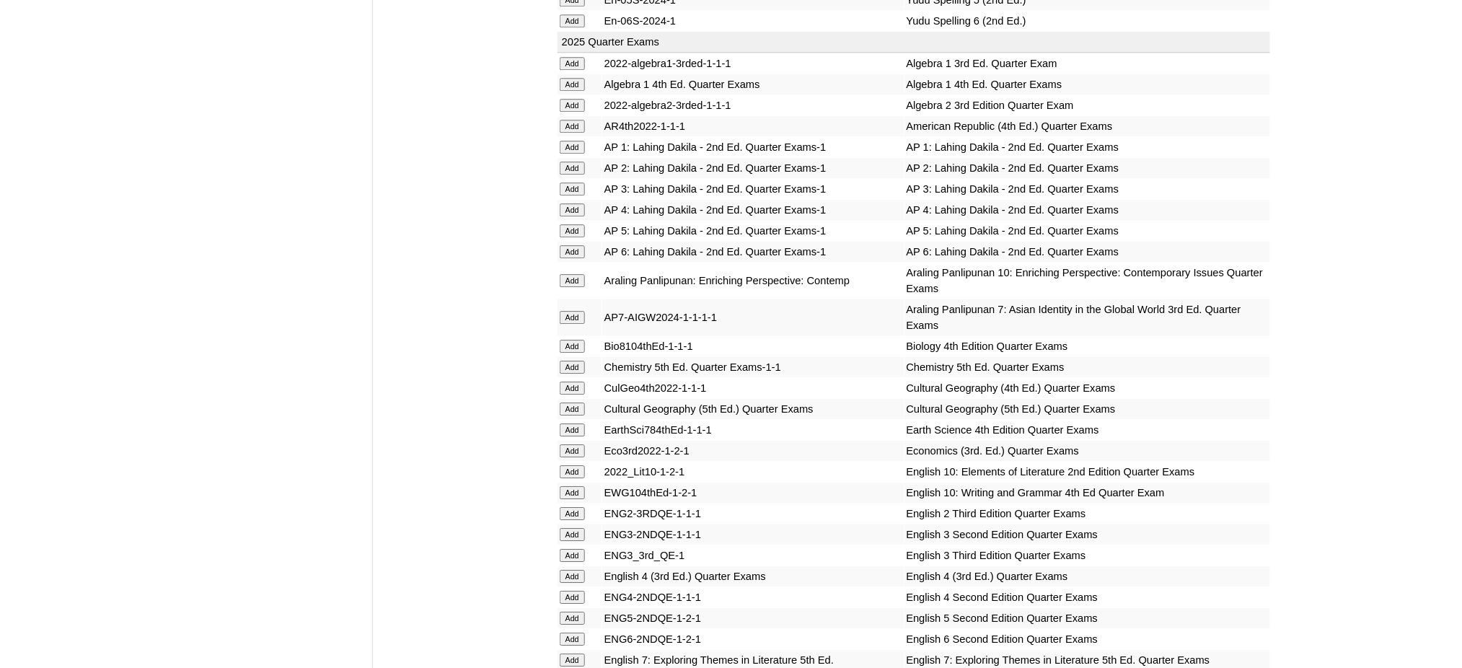
click at [573, 162] on input "Add" at bounding box center [572, 168] width 25 height 13
click at [581, 507] on input "Add" at bounding box center [572, 513] width 25 height 13
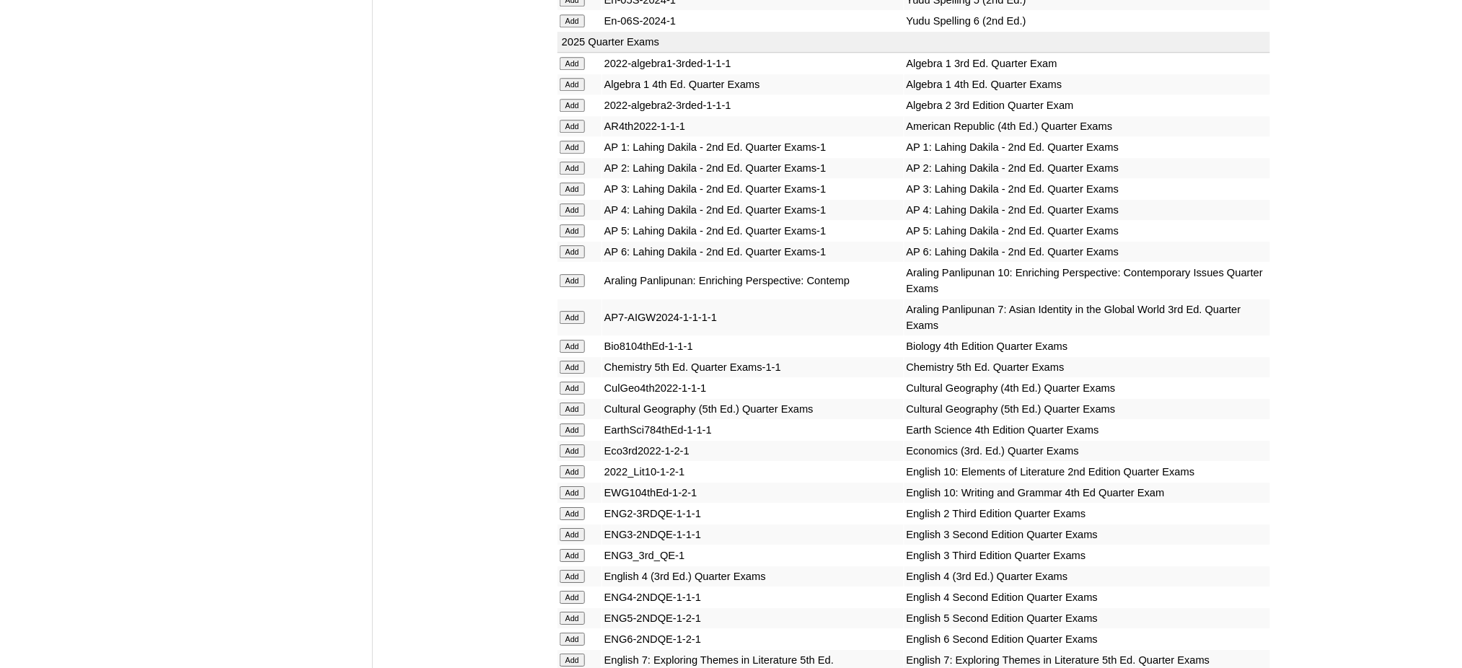
click at [581, 507] on input "Add" at bounding box center [572, 513] width 25 height 13
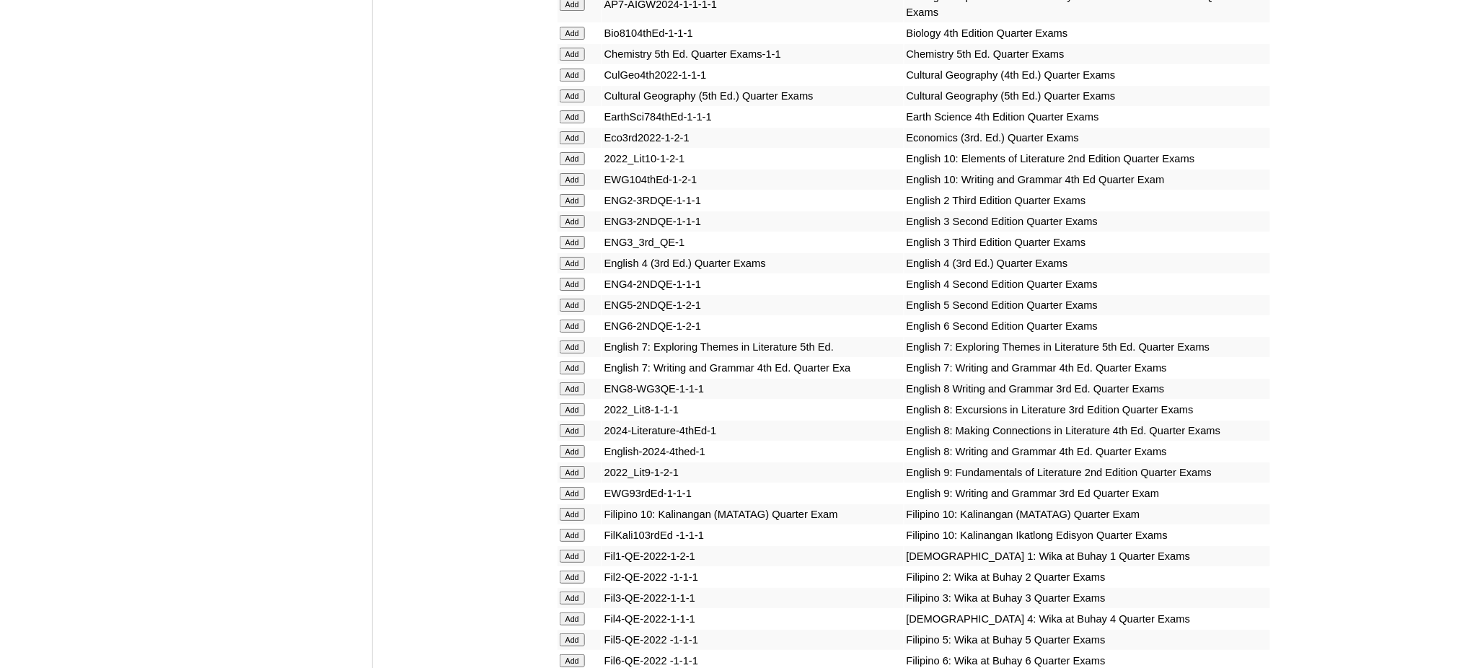
scroll to position [2019, 0]
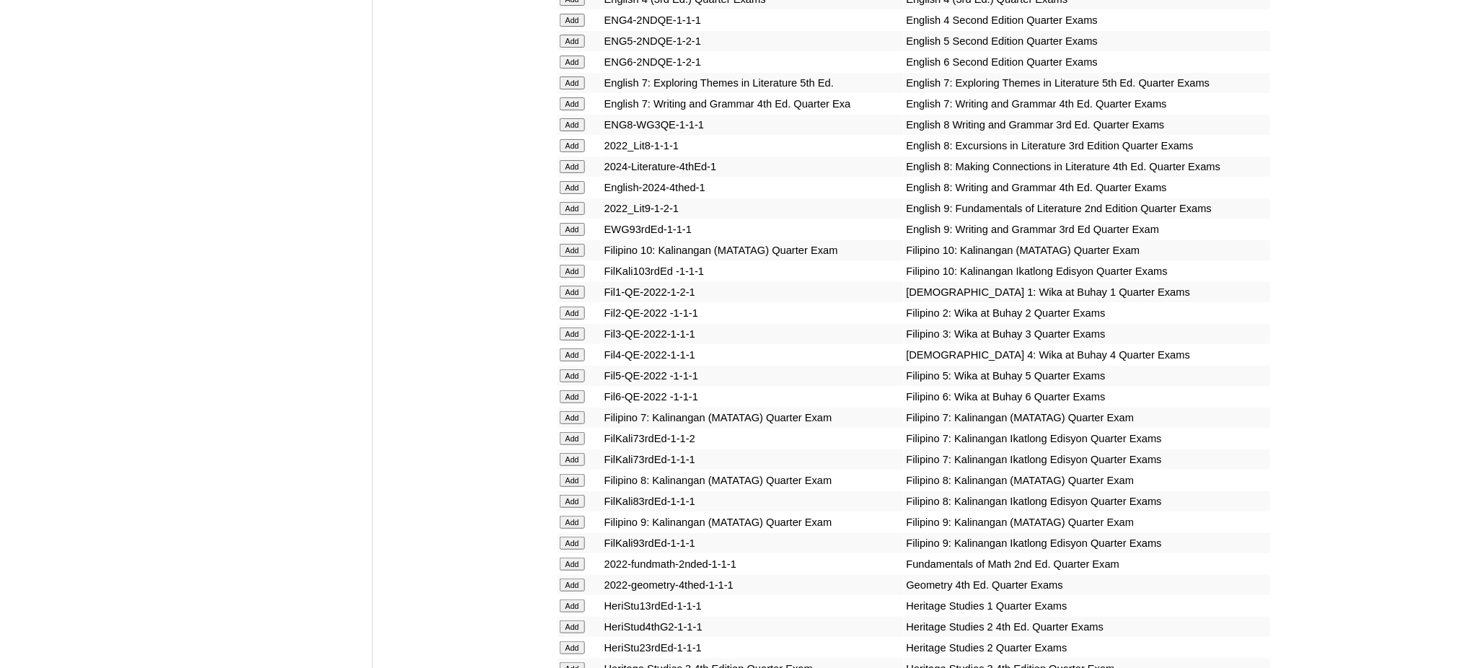
click at [565, 306] on input "Add" at bounding box center [572, 312] width 25 height 13
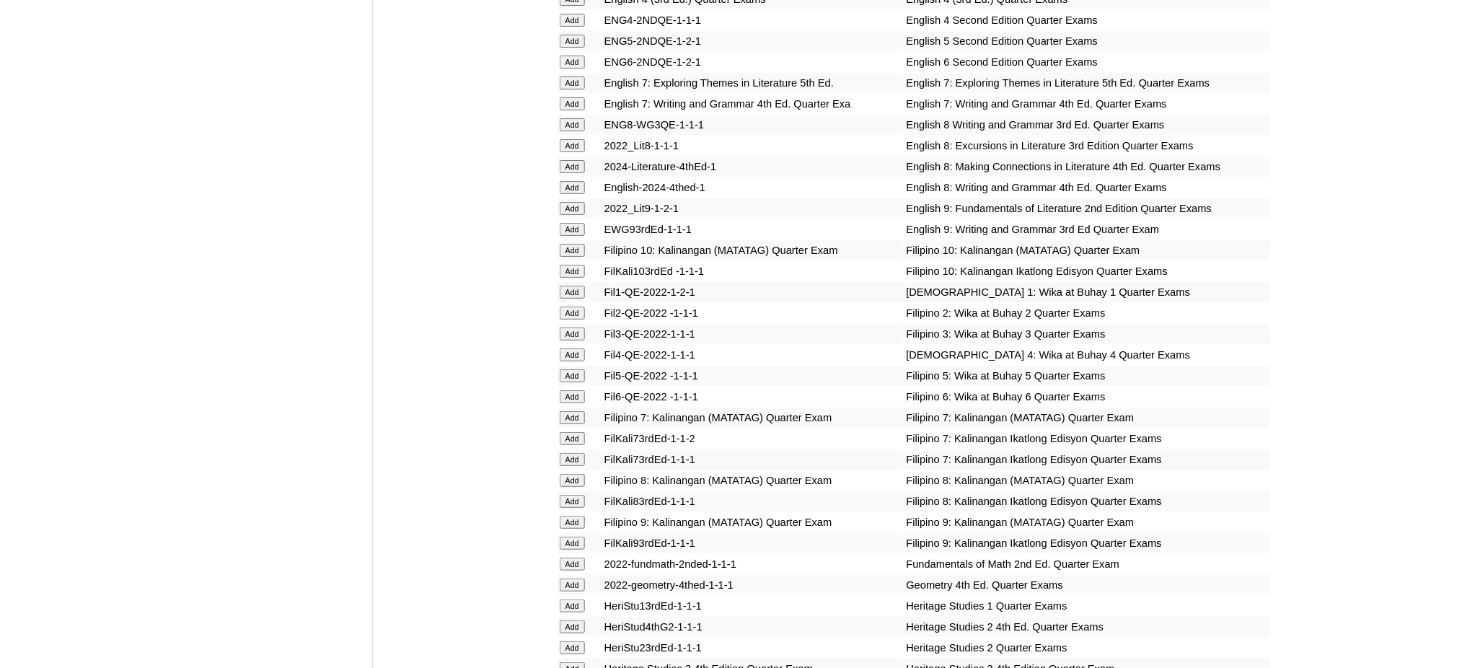
click at [565, 306] on input "Add" at bounding box center [572, 312] width 25 height 13
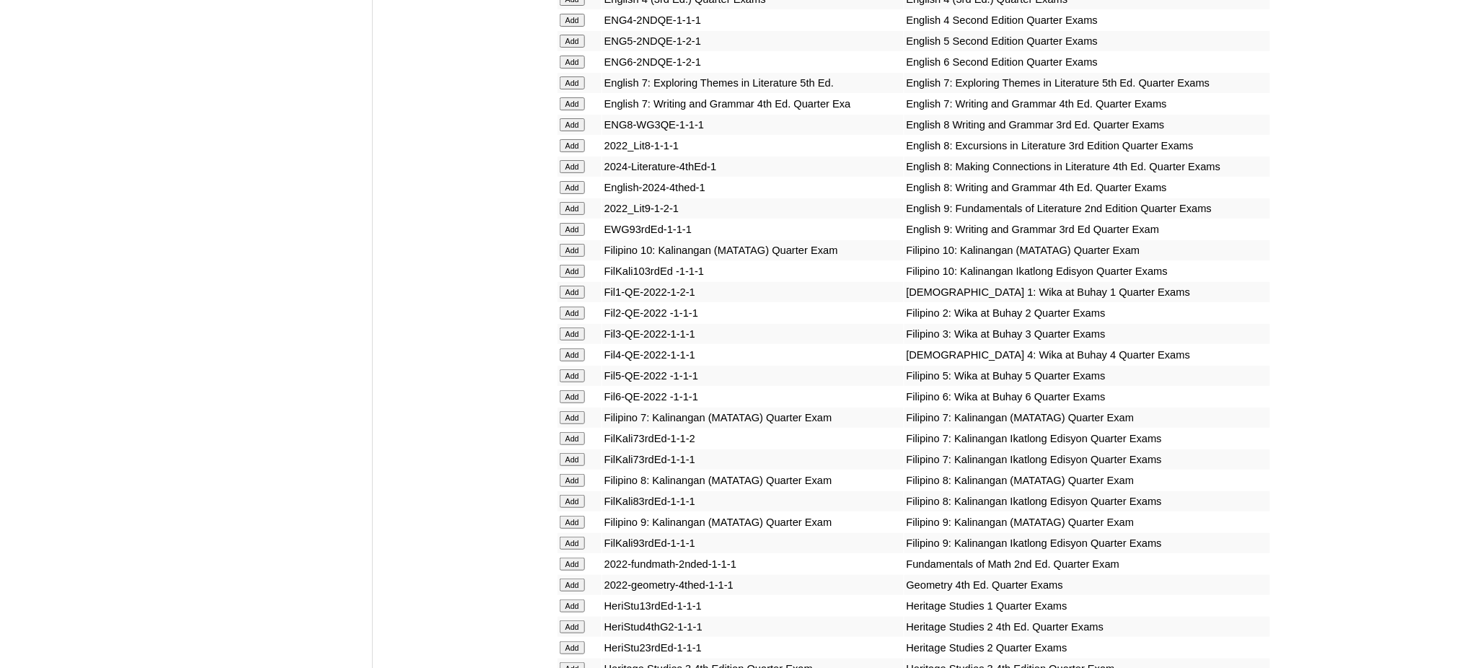
click at [565, 306] on input "Add" at bounding box center [572, 312] width 25 height 13
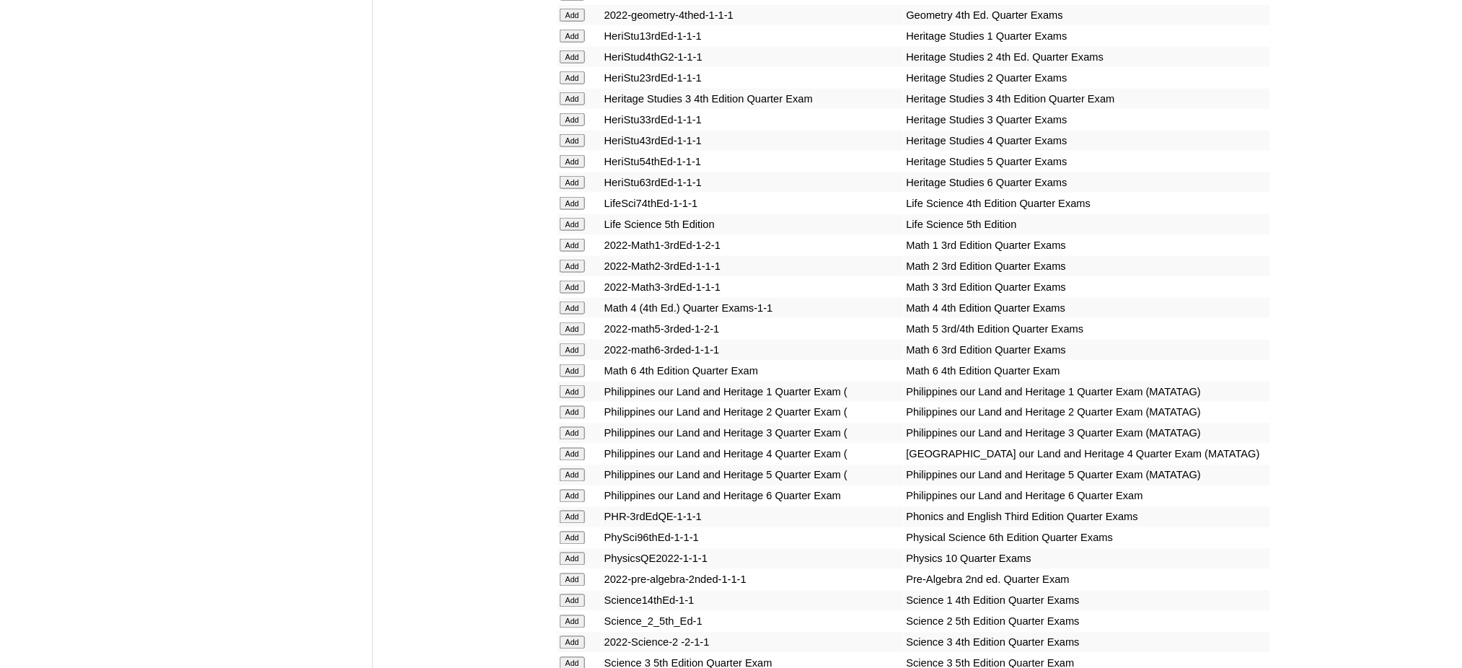
scroll to position [2596, 0]
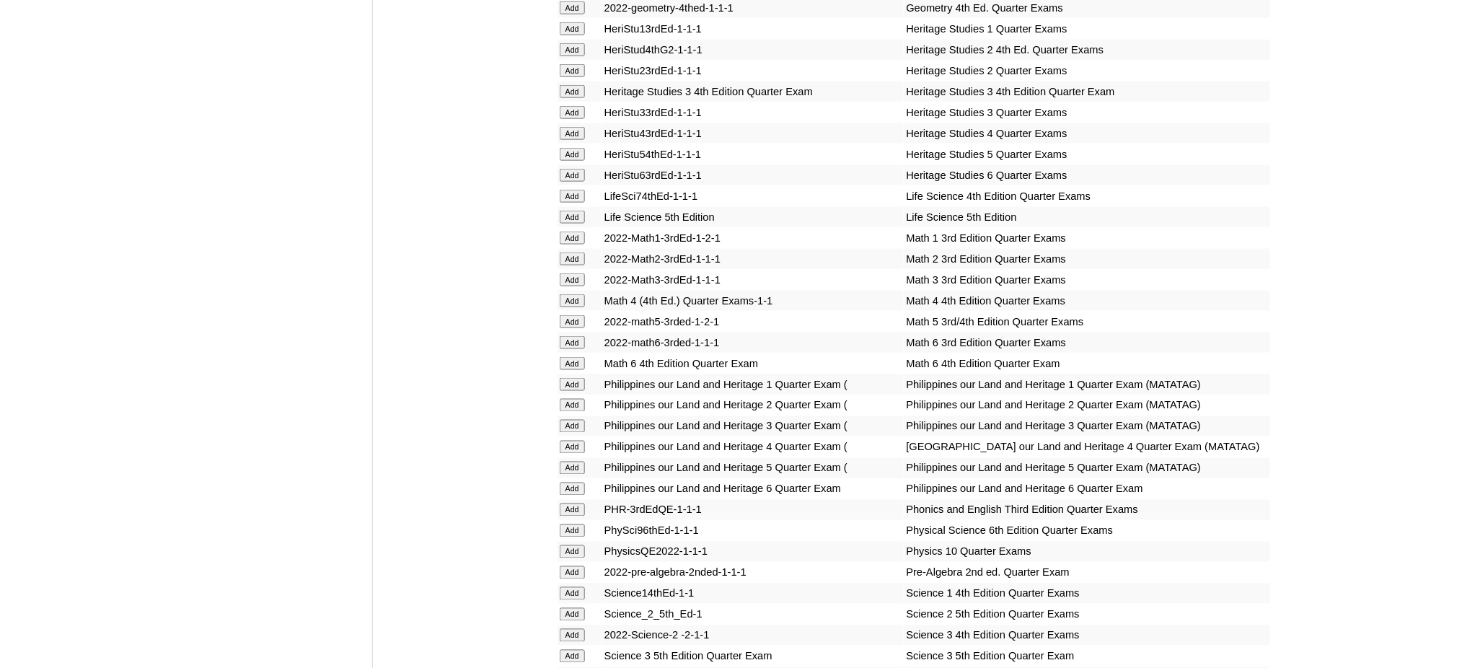
click at [570, 252] on input "Add" at bounding box center [572, 258] width 25 height 13
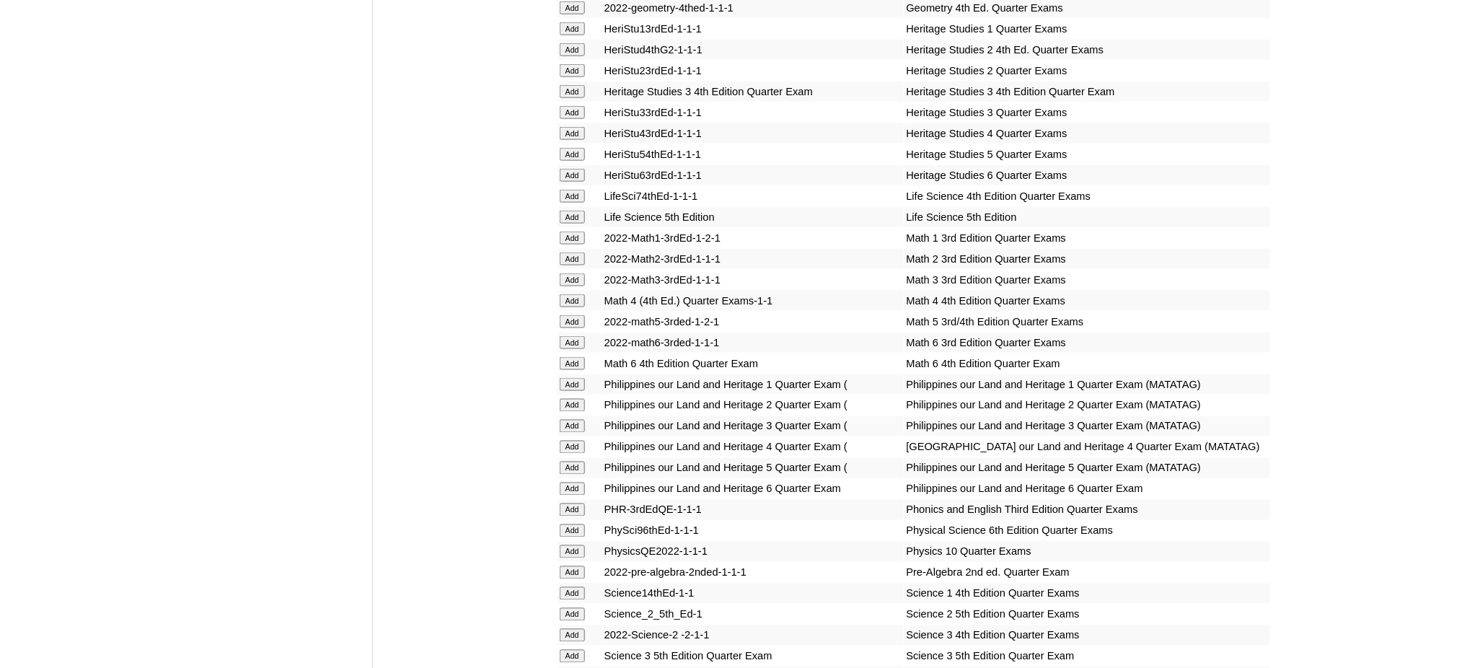
click at [570, 252] on input "Add" at bounding box center [572, 258] width 25 height 13
click at [570, 608] on input "Add" at bounding box center [572, 614] width 25 height 13
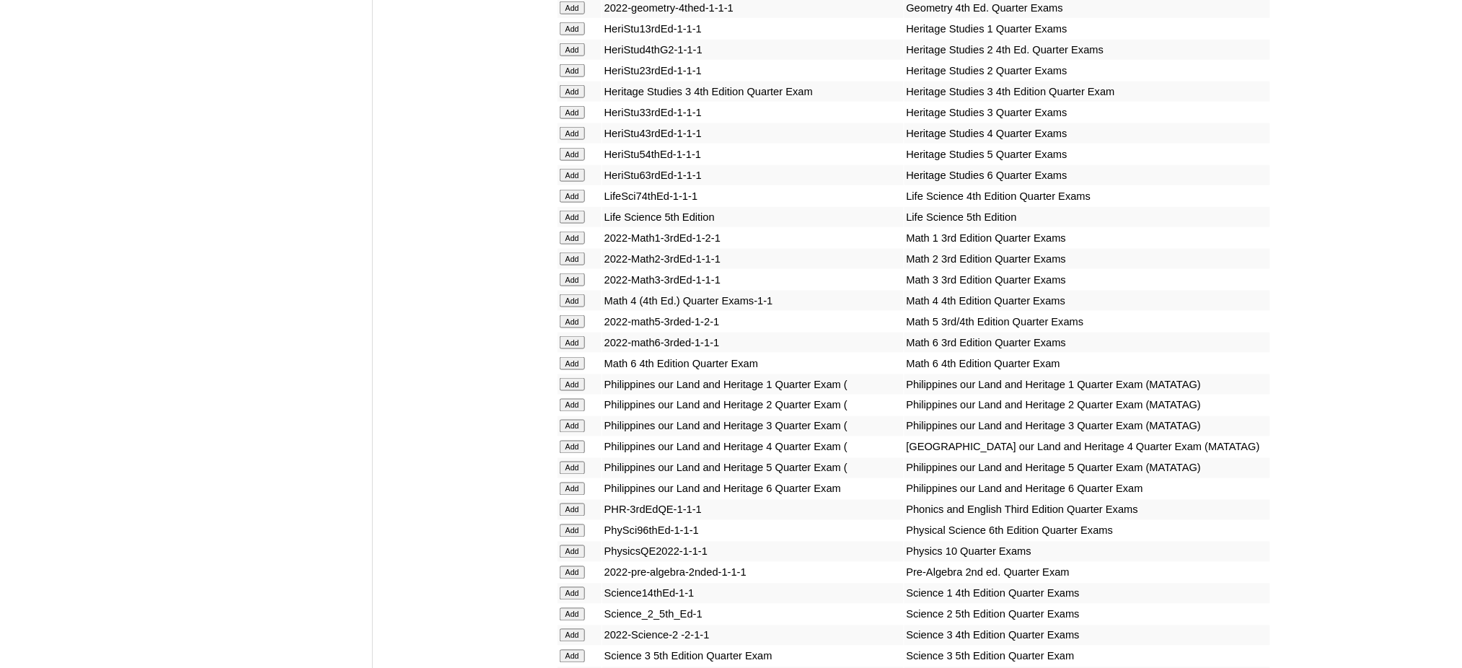
click at [570, 608] on input "Add" at bounding box center [572, 614] width 25 height 13
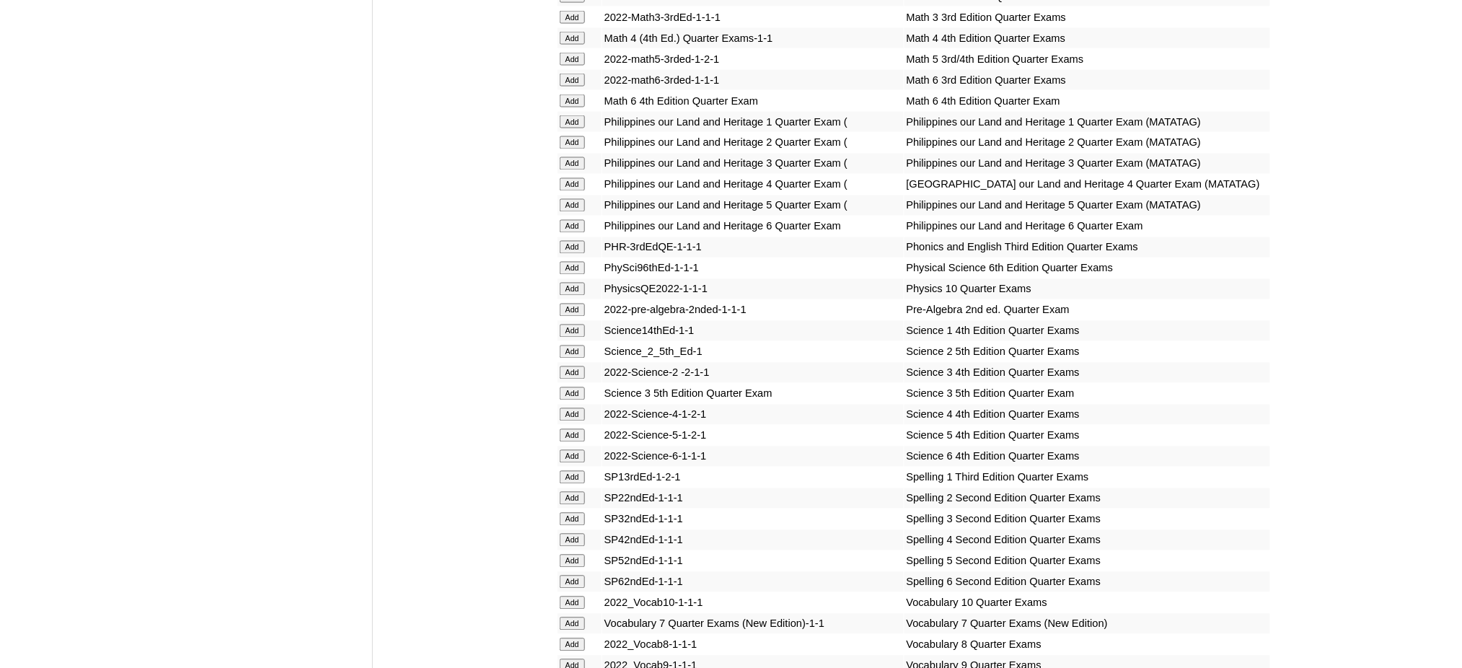
scroll to position [2980, 0]
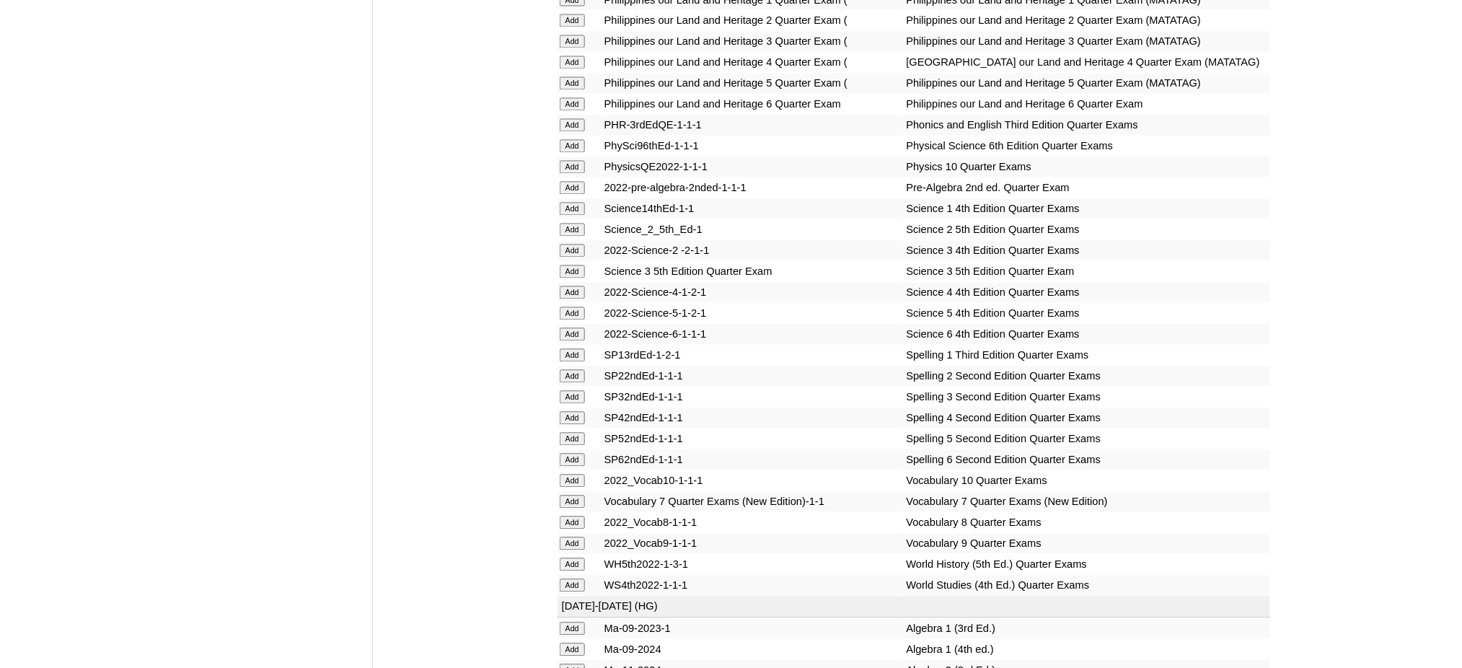
click at [575, 370] on input "Add" at bounding box center [572, 376] width 25 height 13
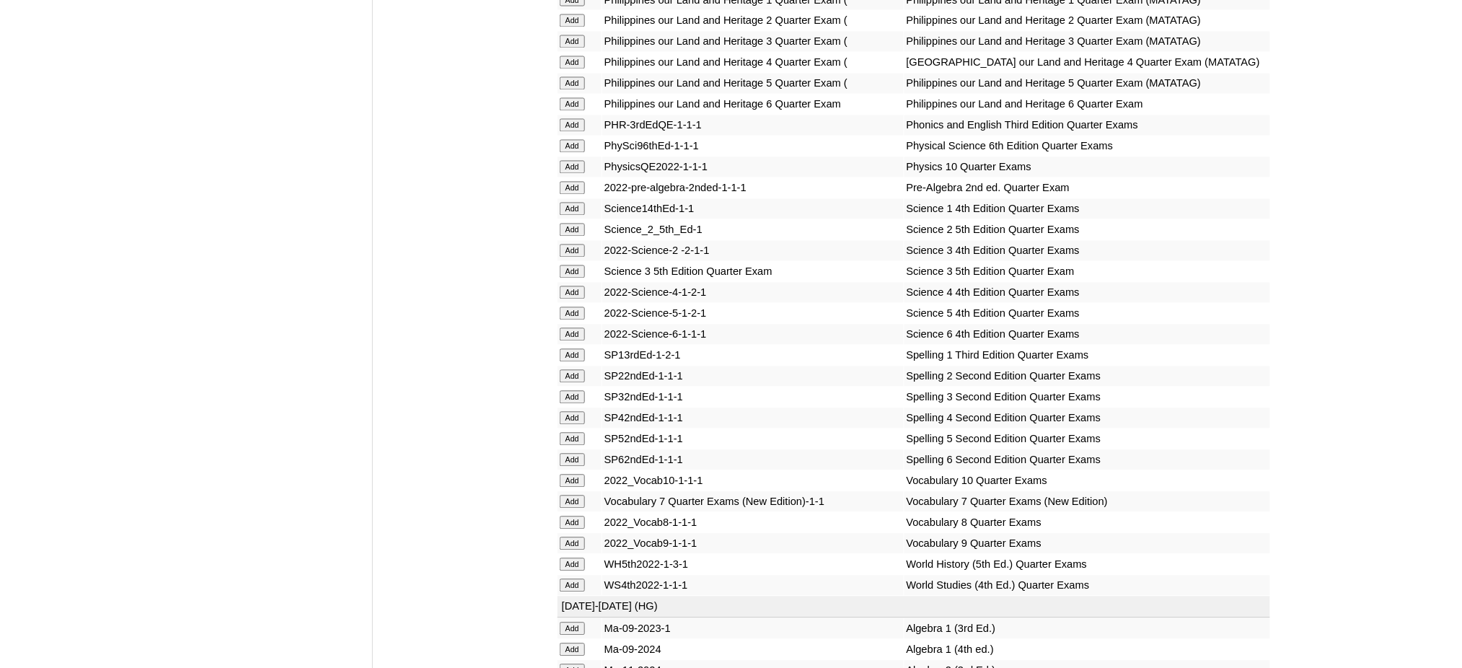
click at [575, 370] on input "Add" at bounding box center [572, 376] width 25 height 13
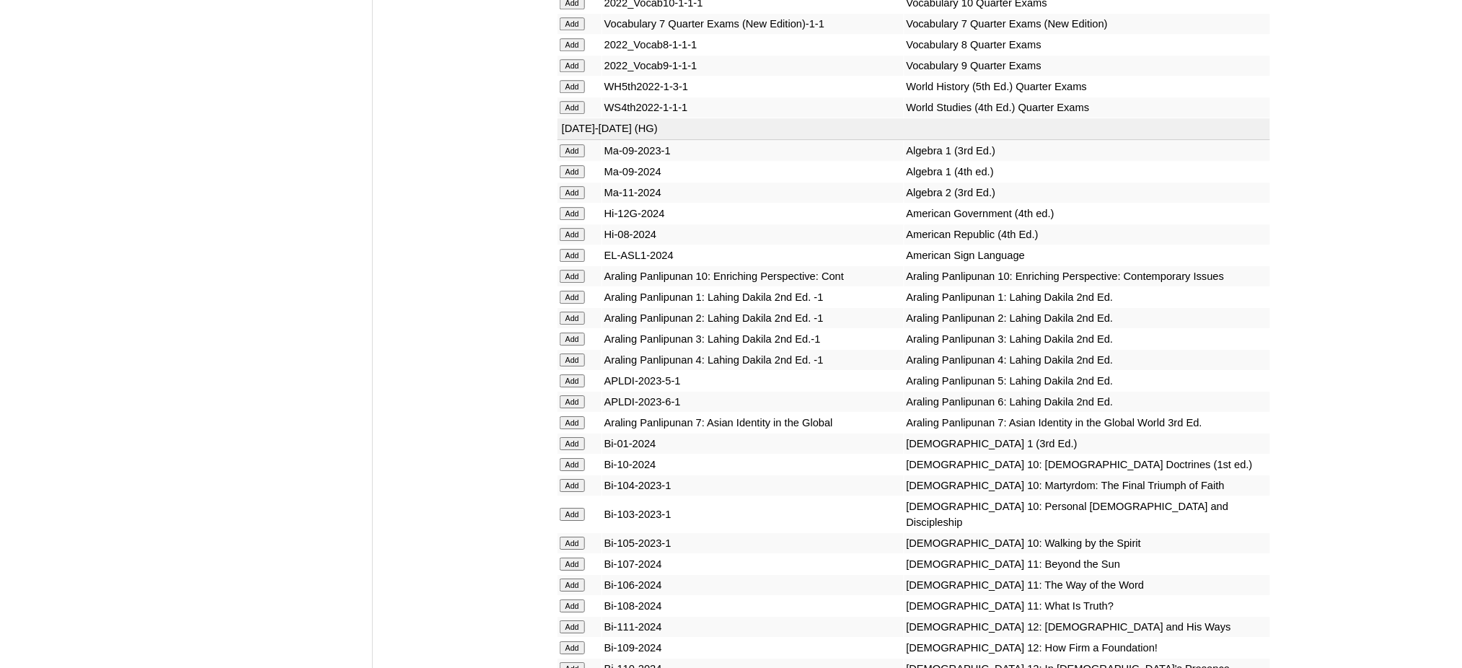
scroll to position [3461, 0]
click at [570, 309] on input "Add" at bounding box center [572, 315] width 25 height 13
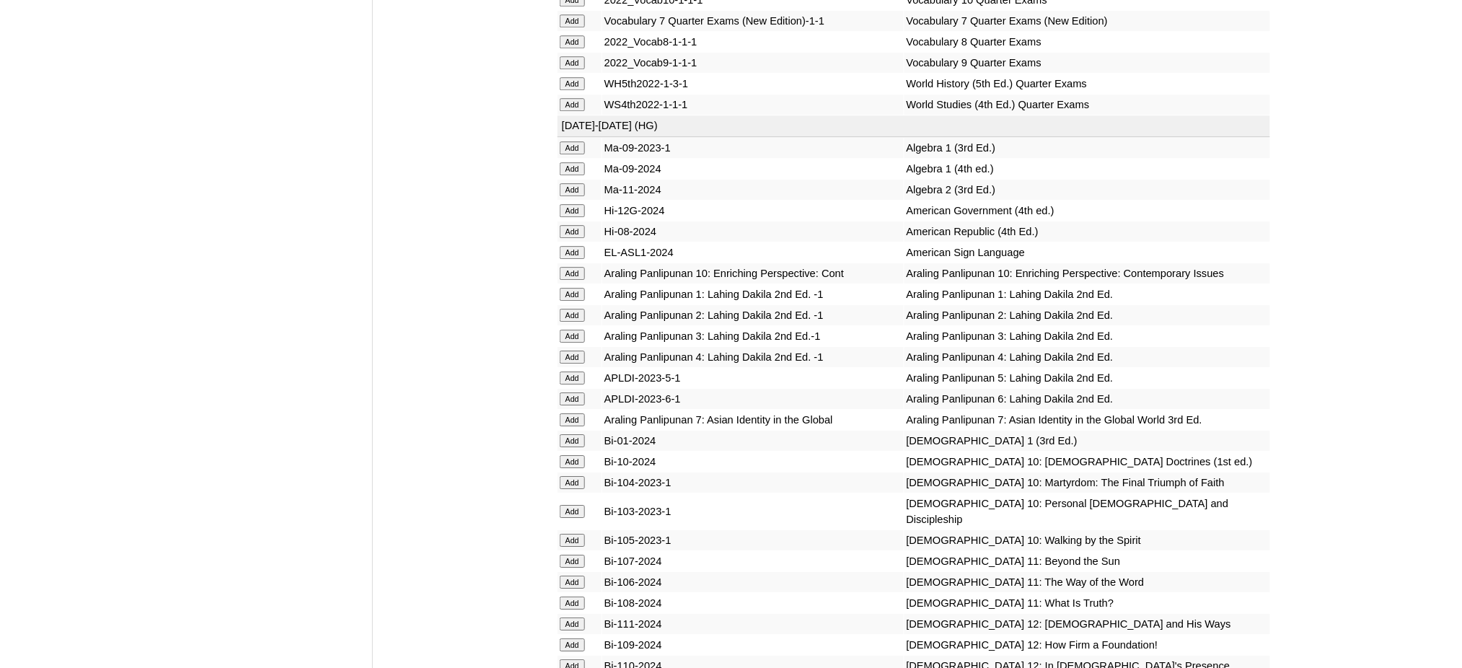
click at [570, 309] on input "Add" at bounding box center [572, 315] width 25 height 13
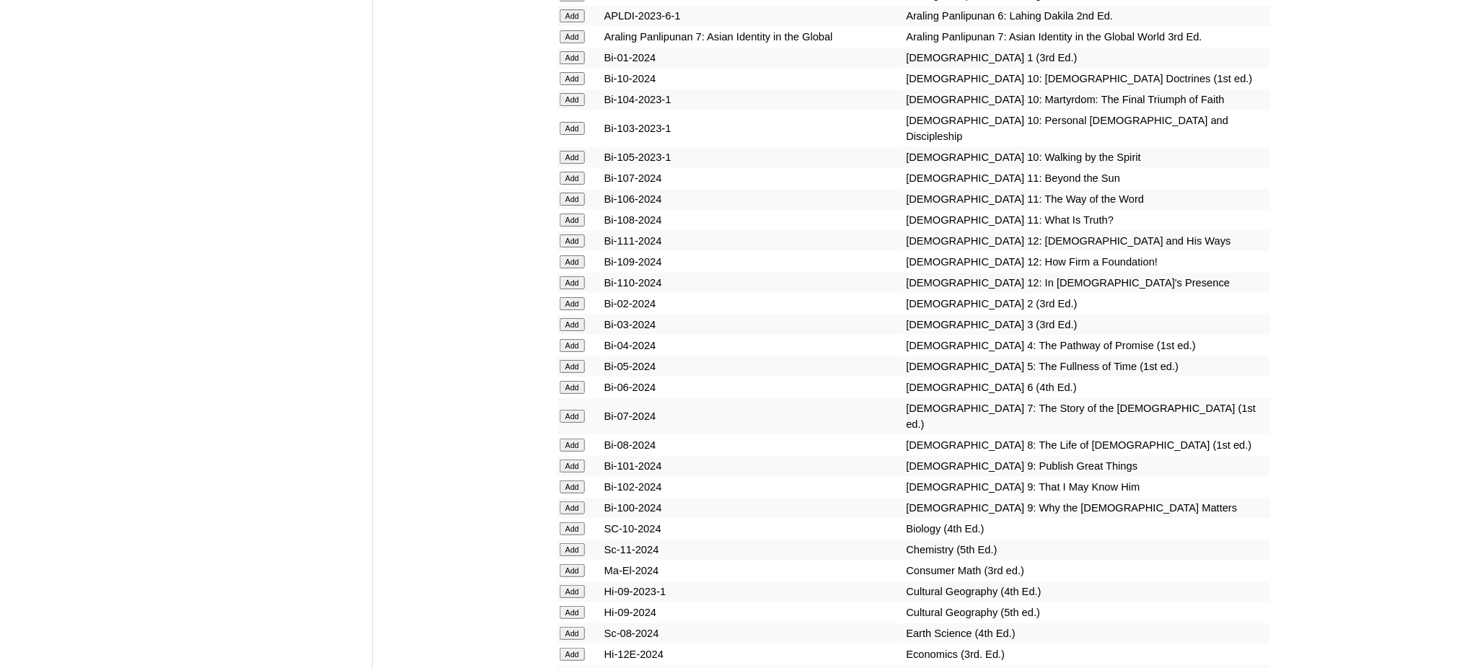
scroll to position [3846, 0]
click at [579, 296] on input "Add" at bounding box center [572, 302] width 25 height 13
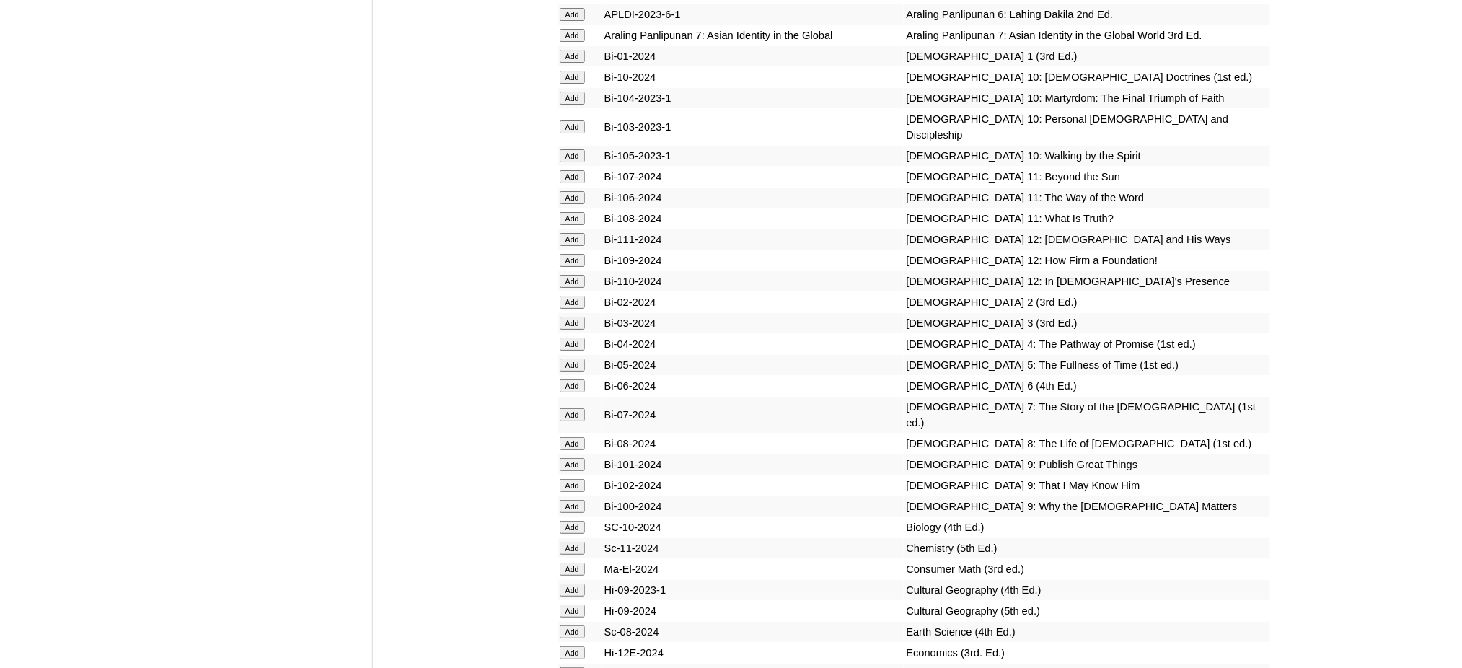
click at [579, 296] on input "Add" at bounding box center [572, 302] width 25 height 13
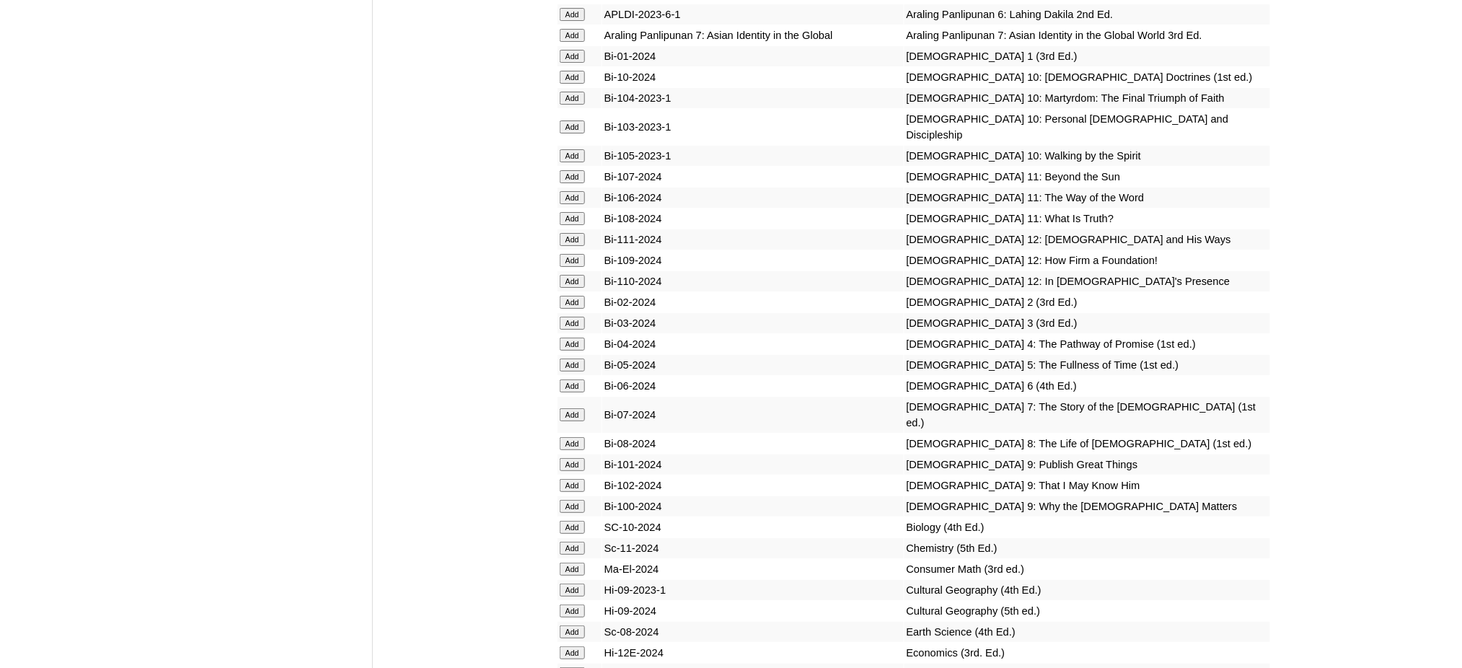
click at [579, 296] on input "Add" at bounding box center [572, 302] width 25 height 13
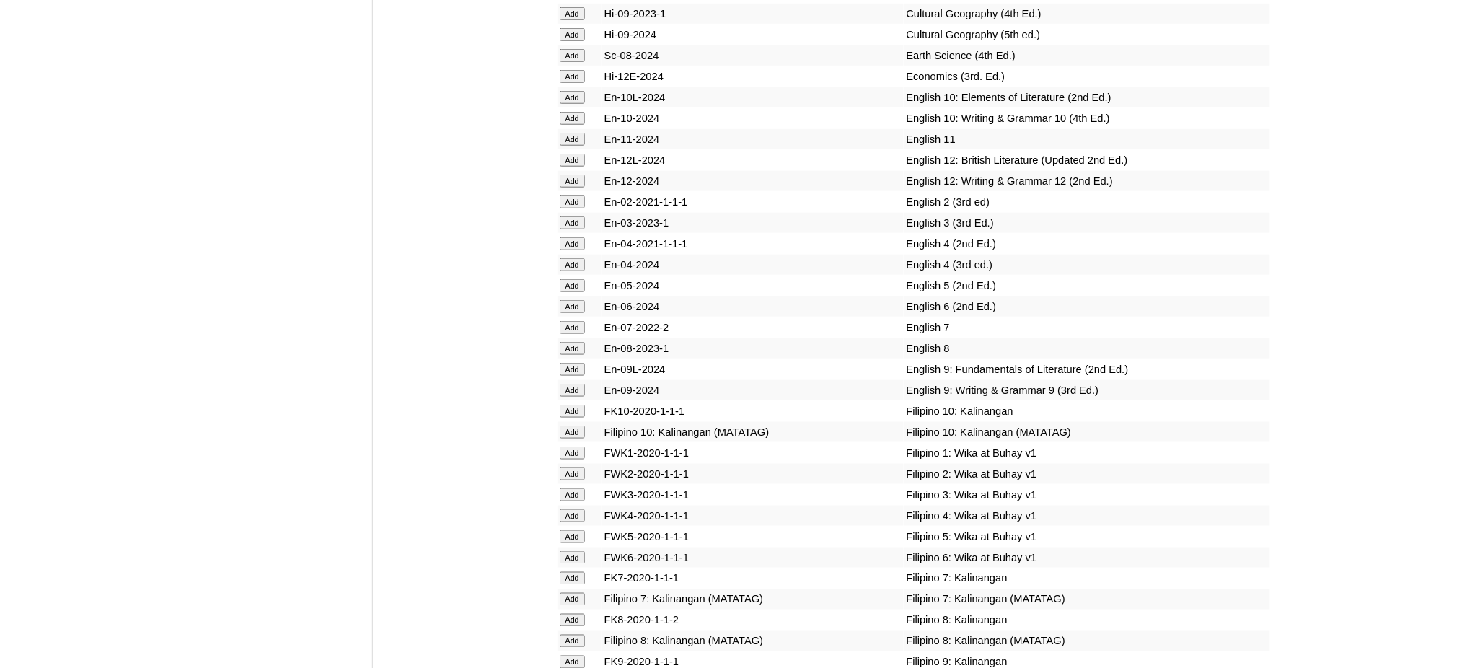
scroll to position [4423, 0]
click at [574, 195] on input "Add" at bounding box center [572, 201] width 25 height 13
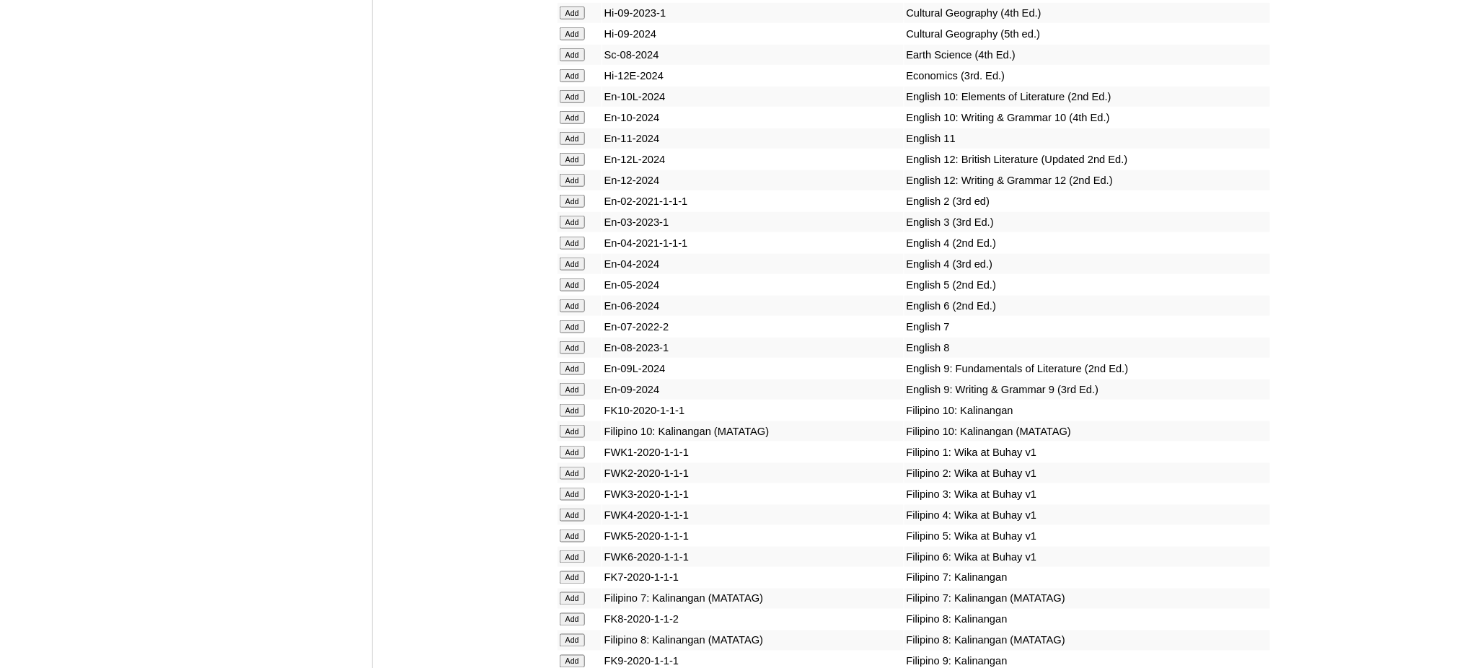
click at [569, 467] on input "Add" at bounding box center [572, 473] width 25 height 13
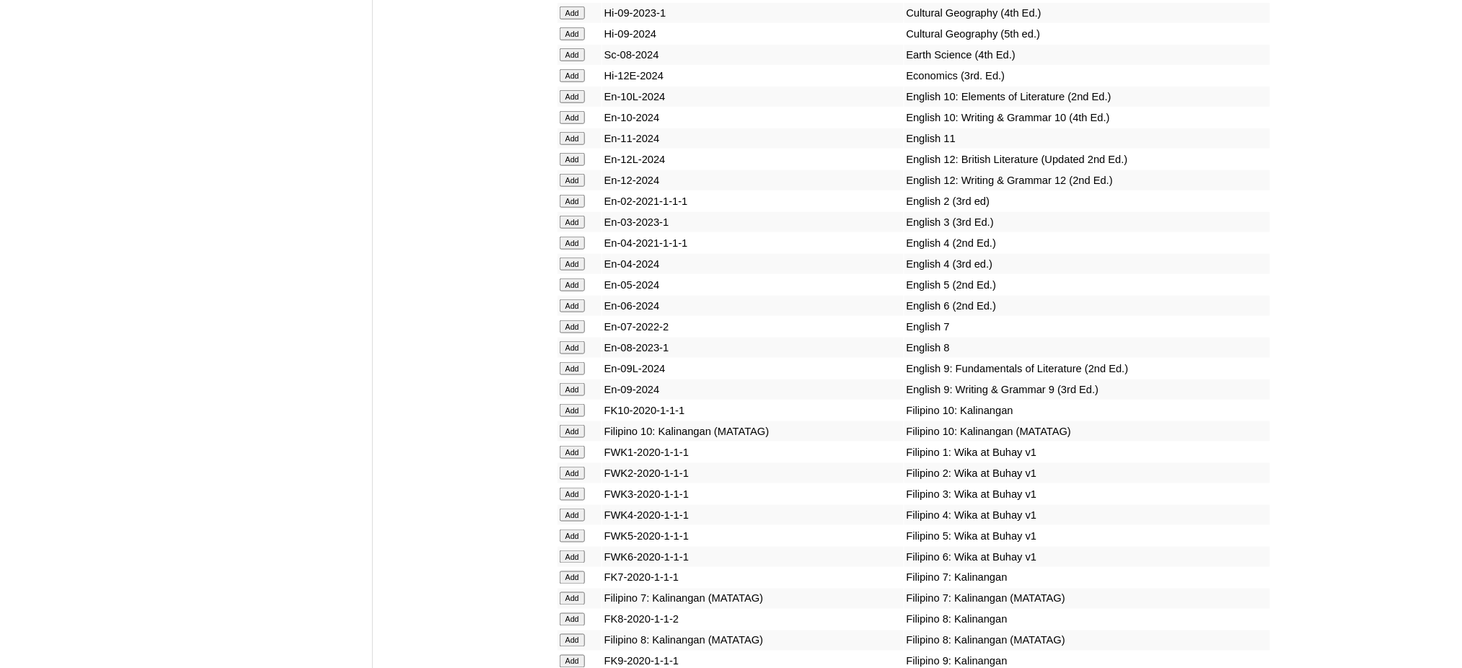
click at [569, 467] on input "Add" at bounding box center [572, 473] width 25 height 13
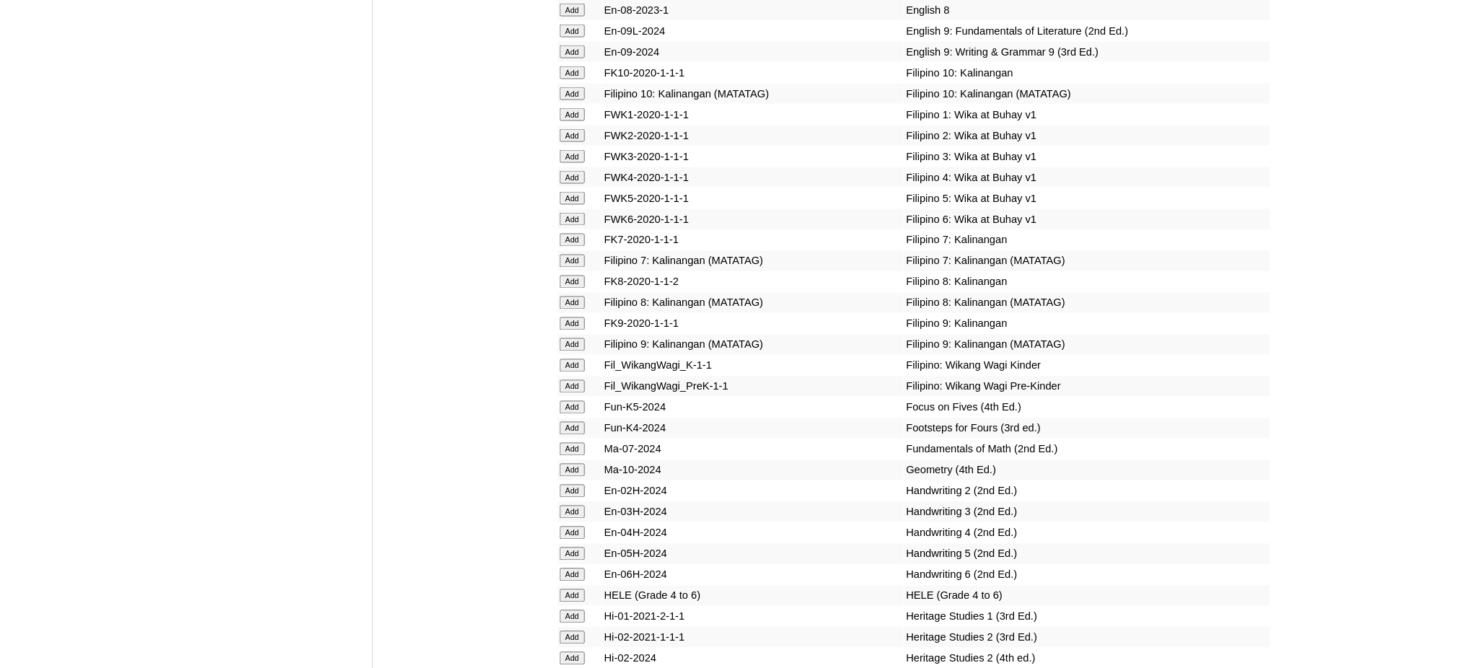
scroll to position [4904, 0]
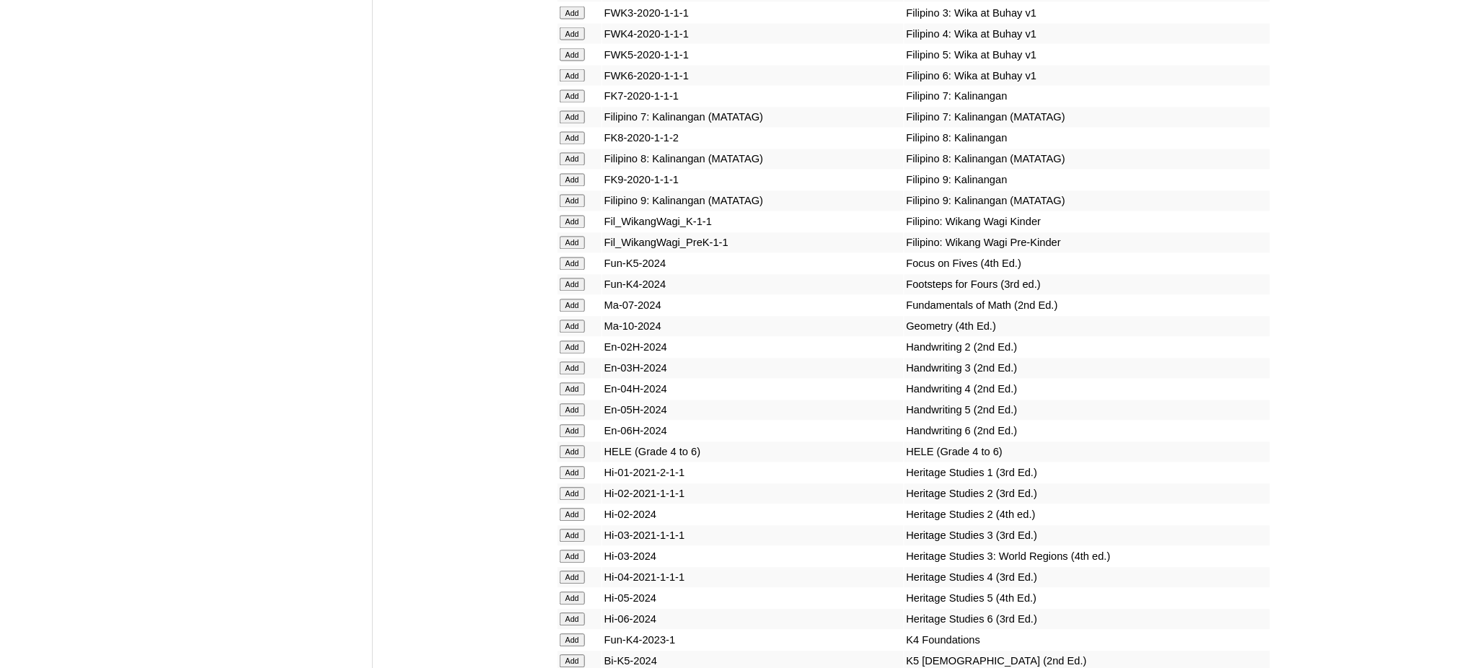
click at [575, 341] on input "Add" at bounding box center [572, 347] width 25 height 13
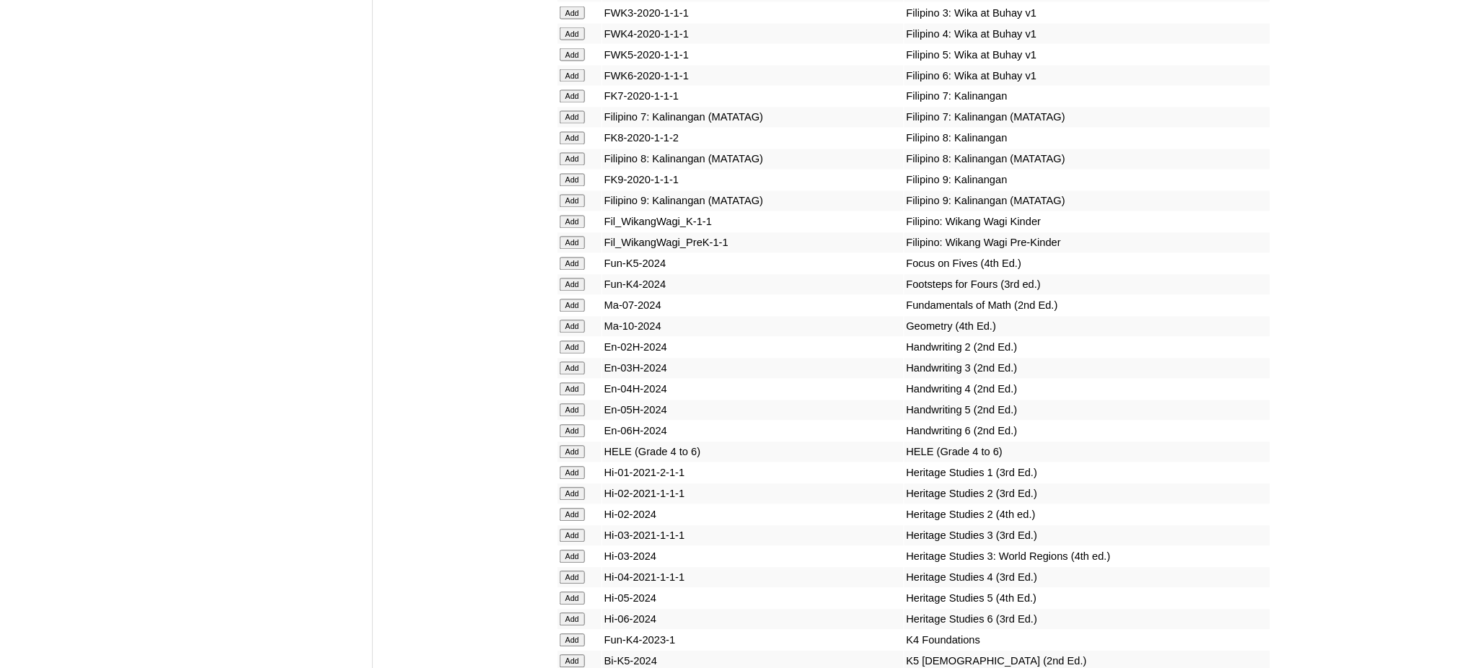
click at [575, 341] on input "Add" at bounding box center [572, 347] width 25 height 13
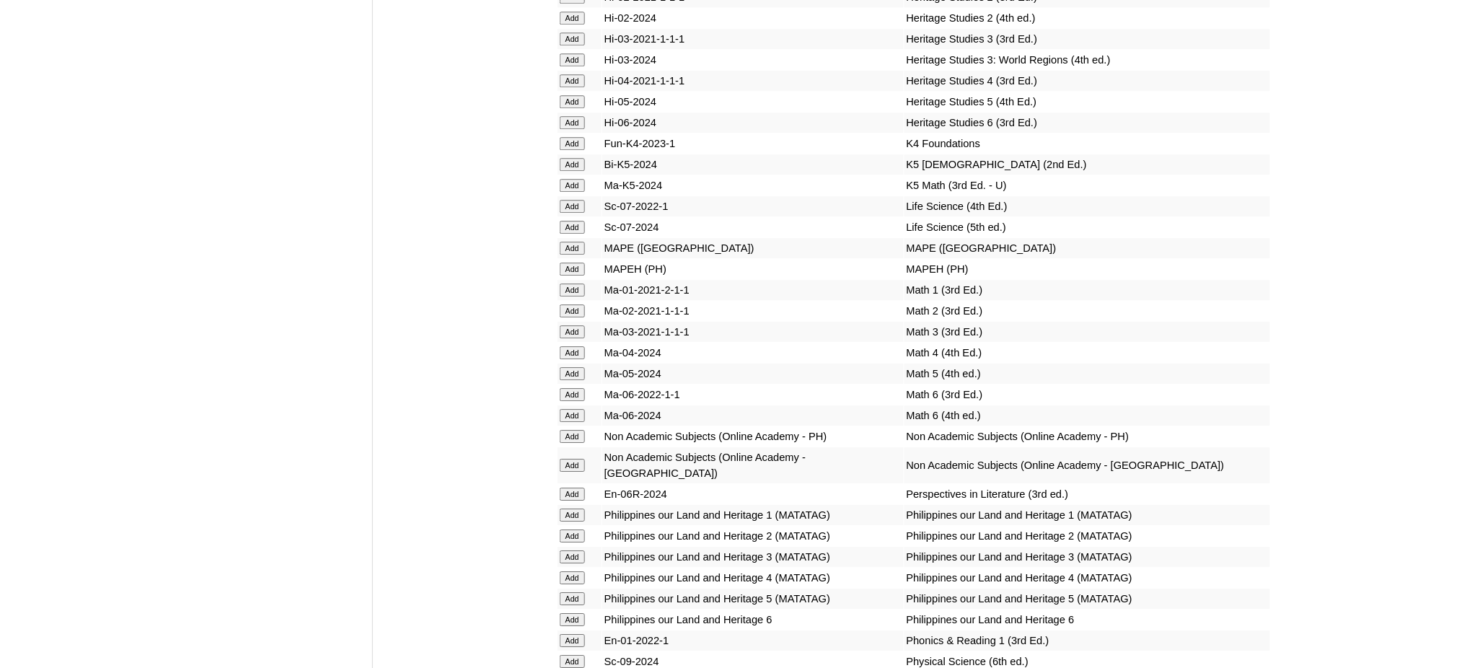
scroll to position [5481, 0]
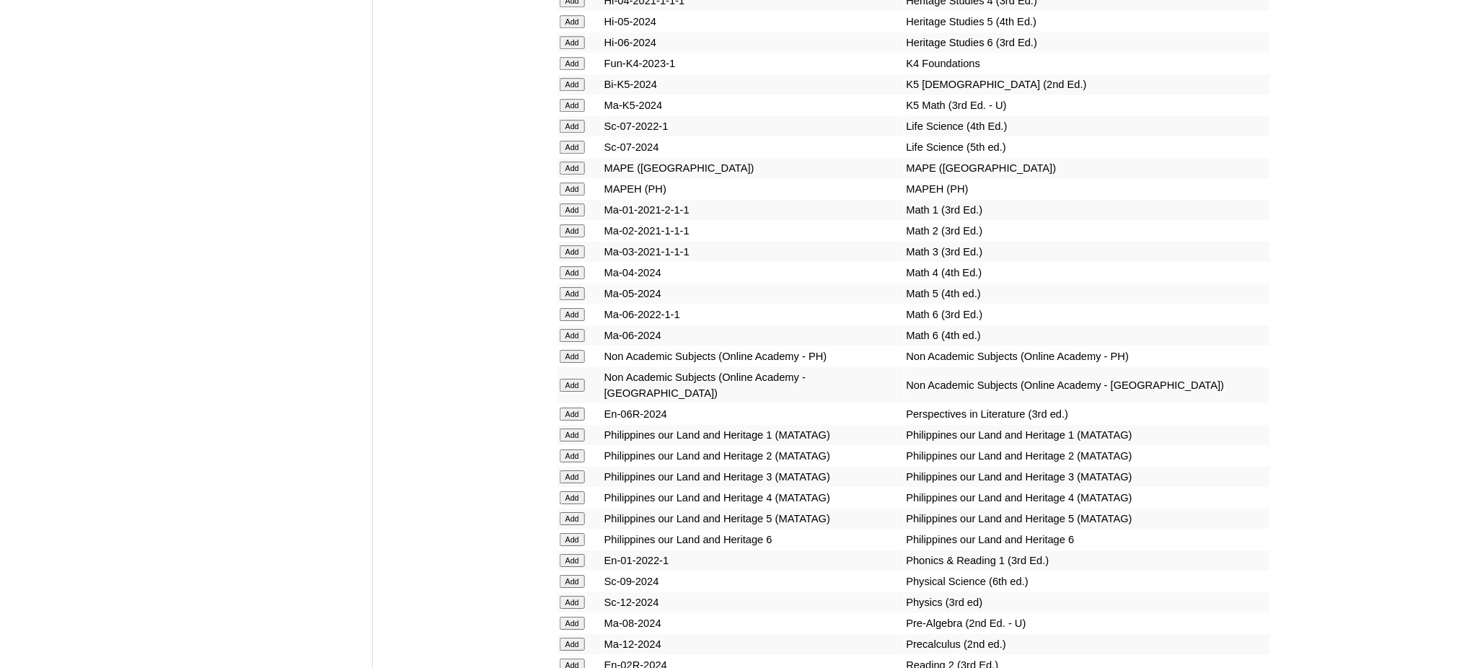
click at [568, 658] on input "Add" at bounding box center [572, 664] width 25 height 13
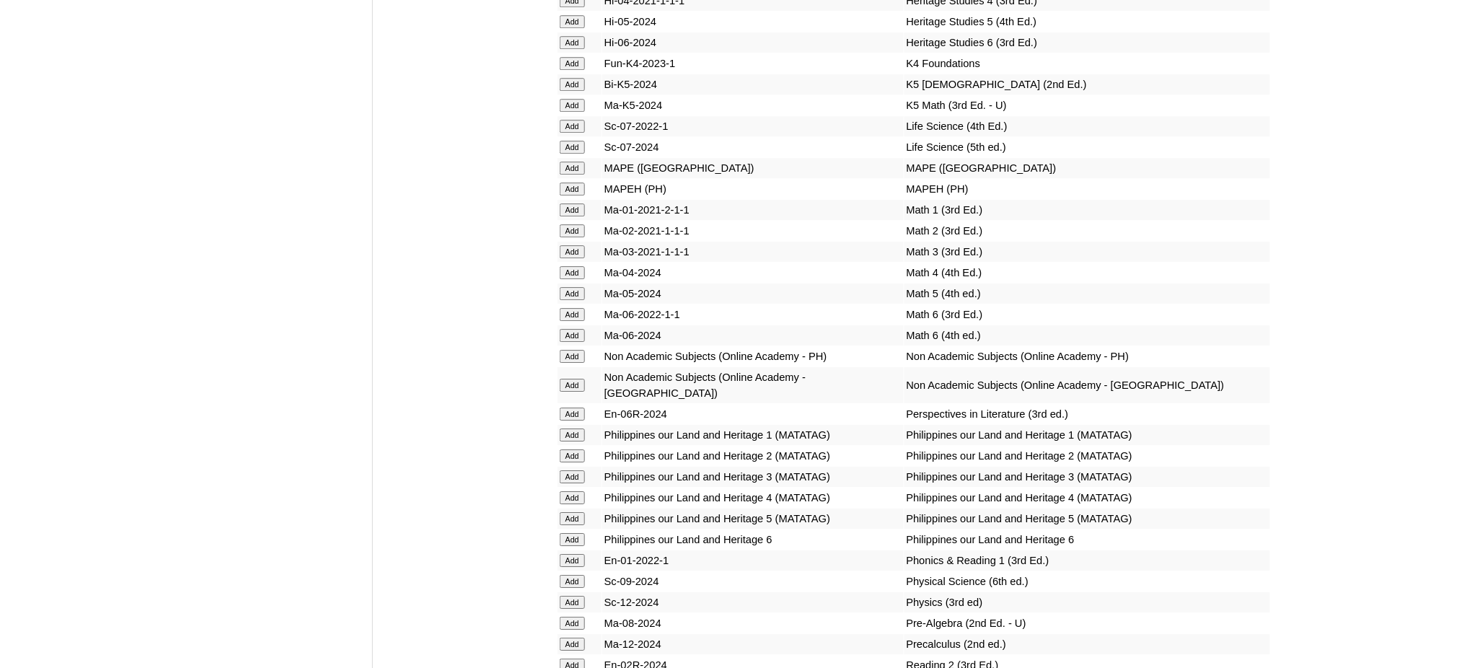
click at [568, 658] on input "Add" at bounding box center [572, 664] width 25 height 13
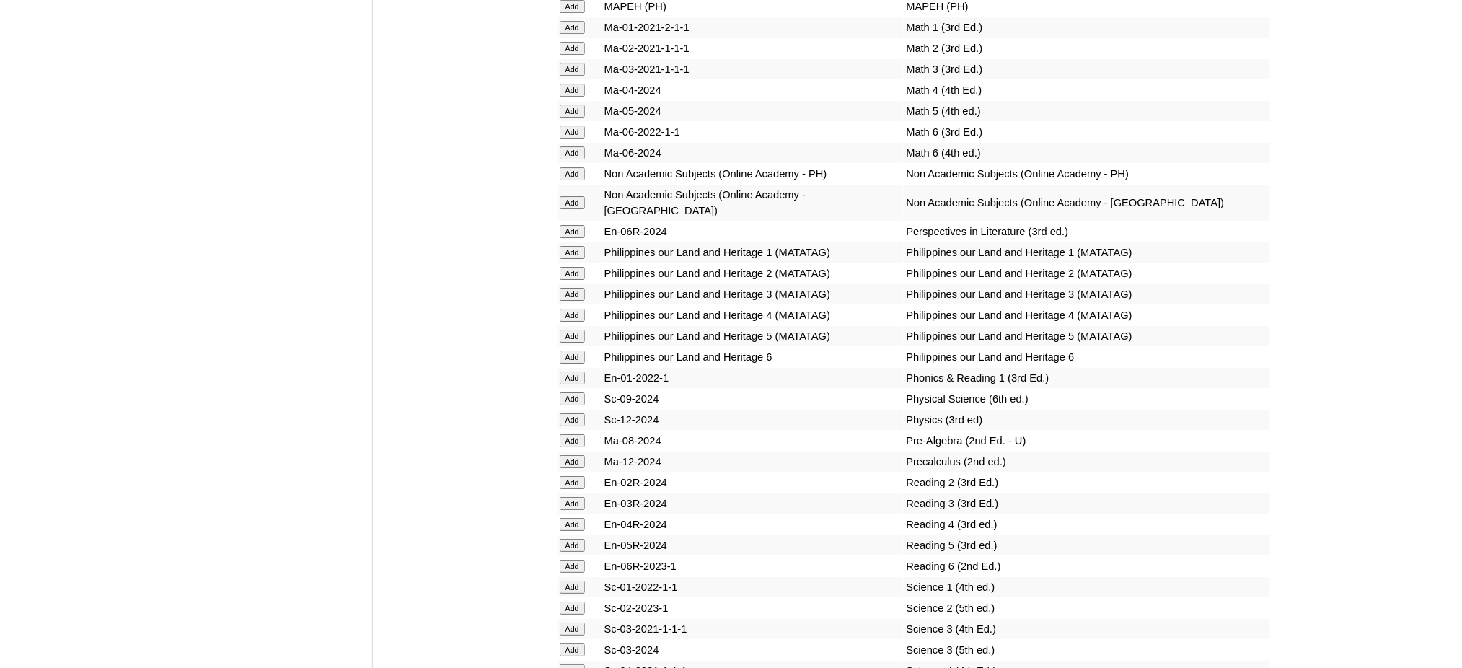
scroll to position [5865, 0]
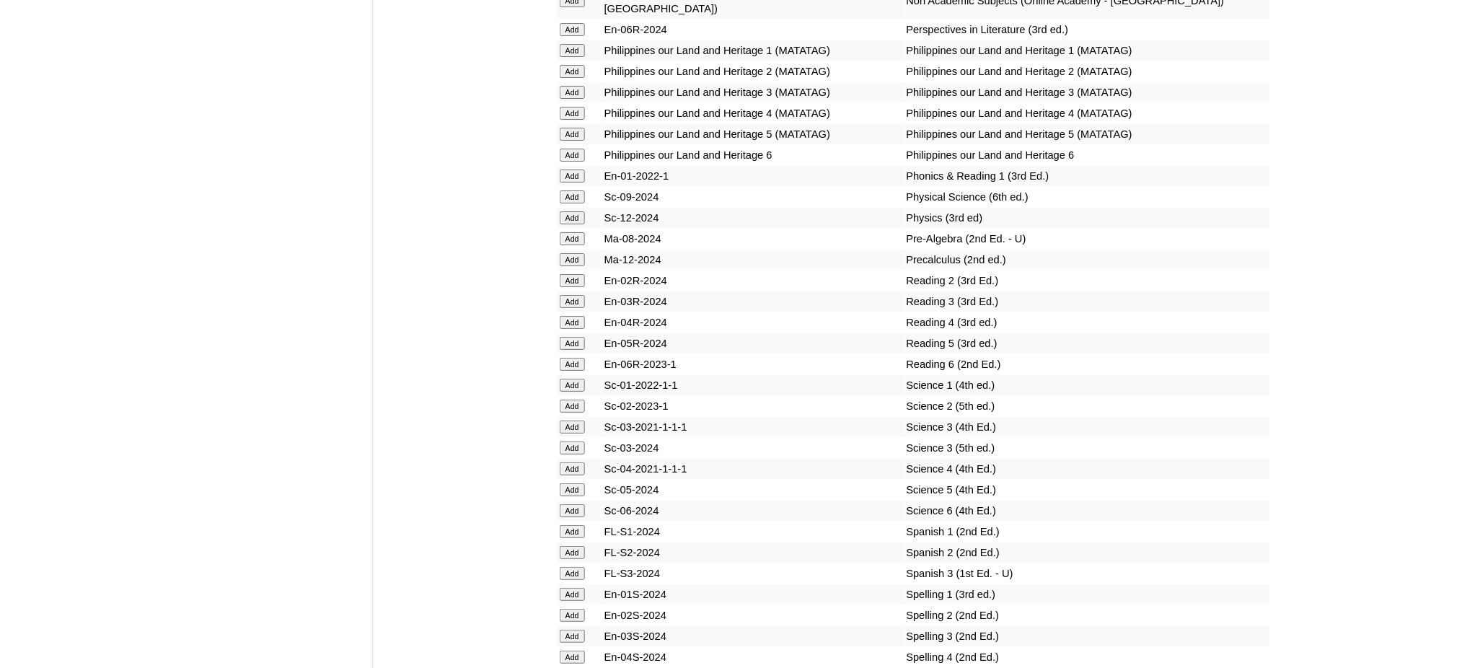
click at [586, 609] on form "Add" at bounding box center [580, 615] width 40 height 12
click at [579, 609] on input "Add" at bounding box center [572, 615] width 25 height 13
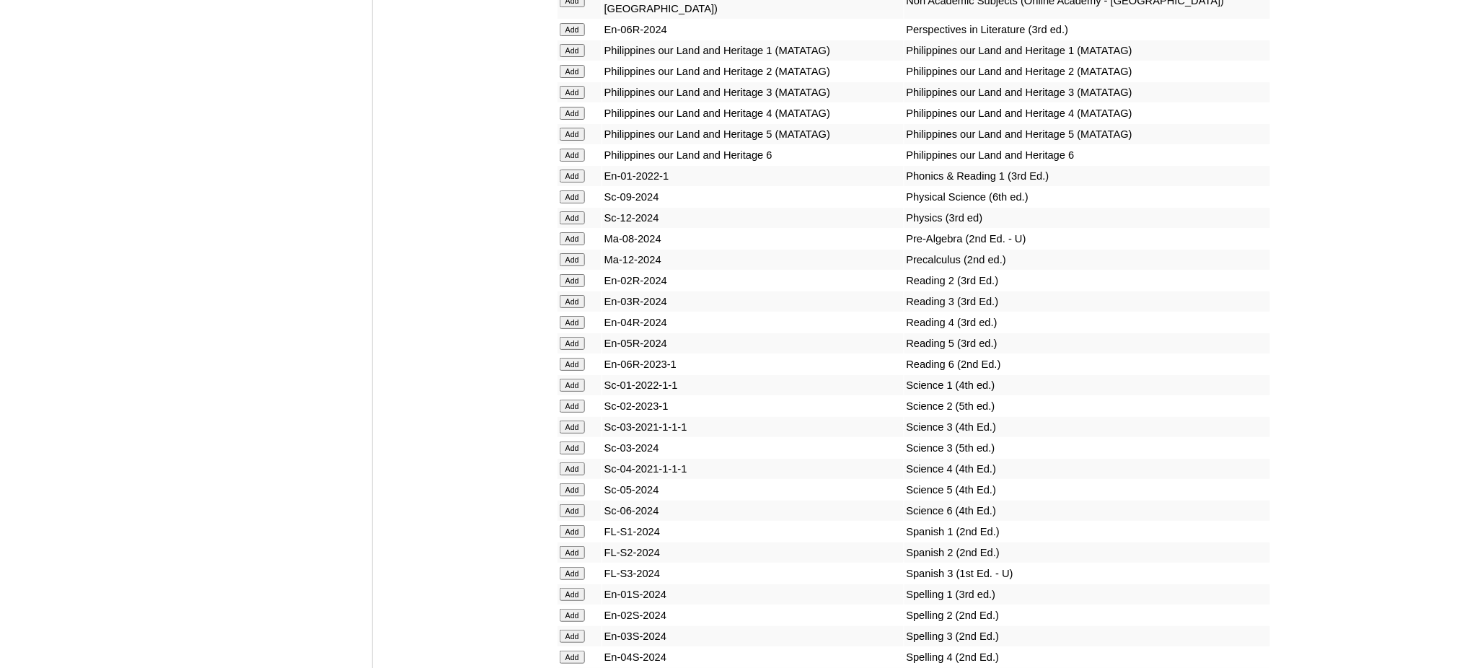
click at [579, 609] on input "Add" at bounding box center [572, 615] width 25 height 13
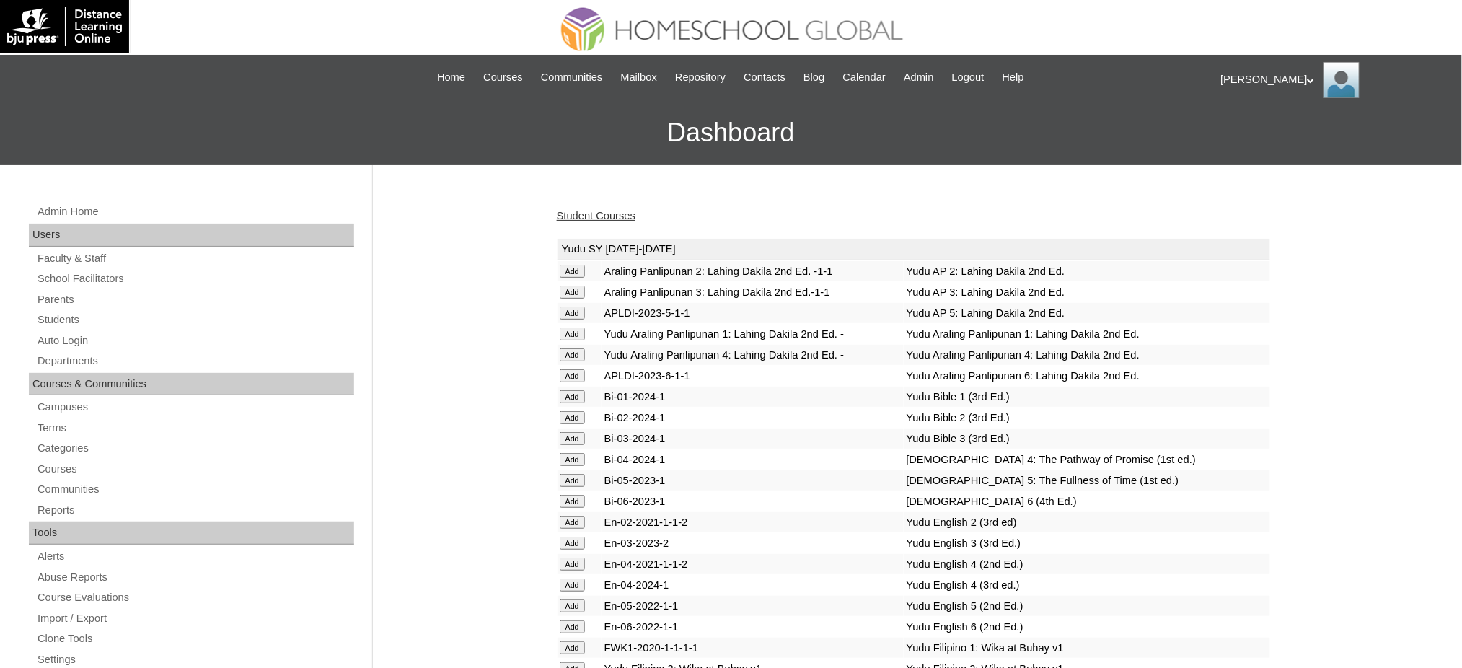
click at [612, 217] on link "Student Courses" at bounding box center [596, 216] width 79 height 12
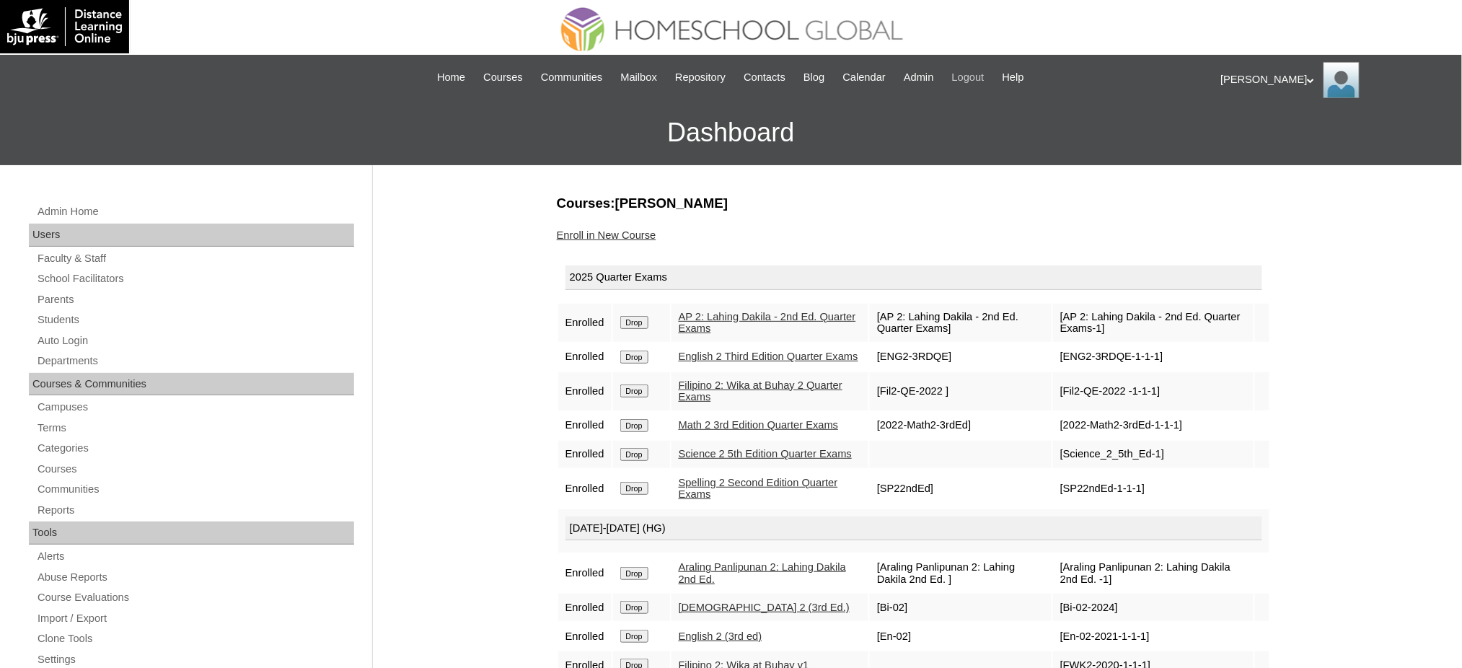
click at [979, 84] on span "Logout" at bounding box center [968, 77] width 32 height 17
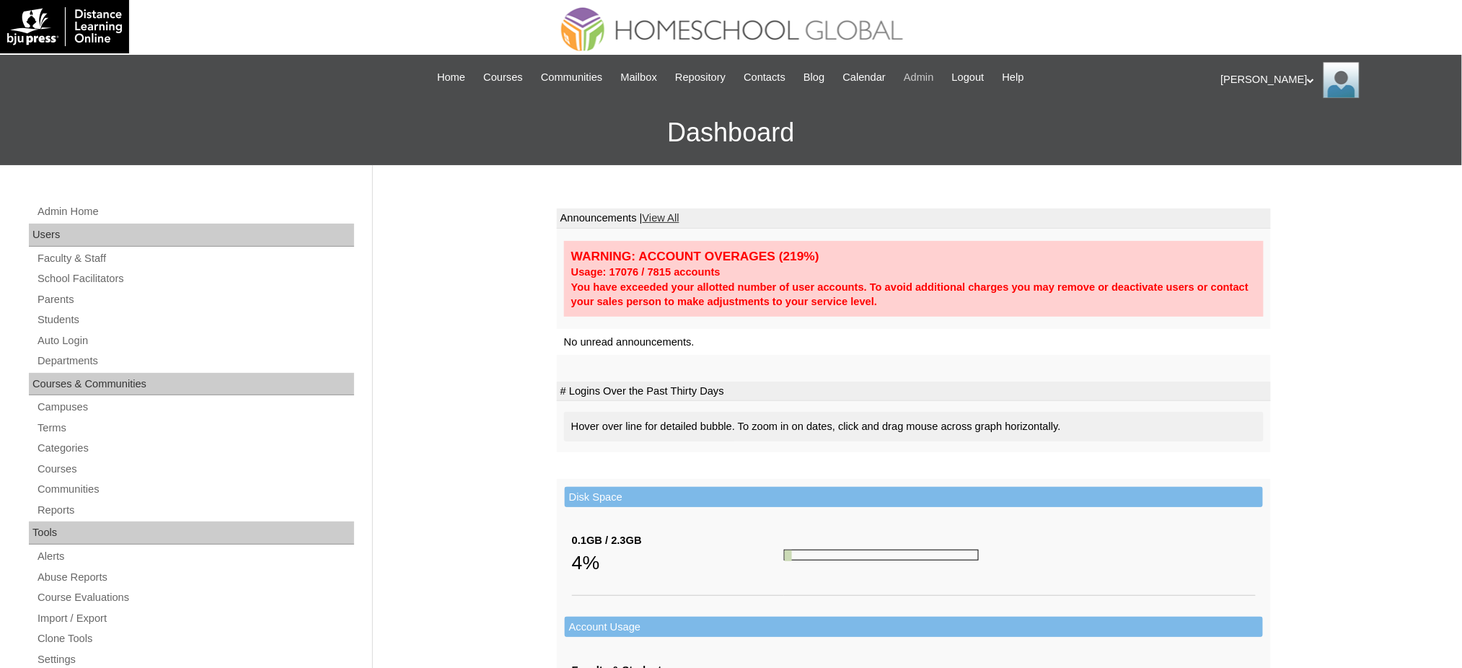
click at [934, 78] on span "Admin" at bounding box center [919, 77] width 30 height 17
click at [984, 82] on span "Logout" at bounding box center [968, 77] width 32 height 17
